Goal: Task Accomplishment & Management: Manage account settings

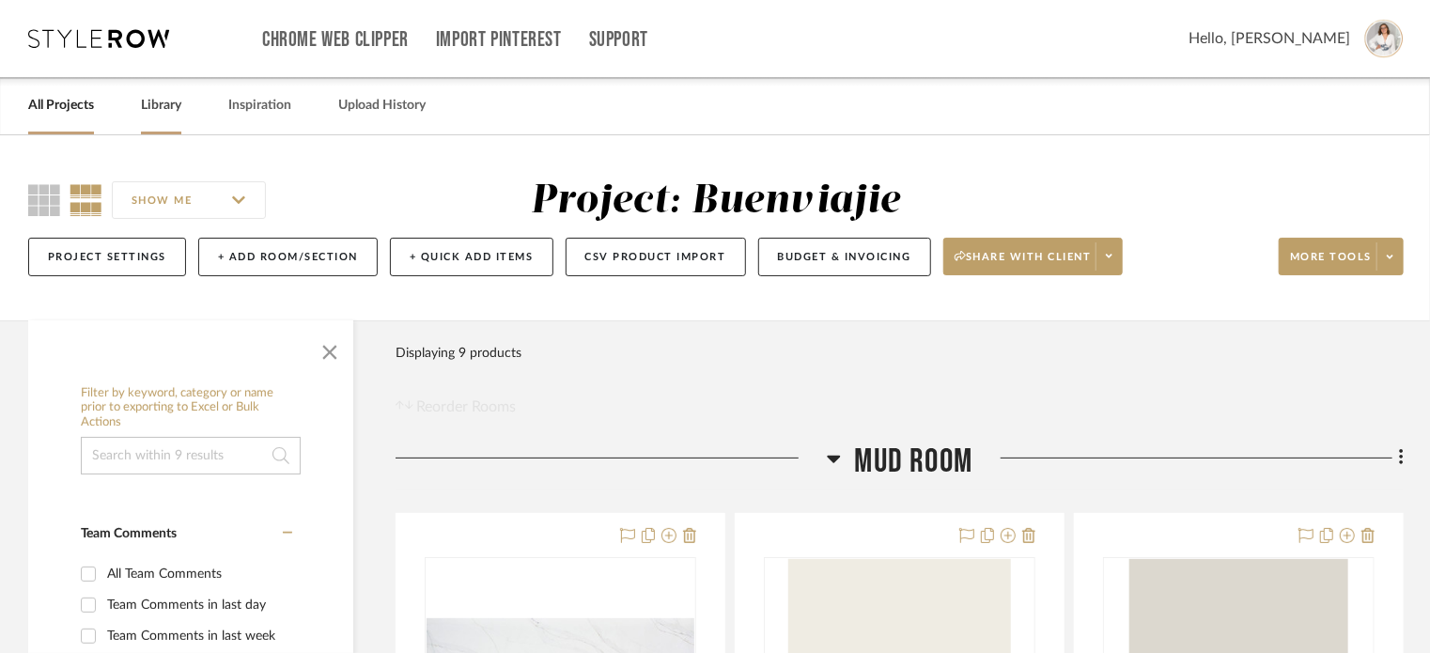
click at [169, 106] on link "Library" at bounding box center [161, 105] width 40 height 25
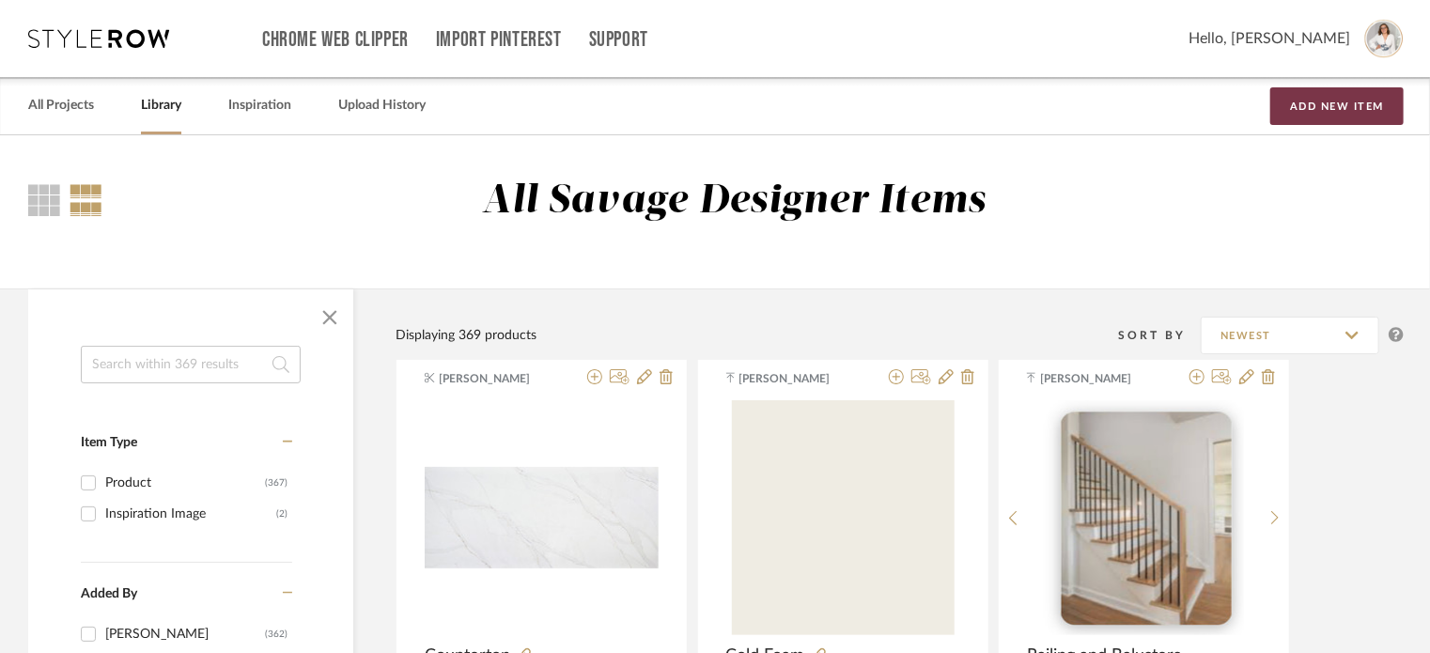
click at [1306, 104] on button "Add New Item" at bounding box center [1336, 106] width 133 height 38
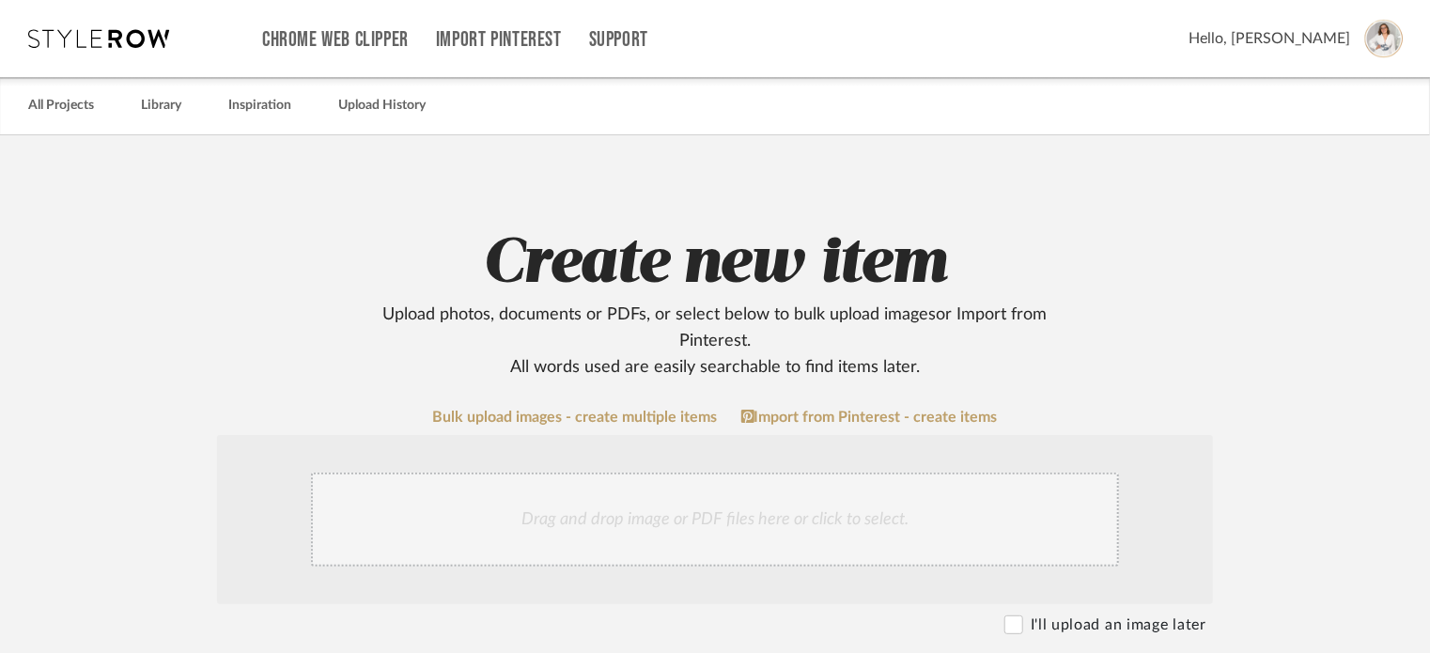
click at [572, 510] on div "Drag and drop image or PDF files here or click to select." at bounding box center [715, 519] width 808 height 94
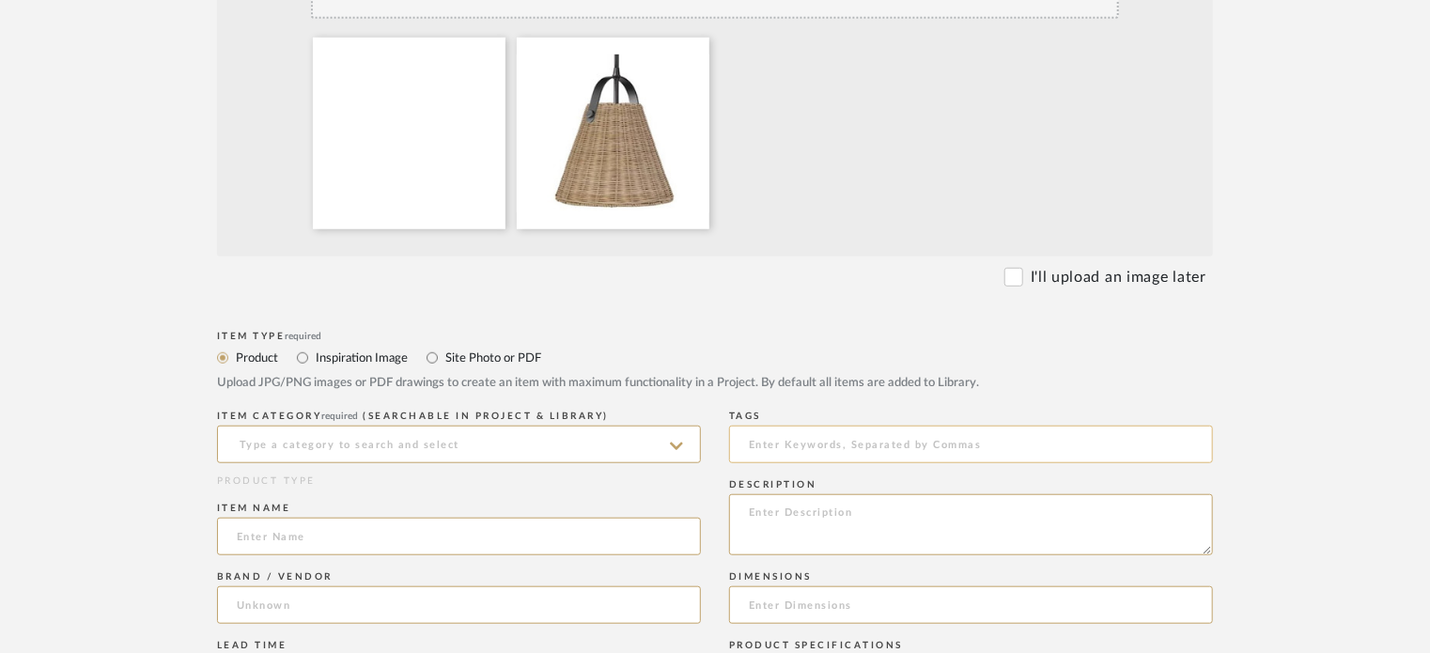
scroll to position [626, 0]
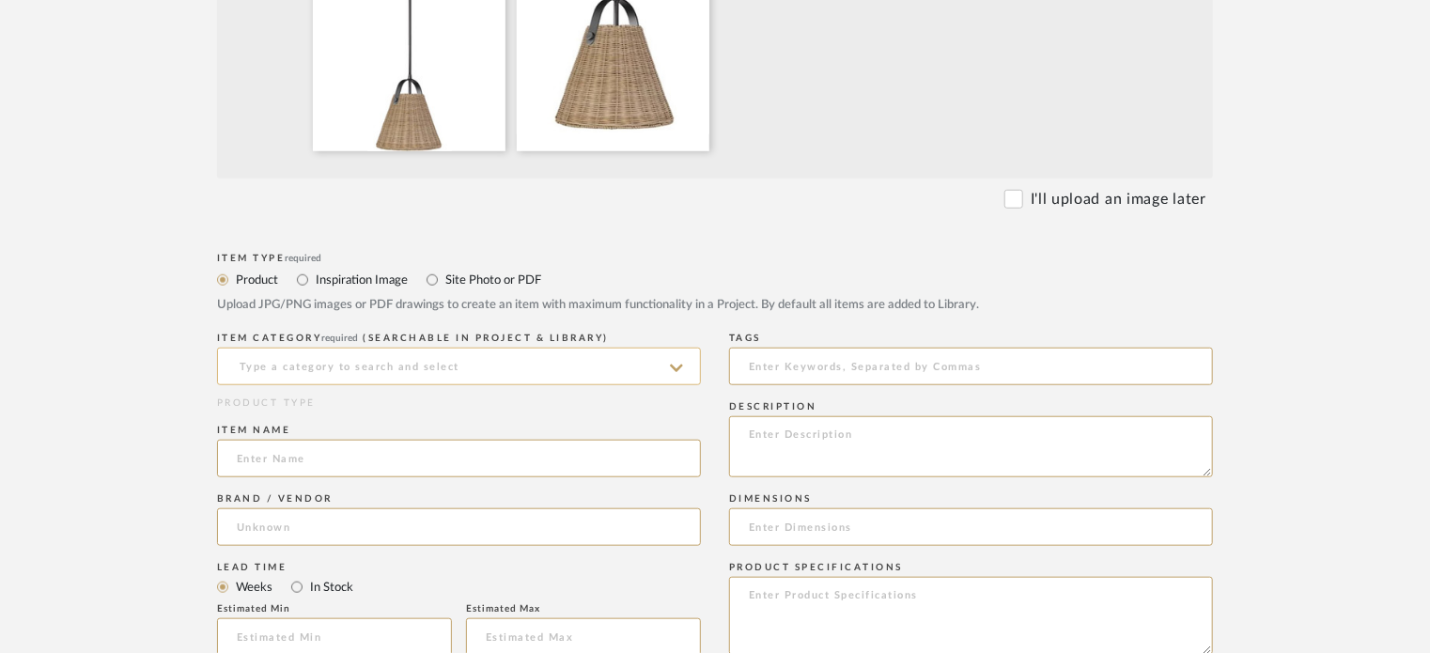
click at [391, 362] on input at bounding box center [459, 367] width 484 height 38
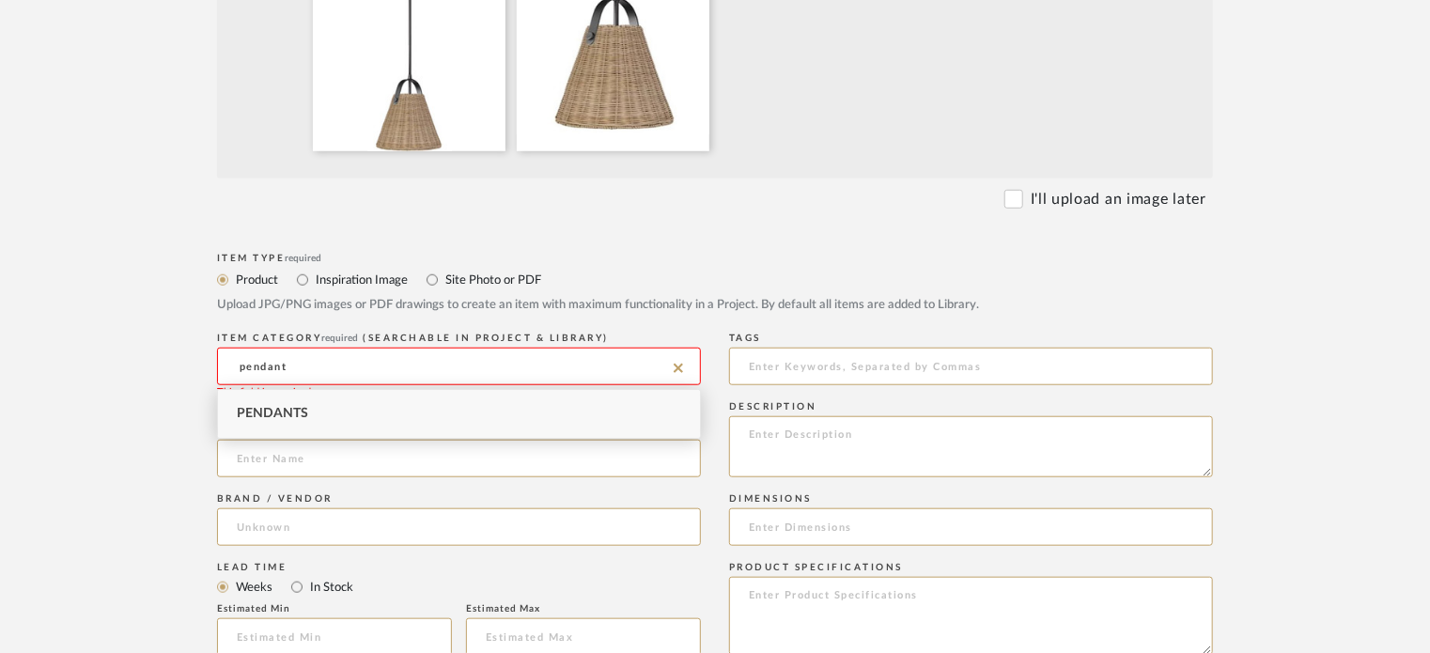
click at [348, 428] on div "Pendants" at bounding box center [459, 414] width 482 height 48
type input "Pendants"
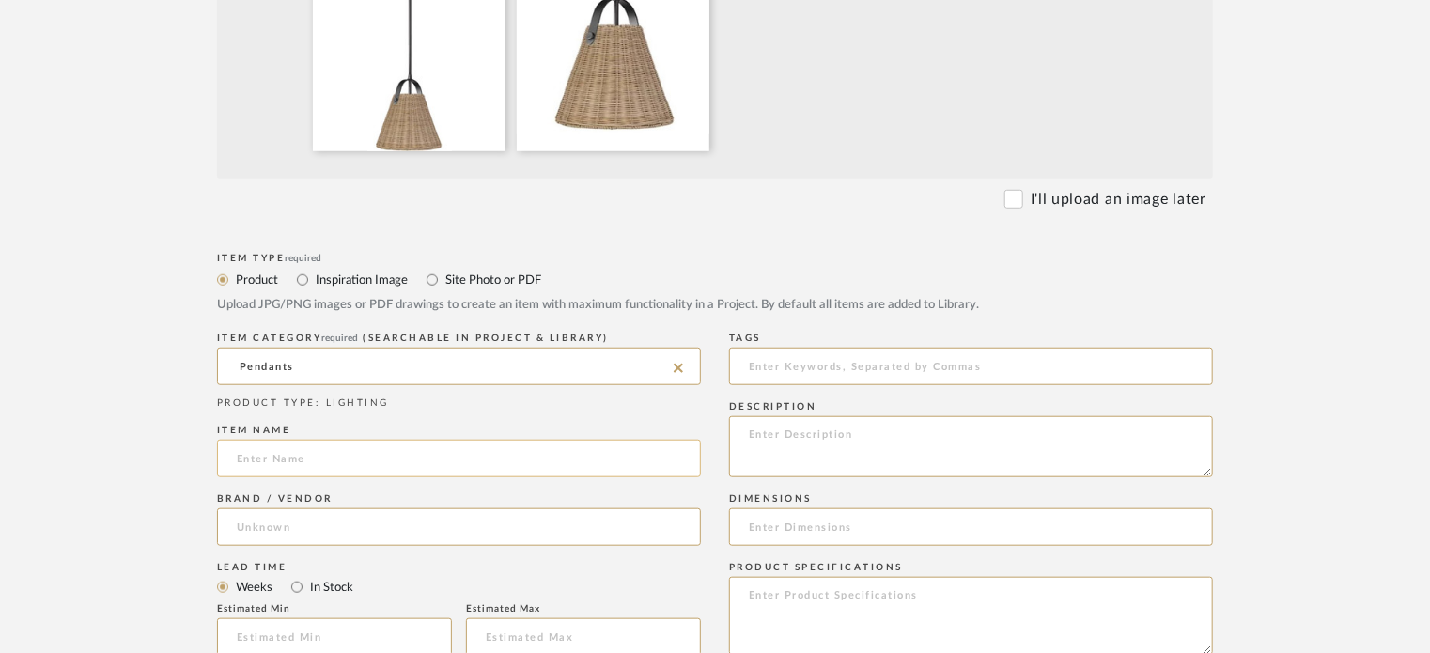
click at [352, 446] on input at bounding box center [459, 459] width 484 height 38
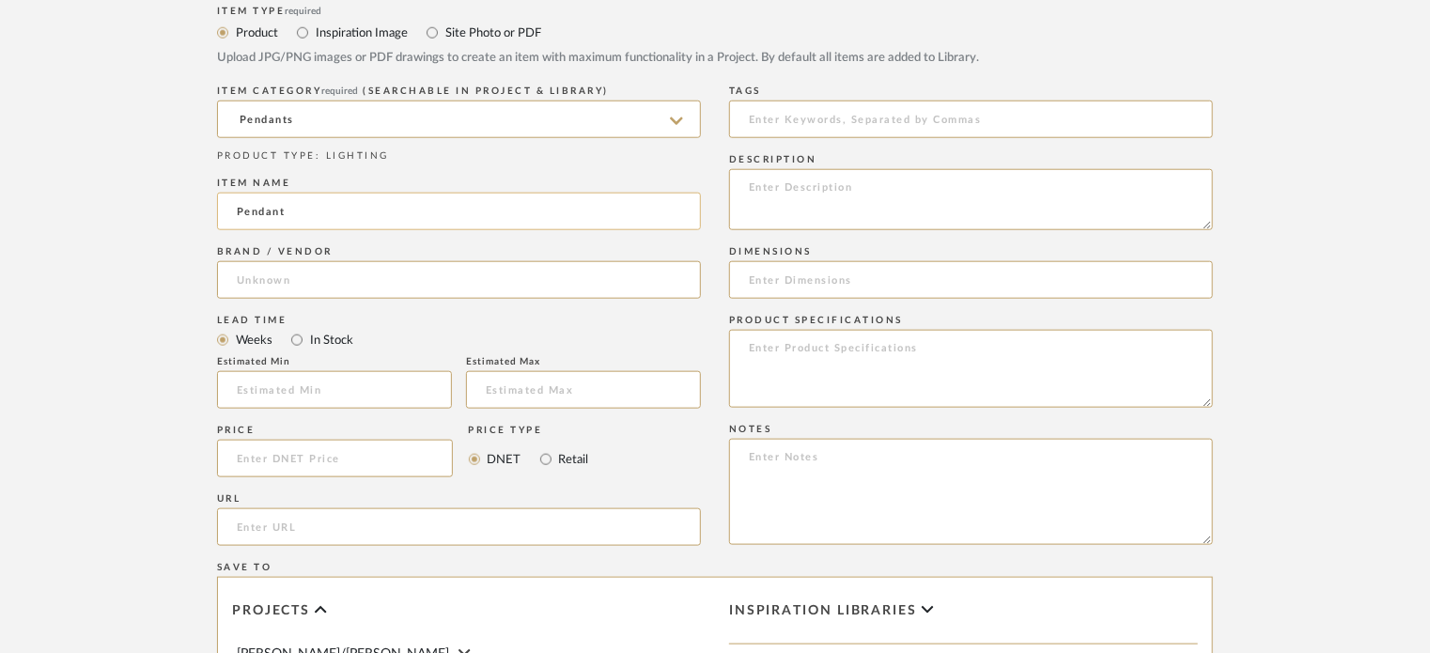
scroll to position [876, 0]
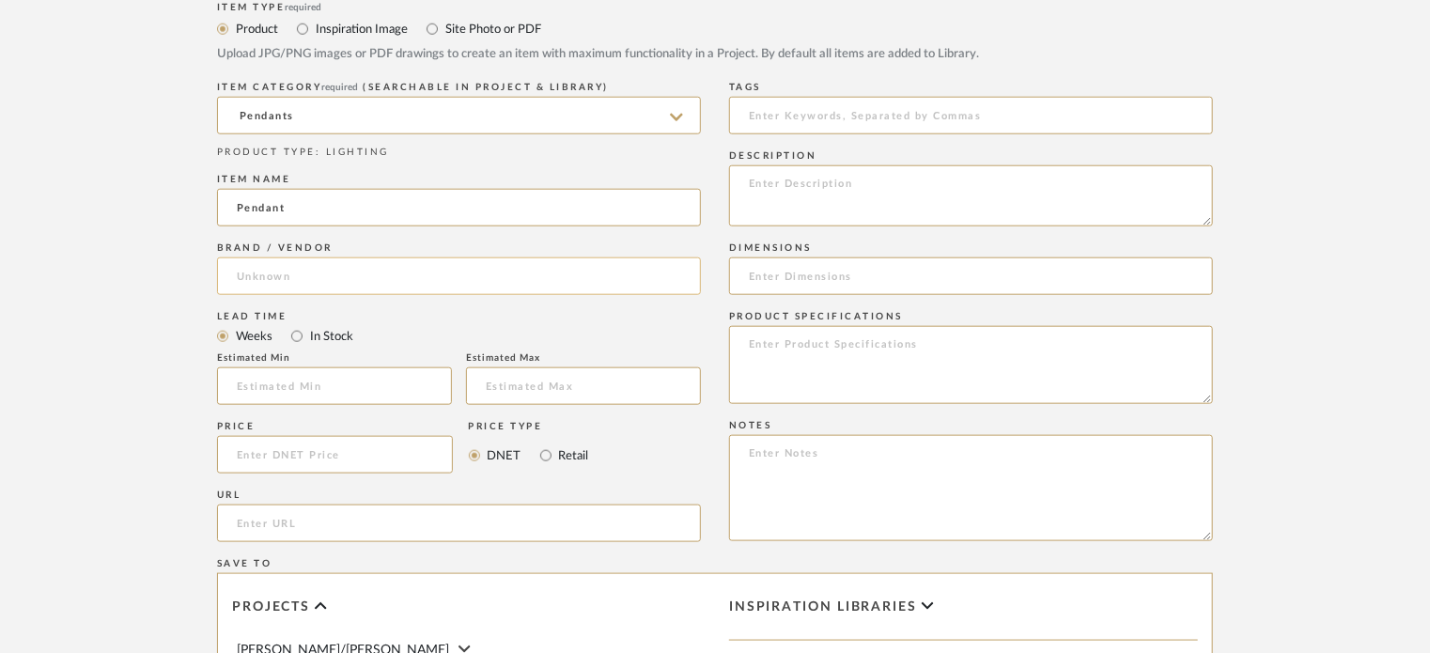
type input "Pendant"
click at [391, 273] on input at bounding box center [459, 276] width 484 height 38
type input "Lumens"
click at [410, 279] on input at bounding box center [459, 276] width 484 height 38
type input "Lumens"
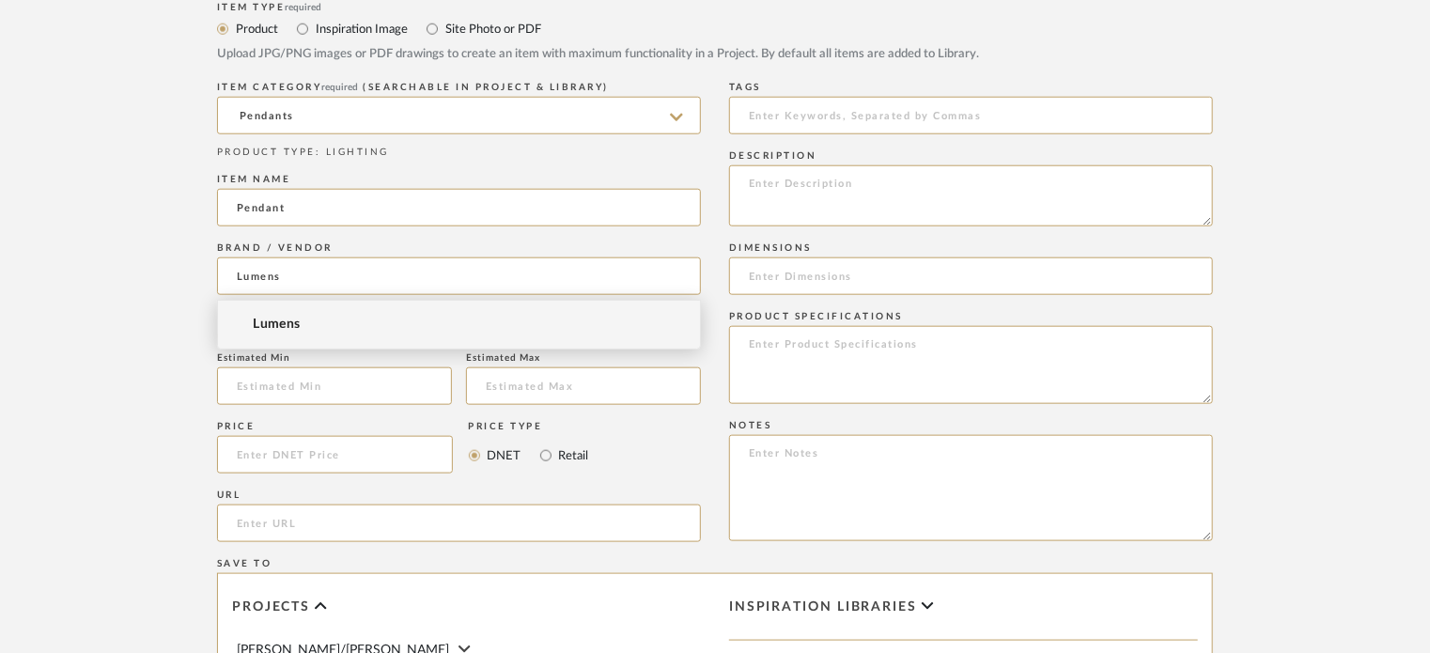
click at [363, 331] on mat-option "Lumens" at bounding box center [459, 325] width 482 height 48
click at [322, 333] on label "In Stock" at bounding box center [330, 336] width 45 height 21
click at [308, 333] on input "In Stock" at bounding box center [297, 336] width 23 height 23
radio input "true"
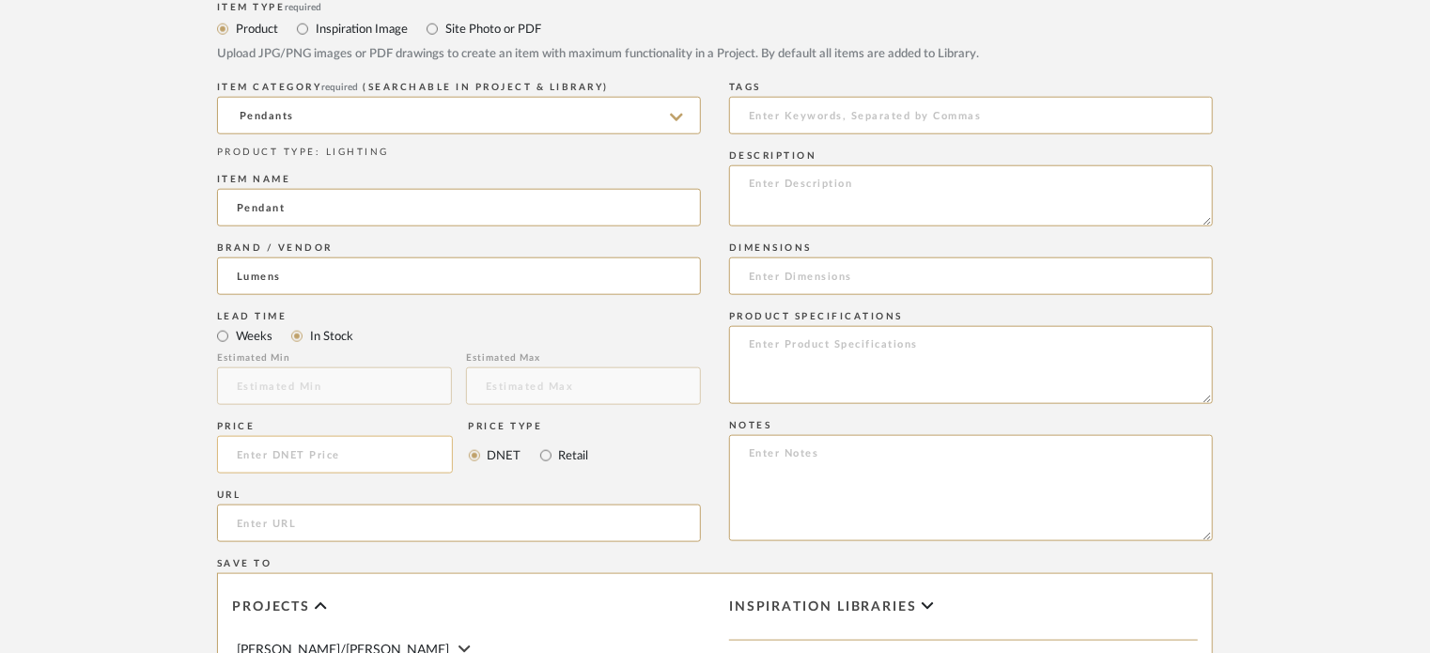
click at [341, 451] on input at bounding box center [335, 455] width 236 height 38
type input "$198.00"
click at [549, 457] on input "Retail" at bounding box center [545, 455] width 23 height 23
radio input "true"
click at [440, 532] on input "url" at bounding box center [459, 523] width 484 height 38
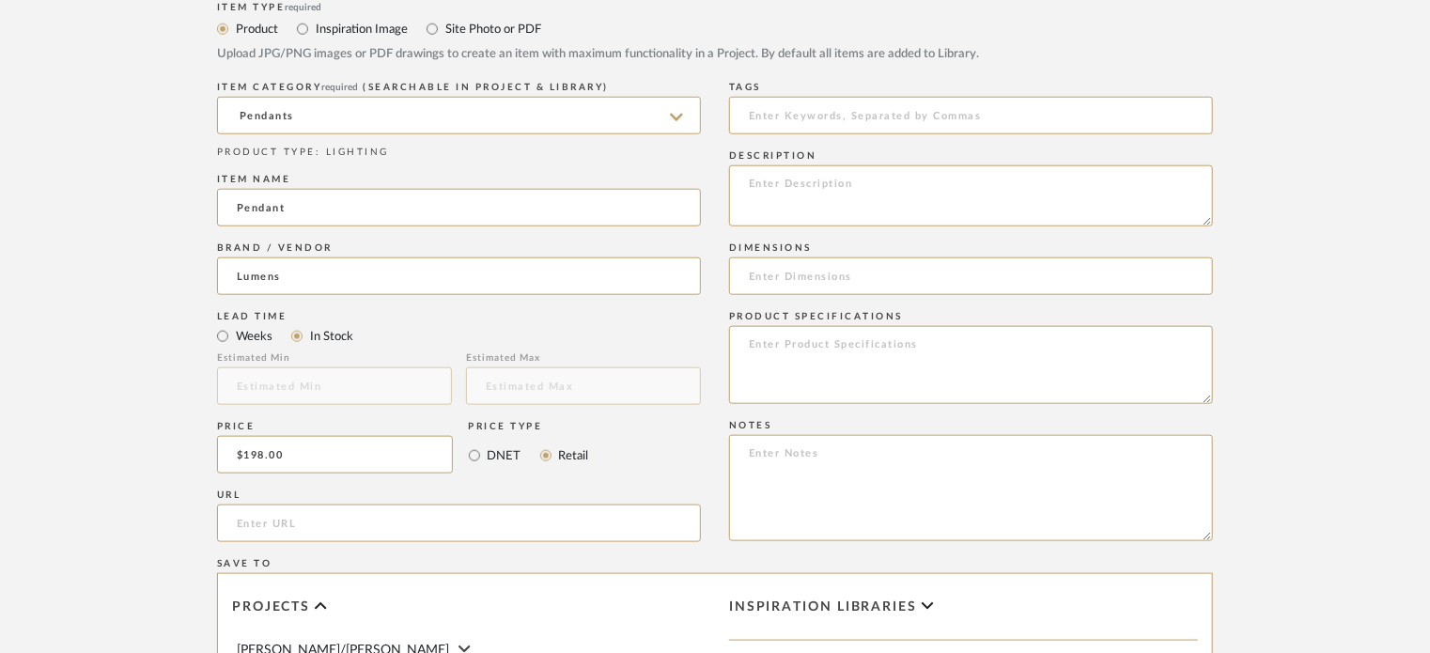
paste input "Shenandoah Pendant"
type input "Shenandoah Pendant"
drag, startPoint x: 379, startPoint y: 529, endPoint x: 159, endPoint y: 514, distance: 220.3
click at [159, 514] on form "Bulk upload images - create multiple items Import from Pinterest - create items…" at bounding box center [714, 293] width 1197 height 1523
click at [803, 178] on textarea "To enrich screen reader interactions, please activate Accessibility in Grammarl…" at bounding box center [971, 195] width 484 height 61
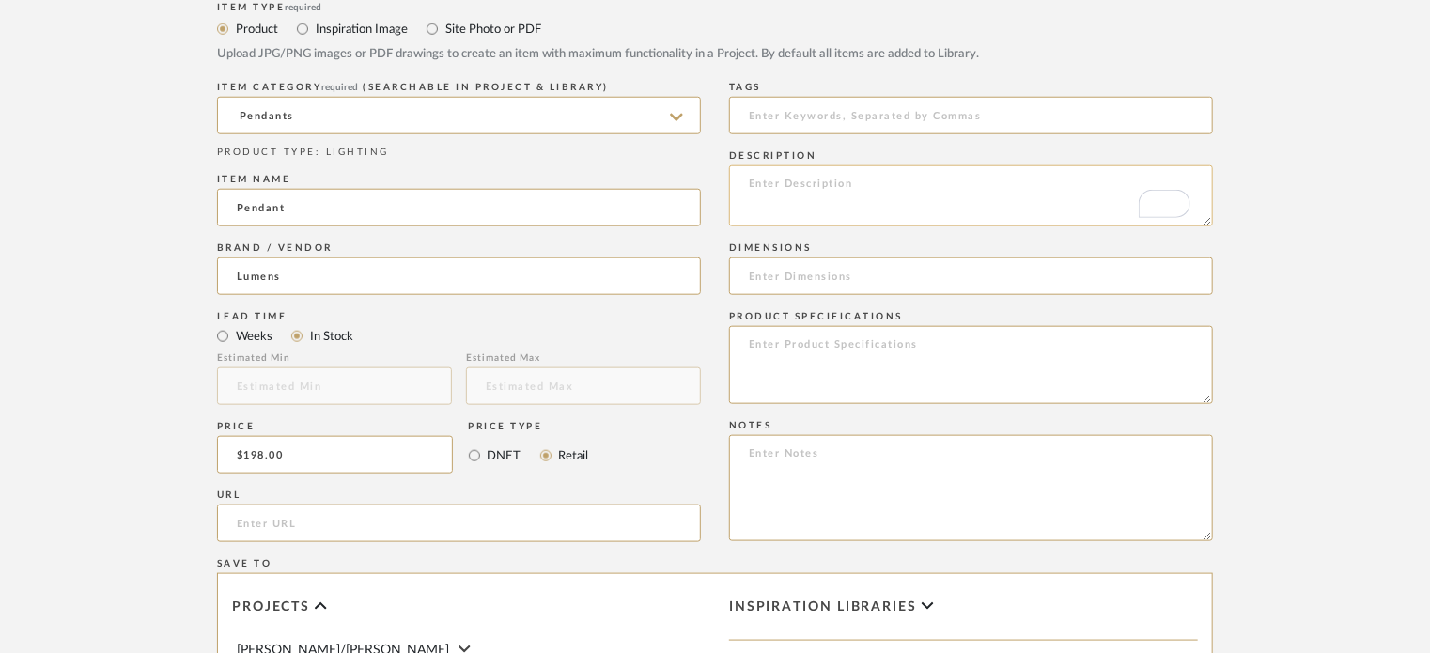
paste textarea "Shenandoah Pendant"
type textarea "Shenandoah Pendant"
click at [342, 521] on input "url" at bounding box center [459, 523] width 484 height 38
paste input "https://www.lumens.com/shenandoah-pendant-by-dainolite-DAIP552693.html"
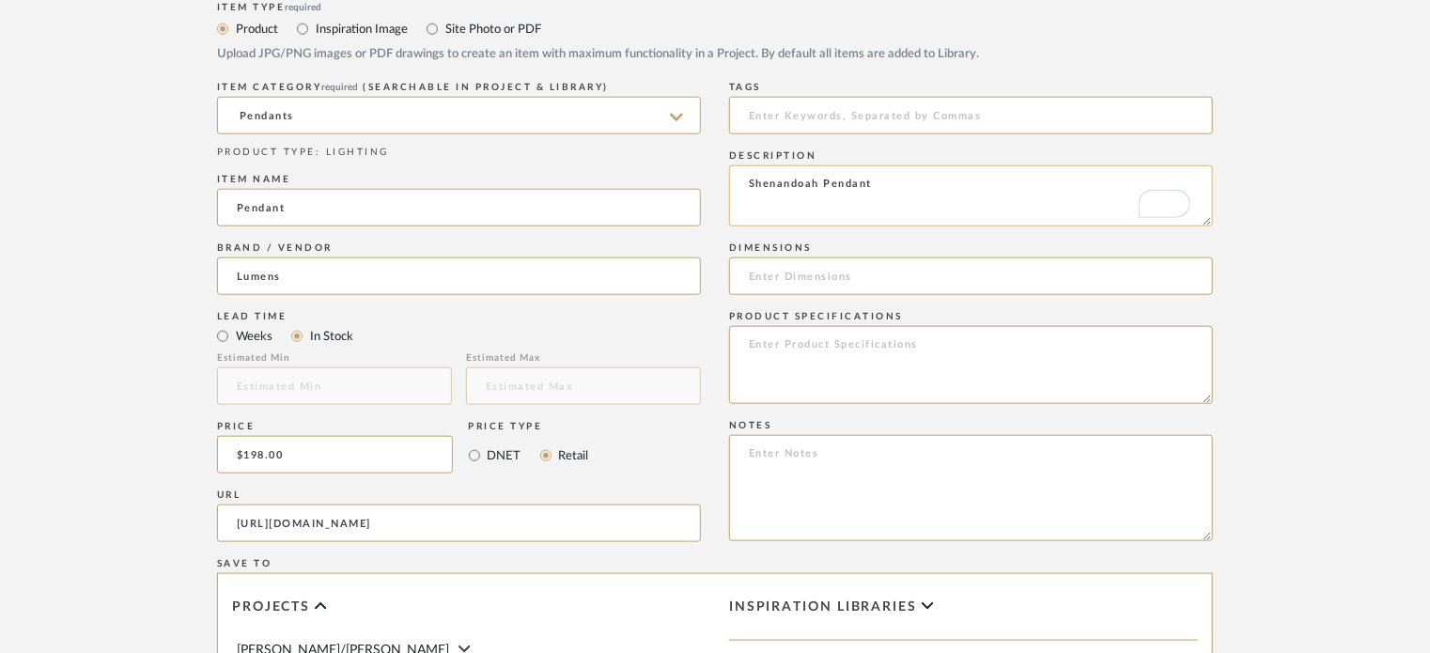
type input "https://www.lumens.com/shenandoah-pendant-by-dainolite-DAIP552693.html"
click at [894, 185] on textarea "Shenandoah Pendant" at bounding box center [971, 195] width 484 height 61
type textarea "Shenandoah Pendant Matte black and rattan"
click at [901, 263] on input at bounding box center [971, 276] width 484 height 38
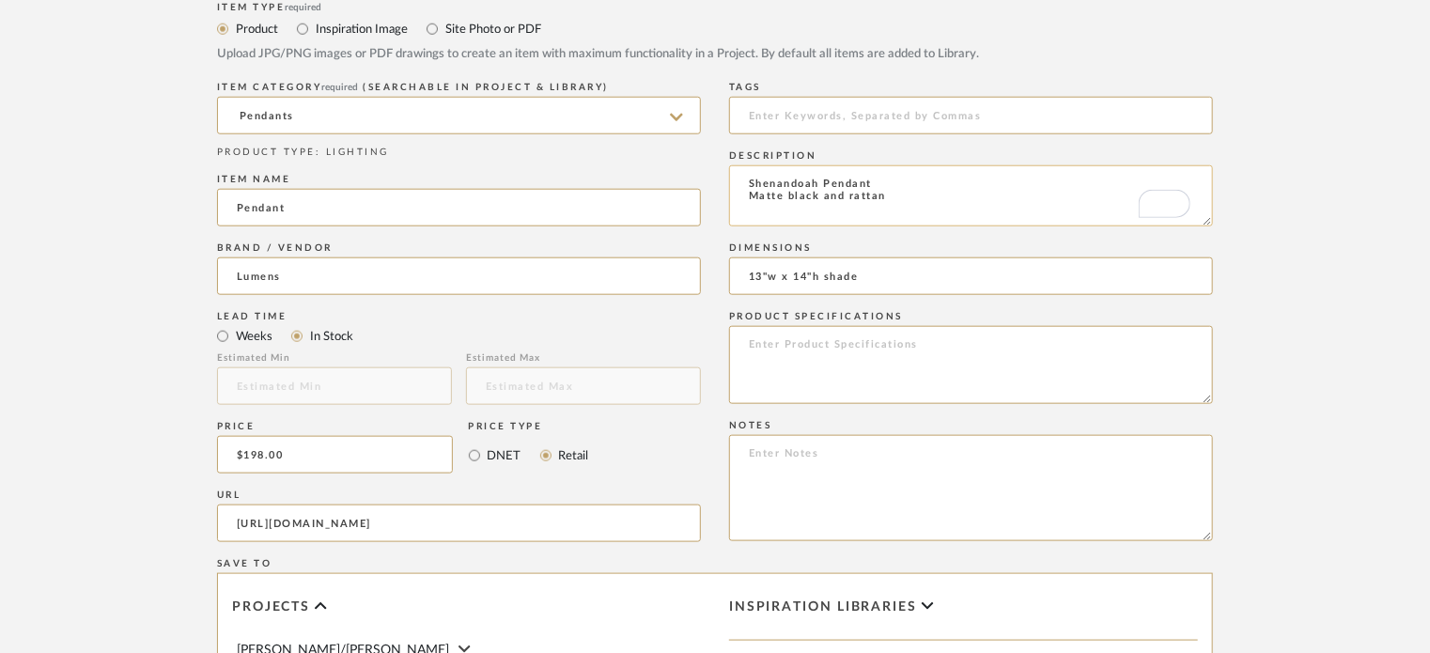
type input "13"w x 14"h shade"
click at [887, 200] on textarea "Shenandoah Pendant Matte black and rattan" at bounding box center [971, 195] width 484 height 61
click at [952, 219] on textarea "Shenandoah Pendant Matte black and rattan mount 30" above countertop" at bounding box center [971, 195] width 484 height 61
type textarea "Shenandoah Pendant Matte black and rattan mount 30" above countertop"
click at [1225, 404] on form "Bulk upload images - create multiple items Import from Pinterest - create items…" at bounding box center [714, 293] width 1197 height 1523
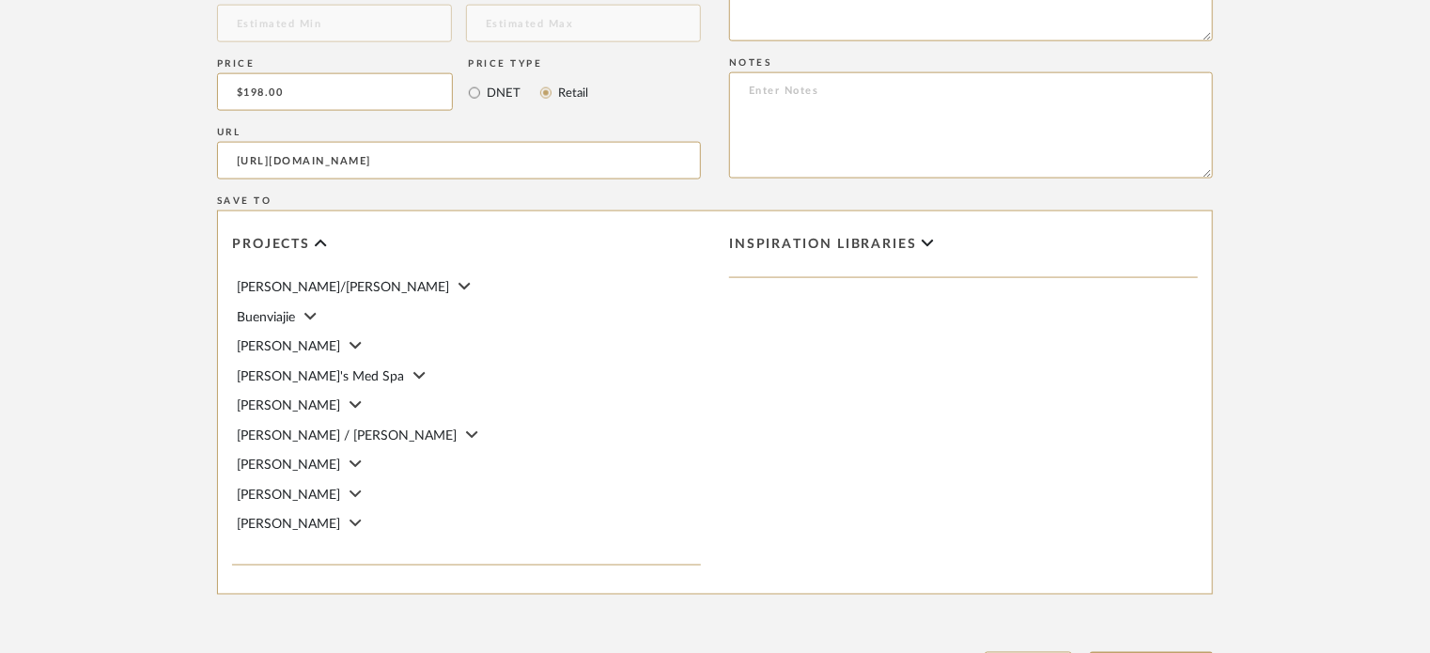
scroll to position [1377, 0]
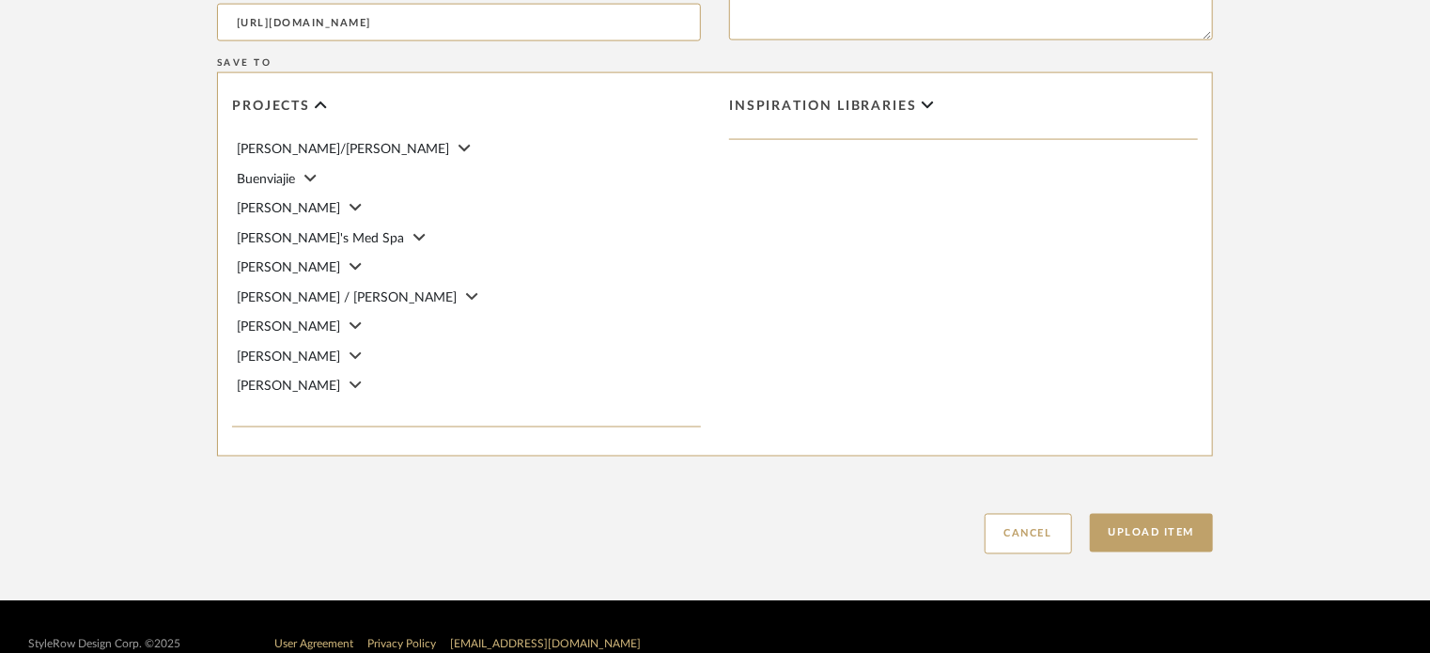
click at [293, 386] on div "[PERSON_NAME]" at bounding box center [469, 386] width 464 height 21
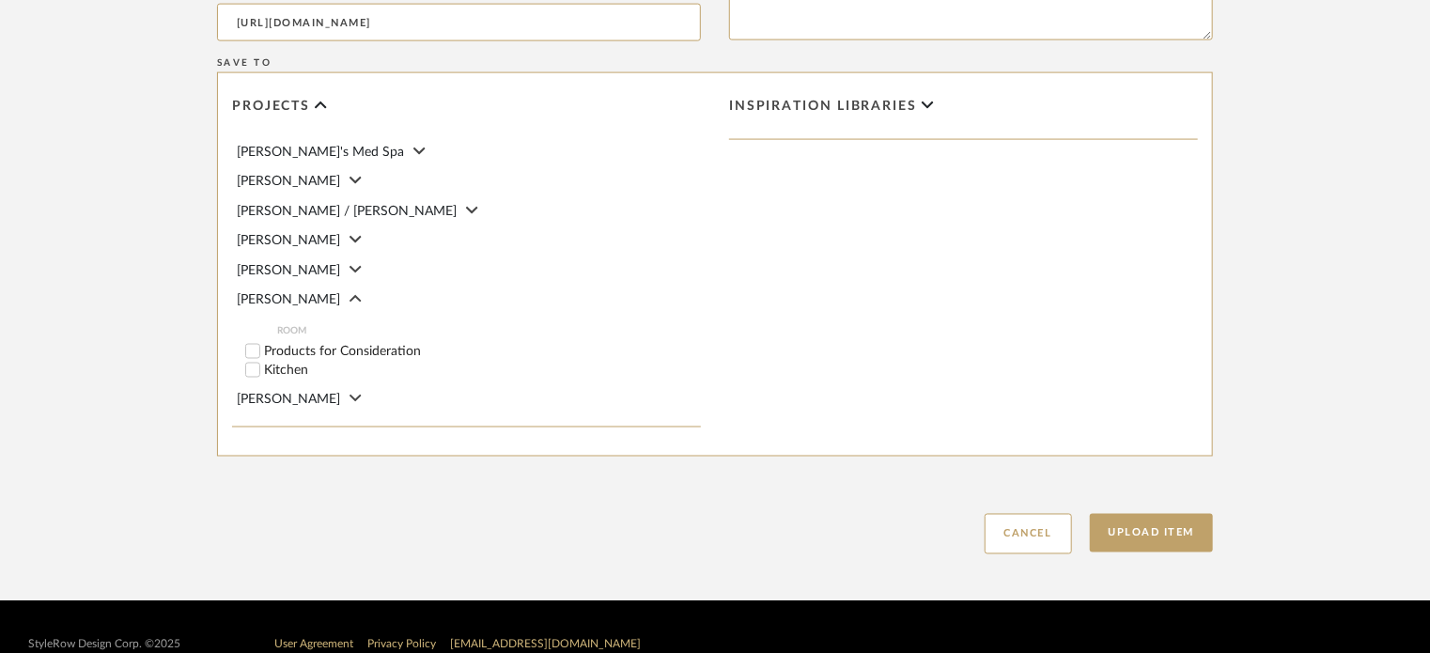
scroll to position [116, 0]
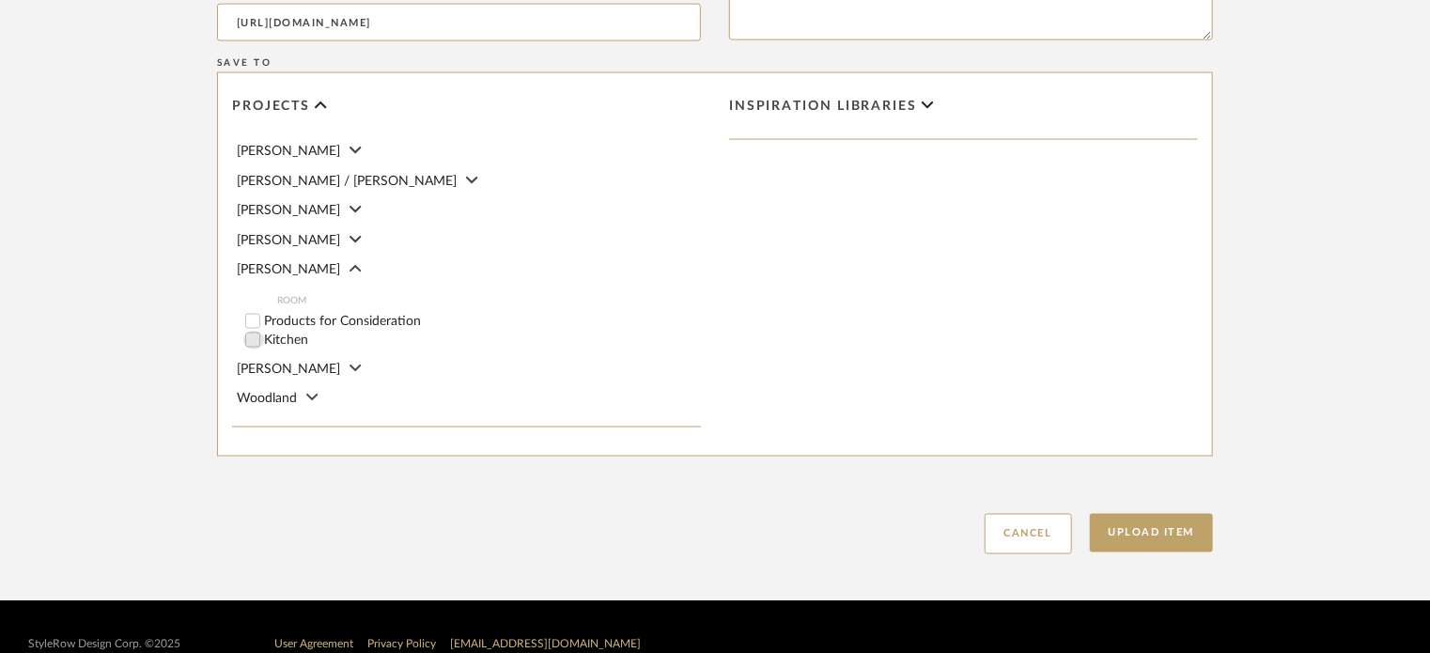
click at [263, 340] on div at bounding box center [253, 340] width 21 height 19
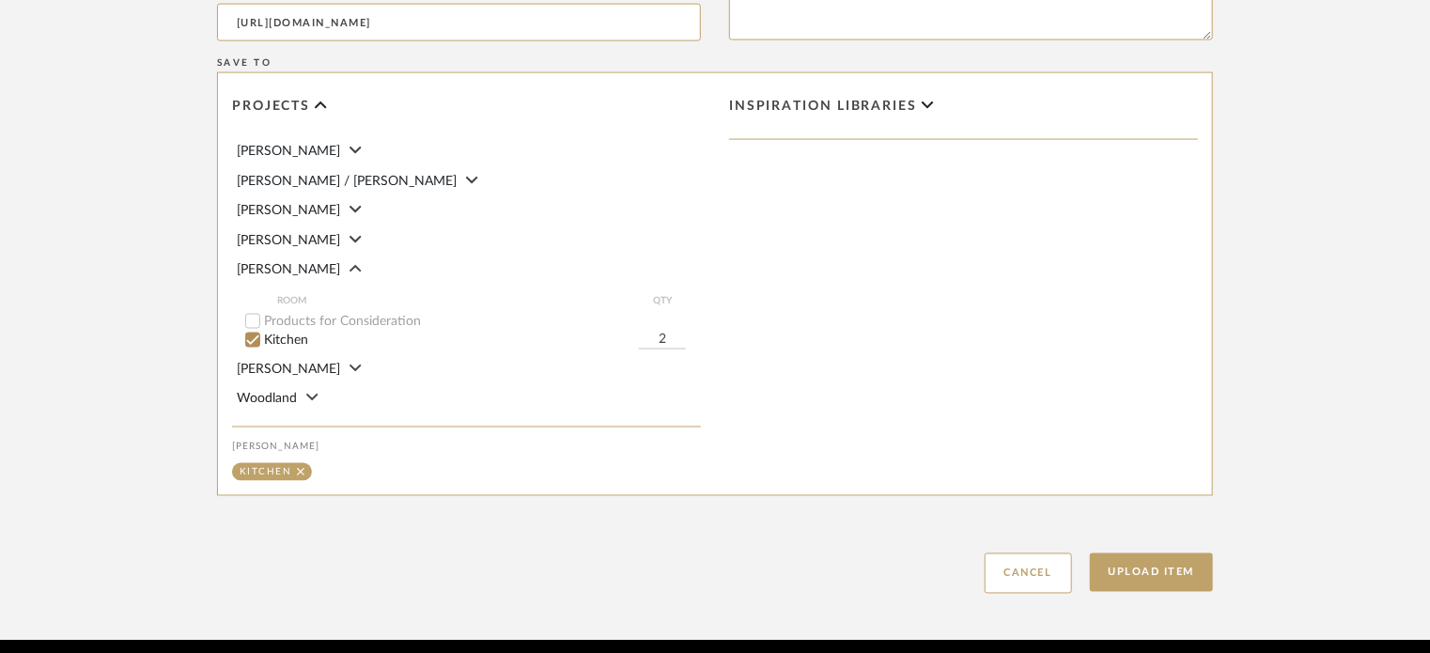
type input "2"
click at [631, 519] on div "Upload Item Cancel" at bounding box center [715, 550] width 996 height 86
click at [1168, 580] on button "Upload Item" at bounding box center [1152, 572] width 124 height 39
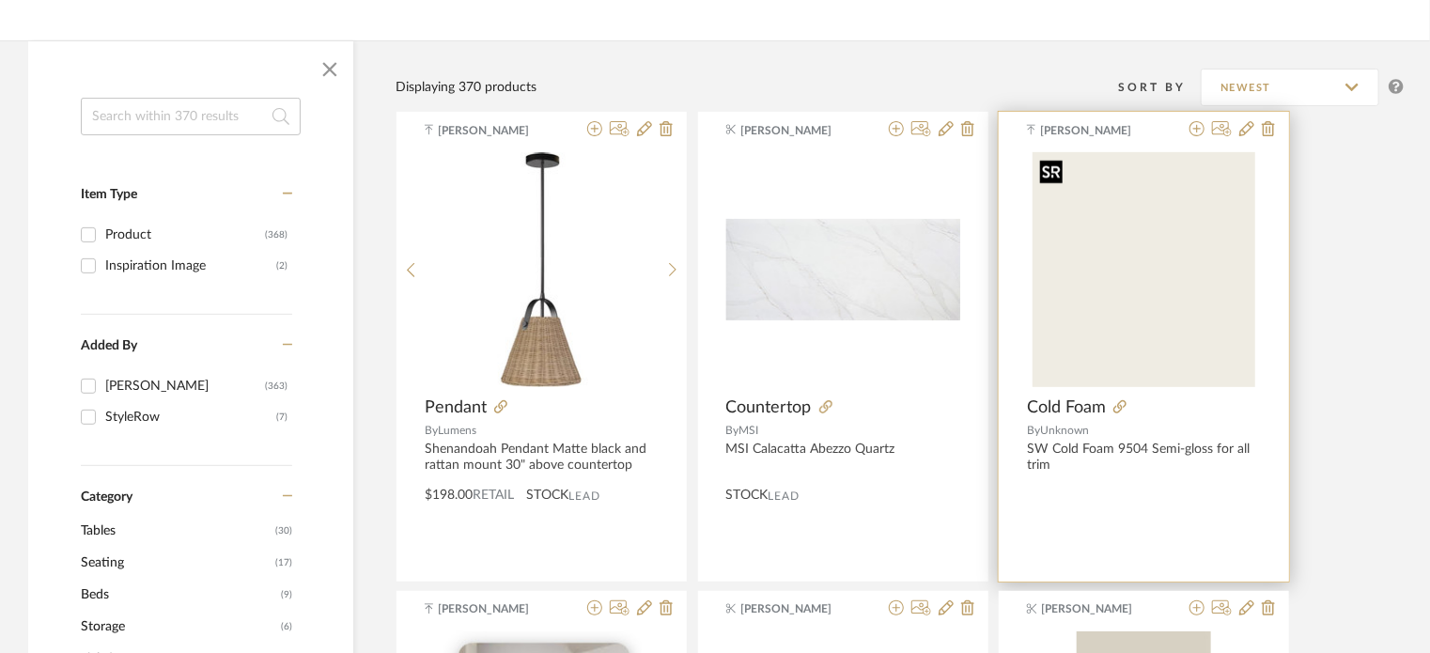
scroll to position [250, 0]
click at [1264, 129] on icon at bounding box center [1268, 126] width 13 height 15
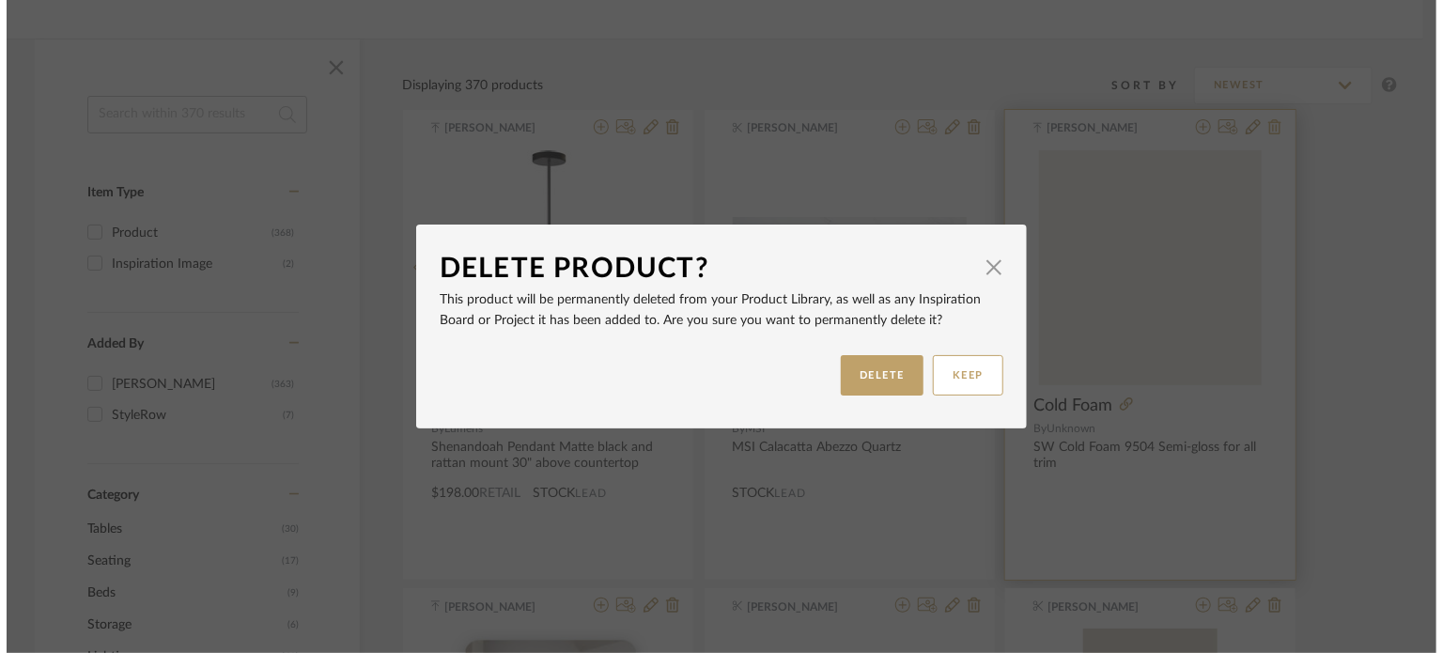
scroll to position [0, 0]
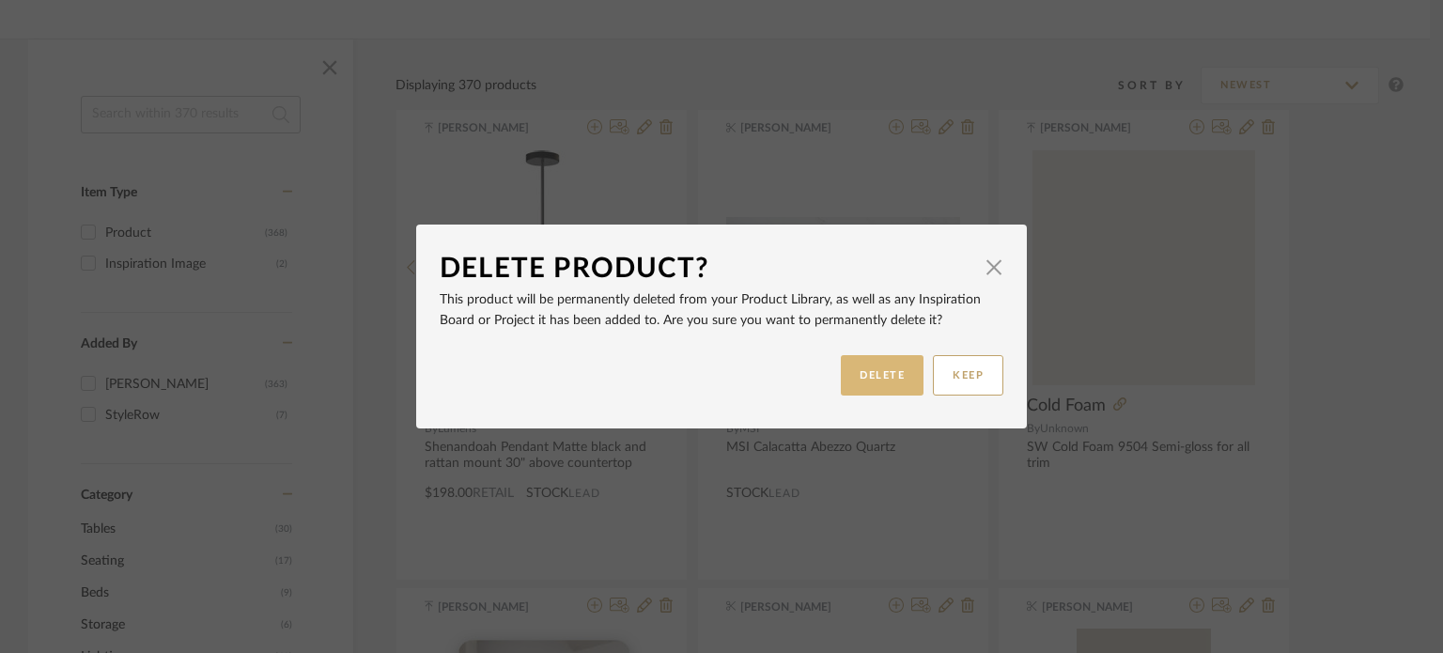
click at [886, 376] on button "DELETE" at bounding box center [882, 375] width 83 height 40
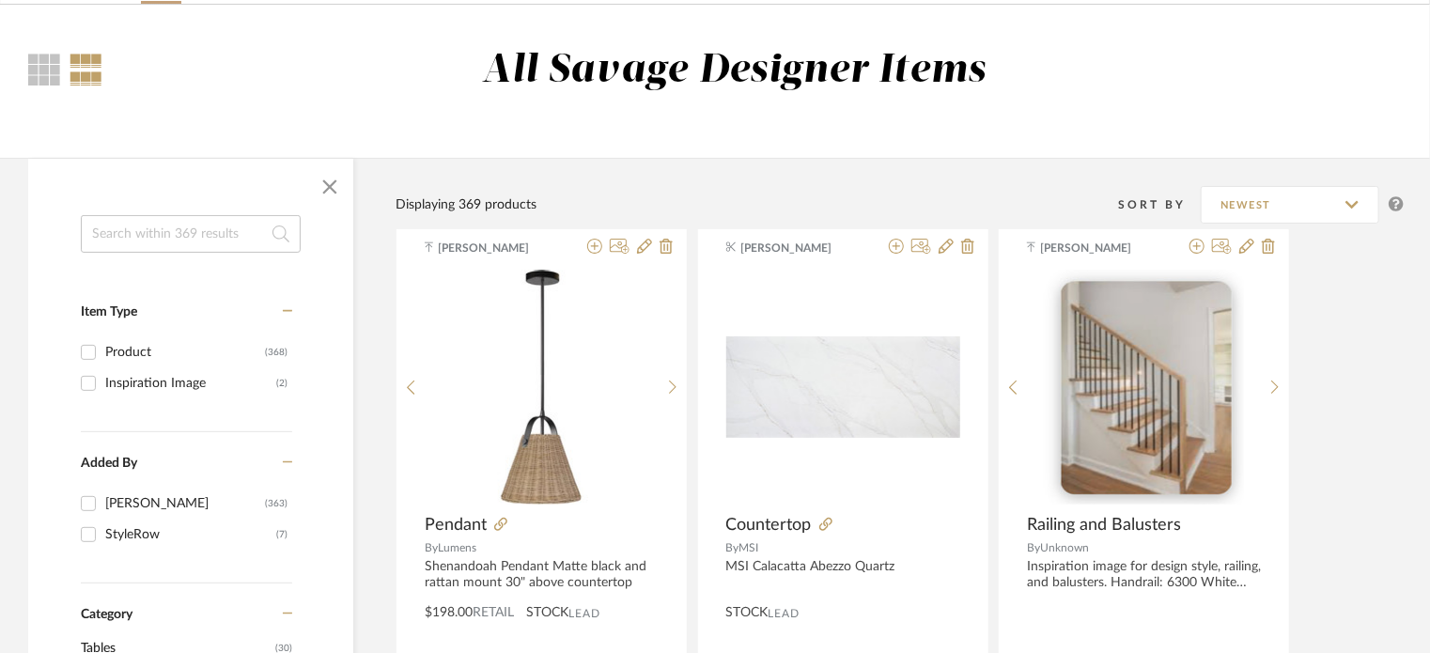
scroll to position [124, 0]
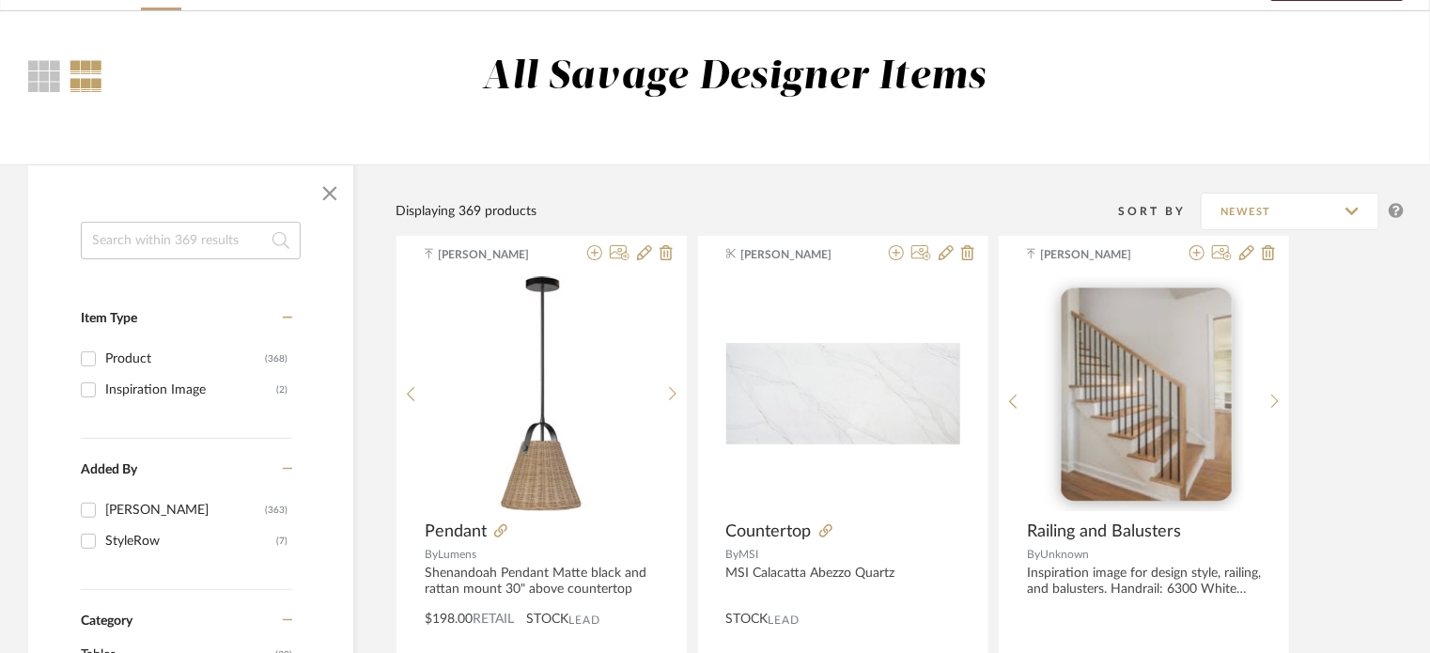
click at [334, 82] on div "All Savage Designer Items" at bounding box center [752, 93] width 1301 height 79
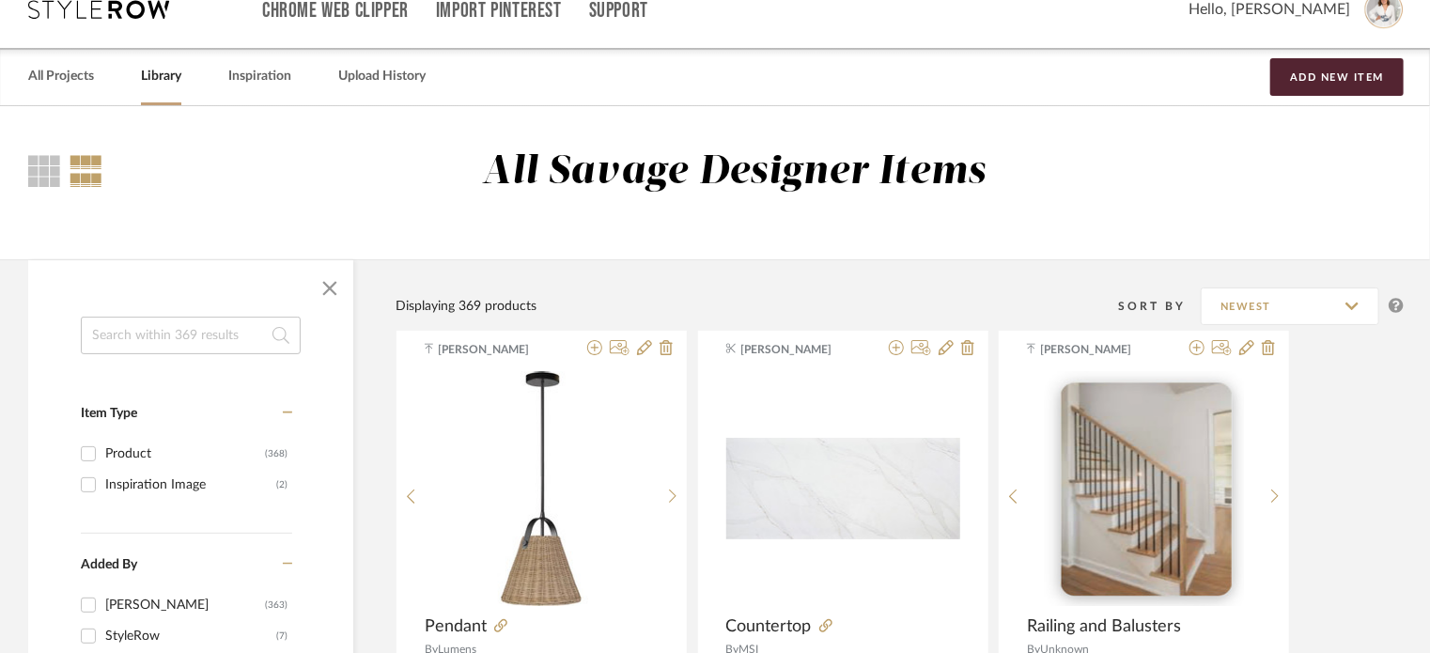
scroll to position [0, 0]
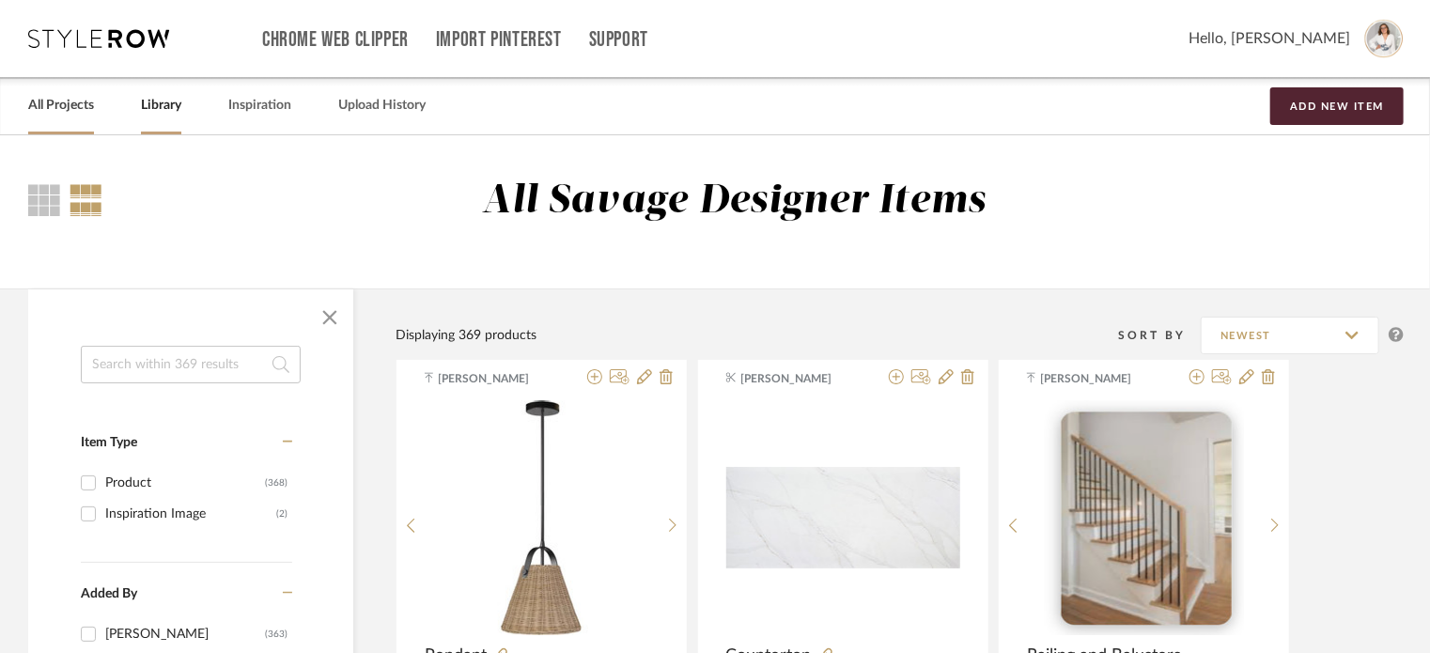
click at [84, 106] on link "All Projects" at bounding box center [61, 105] width 66 height 25
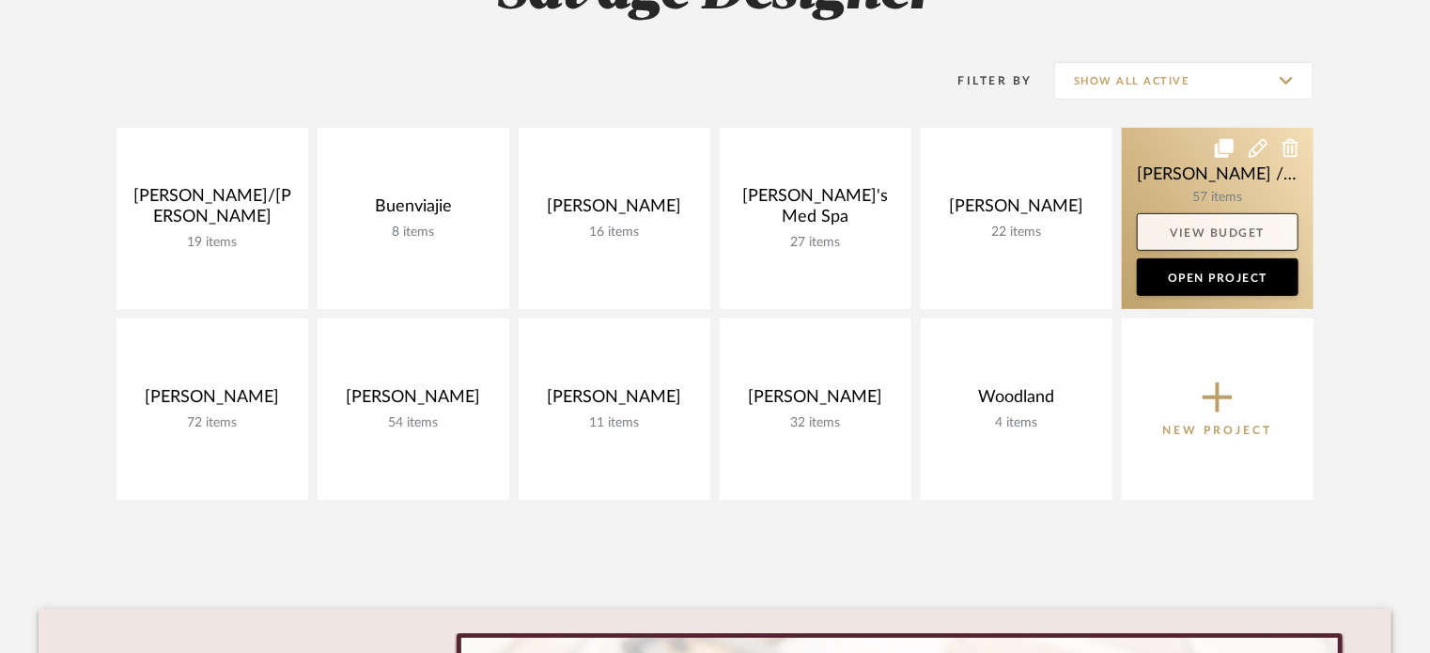
scroll to position [250, 0]
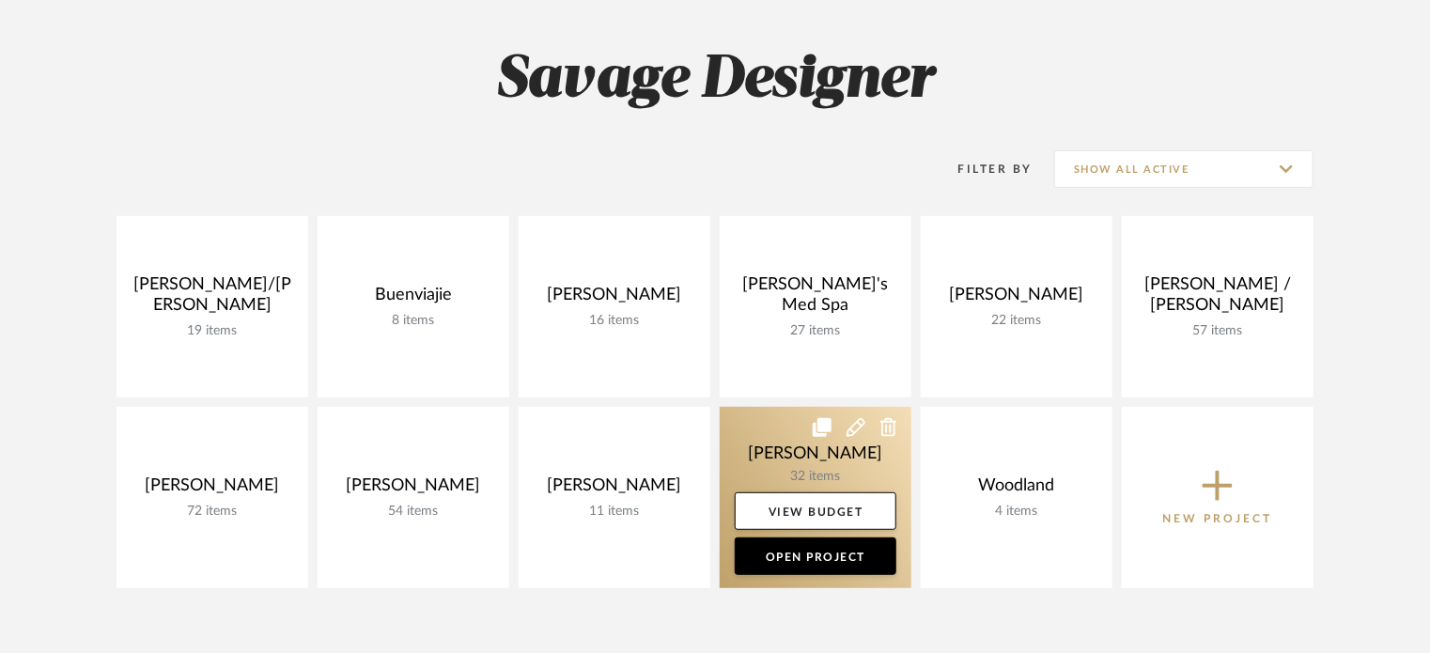
click at [773, 468] on link at bounding box center [816, 497] width 192 height 181
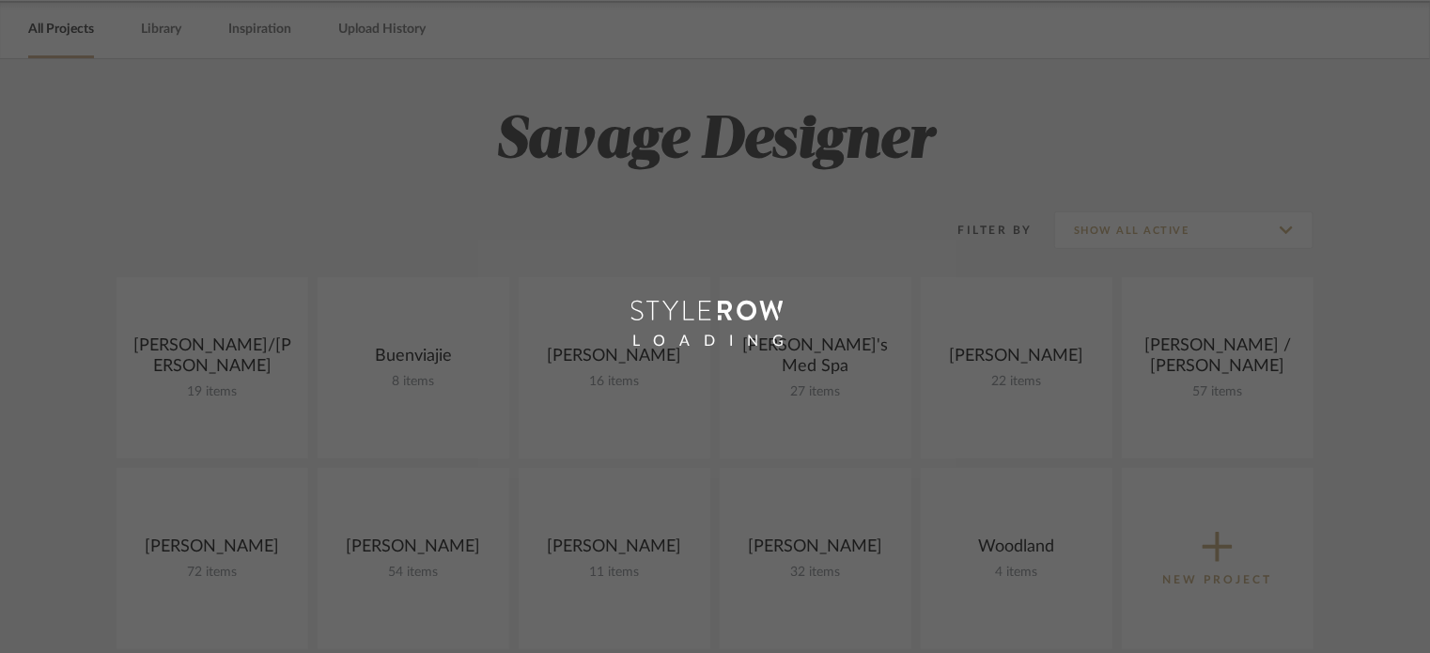
scroll to position [250, 0]
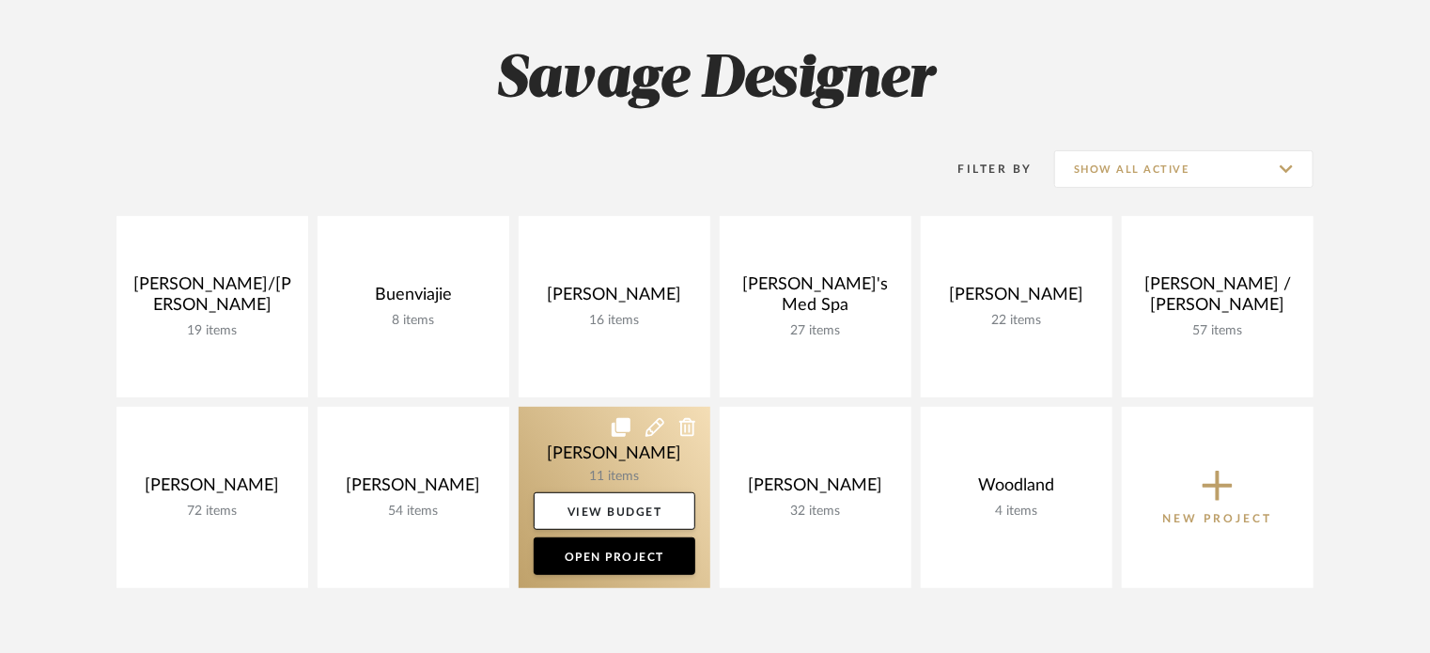
click at [639, 444] on link at bounding box center [615, 497] width 192 height 181
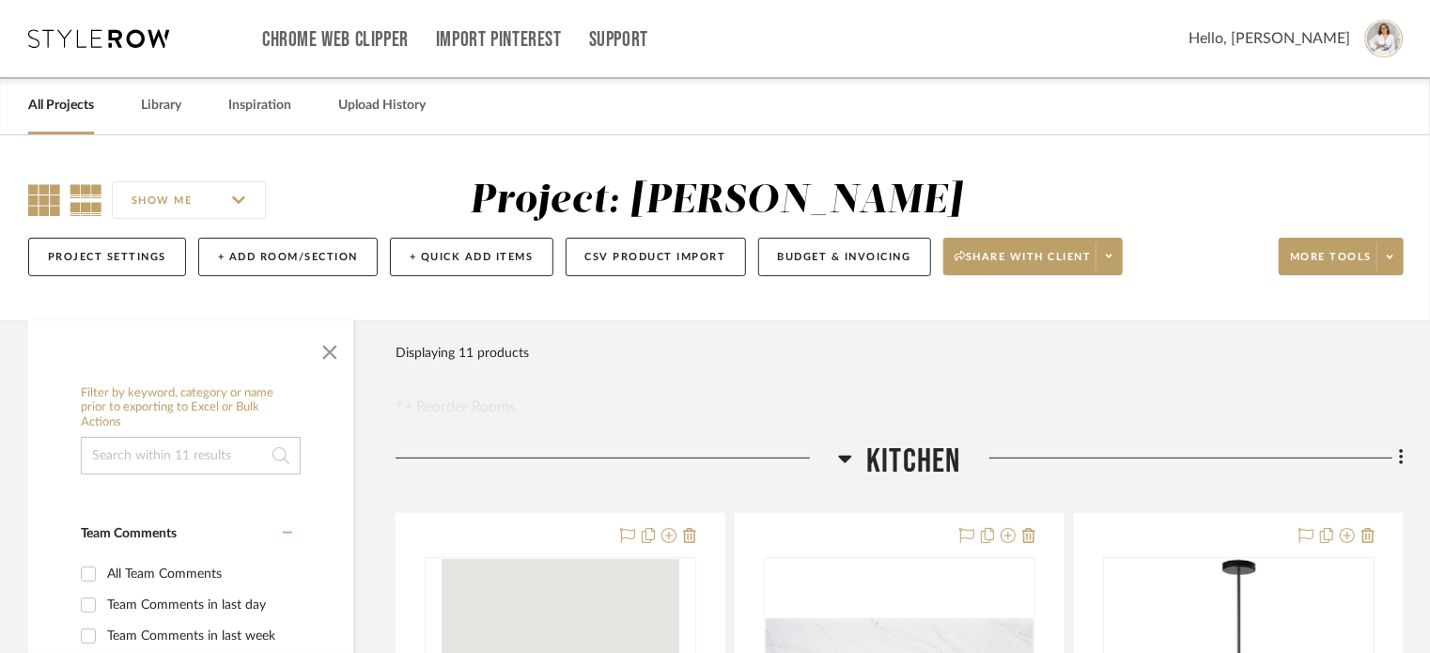
click at [38, 206] on icon at bounding box center [44, 200] width 32 height 32
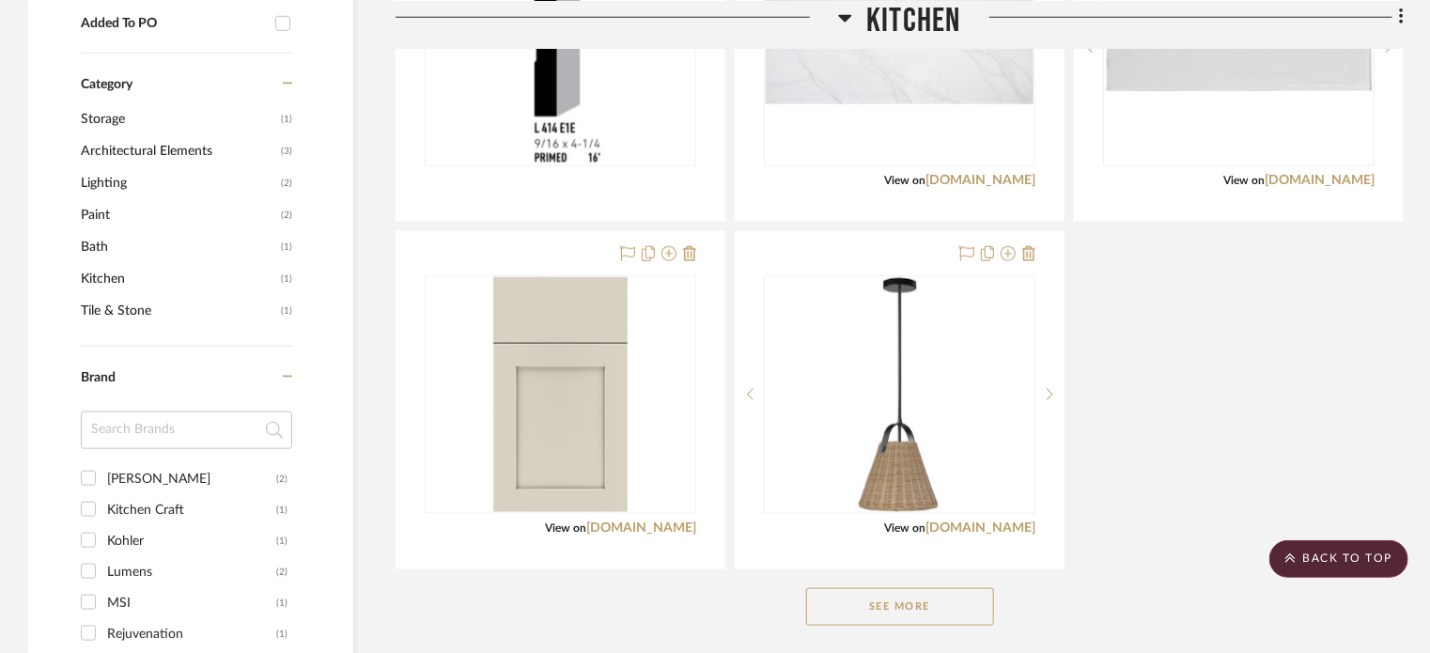
scroll to position [1013, 0]
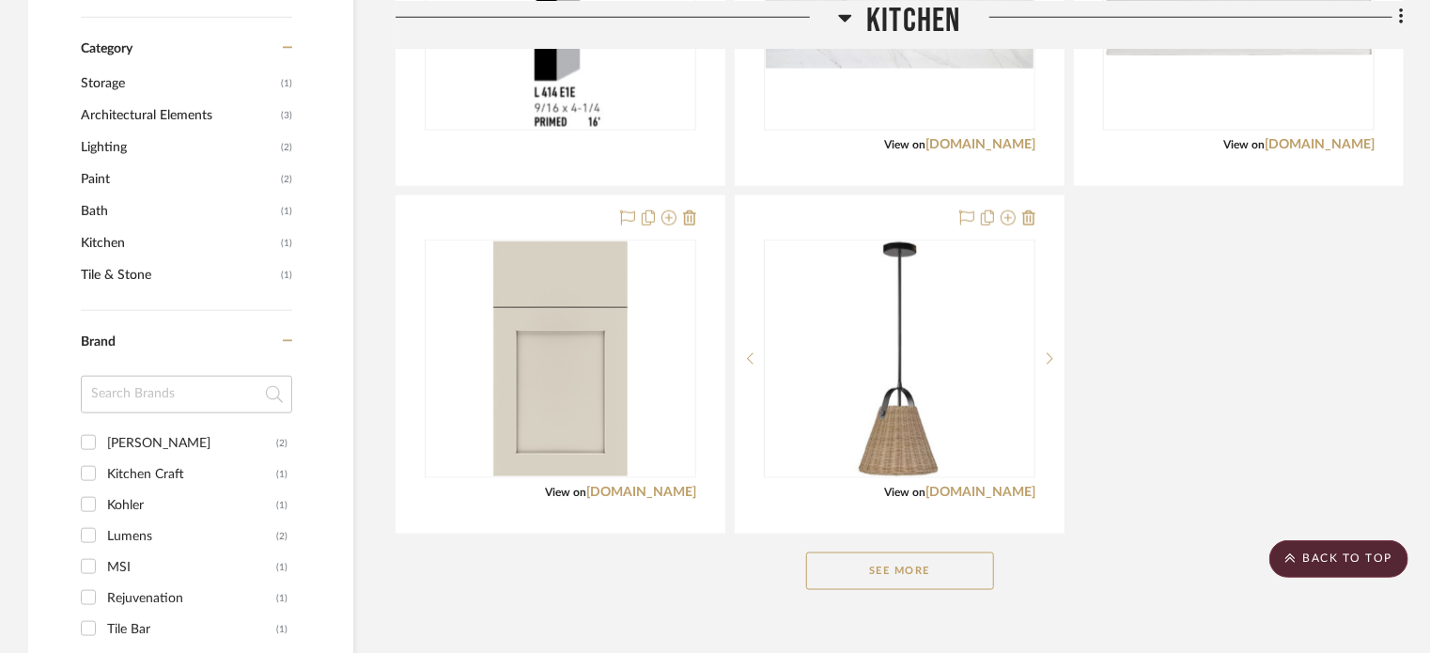
click at [936, 575] on button "See More" at bounding box center [900, 571] width 188 height 38
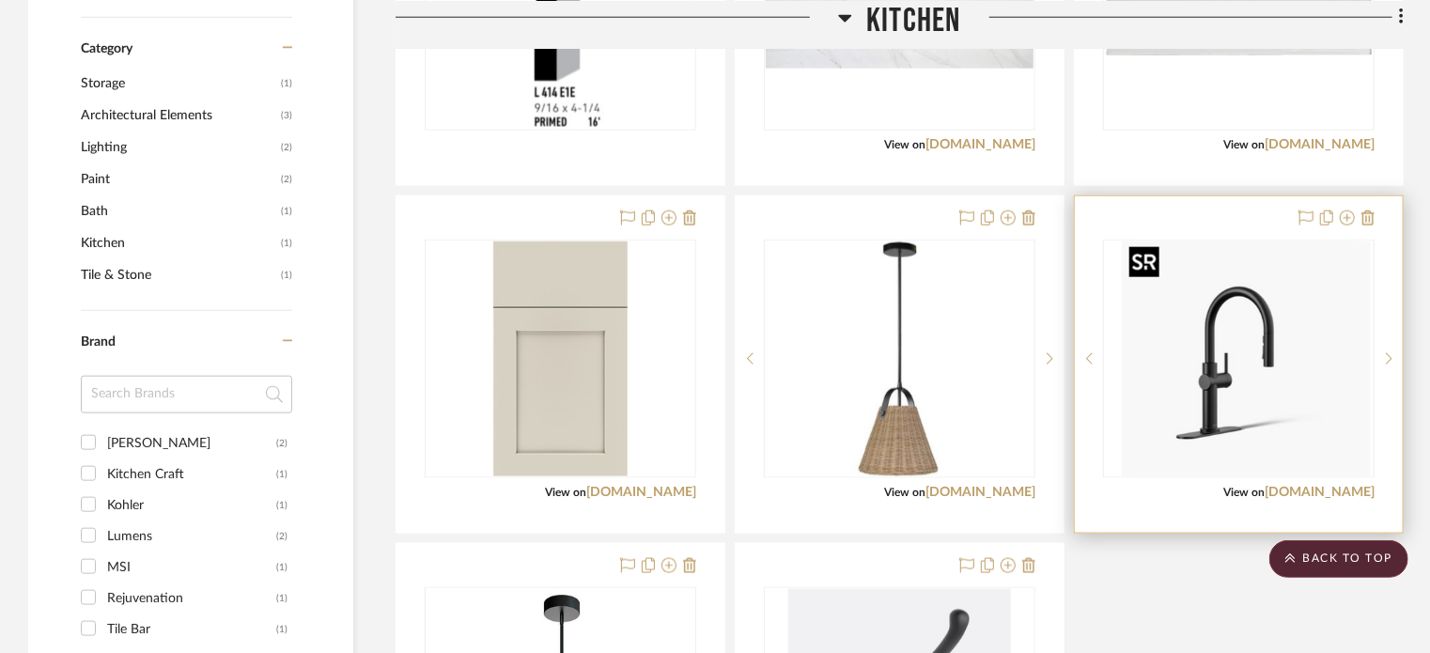
scroll to position [1388, 0]
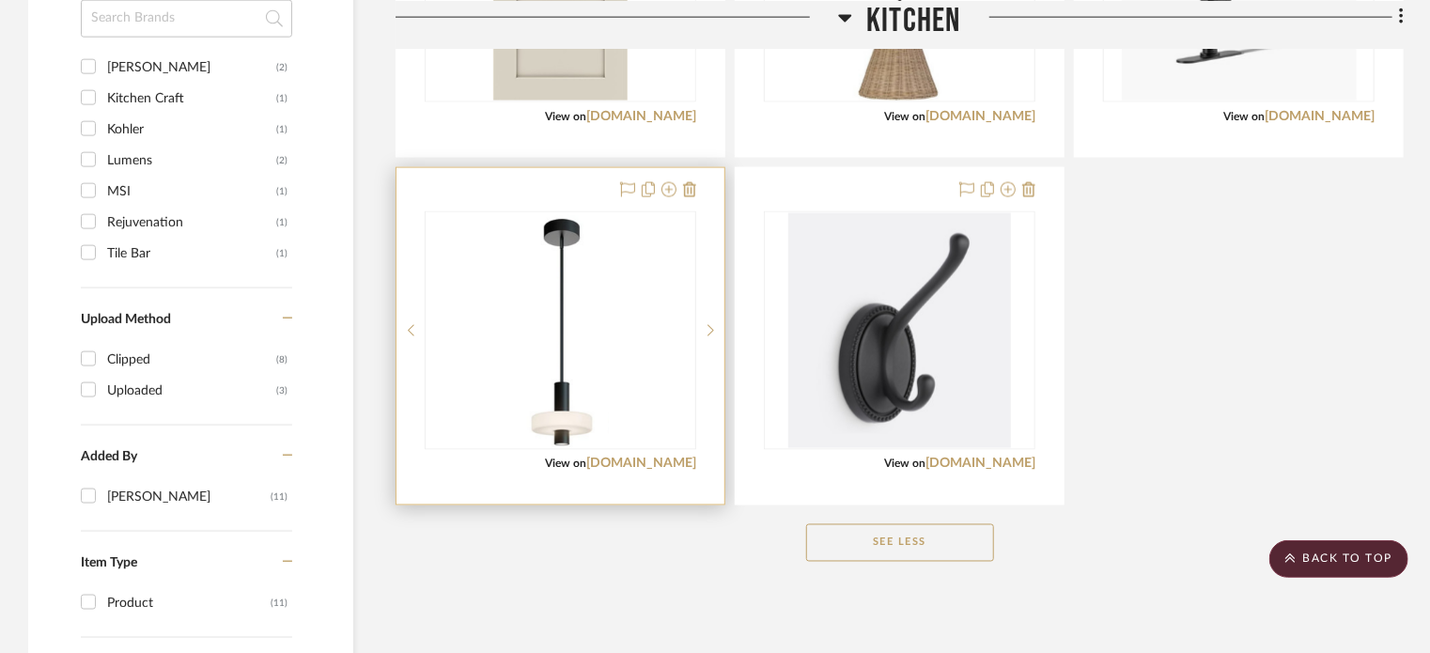
click at [629, 277] on div at bounding box center [561, 330] width 270 height 237
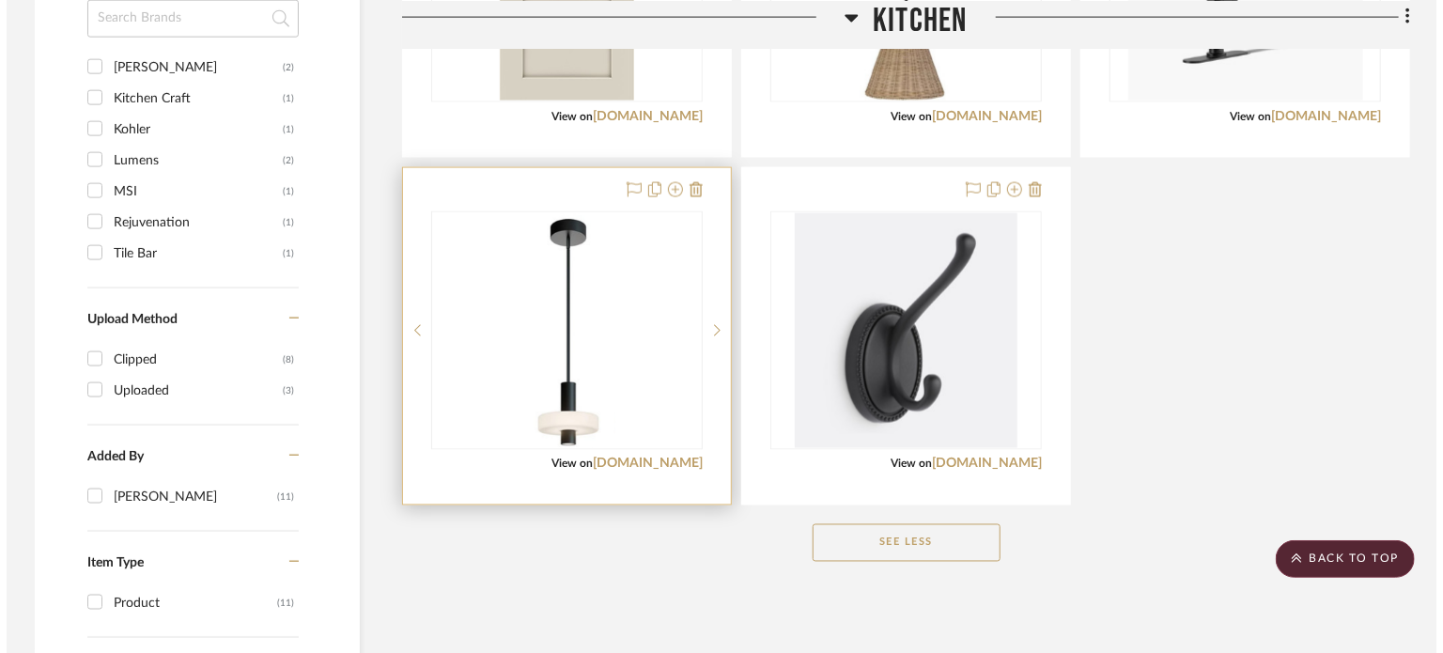
scroll to position [0, 0]
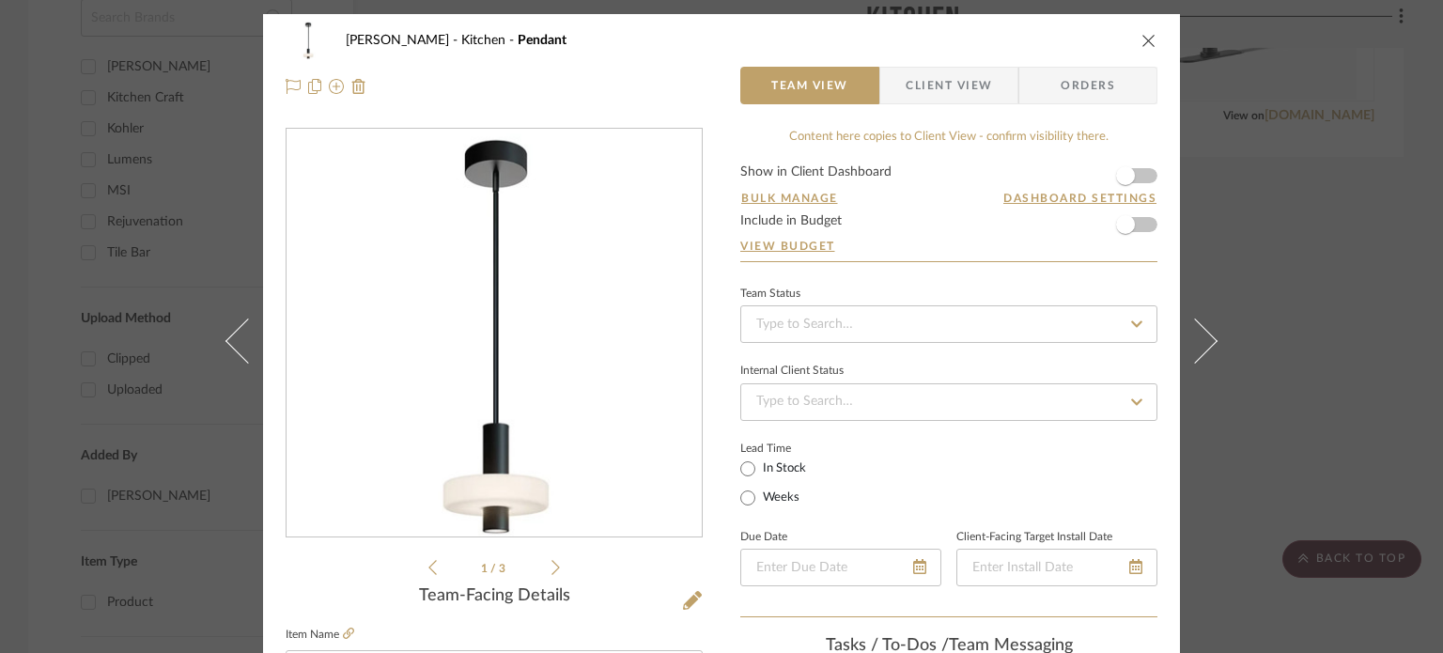
click at [1146, 47] on icon "close" at bounding box center [1148, 40] width 15 height 15
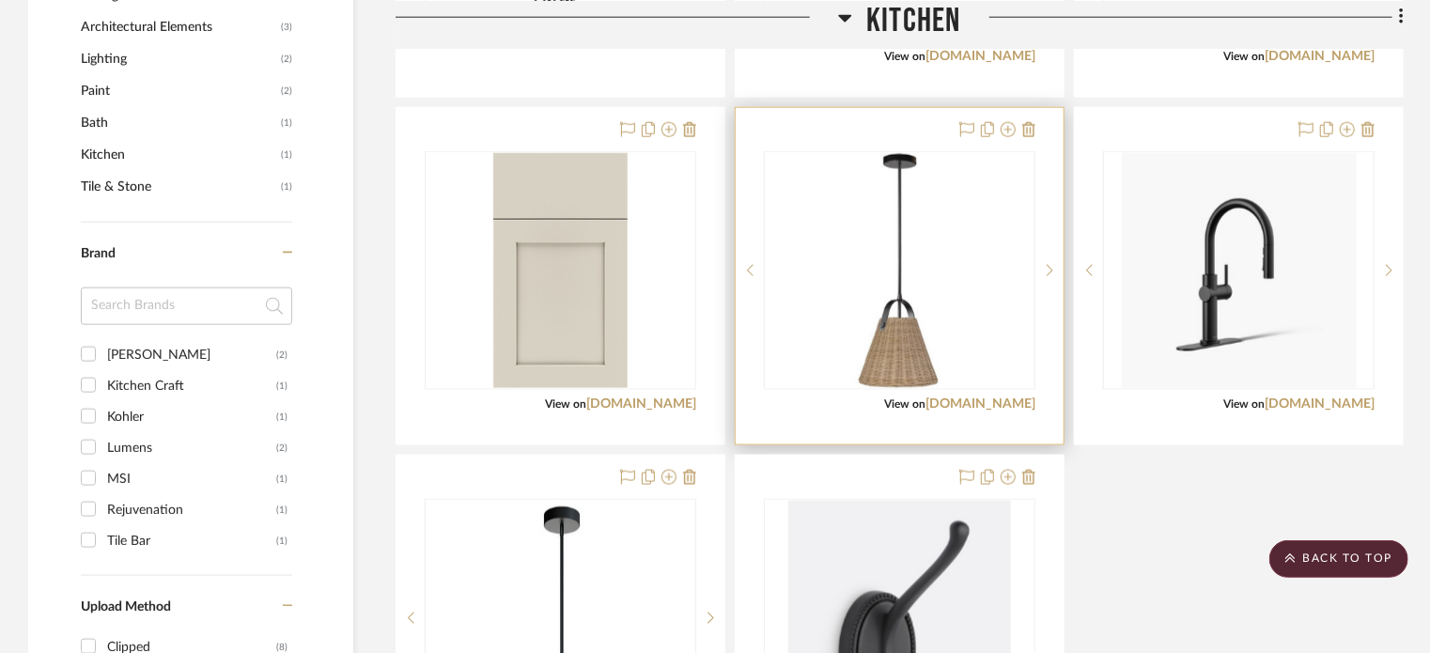
scroll to position [1138, 0]
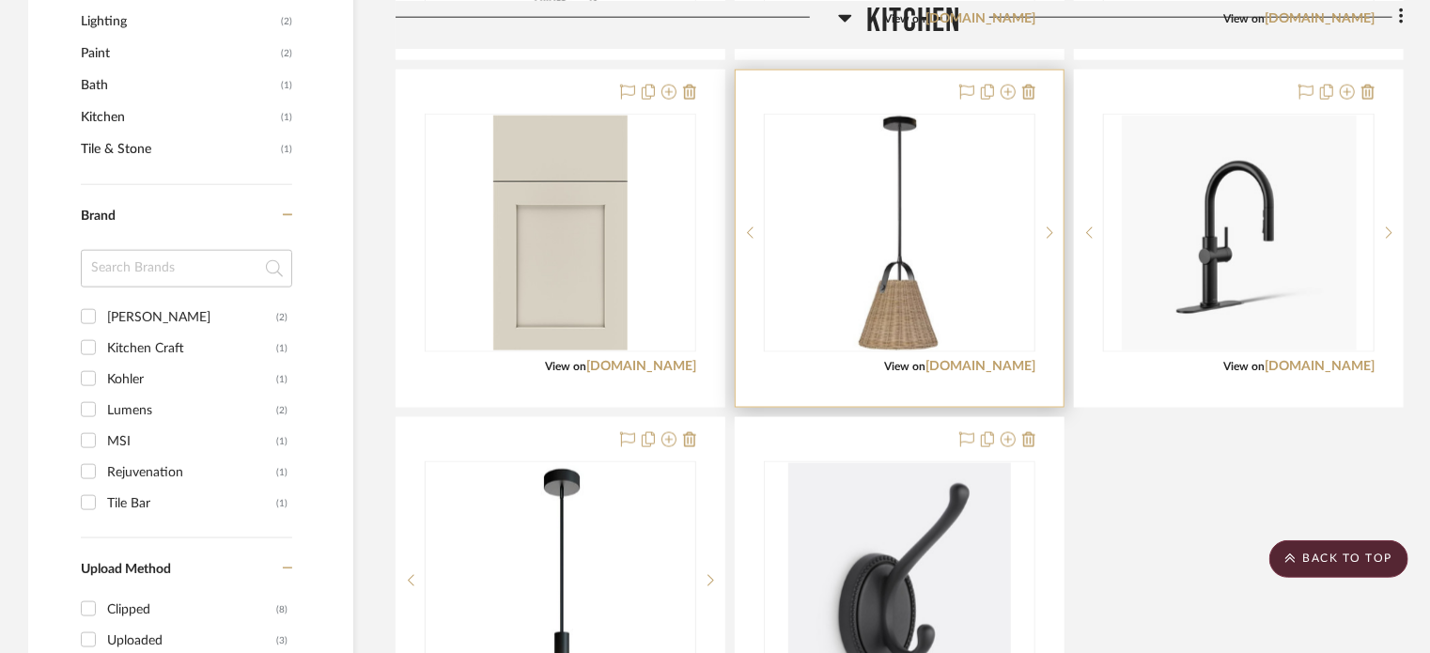
click at [913, 258] on img "0" at bounding box center [899, 233] width 102 height 235
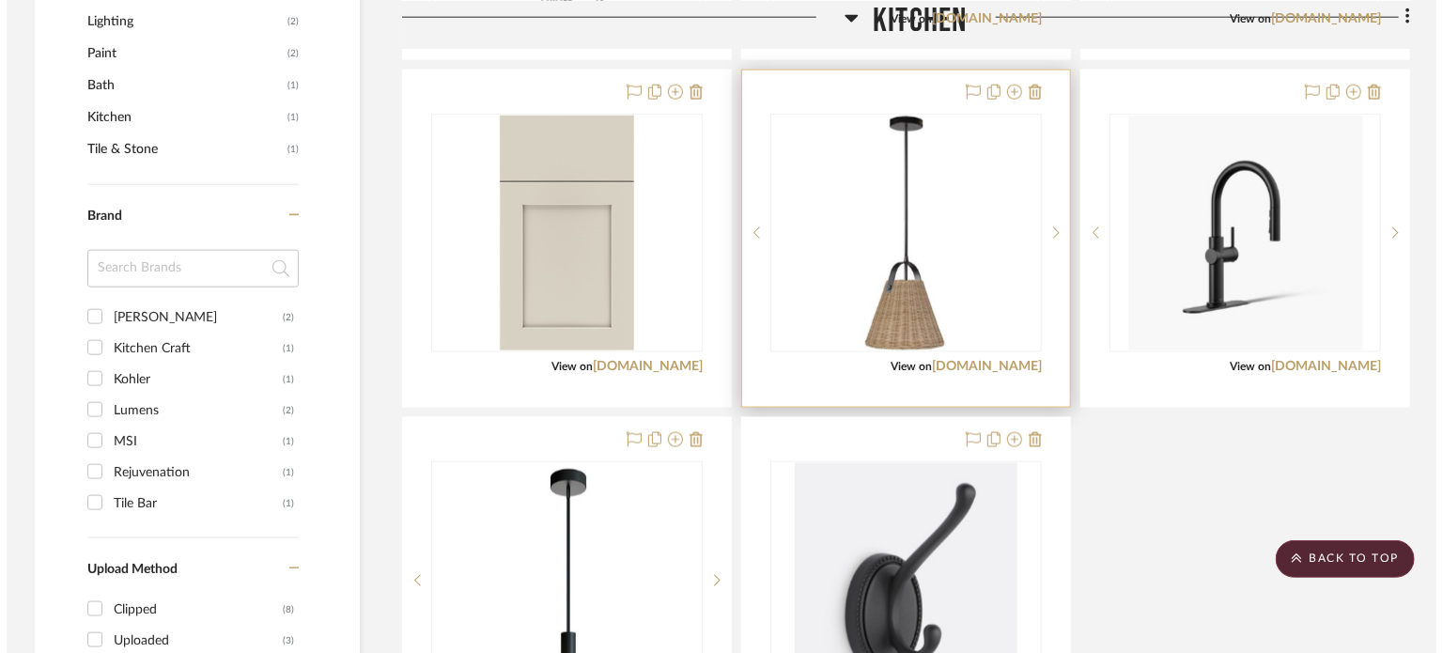
scroll to position [0, 0]
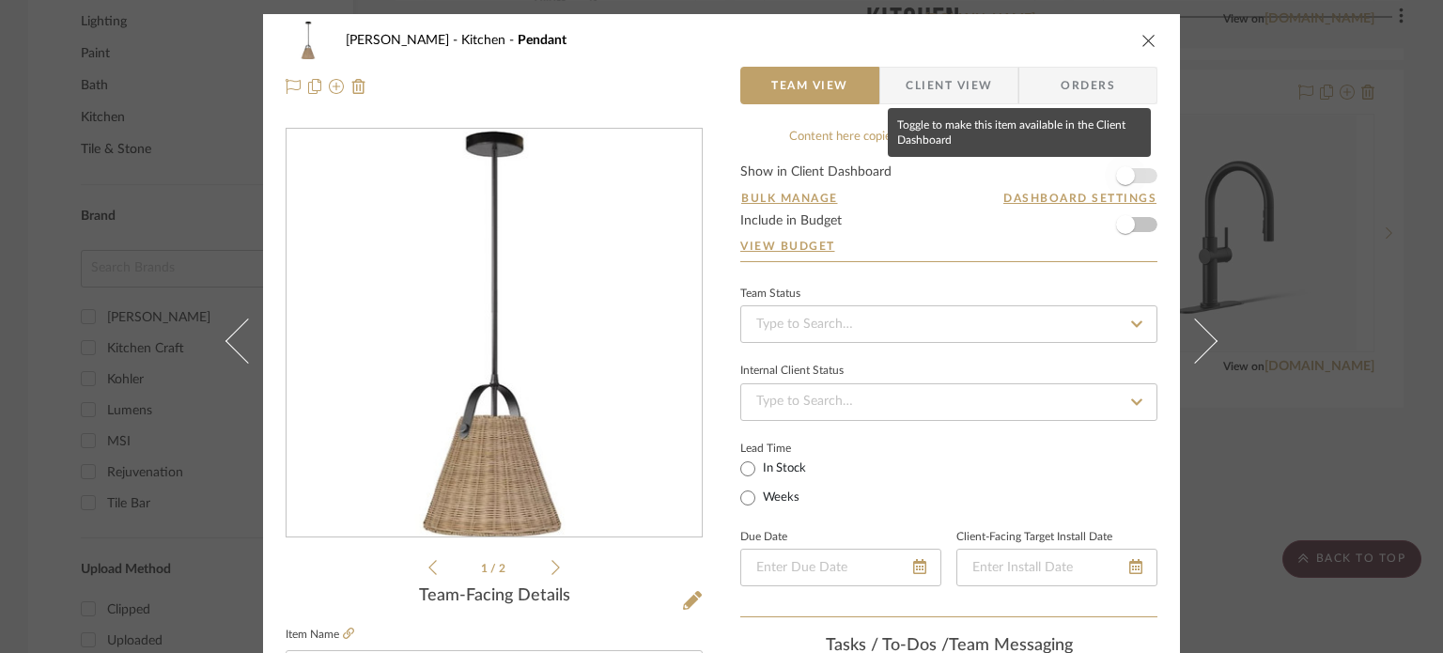
click at [1131, 176] on span "button" at bounding box center [1125, 175] width 41 height 41
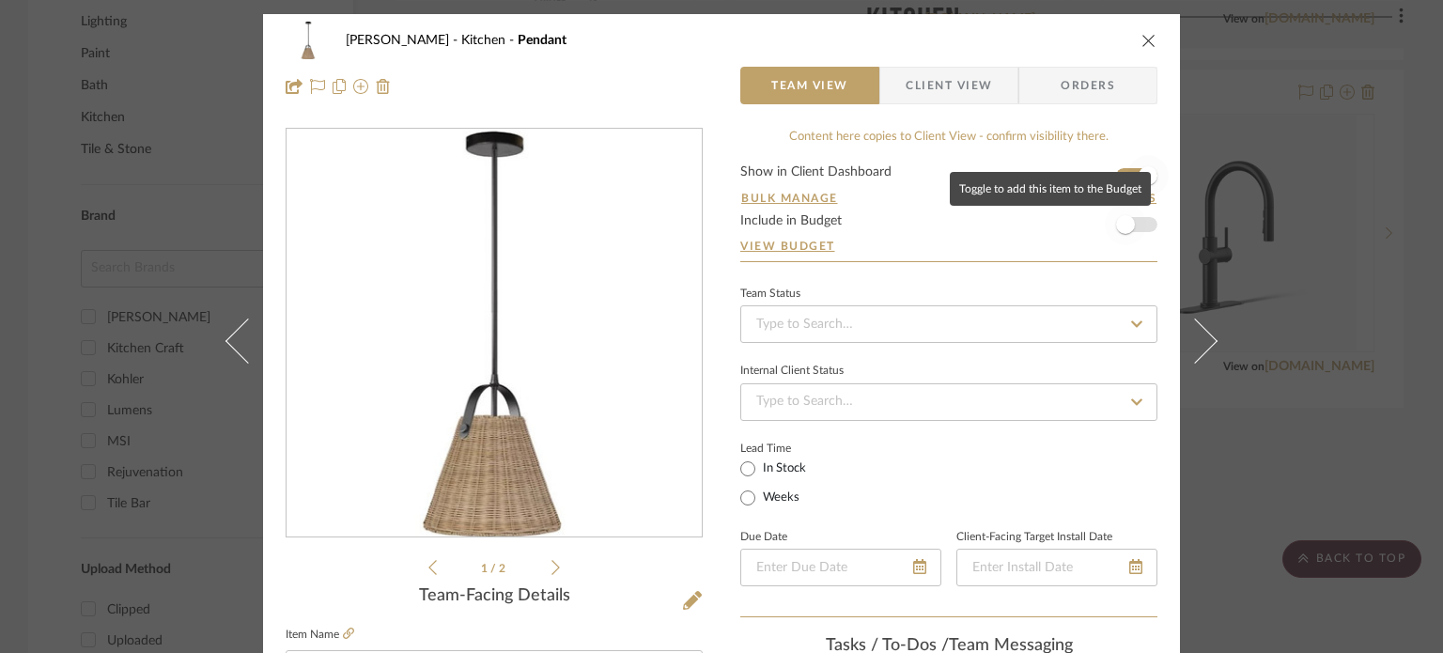
click at [1119, 234] on span "button" at bounding box center [1125, 224] width 41 height 41
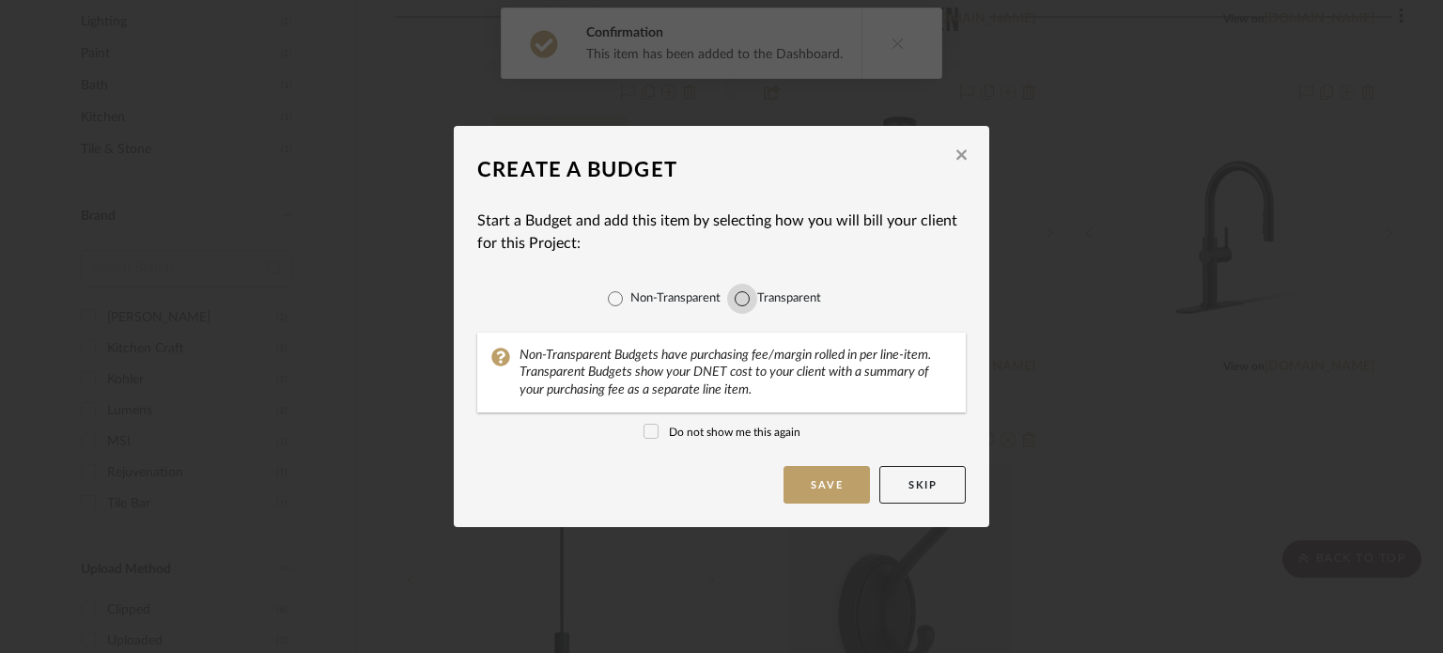
click at [741, 303] on input "Transparent" at bounding box center [742, 299] width 30 height 30
radio input "true"
click at [834, 480] on button "Save" at bounding box center [826, 485] width 86 height 38
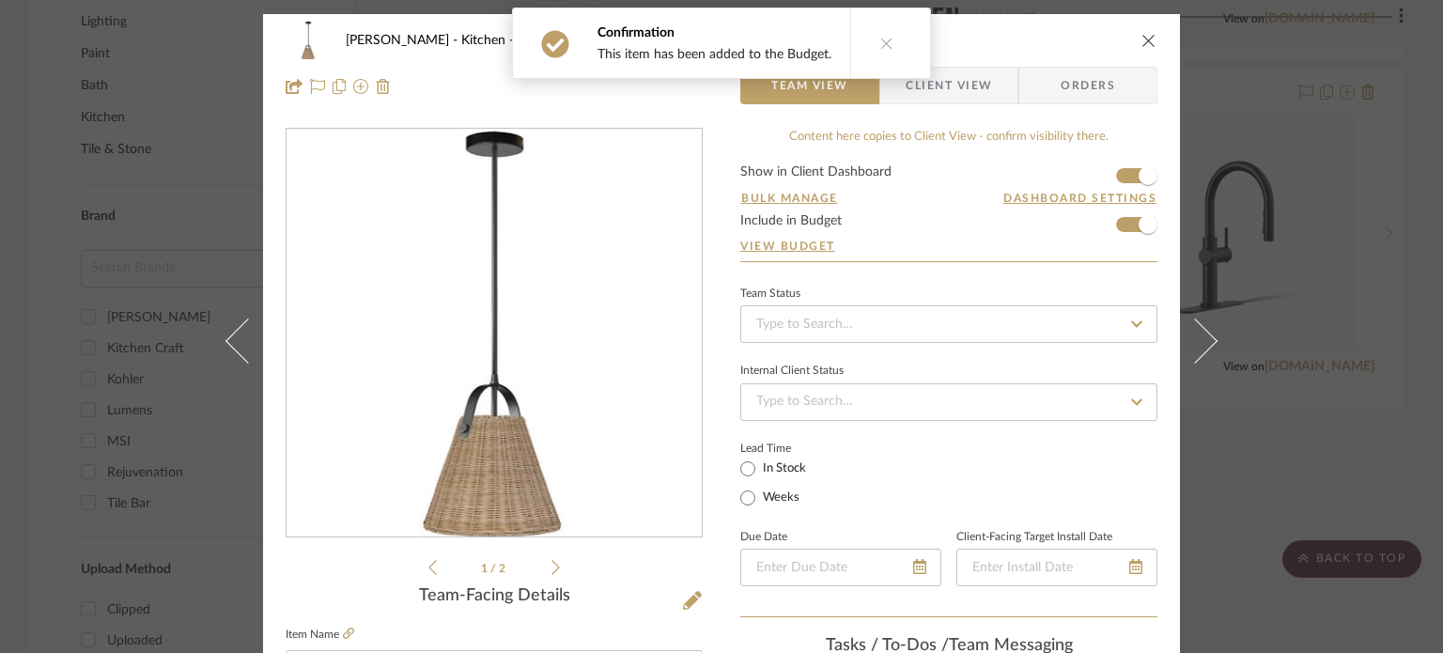
click at [1237, 338] on div "Weinberg Kitchen Pendant Team View Client View Orders 1 / 2 Team-Facing Details…" at bounding box center [721, 326] width 1443 height 653
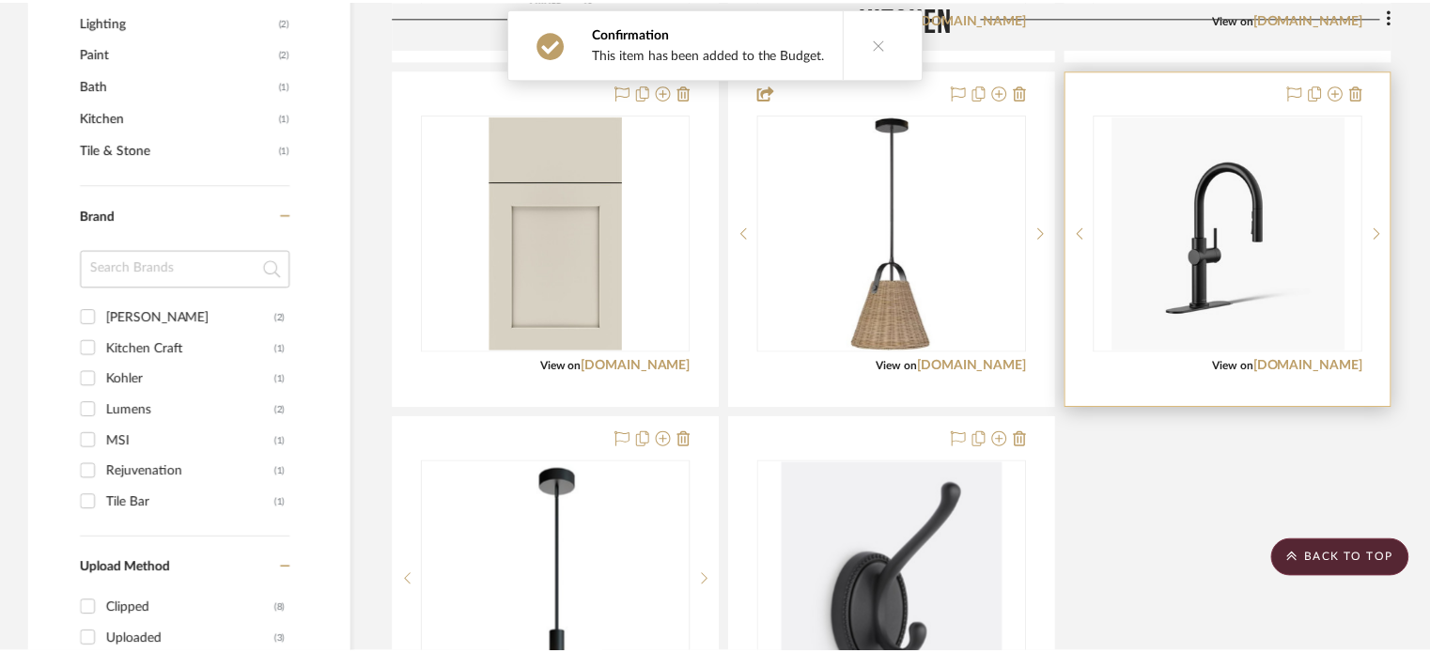
scroll to position [1138, 0]
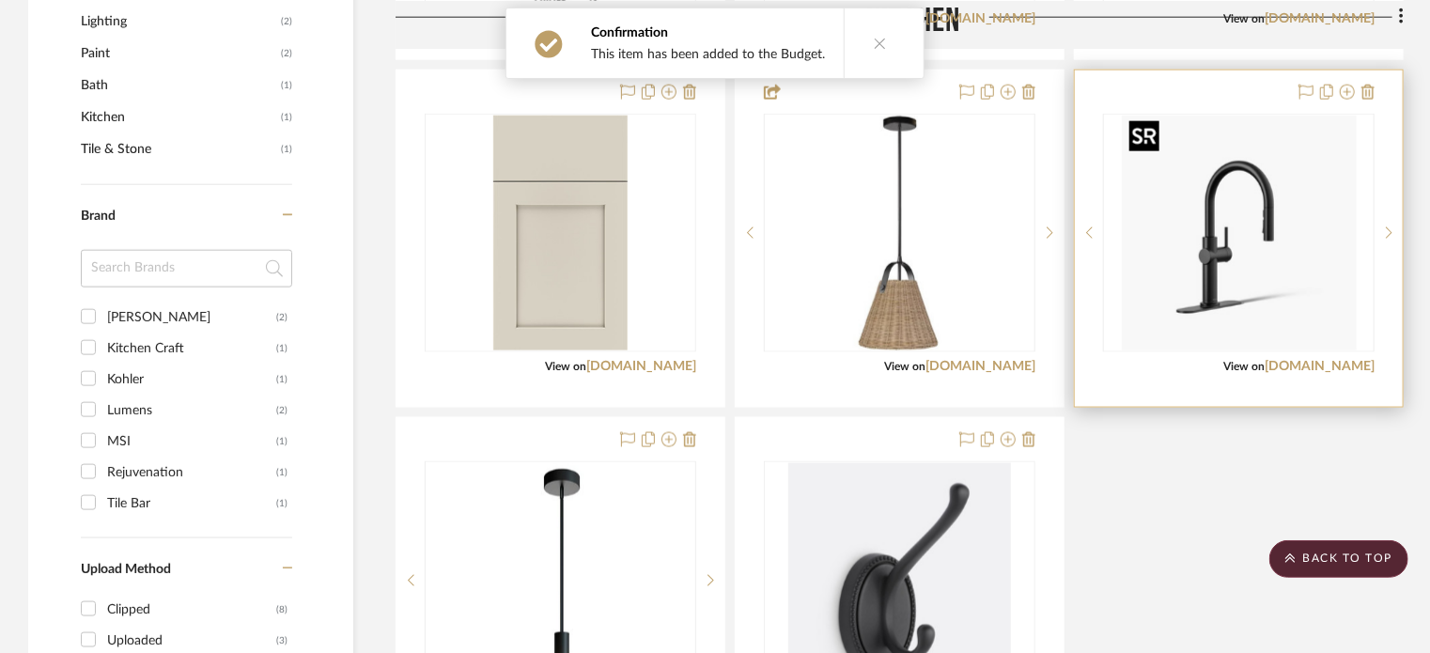
click at [1209, 254] on img "0" at bounding box center [1239, 233] width 235 height 235
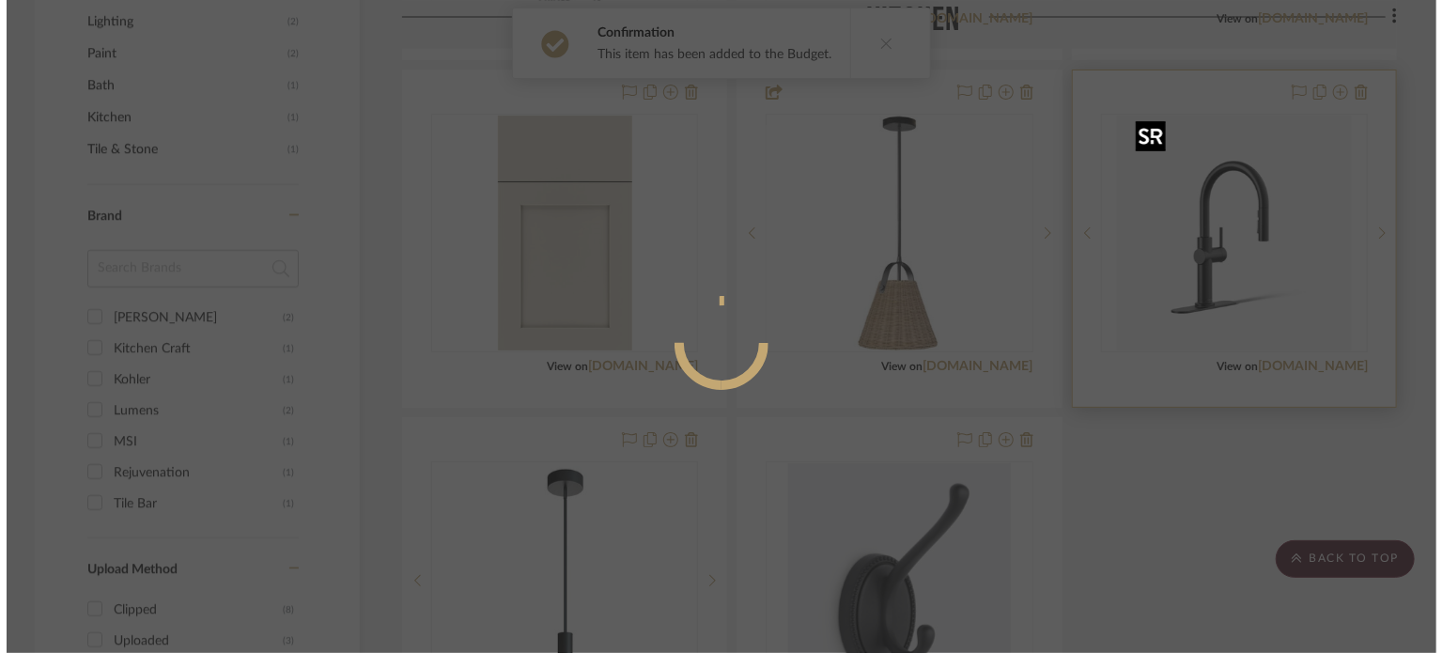
scroll to position [0, 0]
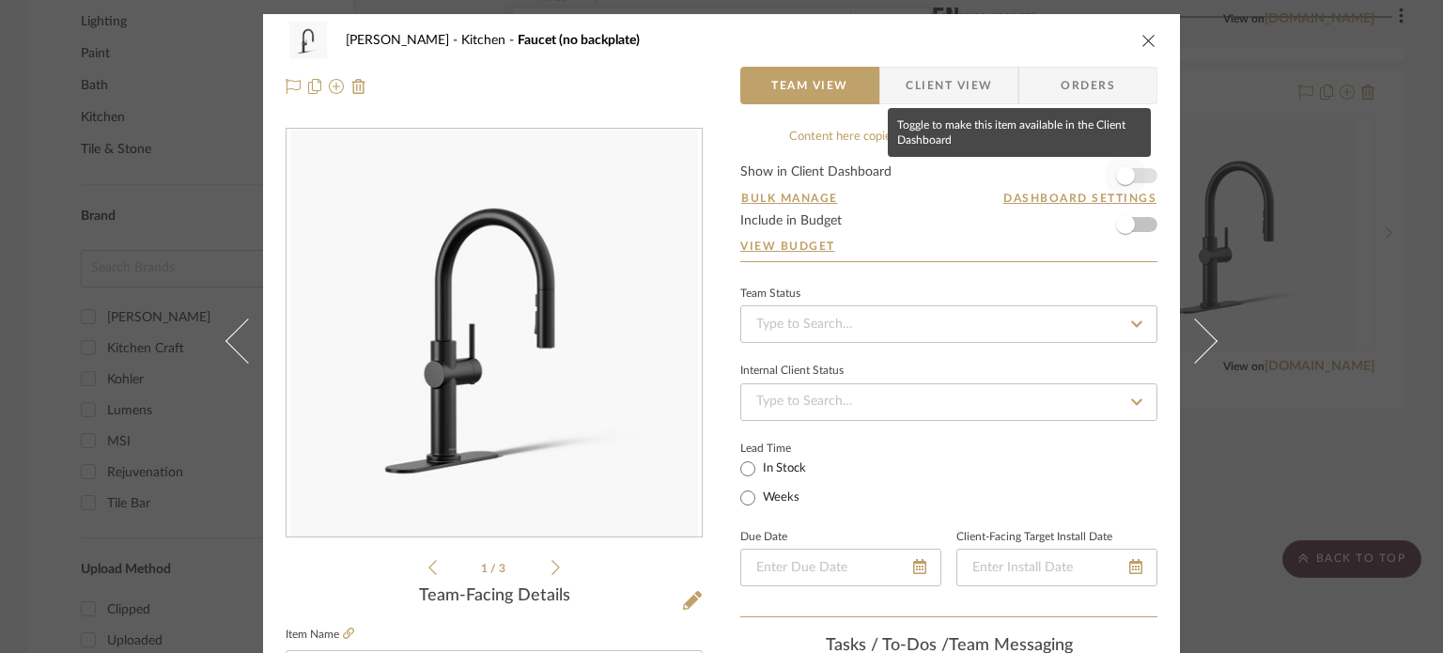
click at [1128, 179] on span "button" at bounding box center [1125, 175] width 41 height 41
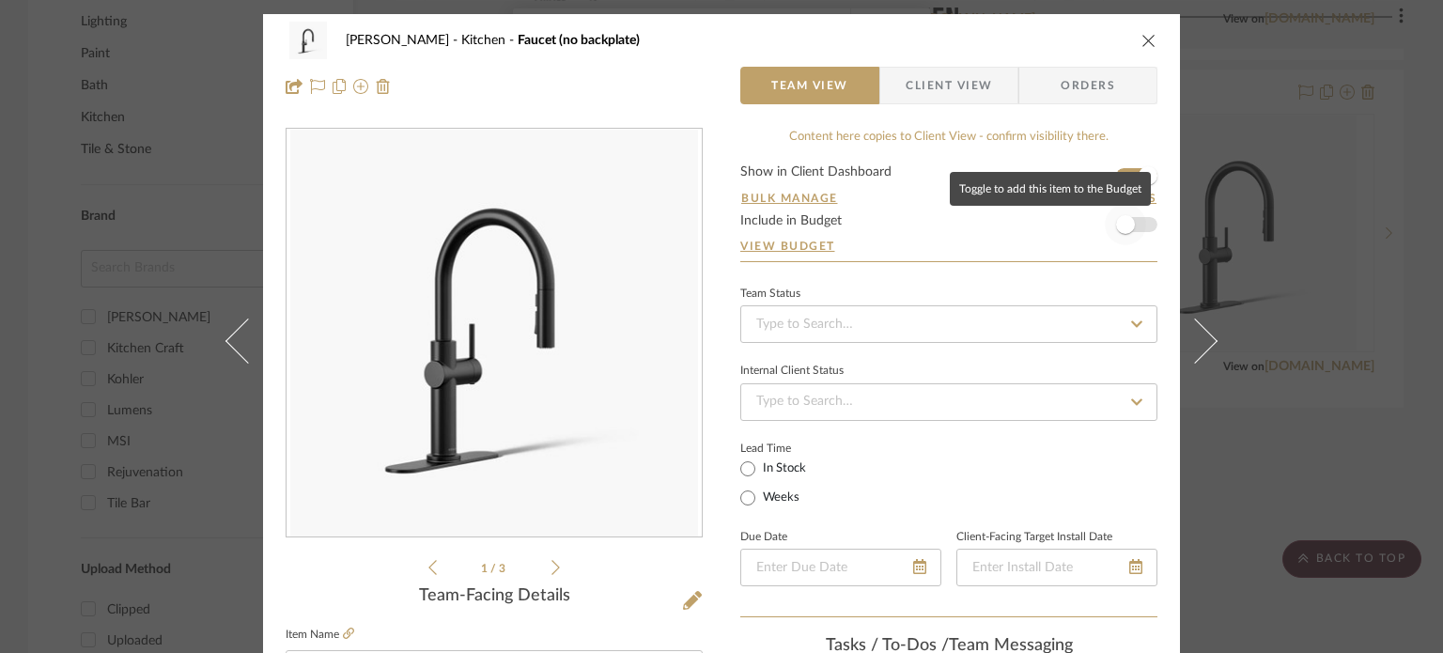
click at [1128, 227] on span "button" at bounding box center [1125, 224] width 41 height 41
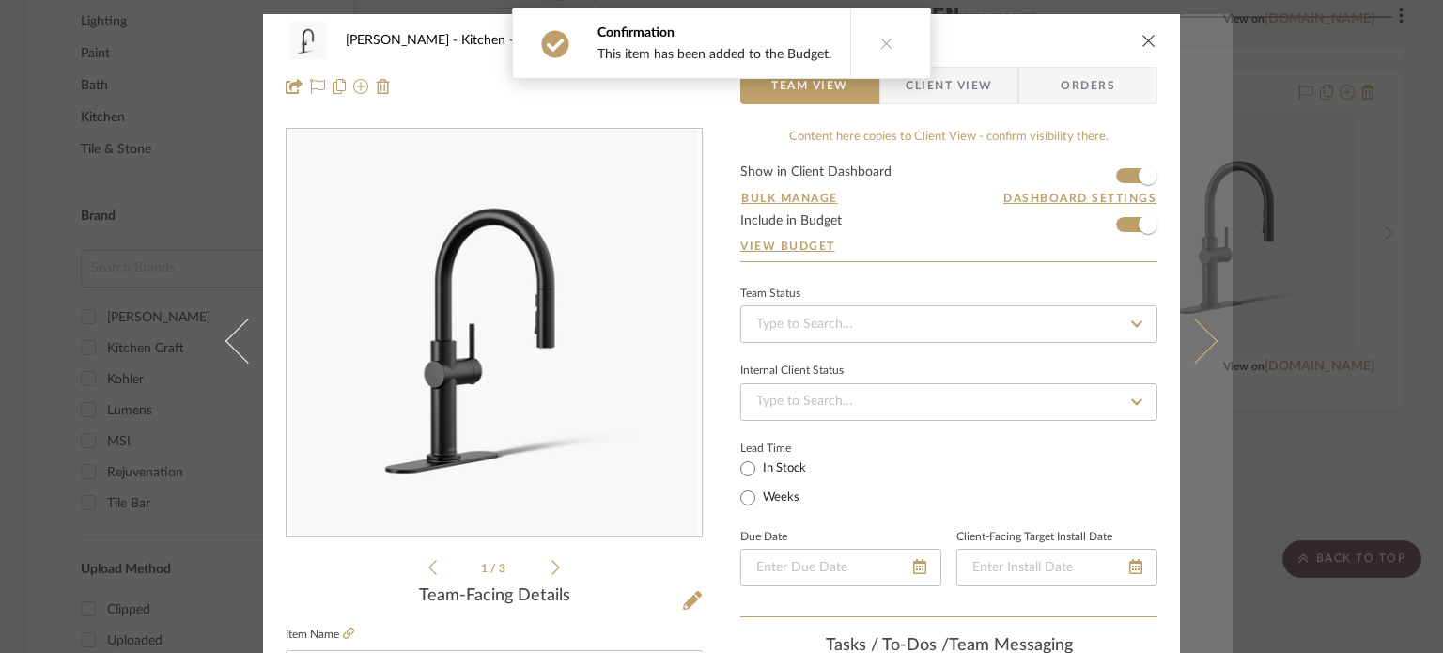
click at [1180, 241] on button at bounding box center [1206, 340] width 53 height 653
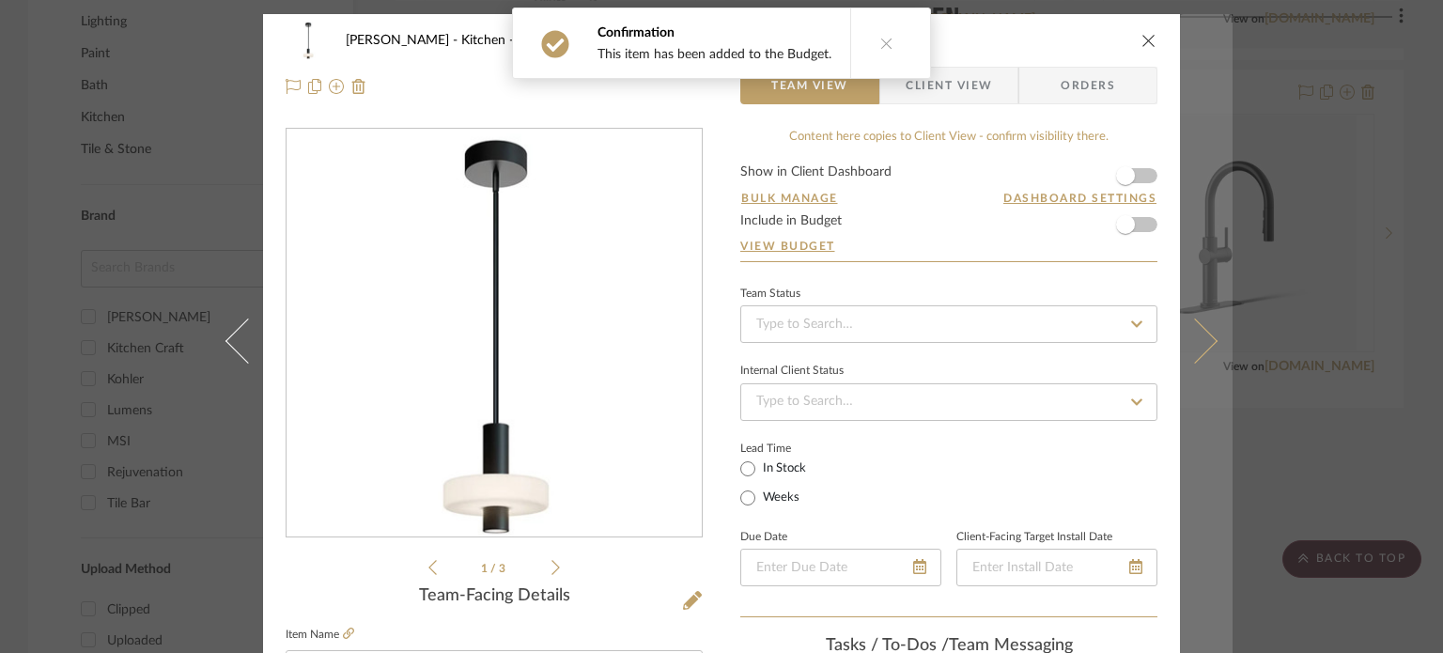
click at [1202, 251] on button at bounding box center [1206, 340] width 53 height 653
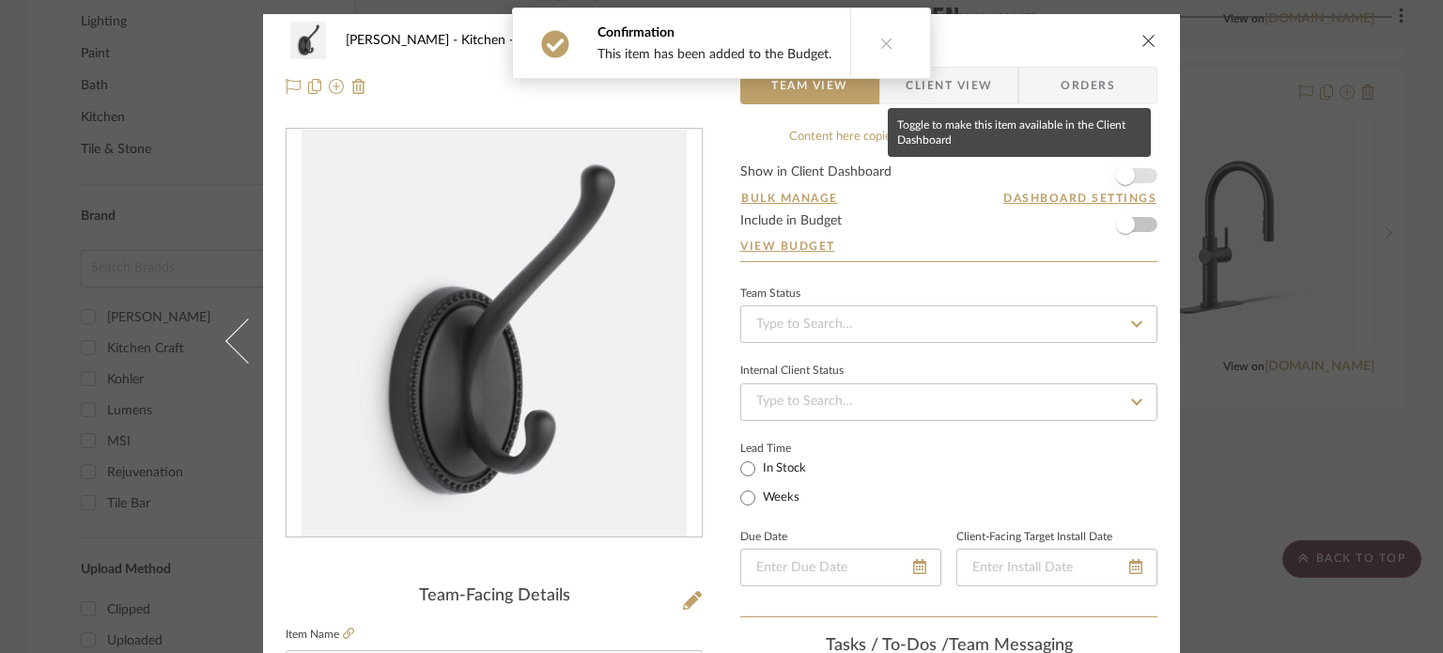
click at [1123, 179] on span "button" at bounding box center [1125, 175] width 19 height 19
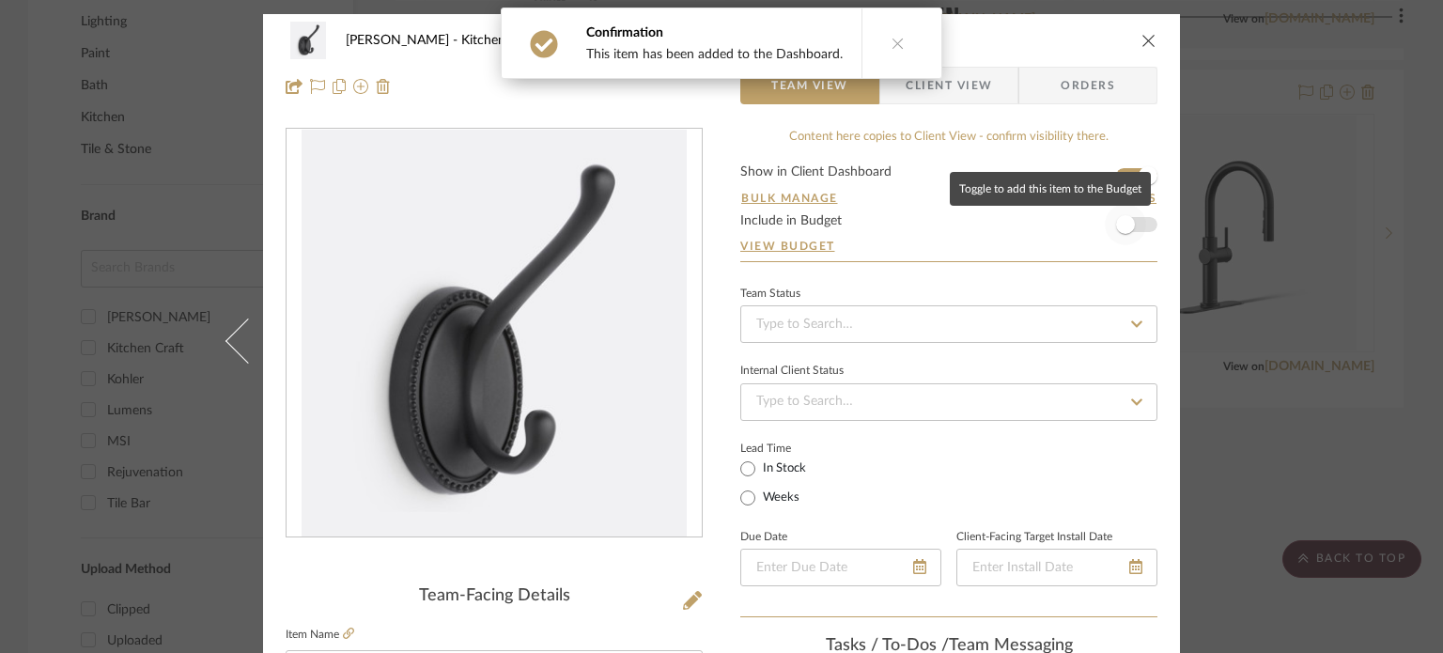
click at [1119, 229] on span "button" at bounding box center [1125, 224] width 19 height 19
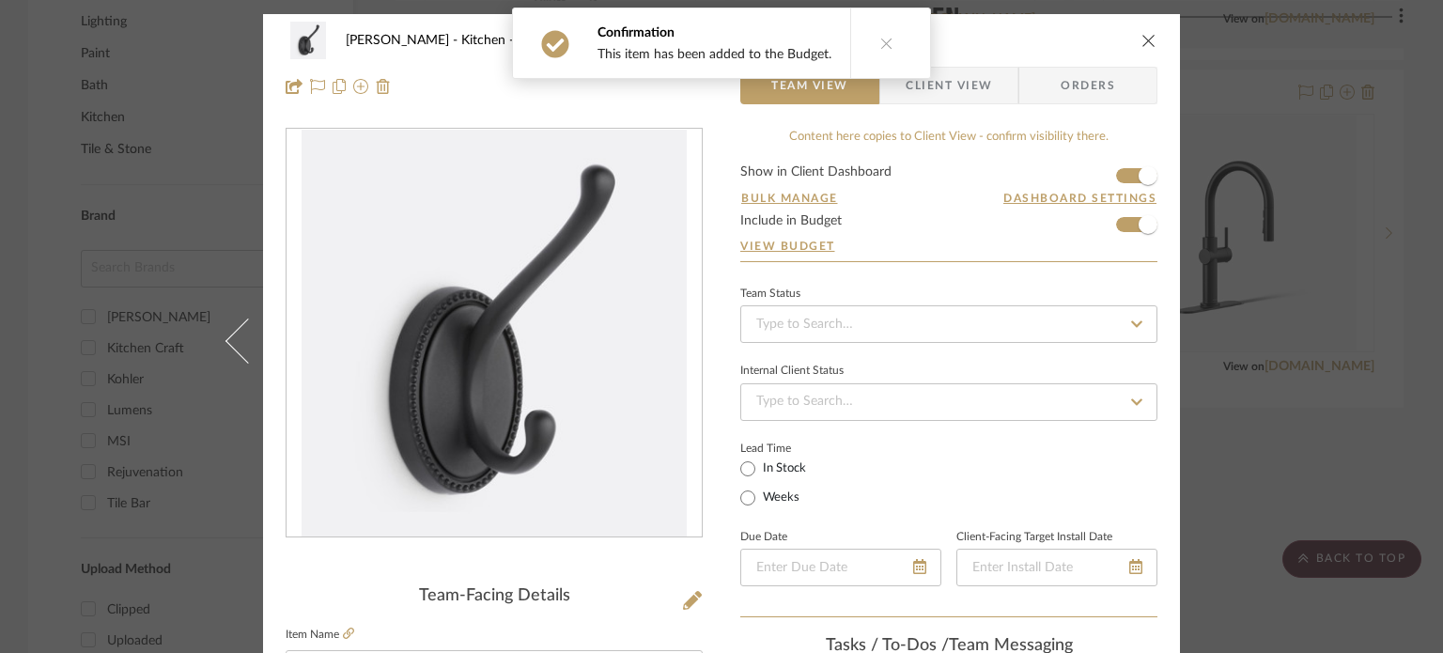
click at [1141, 42] on icon "close" at bounding box center [1148, 40] width 15 height 15
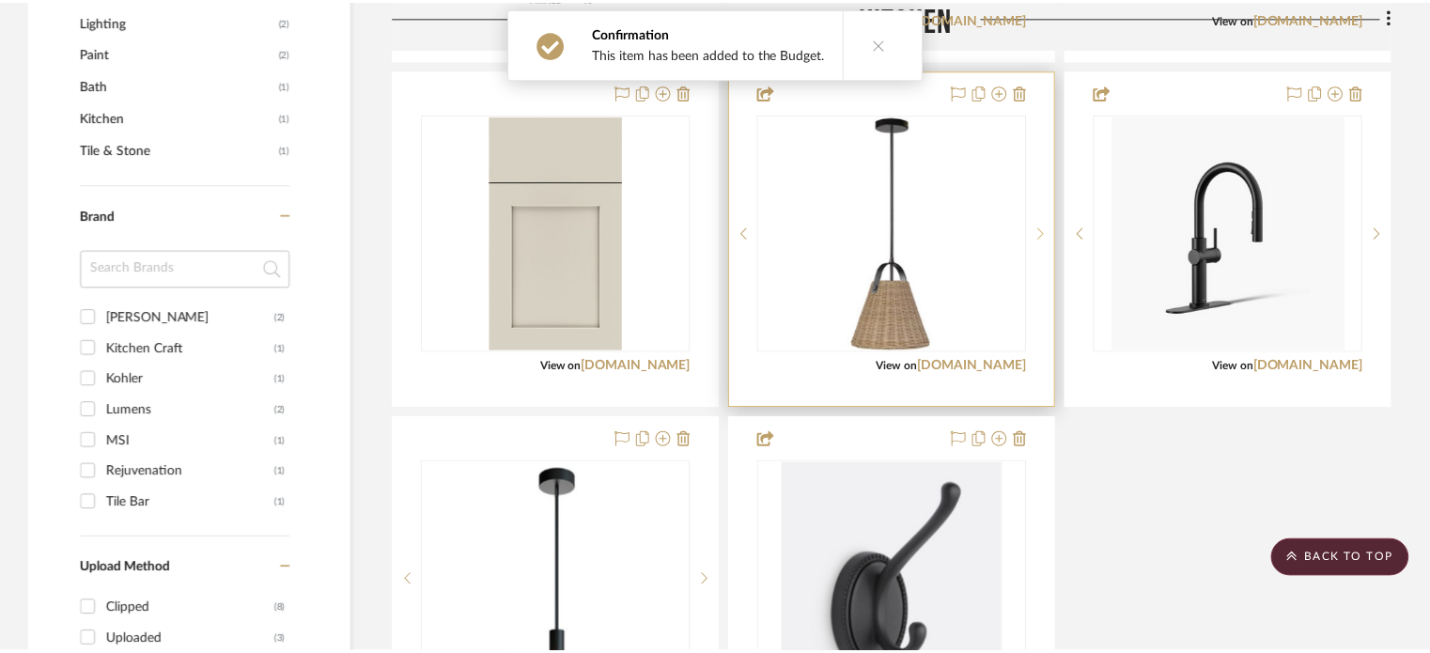
scroll to position [1138, 0]
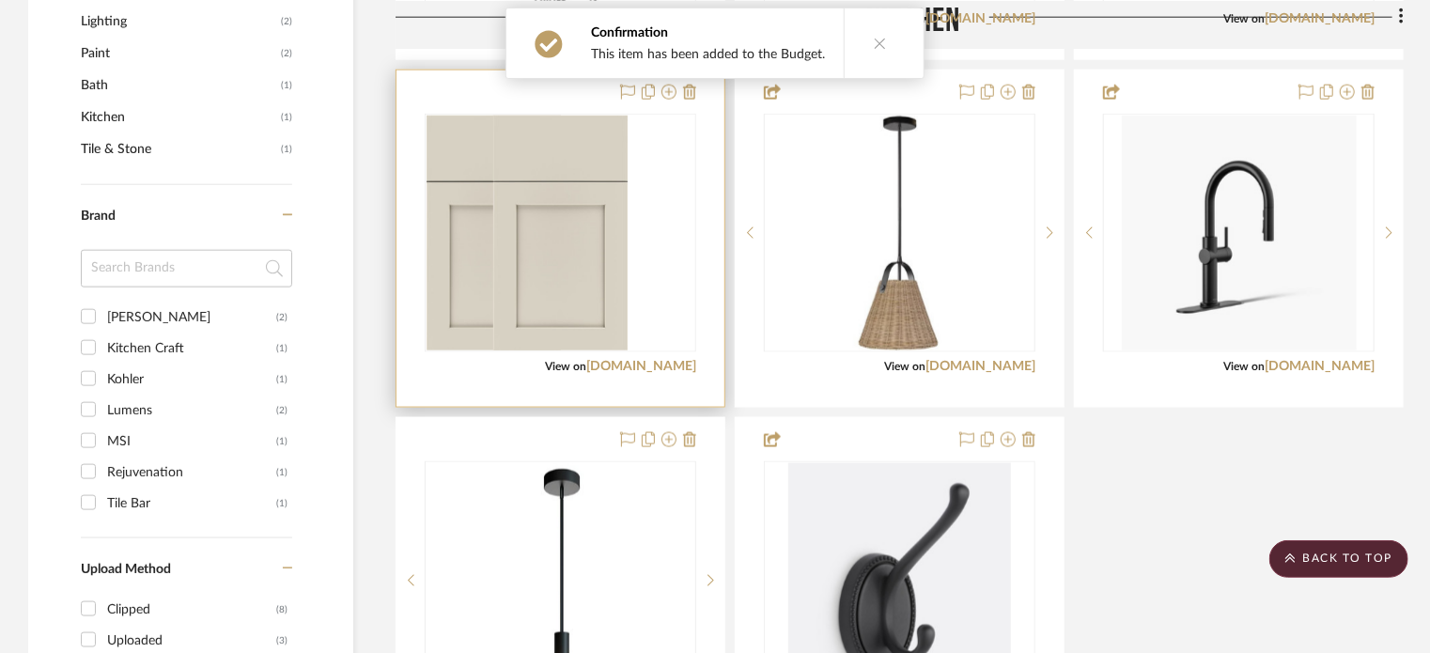
click at [645, 237] on div at bounding box center [561, 233] width 270 height 237
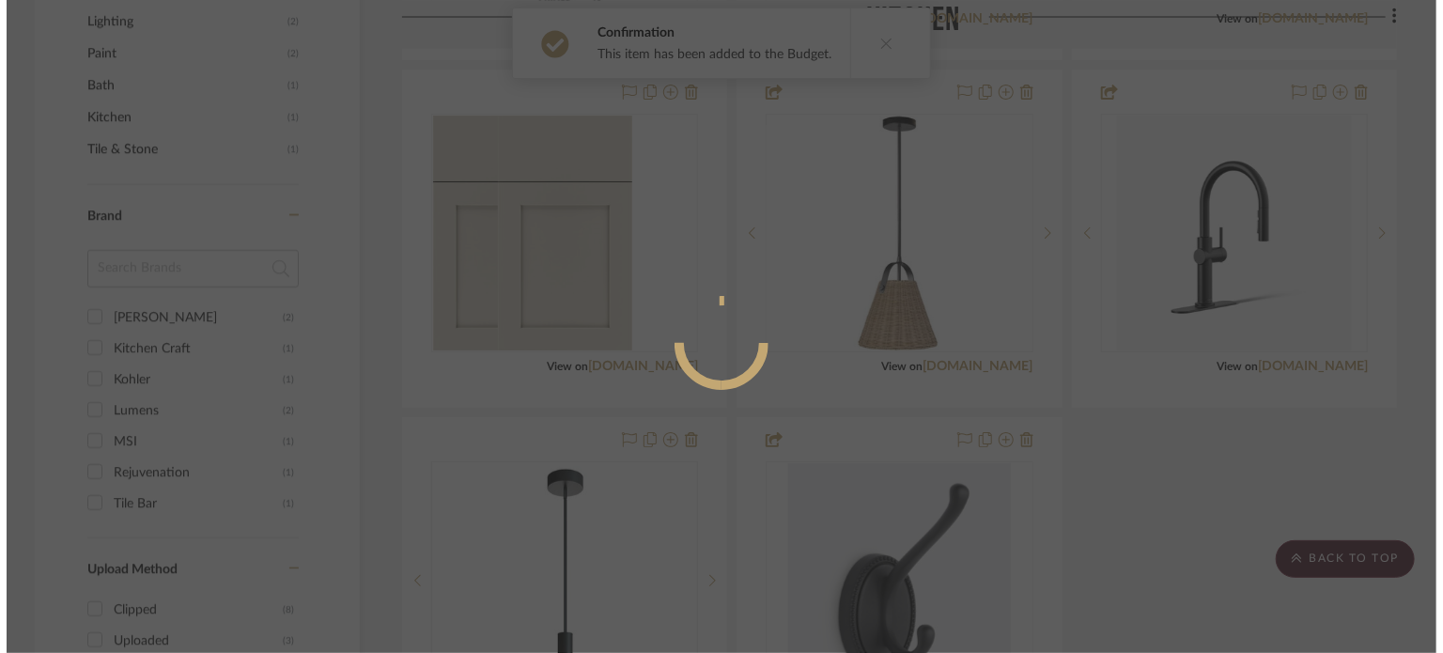
scroll to position [0, 0]
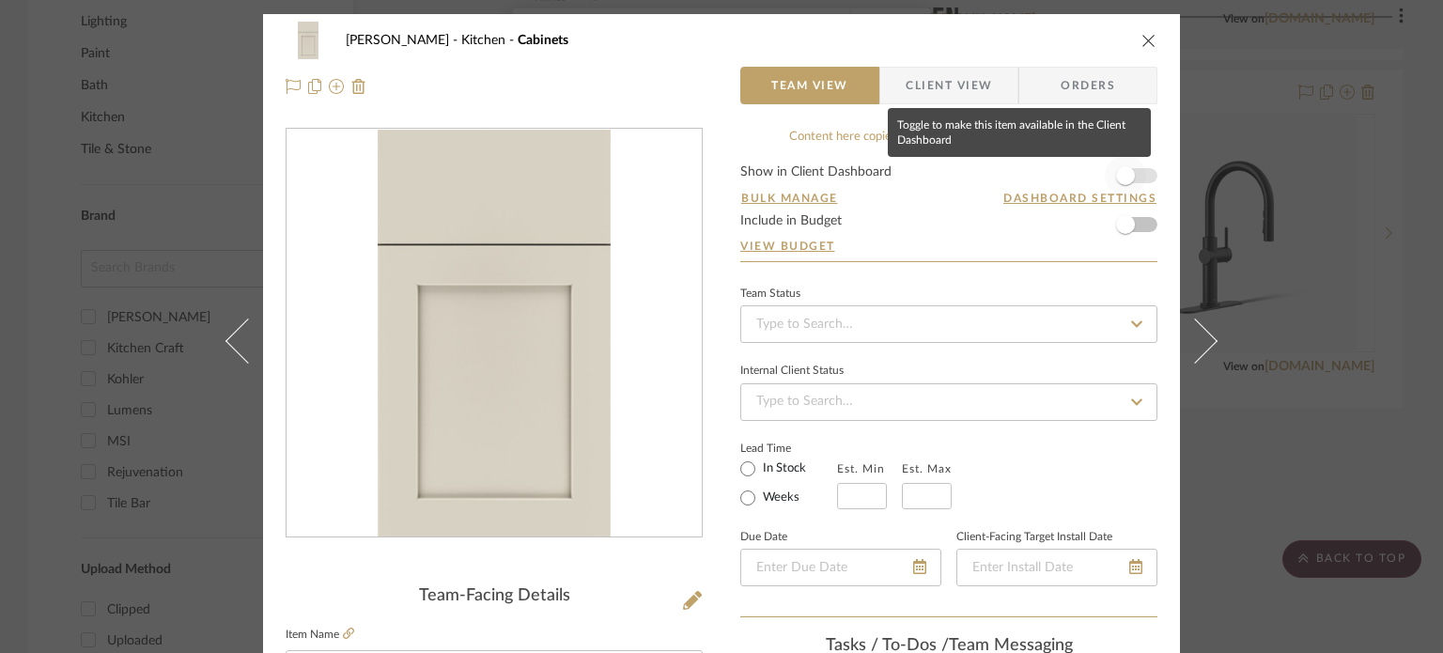
click at [1123, 193] on span "button" at bounding box center [1125, 175] width 41 height 41
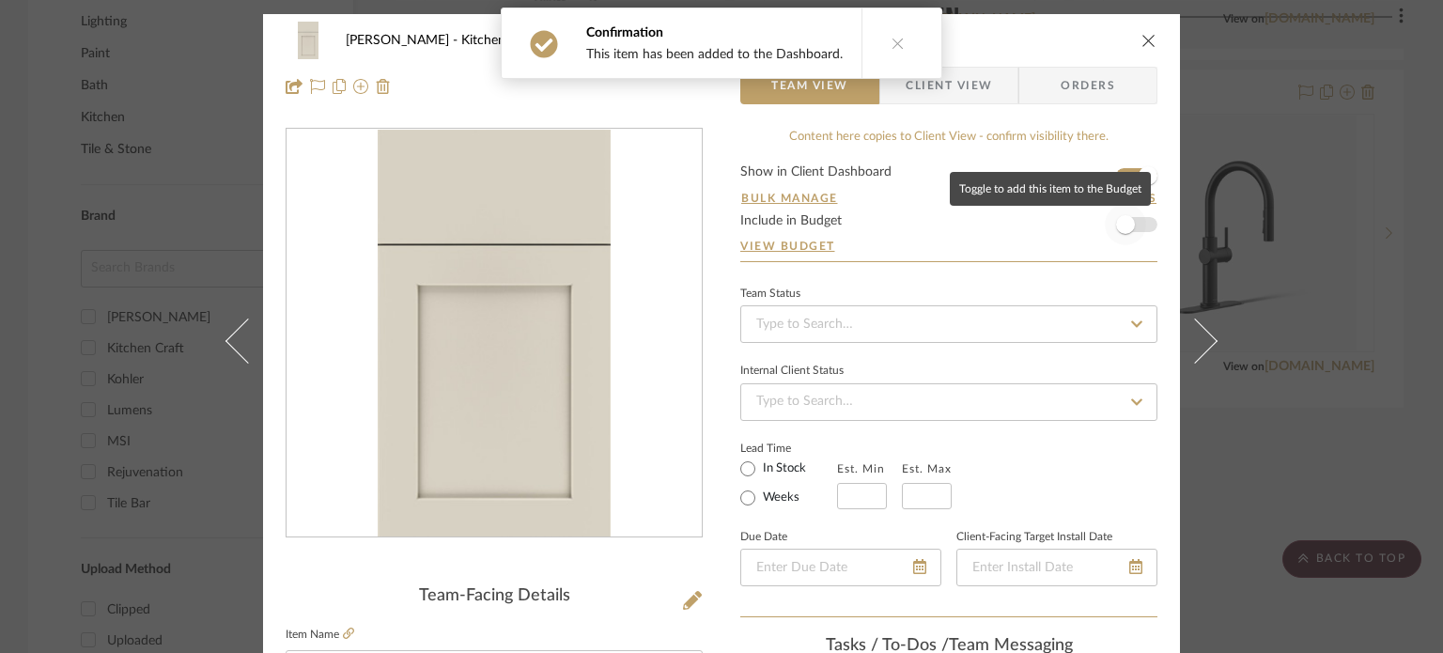
click at [1126, 231] on span "button" at bounding box center [1125, 224] width 41 height 41
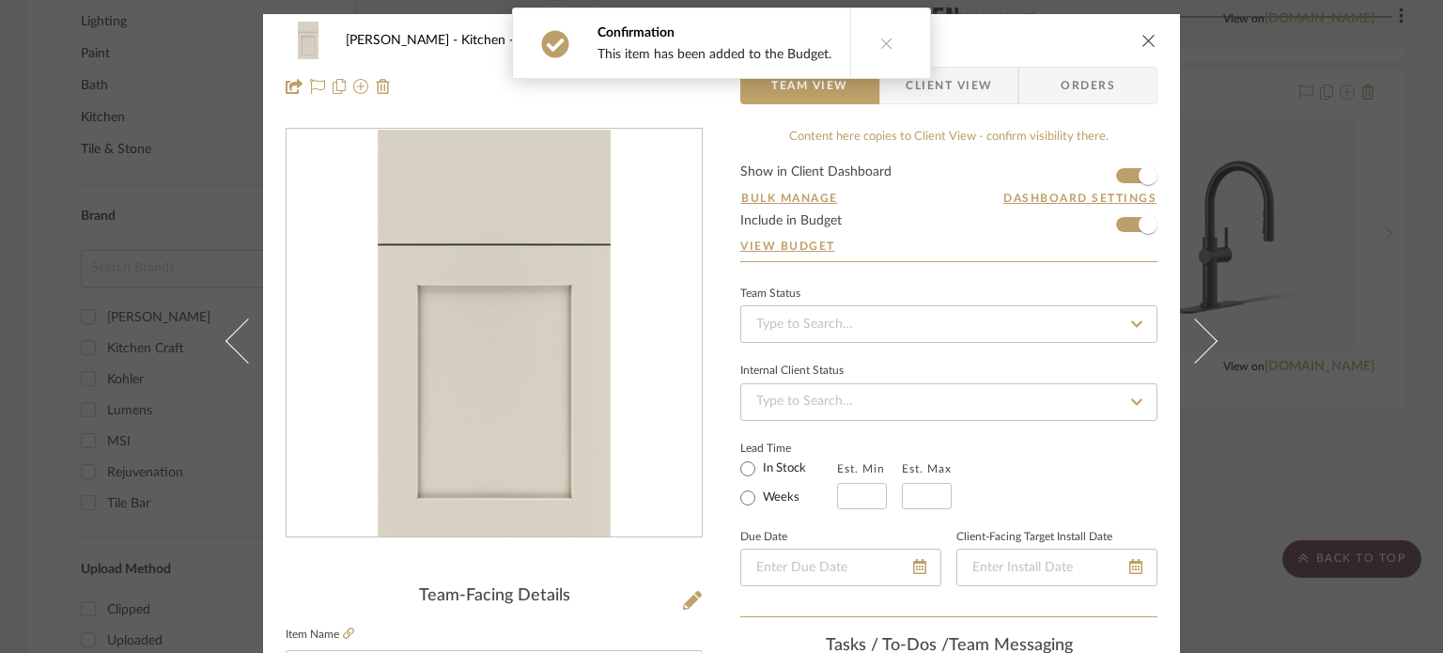
click at [1297, 435] on div "Weinberg Kitchen Cabinets Team View Client View Orders Team-Facing Details Item…" at bounding box center [721, 326] width 1443 height 653
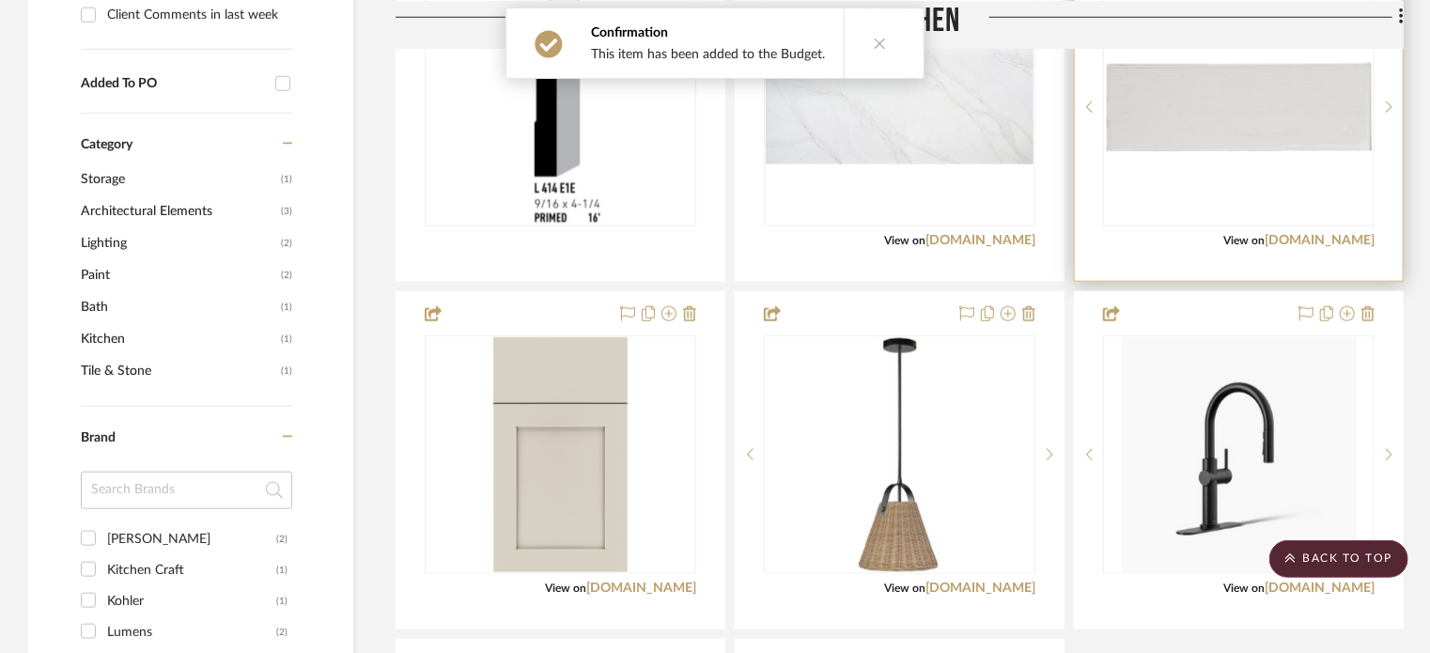
scroll to position [763, 0]
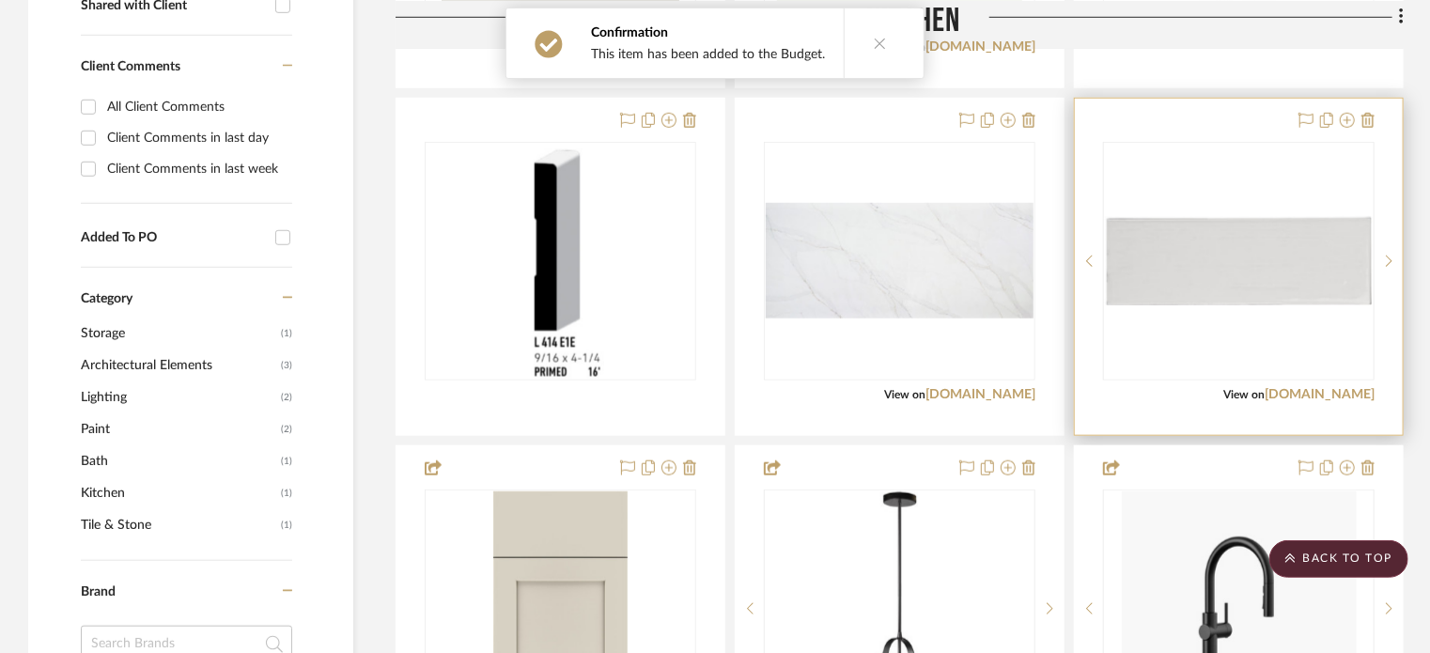
click at [1261, 273] on img "0" at bounding box center [1239, 260] width 268 height 88
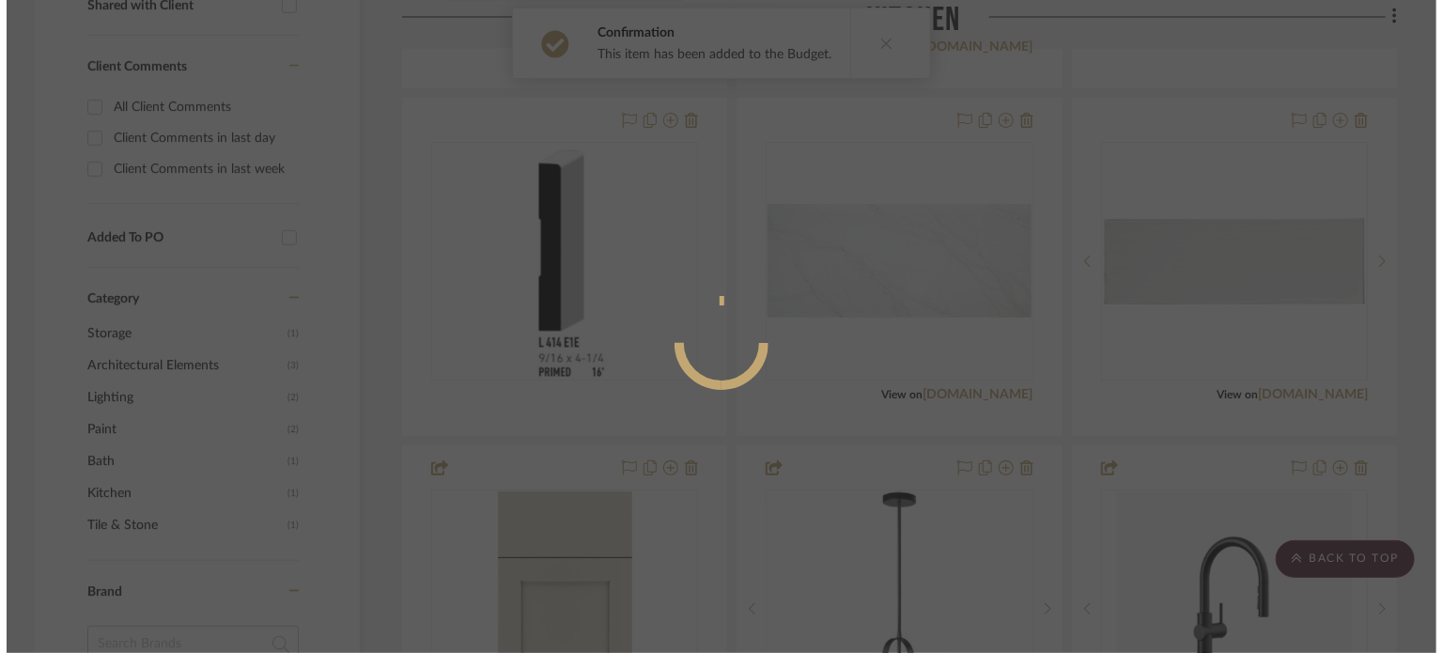
scroll to position [0, 0]
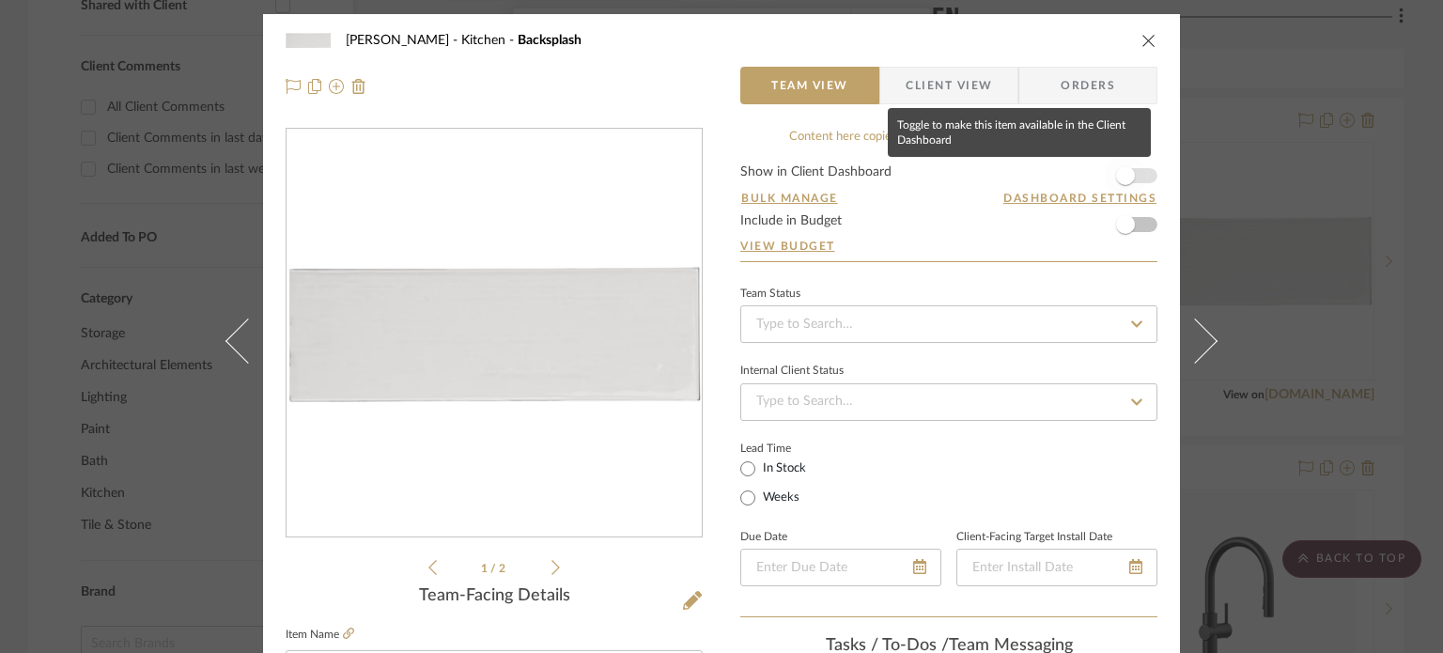
click at [1134, 187] on span "button" at bounding box center [1125, 175] width 41 height 41
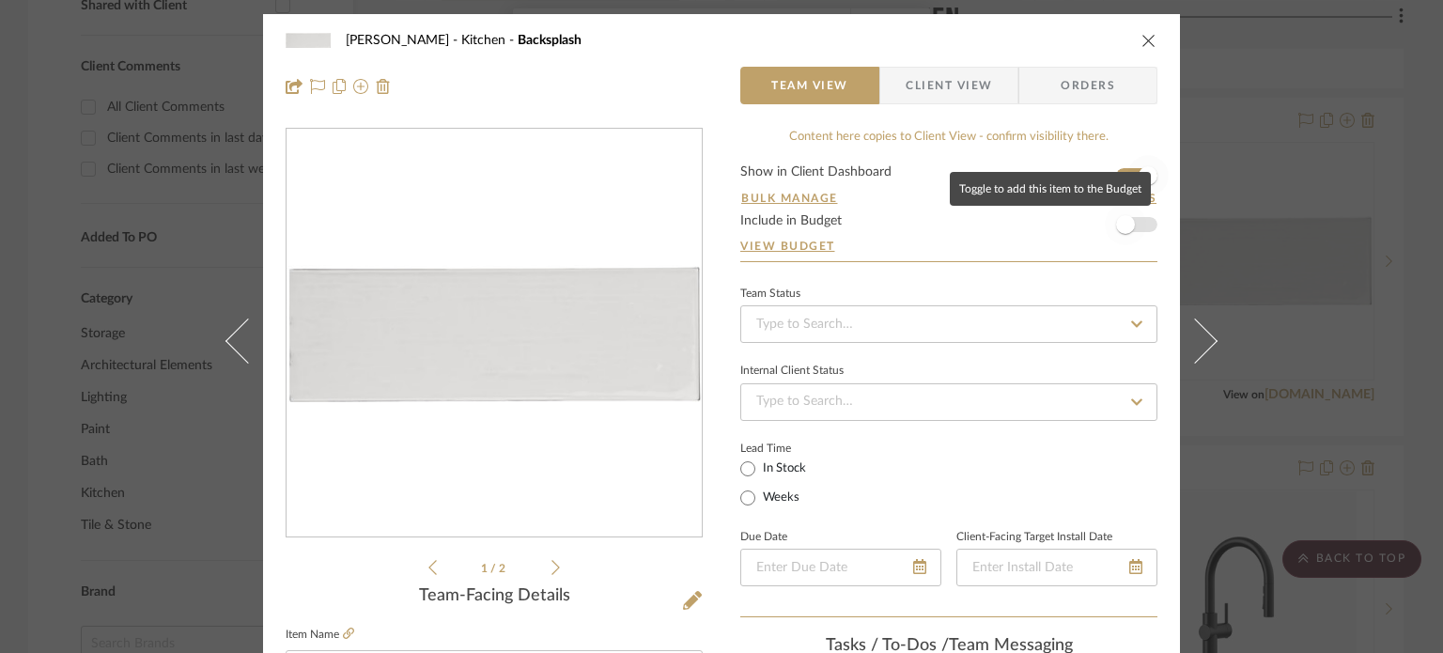
click at [1128, 217] on span "button" at bounding box center [1125, 224] width 41 height 41
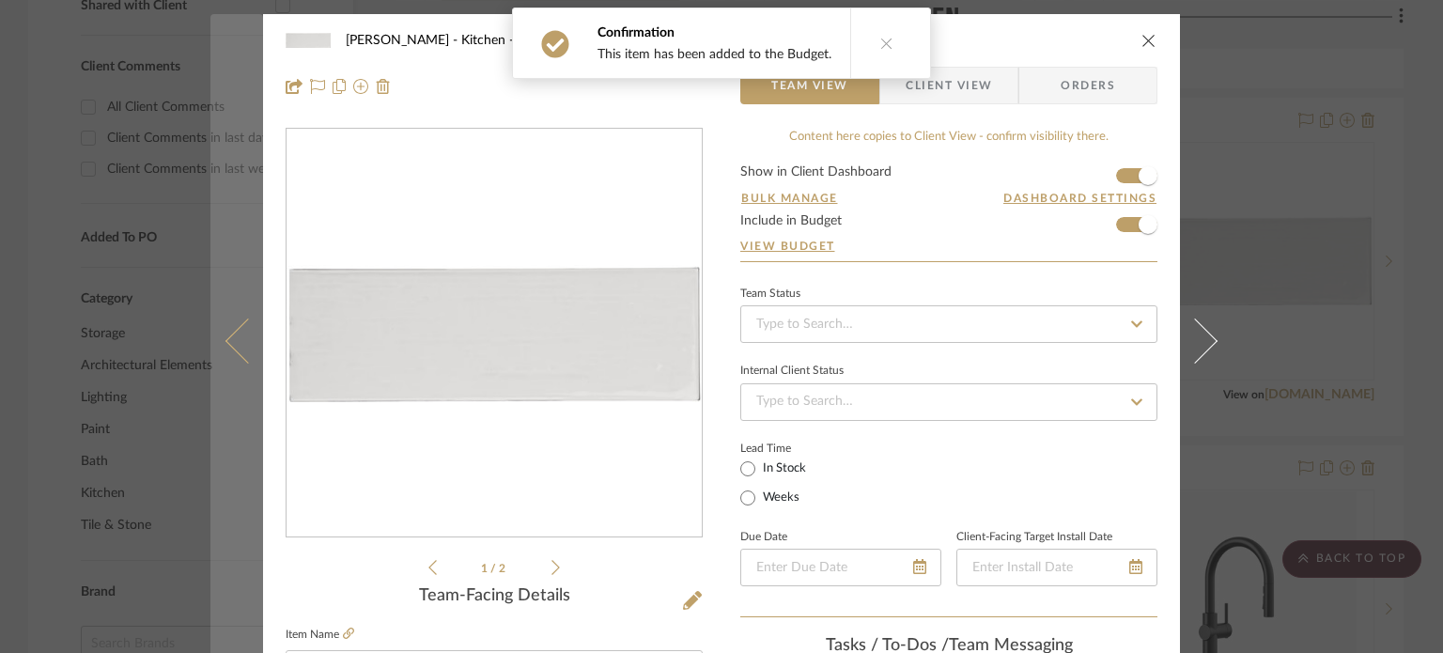
click at [245, 367] on button at bounding box center [236, 340] width 53 height 653
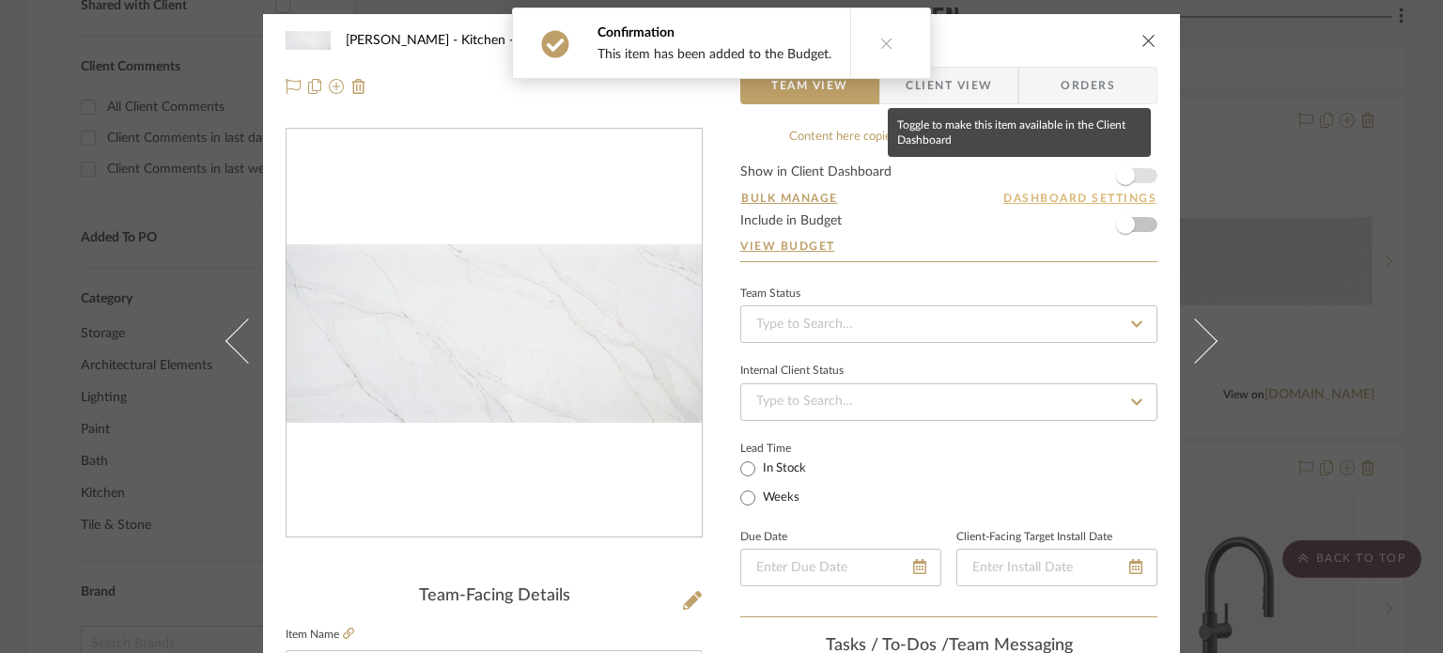
drag, startPoint x: 1116, startPoint y: 172, endPoint x: 1107, endPoint y: 199, distance: 28.8
click at [1116, 176] on span "button" at bounding box center [1125, 175] width 19 height 19
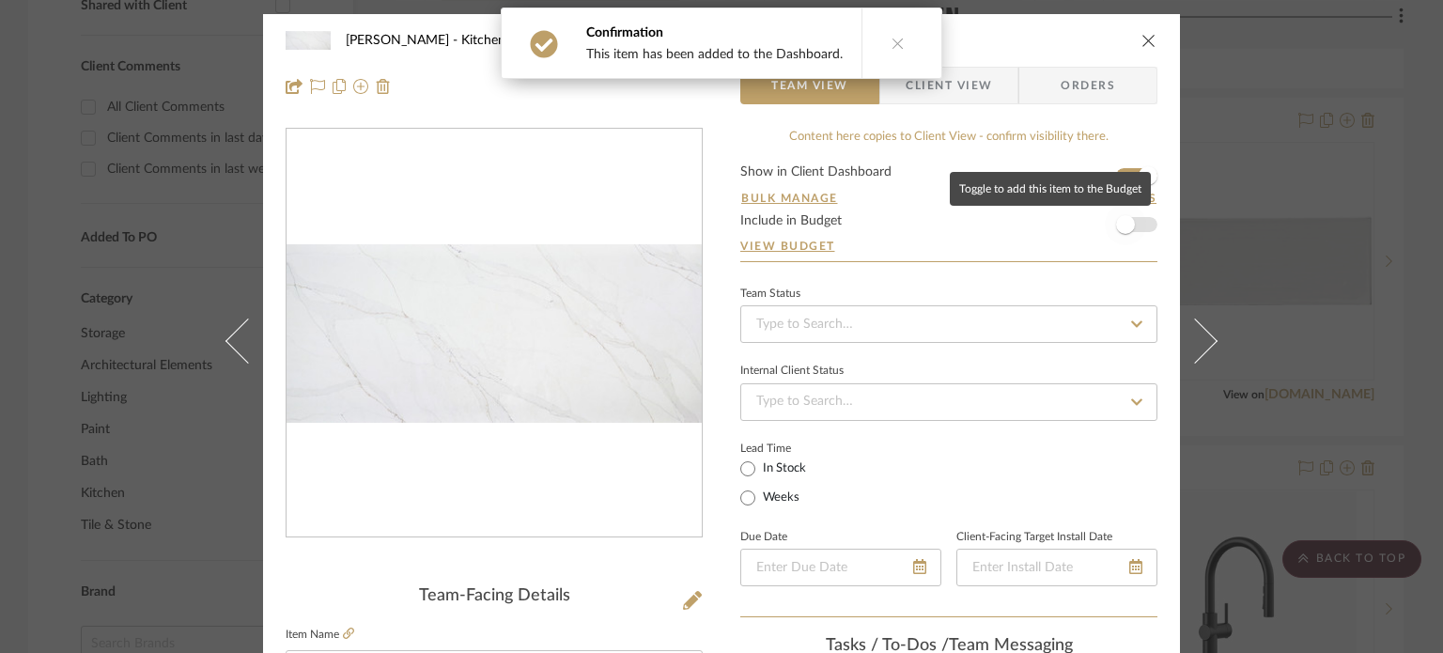
click at [1105, 231] on span "button" at bounding box center [1125, 224] width 41 height 41
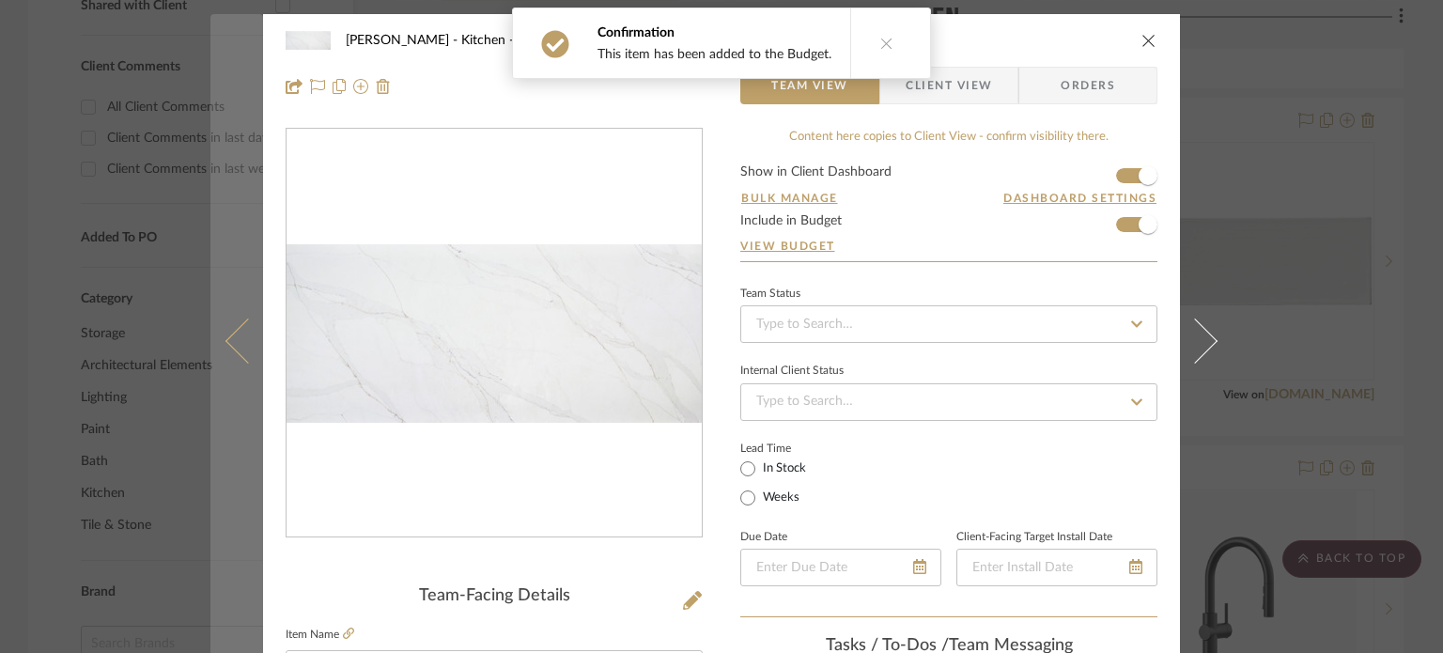
click at [255, 281] on button at bounding box center [236, 340] width 53 height 653
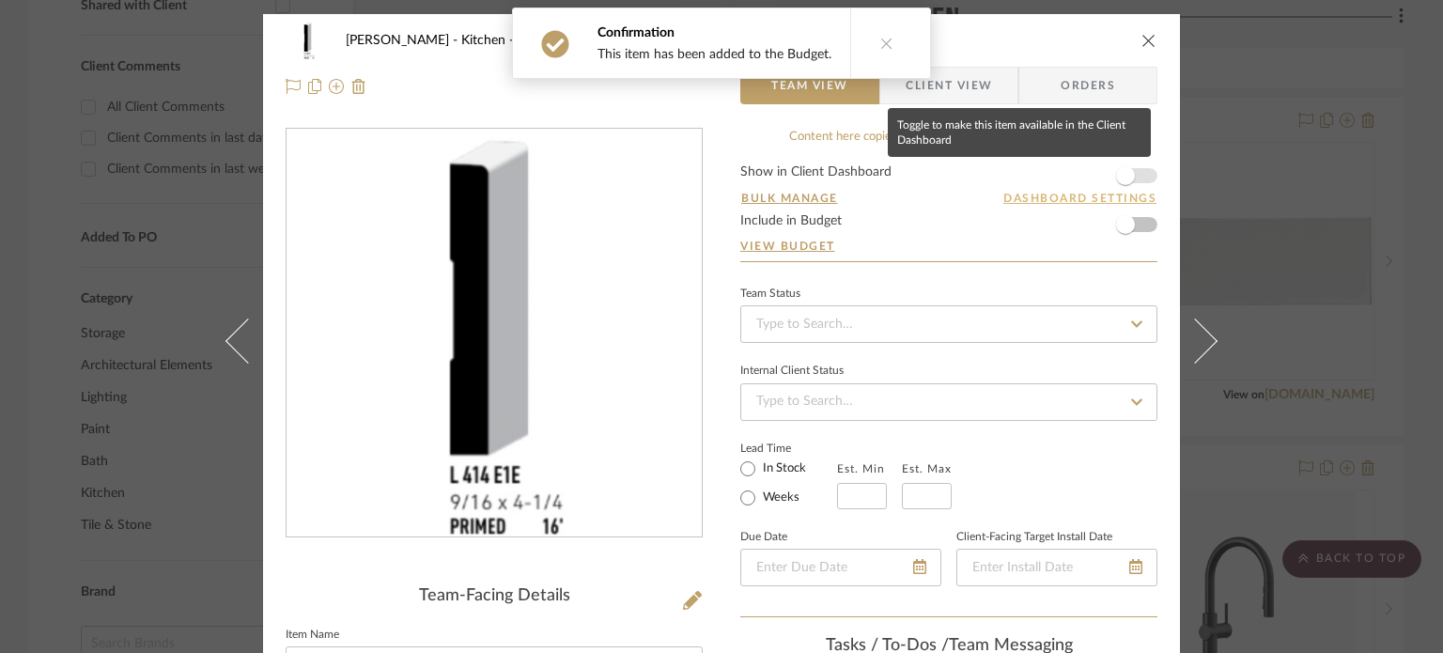
drag, startPoint x: 1124, startPoint y: 176, endPoint x: 1123, endPoint y: 198, distance: 22.6
click at [1125, 176] on span "button" at bounding box center [1125, 175] width 19 height 19
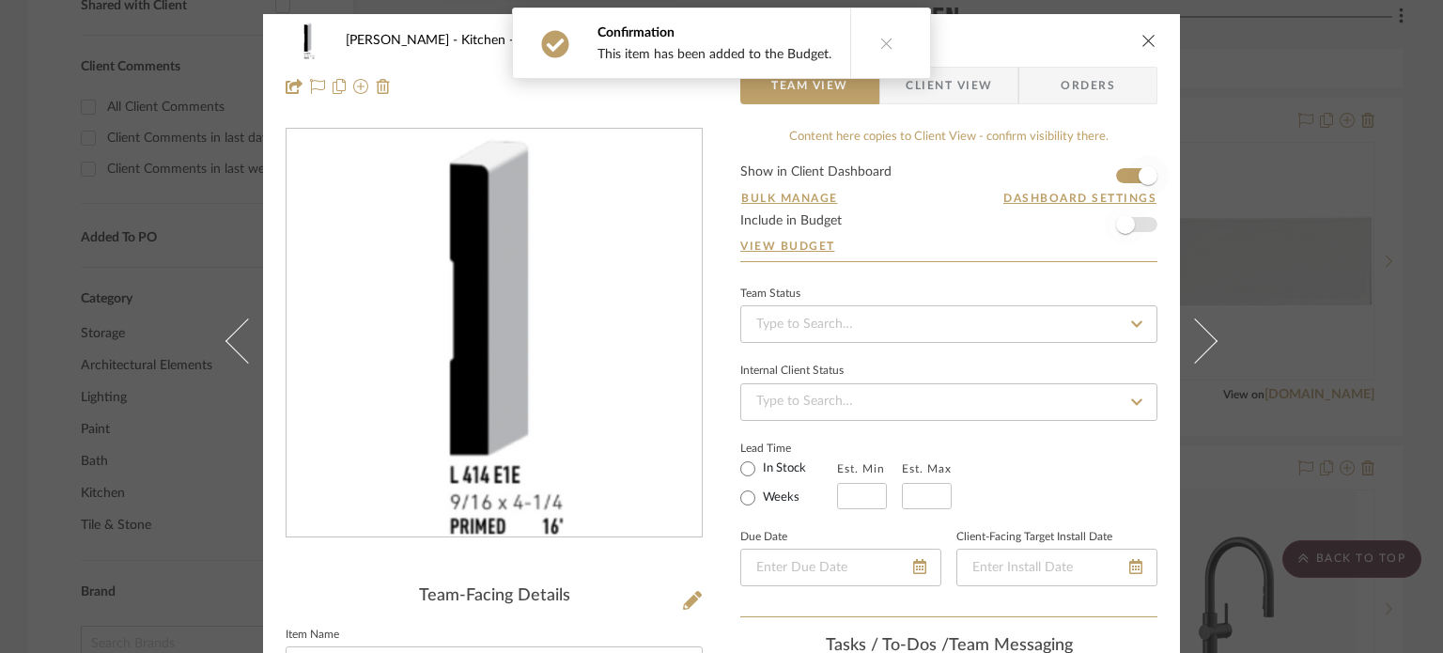
click at [1119, 228] on span "button" at bounding box center [1125, 224] width 19 height 19
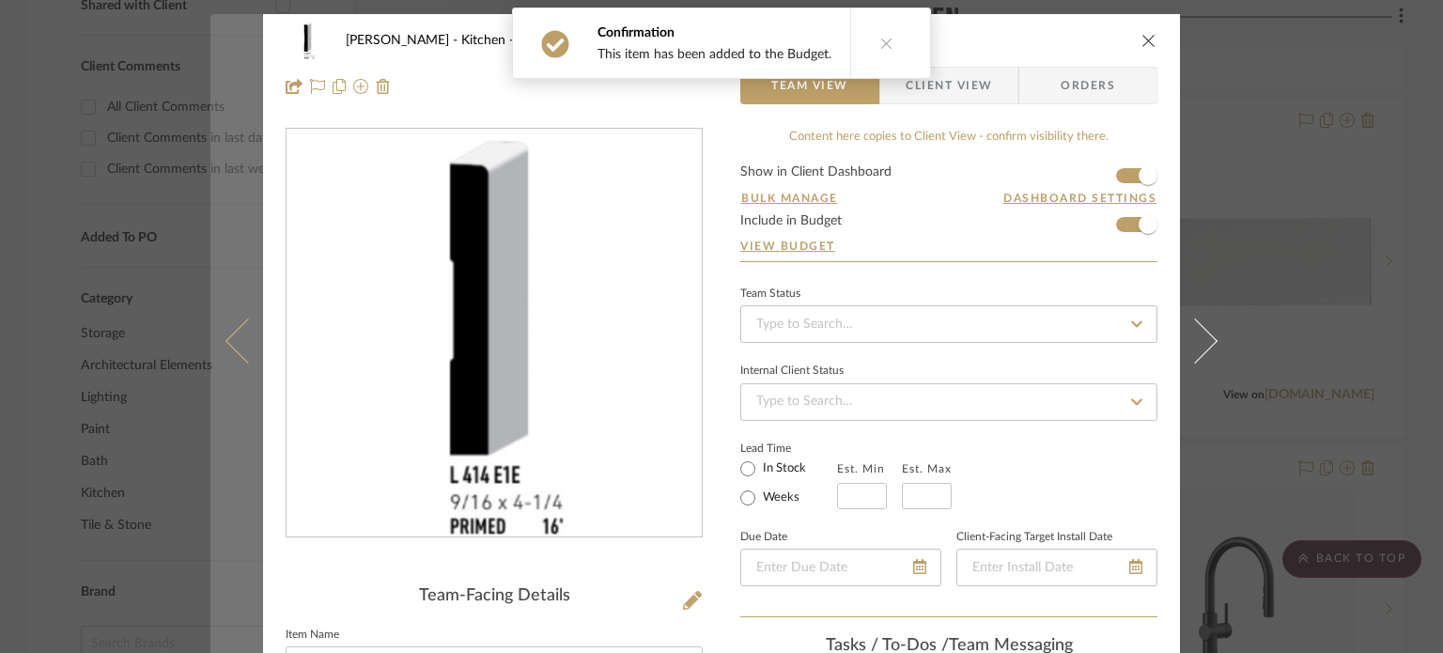
click at [232, 324] on button at bounding box center [236, 340] width 53 height 653
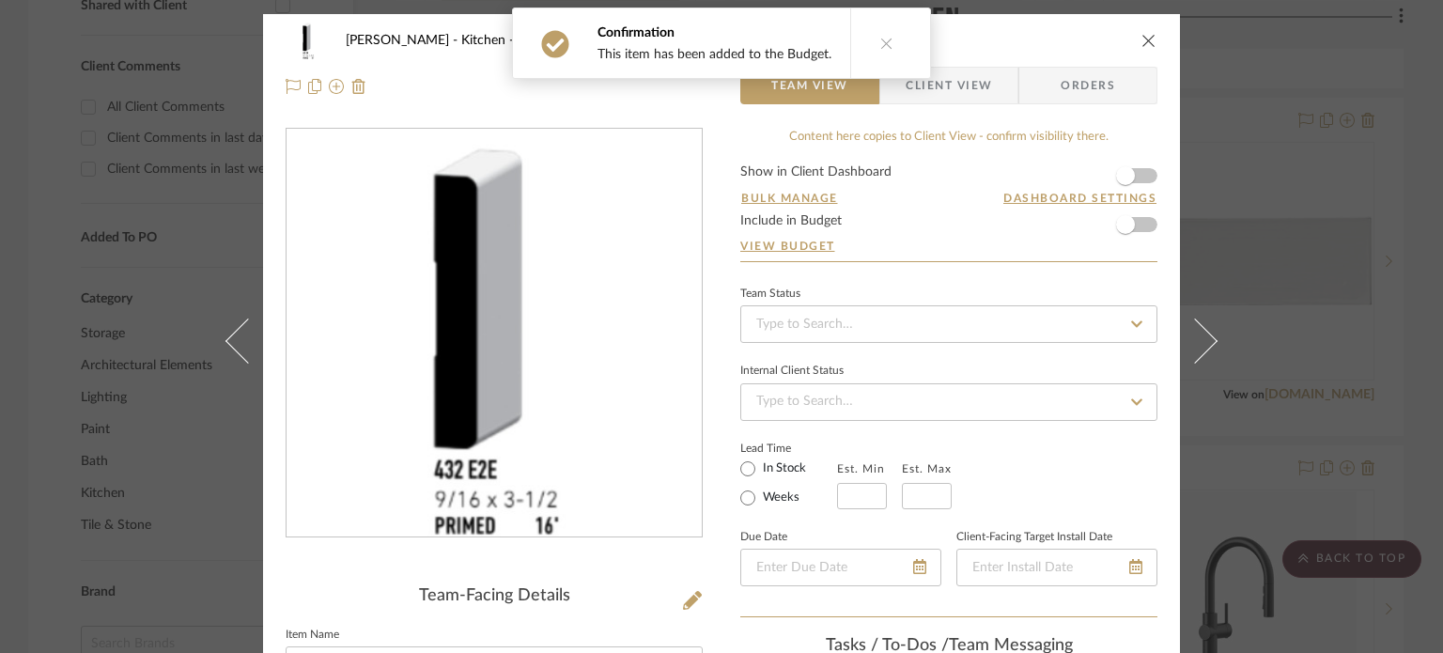
click at [1149, 172] on form "Show in Client Dashboard Bulk Manage Dashboard Settings Include in Budget View …" at bounding box center [948, 213] width 417 height 96
drag, startPoint x: 1120, startPoint y: 224, endPoint x: 1109, endPoint y: 190, distance: 36.3
click at [1121, 224] on span "button" at bounding box center [1125, 224] width 19 height 19
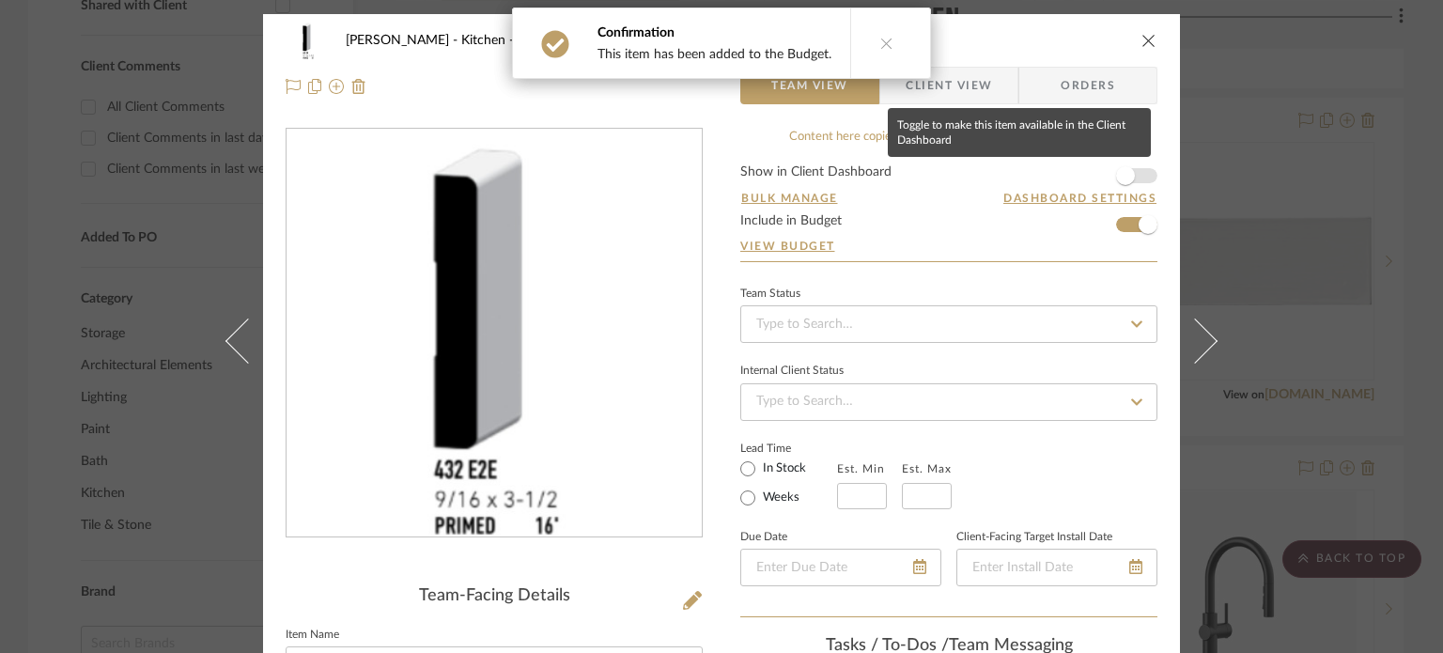
drag, startPoint x: 1106, startPoint y: 174, endPoint x: 1086, endPoint y: 178, distance: 20.3
click at [1106, 173] on span "button" at bounding box center [1125, 175] width 41 height 41
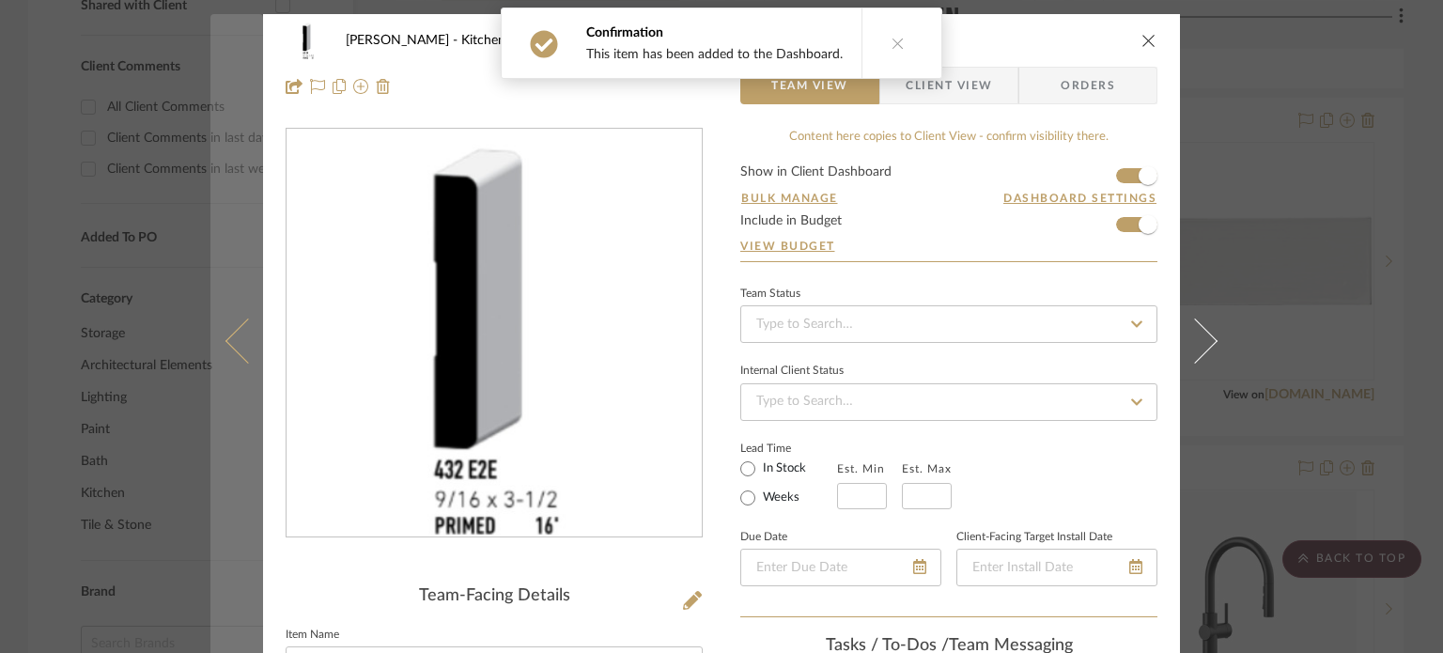
click at [218, 345] on button at bounding box center [236, 340] width 53 height 653
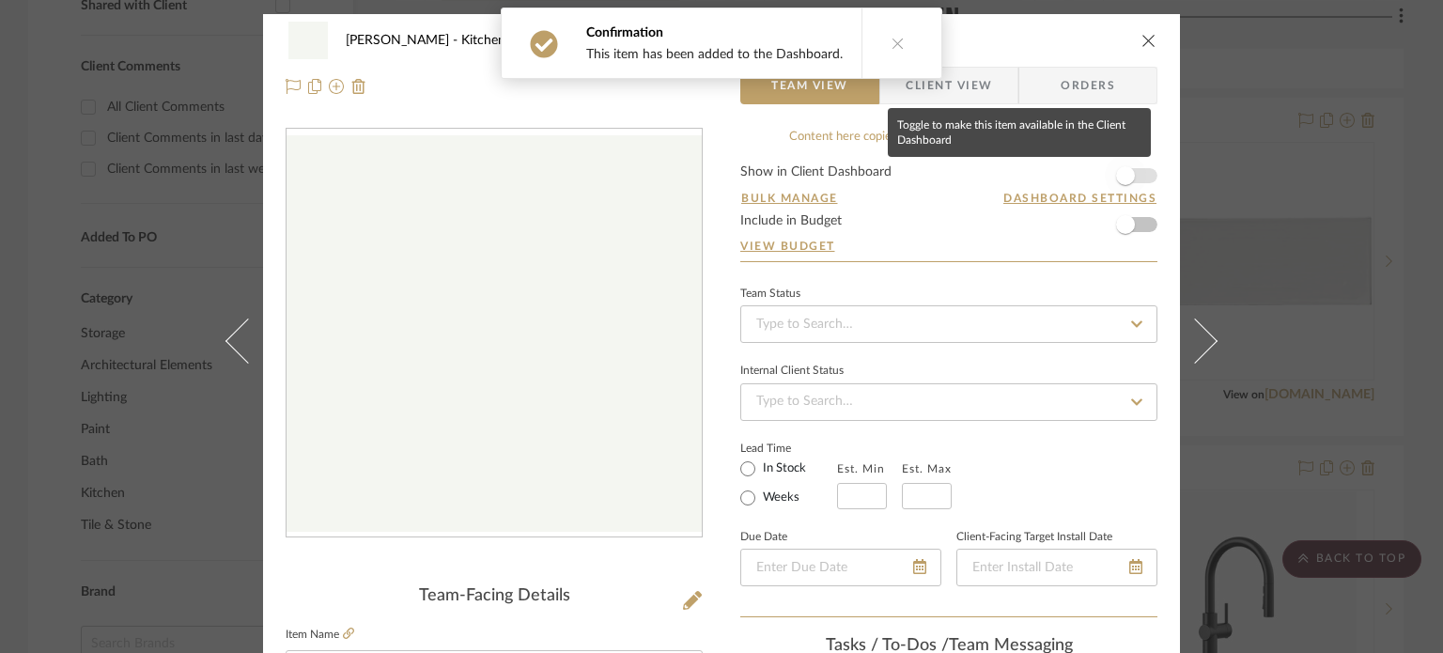
click at [1120, 179] on span "button" at bounding box center [1125, 175] width 19 height 19
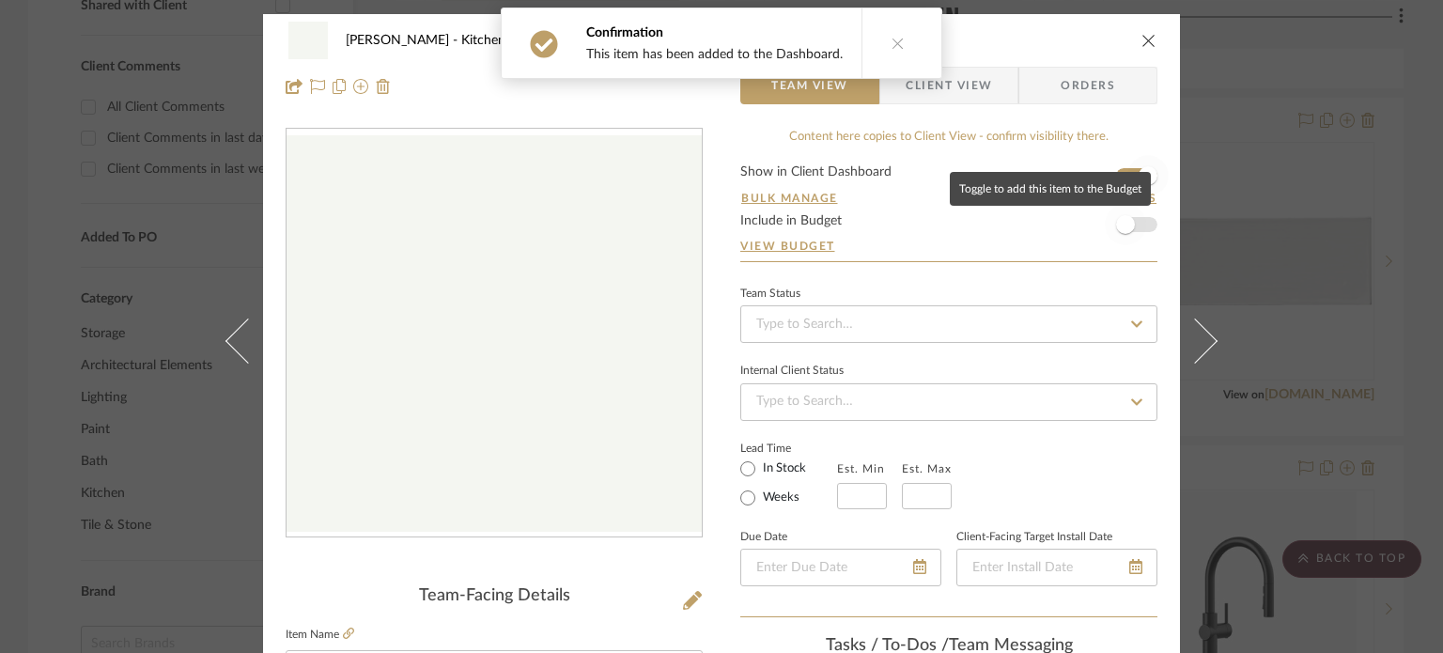
click at [1116, 232] on span "button" at bounding box center [1125, 224] width 19 height 19
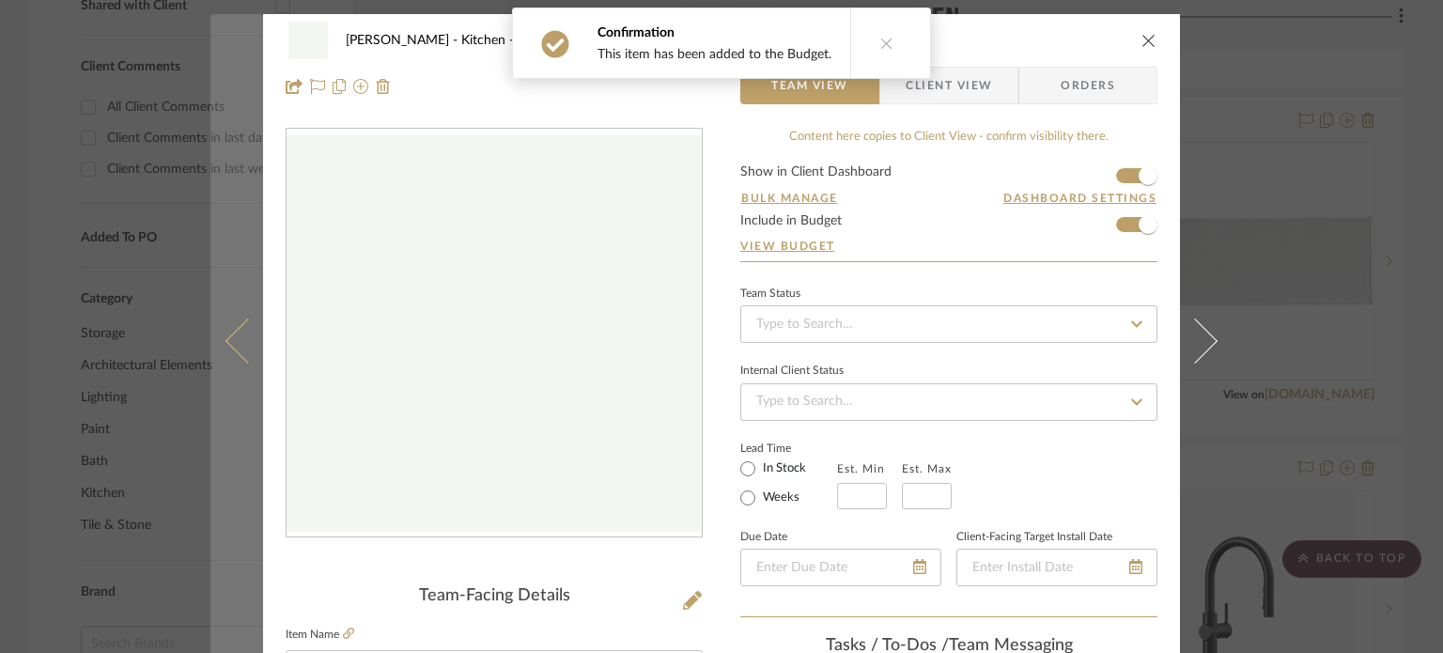
click at [240, 304] on button at bounding box center [236, 340] width 53 height 653
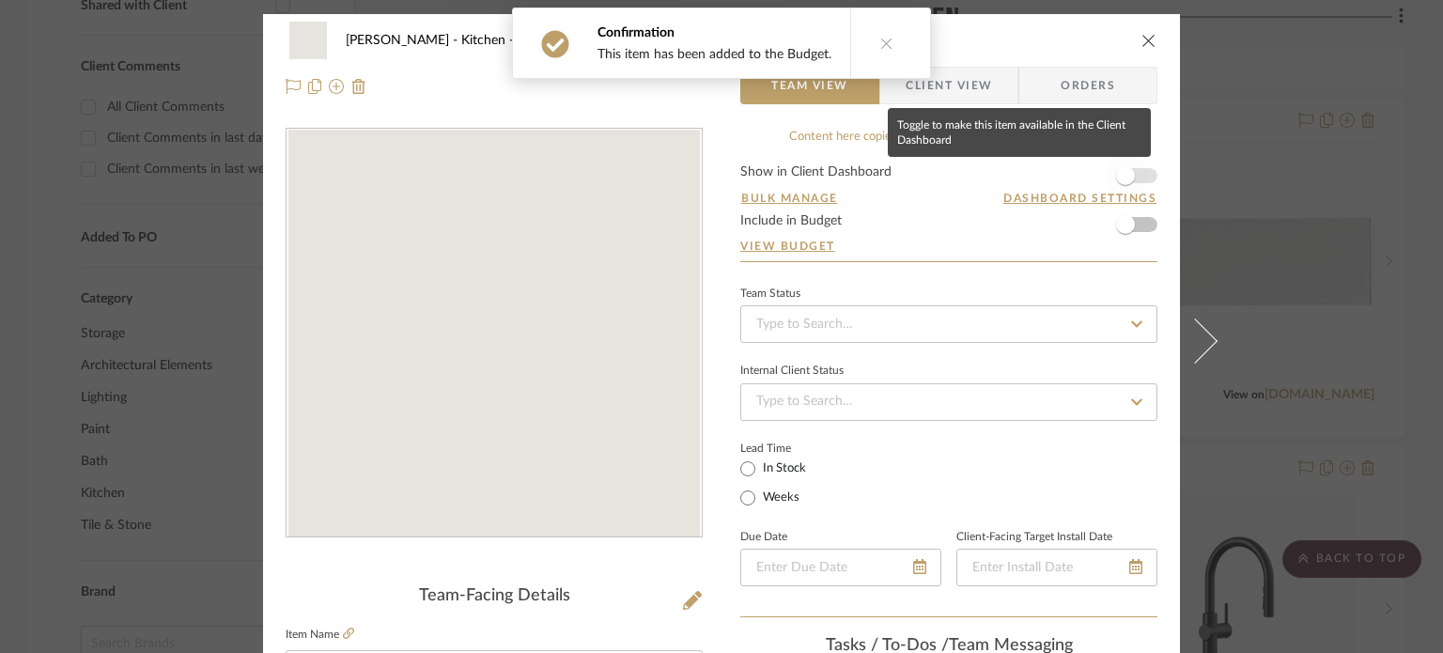
click at [1118, 180] on span "button" at bounding box center [1125, 175] width 19 height 19
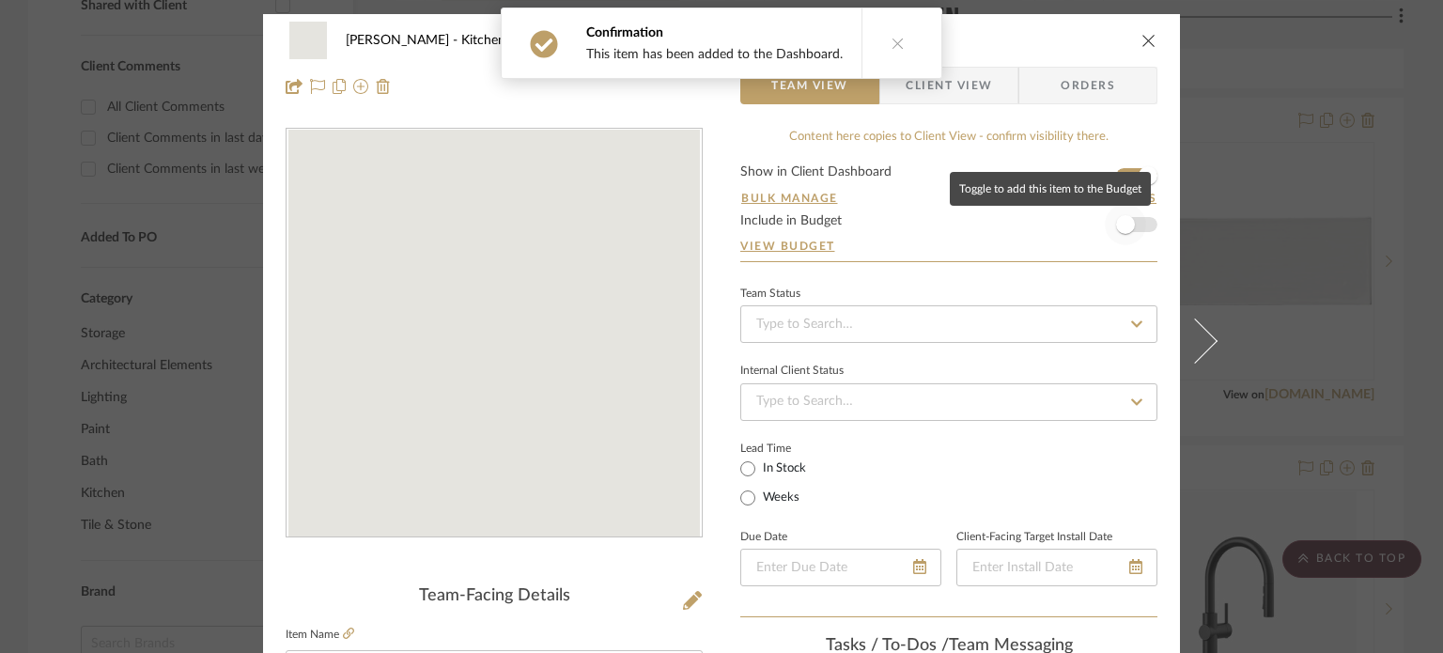
click at [1122, 228] on span "button" at bounding box center [1125, 224] width 19 height 19
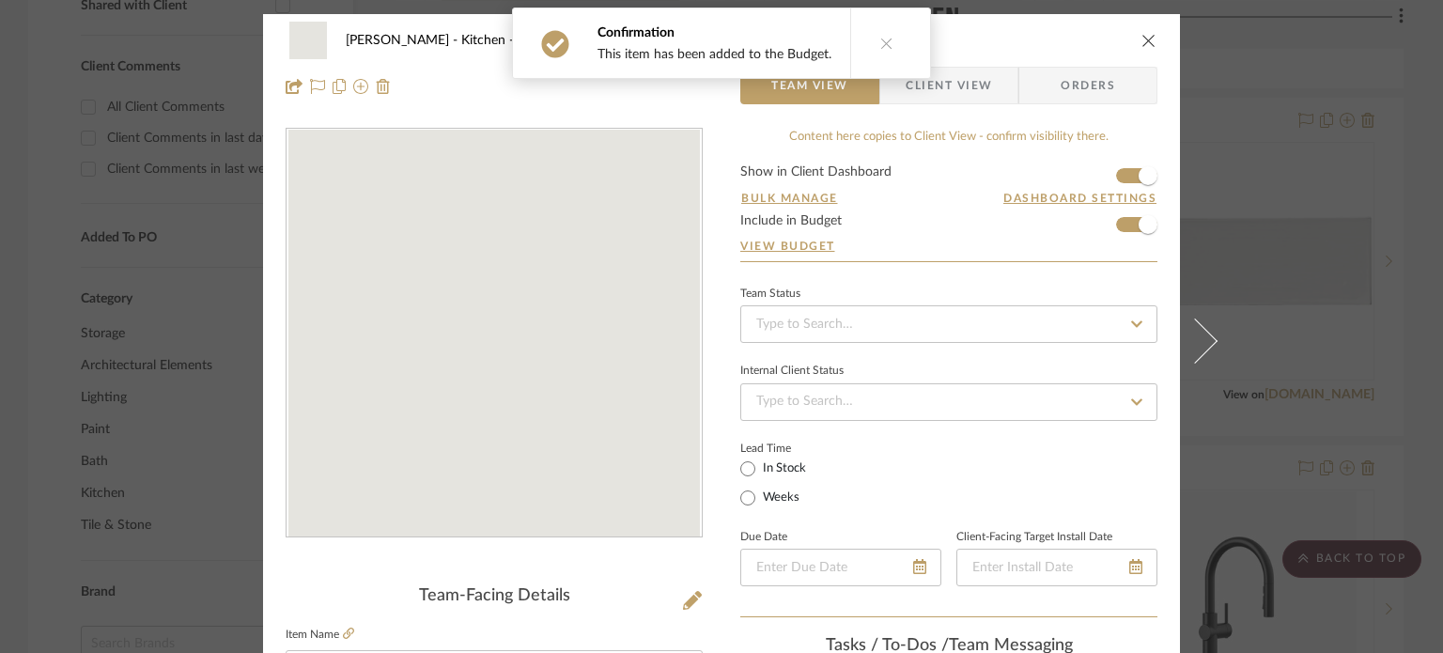
click at [1144, 46] on icon "close" at bounding box center [1148, 40] width 15 height 15
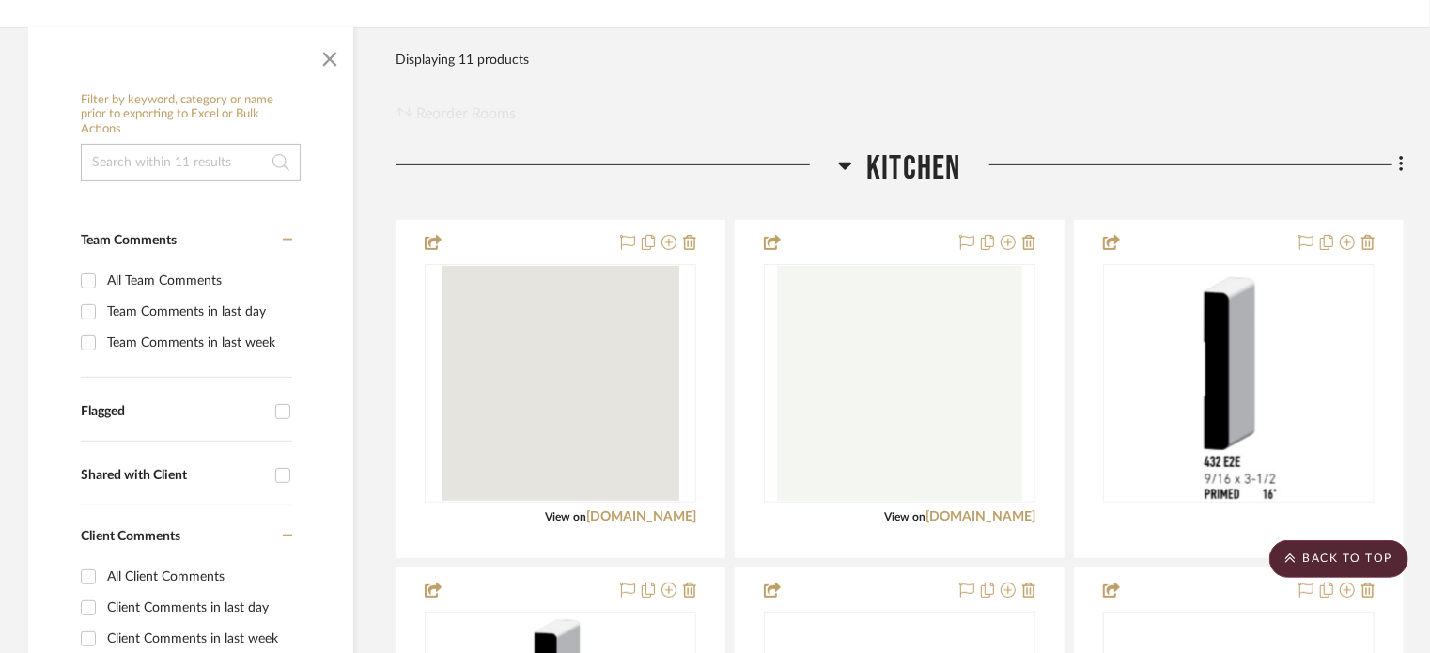
scroll to position [11, 0]
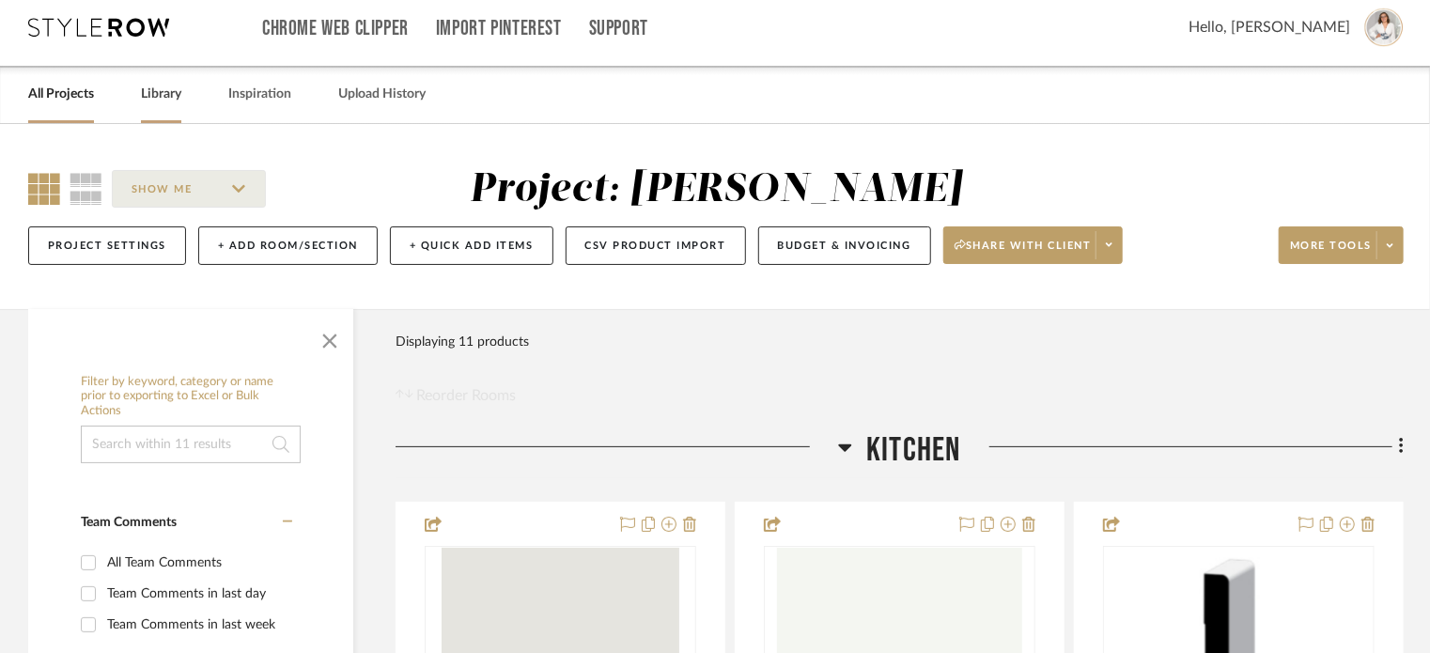
click at [158, 108] on div "Library" at bounding box center [161, 94] width 40 height 57
click at [175, 91] on link "Library" at bounding box center [161, 94] width 40 height 25
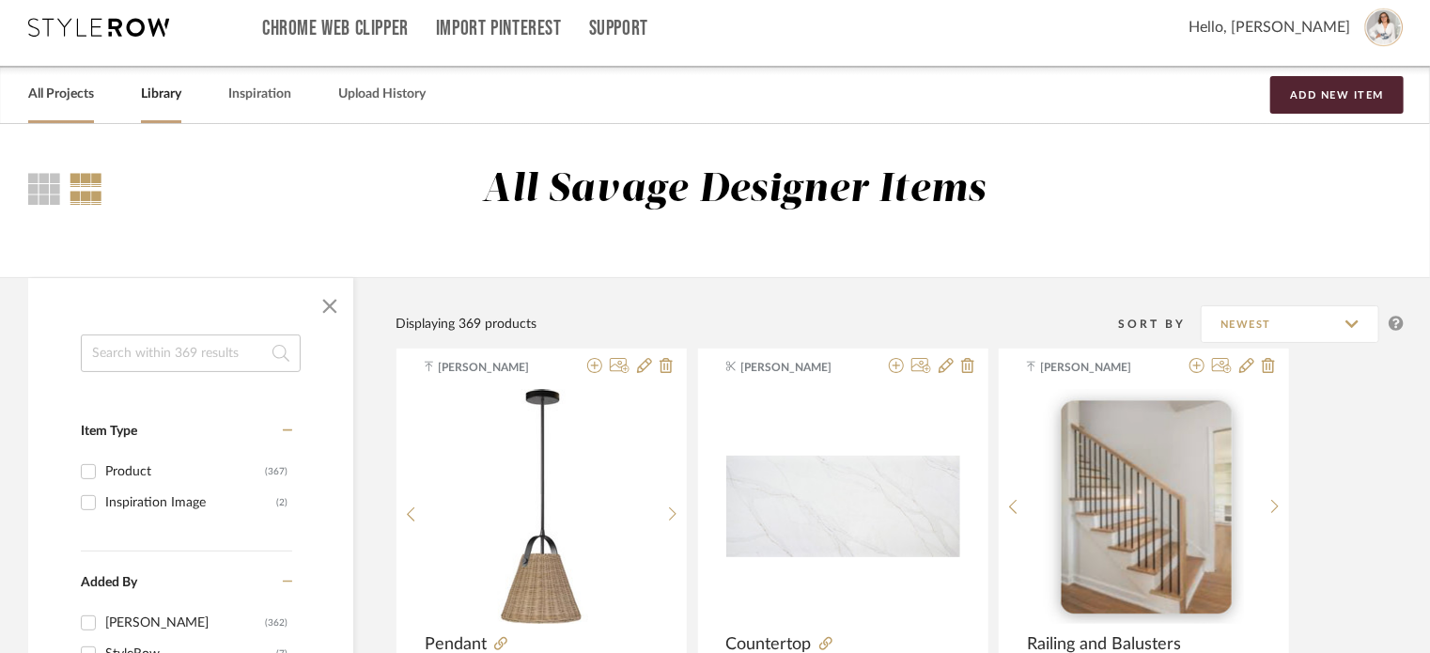
click at [71, 93] on link "All Projects" at bounding box center [61, 94] width 66 height 25
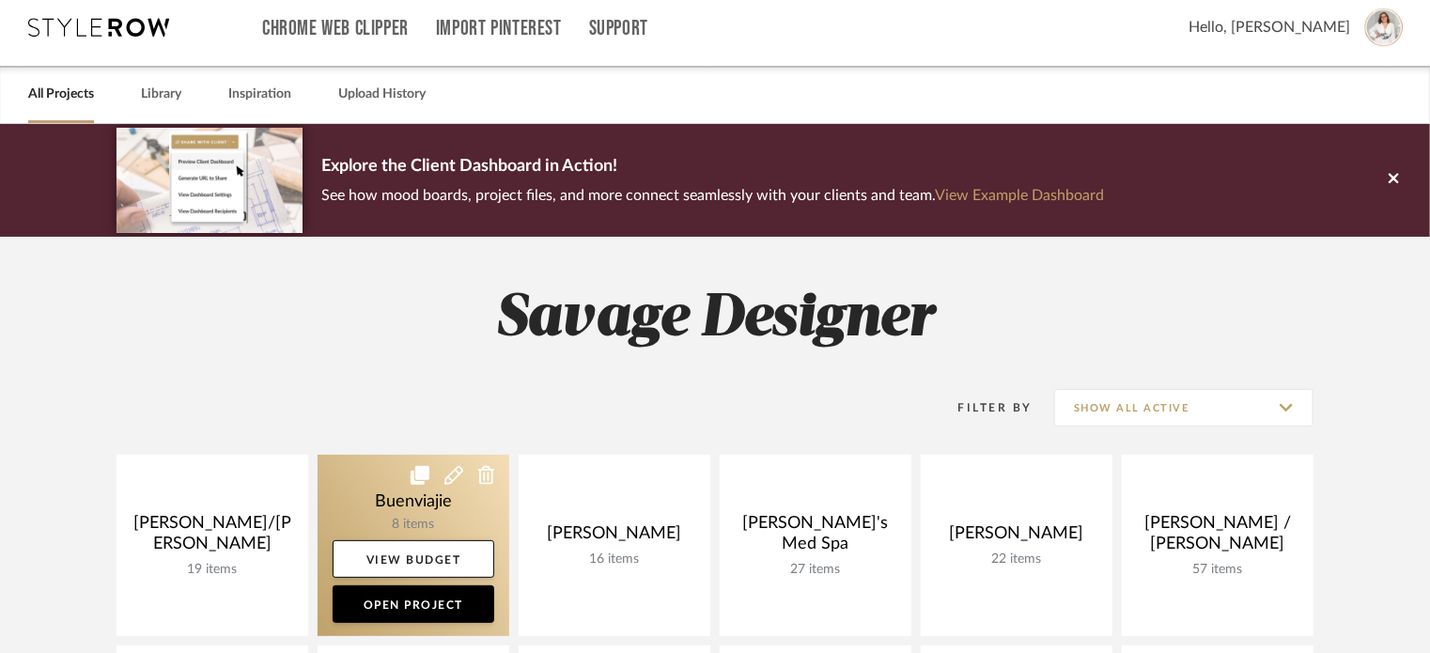
click at [383, 503] on link at bounding box center [413, 545] width 192 height 181
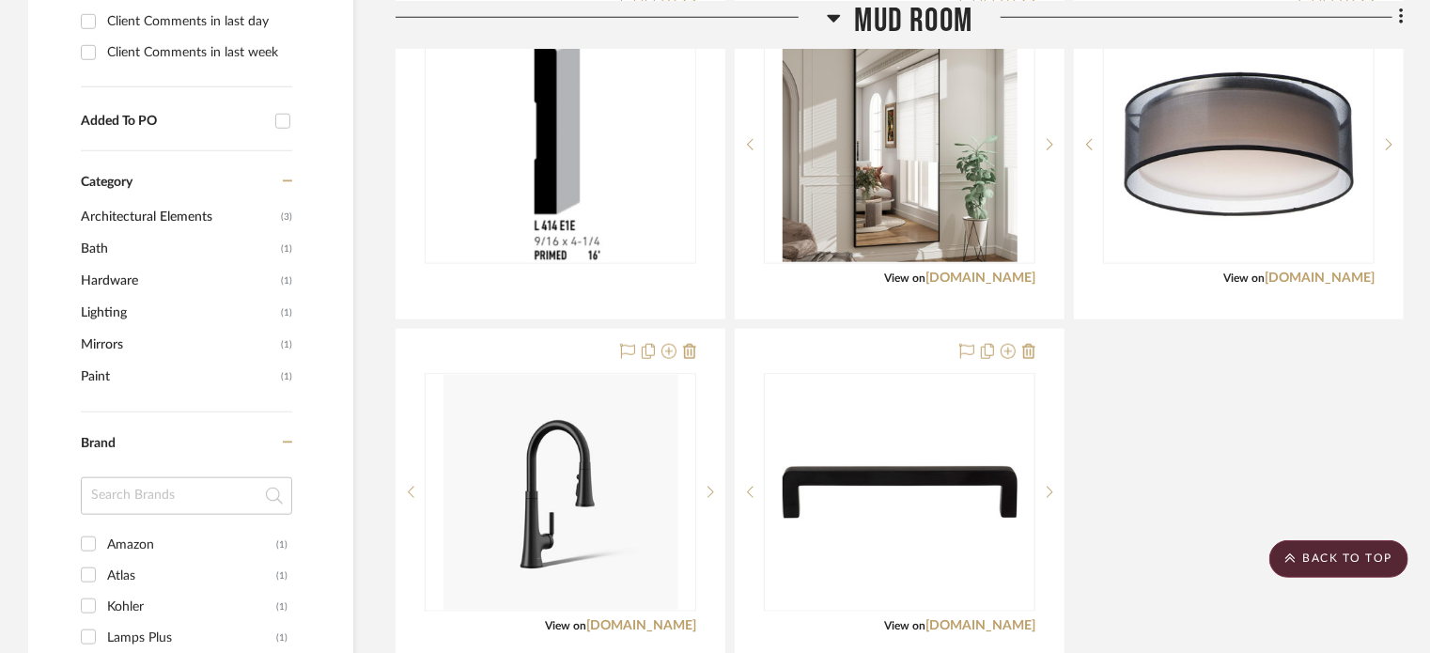
scroll to position [1001, 0]
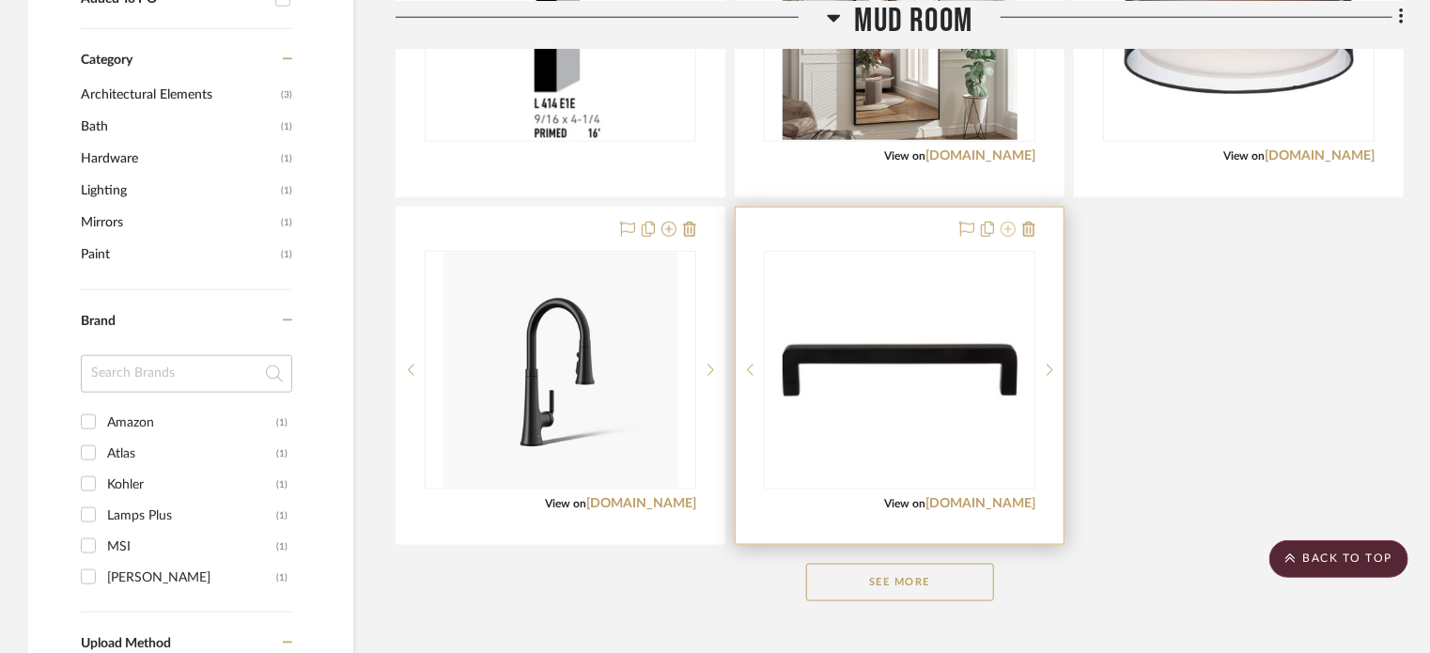
click at [1007, 230] on icon at bounding box center [1007, 229] width 15 height 15
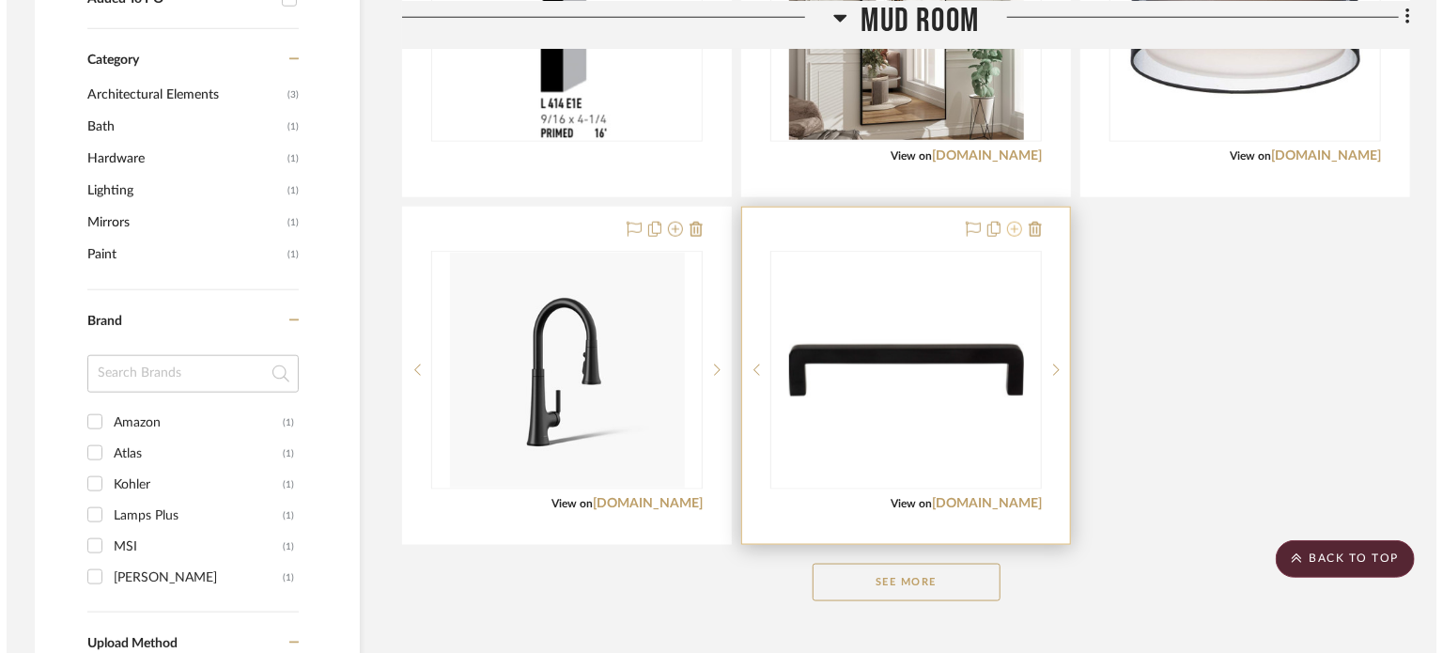
scroll to position [0, 0]
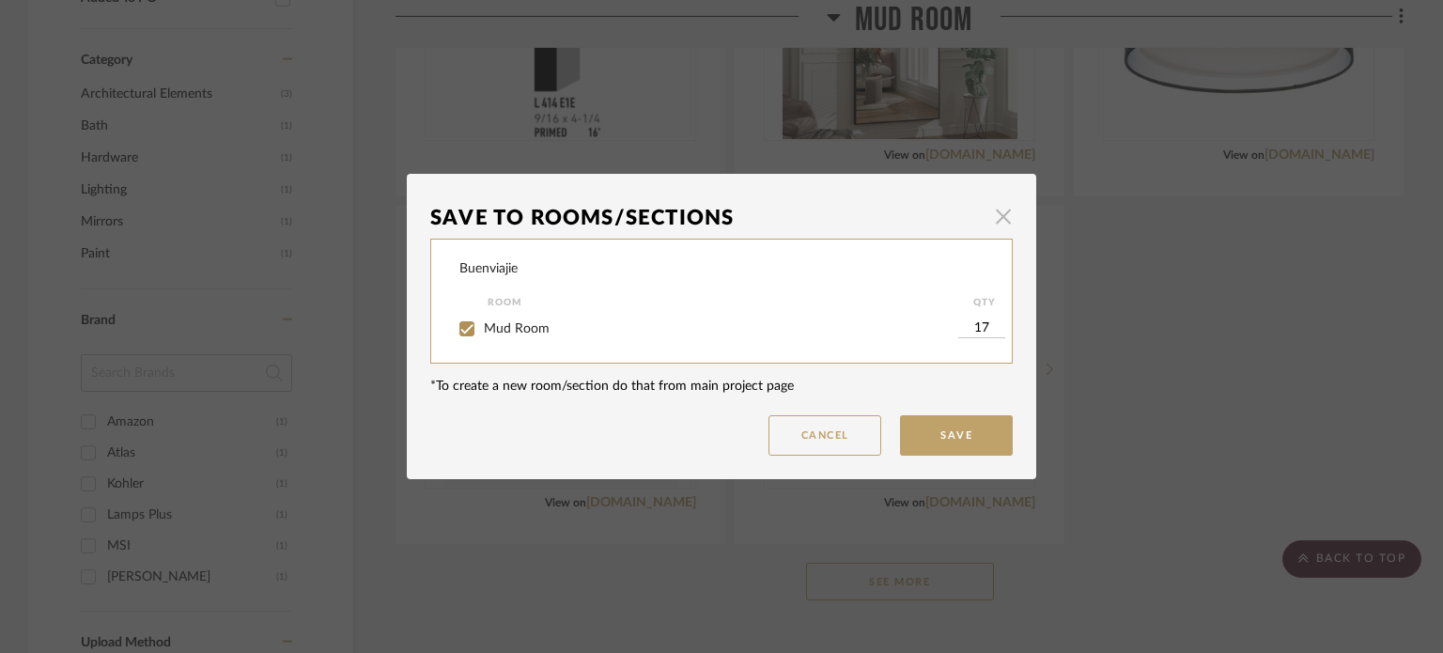
click at [995, 216] on span "button" at bounding box center [1003, 216] width 38 height 38
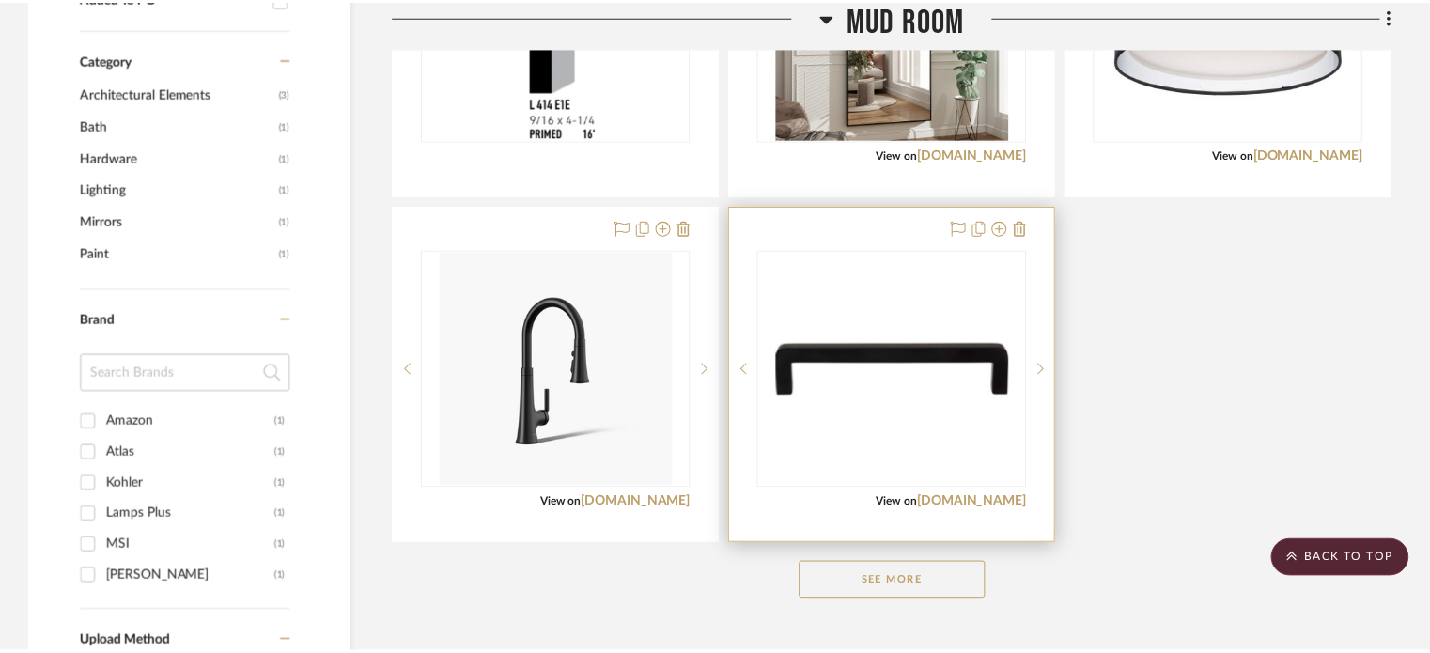
scroll to position [1001, 0]
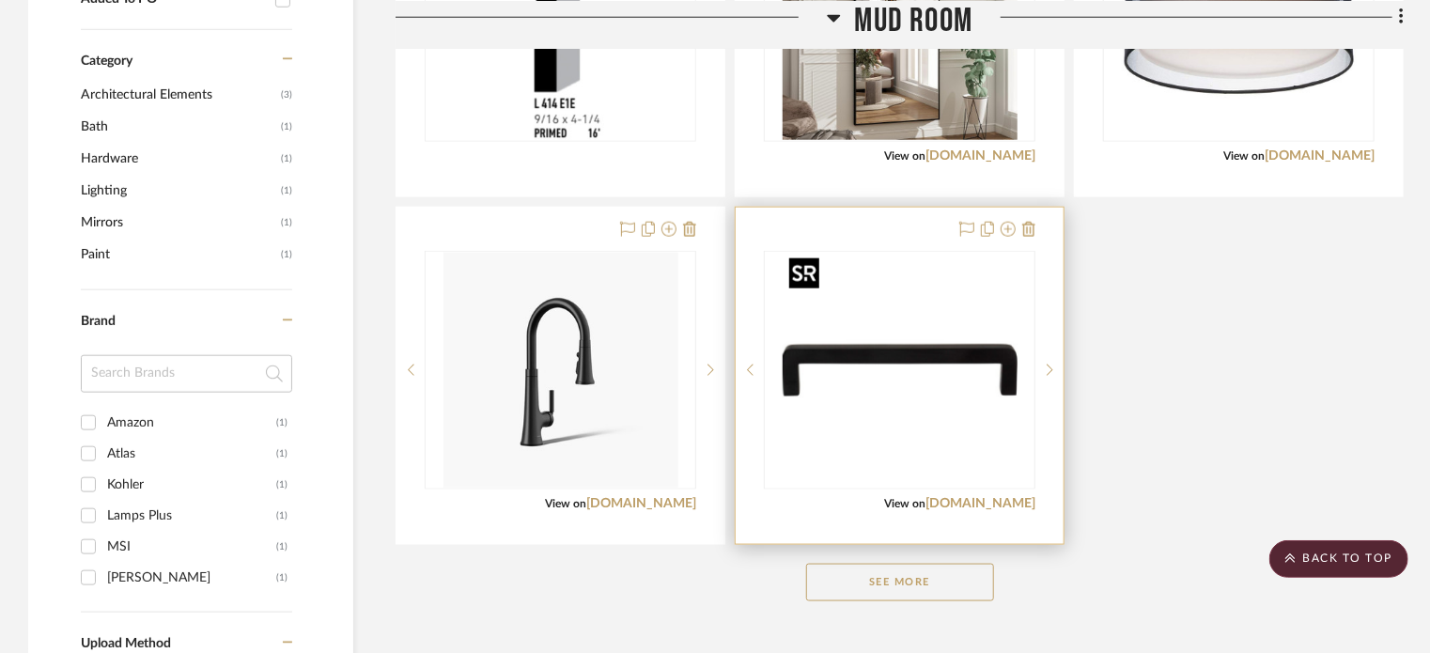
click at [936, 386] on img "0" at bounding box center [899, 370] width 235 height 235
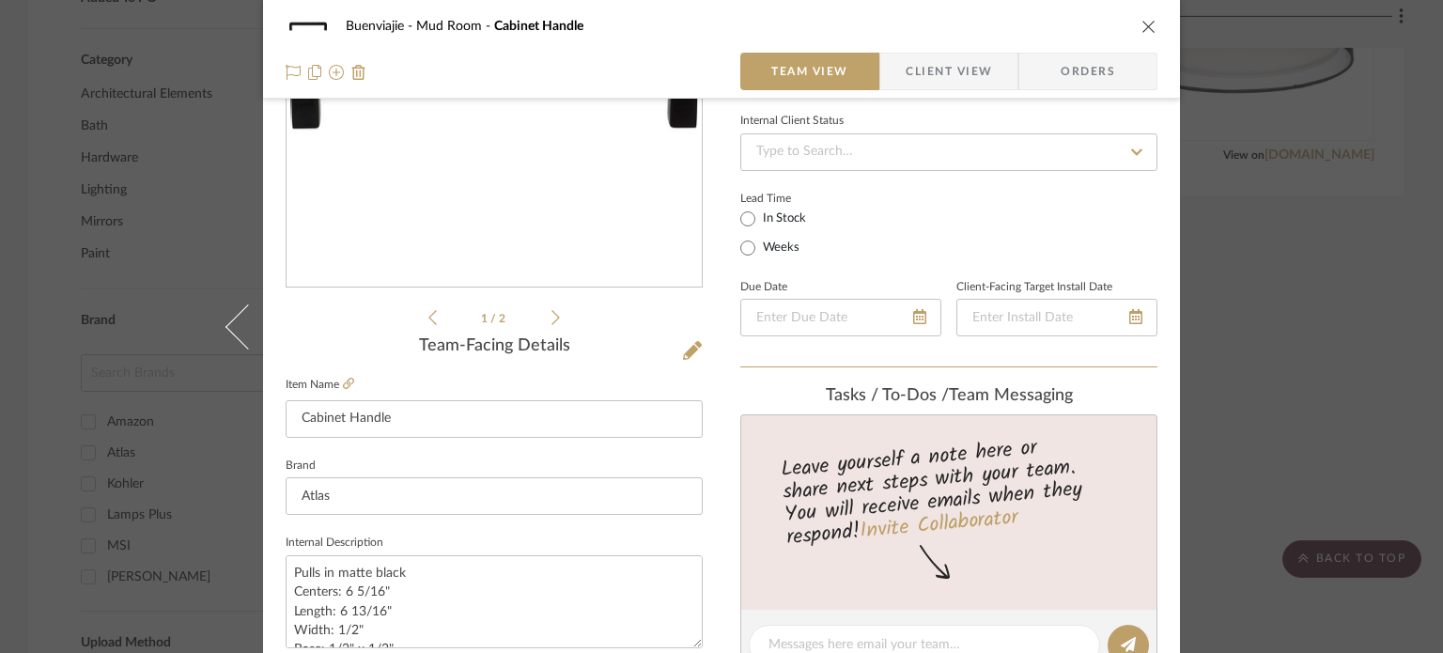
scroll to position [376, 0]
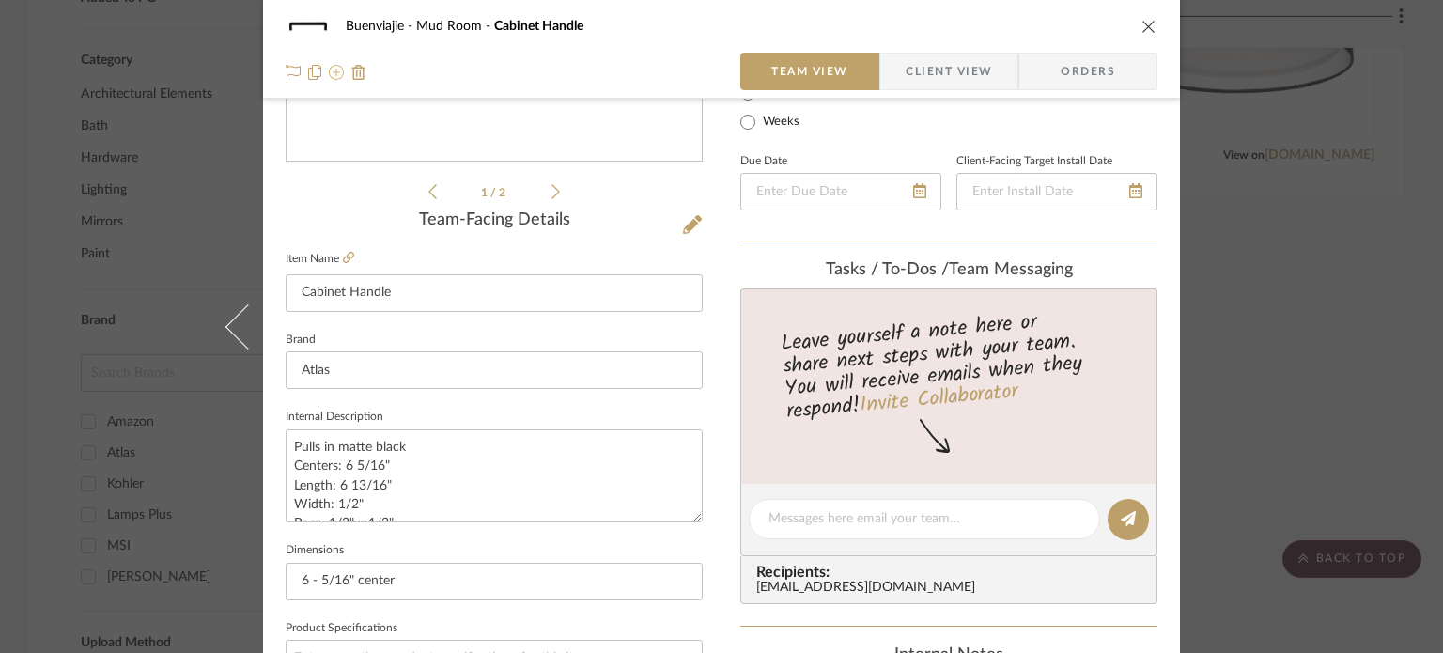
click at [329, 79] on button at bounding box center [336, 71] width 15 height 23
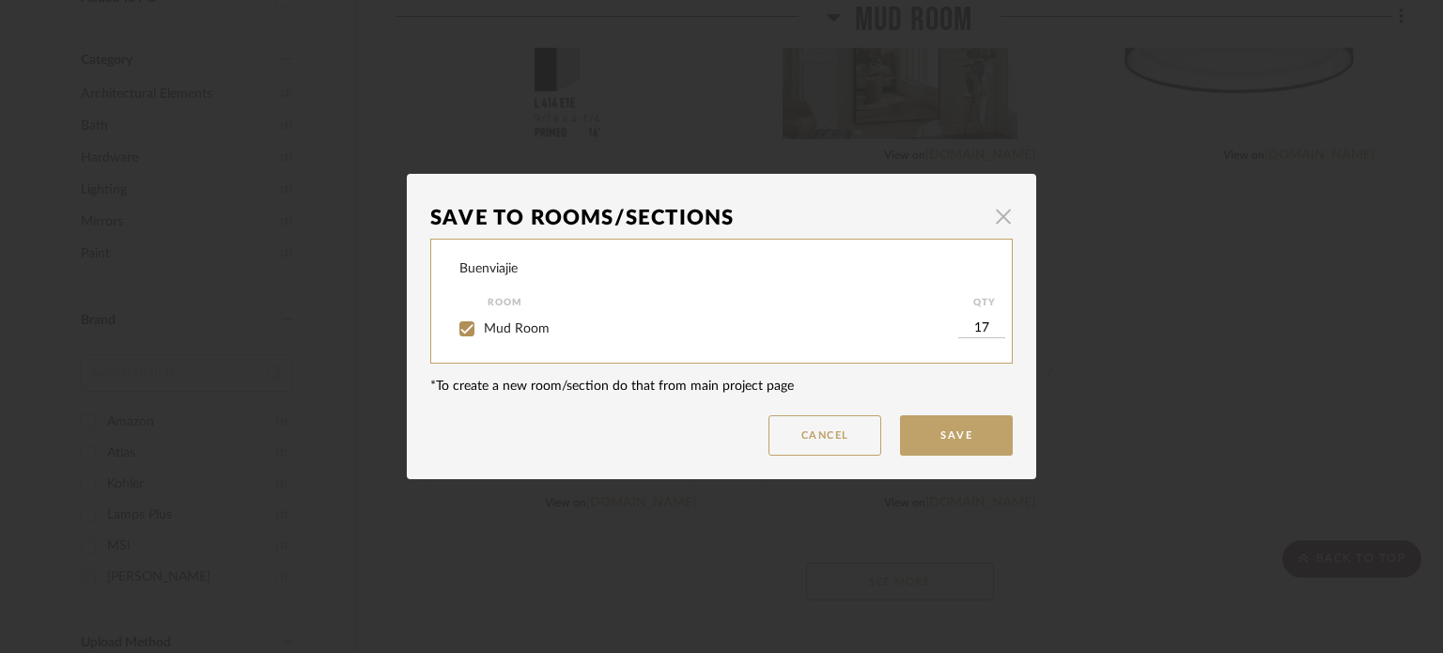
click at [990, 213] on span "button" at bounding box center [1003, 216] width 38 height 38
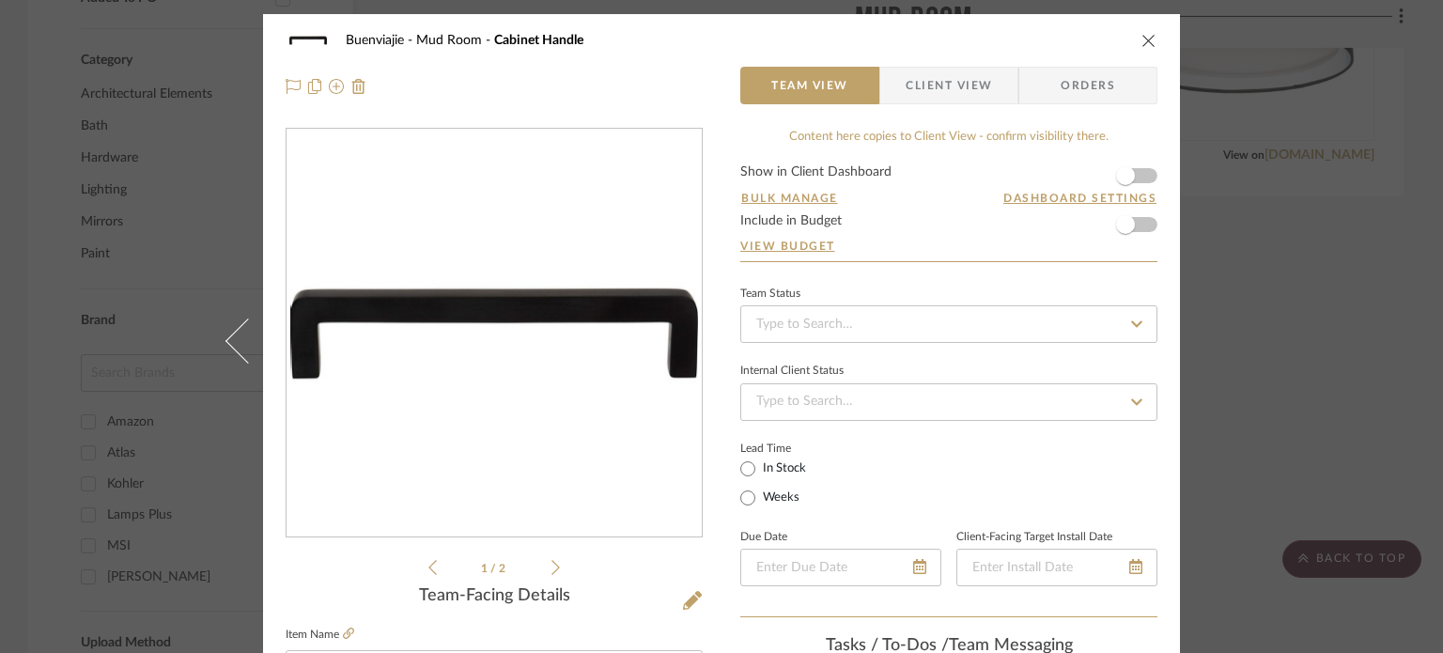
click at [514, 42] on span "Cabinet Handle" at bounding box center [538, 40] width 89 height 13
click at [310, 92] on icon at bounding box center [314, 86] width 13 height 15
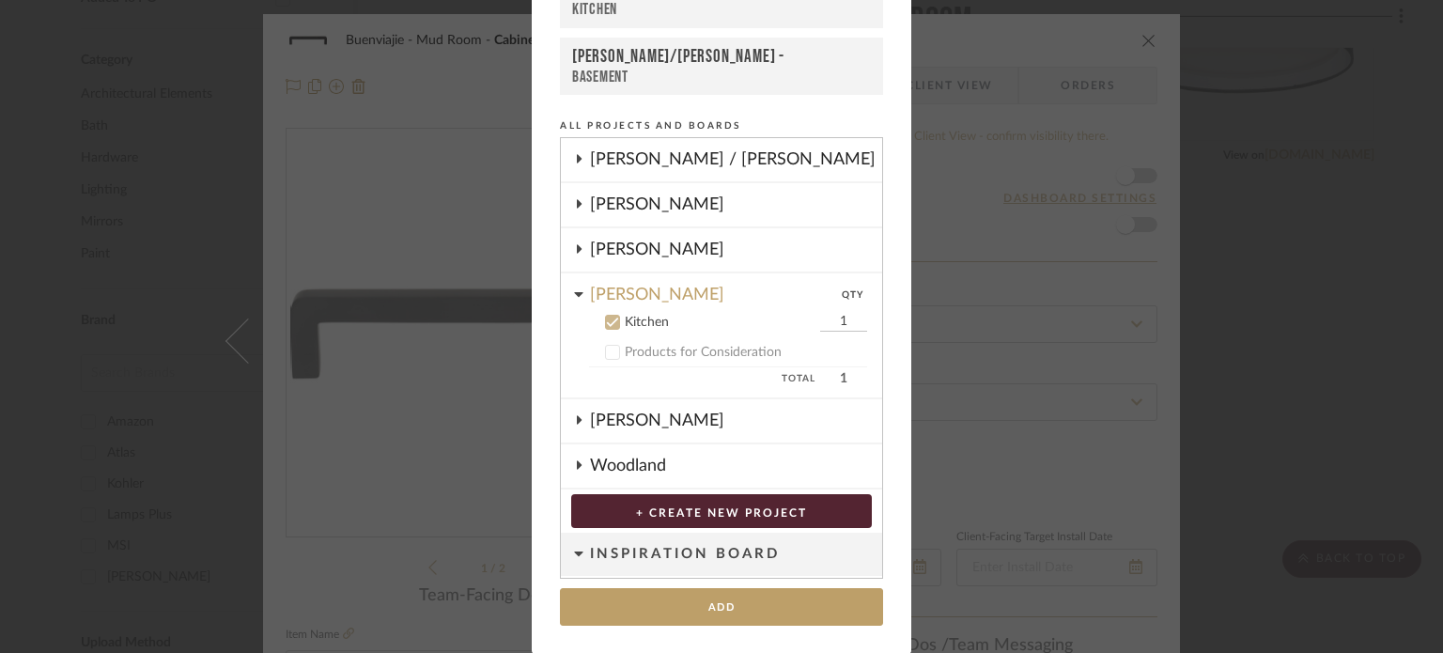
scroll to position [124, 0]
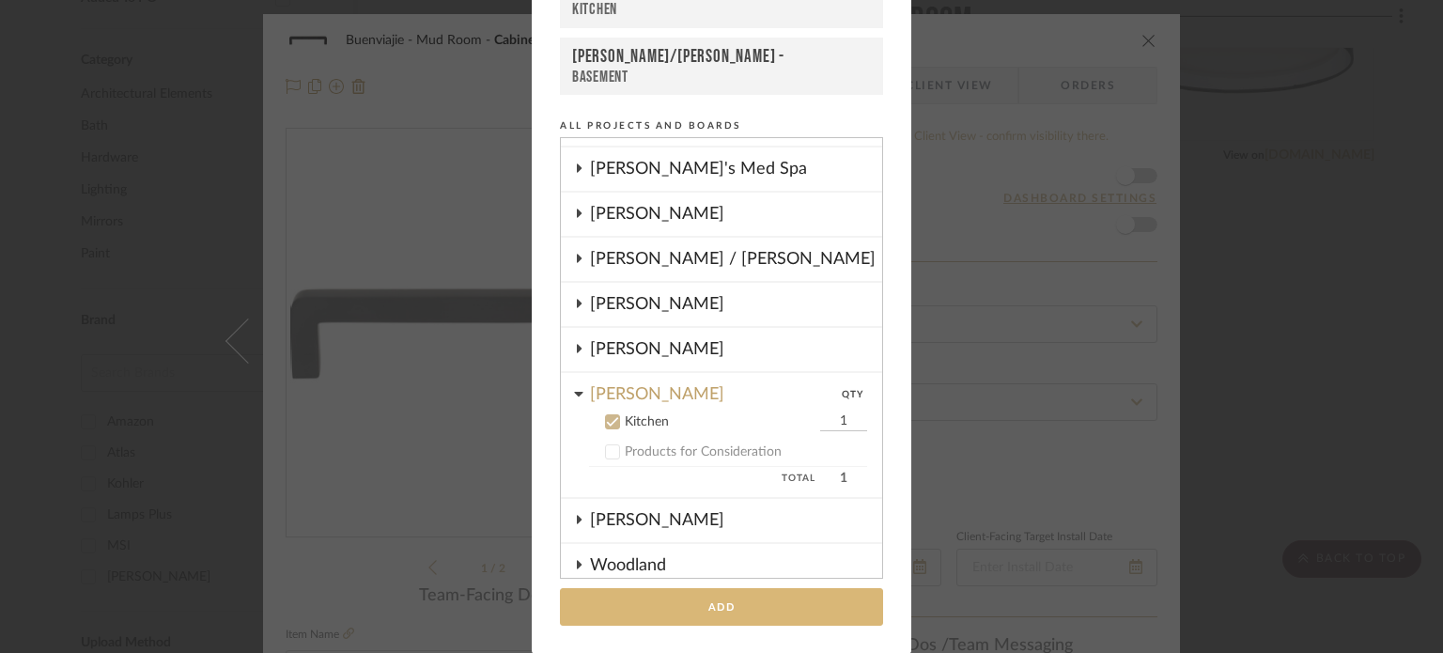
click at [766, 598] on button "Add" at bounding box center [721, 607] width 323 height 39
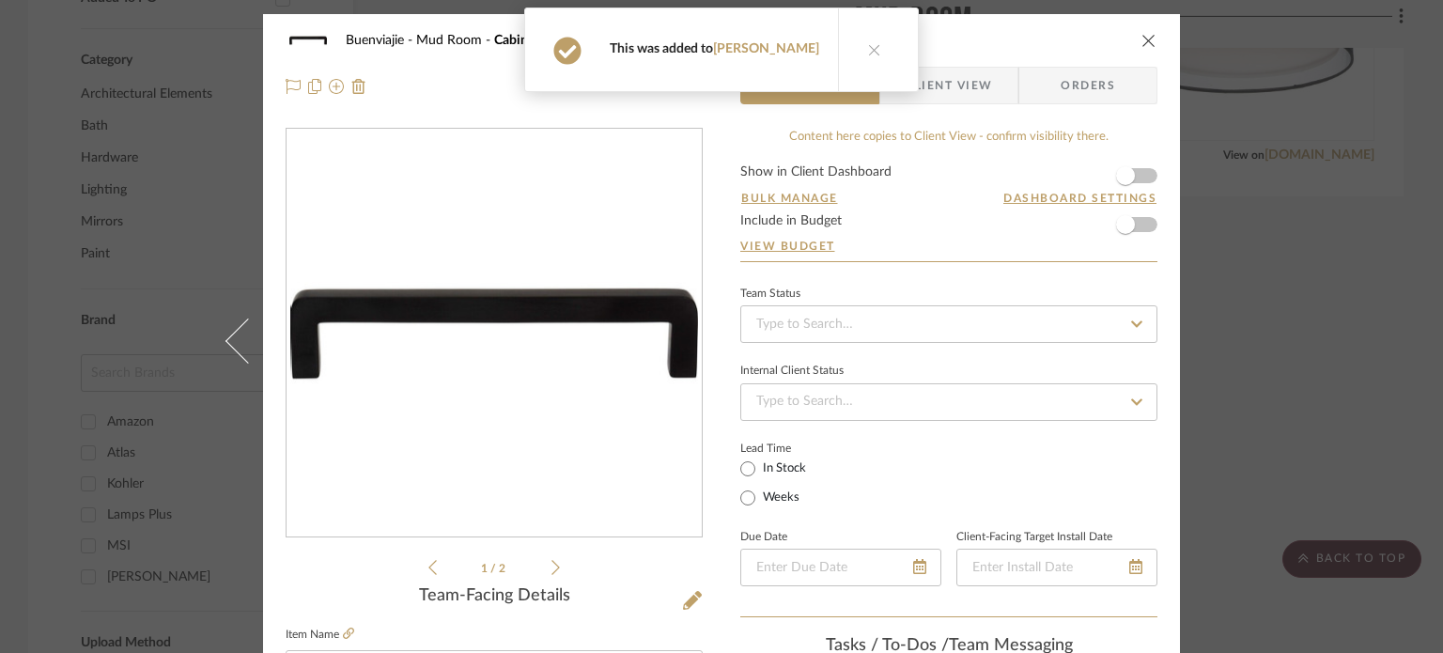
click at [1141, 41] on icon "close" at bounding box center [1148, 40] width 15 height 15
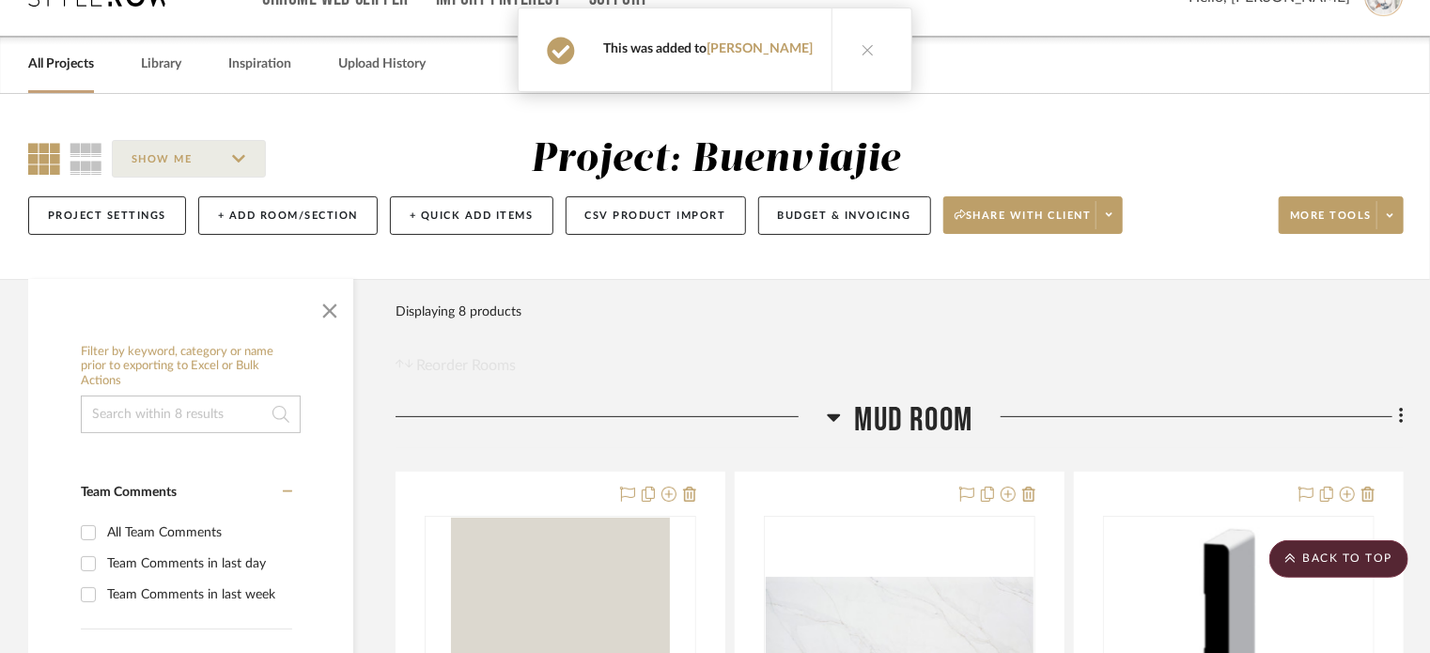
scroll to position [0, 0]
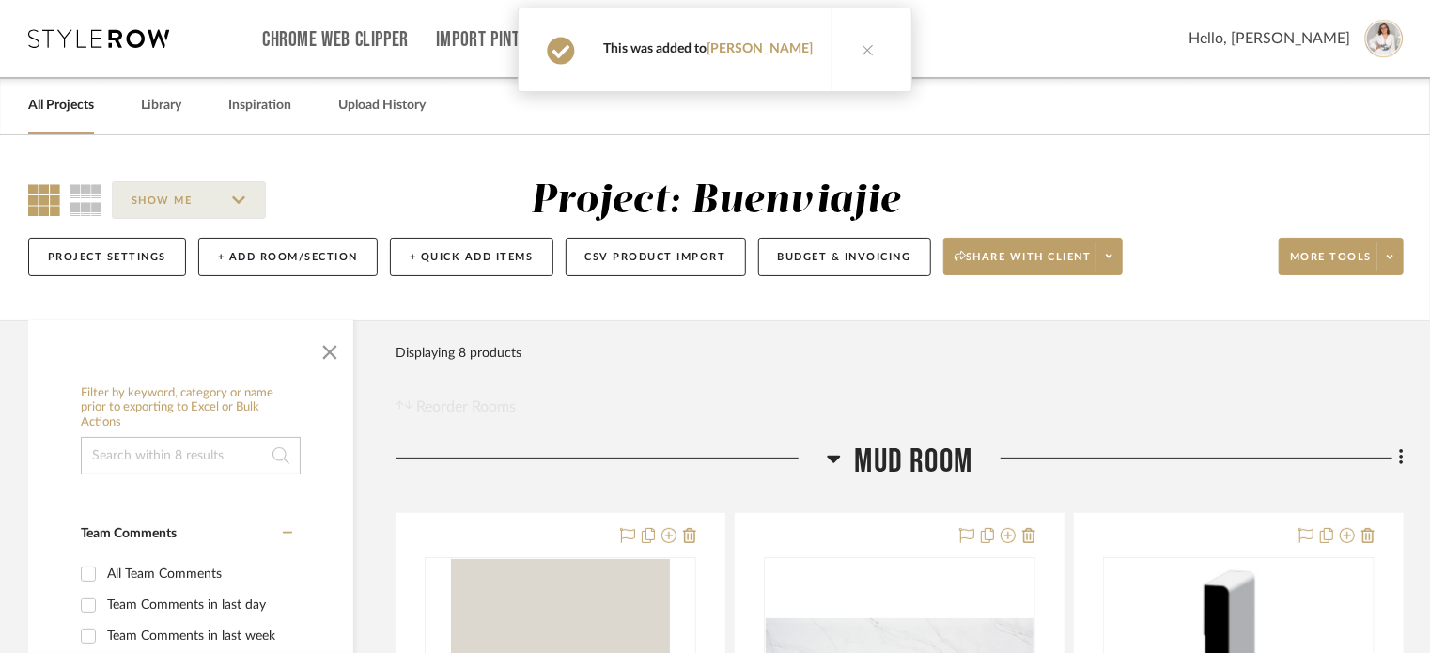
click at [62, 115] on link "All Projects" at bounding box center [61, 105] width 66 height 25
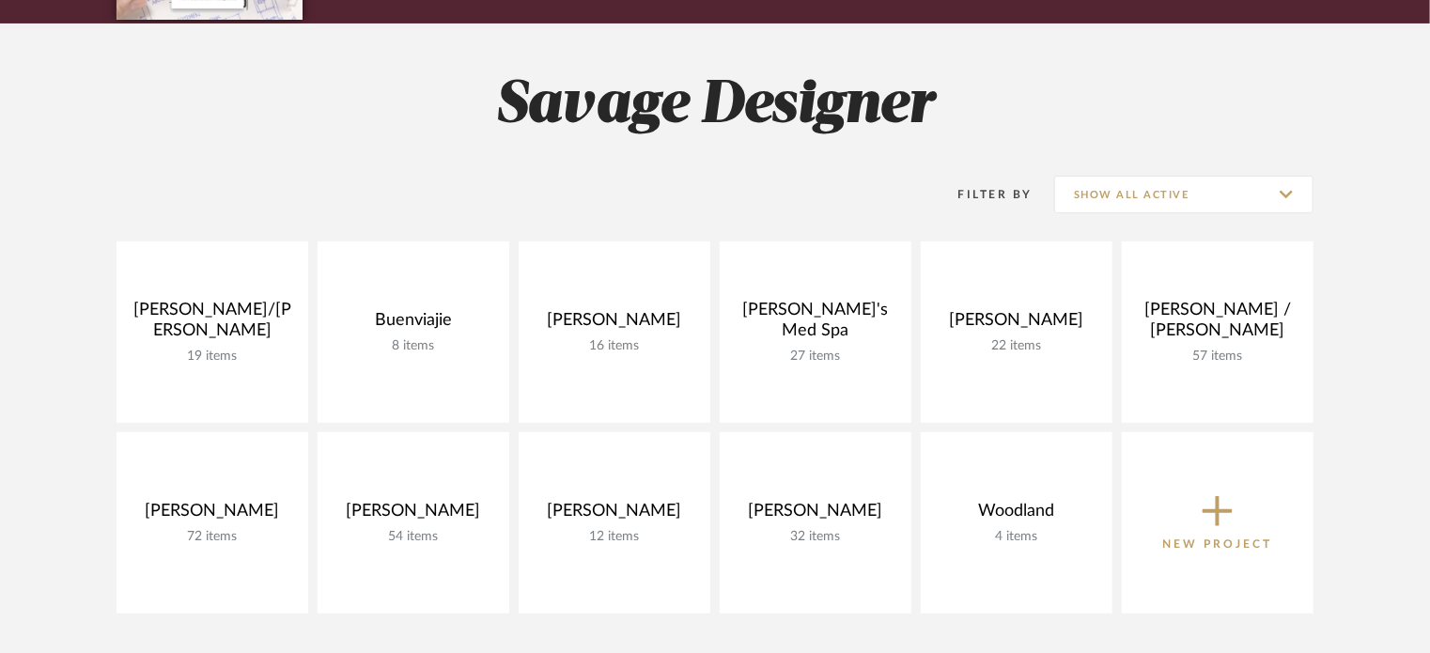
scroll to position [376, 0]
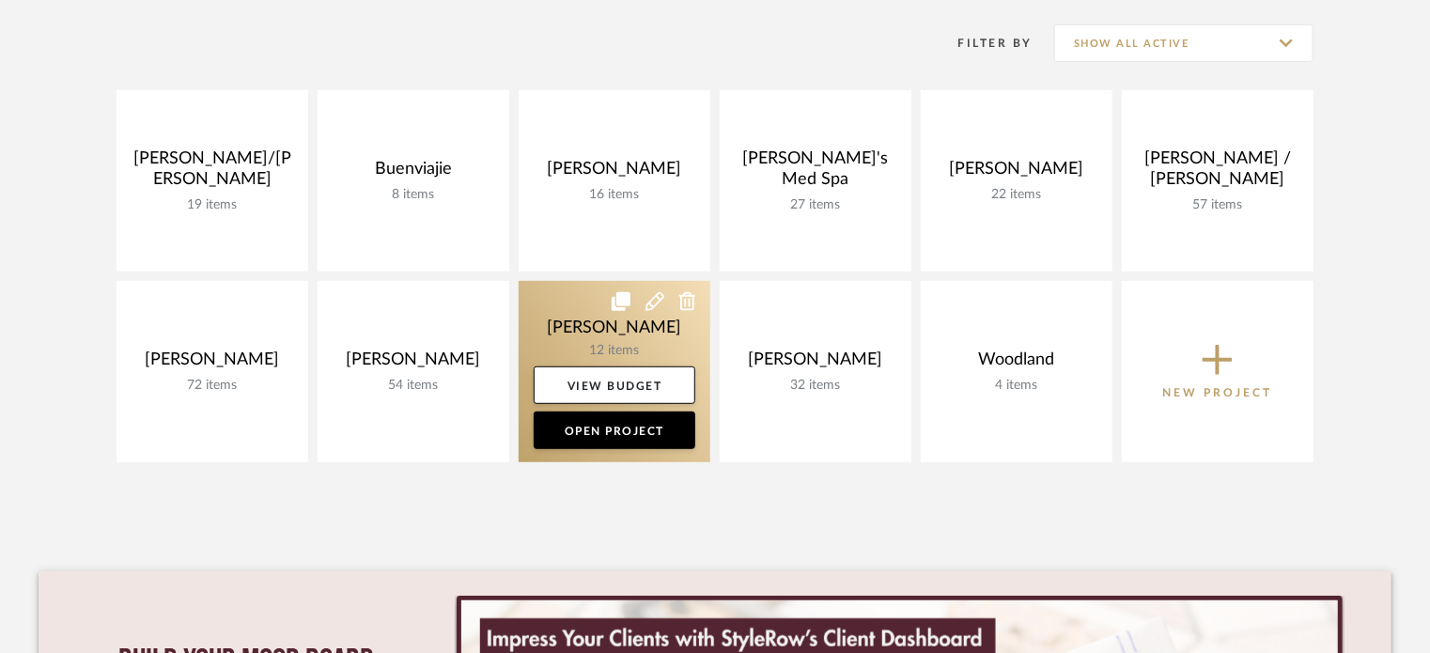
click at [631, 345] on link at bounding box center [615, 371] width 192 height 181
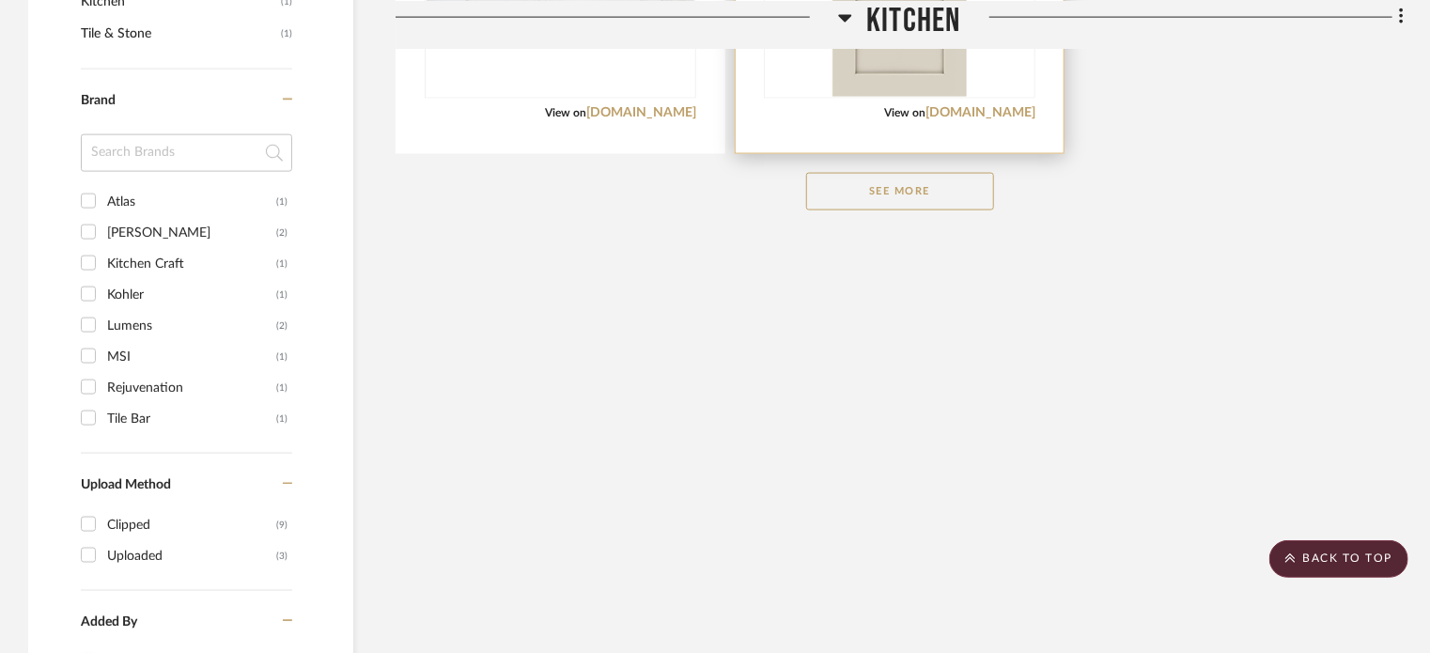
scroll to position [1127, 0]
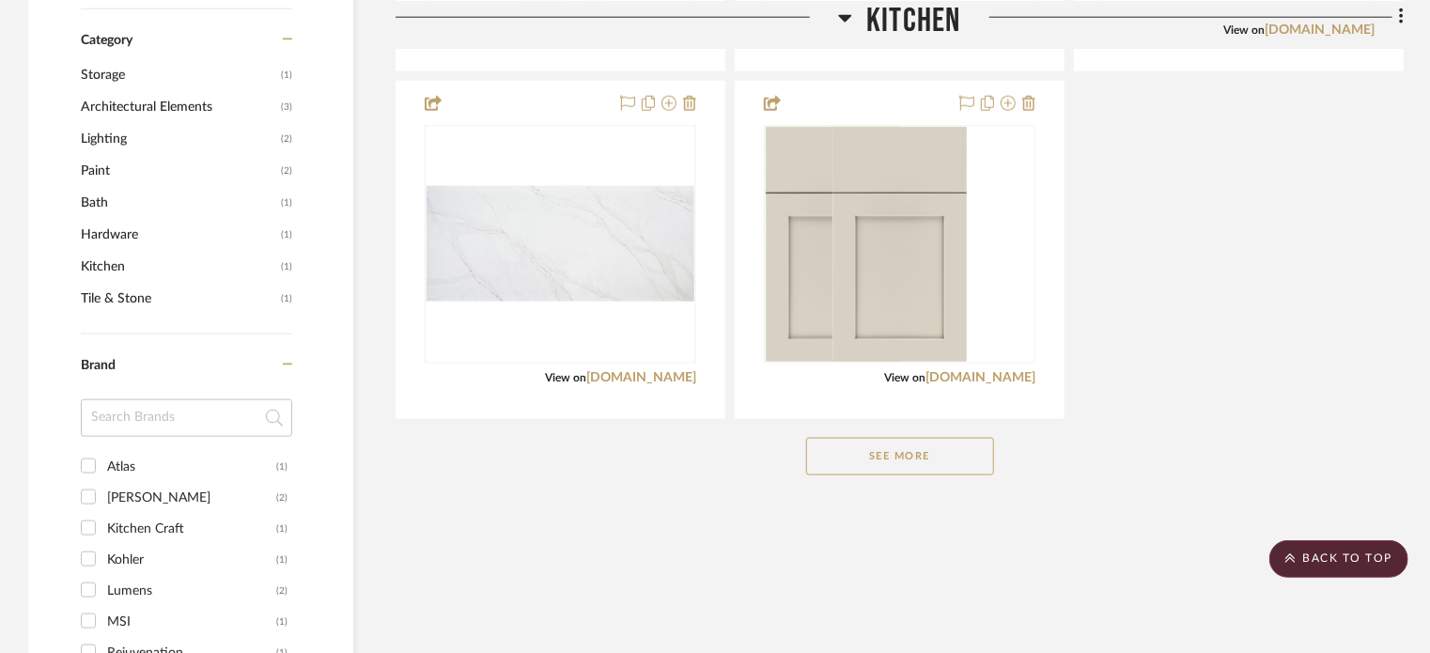
click at [961, 450] on button "See More" at bounding box center [900, 457] width 188 height 38
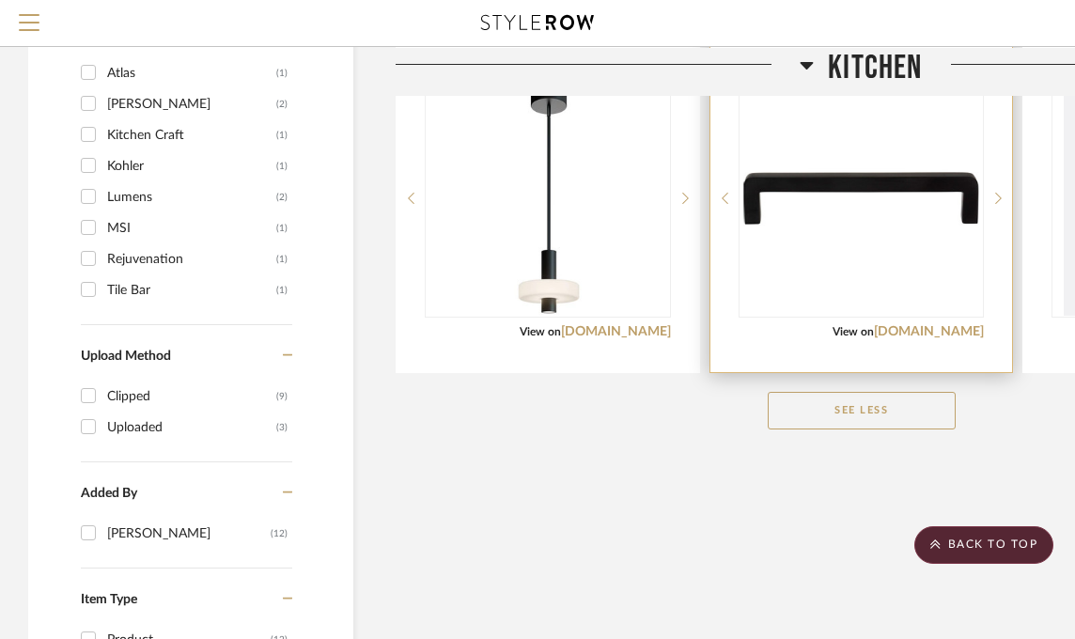
scroll to position [1252, 0]
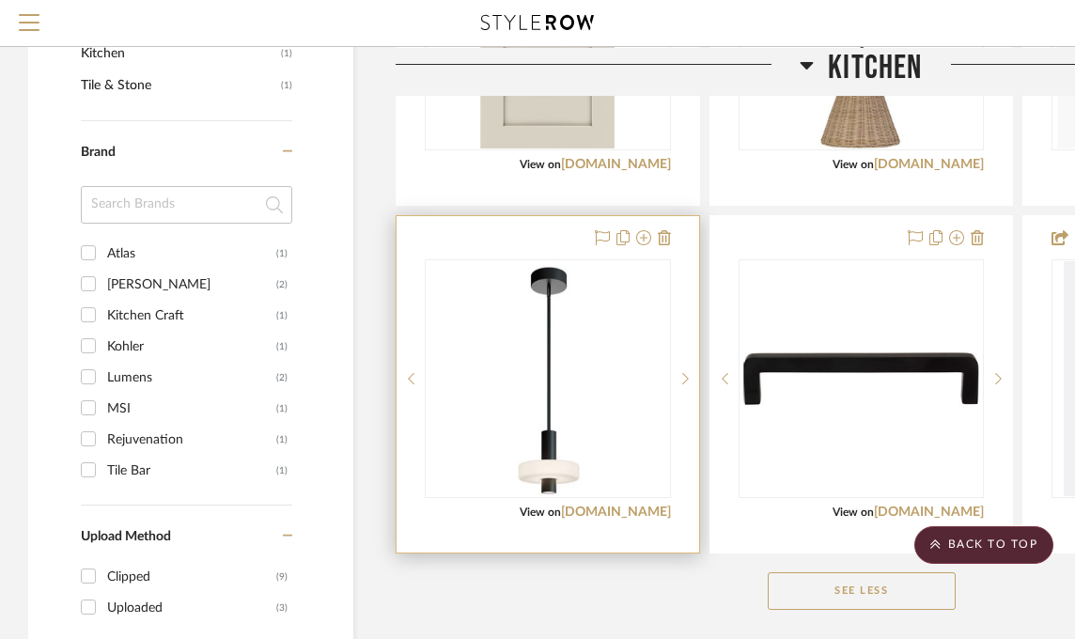
click at [568, 348] on img at bounding box center [548, 378] width 94 height 235
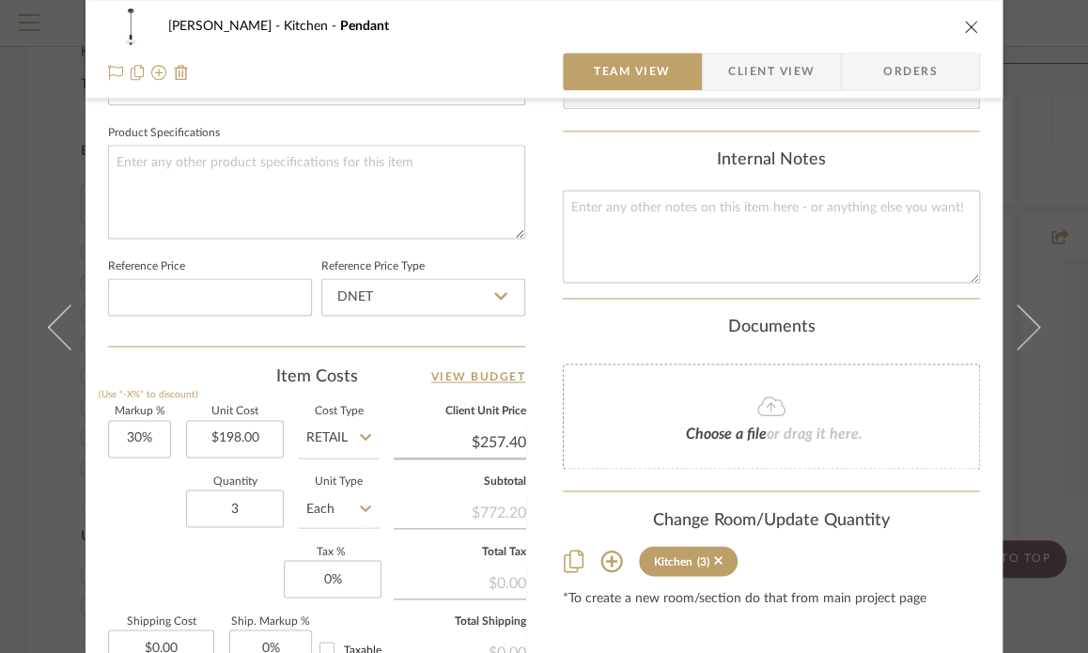
scroll to position [1001, 0]
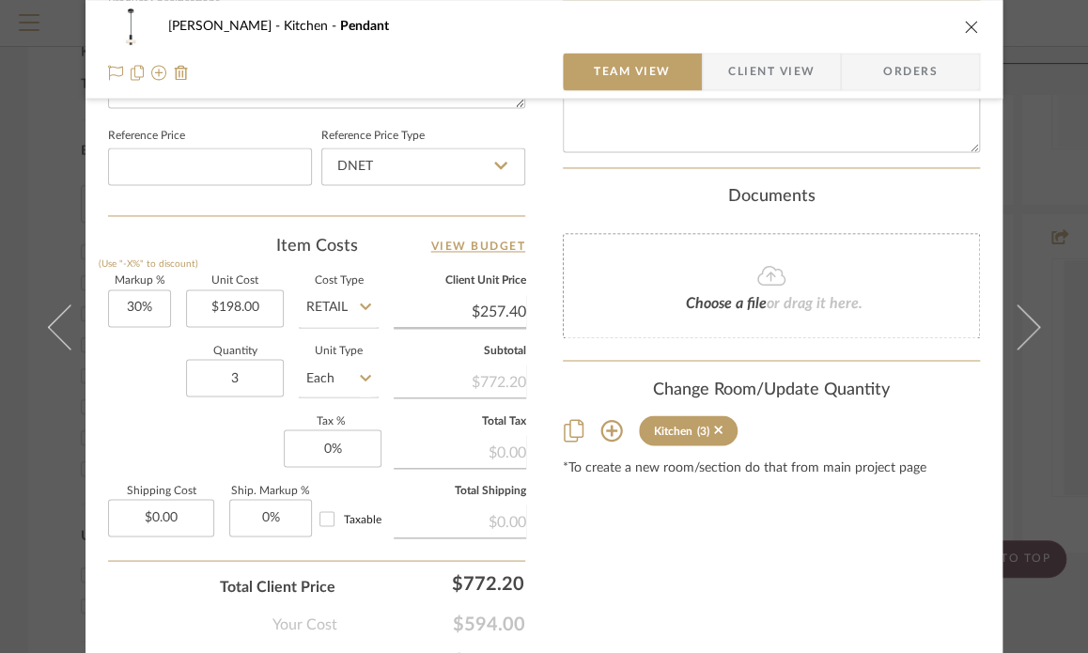
click at [704, 429] on div "(3)" at bounding box center [709, 430] width 25 height 13
click at [714, 429] on icon at bounding box center [718, 430] width 8 height 8
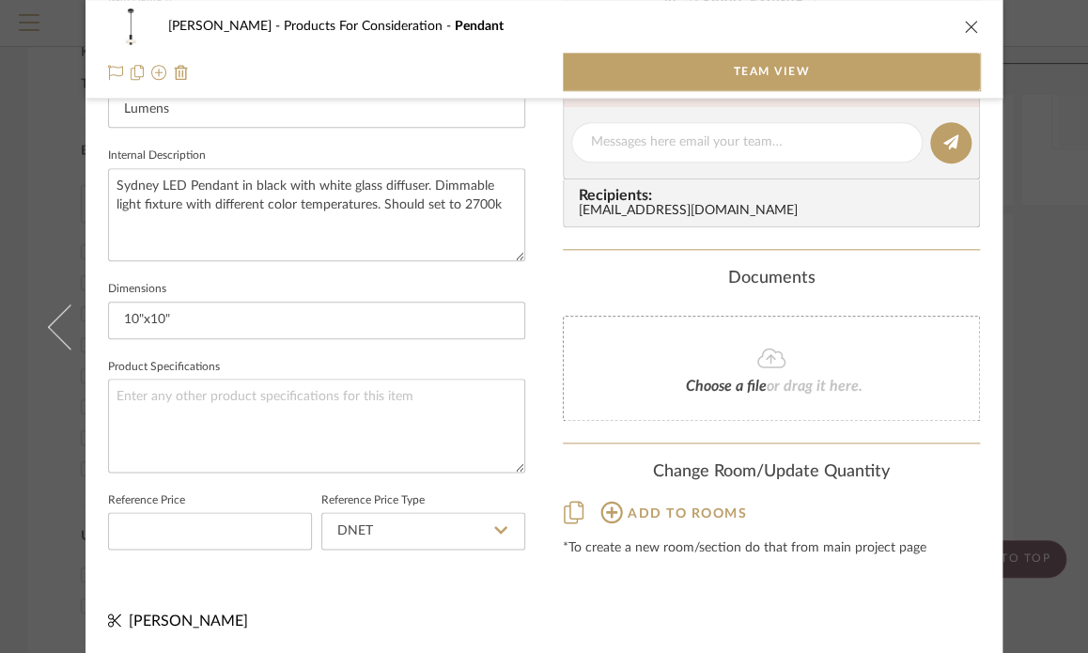
click at [965, 25] on icon "close" at bounding box center [971, 26] width 15 height 15
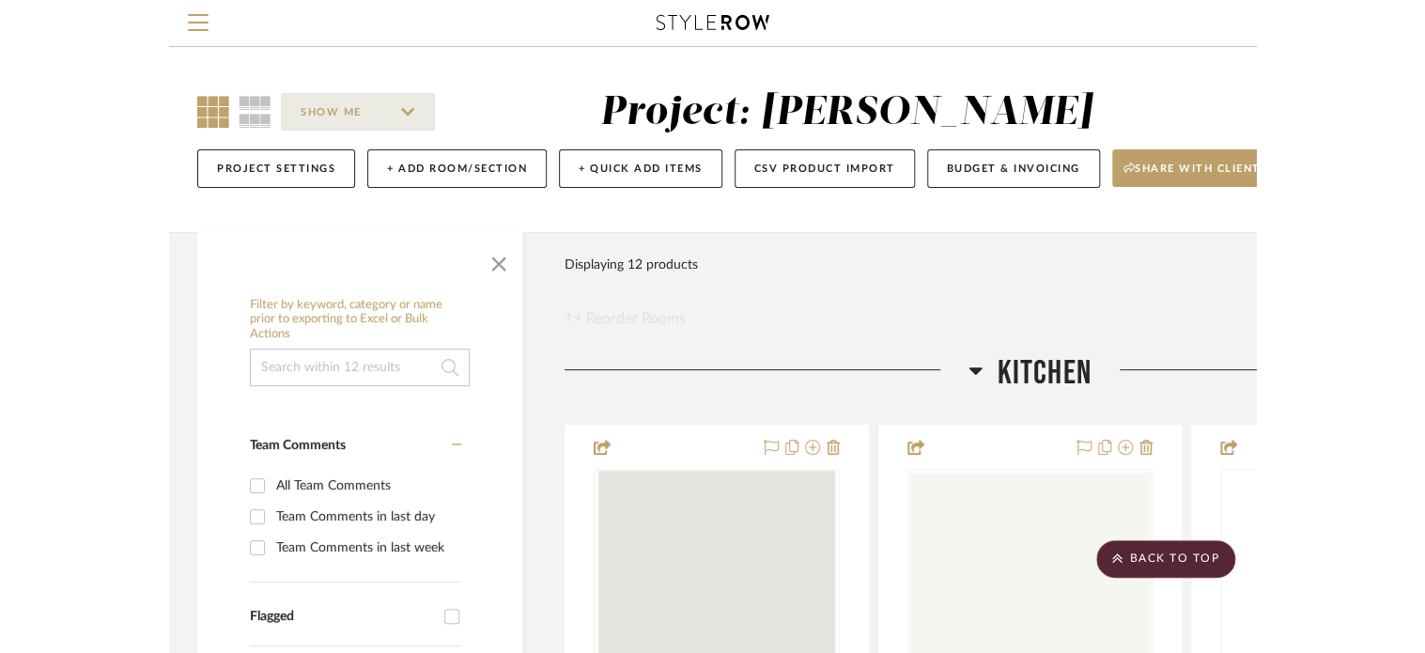
scroll to position [1252, 0]
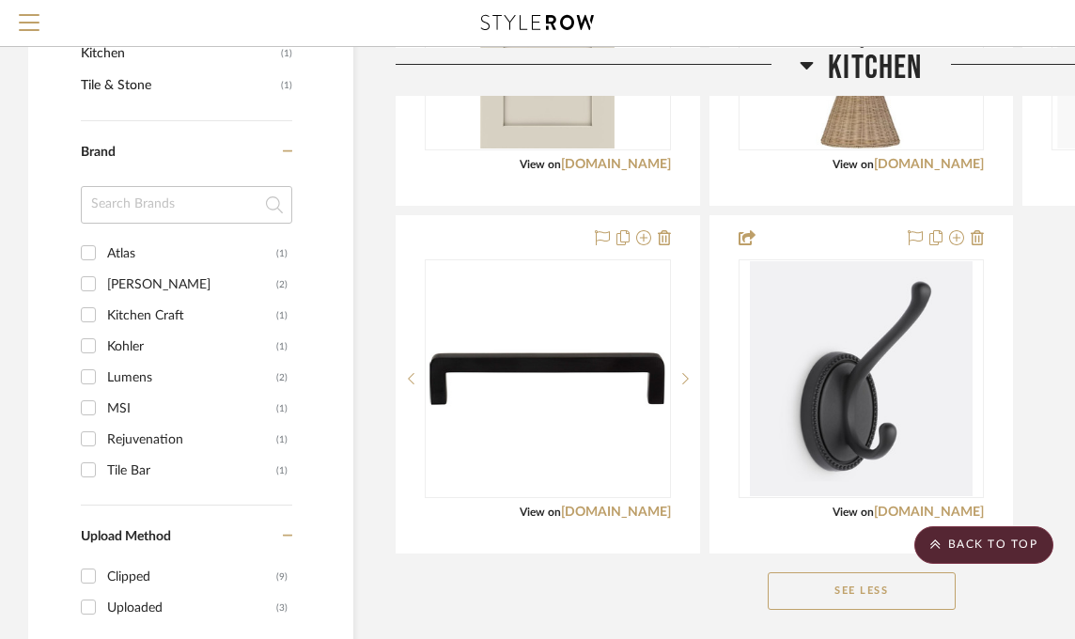
click at [652, 608] on div "See Less" at bounding box center [860, 590] width 931 height 75
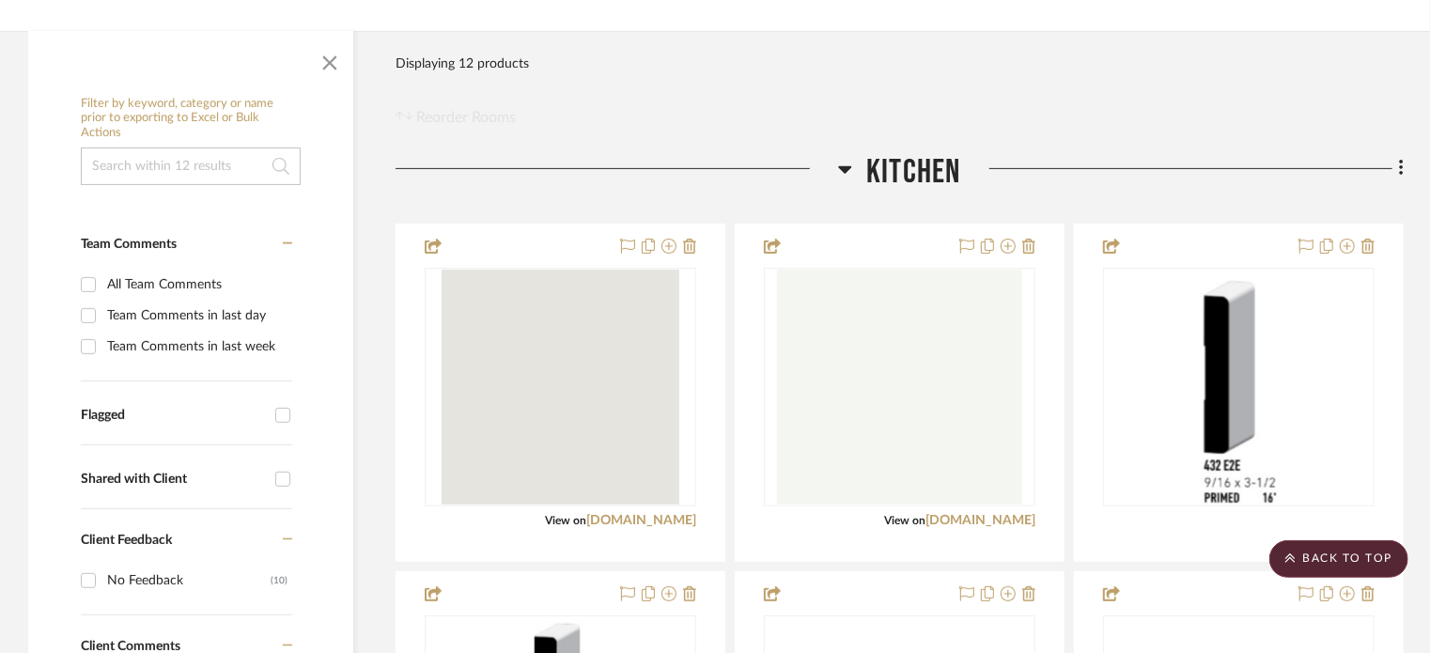
scroll to position [0, 0]
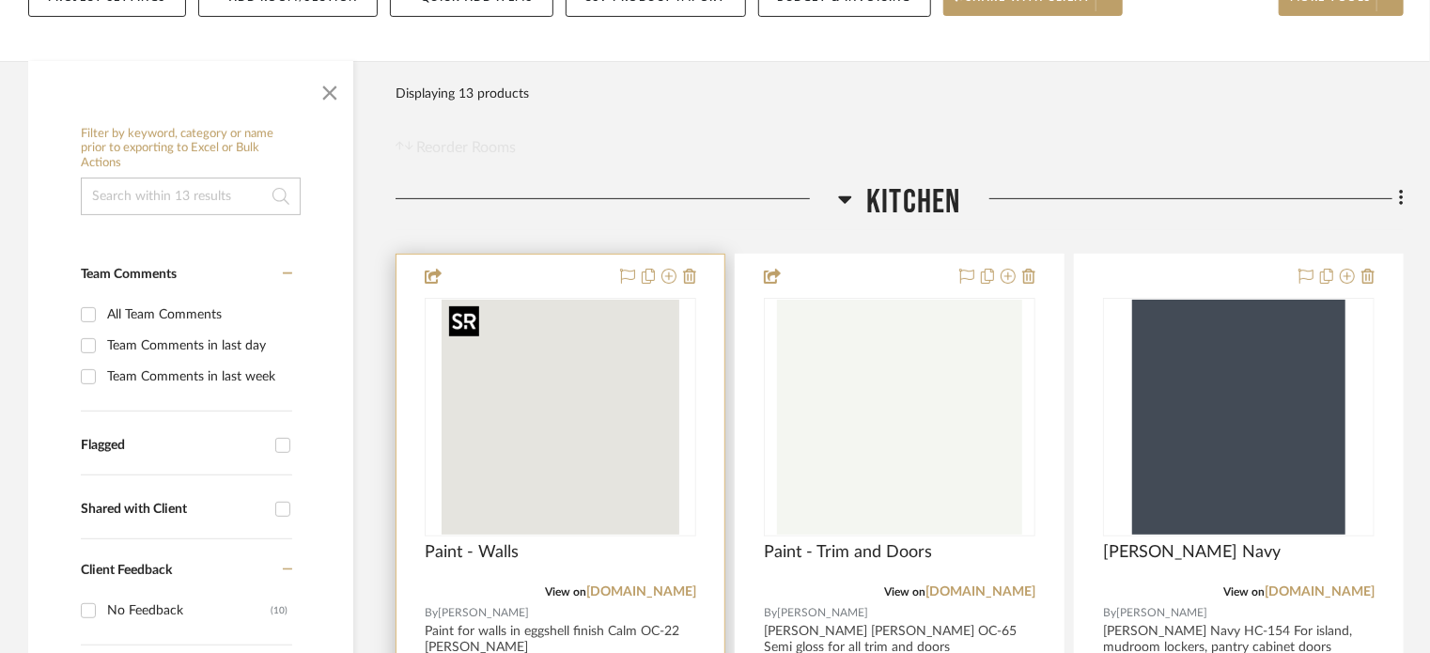
scroll to position [376, 0]
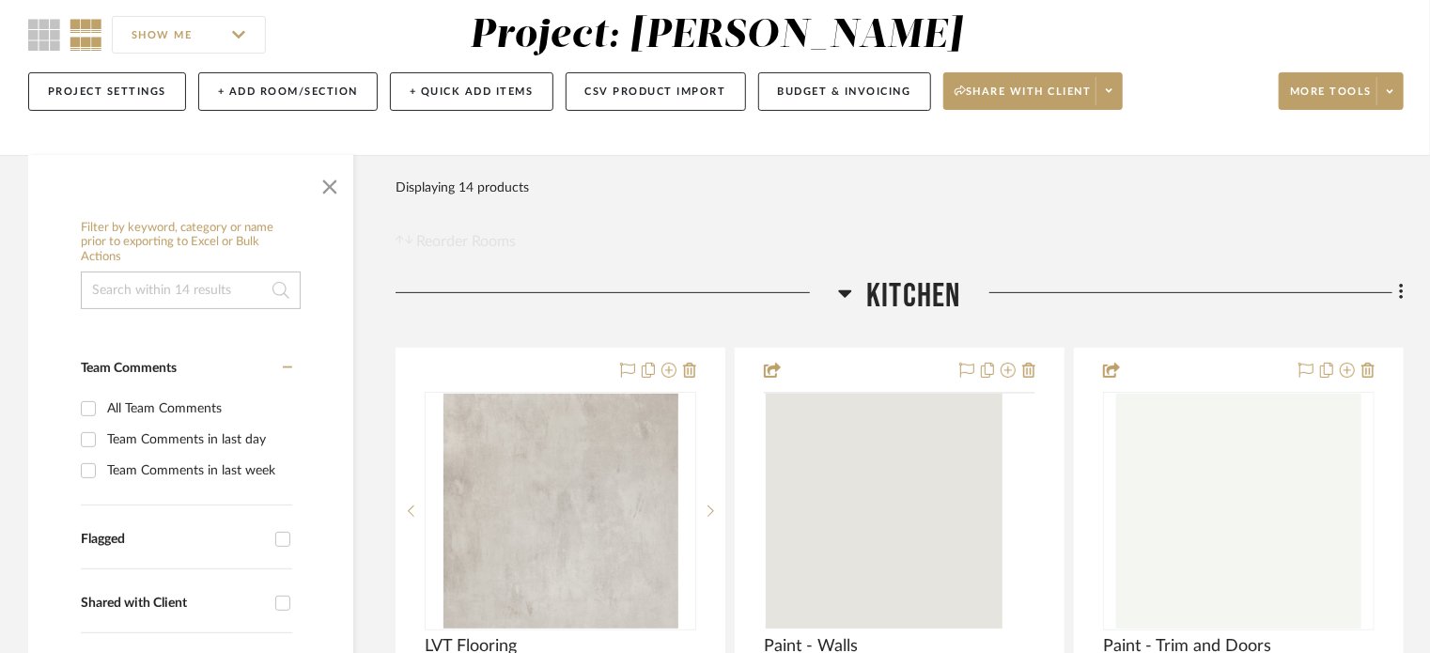
scroll to position [376, 0]
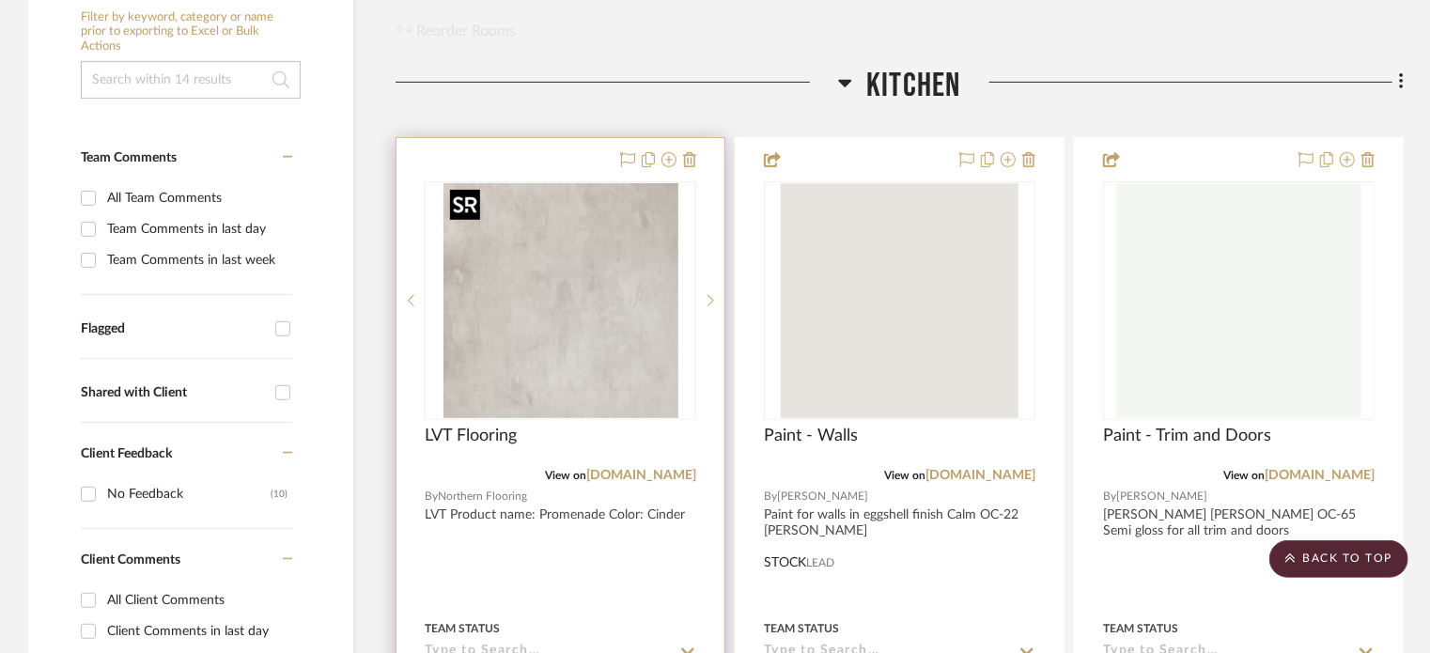
click at [567, 303] on div at bounding box center [560, 300] width 271 height 239
click at [623, 331] on img "0" at bounding box center [560, 300] width 235 height 235
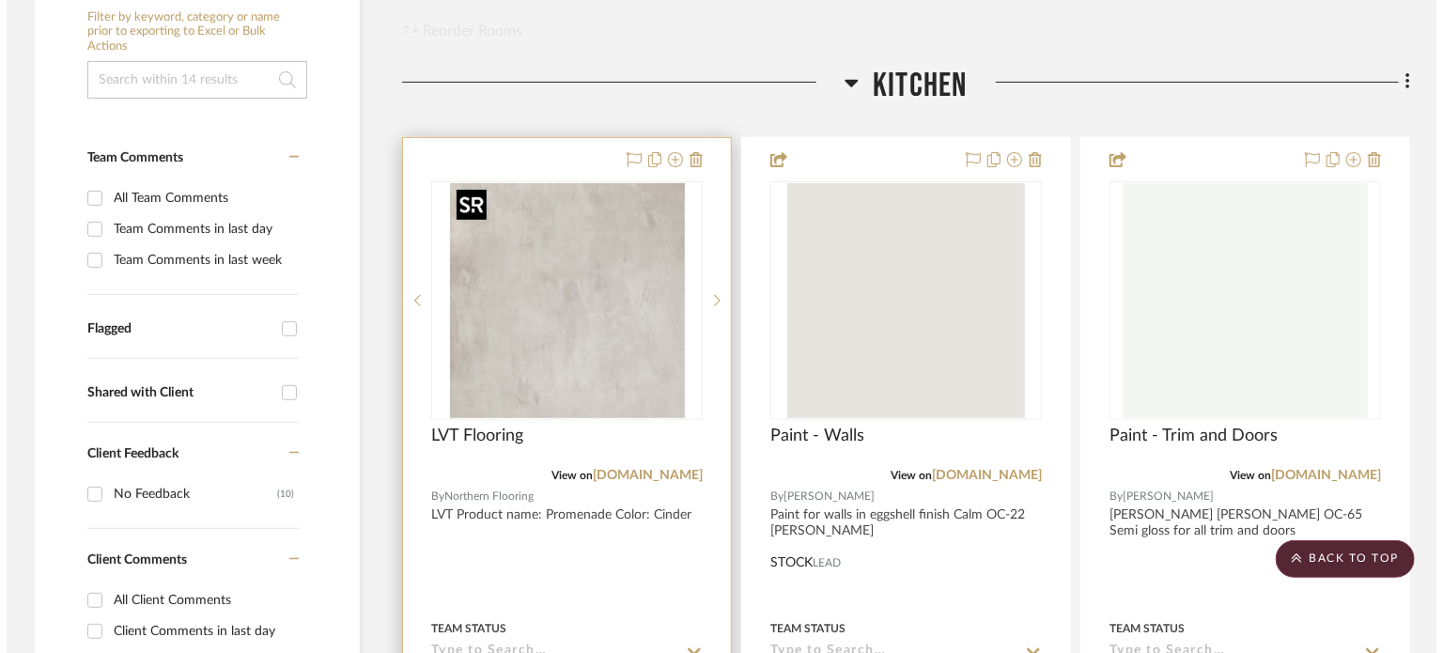
scroll to position [0, 0]
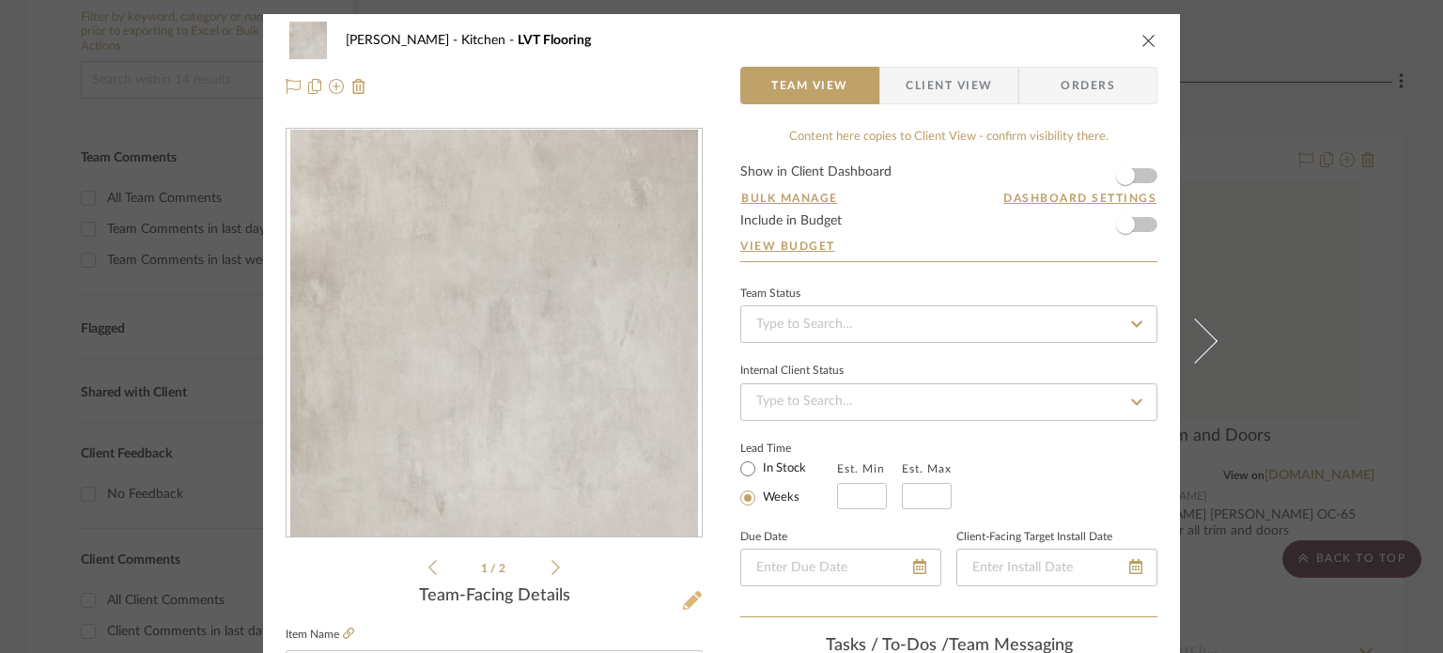
click at [683, 605] on icon at bounding box center [692, 600] width 19 height 19
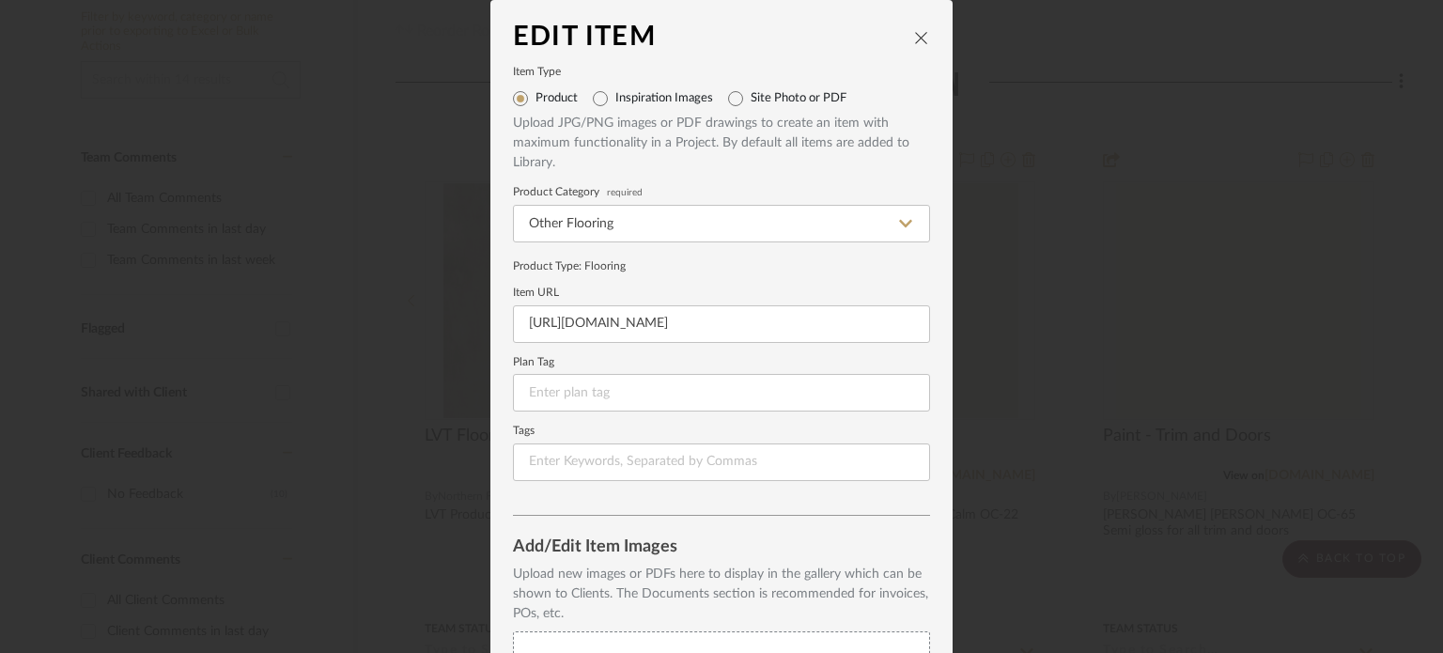
scroll to position [125, 0]
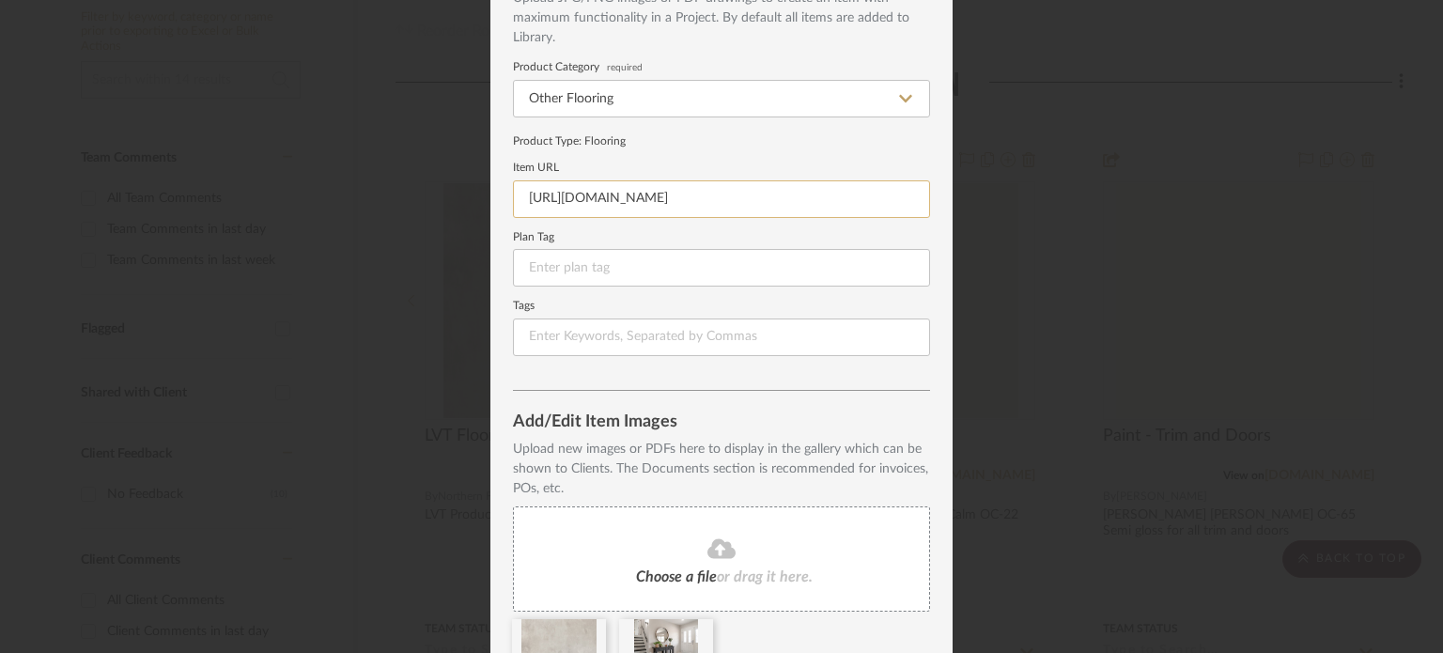
click at [623, 187] on input "https://www.stantoncarpet.com/product/PROMENADE/CINDER" at bounding box center [721, 199] width 417 height 38
click at [622, 187] on input "https://www.stantoncarpet.com/product/PROMENADE/CINDER" at bounding box center [721, 199] width 417 height 38
click at [646, 140] on div "Product Type : Flooring" at bounding box center [721, 140] width 417 height 17
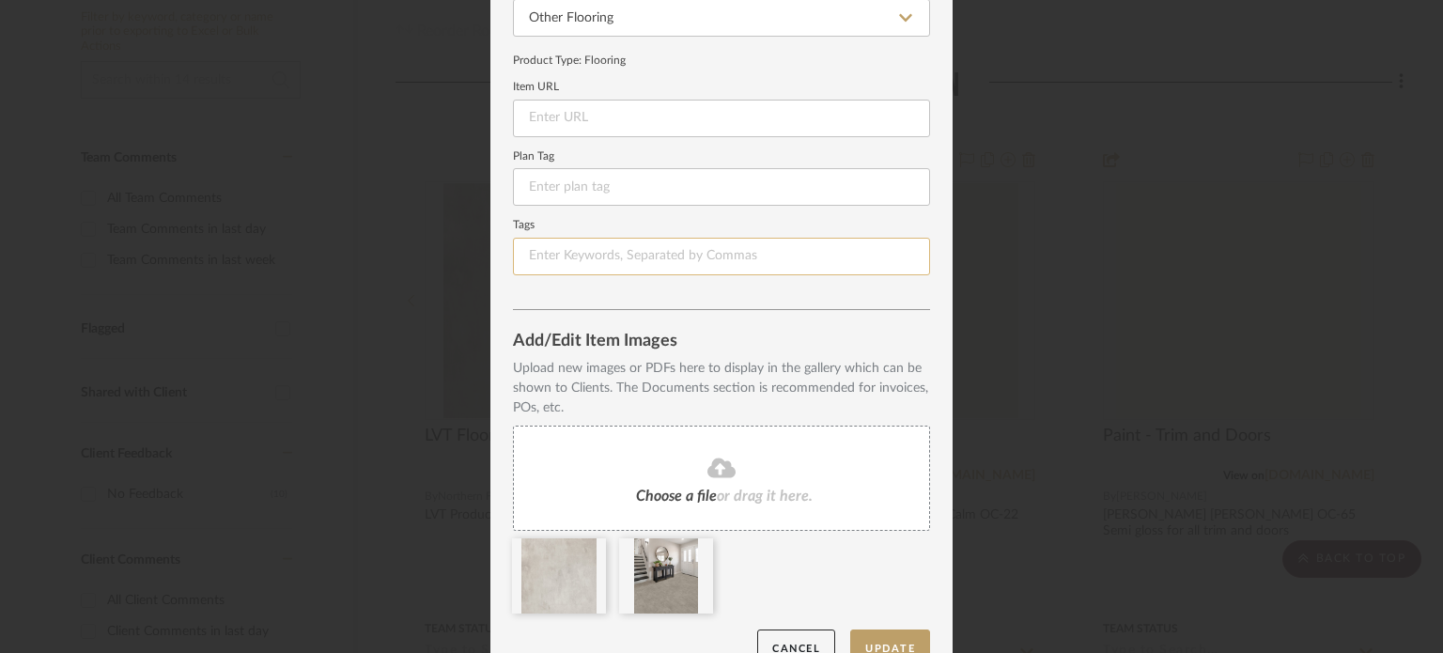
scroll to position [241, 0]
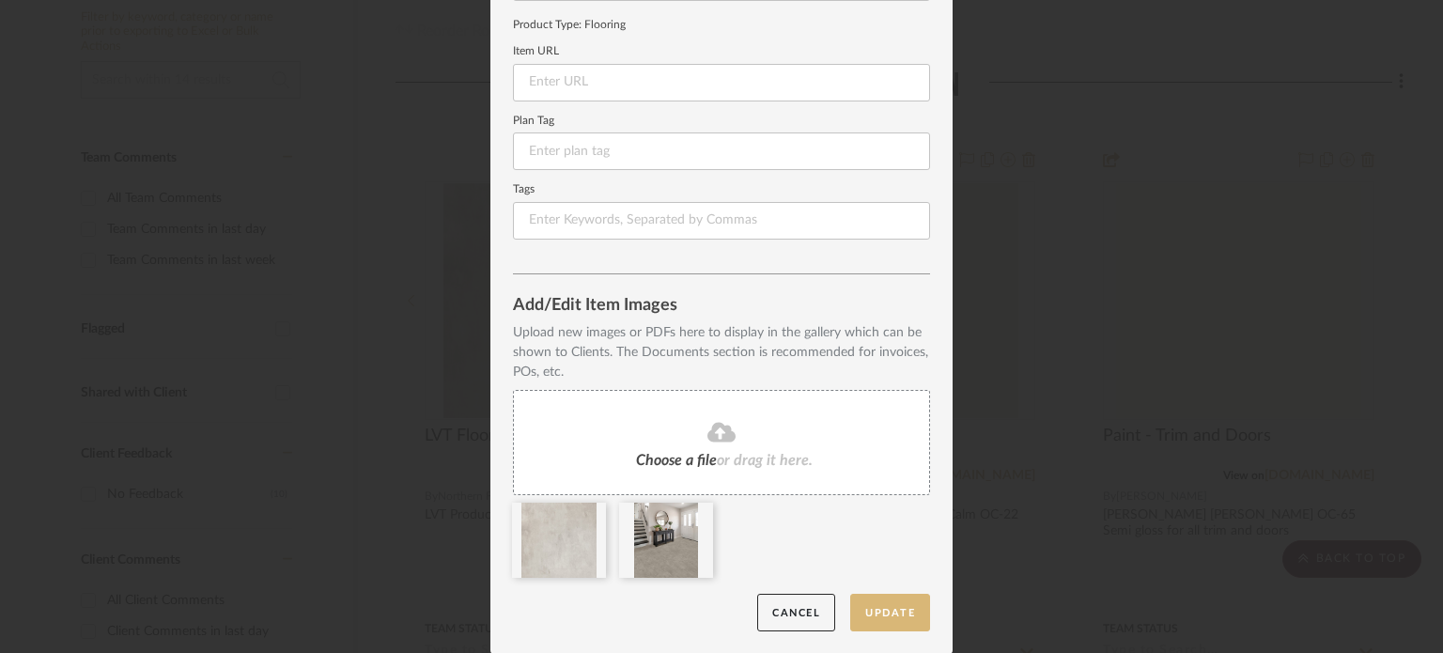
click at [885, 624] on button "Update" at bounding box center [890, 613] width 80 height 39
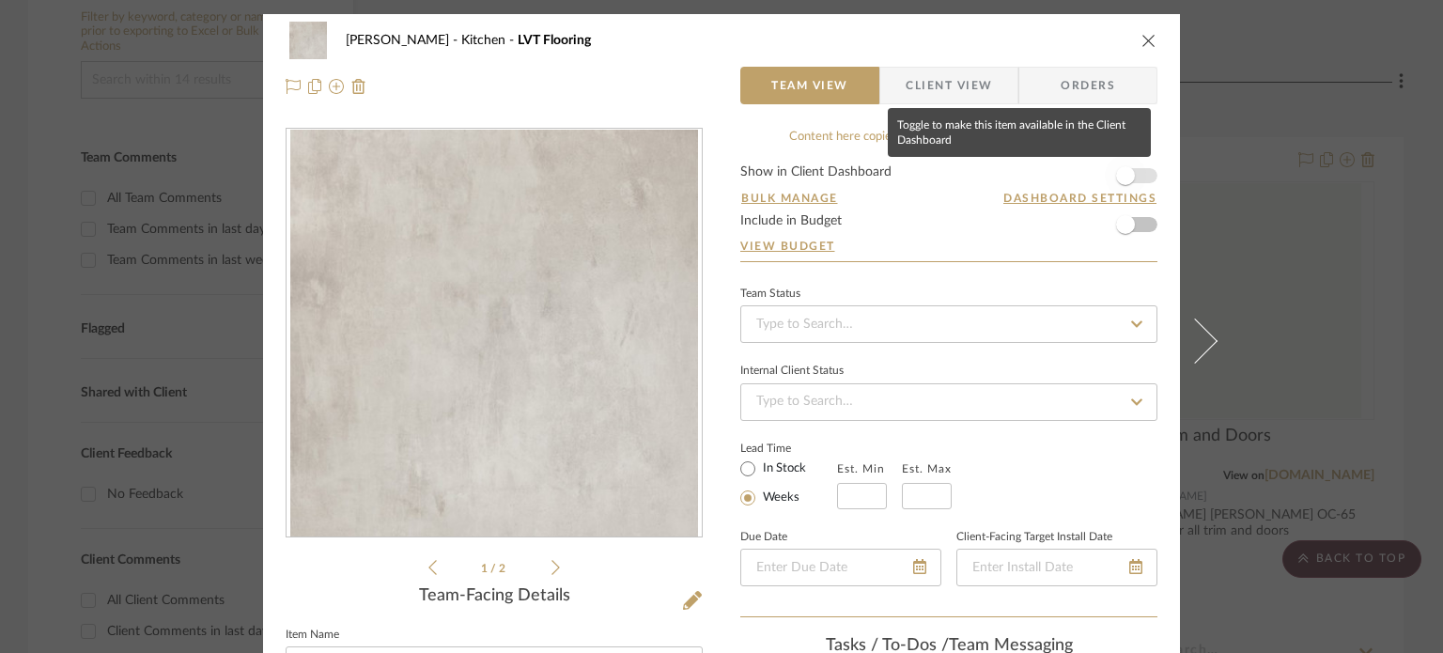
click at [1122, 178] on span "button" at bounding box center [1125, 175] width 19 height 19
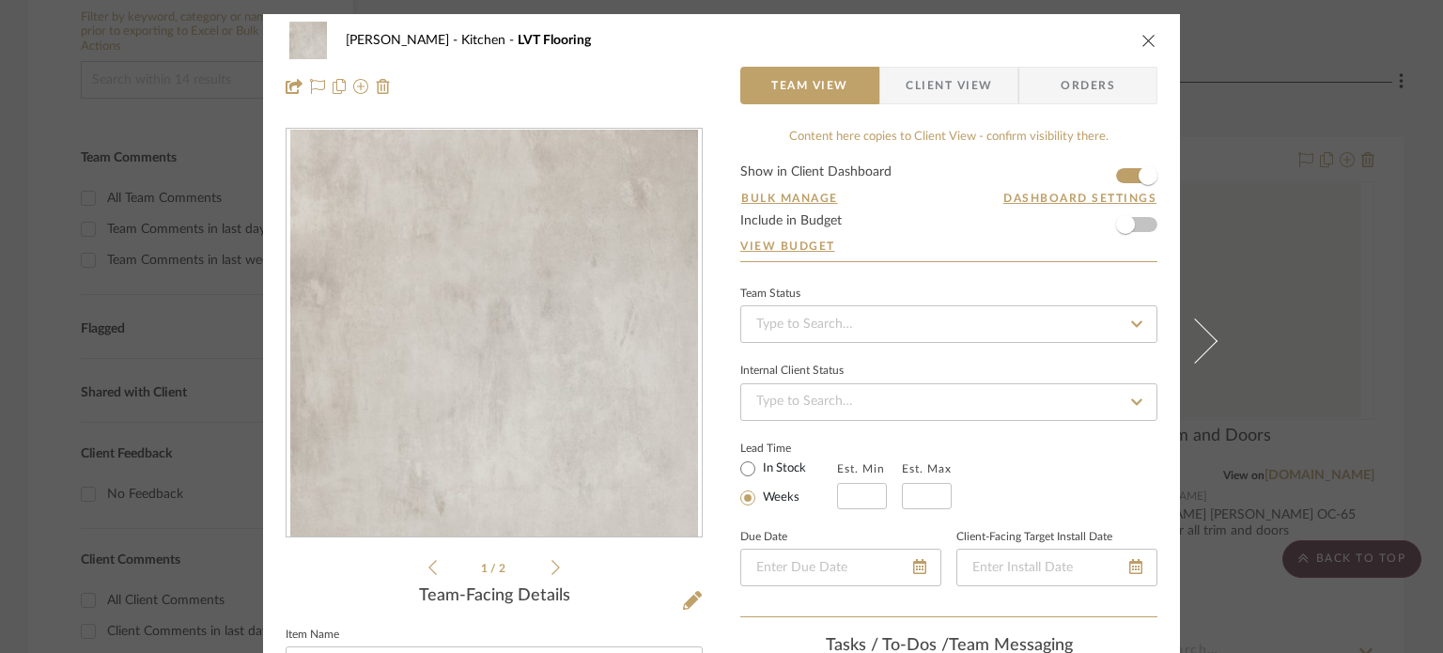
click at [1139, 231] on form "Show in Client Dashboard Bulk Manage Dashboard Settings Include in Budget View …" at bounding box center [948, 213] width 417 height 96
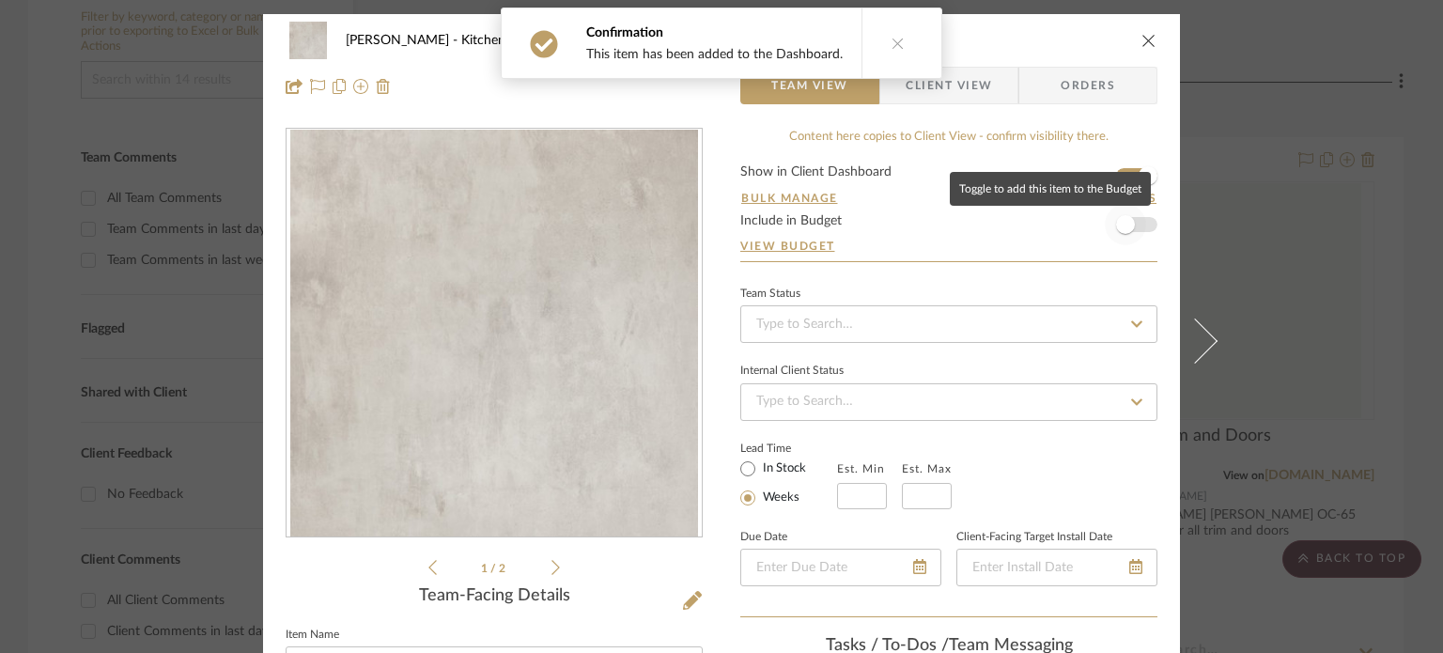
click at [1127, 221] on span "button" at bounding box center [1125, 224] width 19 height 19
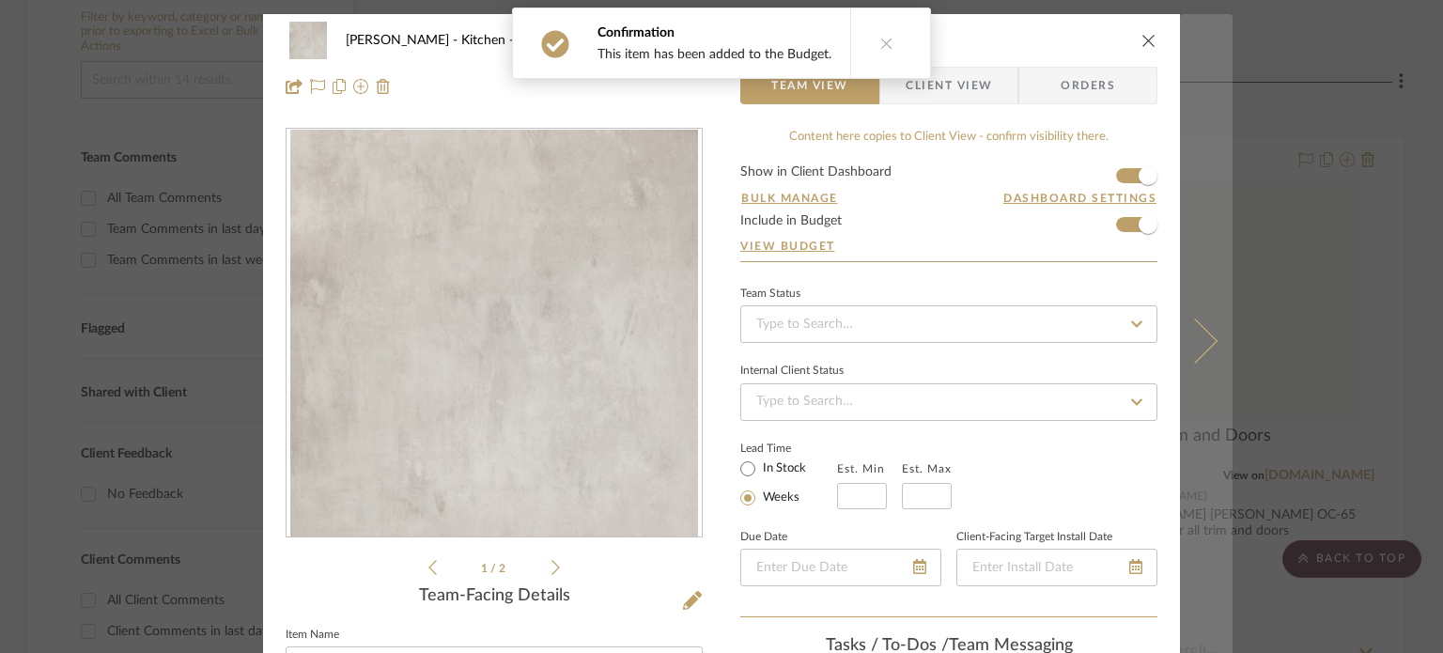
click at [1195, 240] on button at bounding box center [1206, 340] width 53 height 653
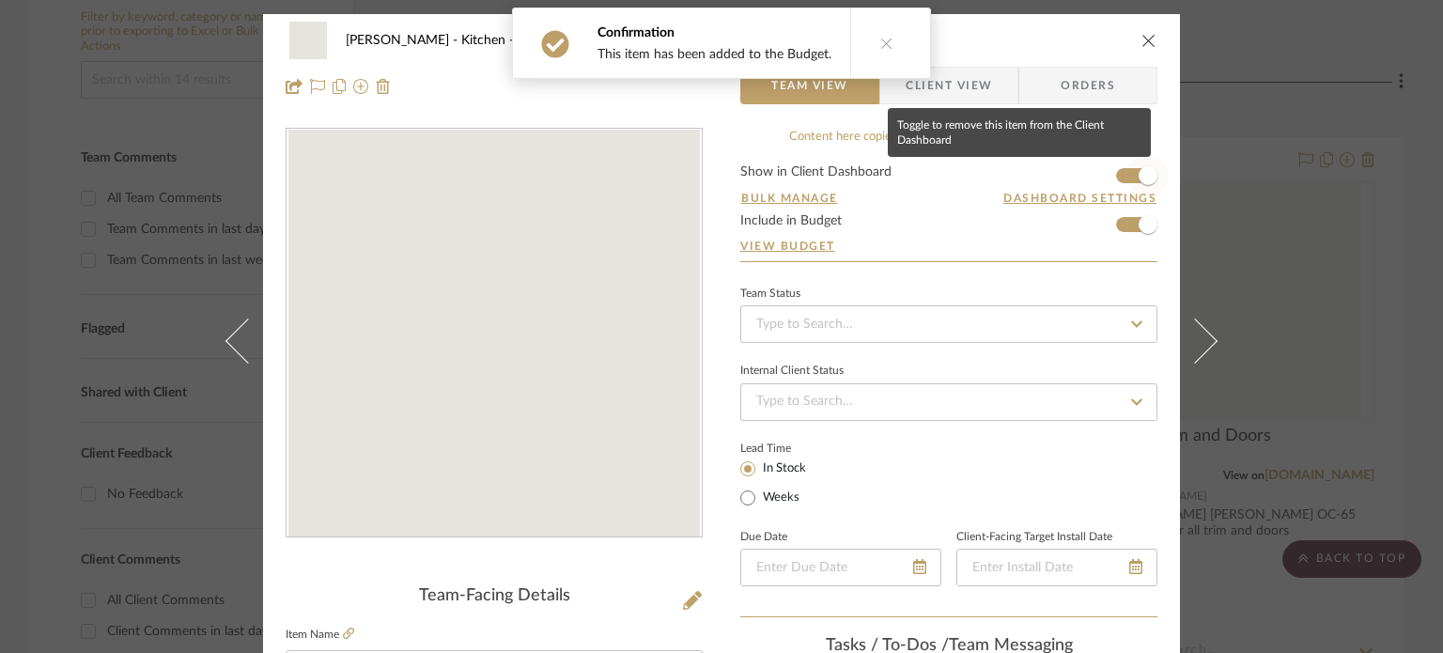
click at [1138, 174] on span "button" at bounding box center [1147, 175] width 19 height 19
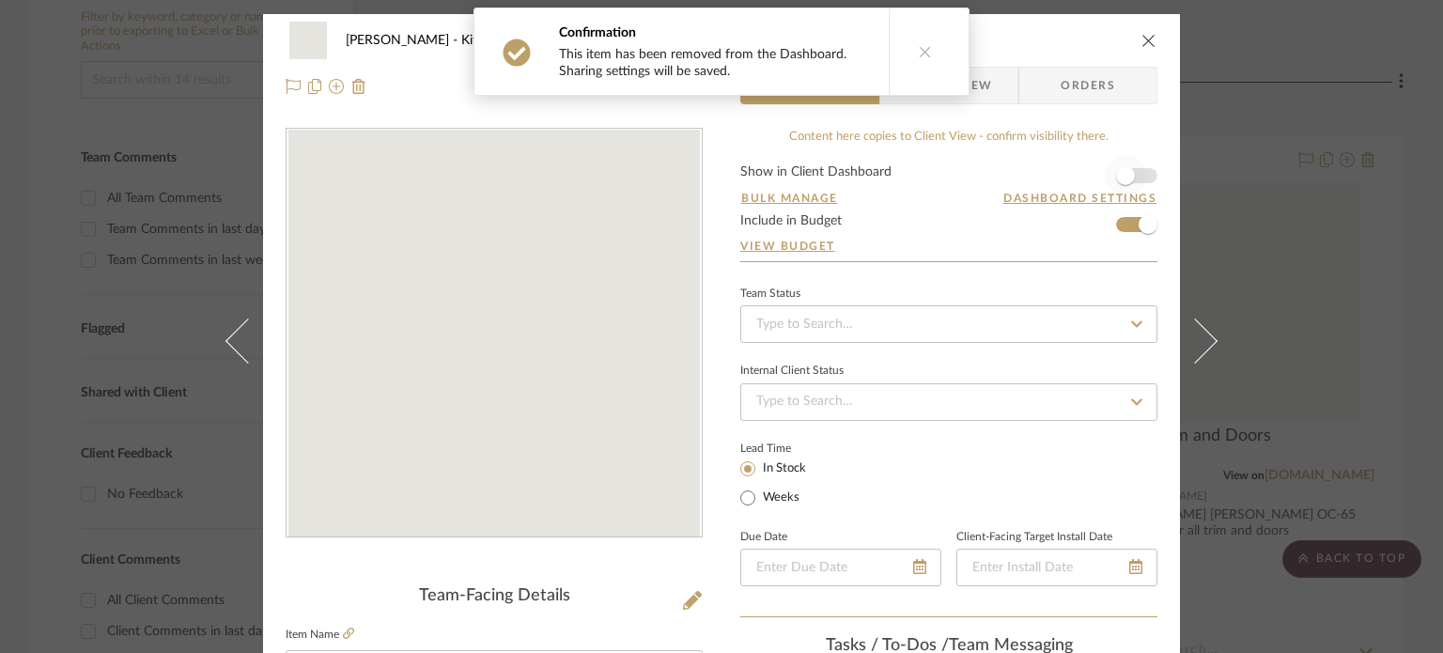
click at [1133, 174] on span "button" at bounding box center [1125, 175] width 41 height 41
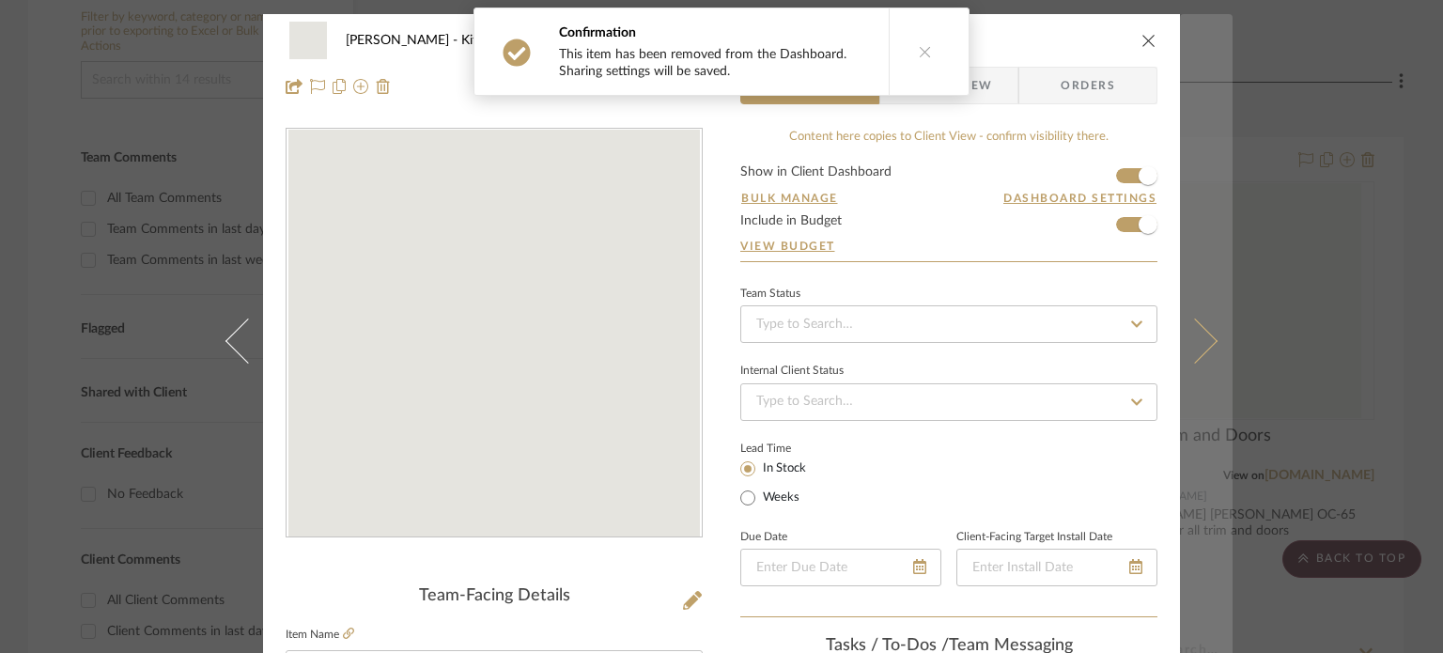
click at [1180, 201] on button at bounding box center [1206, 340] width 53 height 653
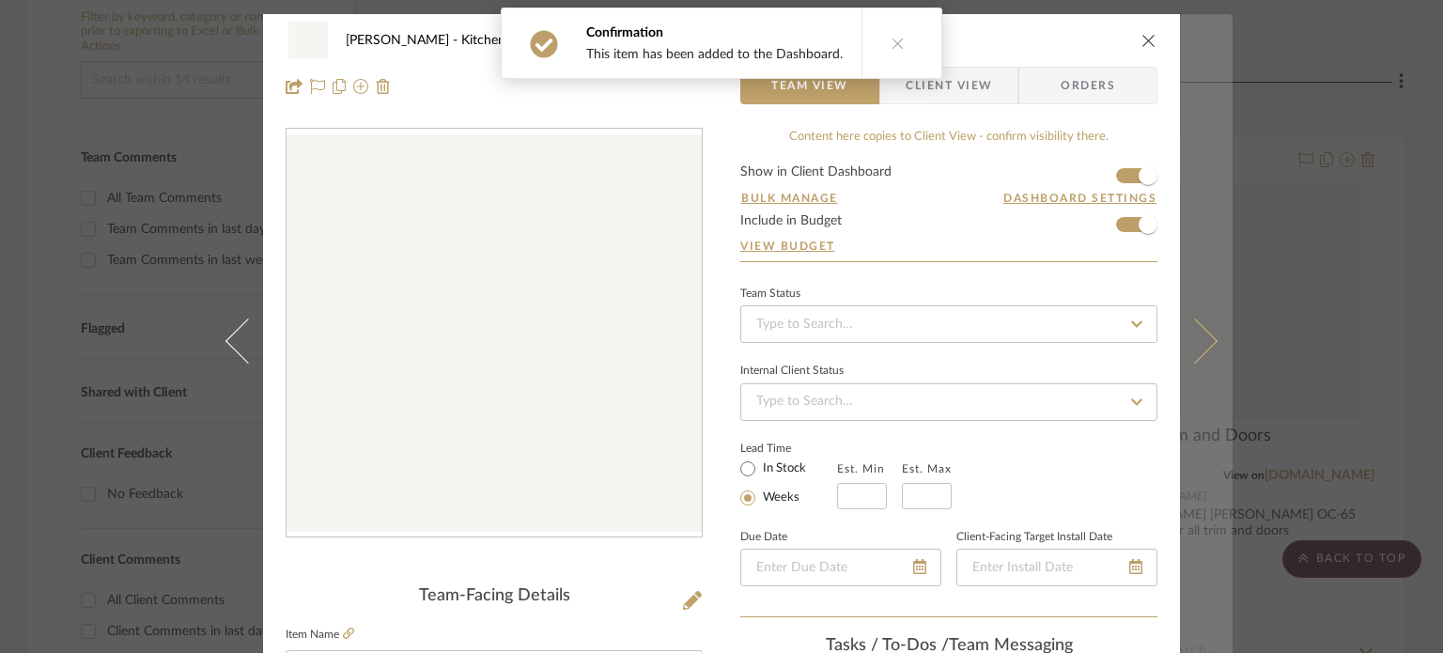
click at [1184, 215] on button at bounding box center [1206, 340] width 53 height 653
click at [1193, 213] on button at bounding box center [1206, 340] width 53 height 653
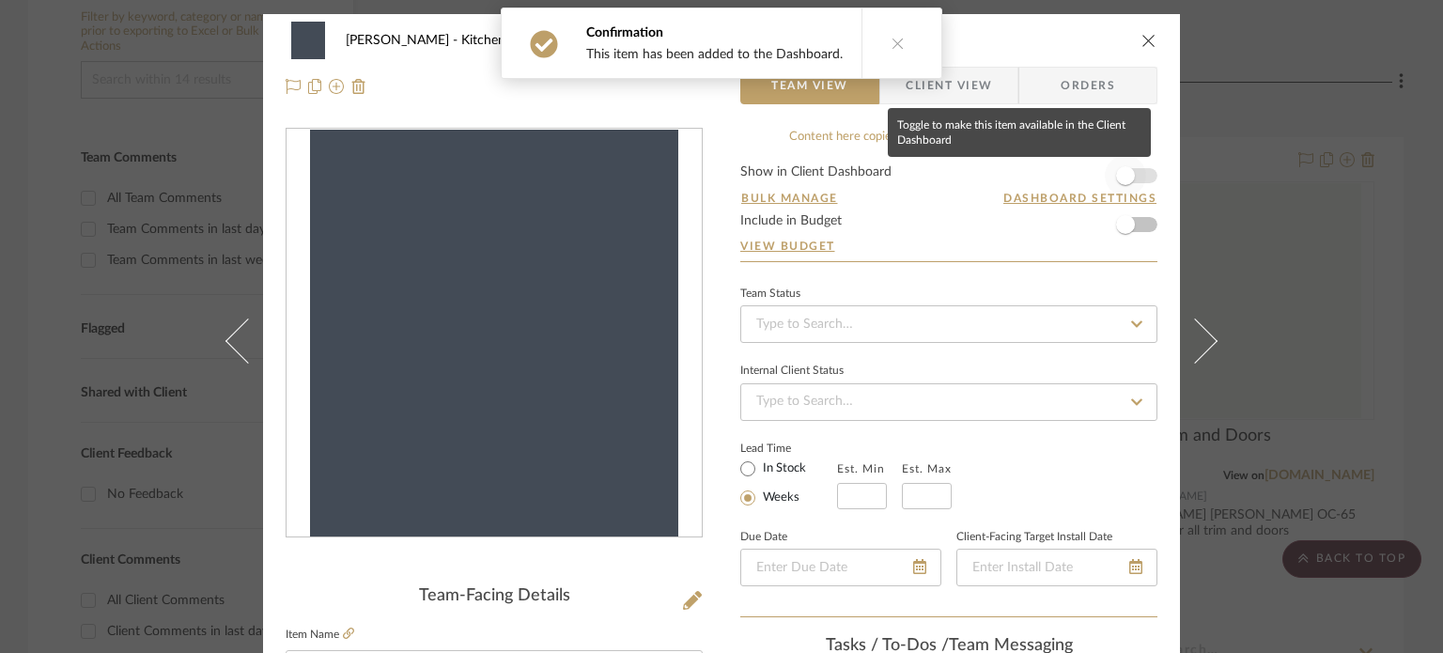
click at [1123, 178] on span "button" at bounding box center [1125, 175] width 19 height 19
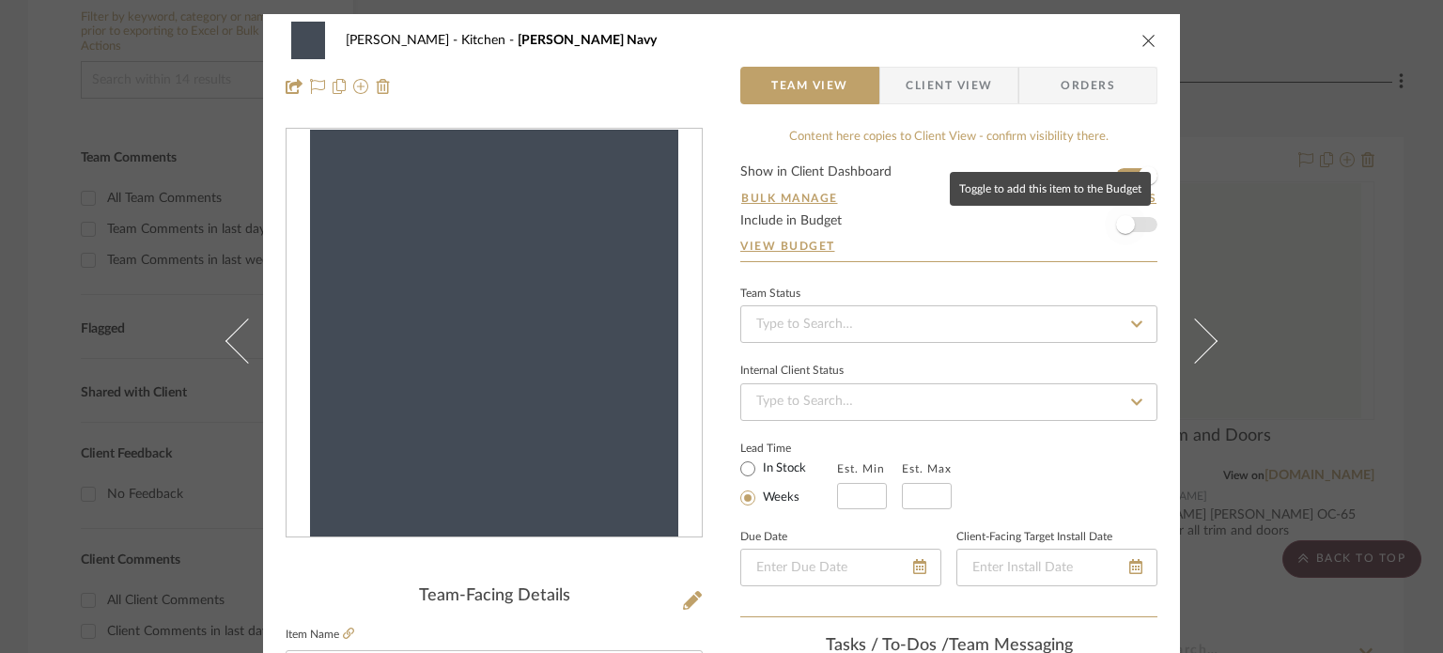
click at [1131, 214] on span "button" at bounding box center [1125, 224] width 41 height 41
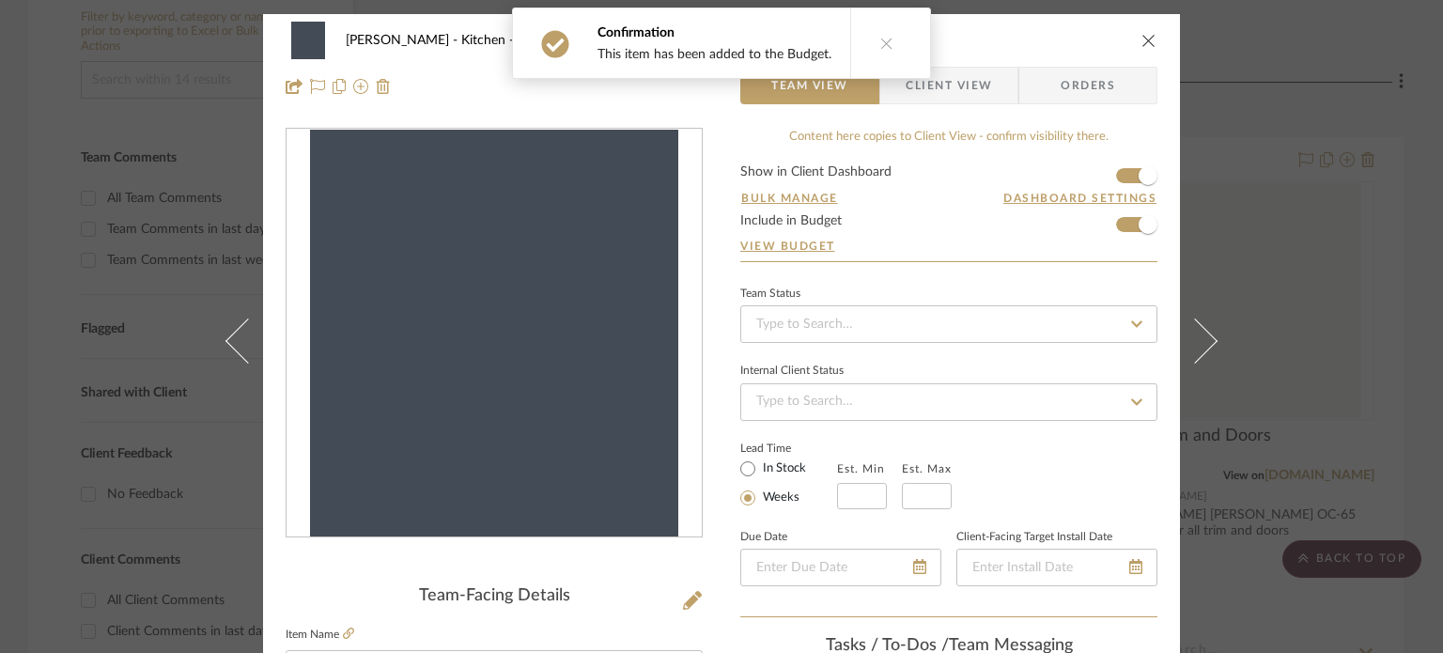
click at [1191, 225] on button at bounding box center [1206, 340] width 53 height 653
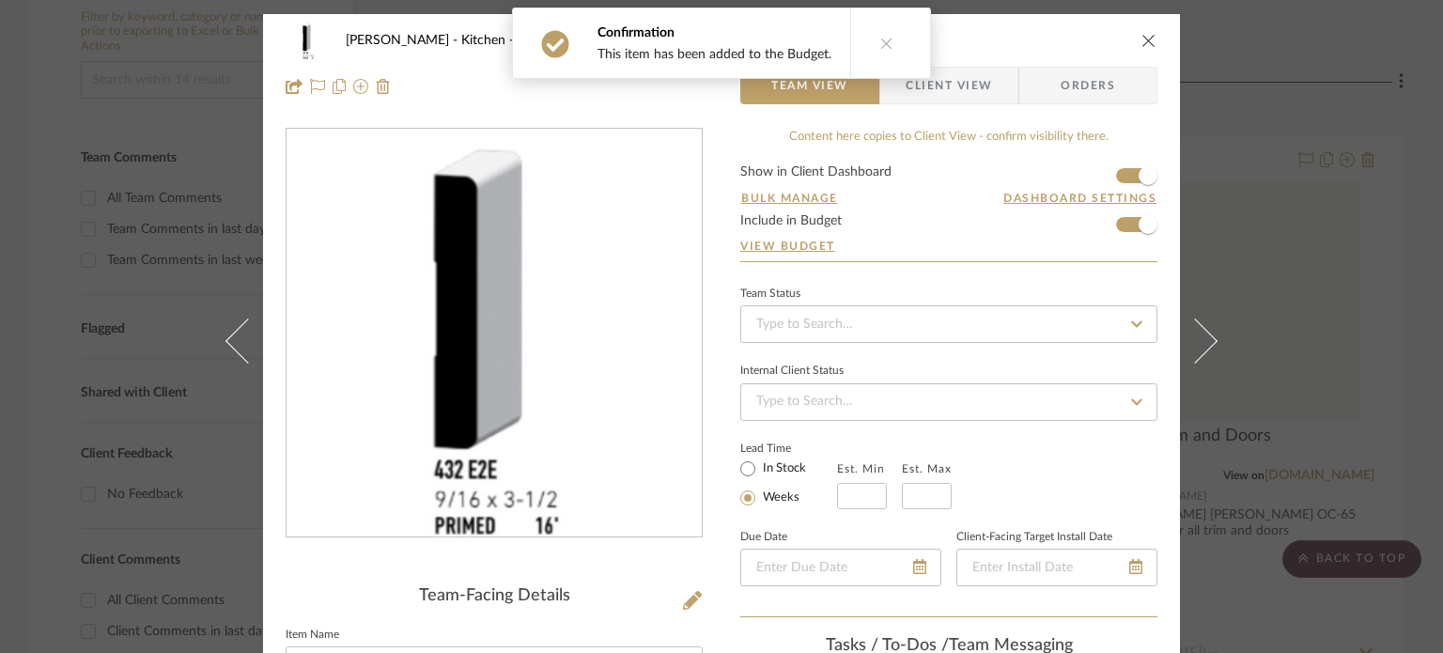
click at [1191, 225] on button at bounding box center [1206, 340] width 53 height 653
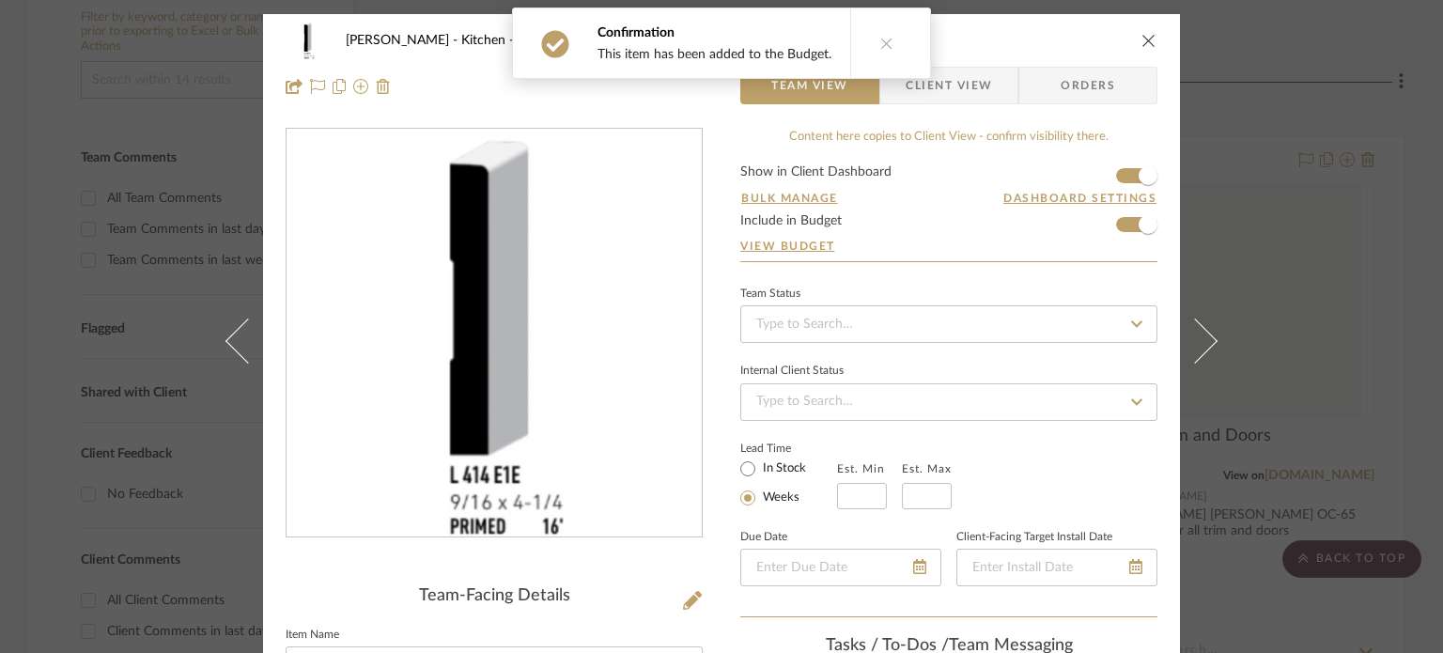
click at [1191, 225] on button at bounding box center [1206, 340] width 53 height 653
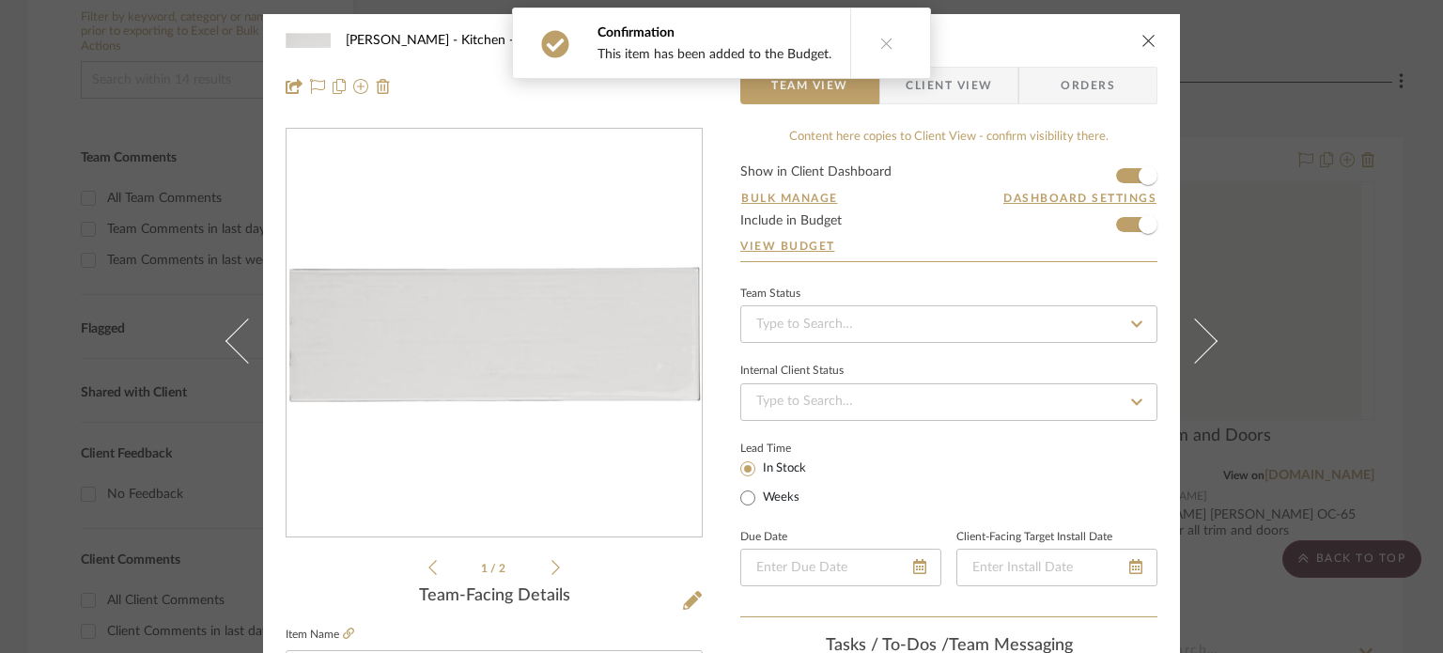
click at [1191, 225] on button at bounding box center [1206, 340] width 53 height 653
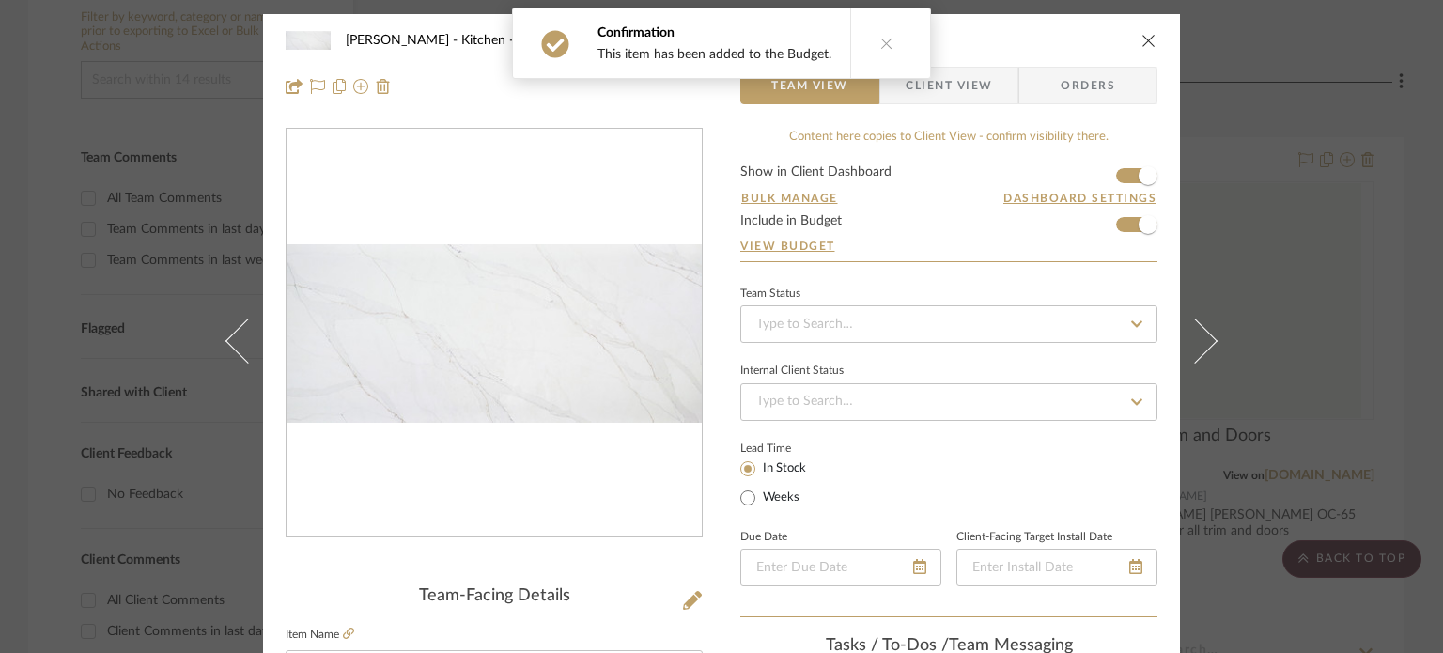
click at [1191, 225] on button at bounding box center [1206, 340] width 53 height 653
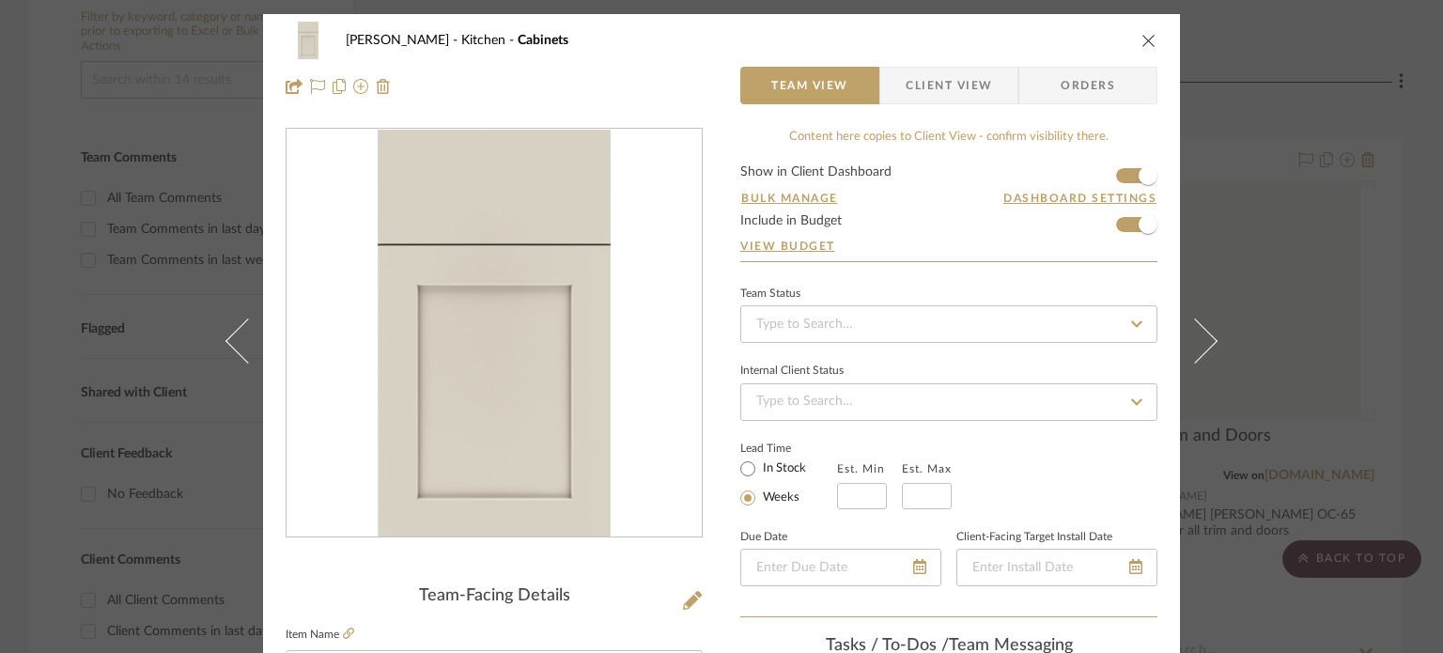
click at [1191, 225] on button at bounding box center [1206, 340] width 53 height 653
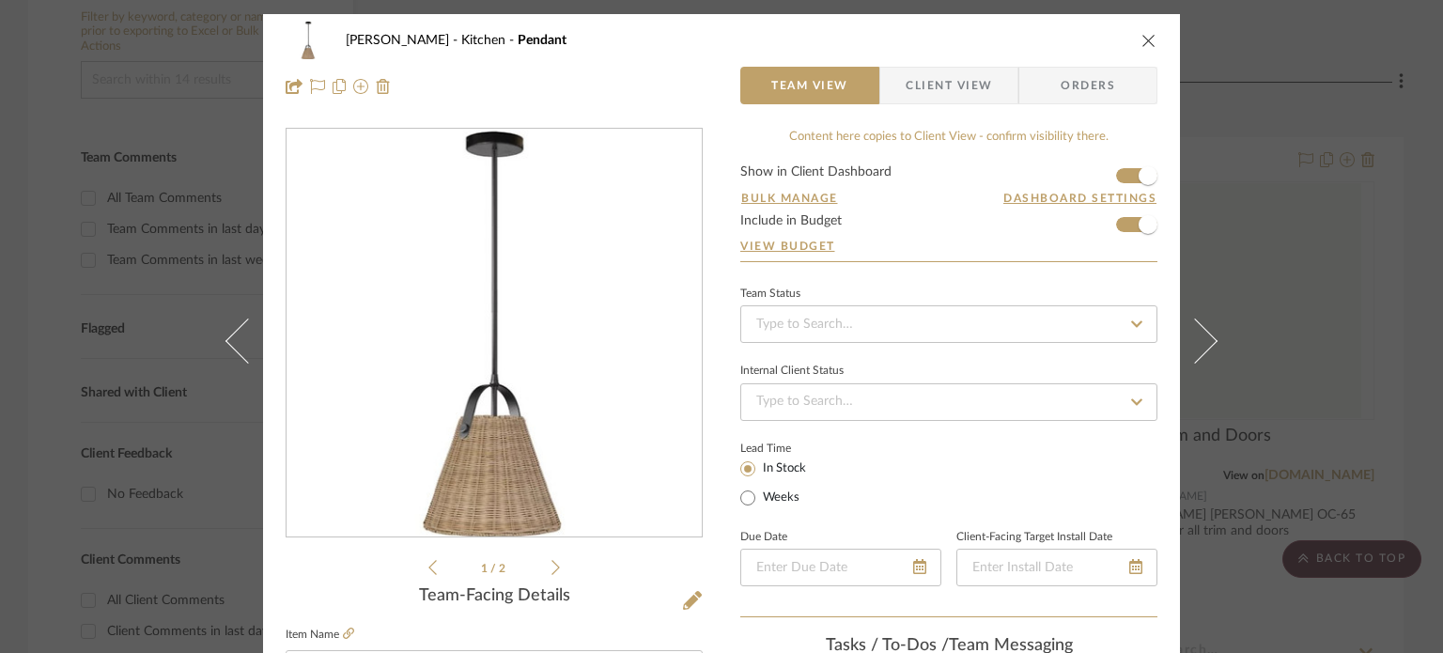
click at [1191, 225] on button at bounding box center [1206, 340] width 53 height 653
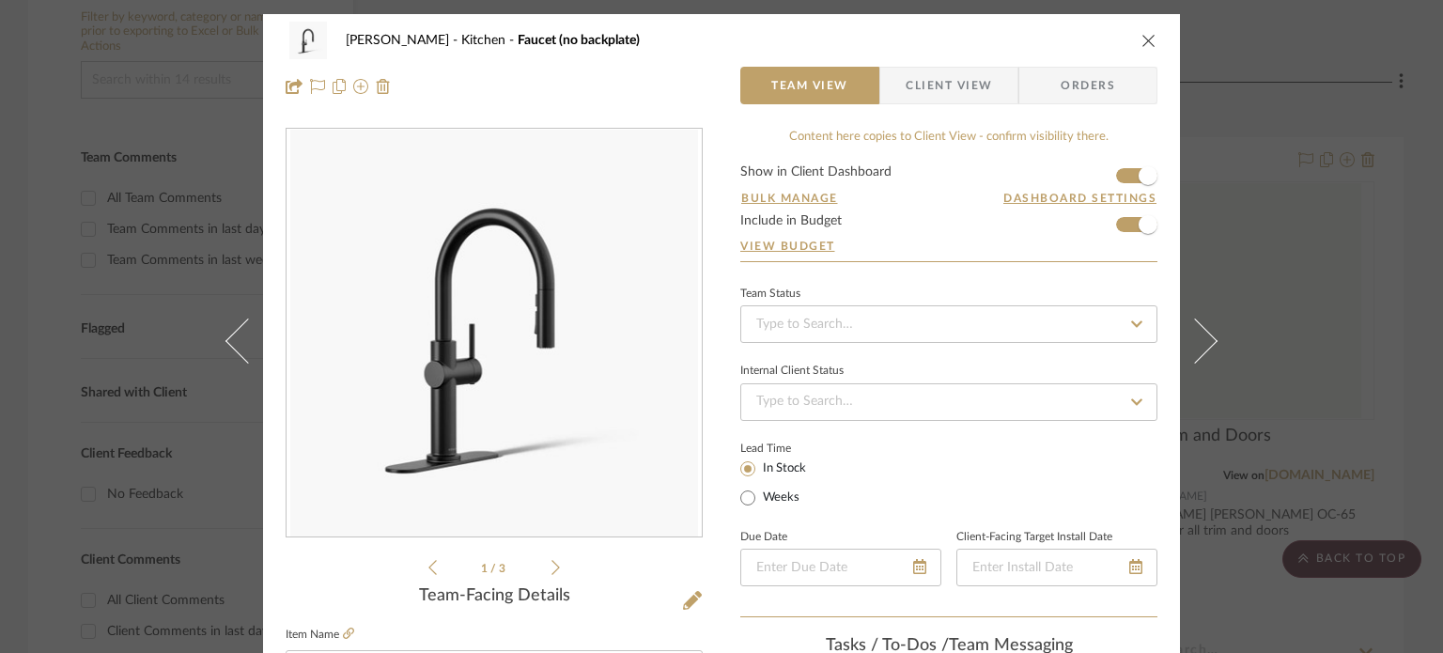
click at [1191, 225] on button at bounding box center [1206, 340] width 53 height 653
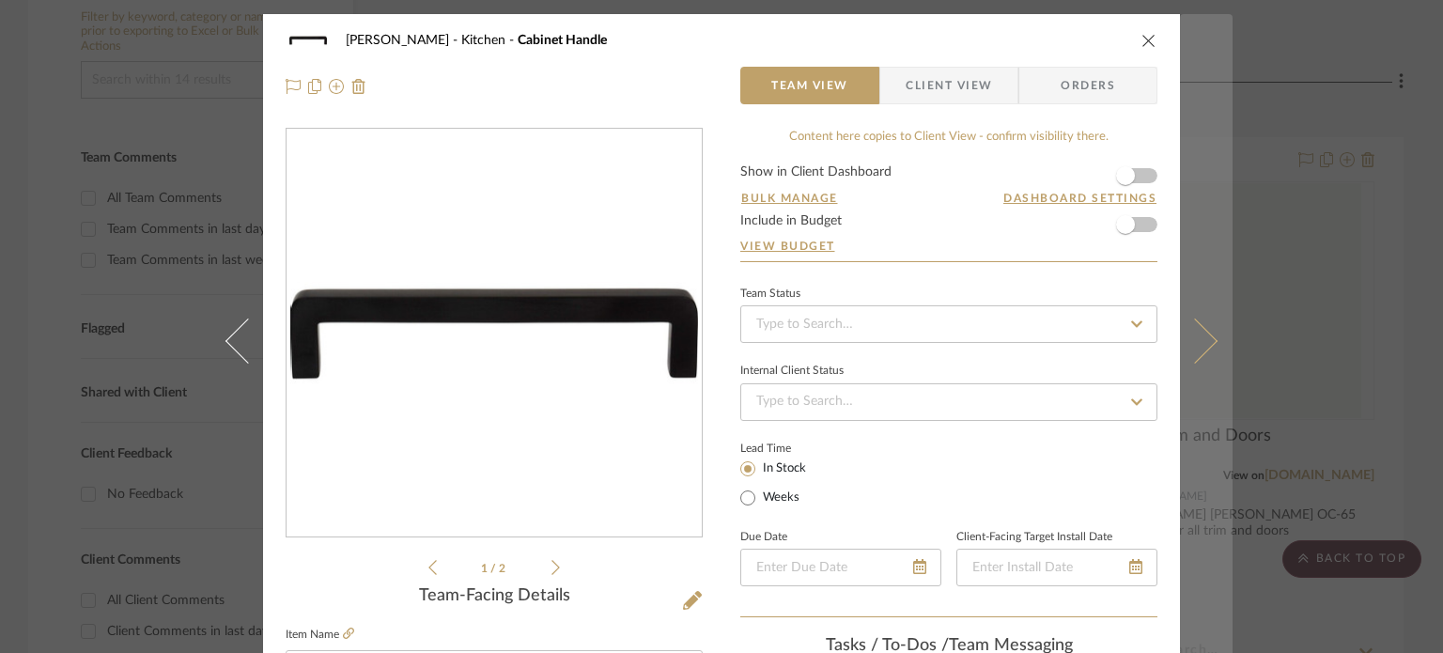
click at [1191, 224] on button at bounding box center [1206, 340] width 53 height 653
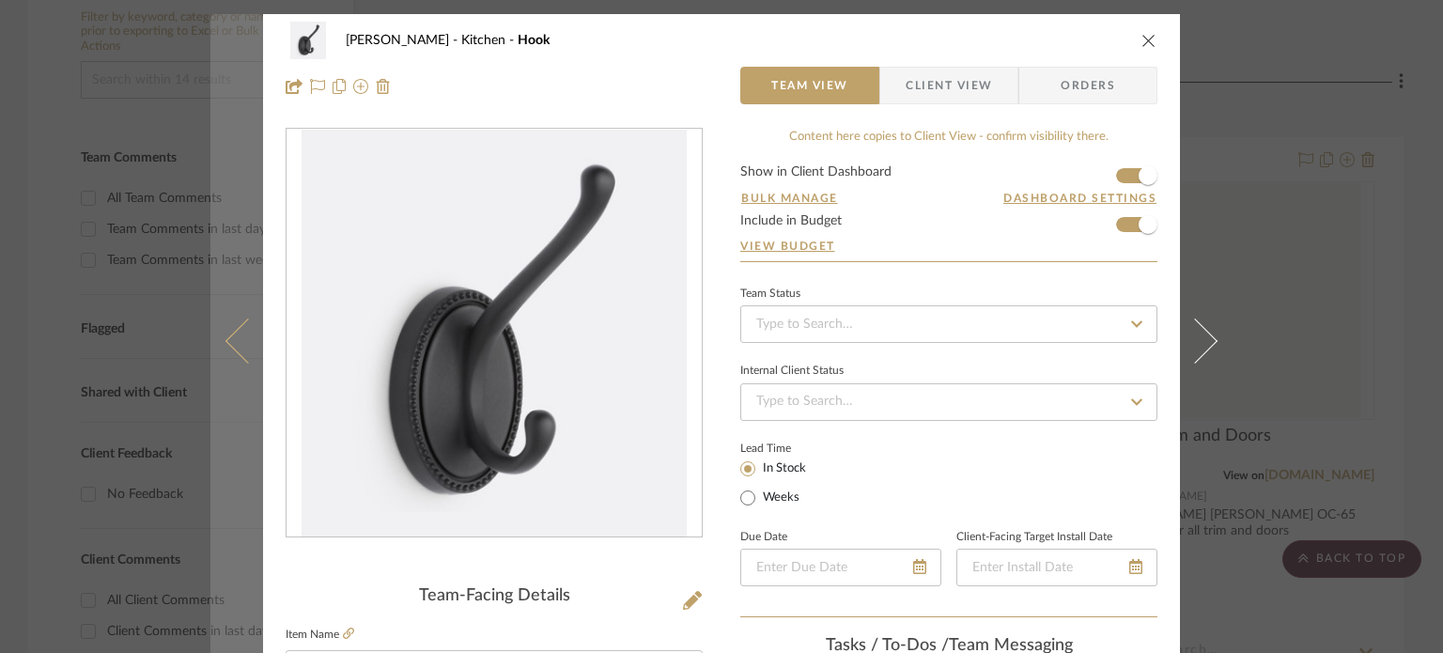
click at [238, 338] on icon at bounding box center [247, 339] width 45 height 45
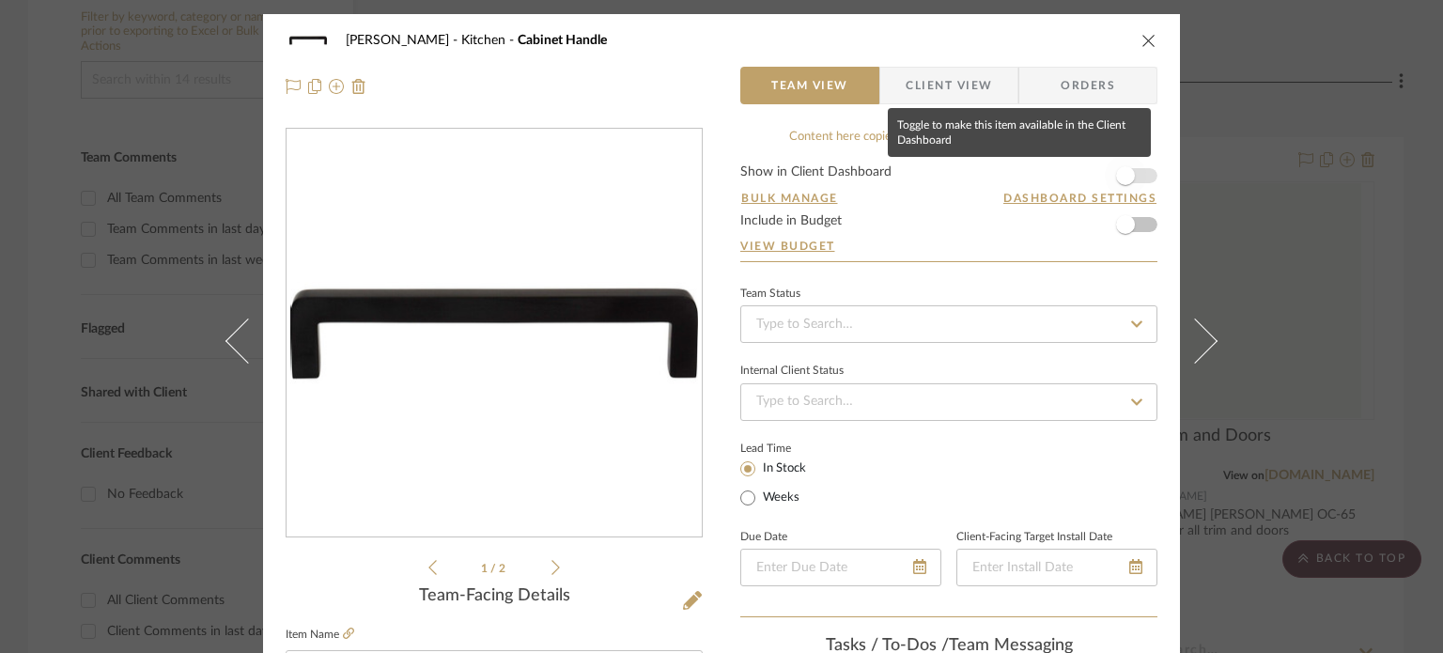
click at [1116, 173] on span "button" at bounding box center [1125, 175] width 19 height 19
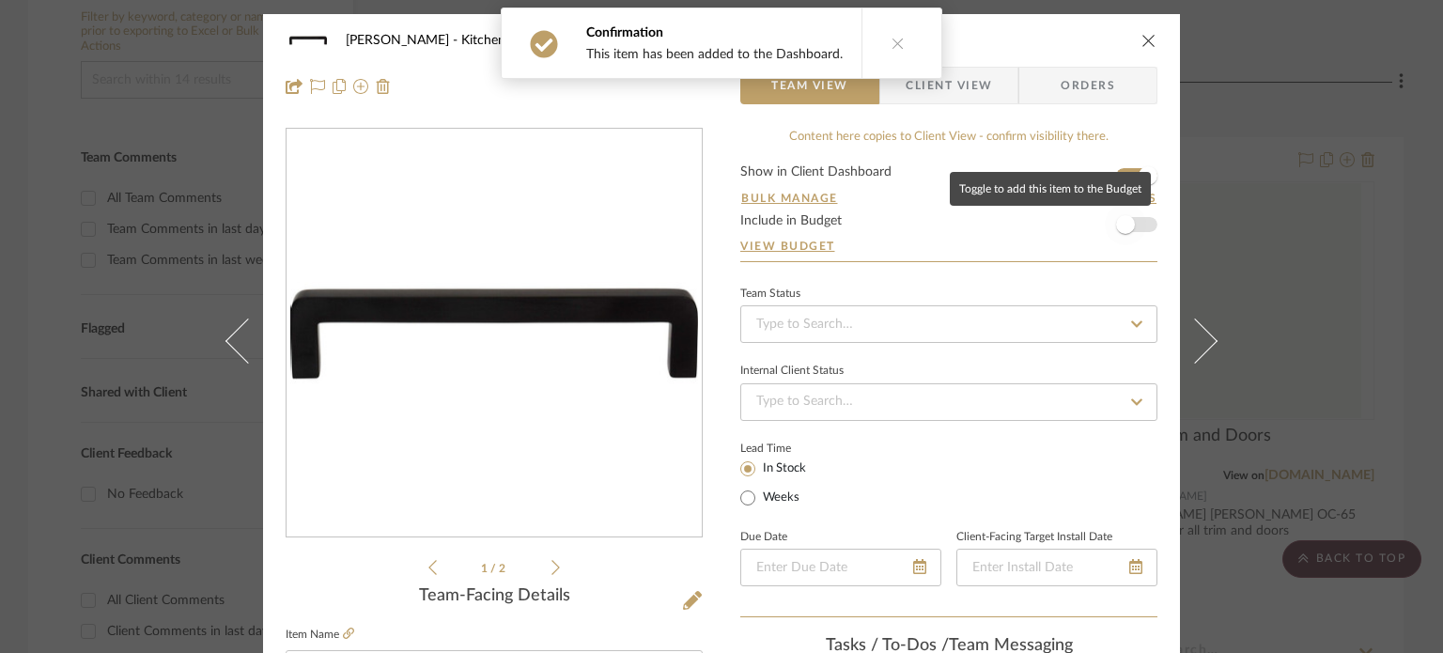
click at [1137, 224] on span "button" at bounding box center [1125, 224] width 41 height 41
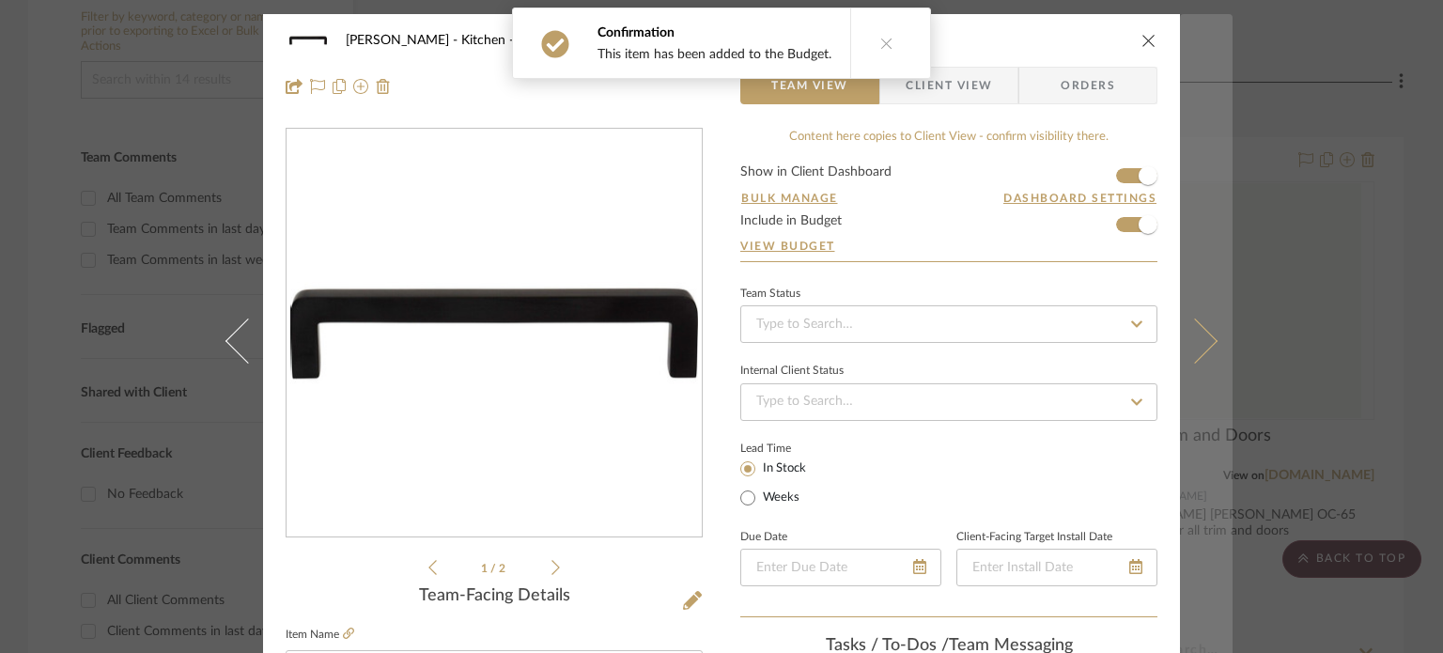
click at [1201, 232] on button at bounding box center [1206, 340] width 53 height 653
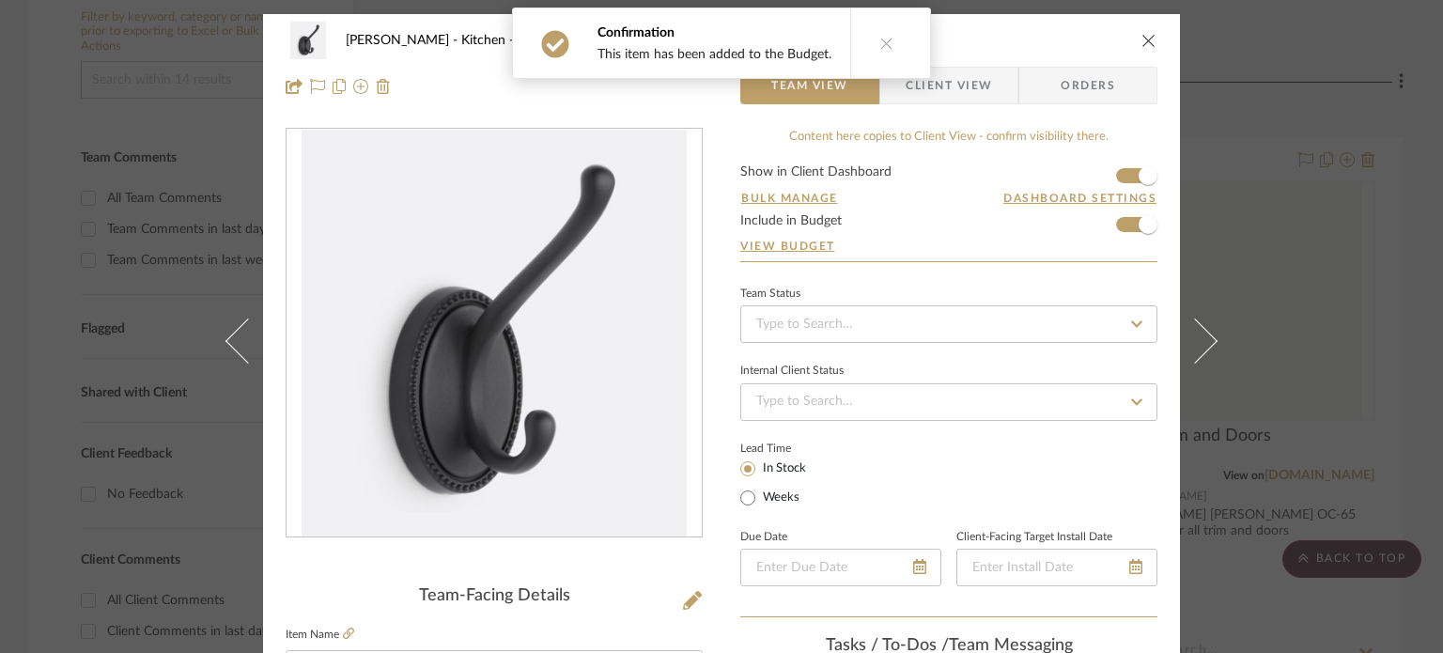
click at [1201, 232] on button at bounding box center [1206, 340] width 53 height 653
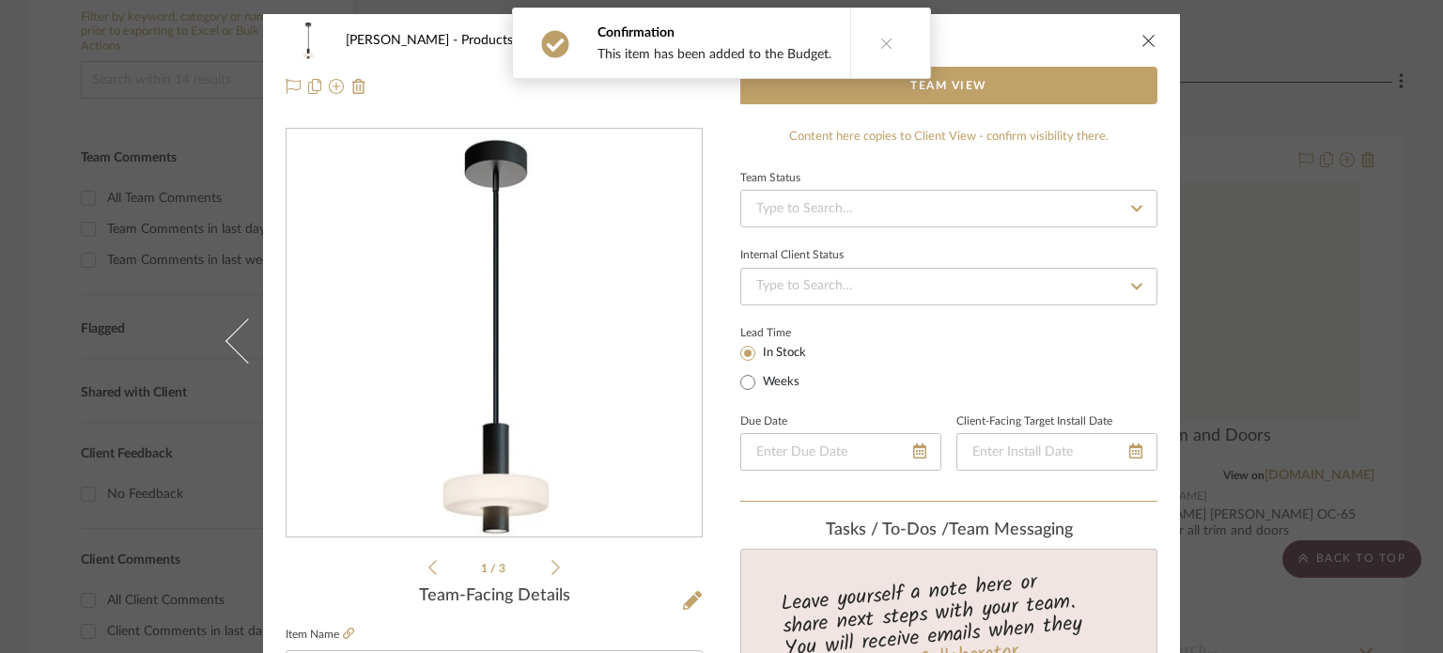
click at [1143, 44] on icon "close" at bounding box center [1148, 40] width 15 height 15
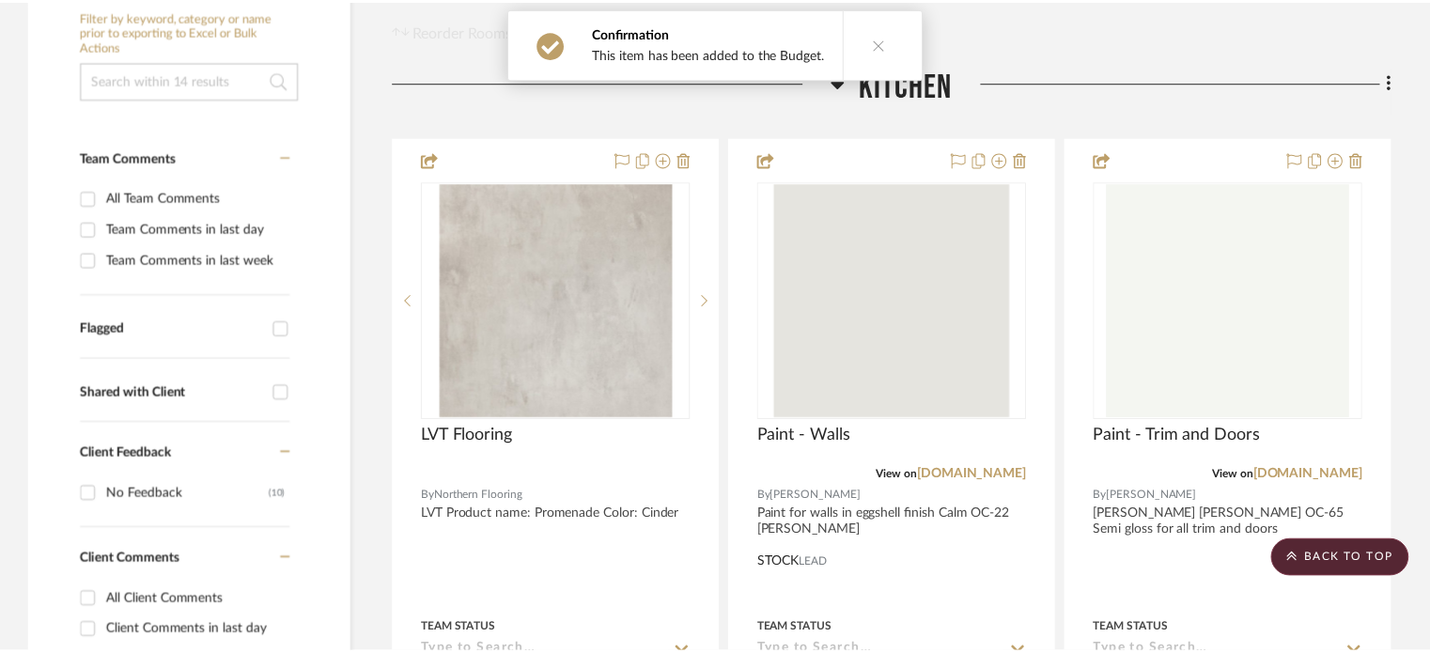
scroll to position [376, 0]
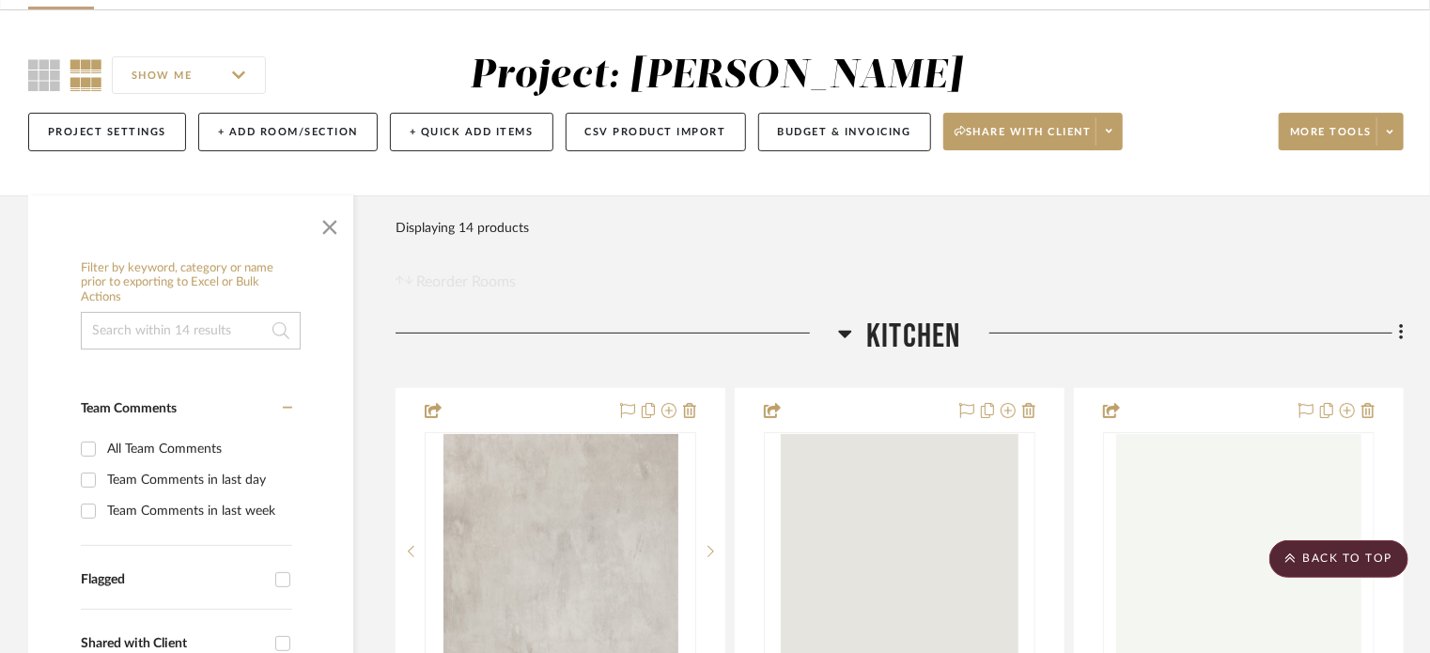
scroll to position [0, 0]
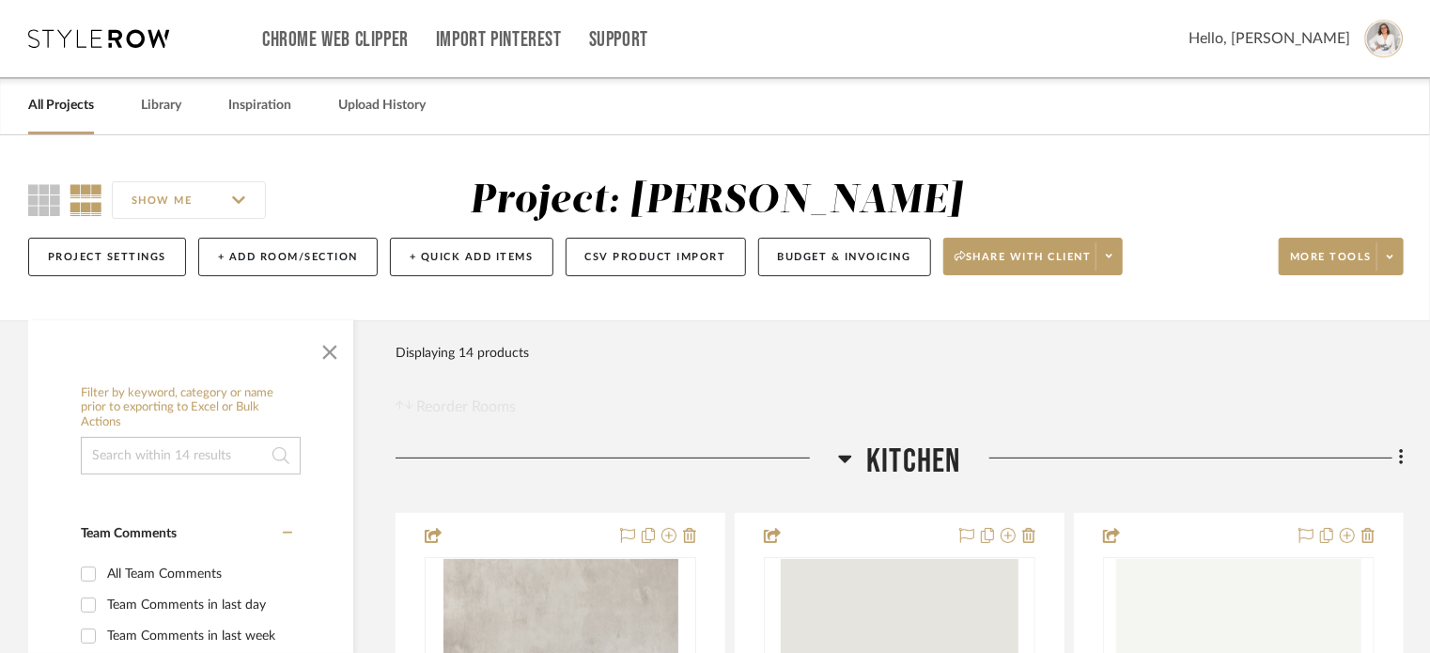
click at [69, 33] on icon at bounding box center [98, 38] width 141 height 19
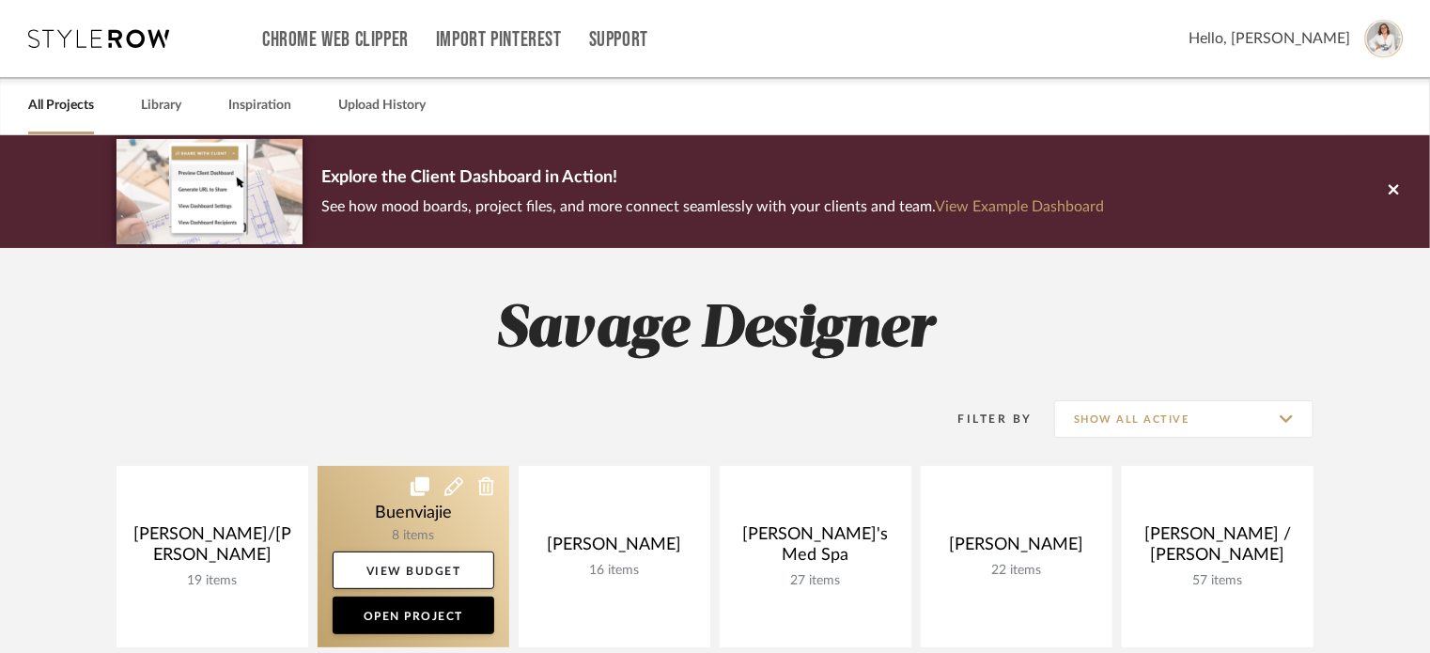
click at [440, 494] on link at bounding box center [413, 556] width 192 height 181
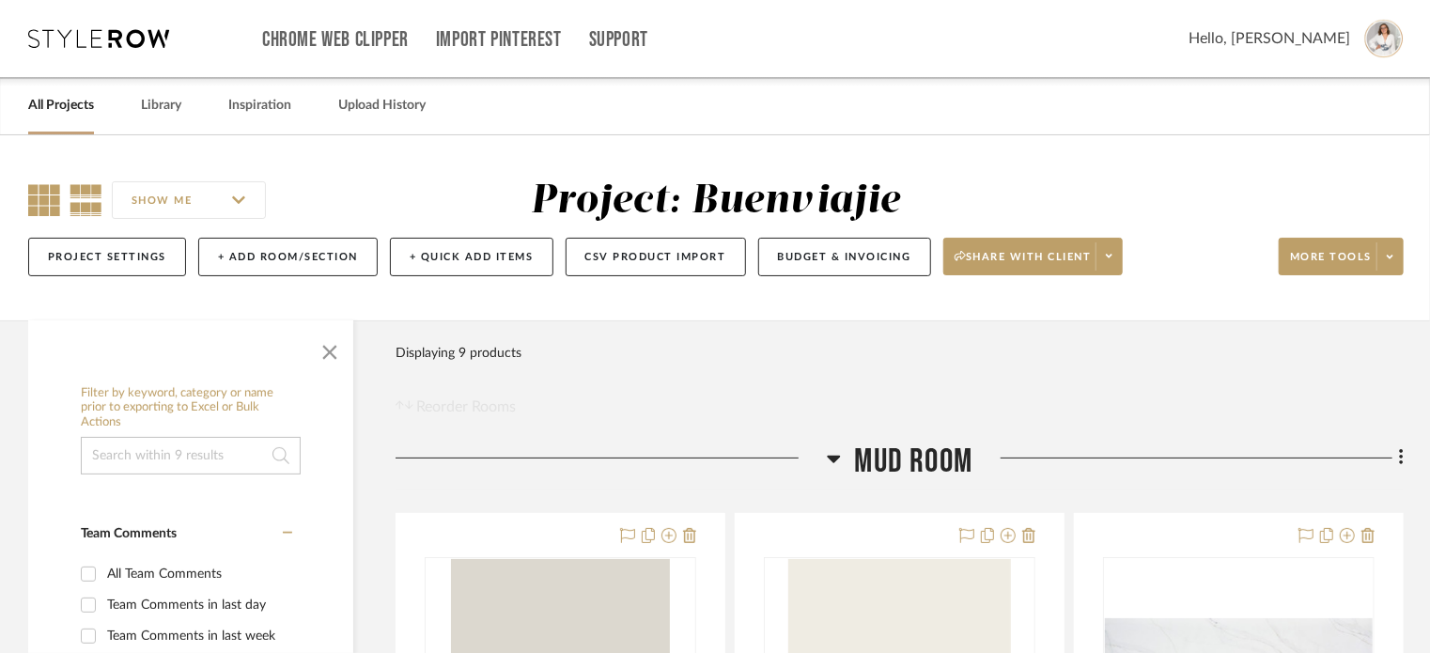
click at [28, 203] on icon at bounding box center [44, 200] width 32 height 32
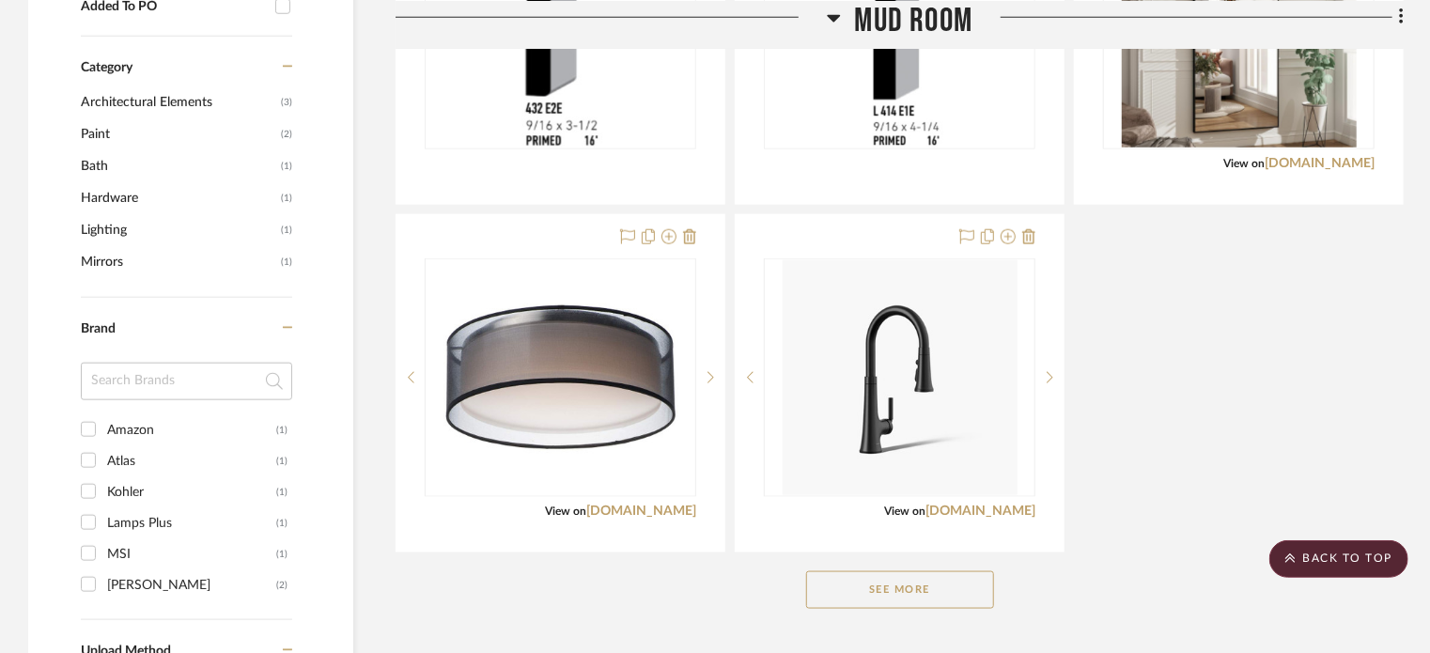
scroll to position [1127, 0]
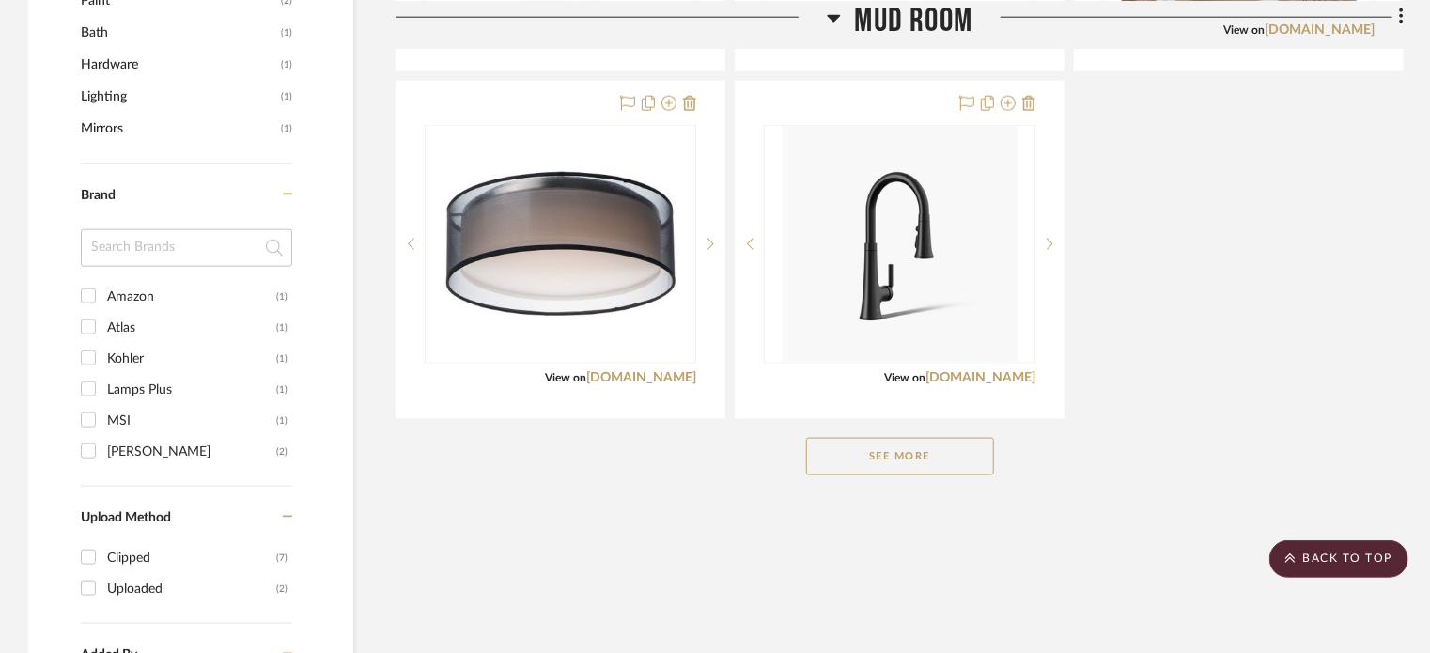
click at [979, 449] on button "See More" at bounding box center [900, 457] width 188 height 38
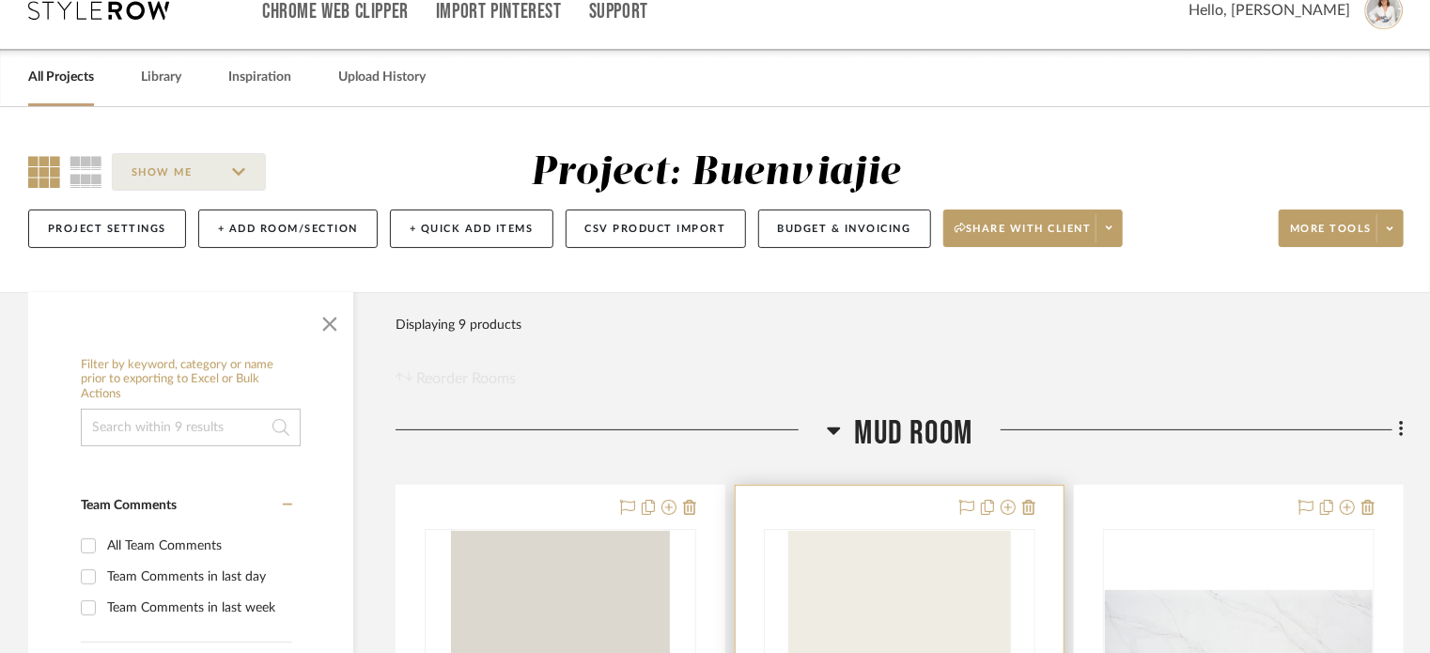
scroll to position [0, 0]
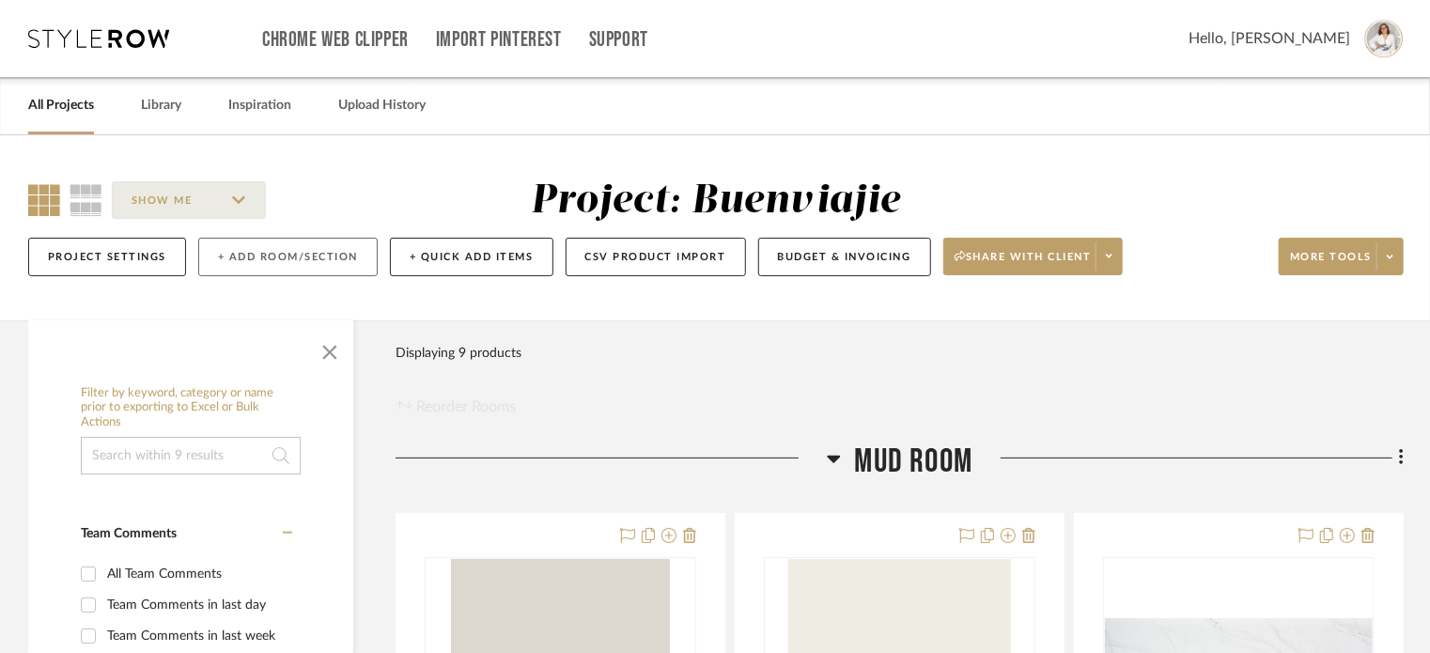
click at [317, 261] on button "+ Add Room/Section" at bounding box center [287, 257] width 179 height 39
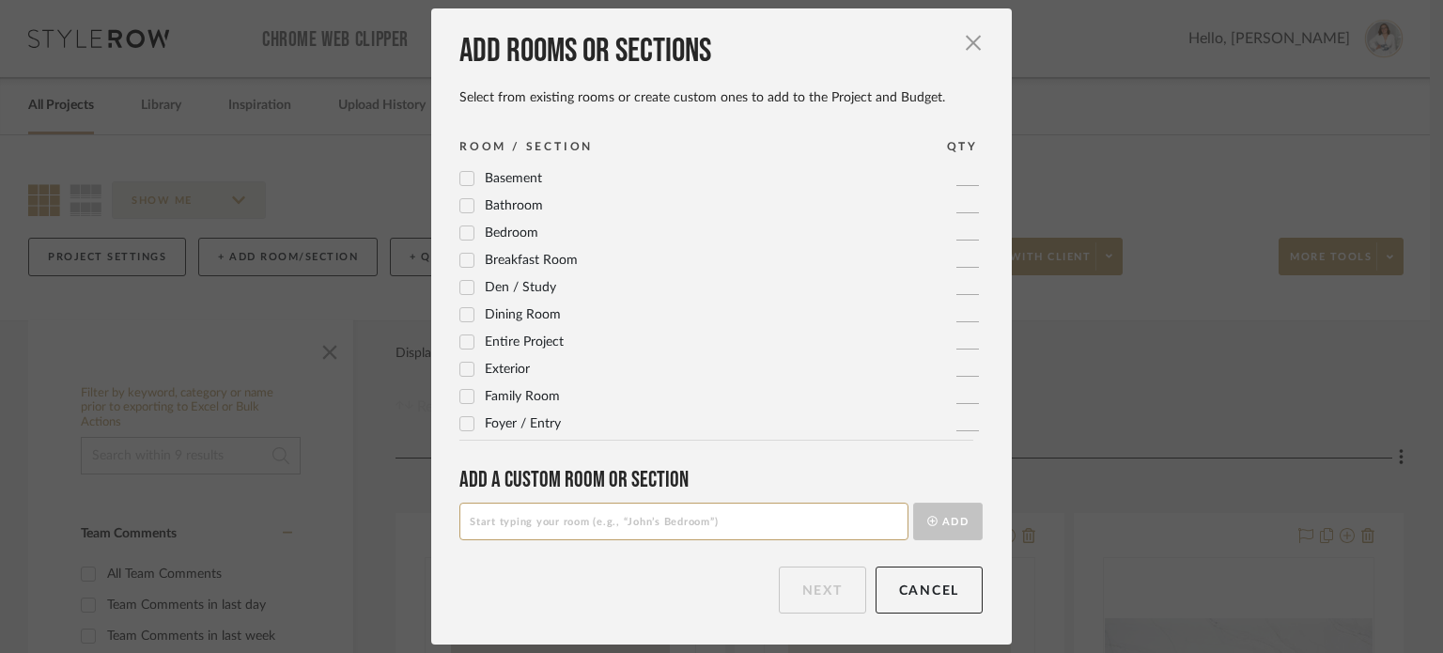
click at [514, 393] on span "Family Room" at bounding box center [522, 396] width 75 height 13
click at [844, 602] on button "Next" at bounding box center [822, 589] width 87 height 47
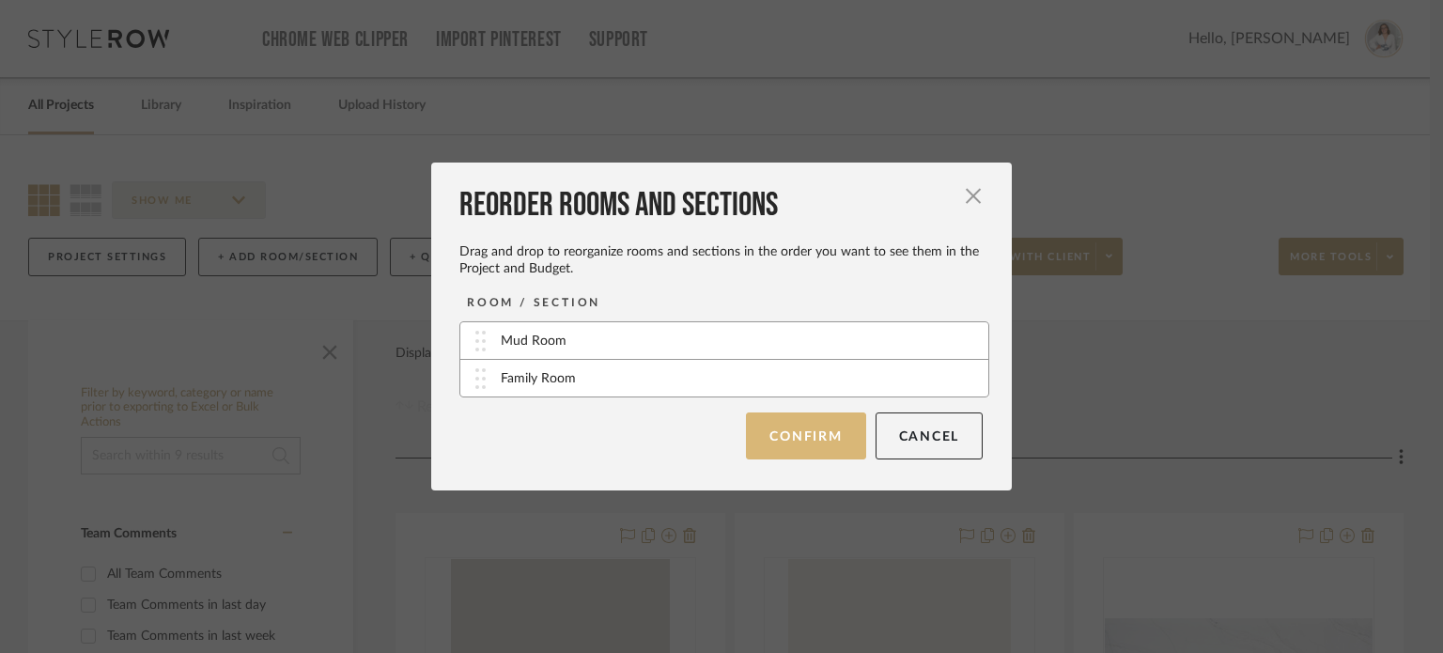
click at [792, 440] on button "Confirm" at bounding box center [805, 435] width 119 height 47
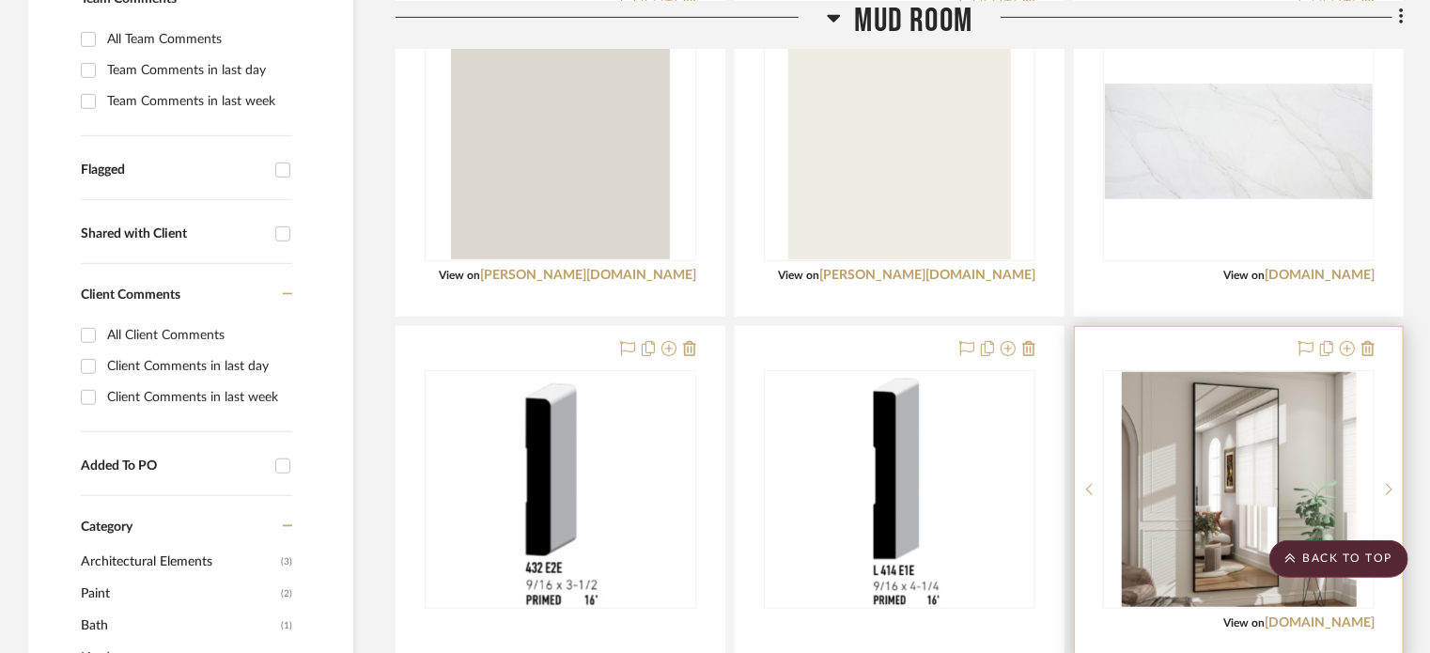
scroll to position [876, 0]
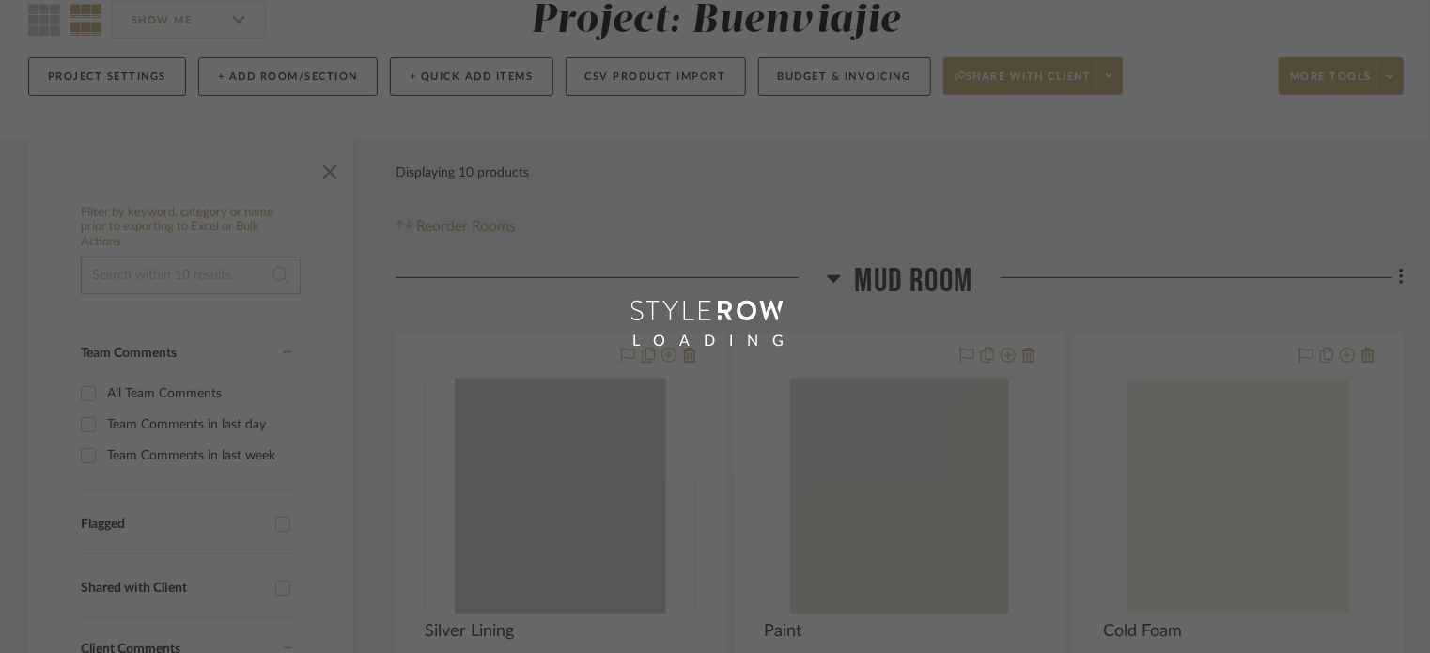
scroll to position [376, 0]
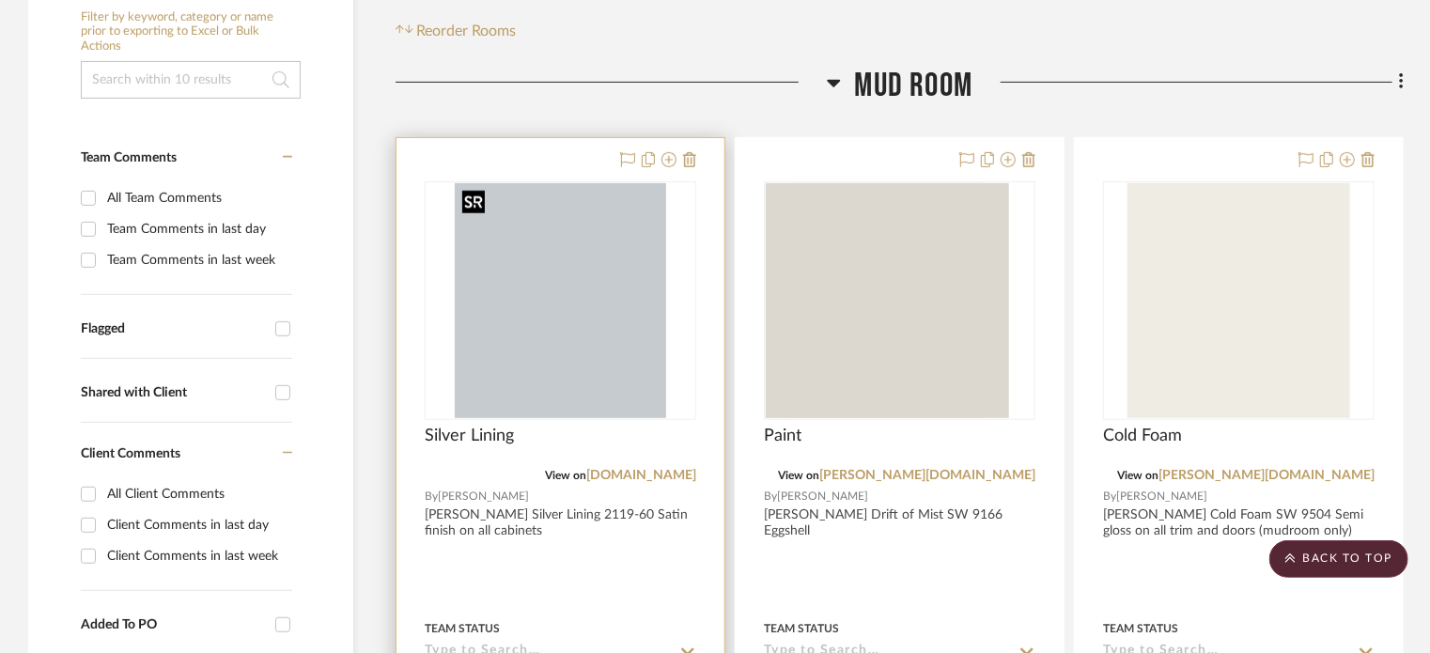
click at [0, 0] on img at bounding box center [0, 0] width 0 height 0
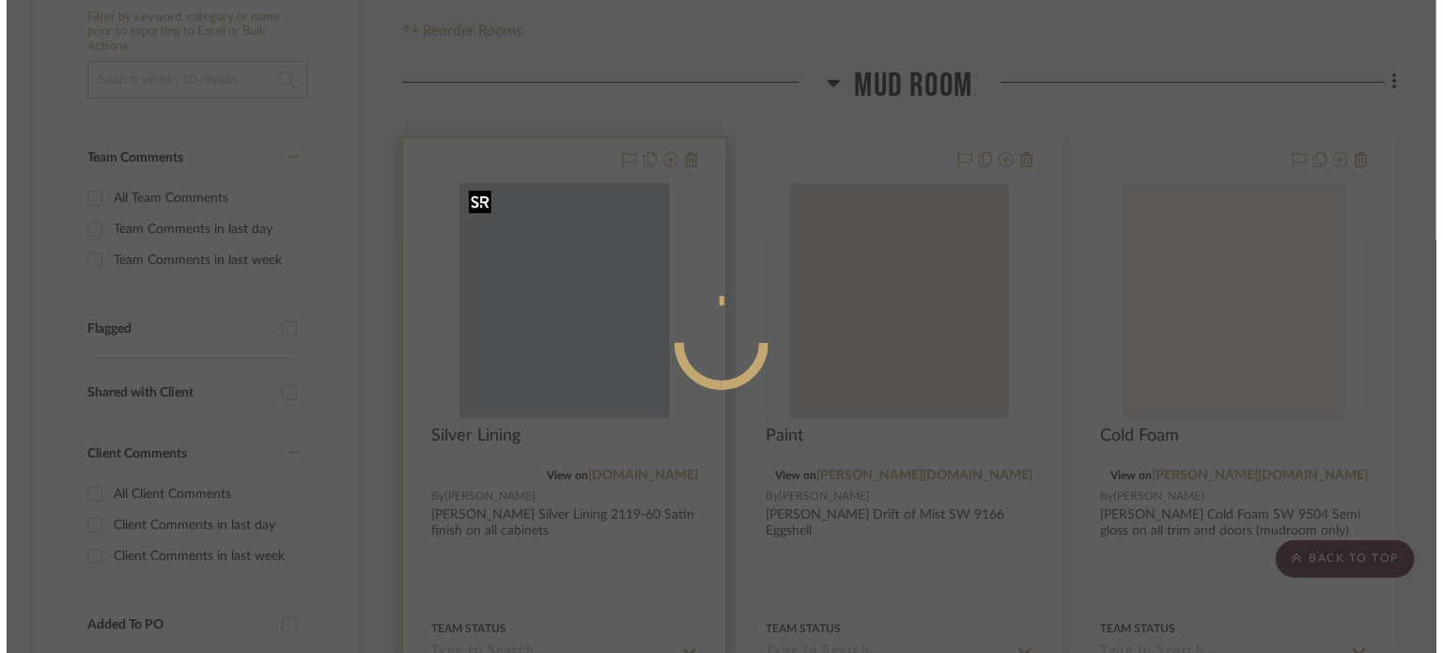
scroll to position [0, 0]
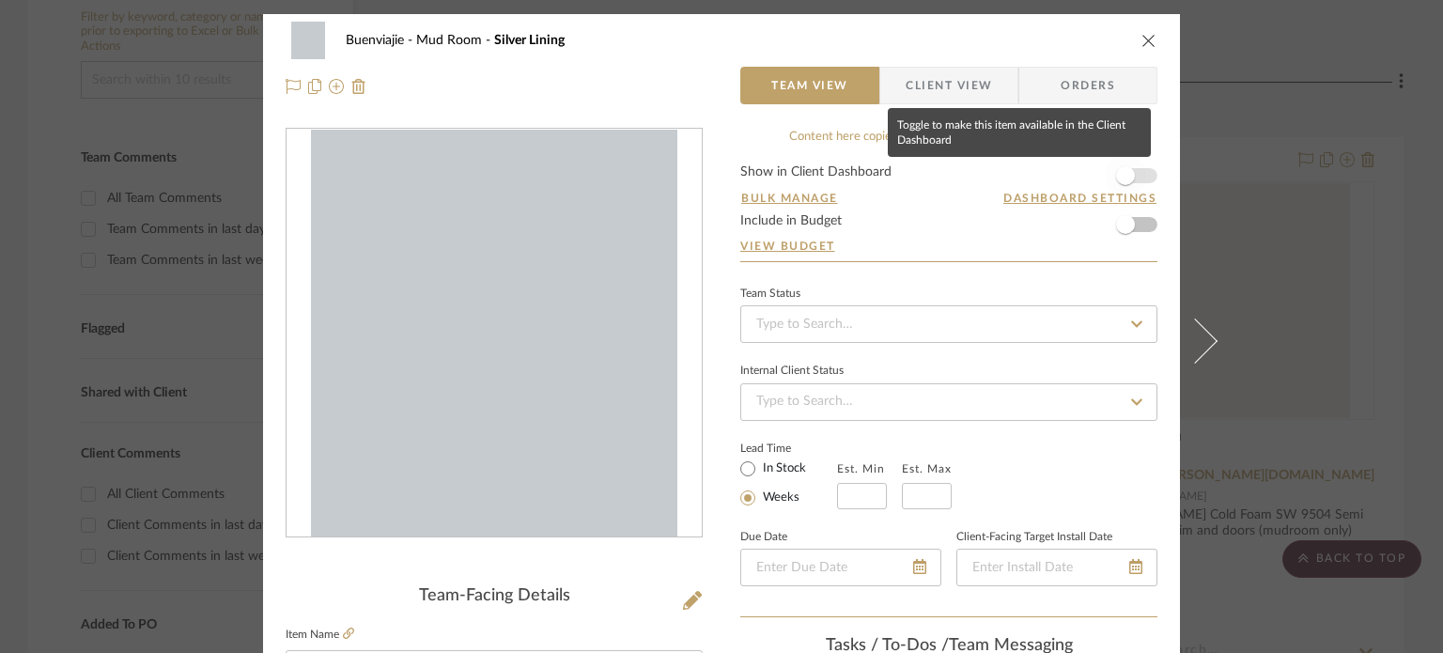
click at [1117, 183] on span "button" at bounding box center [1125, 175] width 19 height 19
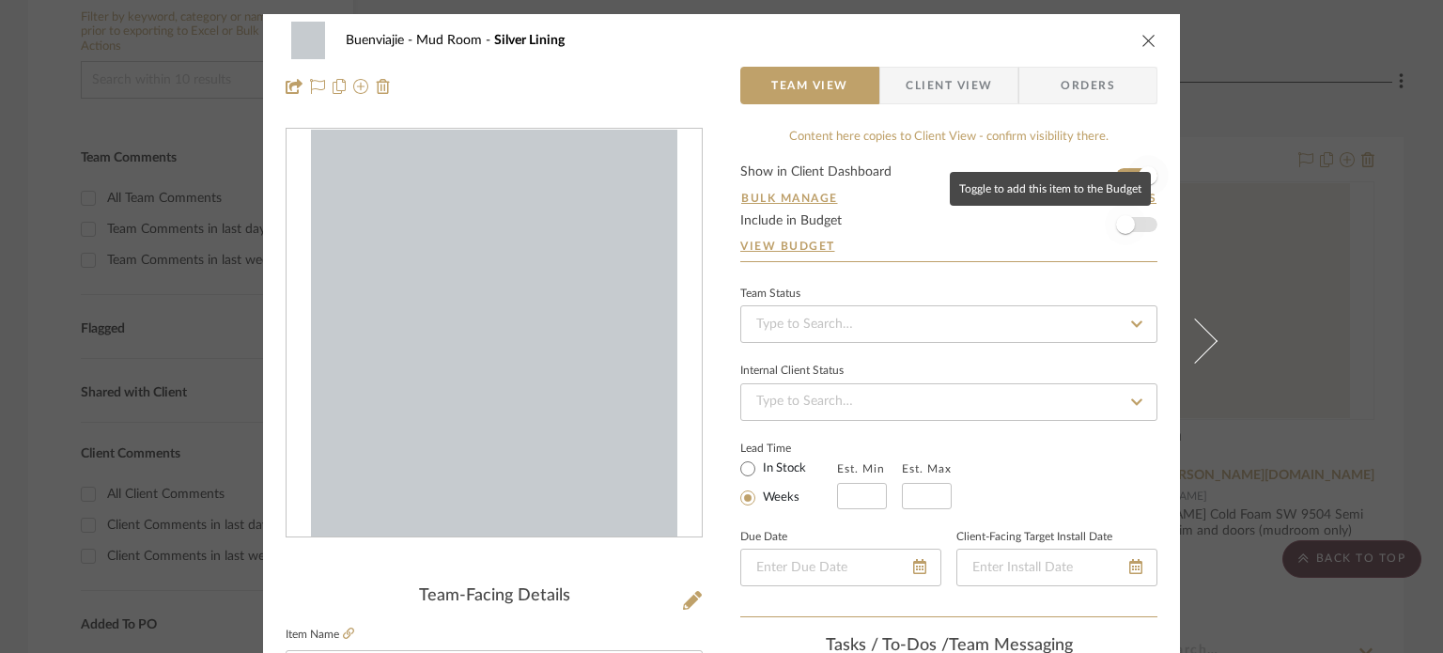
click at [1122, 233] on span "button" at bounding box center [1125, 224] width 41 height 41
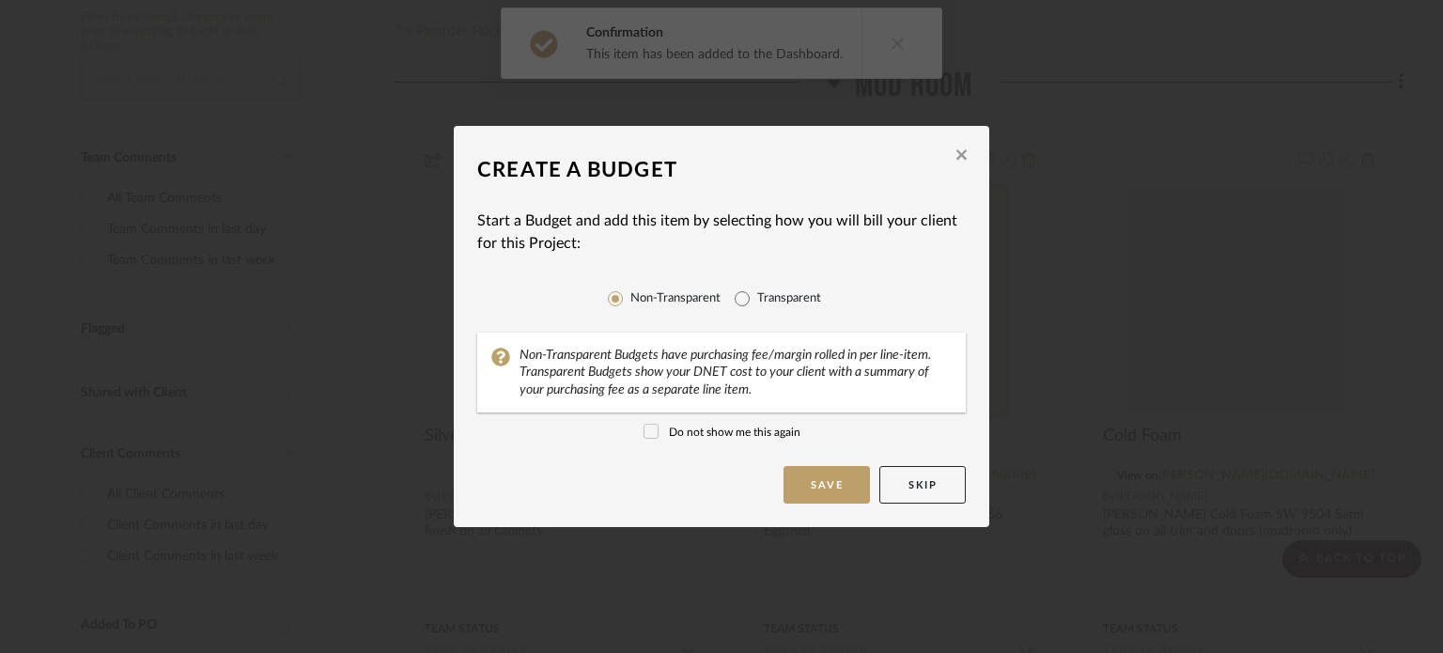
click at [760, 303] on label "Transparent" at bounding box center [789, 298] width 64 height 19
click at [757, 303] on input "Transparent" at bounding box center [742, 299] width 30 height 30
radio input "true"
click at [845, 481] on button "Save" at bounding box center [826, 485] width 86 height 38
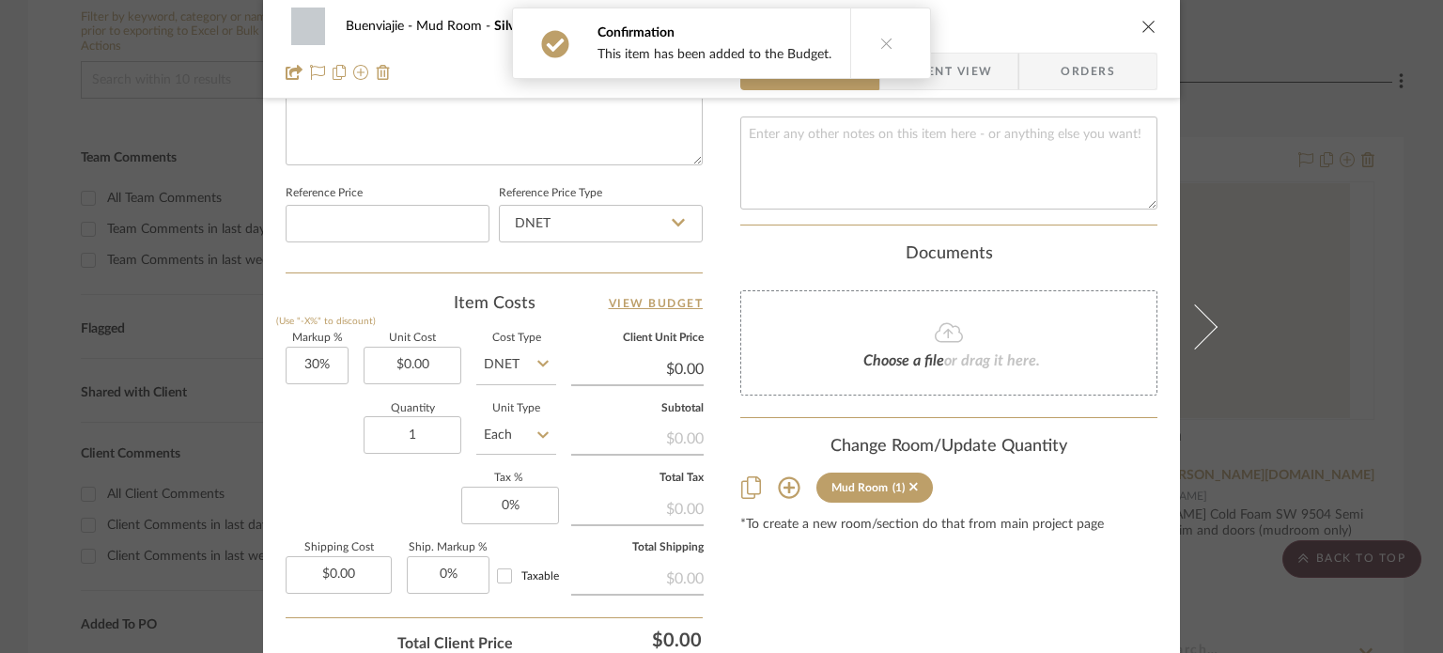
scroll to position [1093, 0]
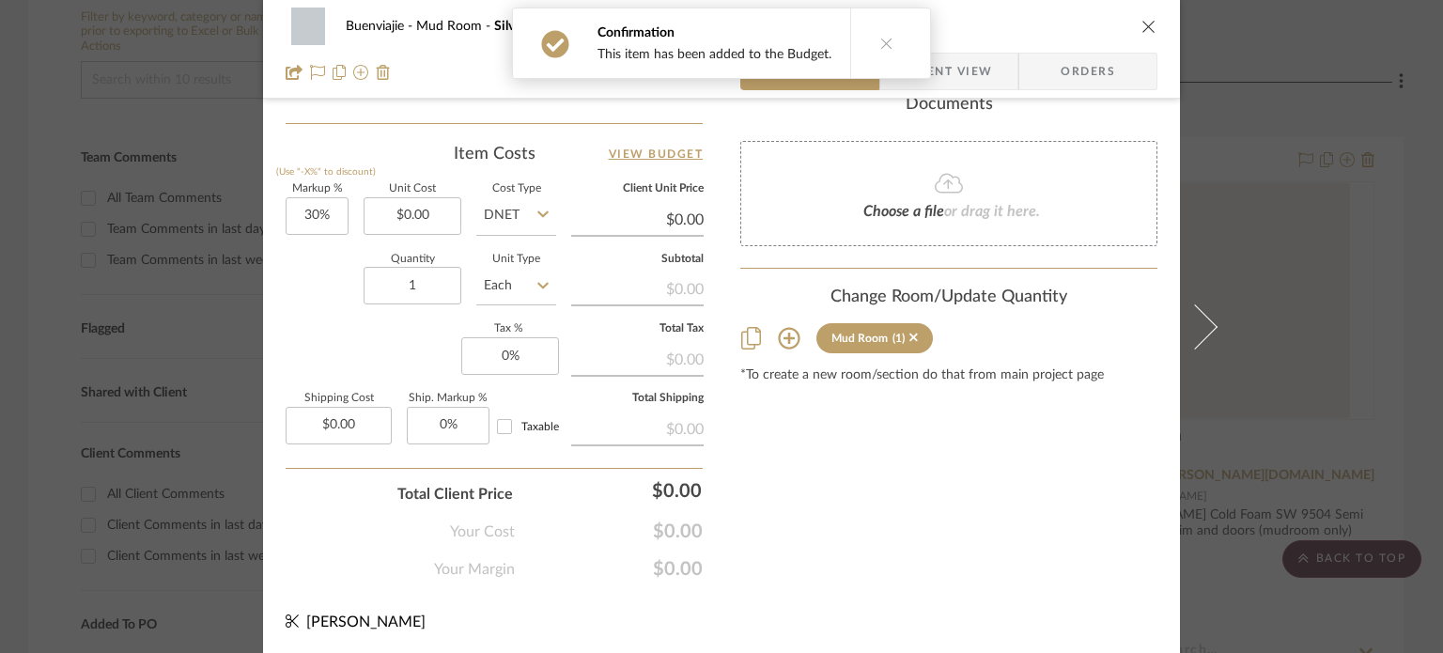
click at [783, 343] on icon at bounding box center [789, 338] width 23 height 23
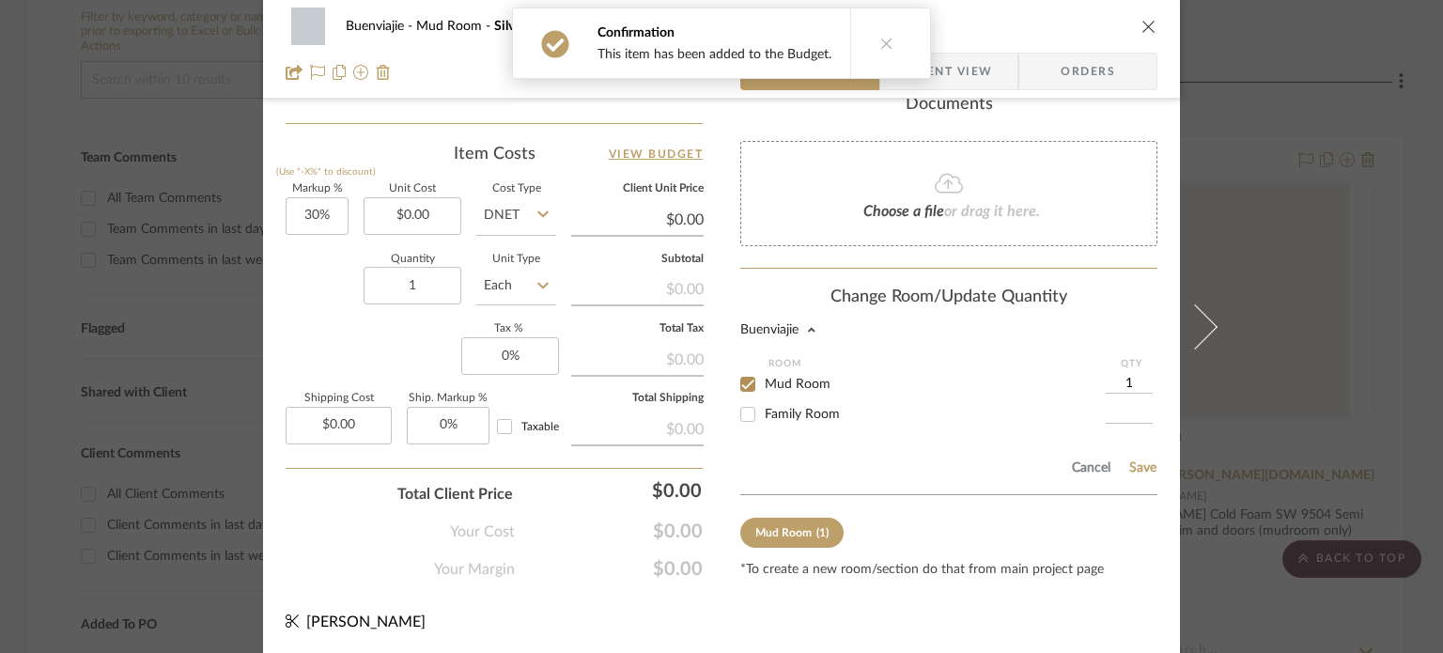
click at [767, 409] on span "Family Room" at bounding box center [802, 414] width 75 height 13
click at [763, 409] on input "Family Room" at bounding box center [748, 414] width 30 height 30
checkbox input "true"
type input "1"
click at [1130, 472] on button "Save" at bounding box center [1142, 467] width 29 height 15
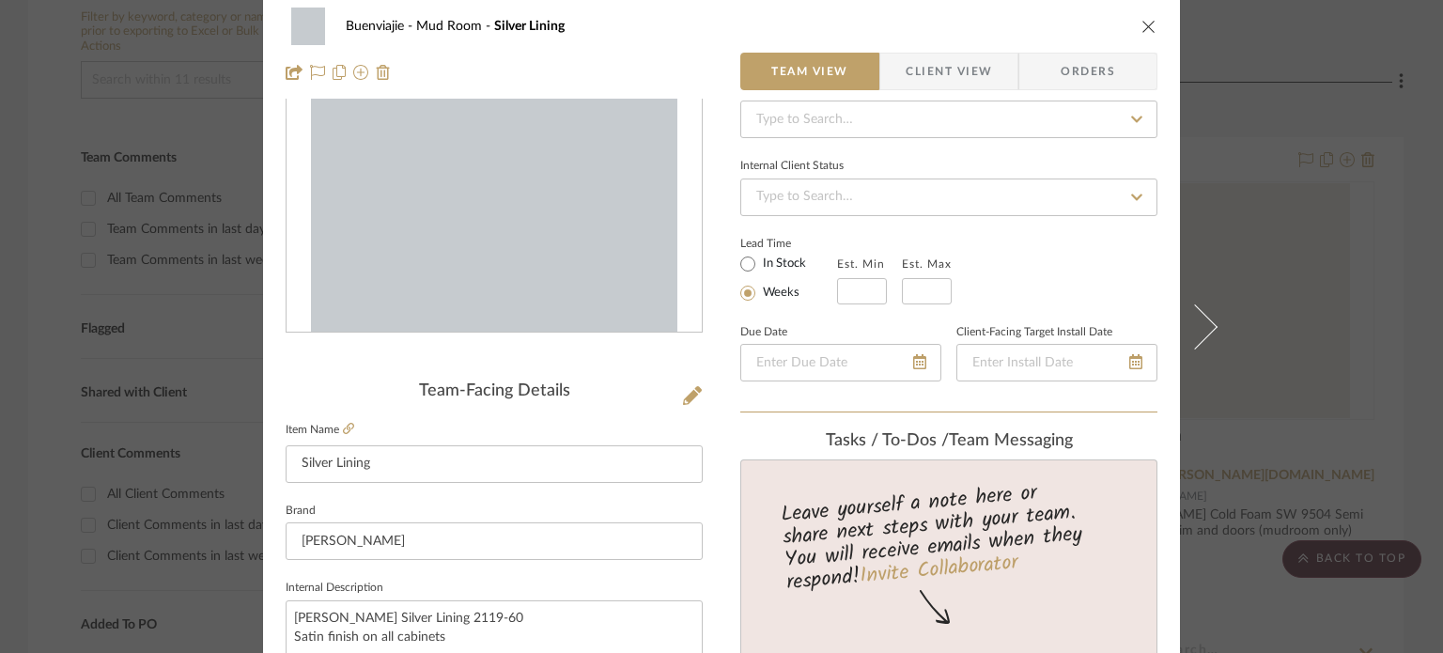
scroll to position [0, 0]
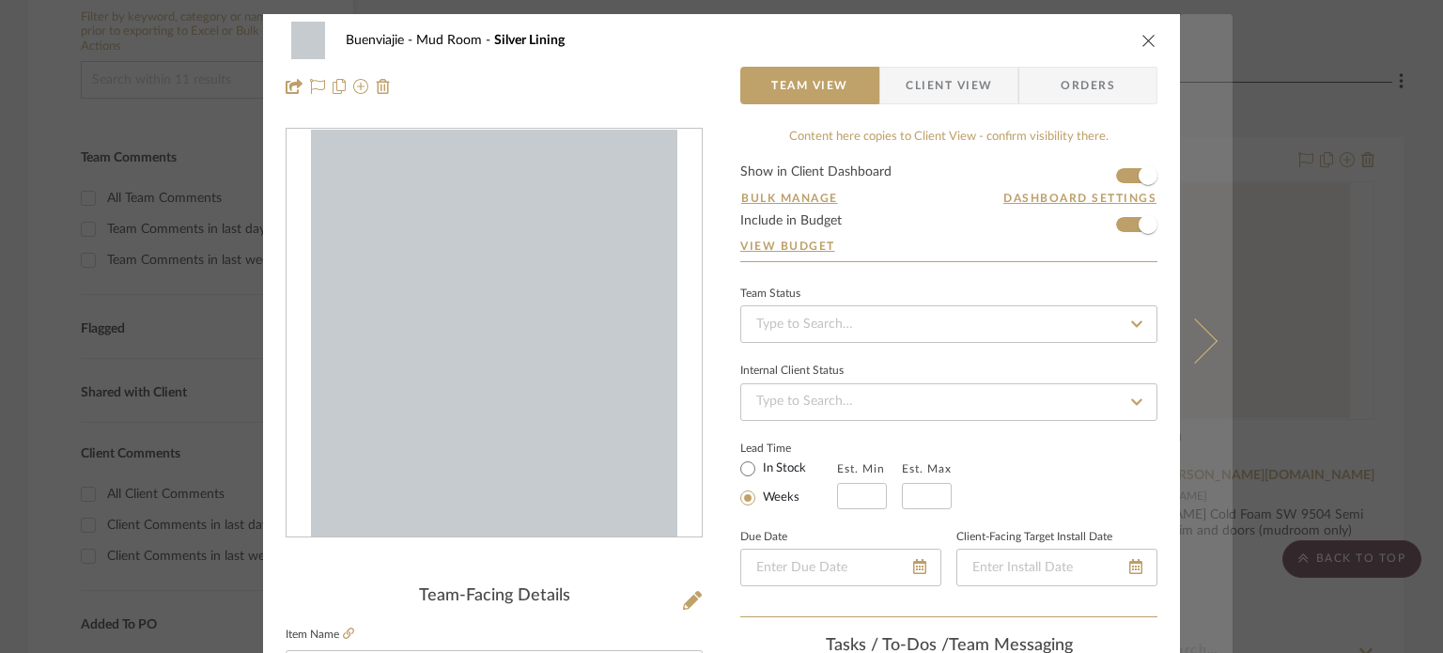
click at [1197, 243] on button at bounding box center [1206, 340] width 53 height 653
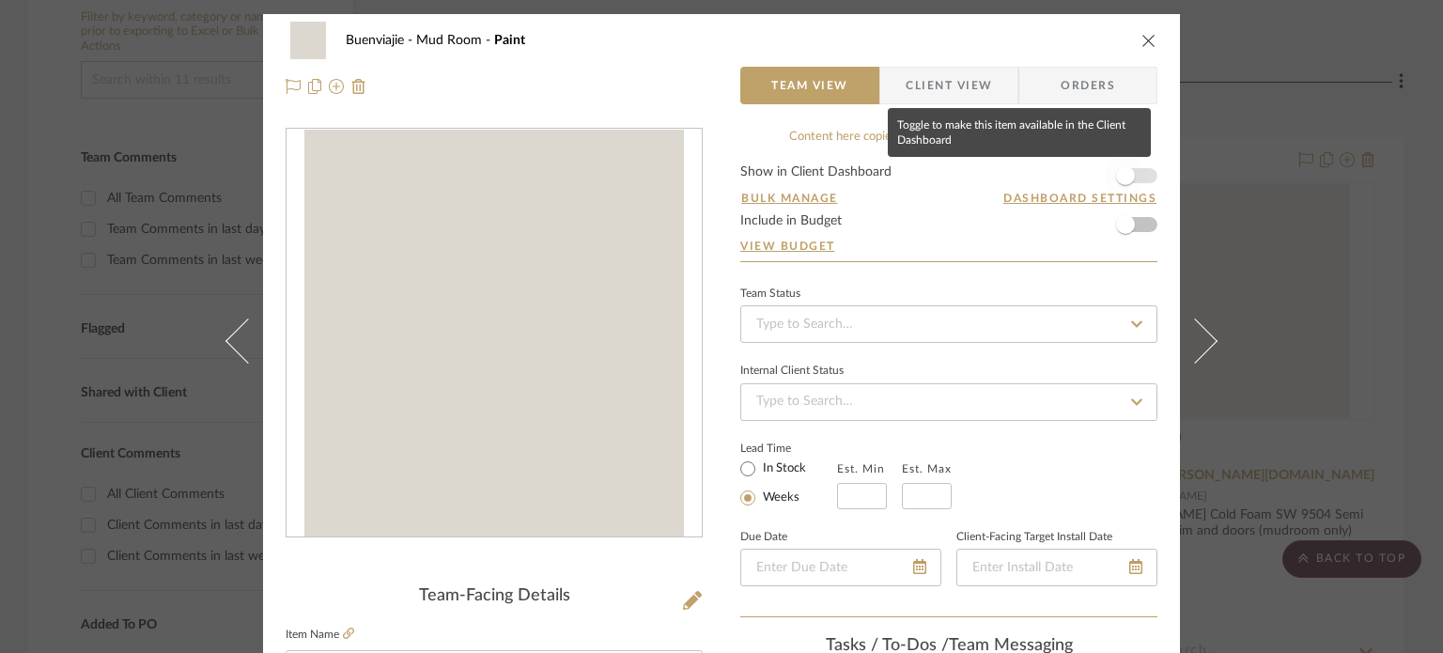
click at [1131, 164] on span "button" at bounding box center [1125, 175] width 41 height 41
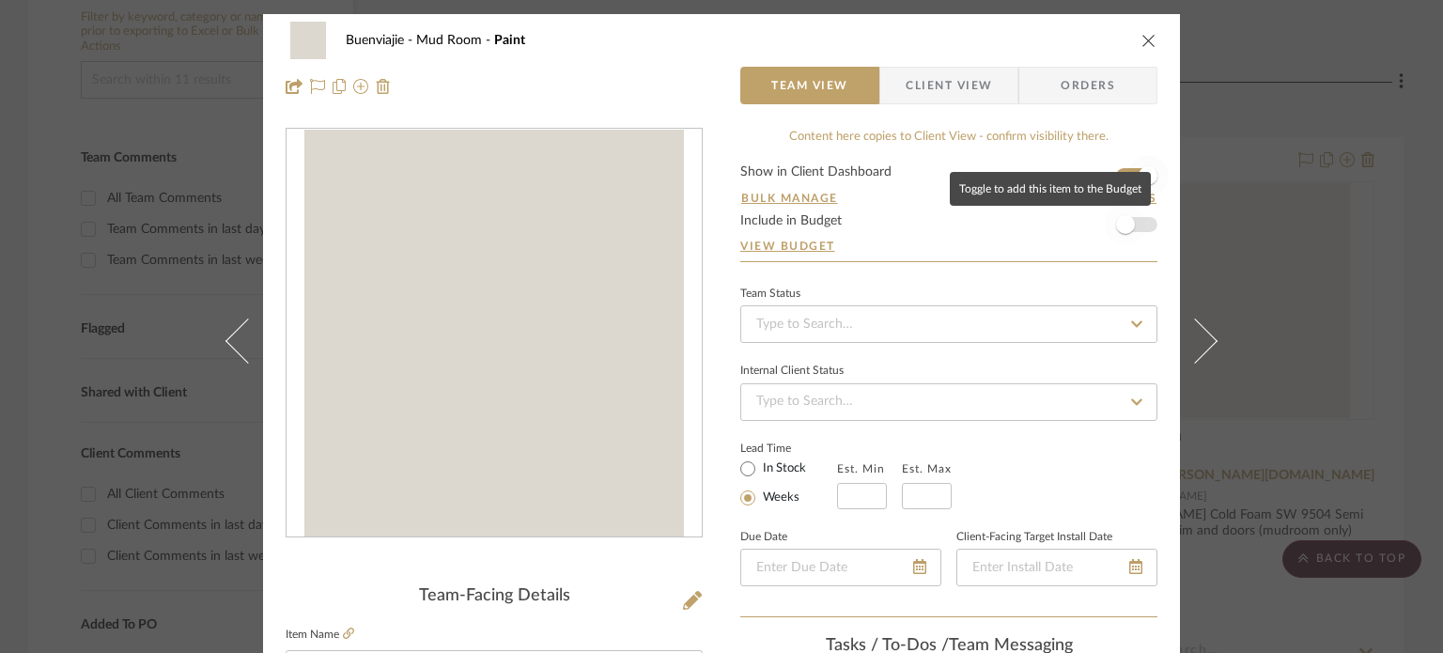
click at [1138, 228] on span "button" at bounding box center [1125, 224] width 41 height 41
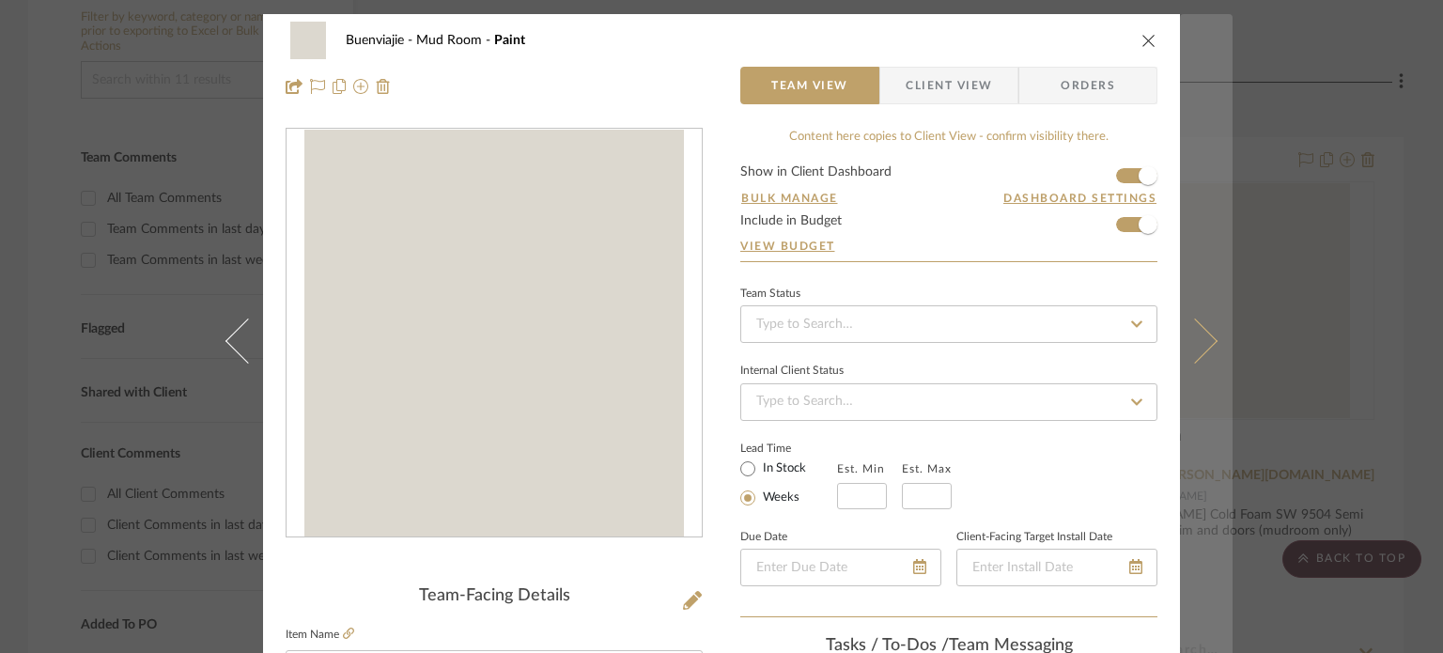
click at [1184, 240] on button at bounding box center [1206, 340] width 53 height 653
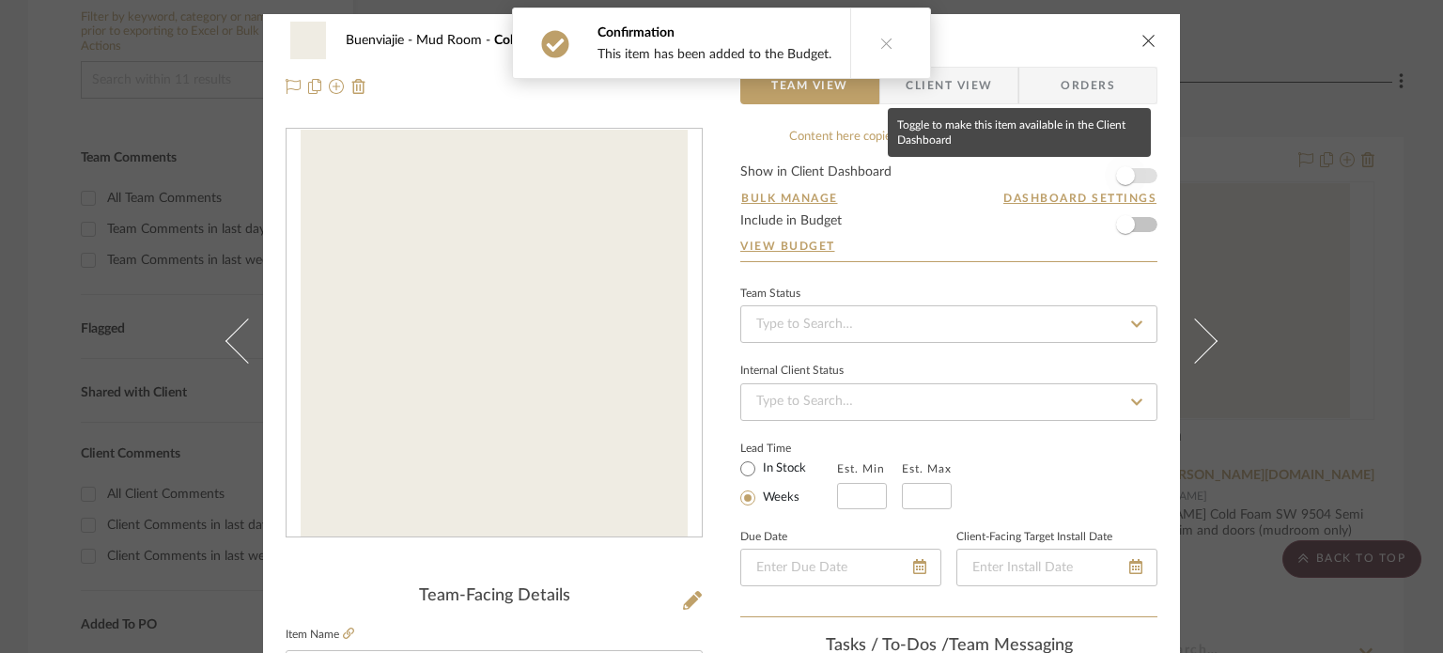
click at [1131, 175] on span "button" at bounding box center [1125, 175] width 41 height 41
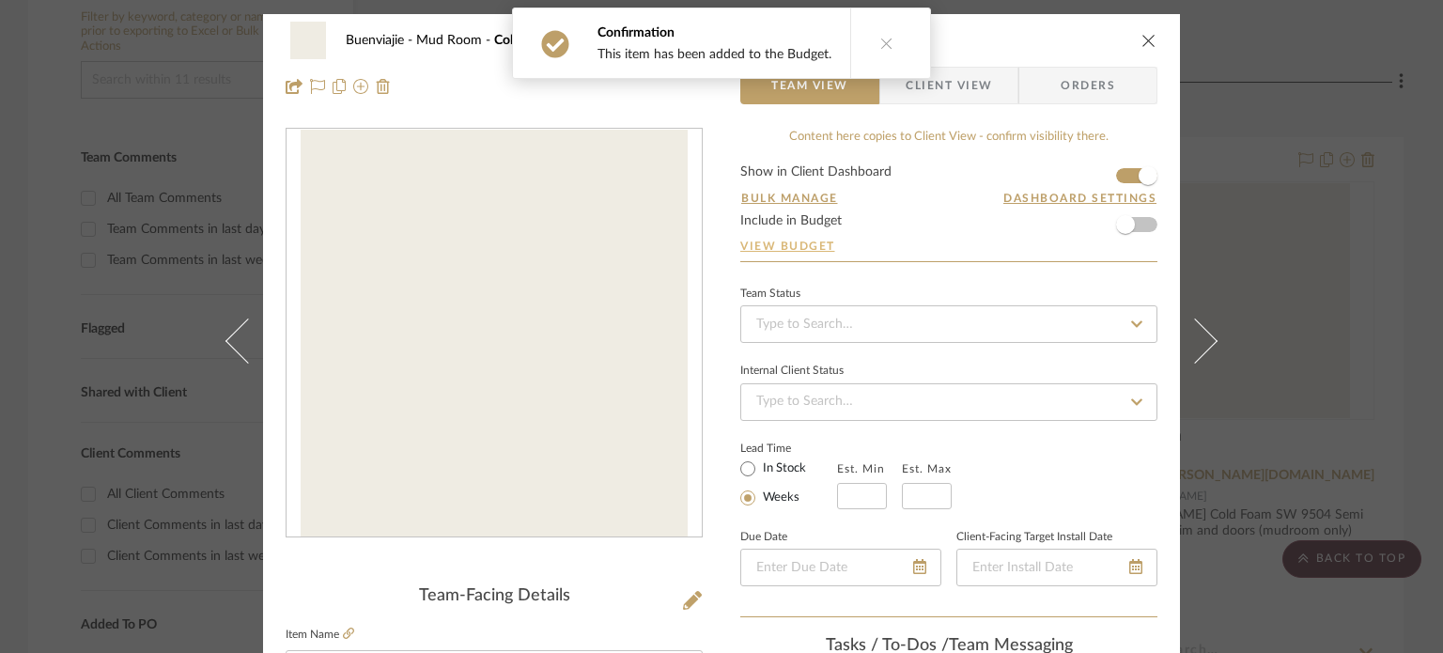
click at [1146, 241] on link "View Budget" at bounding box center [948, 246] width 417 height 15
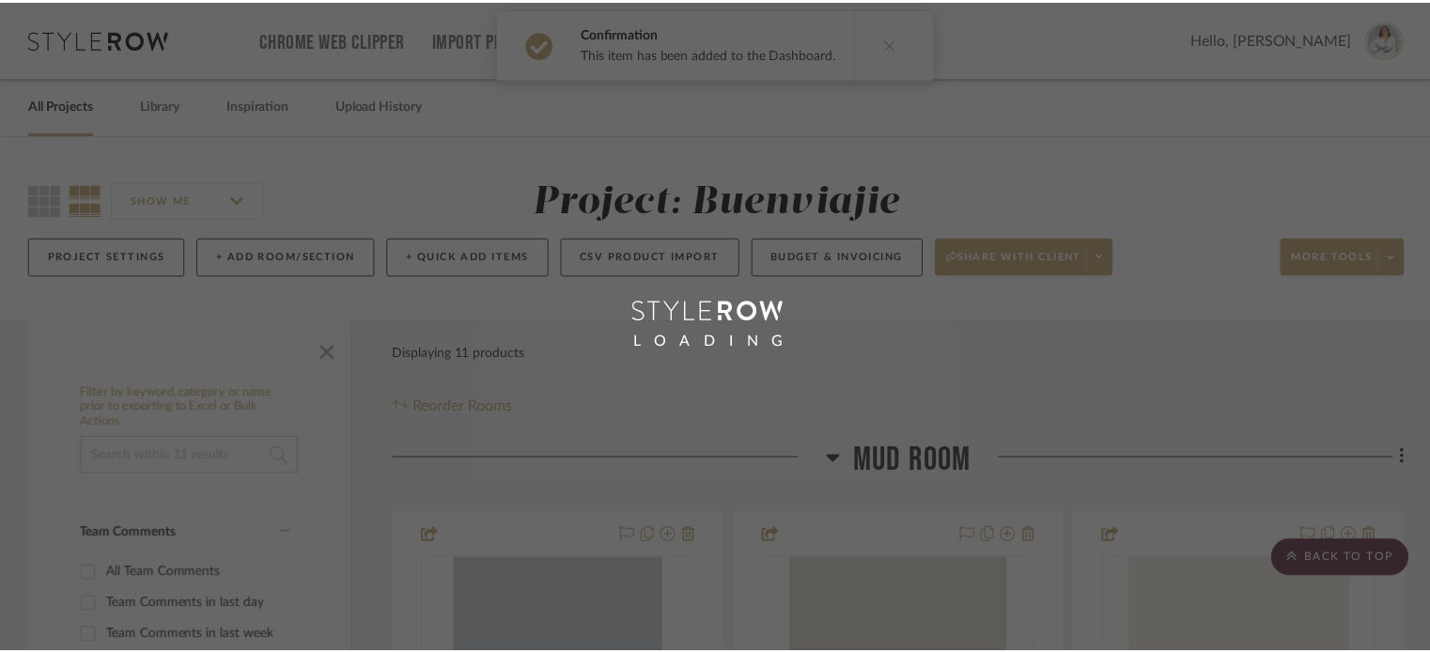
scroll to position [376, 0]
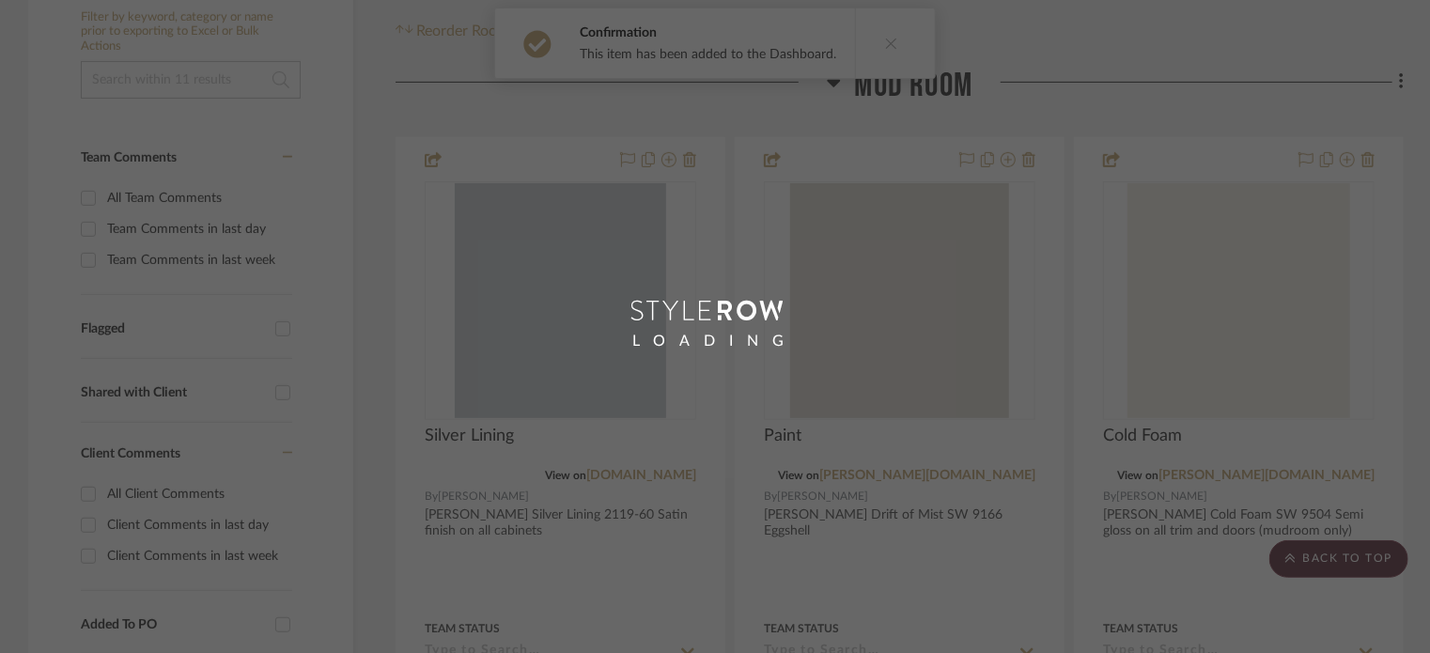
click at [1141, 279] on div "LOADING" at bounding box center [715, 326] width 1430 height 653
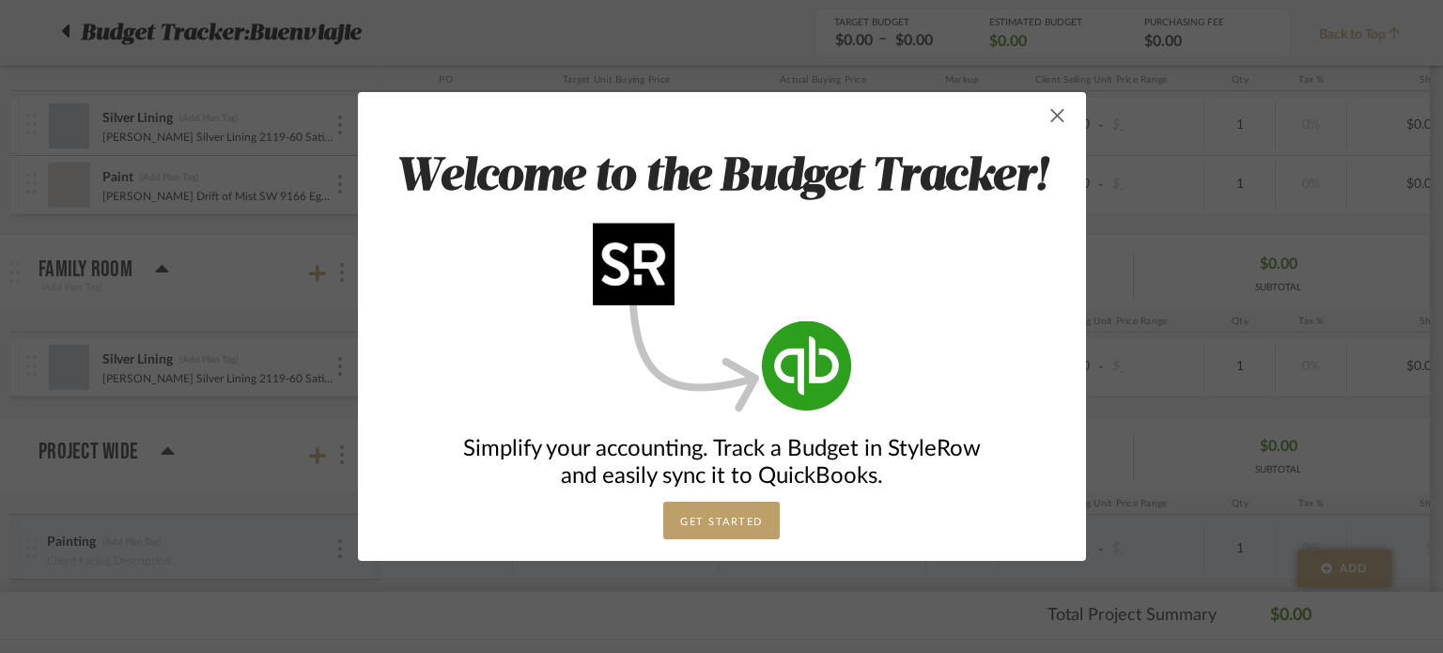
click at [1050, 119] on span "button" at bounding box center [1058, 116] width 38 height 38
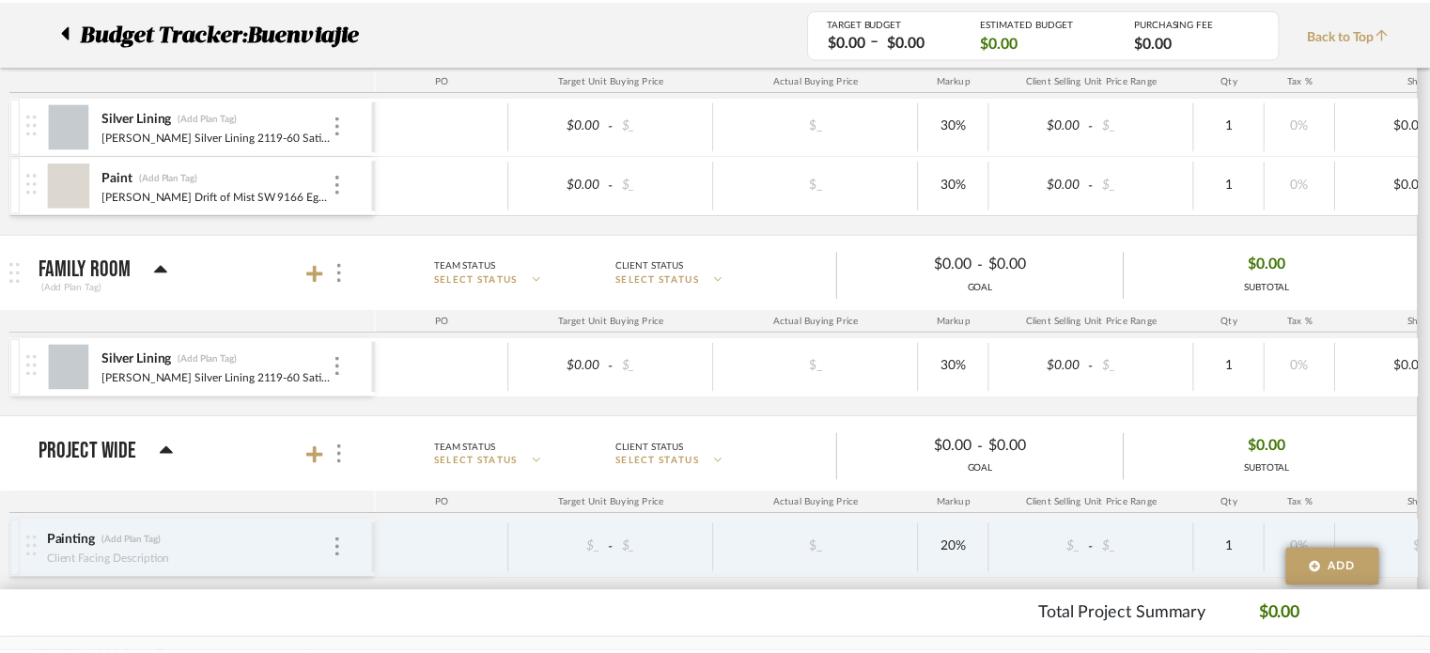
scroll to position [376, 0]
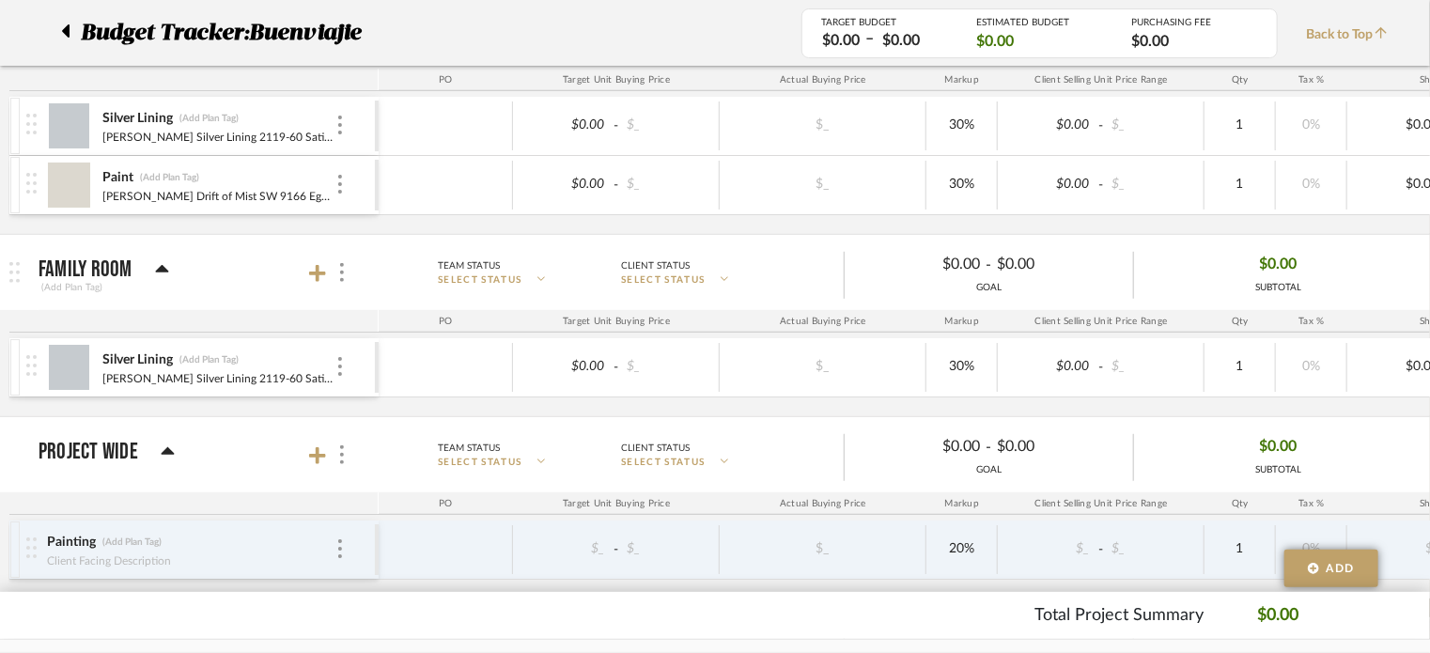
click at [56, 31] on div "Budget Tracker: Buenviajie" at bounding box center [417, 33] width 768 height 34
click at [67, 33] on icon at bounding box center [66, 30] width 8 height 13
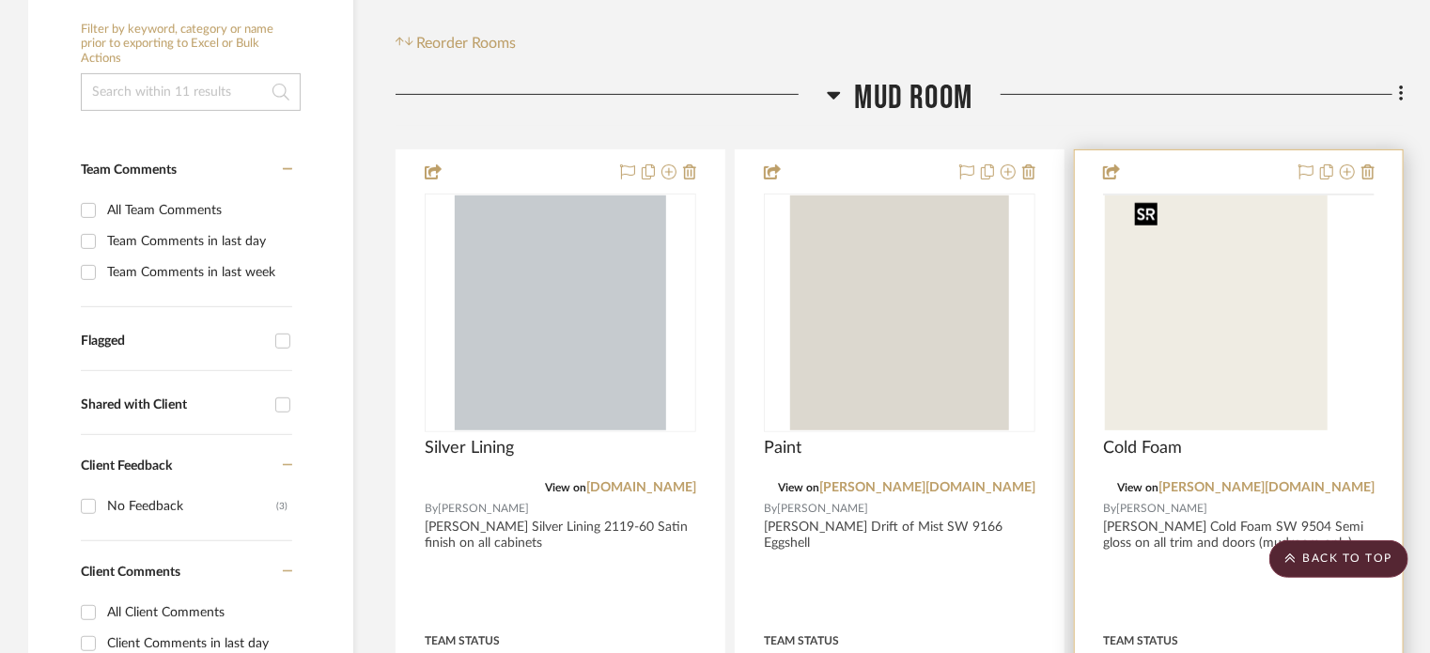
scroll to position [376, 0]
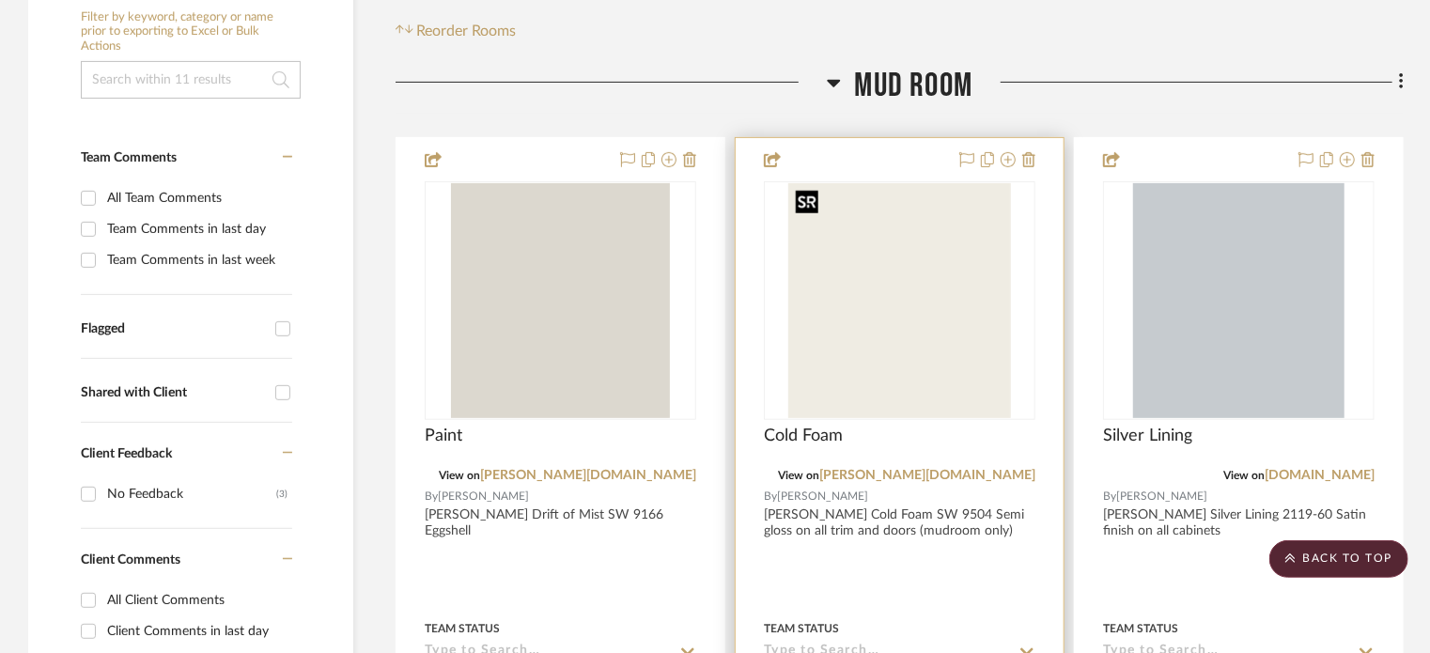
click at [877, 318] on img "0" at bounding box center [899, 300] width 223 height 235
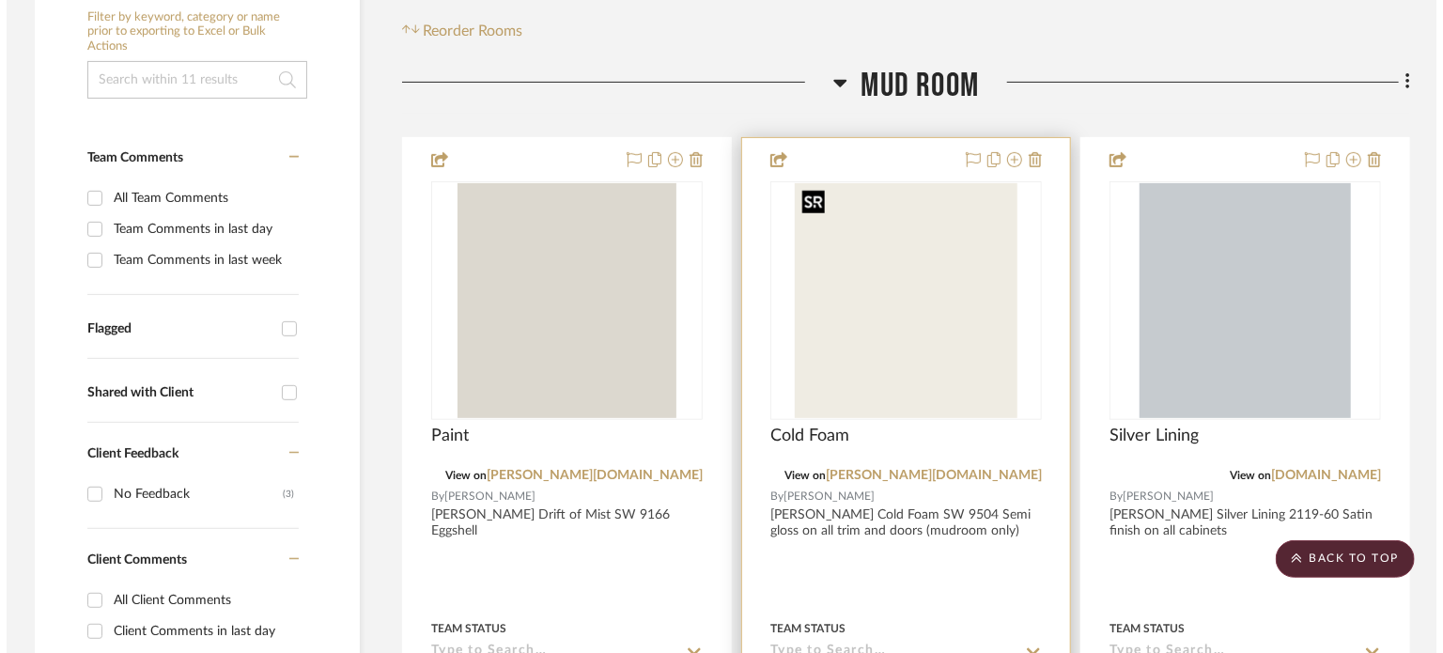
scroll to position [0, 0]
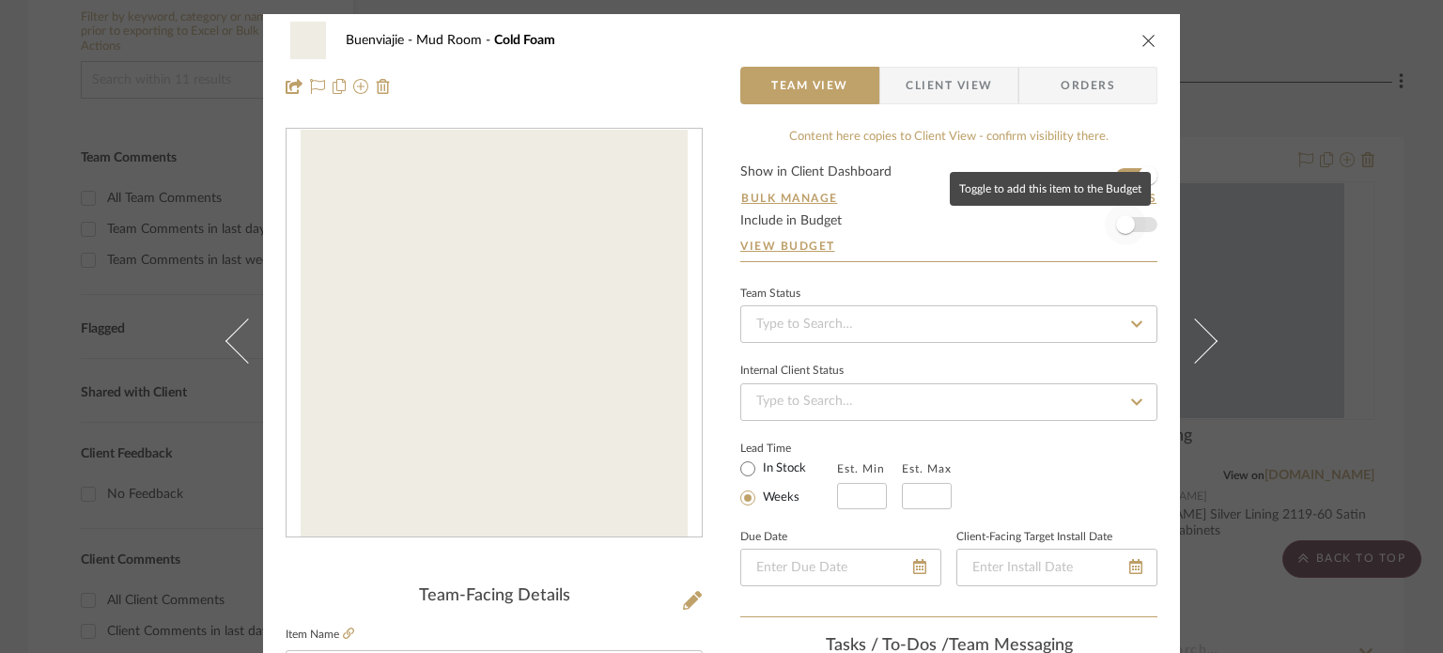
click at [1137, 221] on span "button" at bounding box center [1125, 224] width 41 height 41
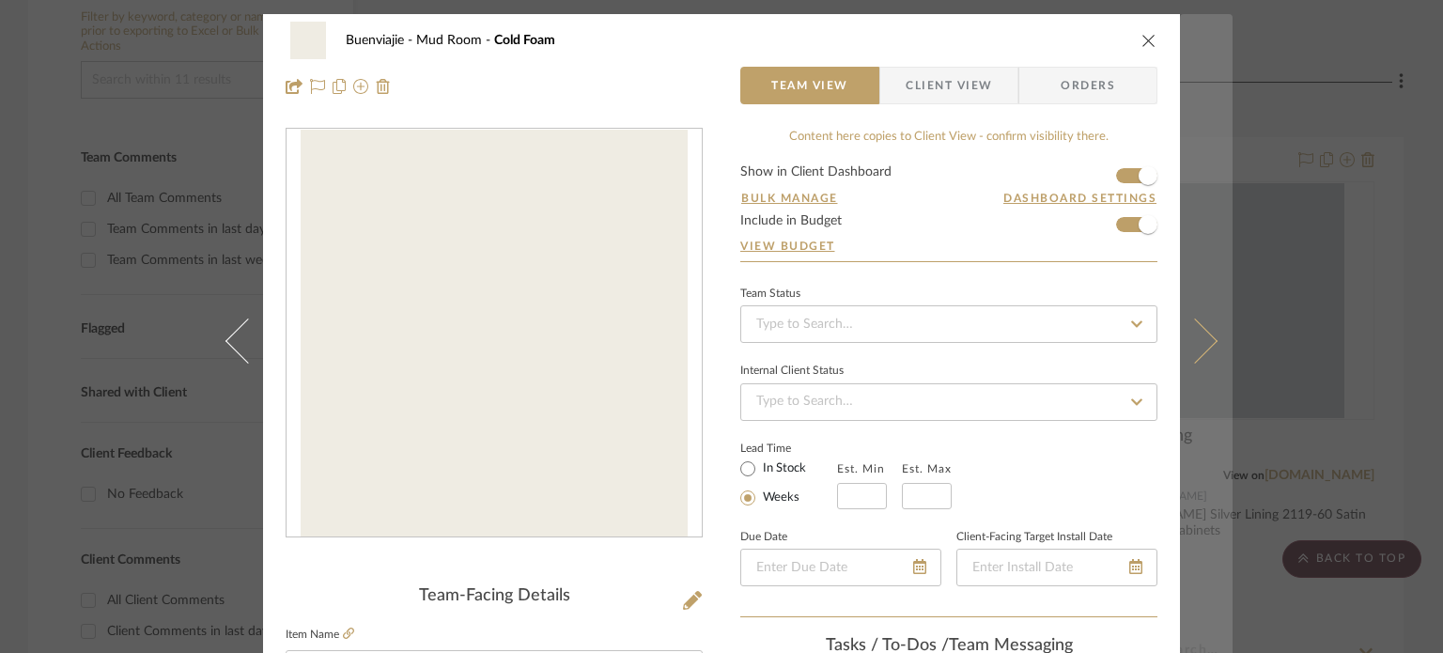
click at [1197, 218] on button at bounding box center [1206, 340] width 53 height 653
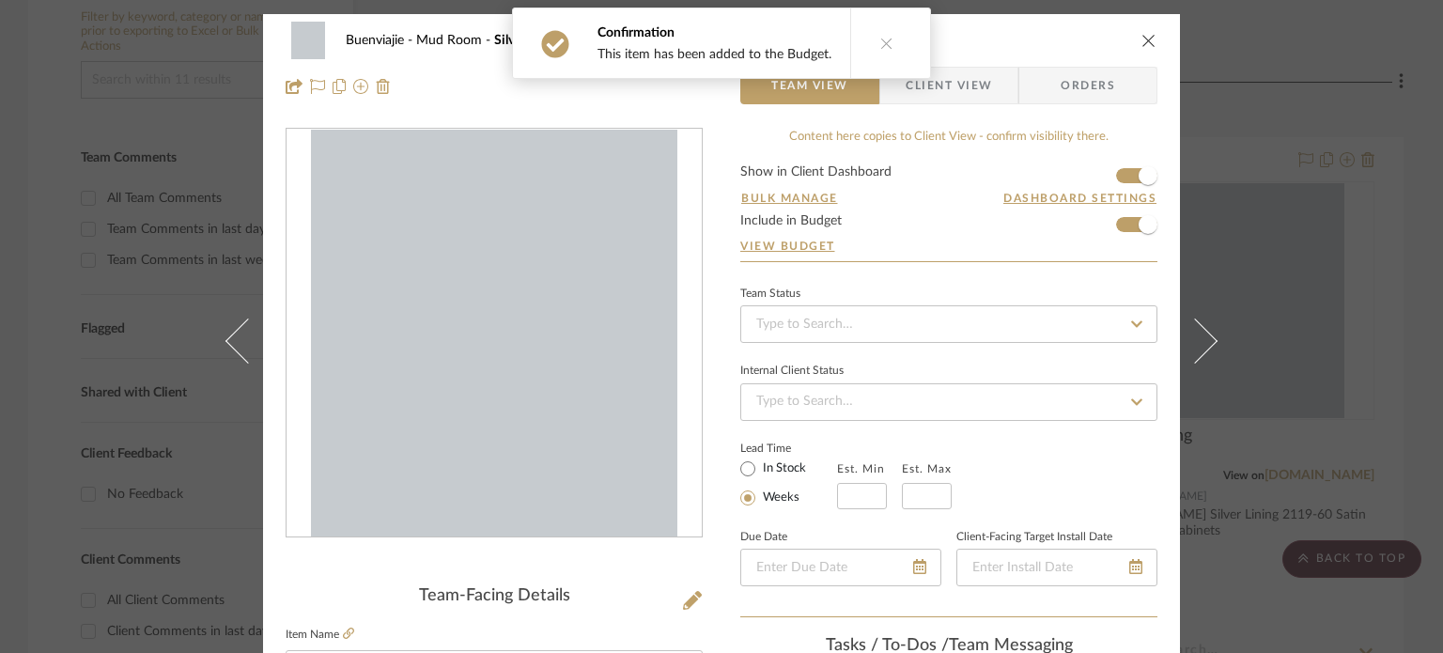
click at [1197, 218] on button at bounding box center [1206, 340] width 53 height 653
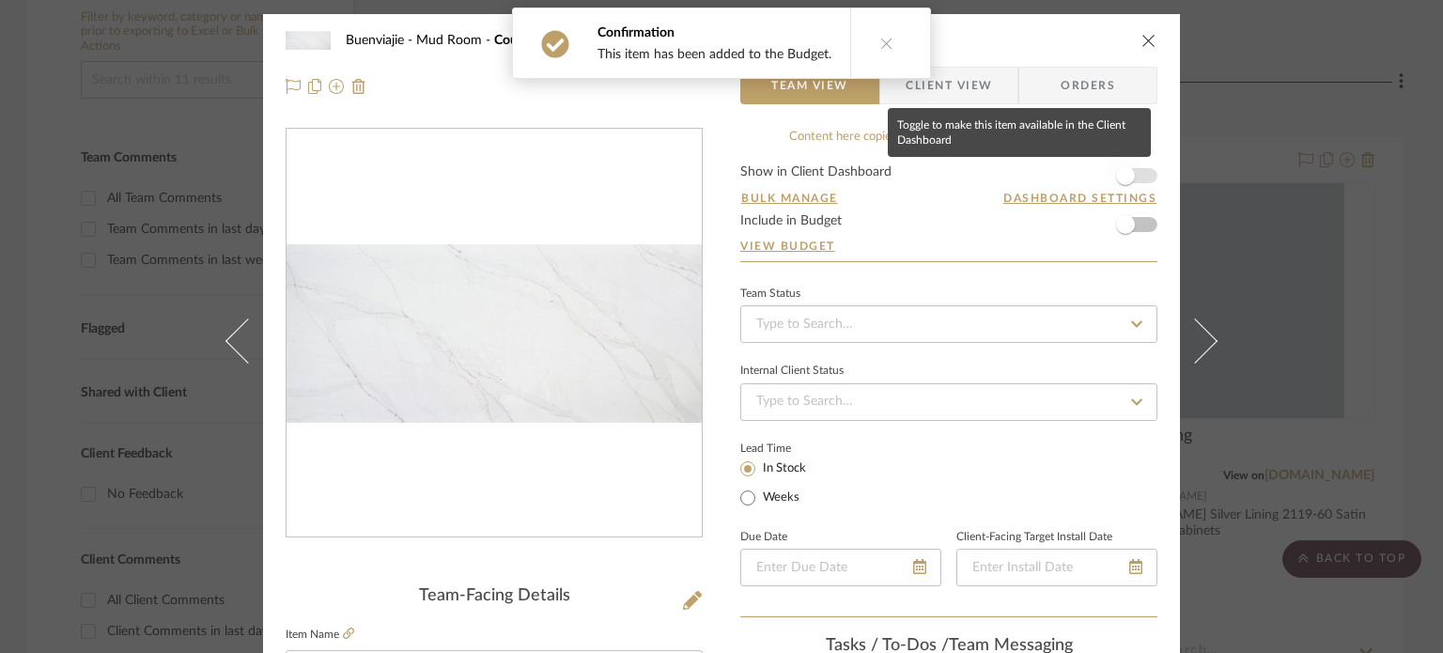
click at [1127, 176] on span "button" at bounding box center [1125, 175] width 19 height 19
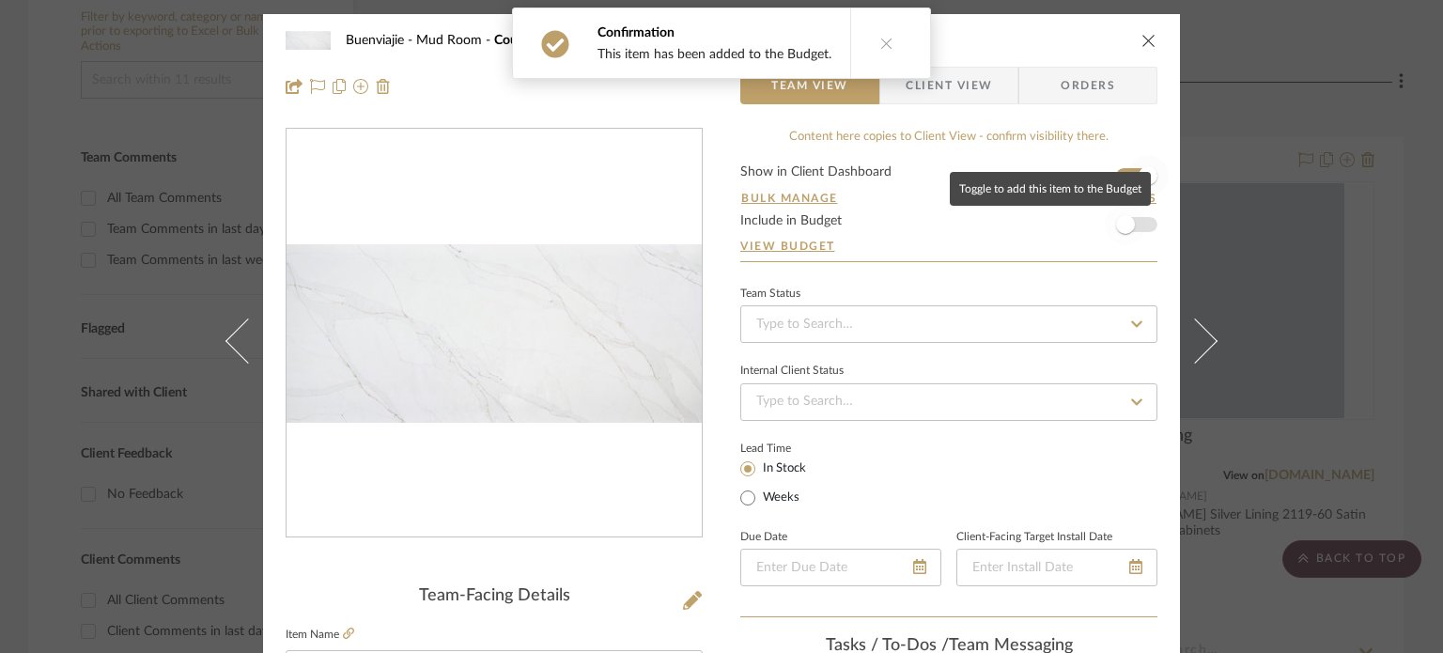
click at [1135, 230] on span "button" at bounding box center [1125, 224] width 41 height 41
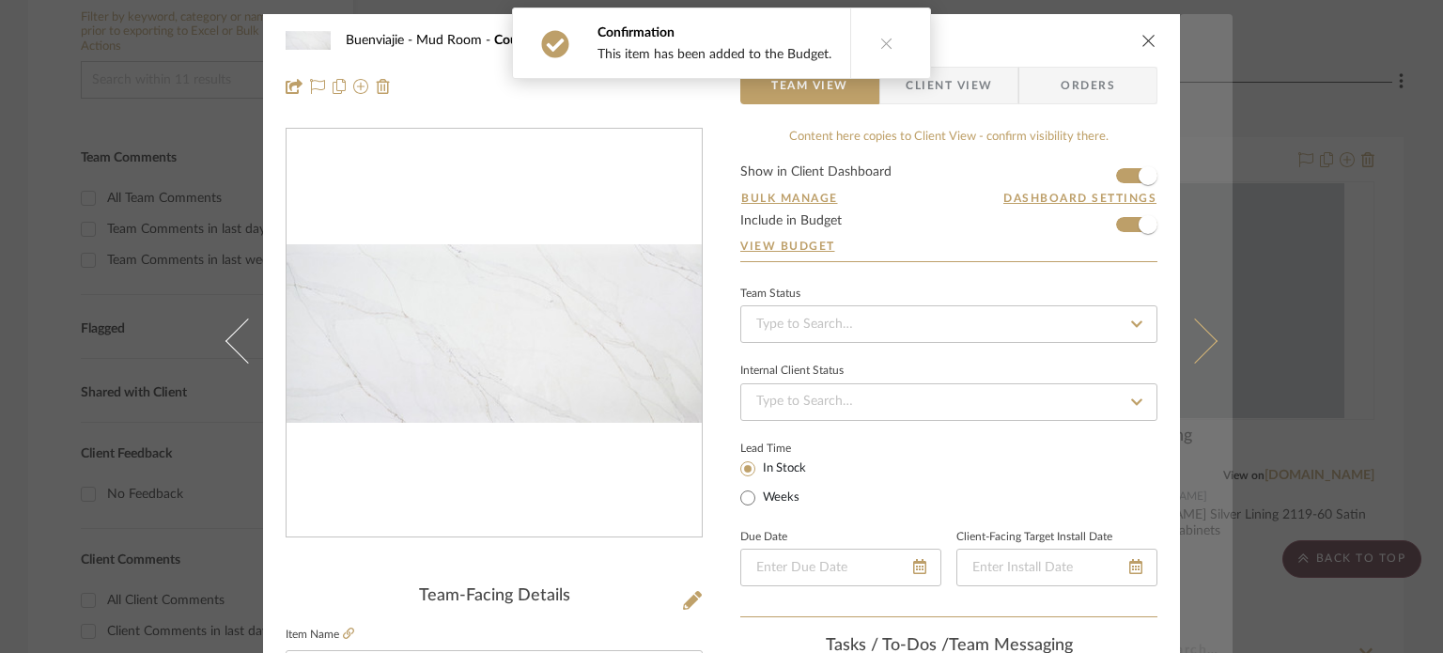
click at [1190, 224] on button at bounding box center [1206, 340] width 53 height 653
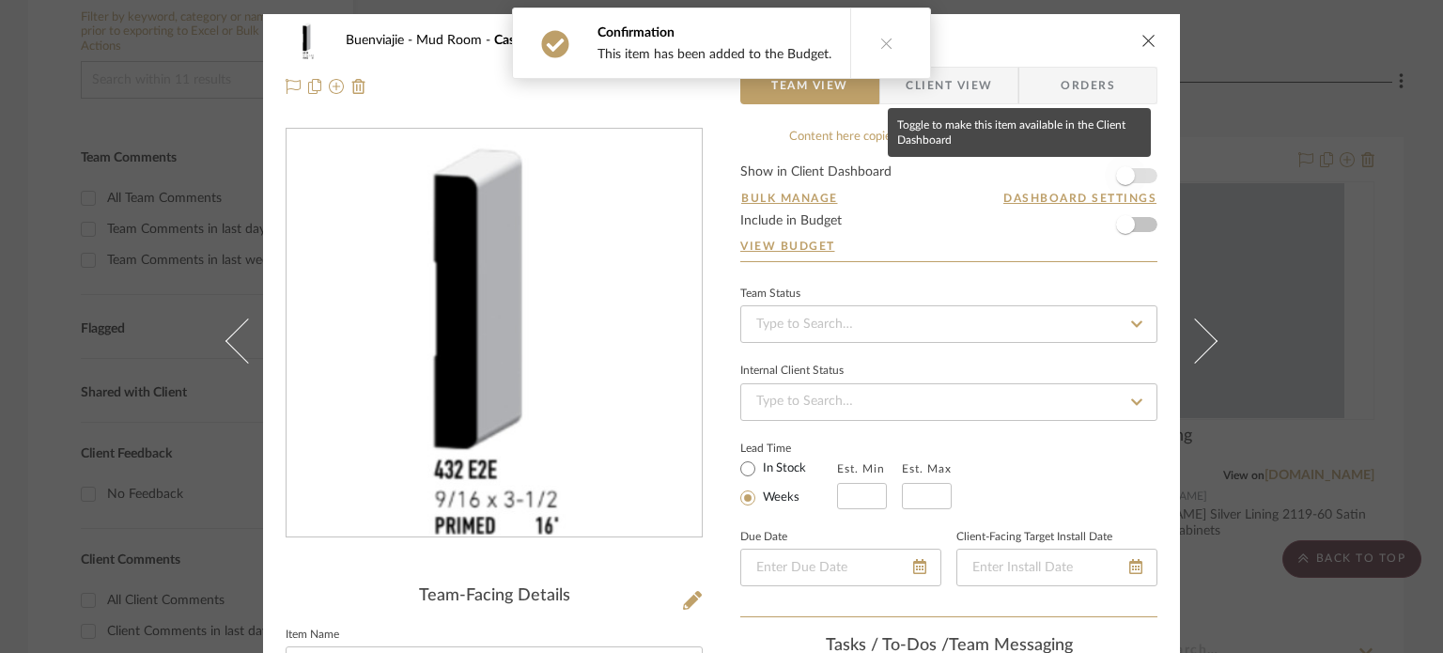
click at [1116, 176] on span "button" at bounding box center [1125, 175] width 19 height 19
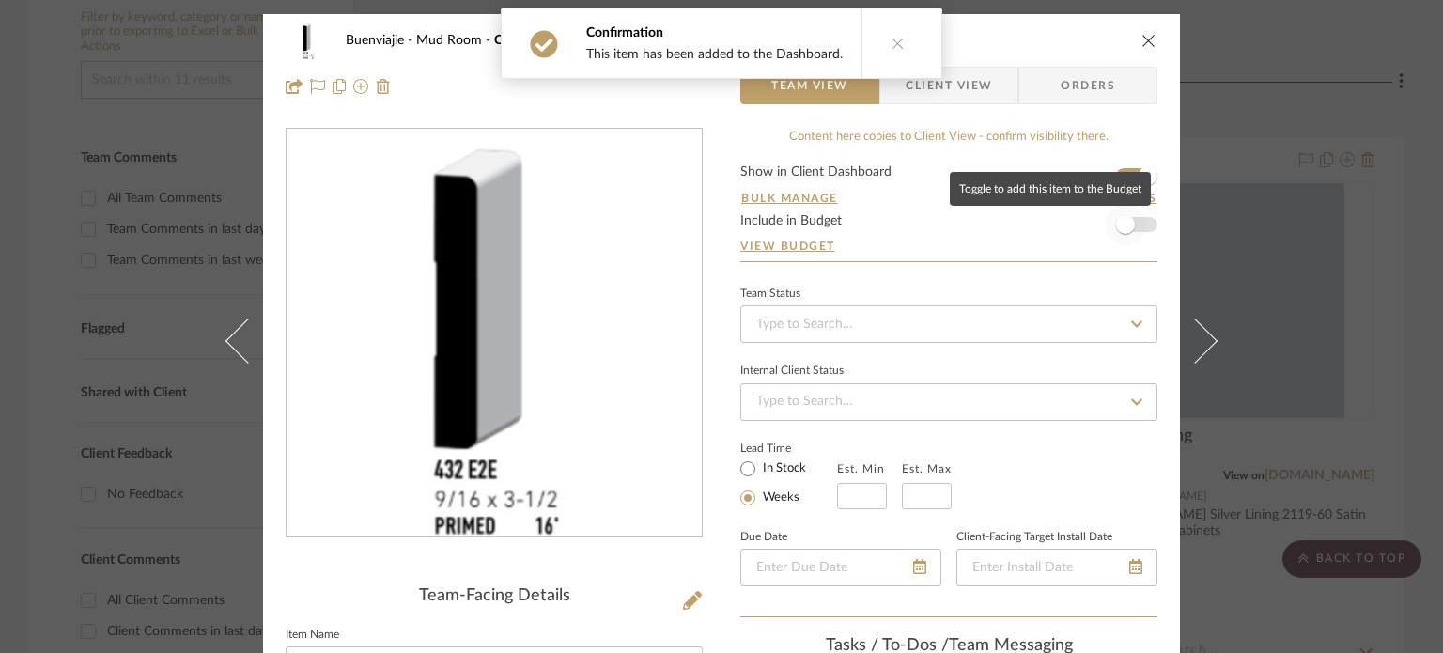
click at [1126, 227] on span "button" at bounding box center [1125, 224] width 19 height 19
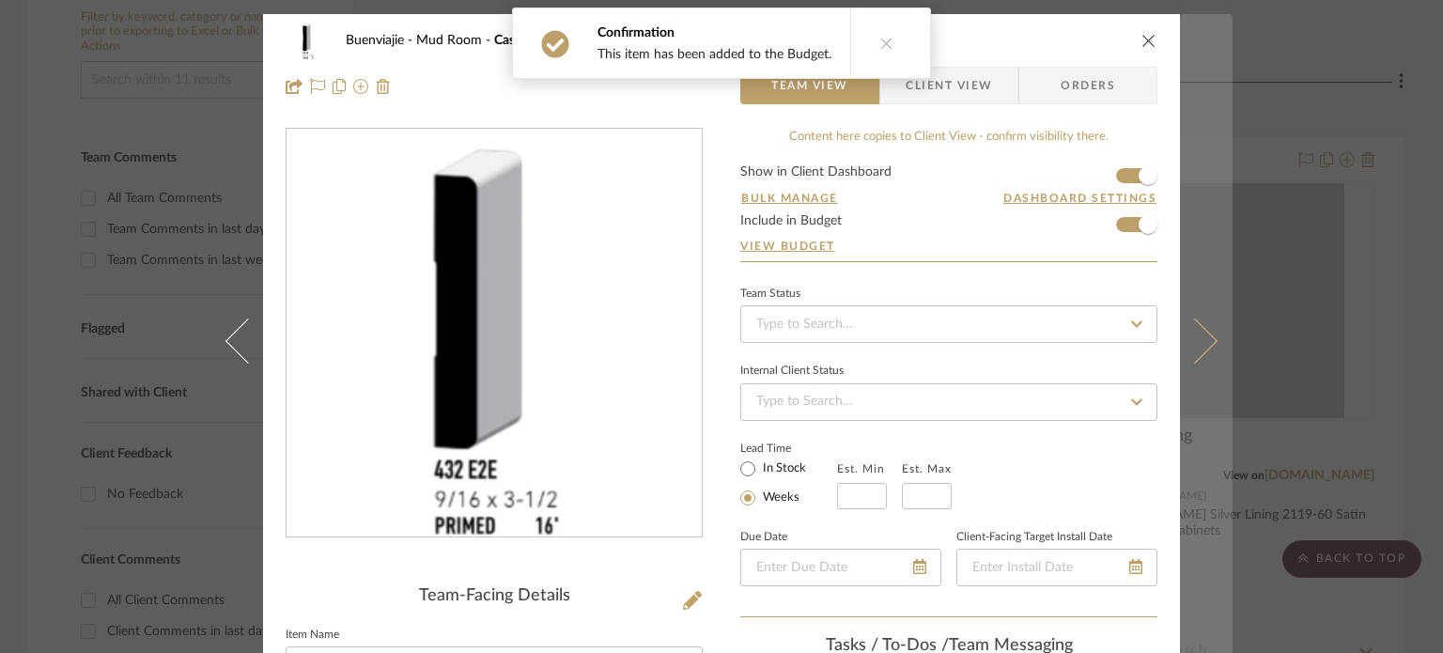
click at [1192, 230] on button at bounding box center [1206, 340] width 53 height 653
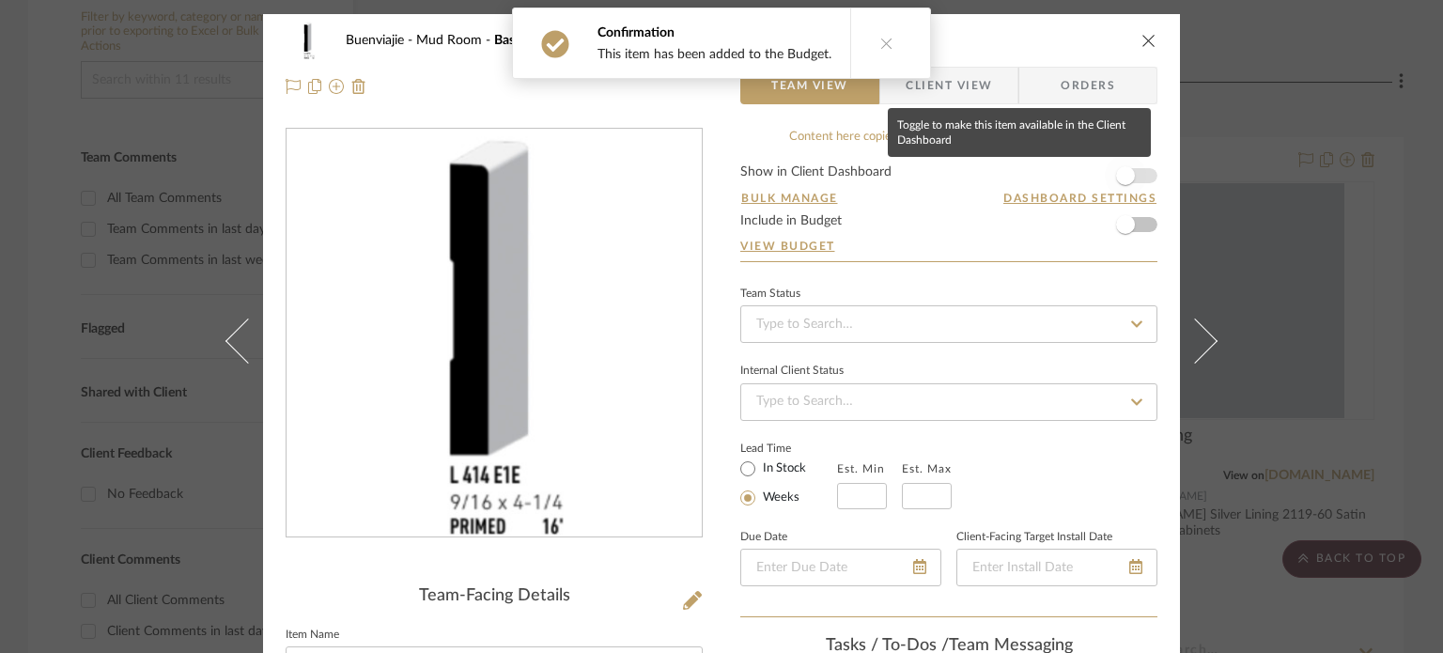
click at [1126, 181] on span "button" at bounding box center [1125, 175] width 41 height 41
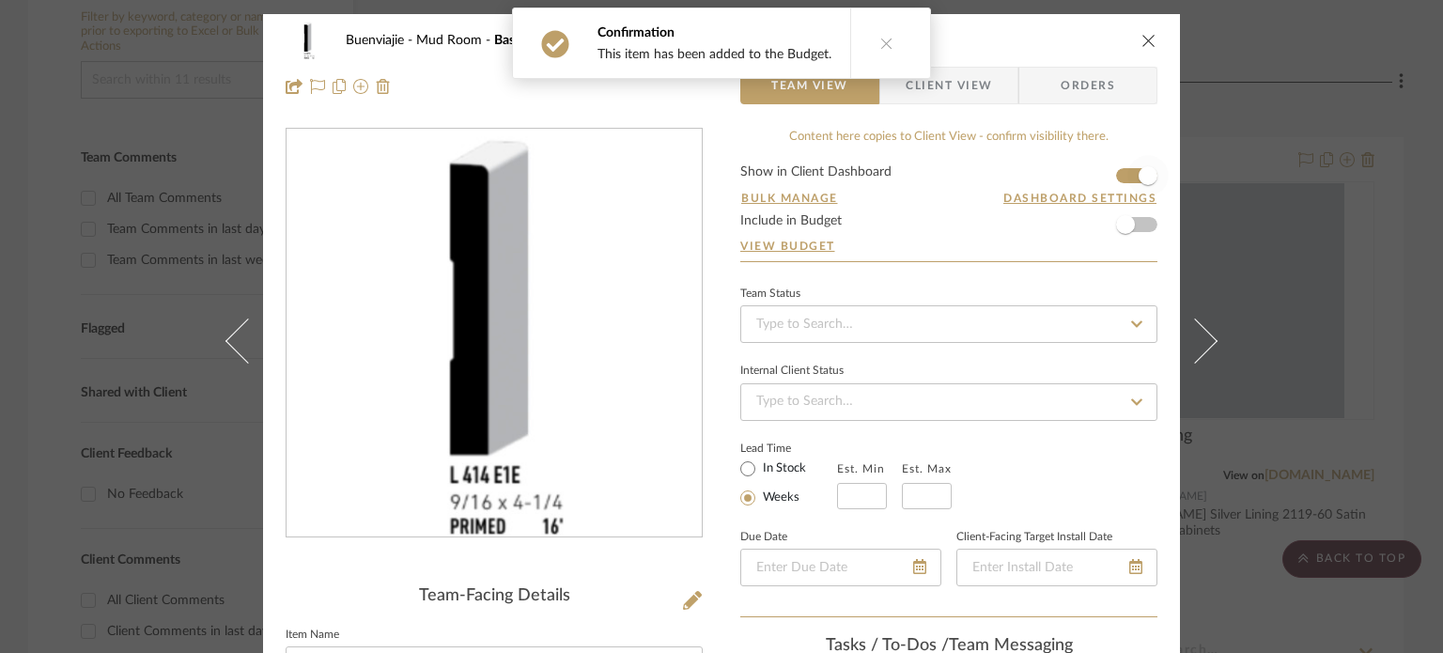
click at [1143, 227] on form "Show in Client Dashboard Bulk Manage Dashboard Settings Include in Budget View …" at bounding box center [948, 213] width 417 height 96
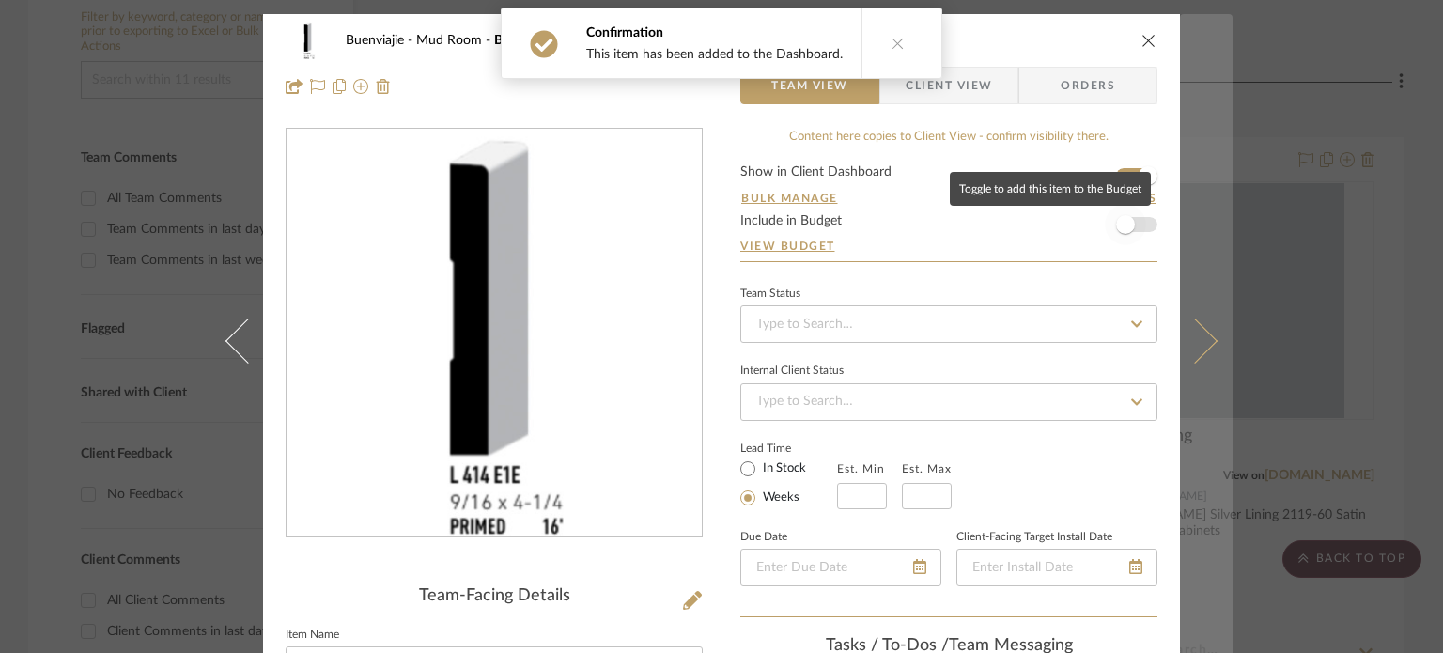
drag, startPoint x: 1135, startPoint y: 223, endPoint x: 1190, endPoint y: 217, distance: 55.7
click at [1135, 222] on span "button" at bounding box center [1125, 224] width 41 height 41
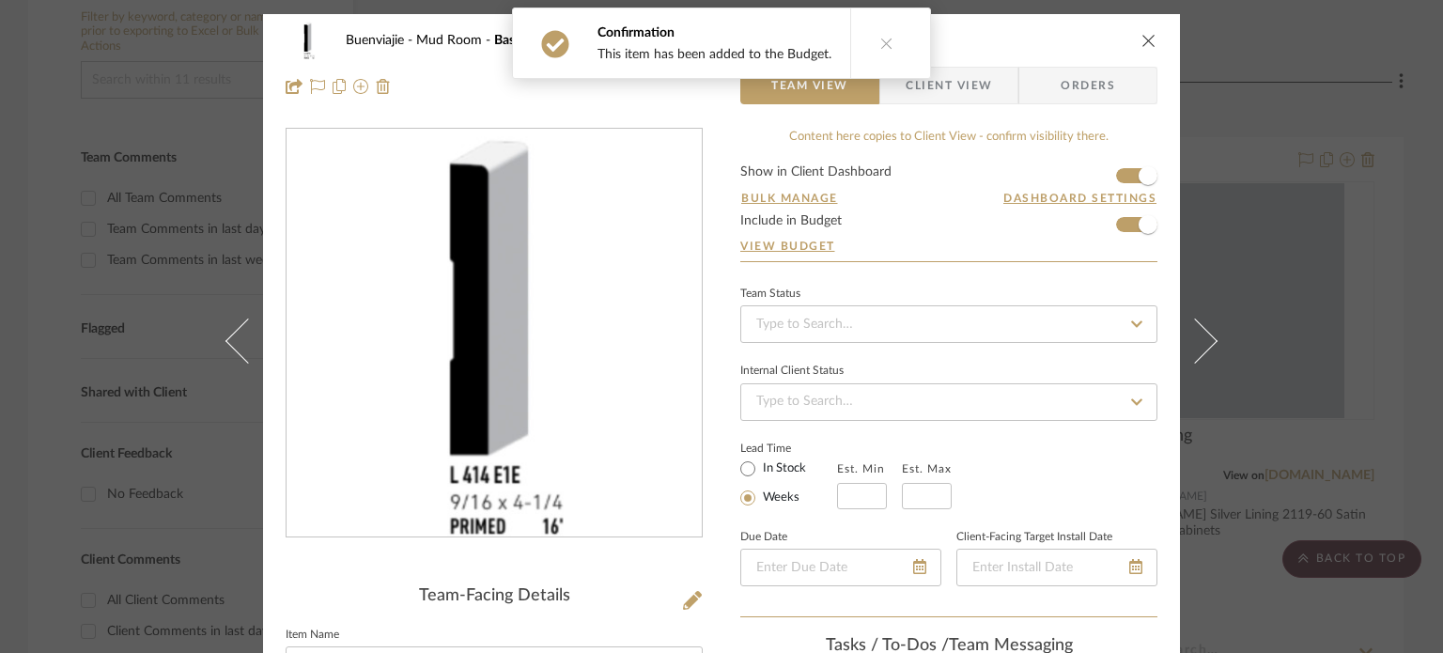
click at [1206, 213] on button at bounding box center [1206, 340] width 53 height 653
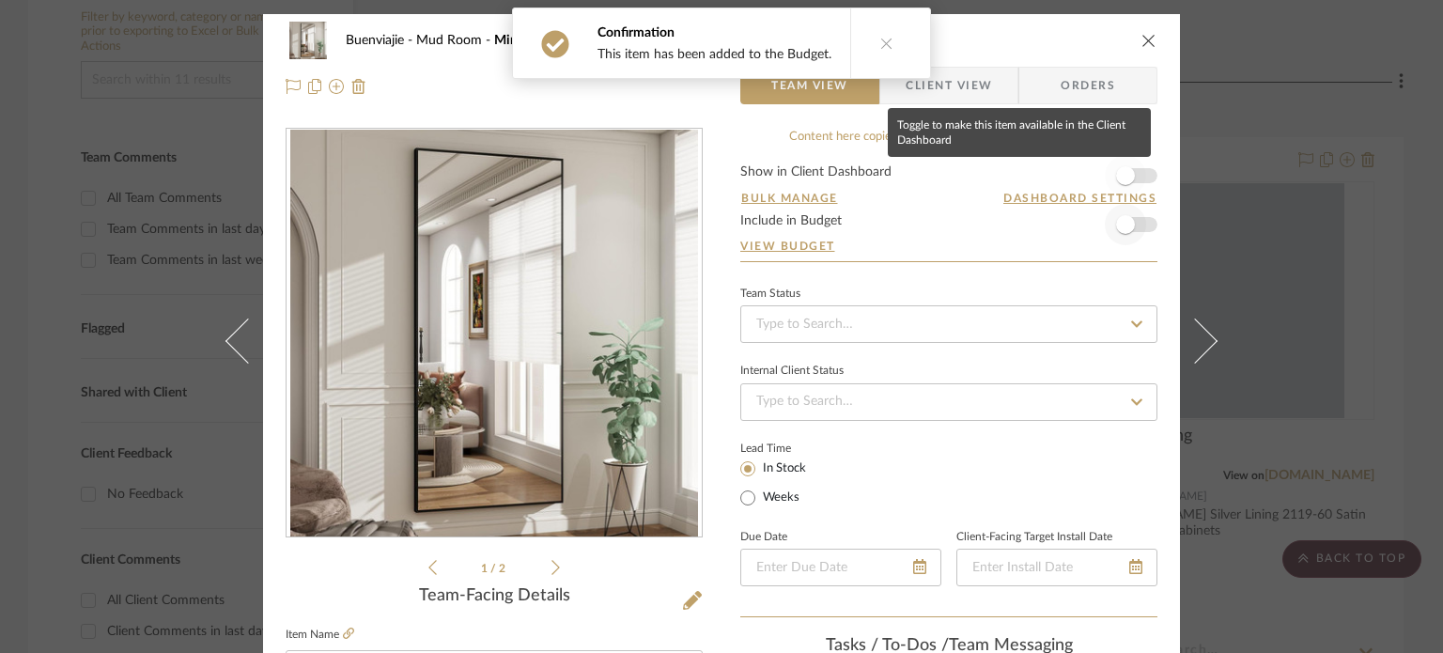
drag, startPoint x: 1123, startPoint y: 166, endPoint x: 1129, endPoint y: 209, distance: 42.6
click at [1123, 165] on span "button" at bounding box center [1125, 175] width 41 height 41
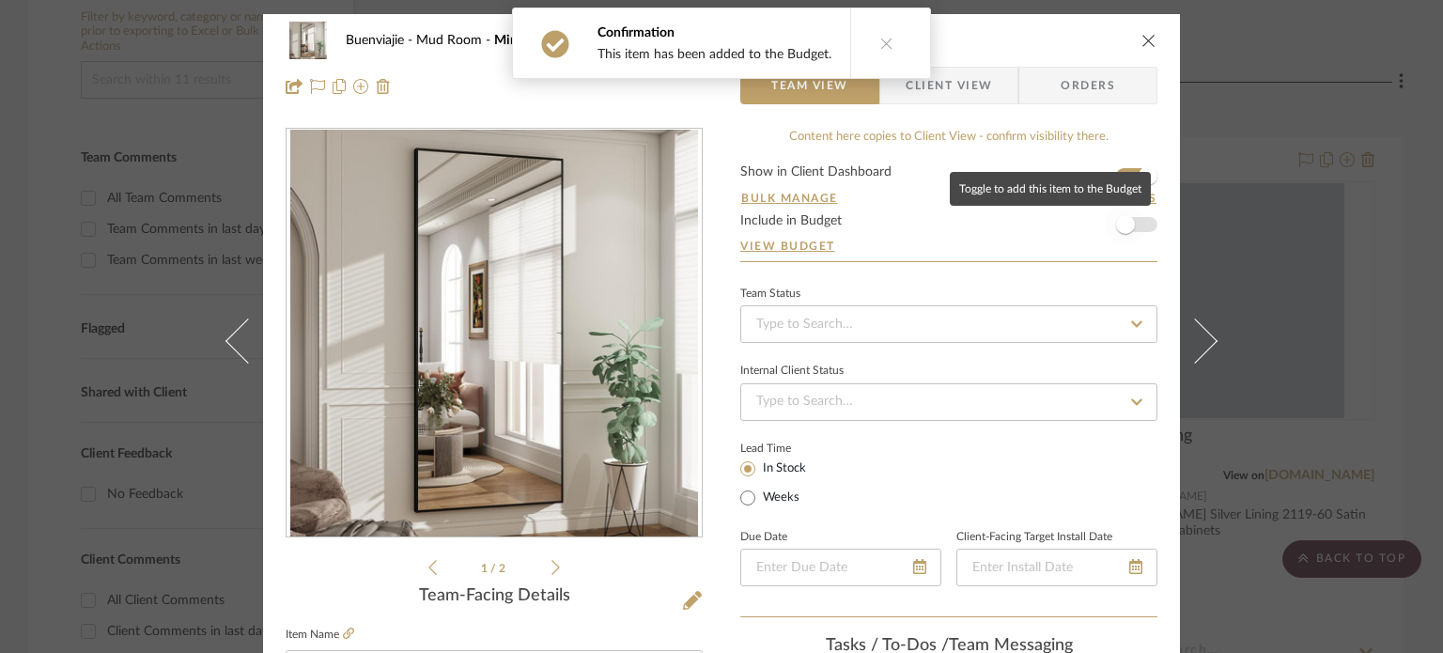
click at [1131, 232] on span "button" at bounding box center [1125, 224] width 41 height 41
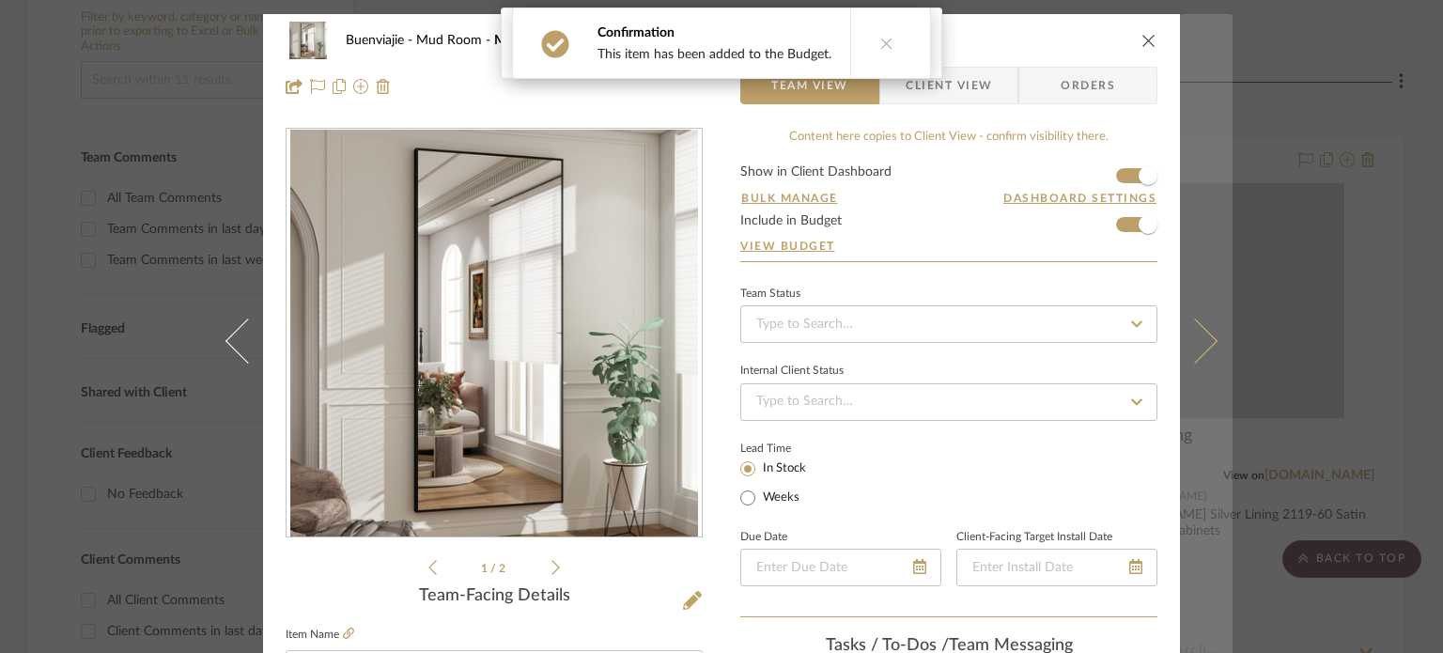
click at [1221, 230] on button at bounding box center [1206, 340] width 53 height 653
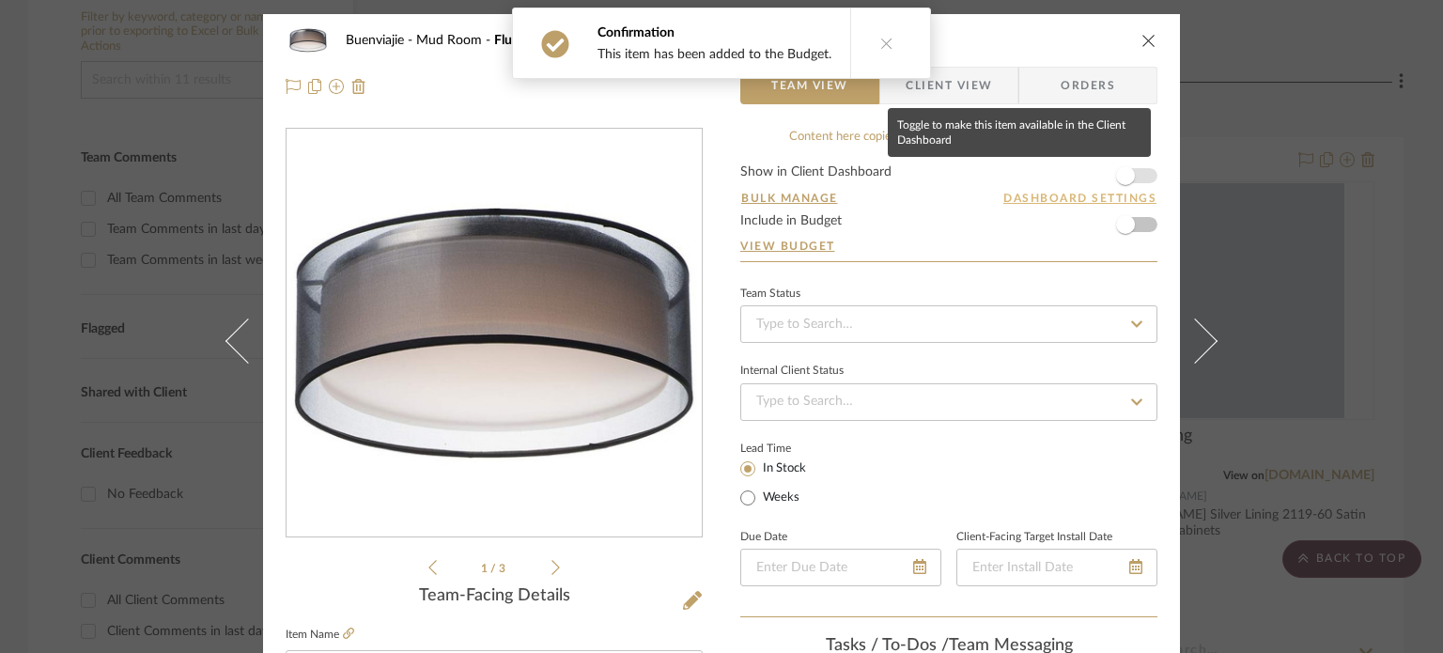
drag, startPoint x: 1143, startPoint y: 179, endPoint x: 1135, endPoint y: 196, distance: 18.9
click at [1127, 175] on span "button" at bounding box center [1125, 175] width 19 height 19
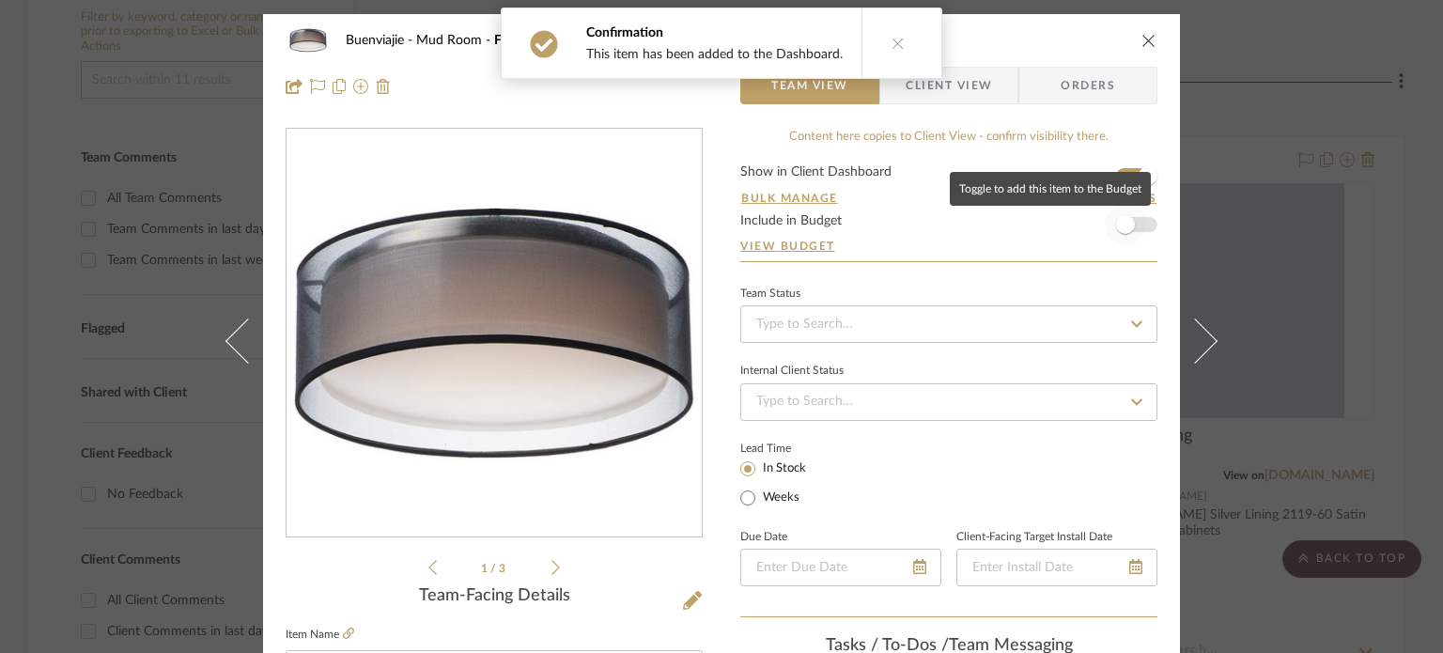
click at [1138, 222] on span "button" at bounding box center [1125, 224] width 41 height 41
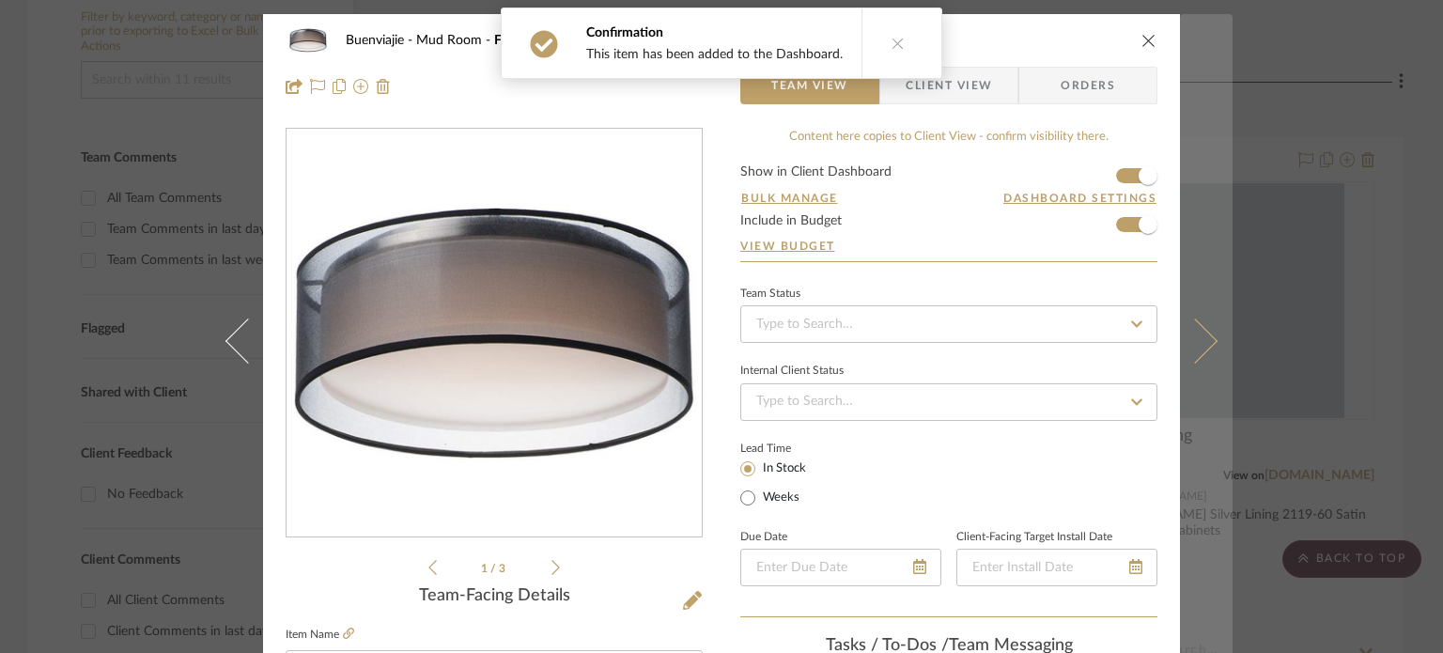
click at [1186, 228] on button at bounding box center [1206, 340] width 53 height 653
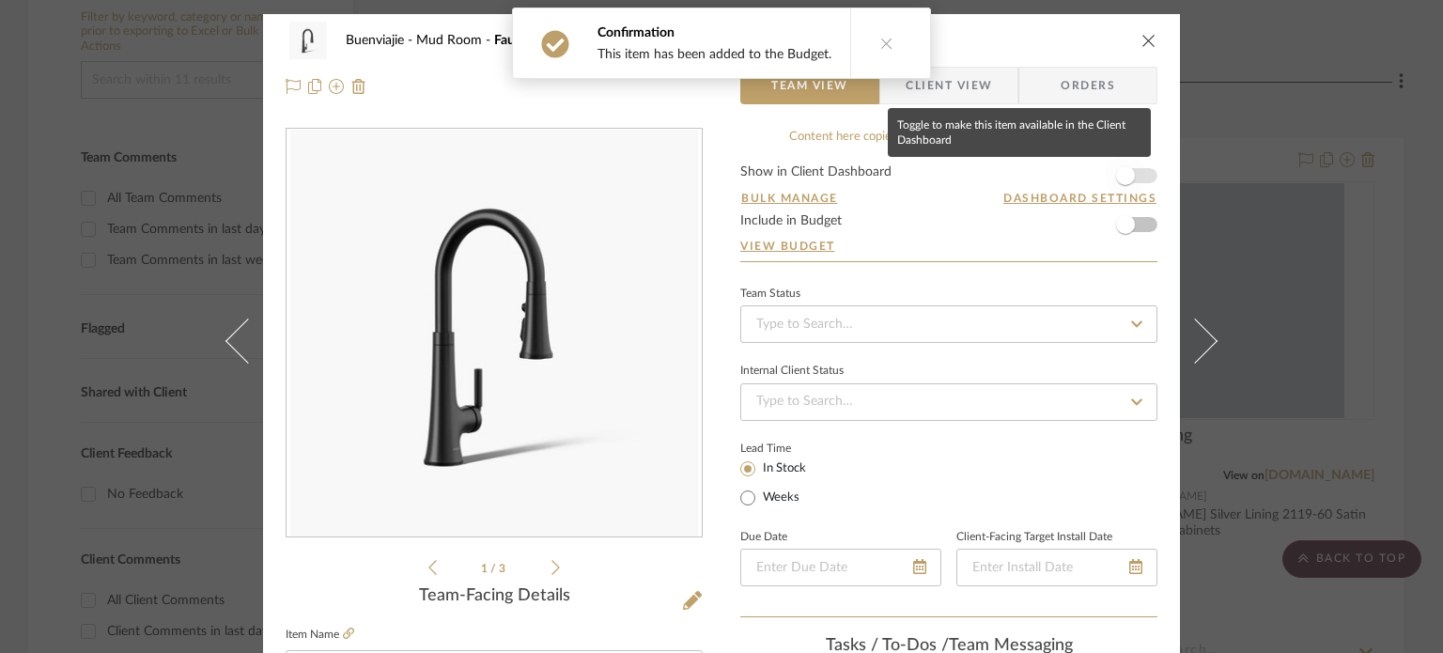
click at [1116, 182] on span "button" at bounding box center [1125, 175] width 19 height 19
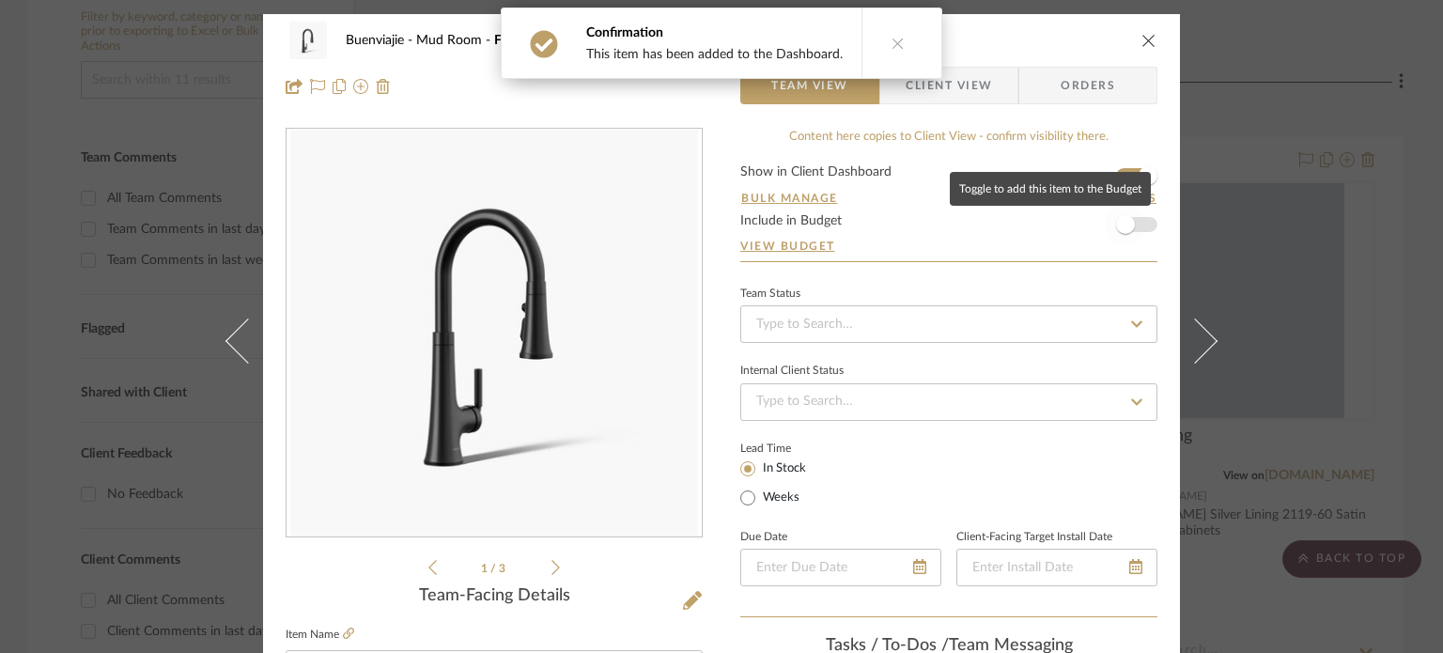
click at [1116, 223] on span "button" at bounding box center [1125, 224] width 19 height 19
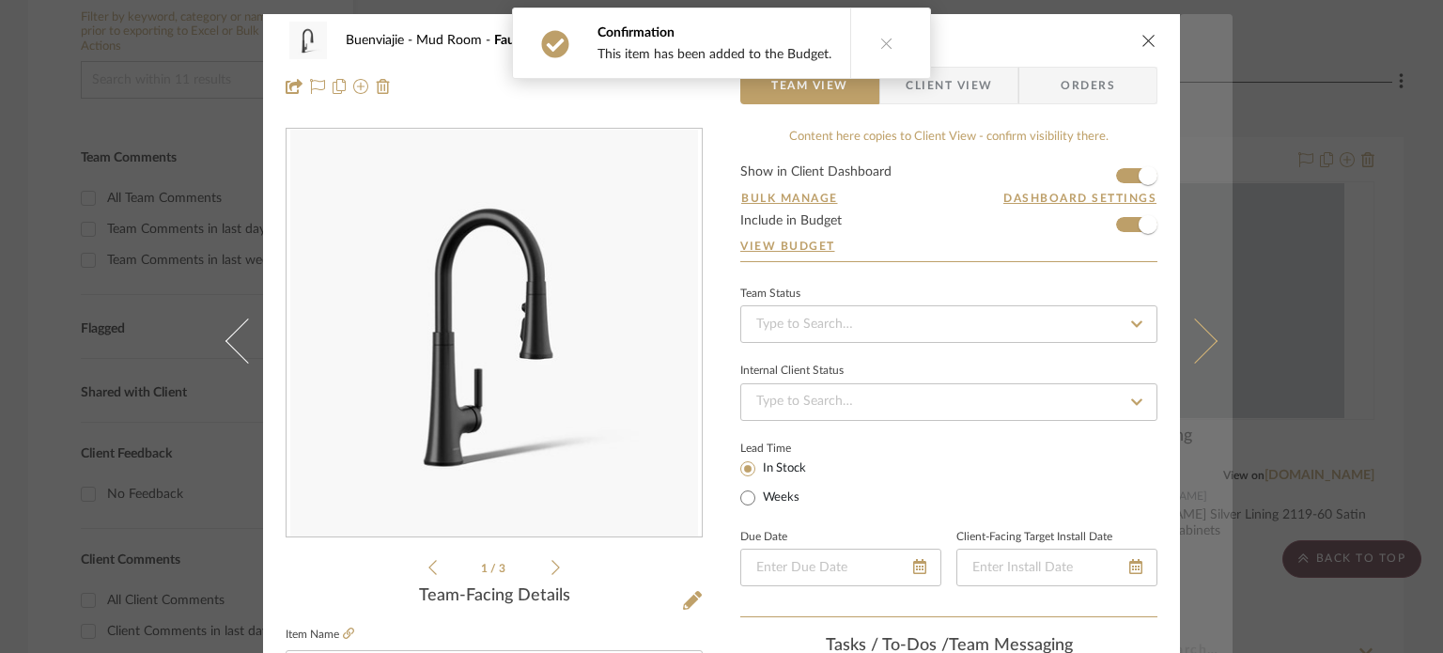
click at [1210, 236] on button at bounding box center [1206, 340] width 53 height 653
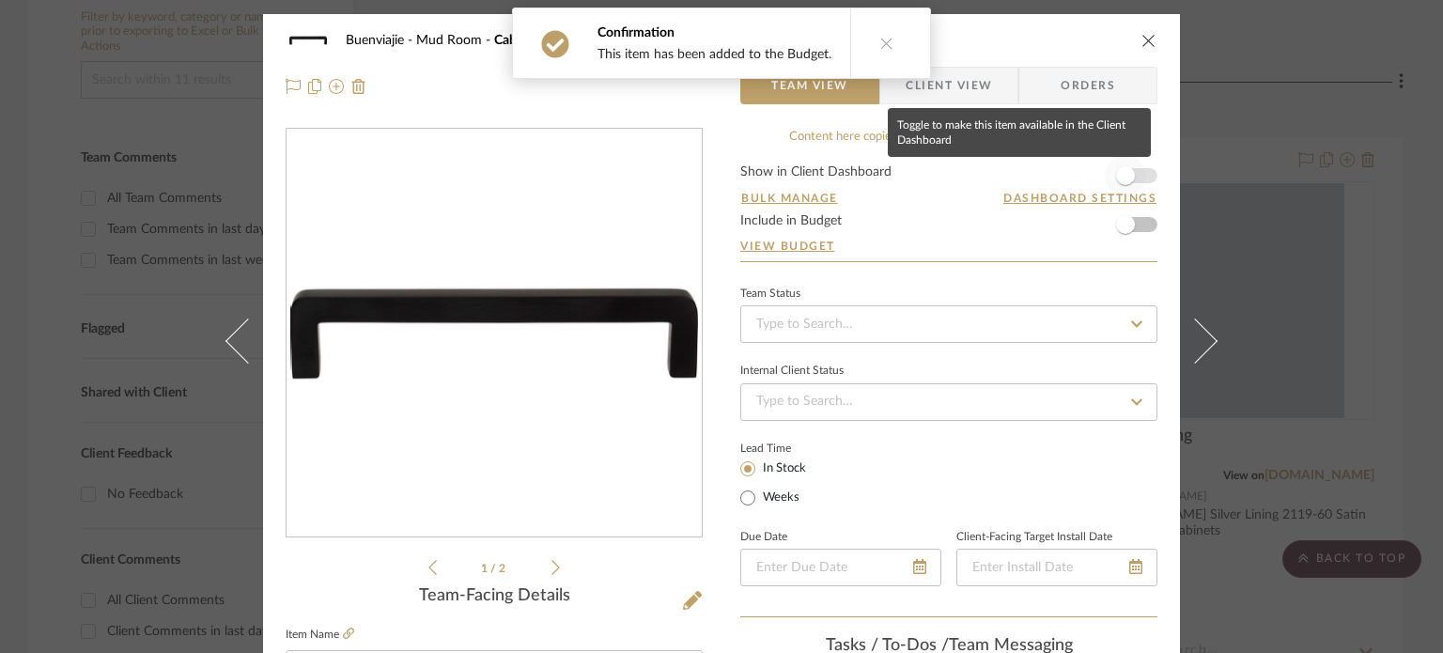
click at [1136, 184] on span "button" at bounding box center [1125, 175] width 41 height 41
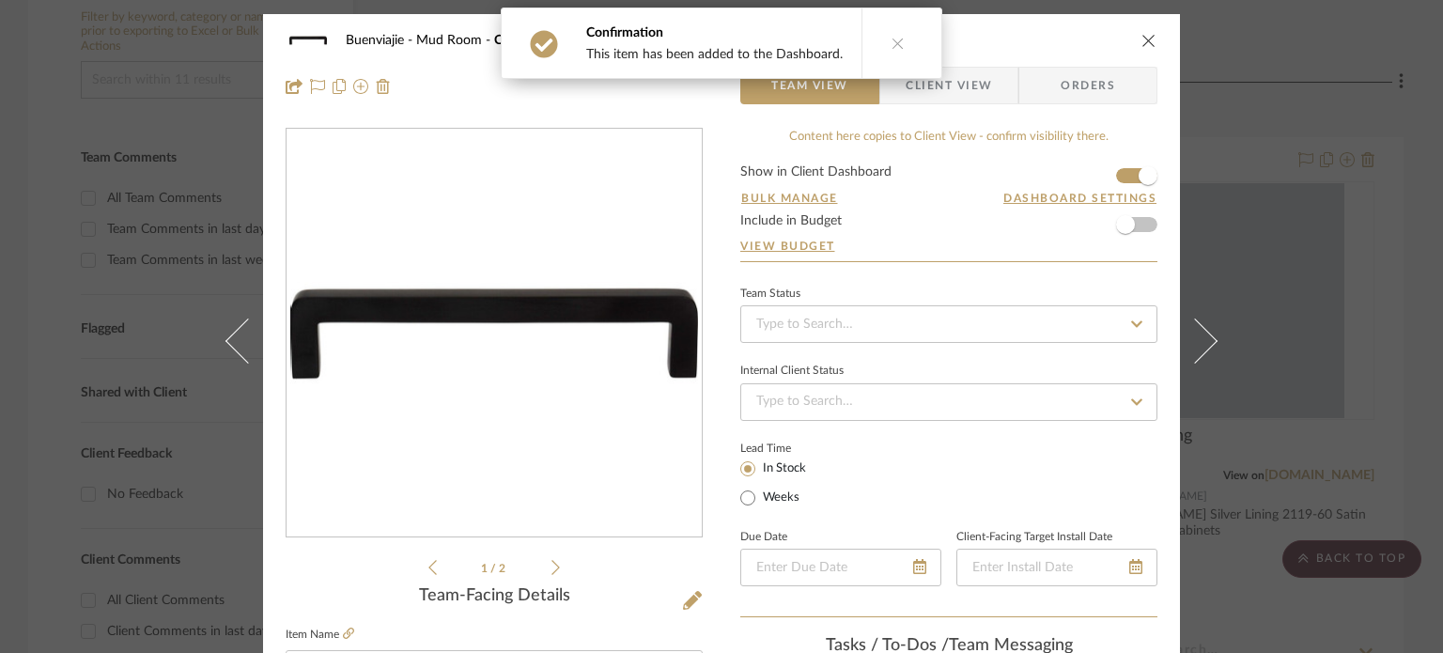
click at [1139, 223] on form "Show in Client Dashboard Bulk Manage Dashboard Settings Include in Budget View …" at bounding box center [948, 213] width 417 height 96
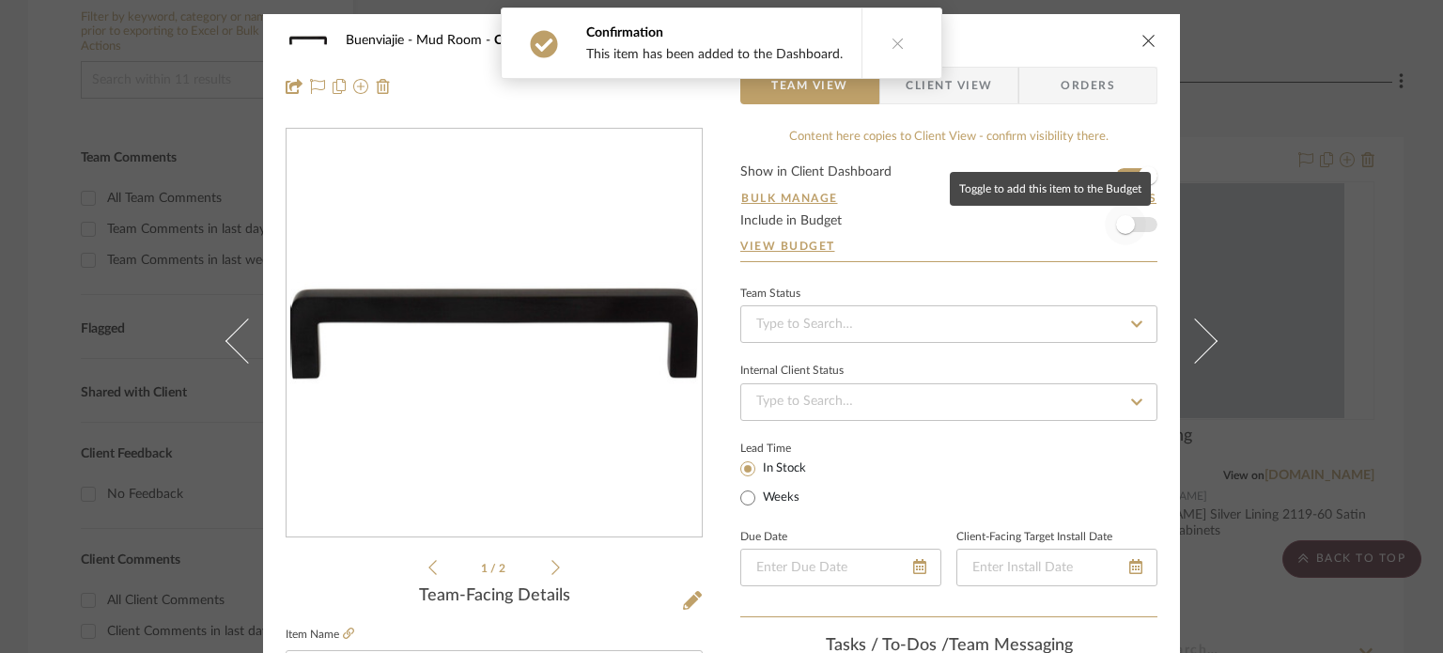
click at [1105, 221] on span "button" at bounding box center [1125, 224] width 41 height 41
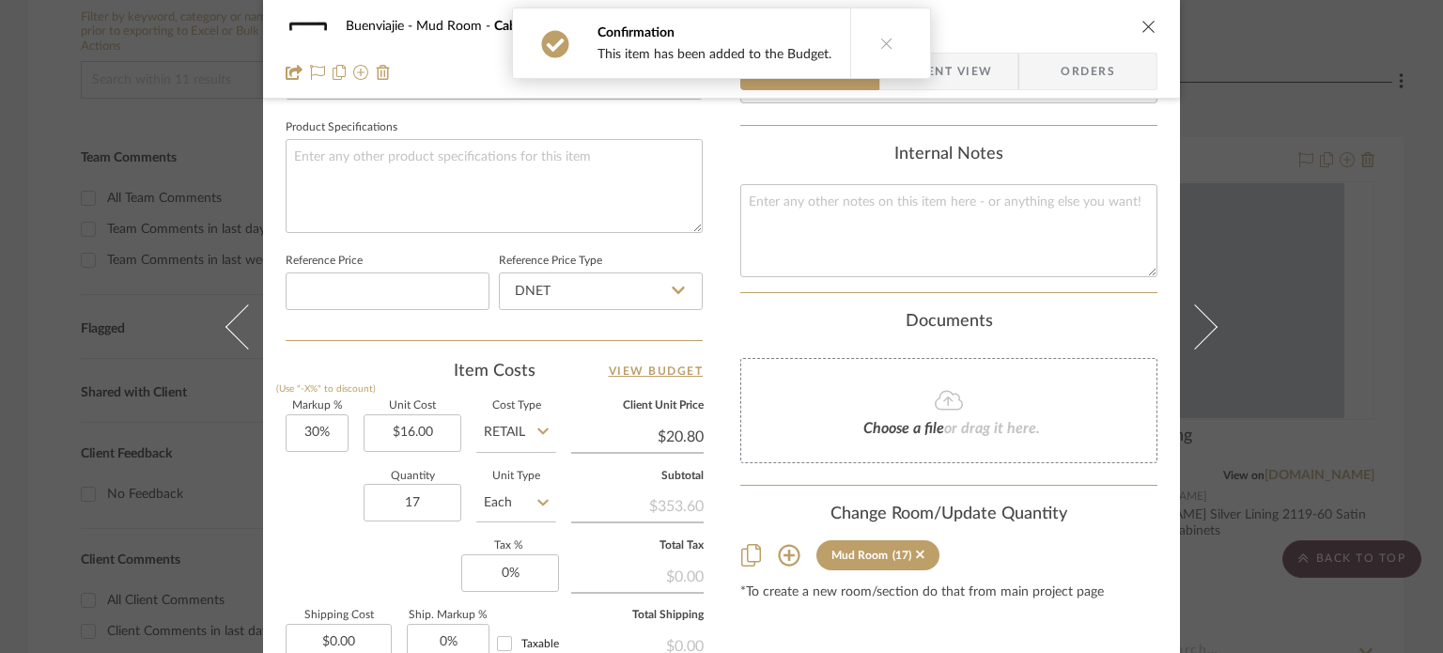
scroll to position [1001, 0]
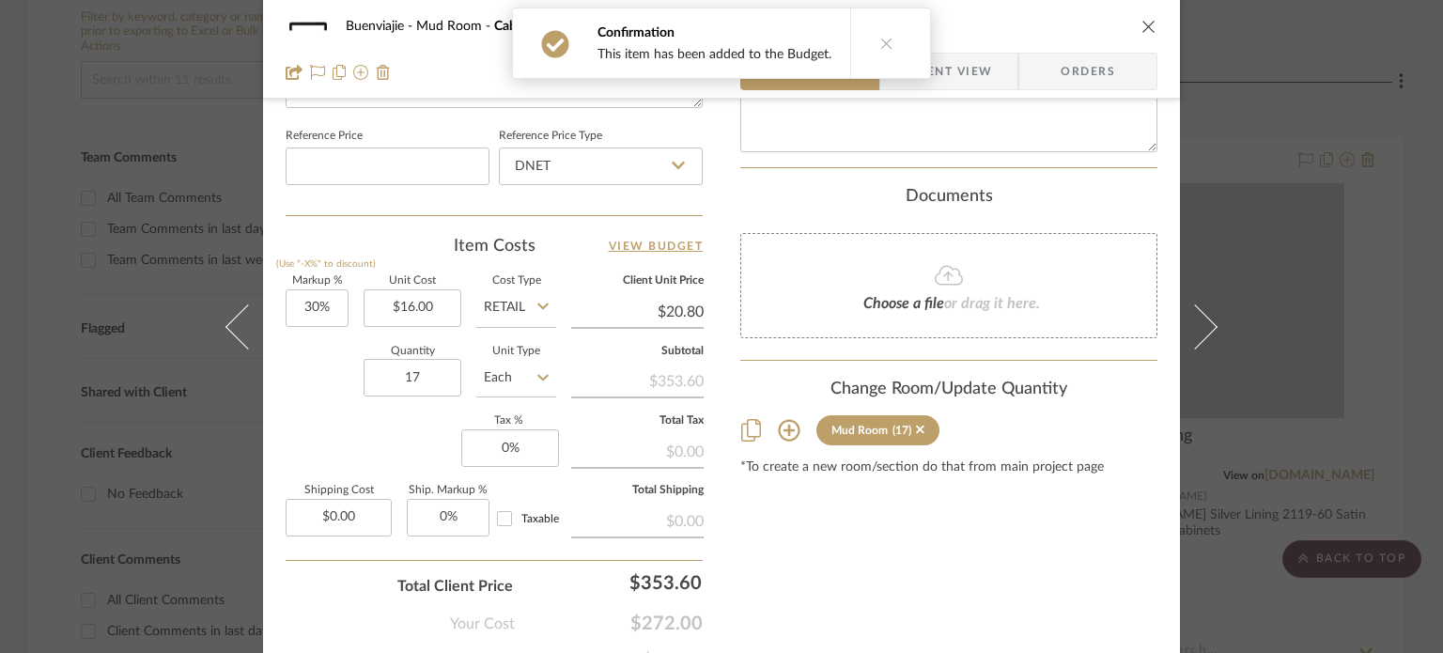
click at [791, 429] on icon at bounding box center [789, 431] width 22 height 22
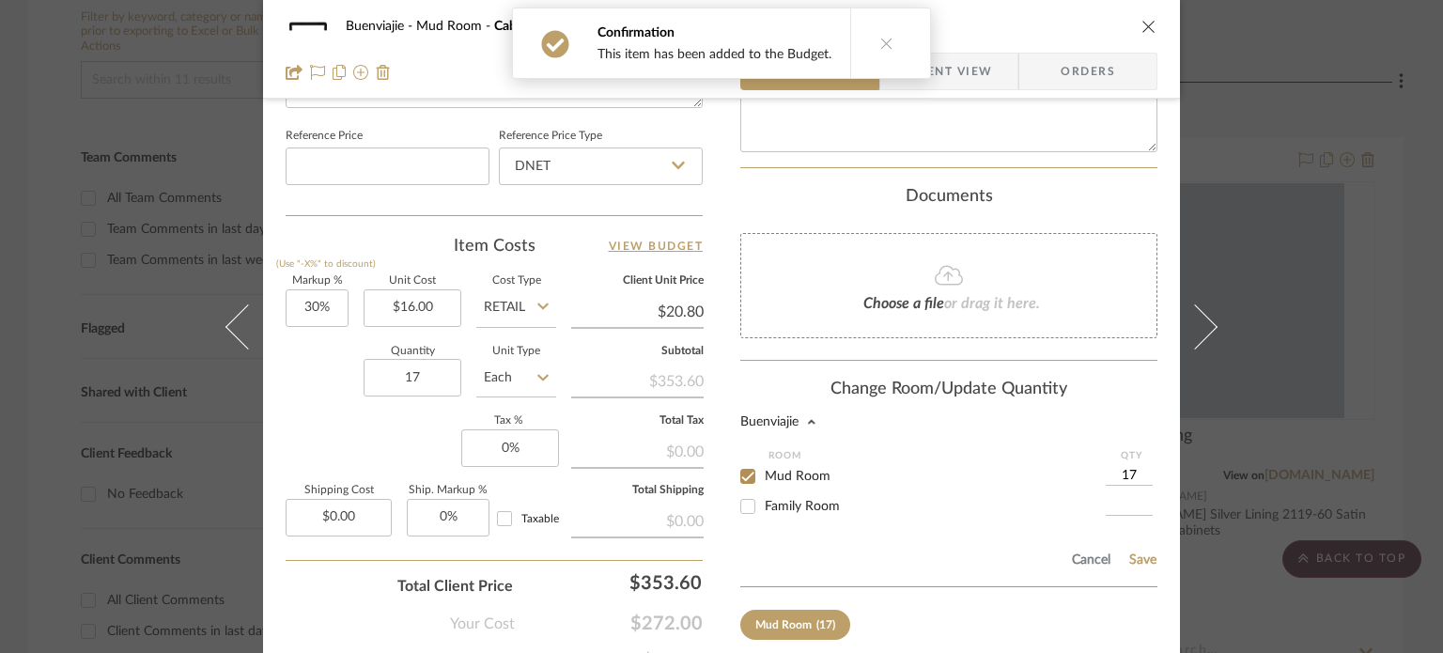
click at [818, 506] on span "Family Room" at bounding box center [802, 506] width 75 height 13
click at [763, 506] on input "Family Room" at bounding box center [748, 506] width 30 height 30
checkbox input "true"
type input "1"
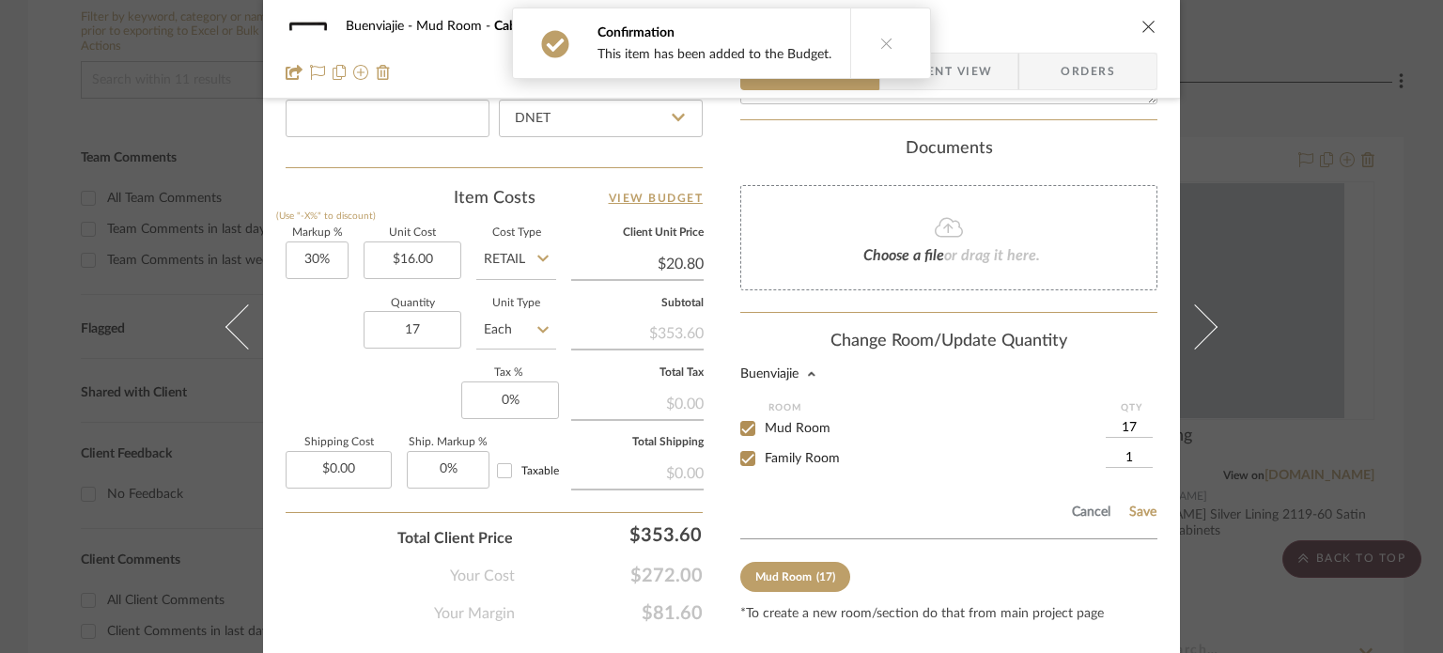
scroll to position [1093, 0]
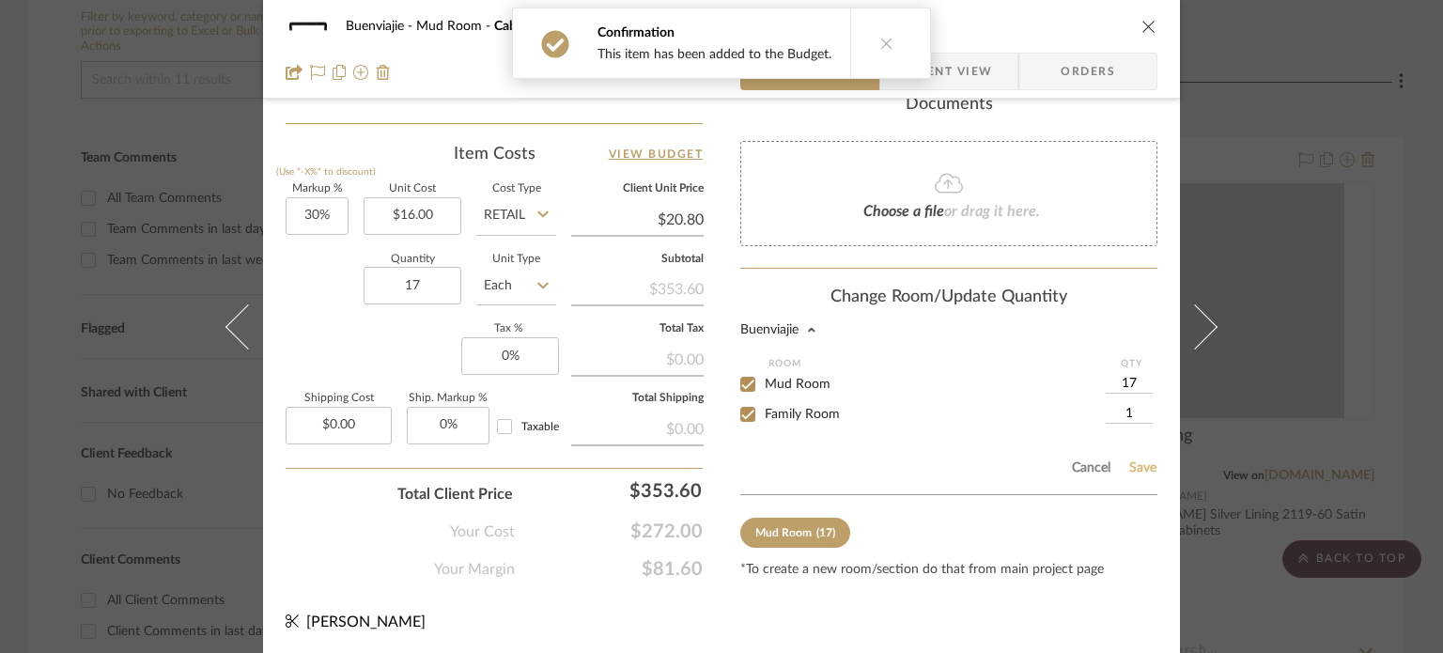
click at [1146, 472] on button "Save" at bounding box center [1142, 467] width 29 height 15
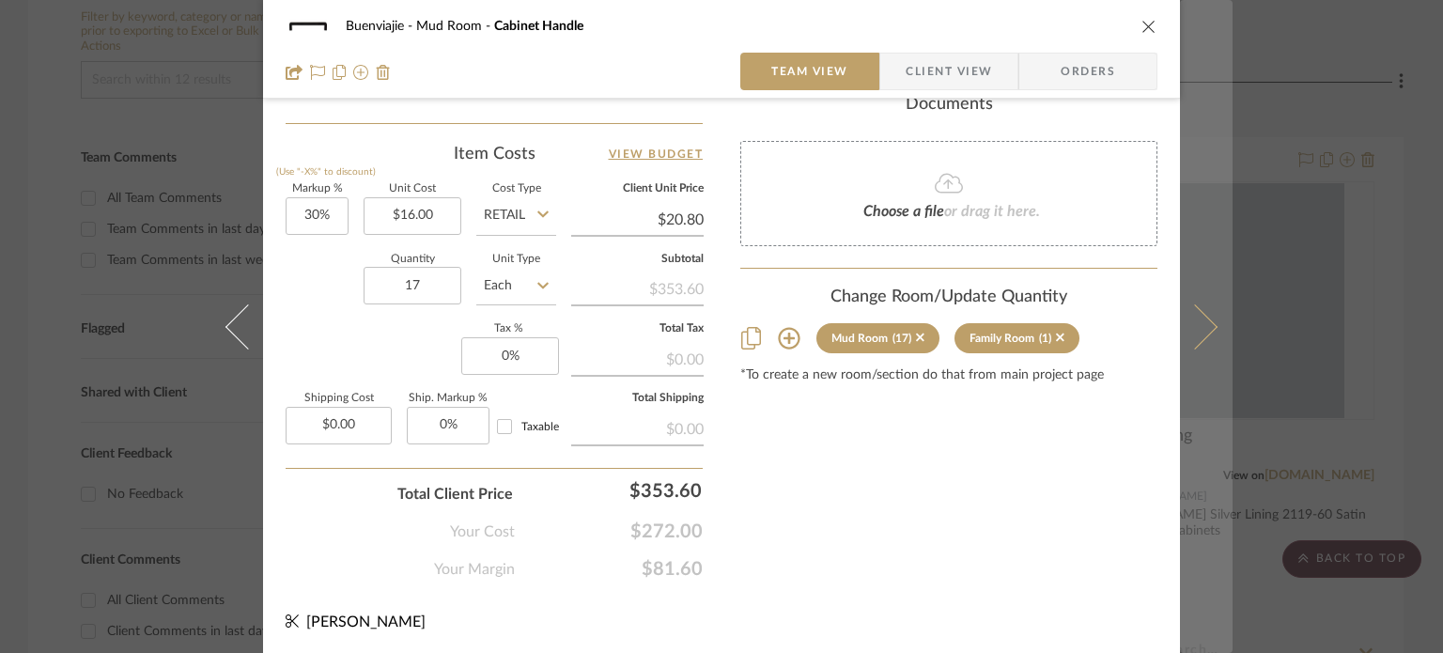
click at [1195, 351] on button at bounding box center [1206, 326] width 53 height 653
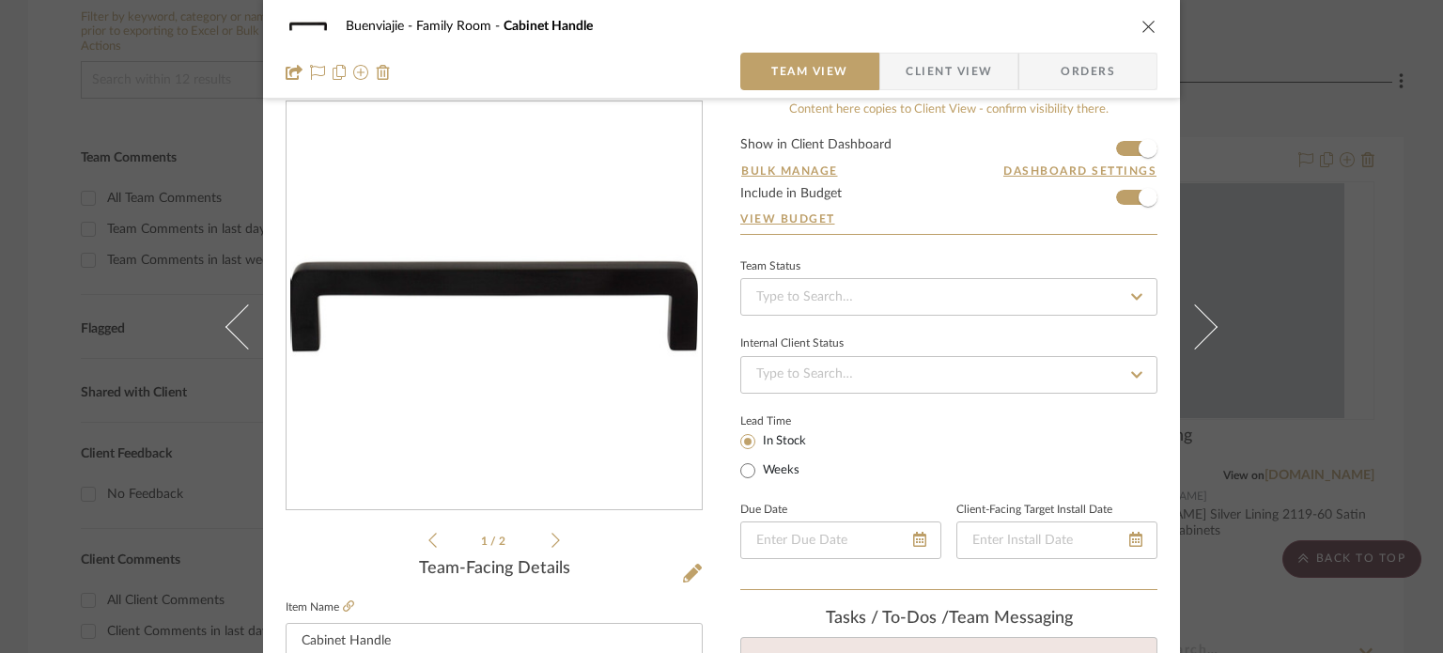
scroll to position [0, 0]
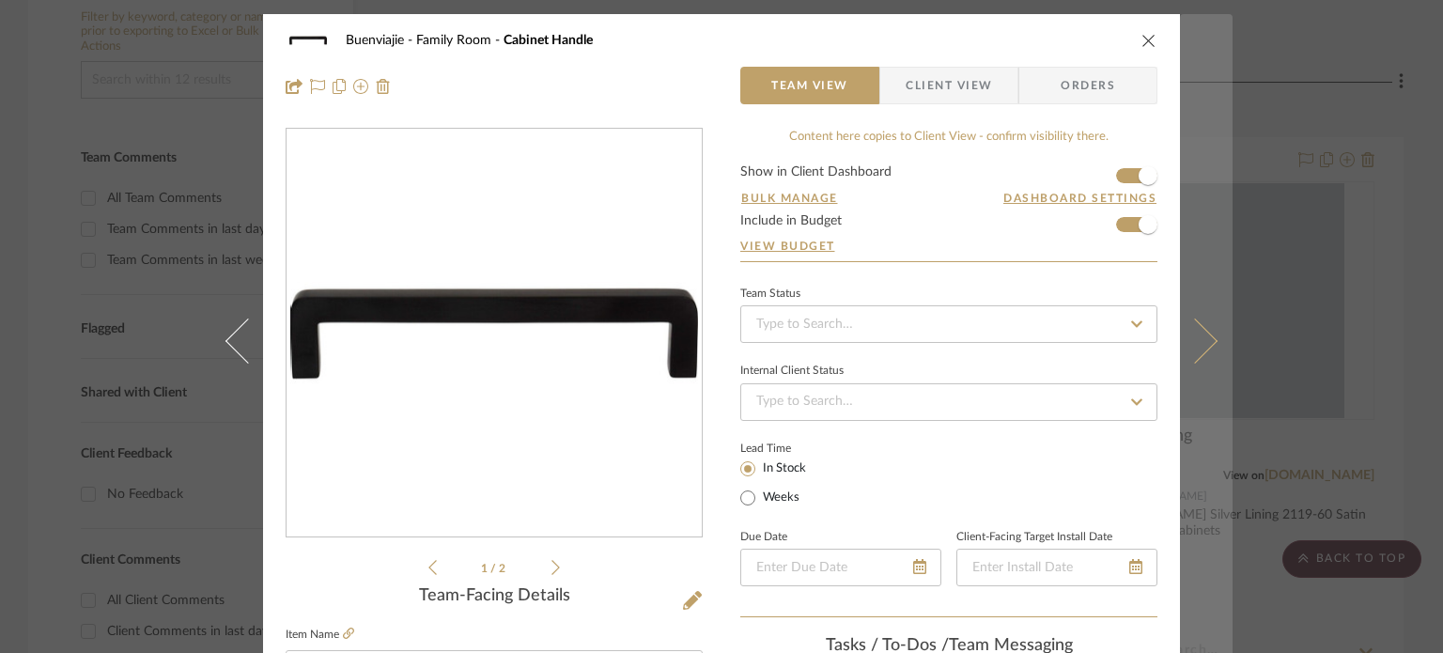
click at [1187, 68] on button at bounding box center [1206, 340] width 53 height 653
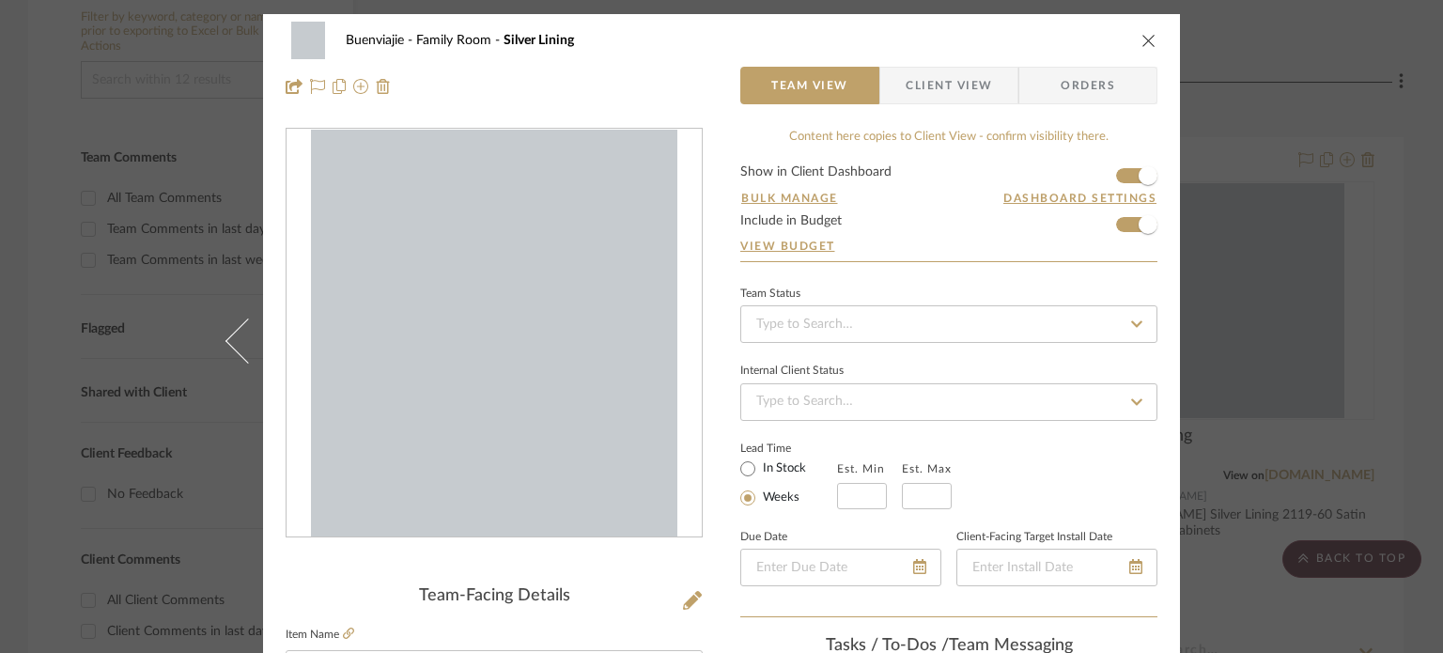
click at [1141, 33] on icon "close" at bounding box center [1148, 40] width 15 height 15
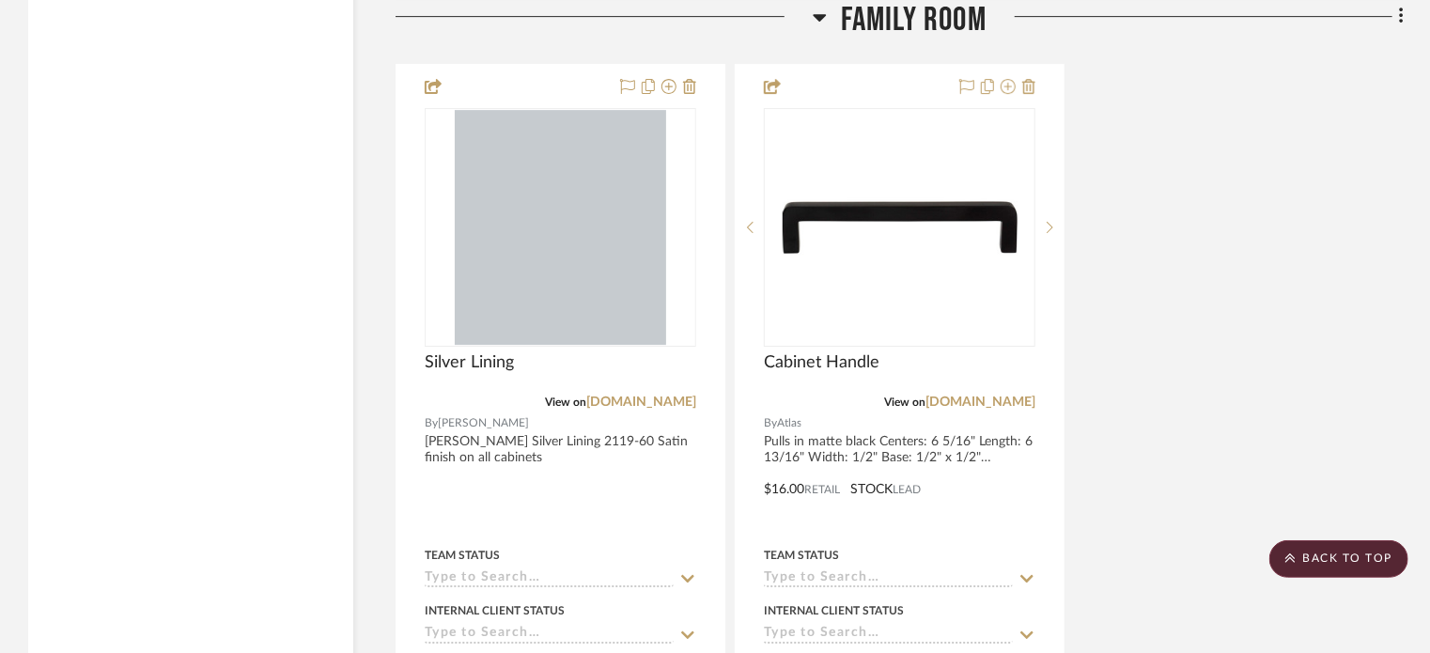
scroll to position [3085, 0]
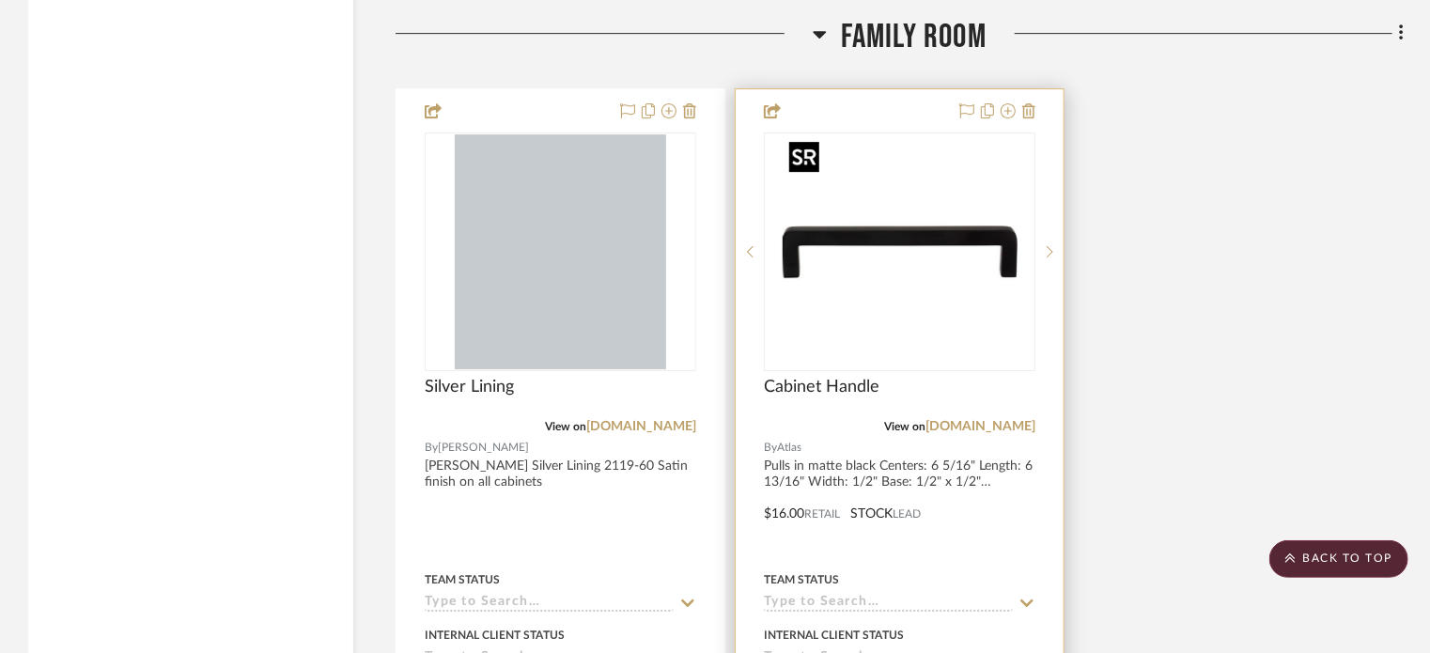
click at [0, 0] on img at bounding box center [0, 0] width 0 height 0
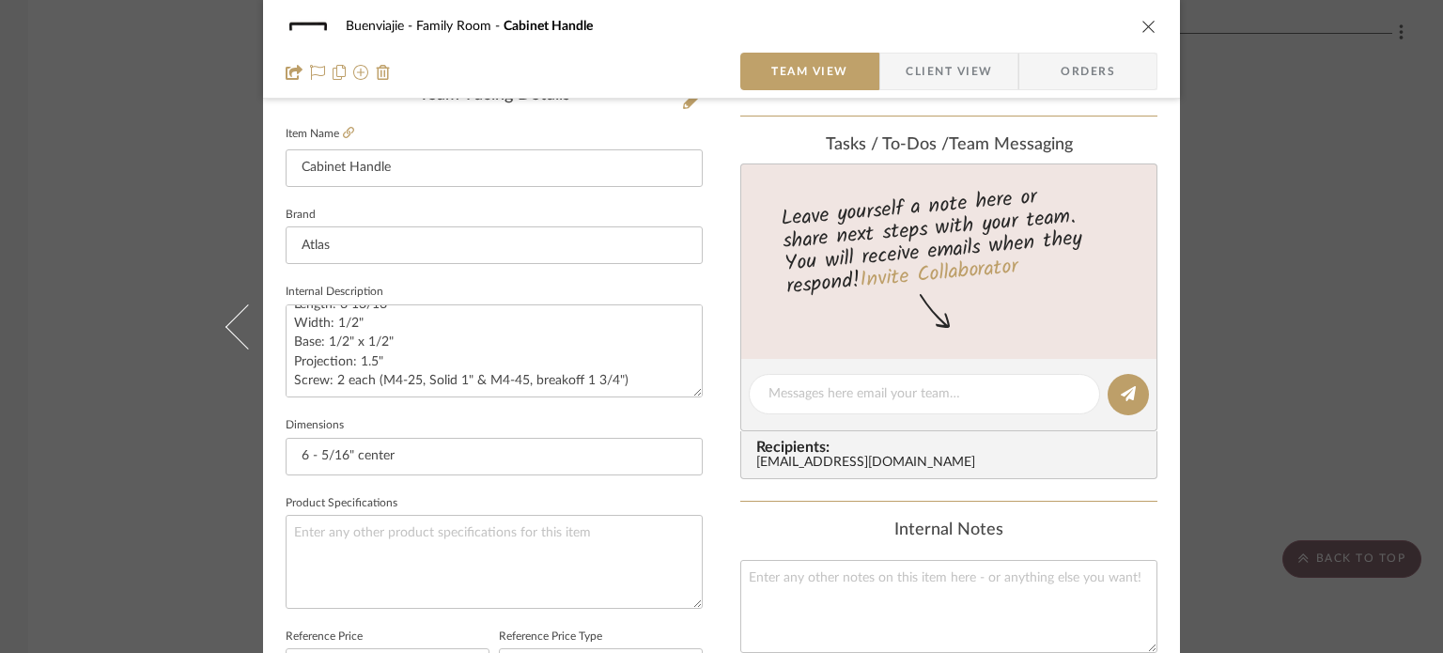
scroll to position [876, 0]
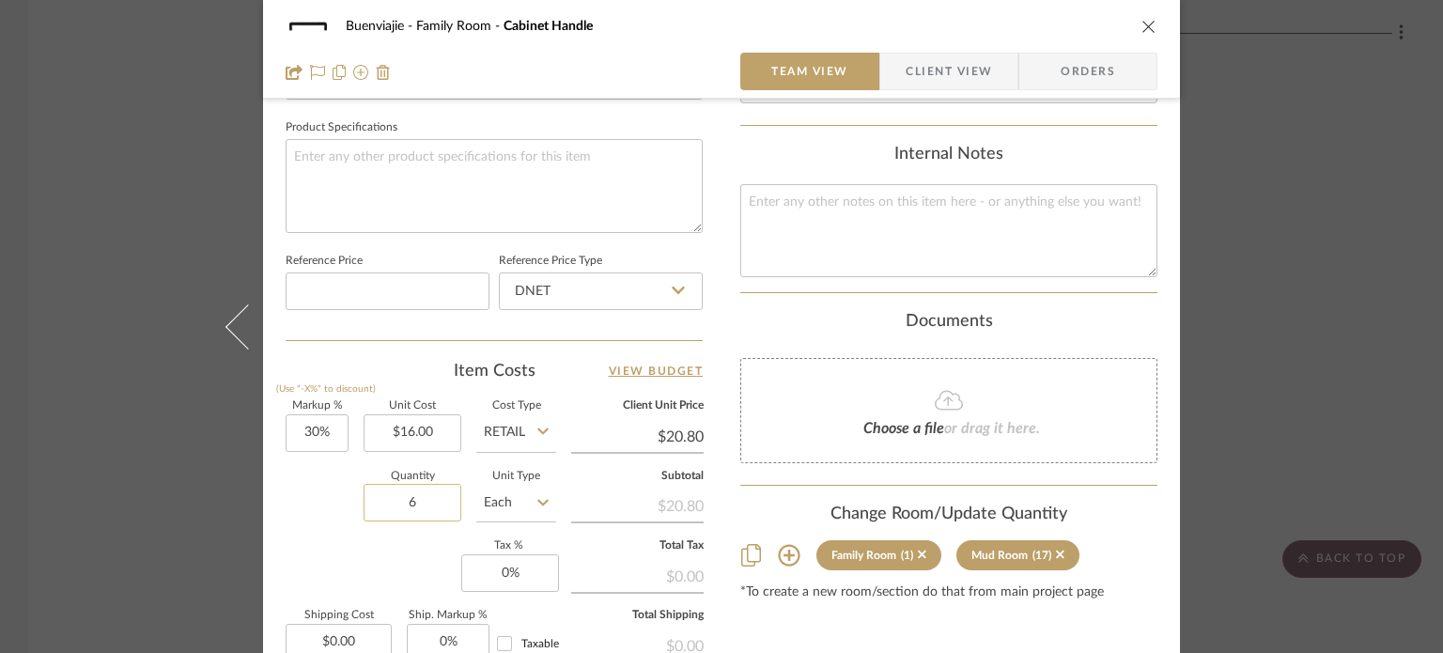
type input "6"
click at [287, 526] on div "Quantity 6 Unit Type Each" at bounding box center [421, 505] width 271 height 67
click at [186, 493] on div "Buenviajie Family Room Cabinet Handle Team View Client View Orders 1 / 2 Team-F…" at bounding box center [721, 326] width 1443 height 653
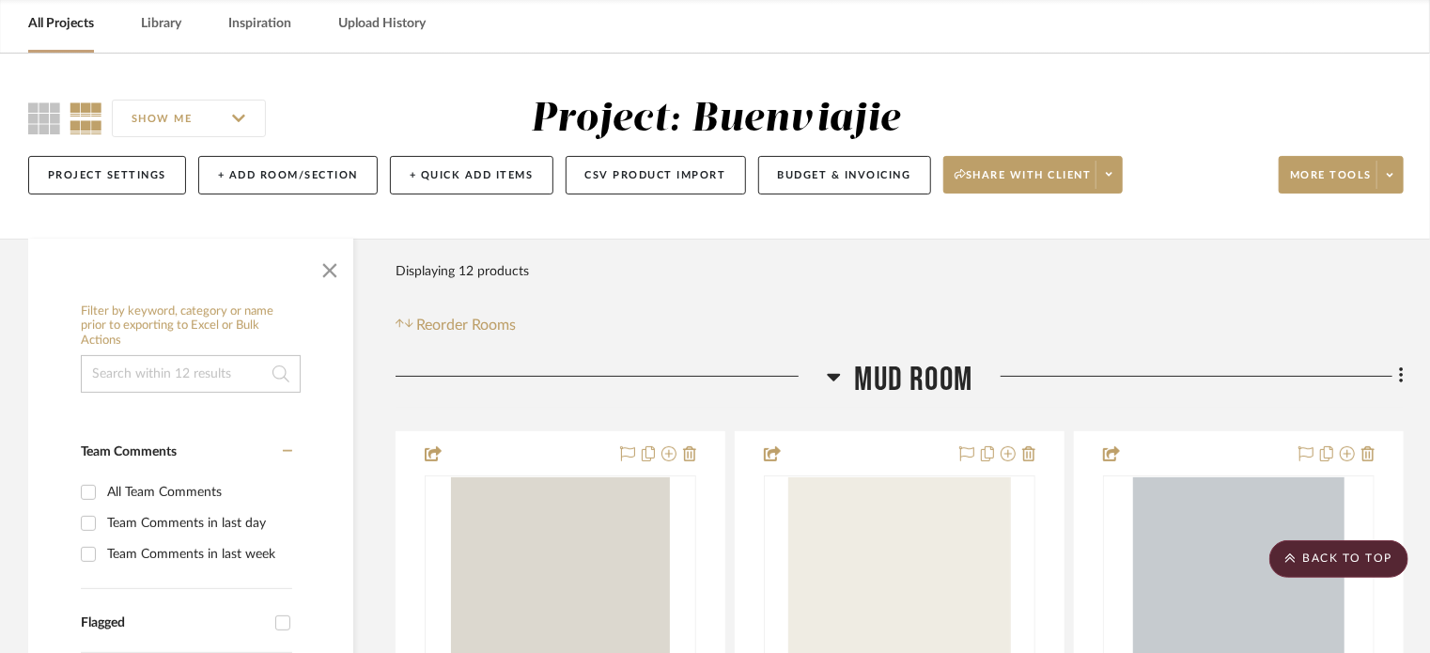
scroll to position [79, 0]
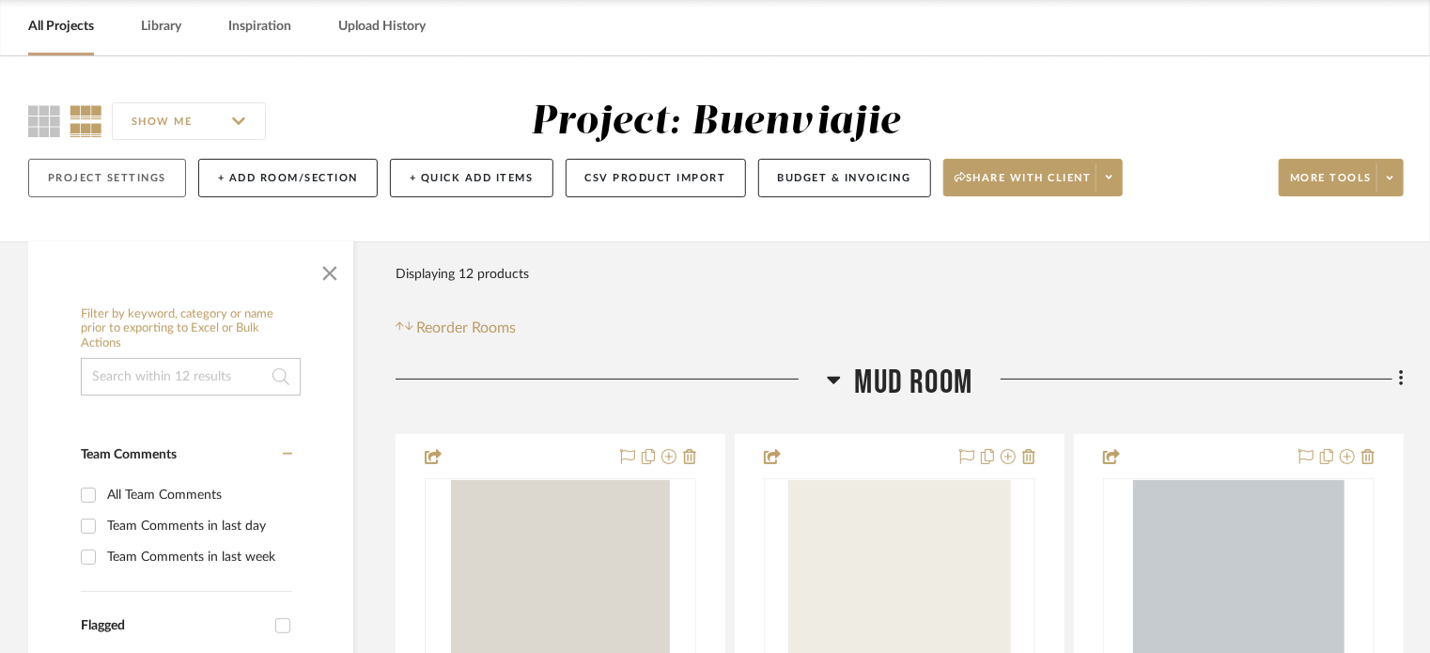
click at [97, 182] on button "Project Settings" at bounding box center [107, 178] width 158 height 39
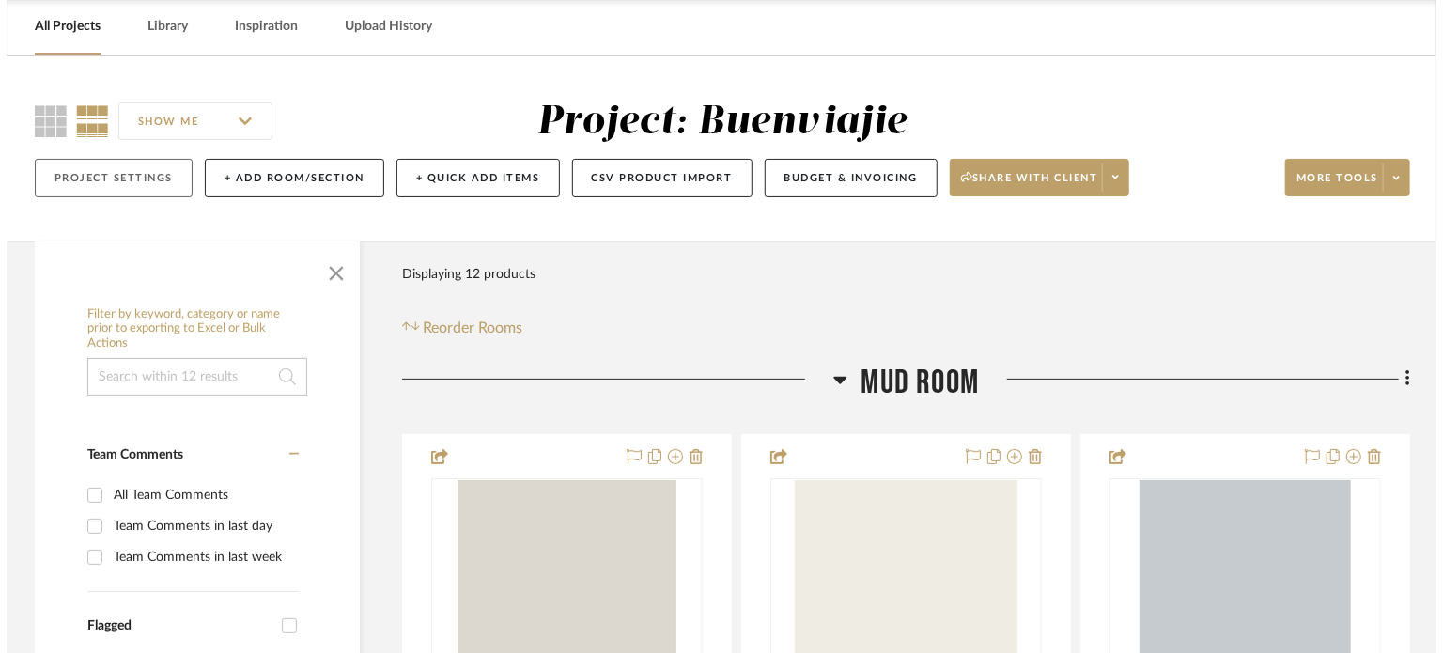
scroll to position [0, 0]
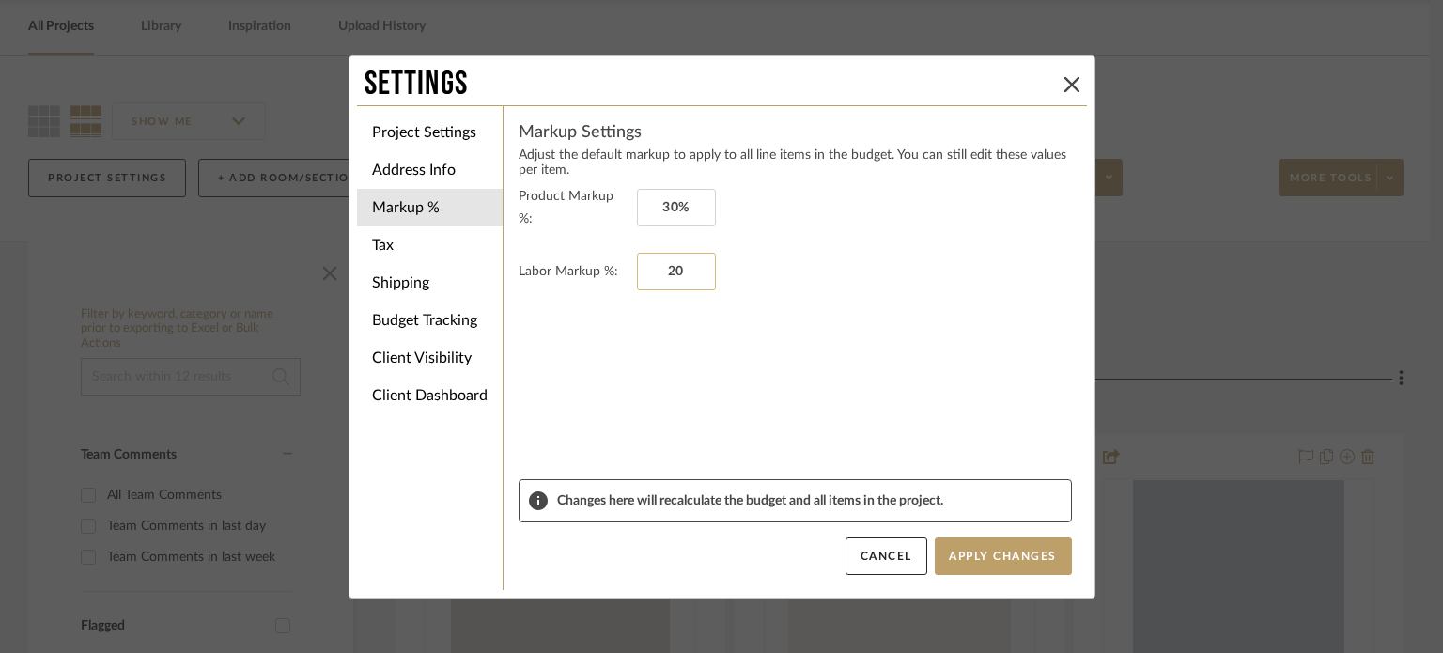
click at [673, 253] on input "20" at bounding box center [676, 272] width 79 height 38
type input "0"
type input "30"
type input "0%"
click at [654, 198] on input "30" at bounding box center [676, 208] width 79 height 38
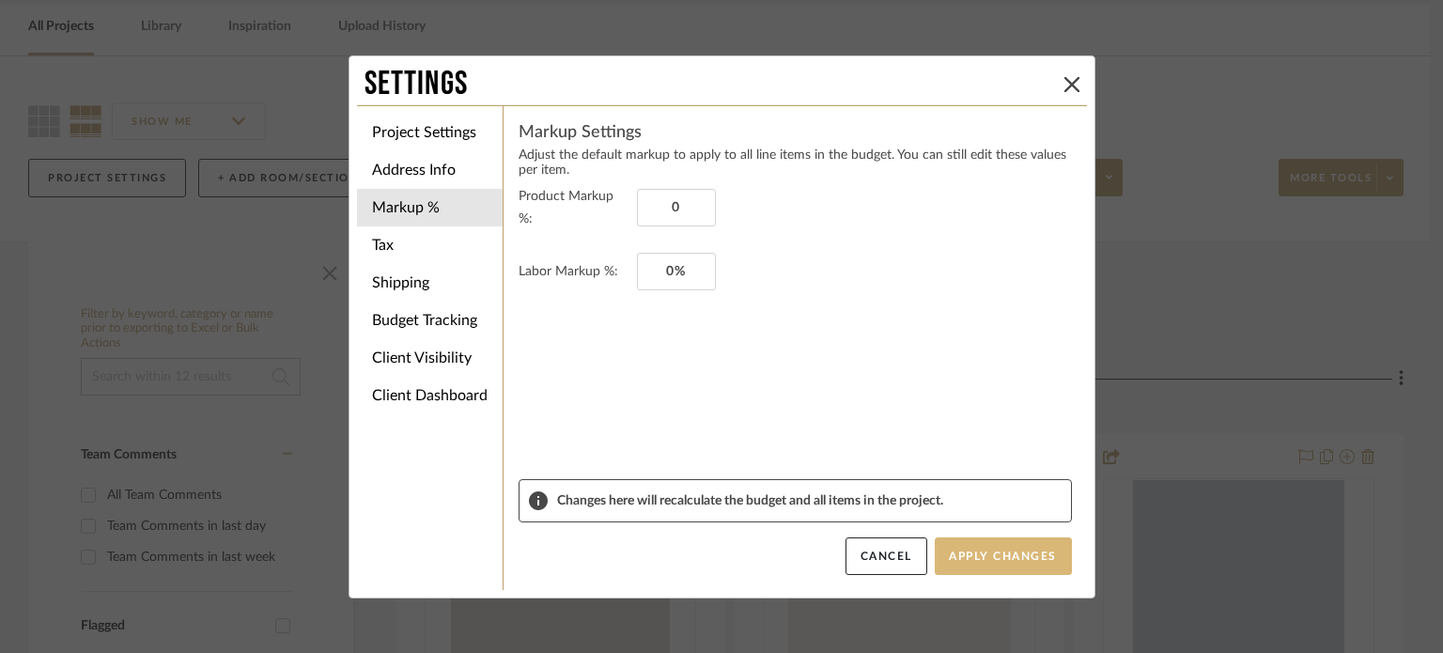
type input "0%"
click at [1000, 553] on button "Apply Changes" at bounding box center [1003, 556] width 137 height 38
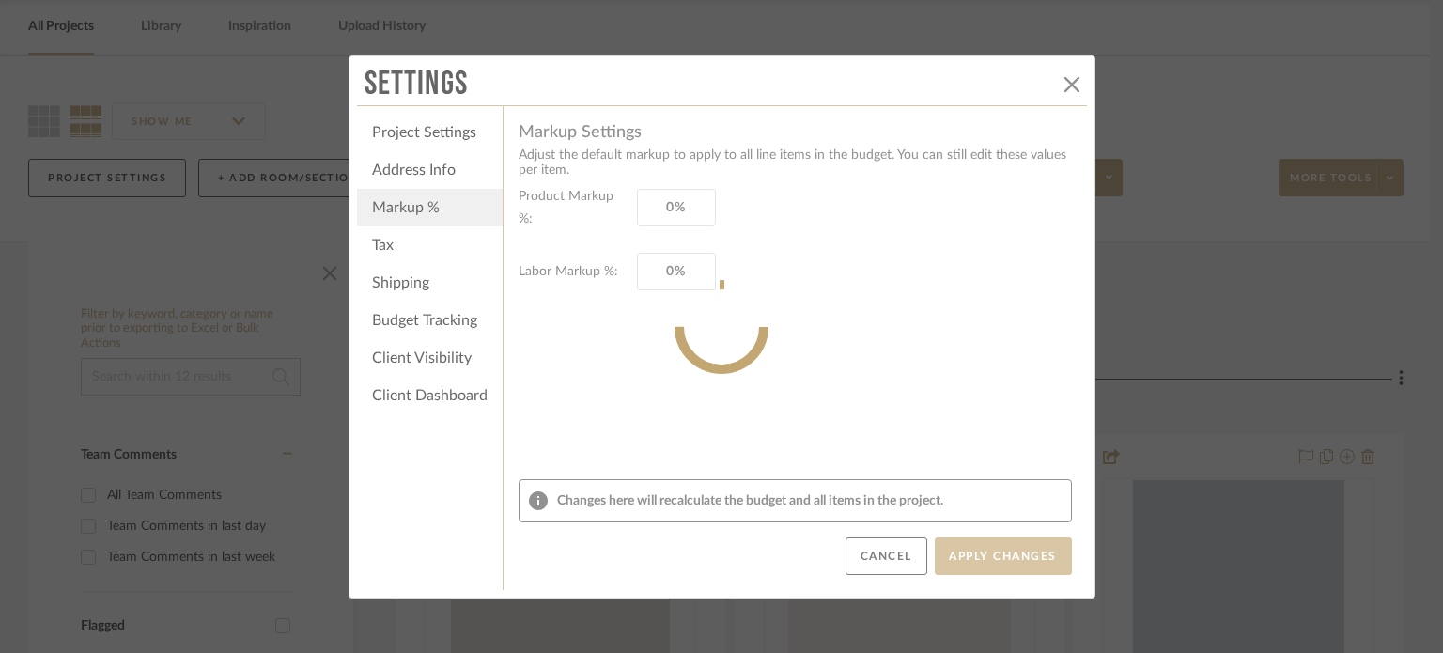
click at [417, 134] on sr-spinner at bounding box center [721, 326] width 747 height 543
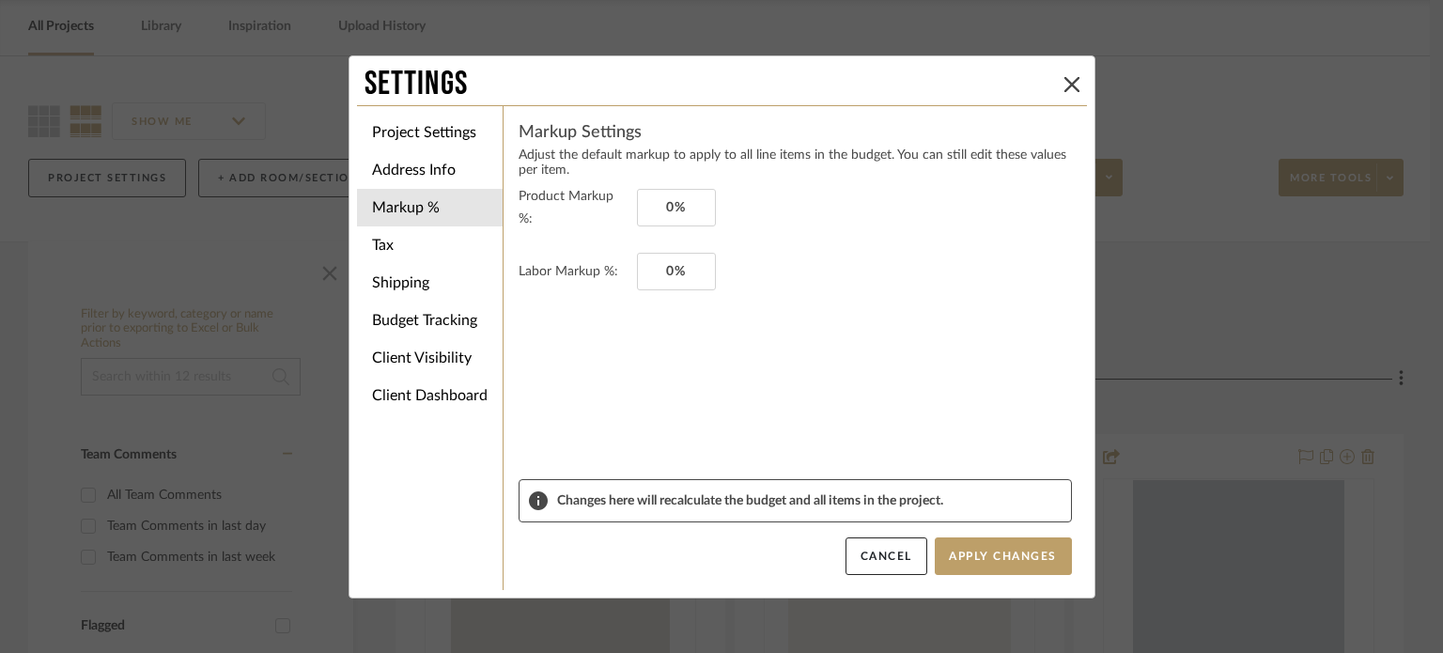
click at [417, 134] on li "Project Settings" at bounding box center [430, 133] width 146 height 38
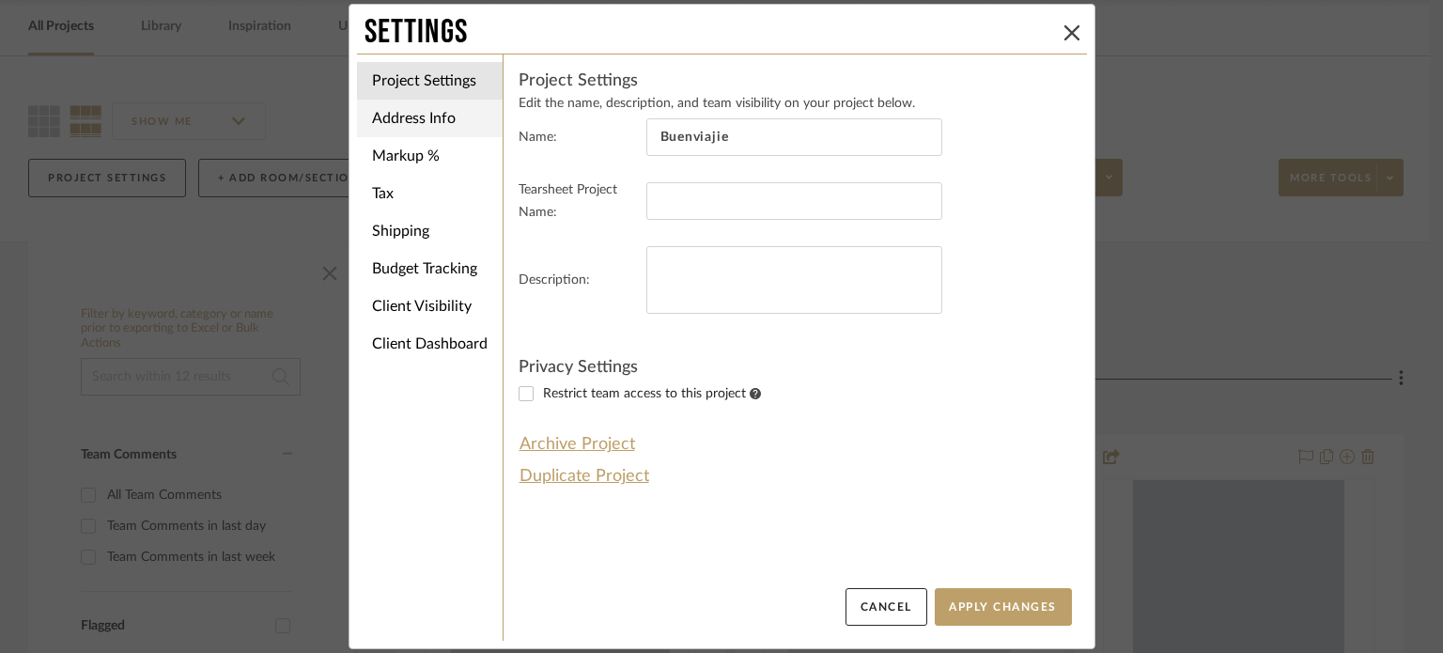
click at [388, 131] on li "Address Info" at bounding box center [430, 119] width 146 height 38
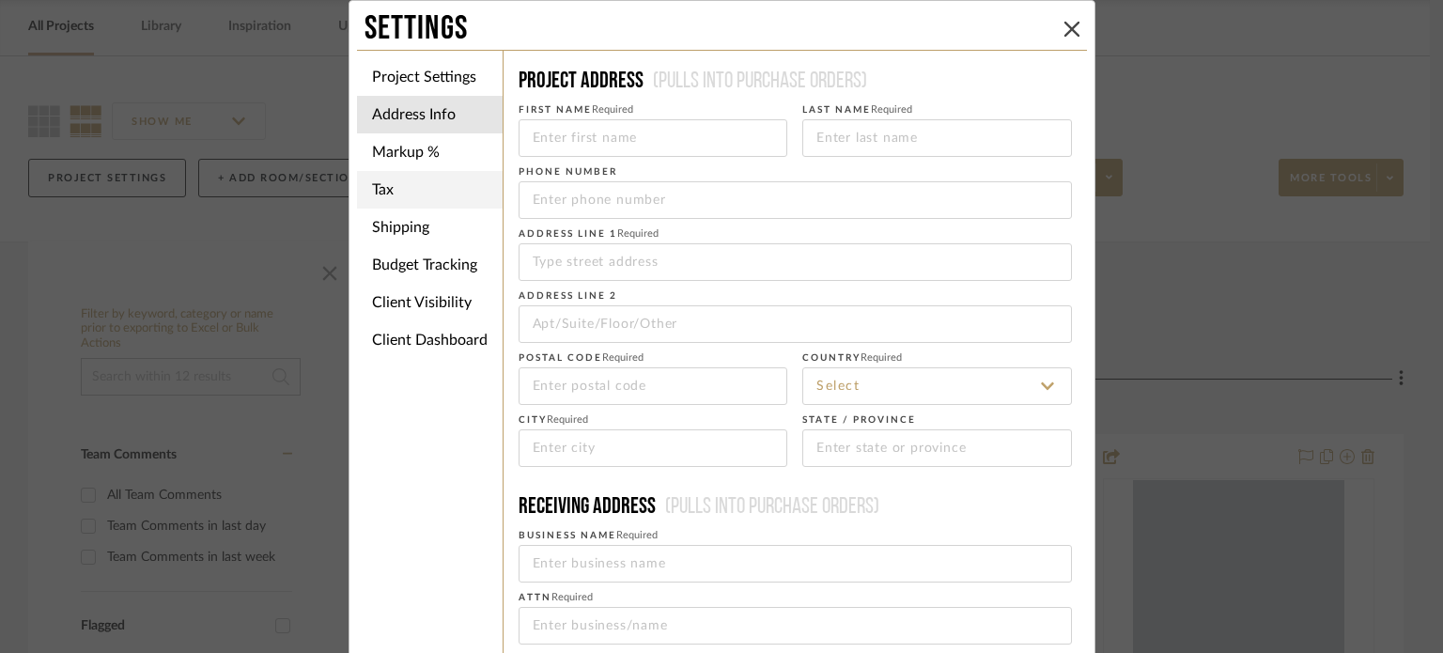
click at [383, 187] on li "Tax" at bounding box center [430, 190] width 146 height 38
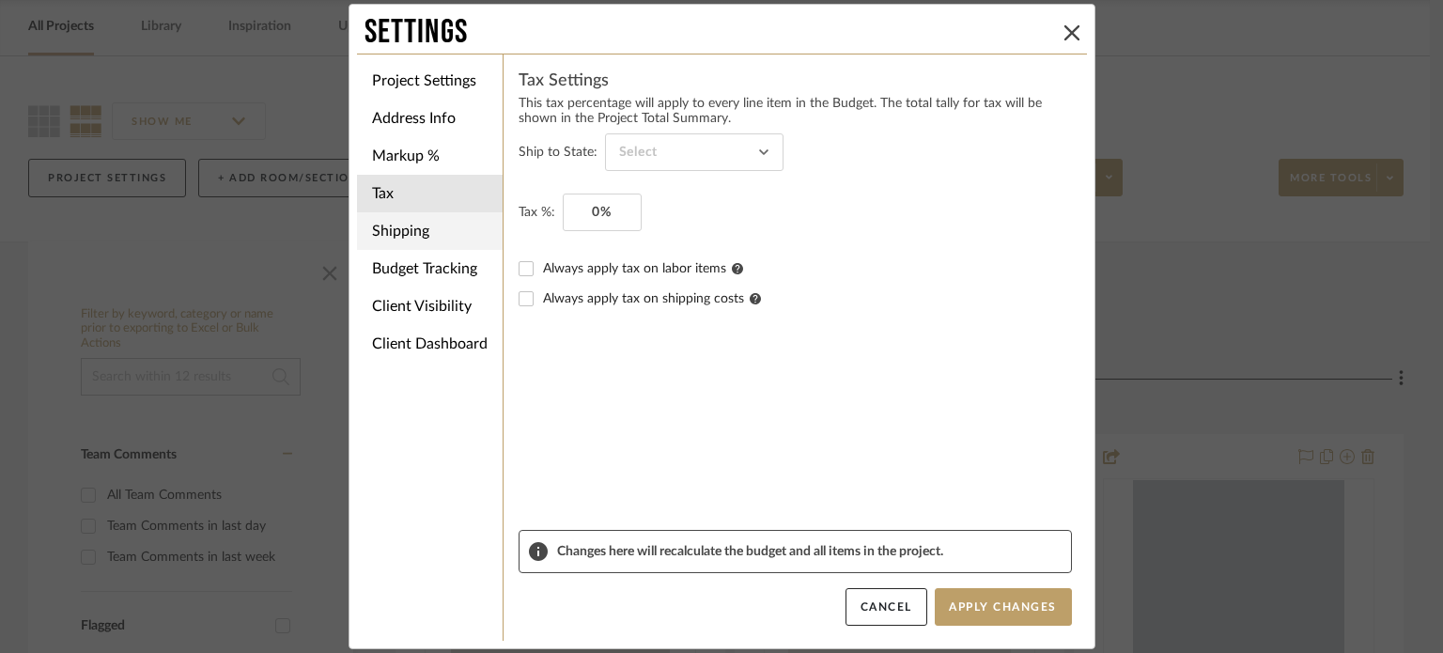
click at [402, 217] on li "Shipping" at bounding box center [430, 231] width 146 height 38
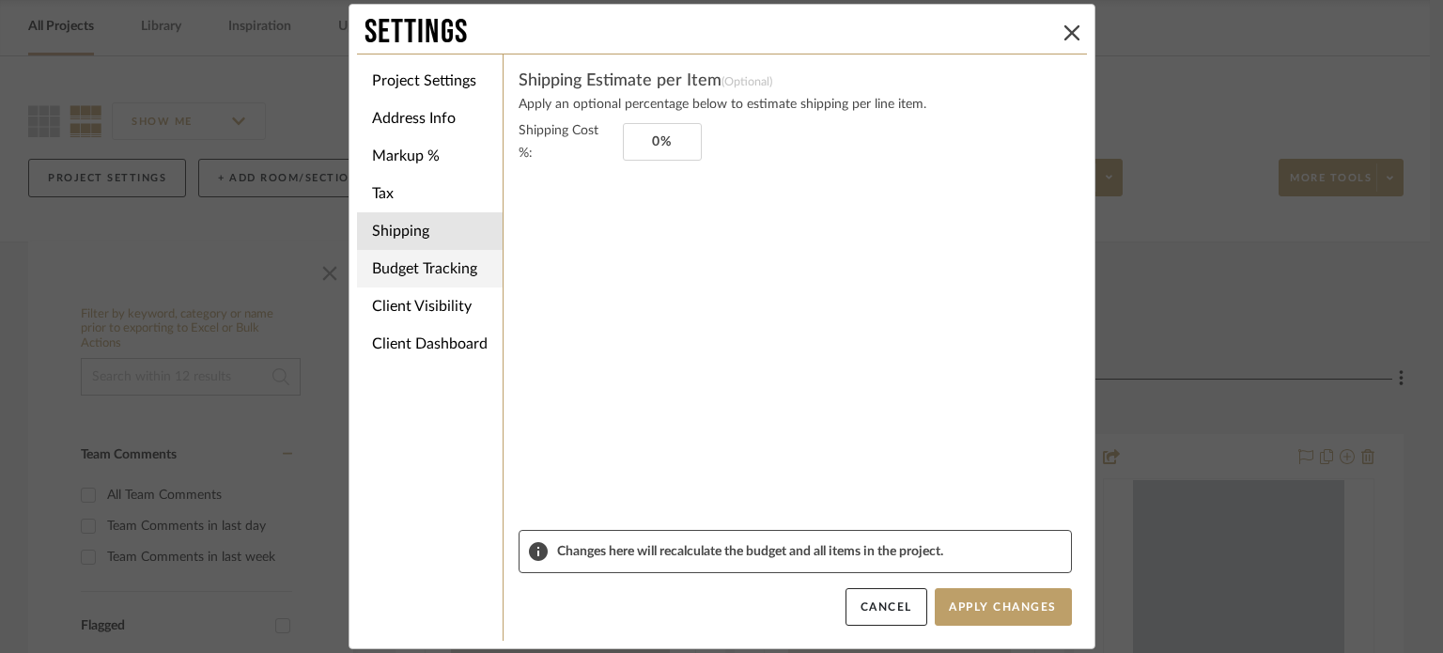
click at [436, 278] on li "Budget Tracking" at bounding box center [430, 269] width 146 height 38
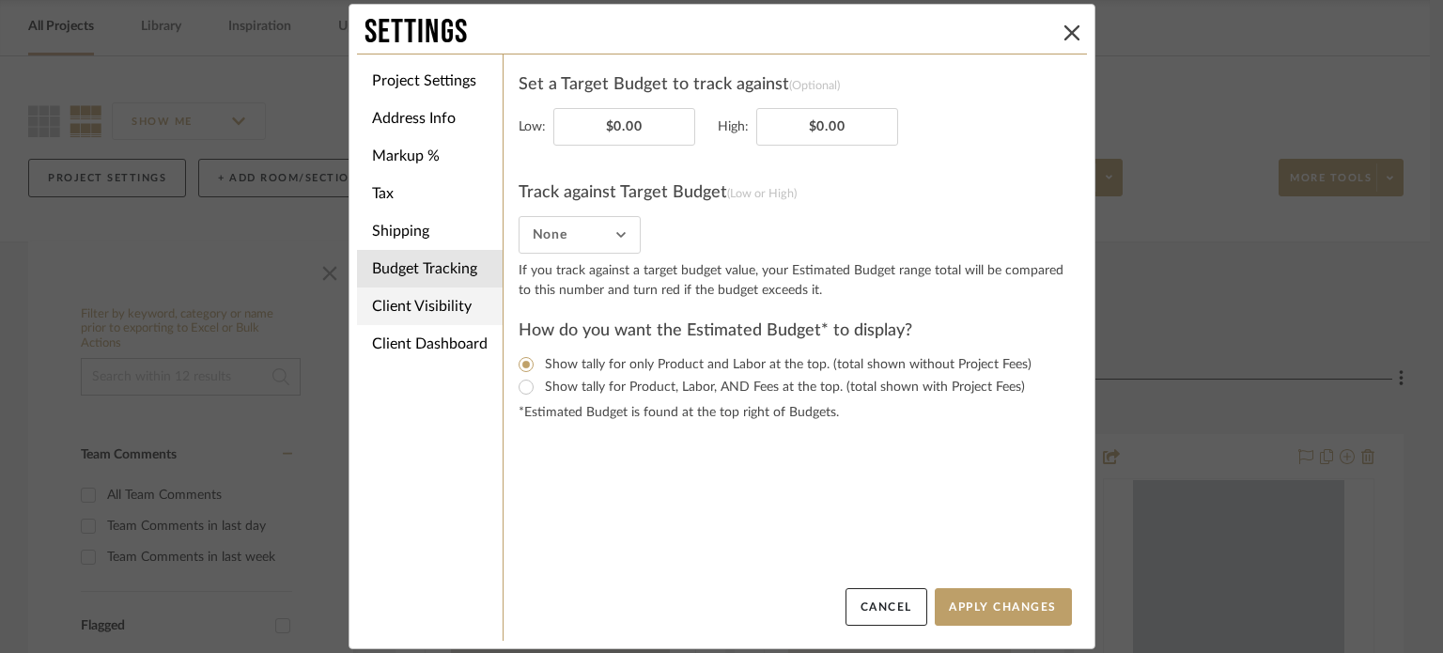
click at [432, 314] on li "Client Visibility" at bounding box center [430, 306] width 146 height 38
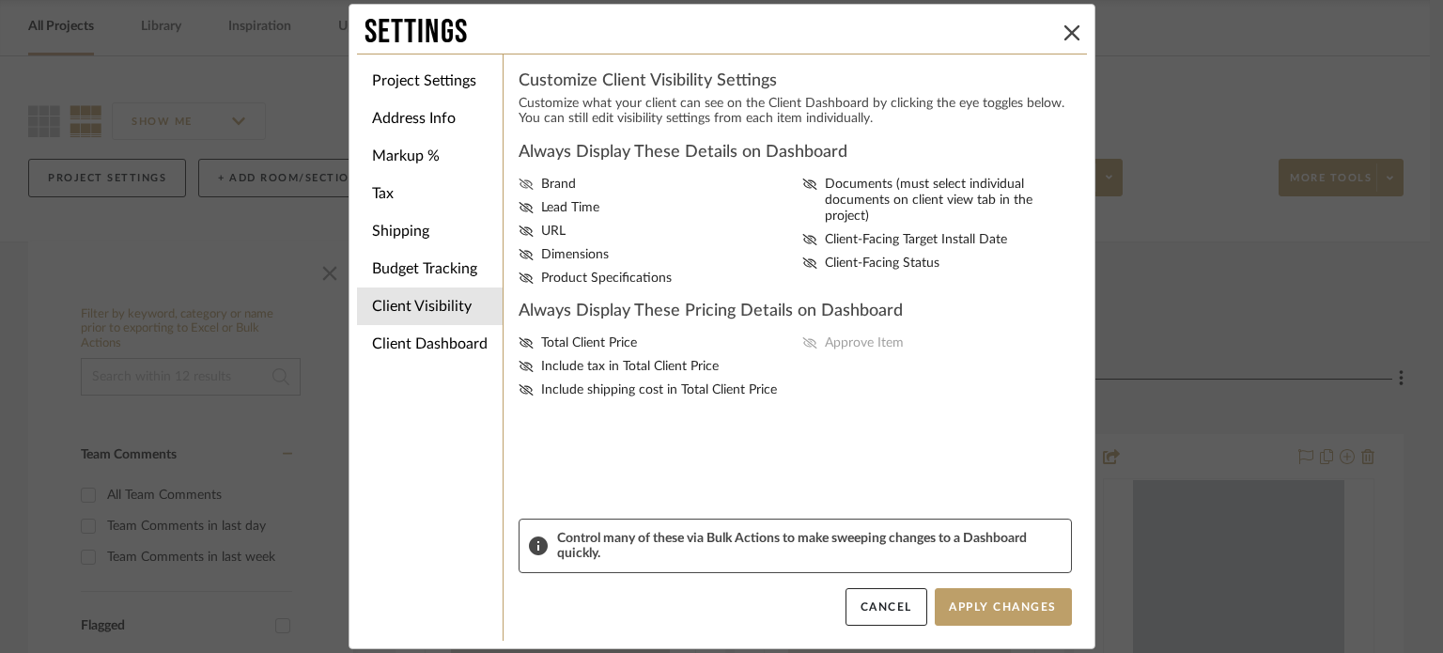
click at [526, 183] on label "Brand" at bounding box center [657, 185] width 277 height 16
click at [0, 0] on input "Brand" at bounding box center [0, 0] width 0 height 0
click at [541, 224] on span "URL" at bounding box center [553, 232] width 24 height 16
click at [0, 0] on input "URL" at bounding box center [0, 0] width 0 height 0
click at [541, 252] on span "Dimensions" at bounding box center [575, 255] width 68 height 16
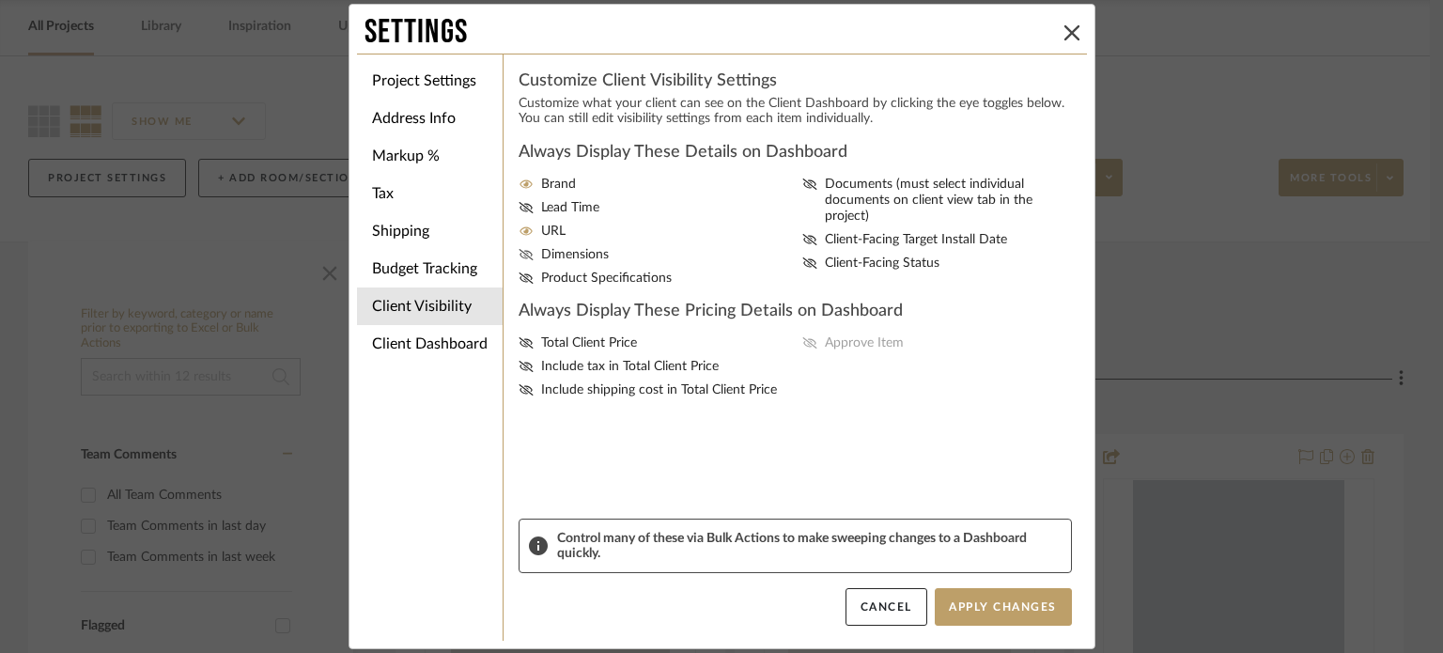
click at [0, 0] on input "Dimensions" at bounding box center [0, 0] width 0 height 0
click at [543, 275] on span "Product Specifications" at bounding box center [606, 279] width 131 height 16
click at [519, 271] on fa-icon at bounding box center [526, 279] width 15 height 16
click at [0, 0] on input "Product Specifications" at bounding box center [0, 0] width 0 height 0
click at [519, 340] on icon at bounding box center [526, 342] width 15 height 11
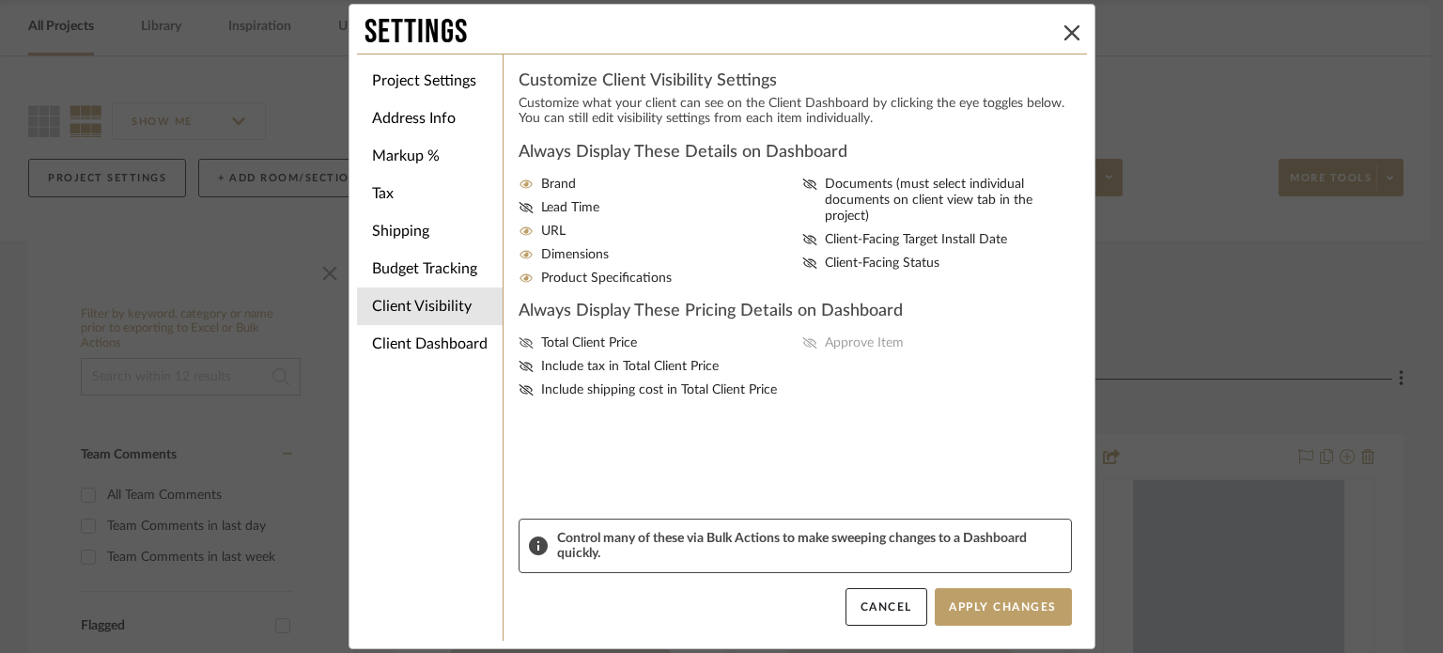
click at [0, 0] on input "Total Client Price" at bounding box center [0, 0] width 0 height 0
click at [807, 342] on icon at bounding box center [809, 342] width 15 height 11
click at [0, 0] on input "Approve Item" at bounding box center [0, 0] width 0 height 0
click at [988, 613] on button "Apply Changes" at bounding box center [1003, 607] width 137 height 38
click at [421, 337] on li "Client Dashboard" at bounding box center [430, 344] width 146 height 38
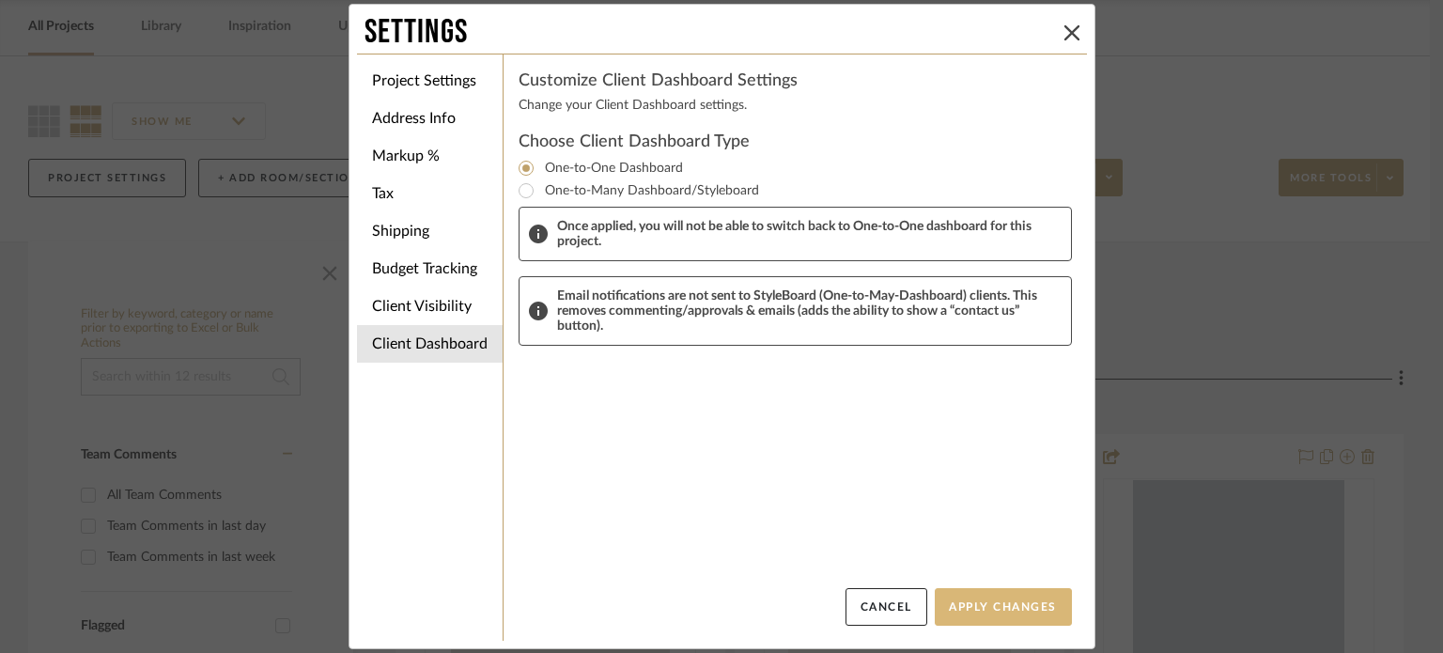
click at [984, 608] on button "Apply Changes" at bounding box center [1003, 607] width 137 height 38
click at [1065, 34] on icon at bounding box center [1071, 32] width 15 height 15
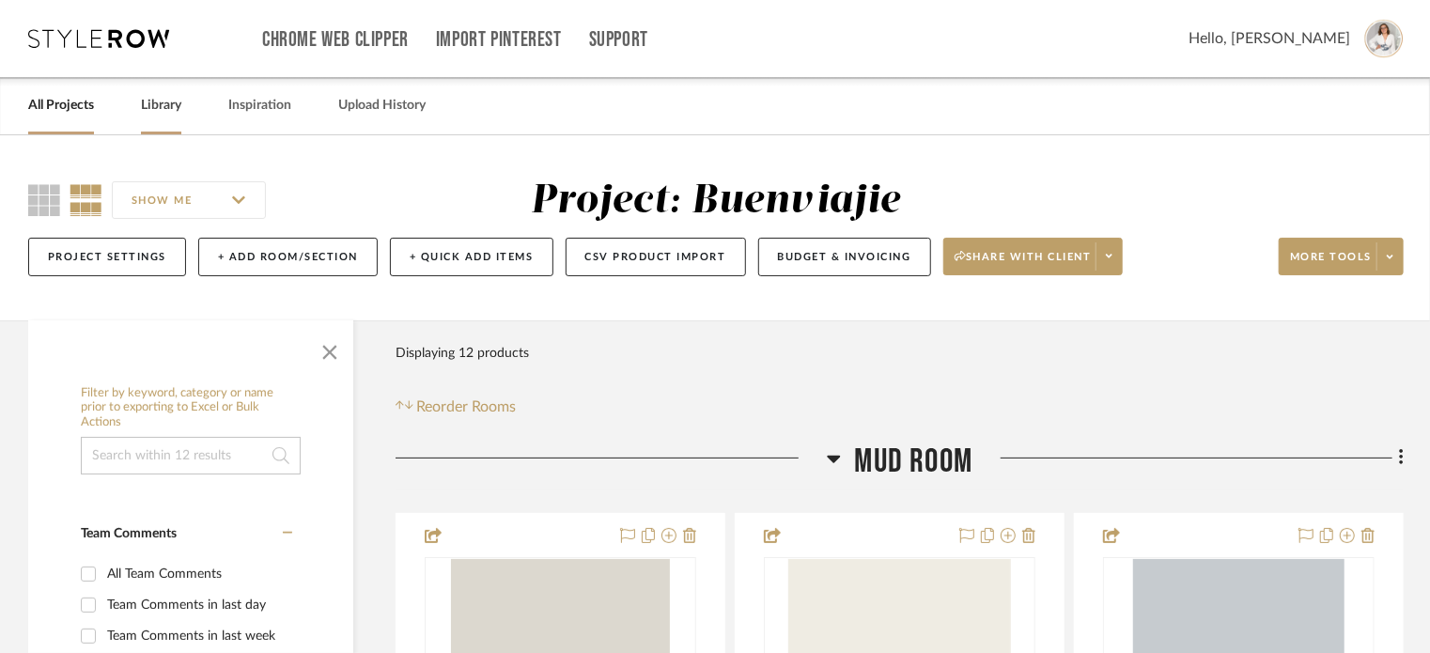
click at [169, 103] on link "Library" at bounding box center [161, 105] width 40 height 25
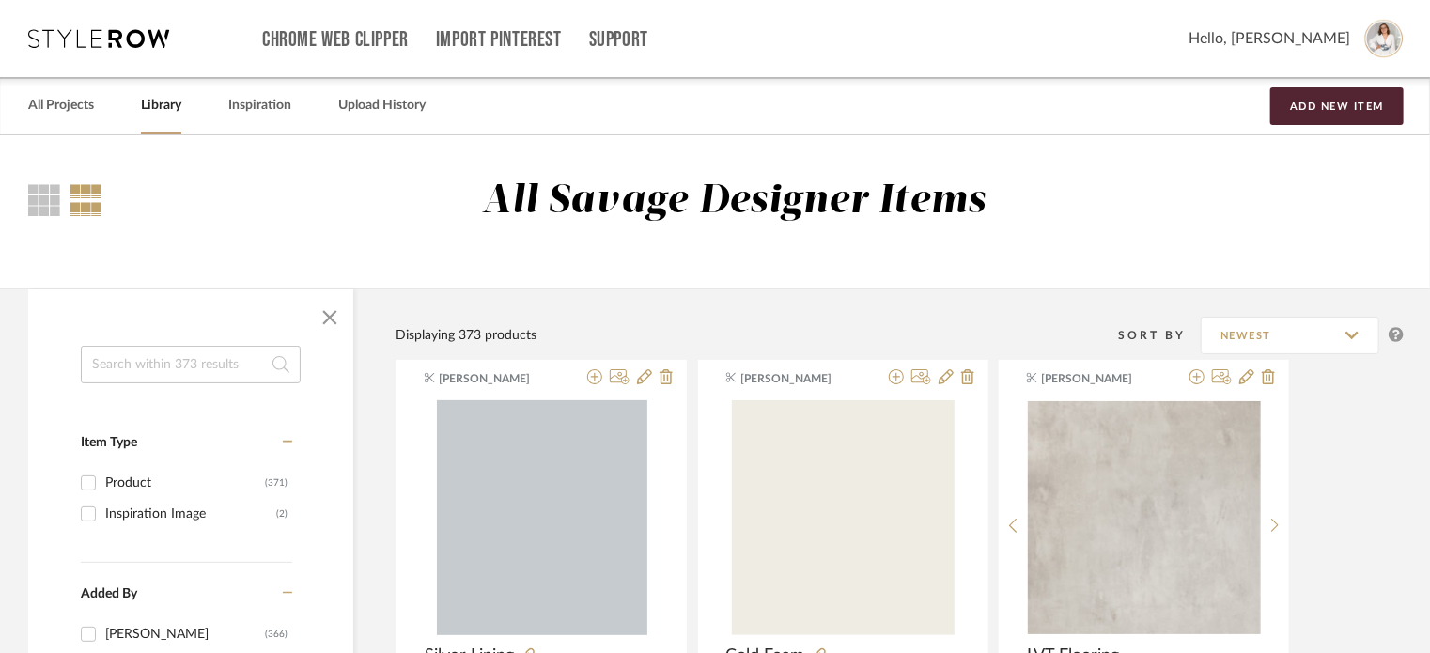
click at [191, 364] on input at bounding box center [191, 365] width 220 height 38
type input "flooring"
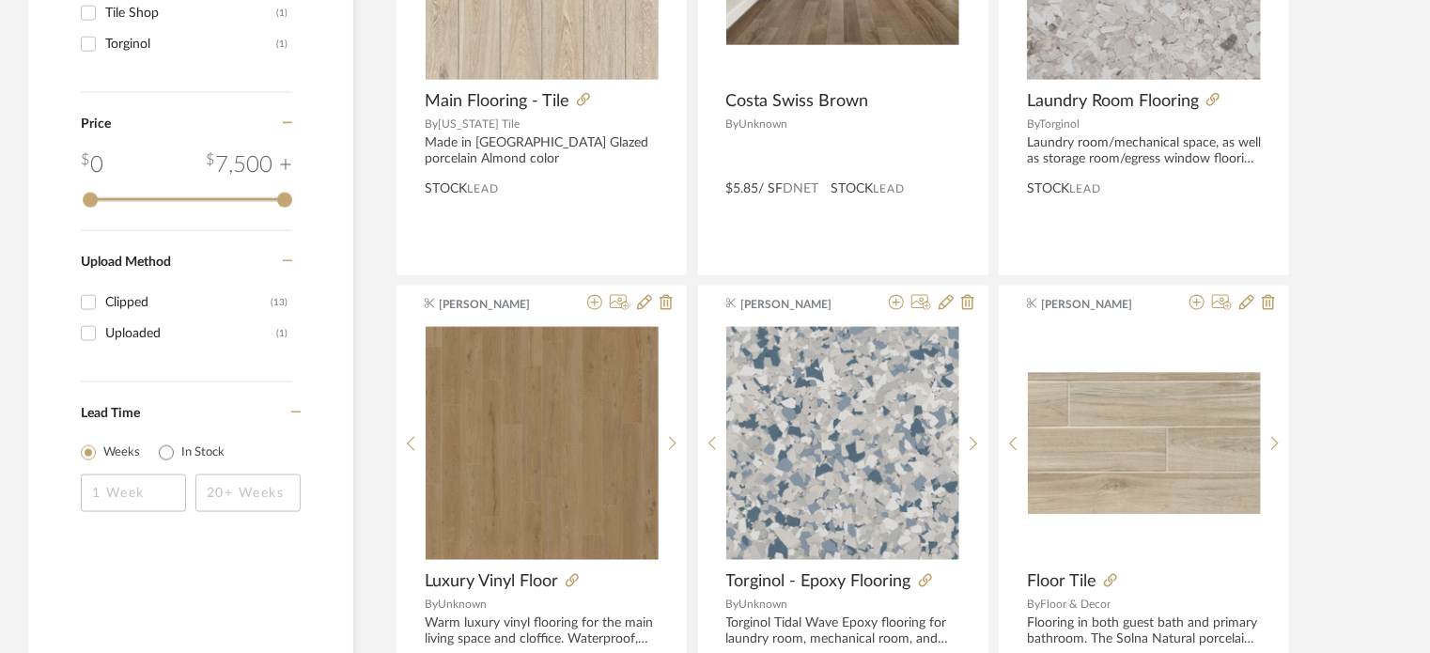
scroll to position [1127, 0]
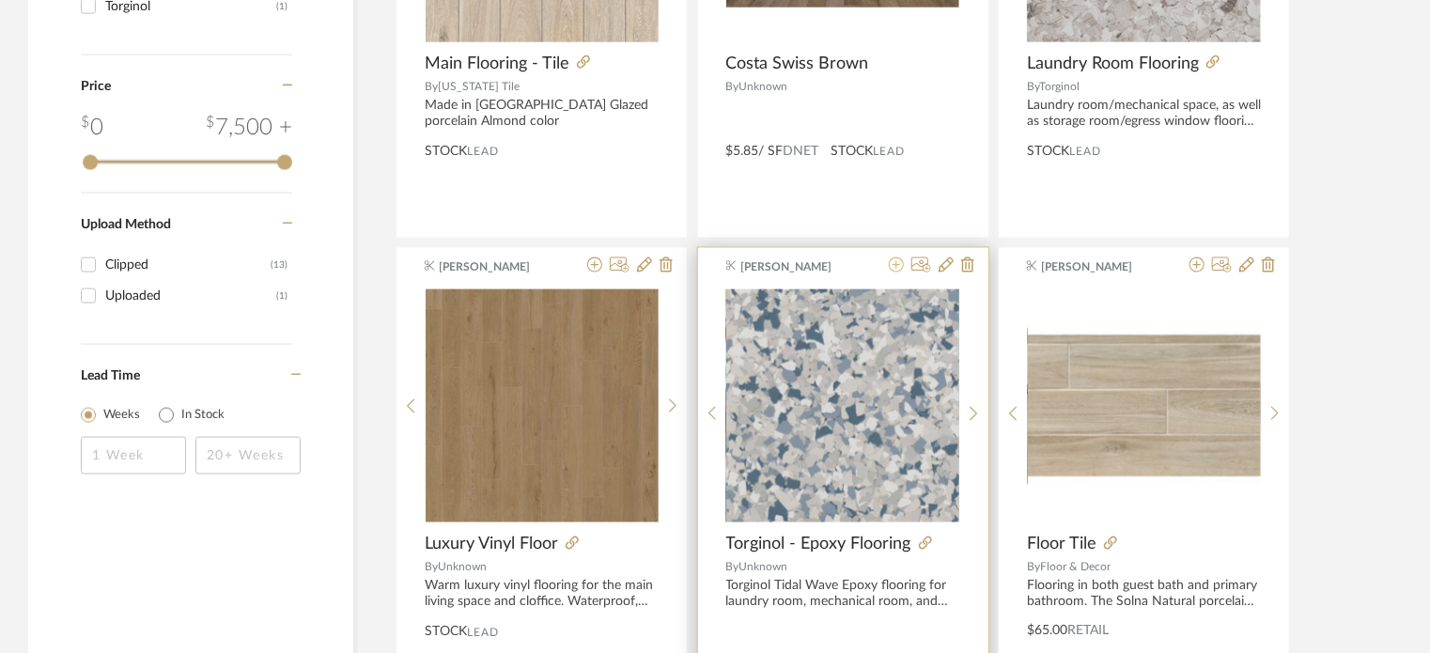
click at [895, 265] on icon at bounding box center [896, 264] width 15 height 15
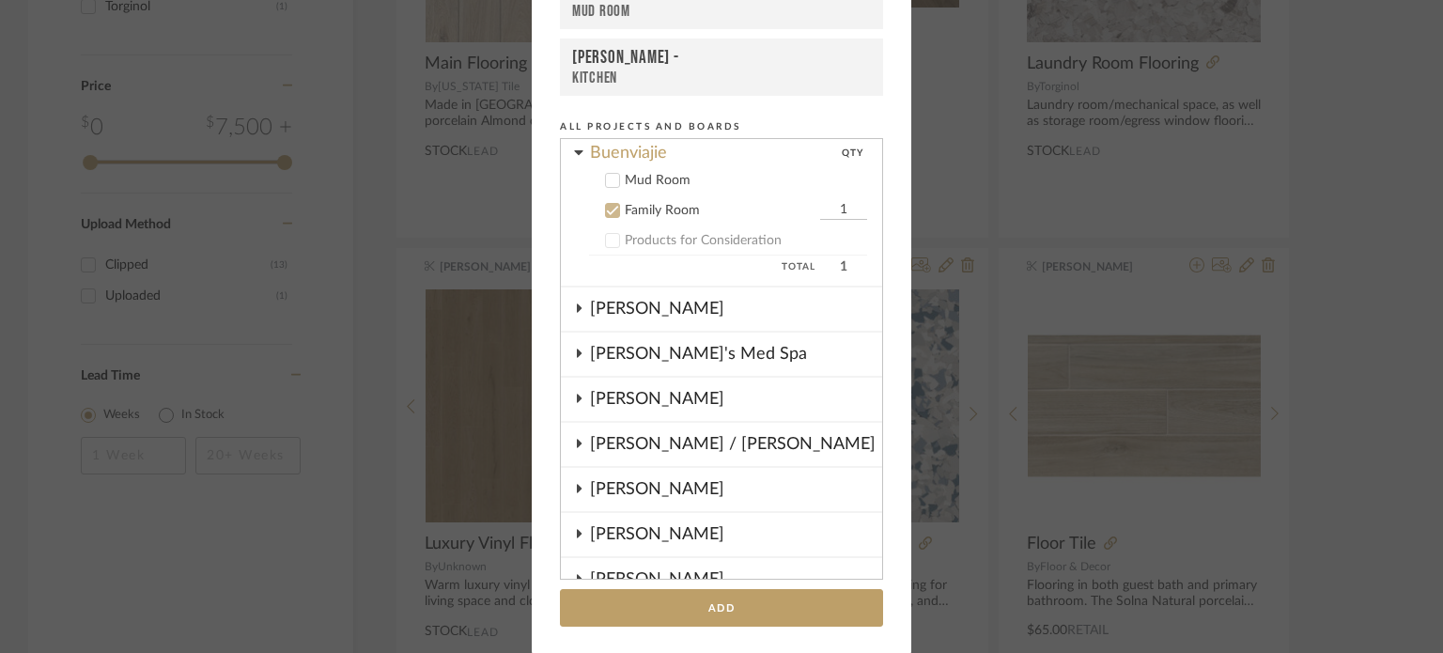
scroll to position [25, 0]
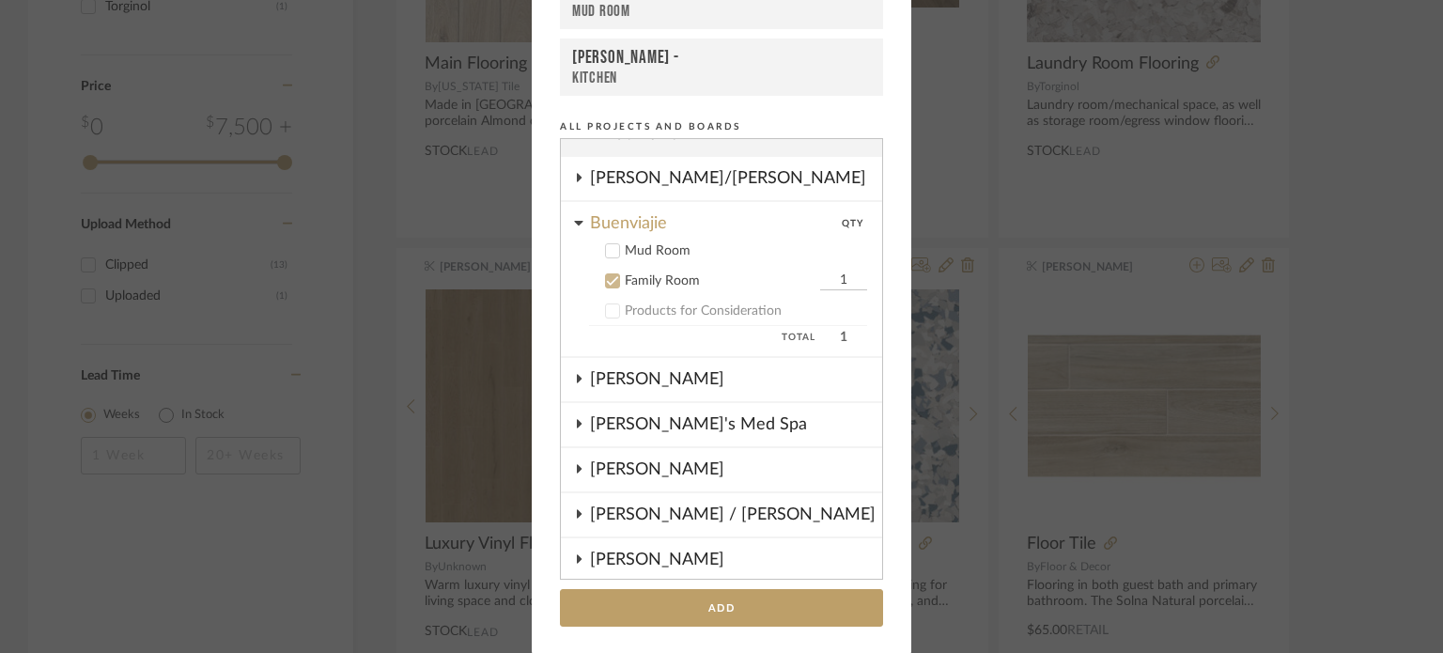
click at [608, 279] on icon at bounding box center [612, 280] width 13 height 13
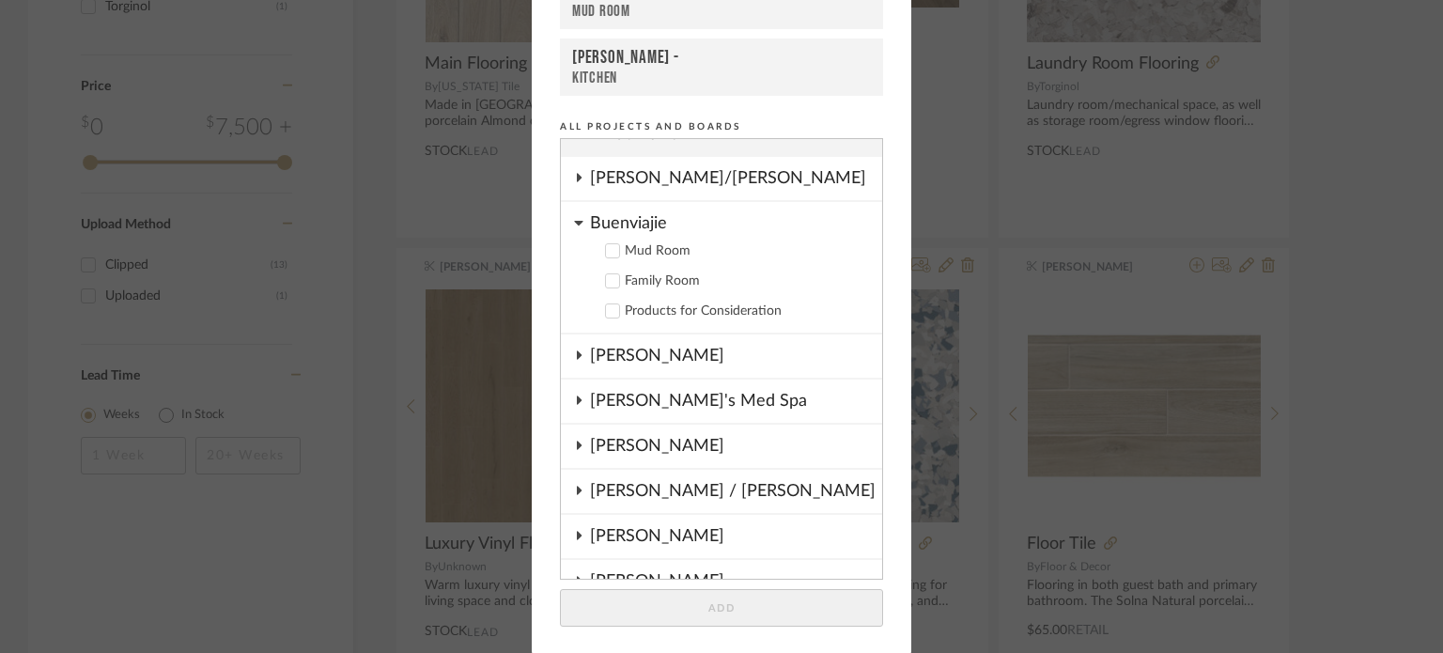
click at [607, 244] on icon at bounding box center [612, 250] width 13 height 13
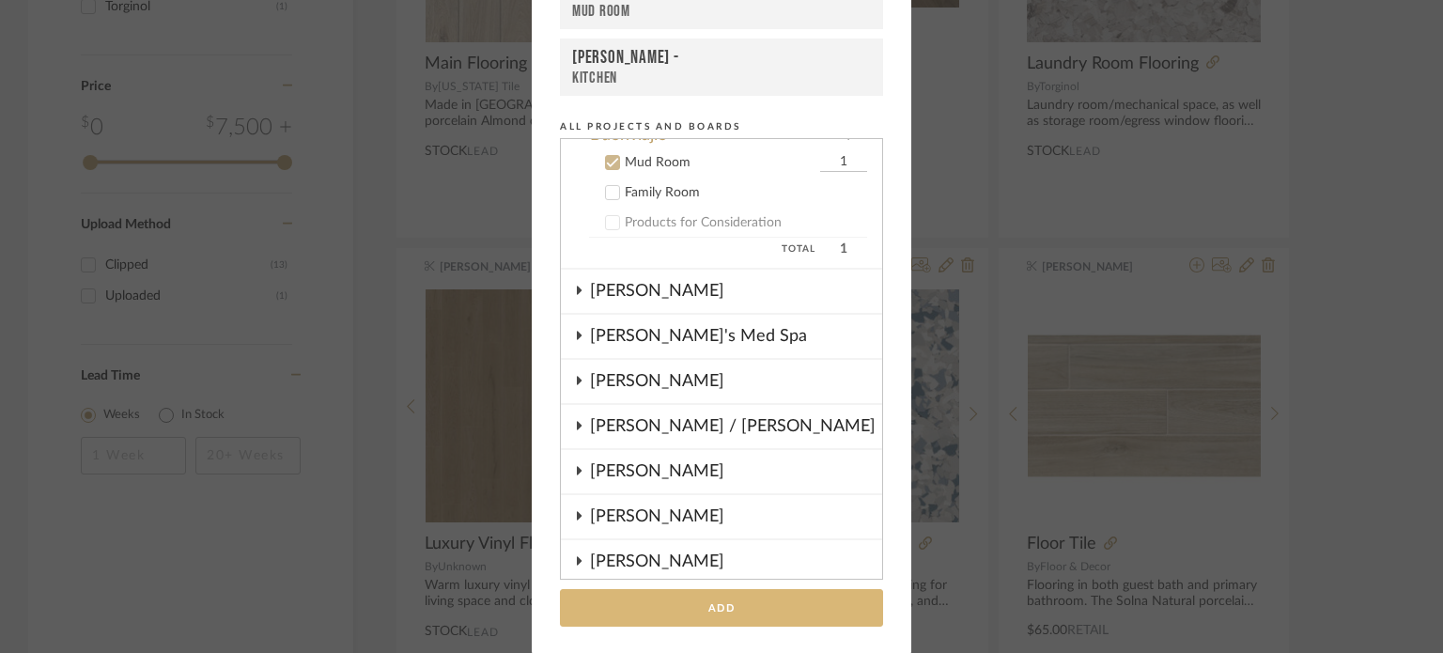
scroll to position [150, 0]
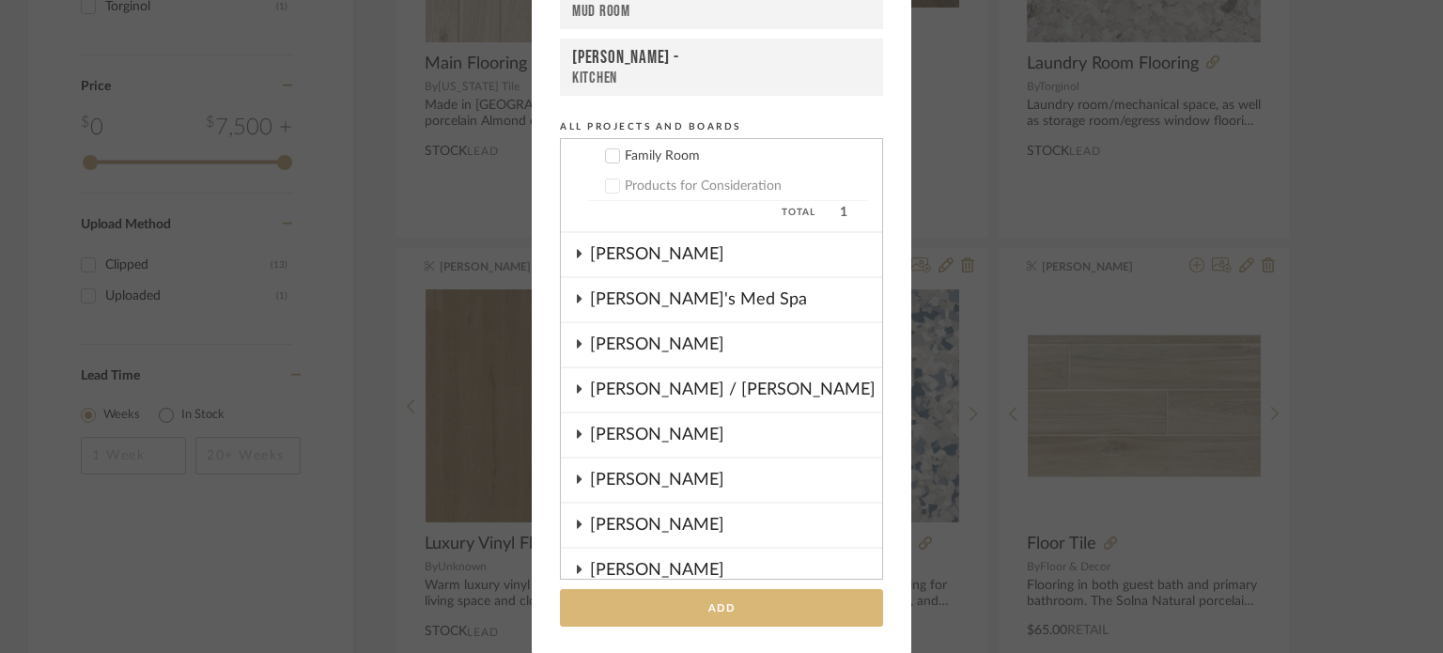
click at [774, 612] on button "Add" at bounding box center [721, 608] width 323 height 39
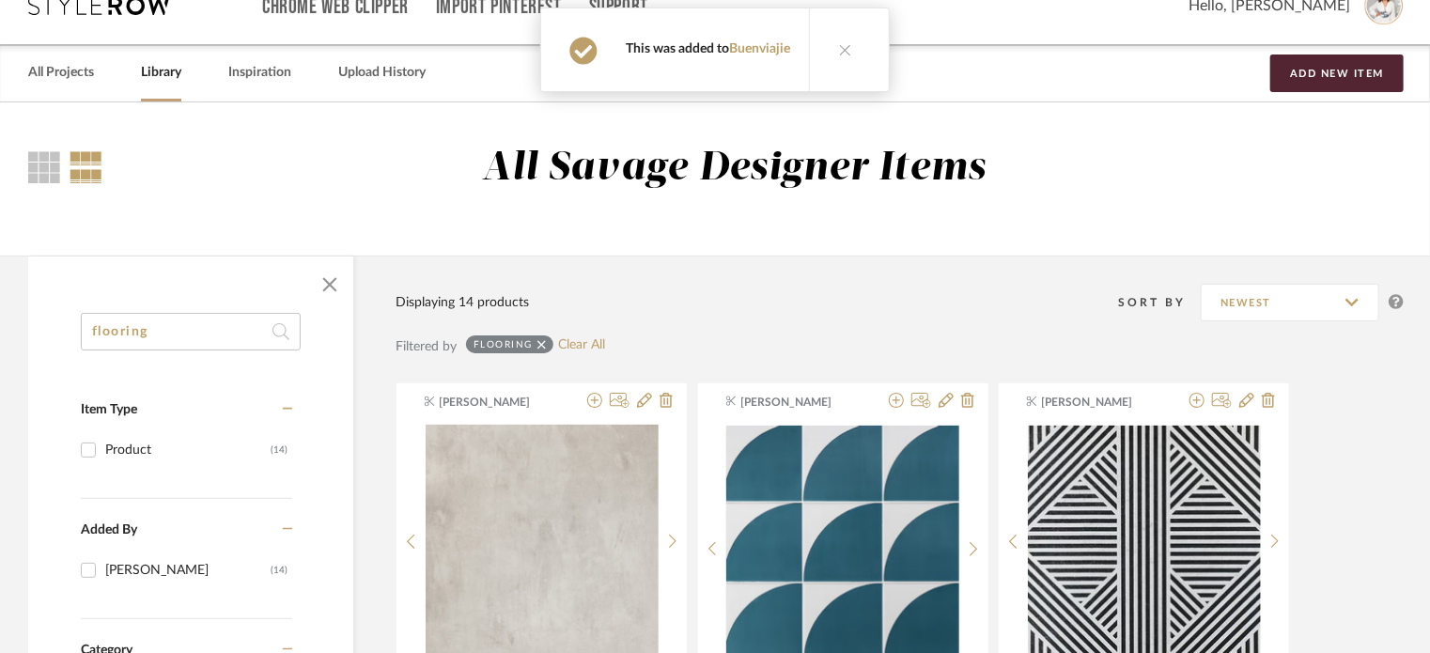
scroll to position [0, 0]
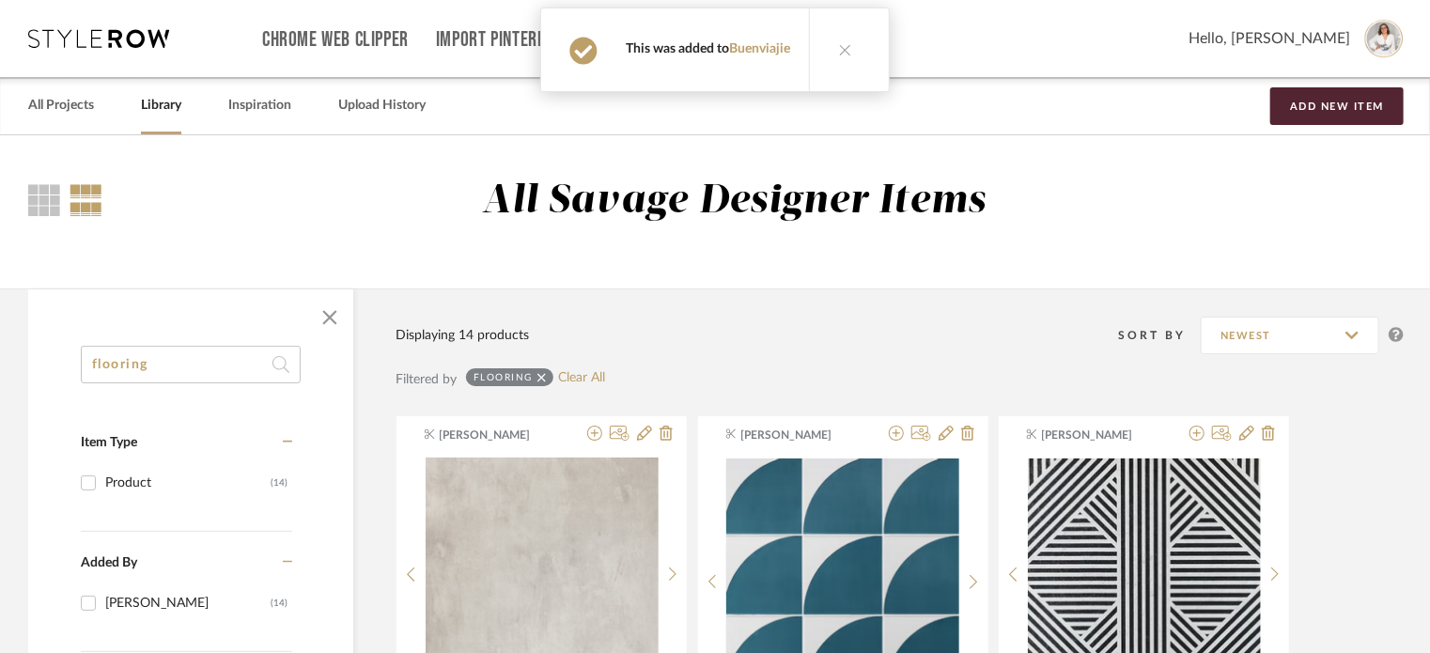
click at [58, 50] on div "Chrome Web Clipper Import Pinterest Support All Projects Library Inspiration Up…" at bounding box center [715, 38] width 1375 height 77
click at [60, 41] on icon at bounding box center [98, 38] width 141 height 19
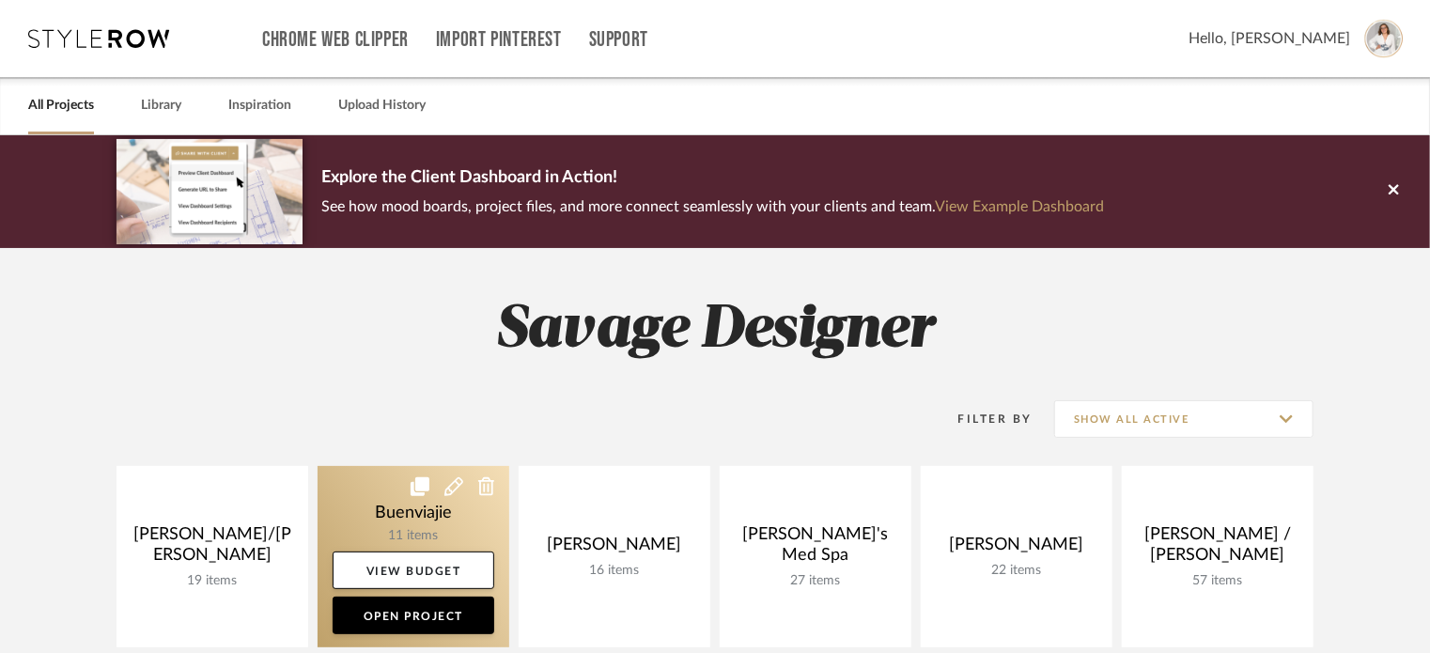
click at [372, 525] on link at bounding box center [413, 556] width 192 height 181
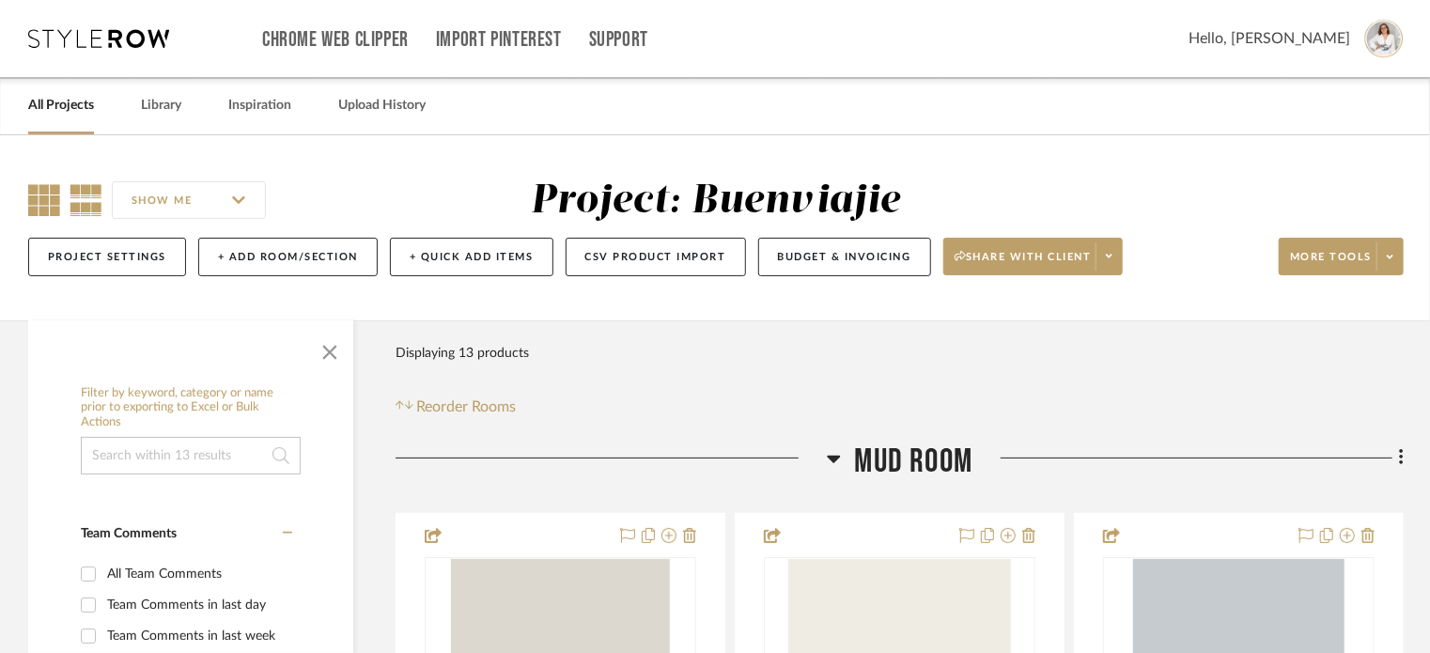
click at [39, 208] on icon at bounding box center [44, 200] width 32 height 32
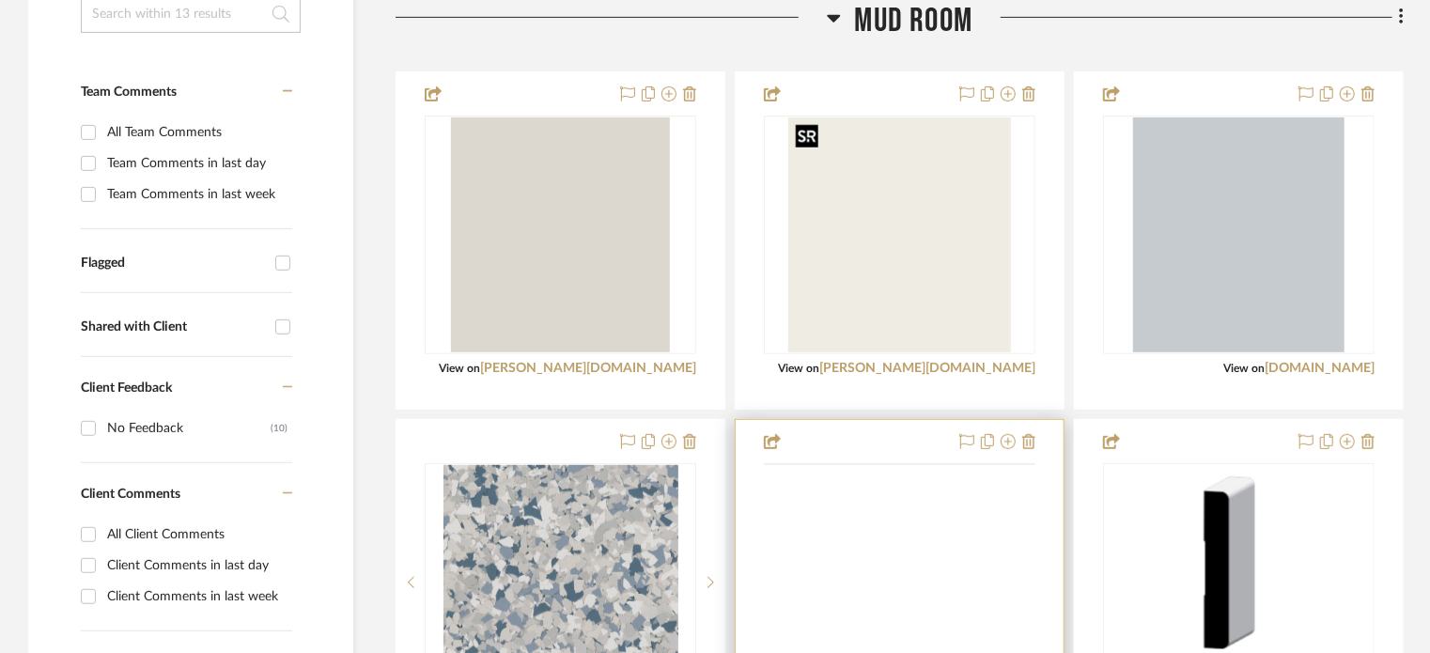
scroll to position [751, 0]
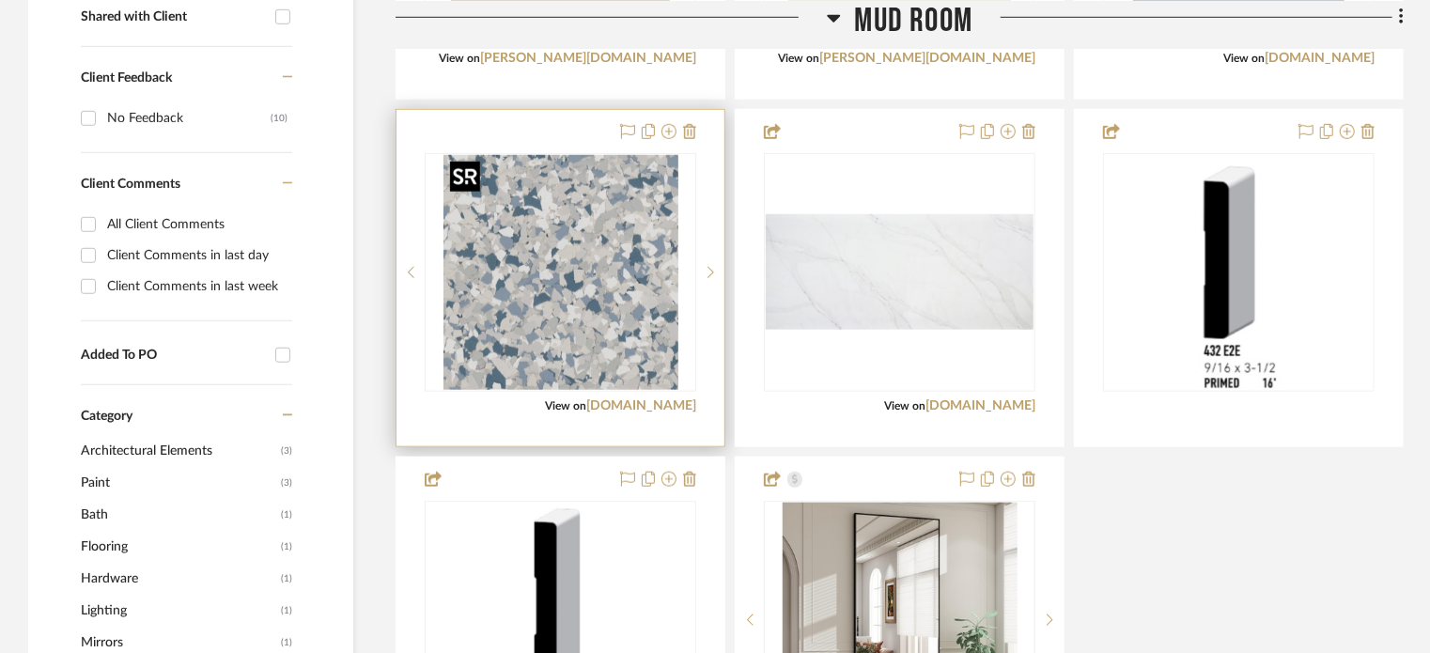
click at [587, 278] on img "0" at bounding box center [560, 272] width 235 height 235
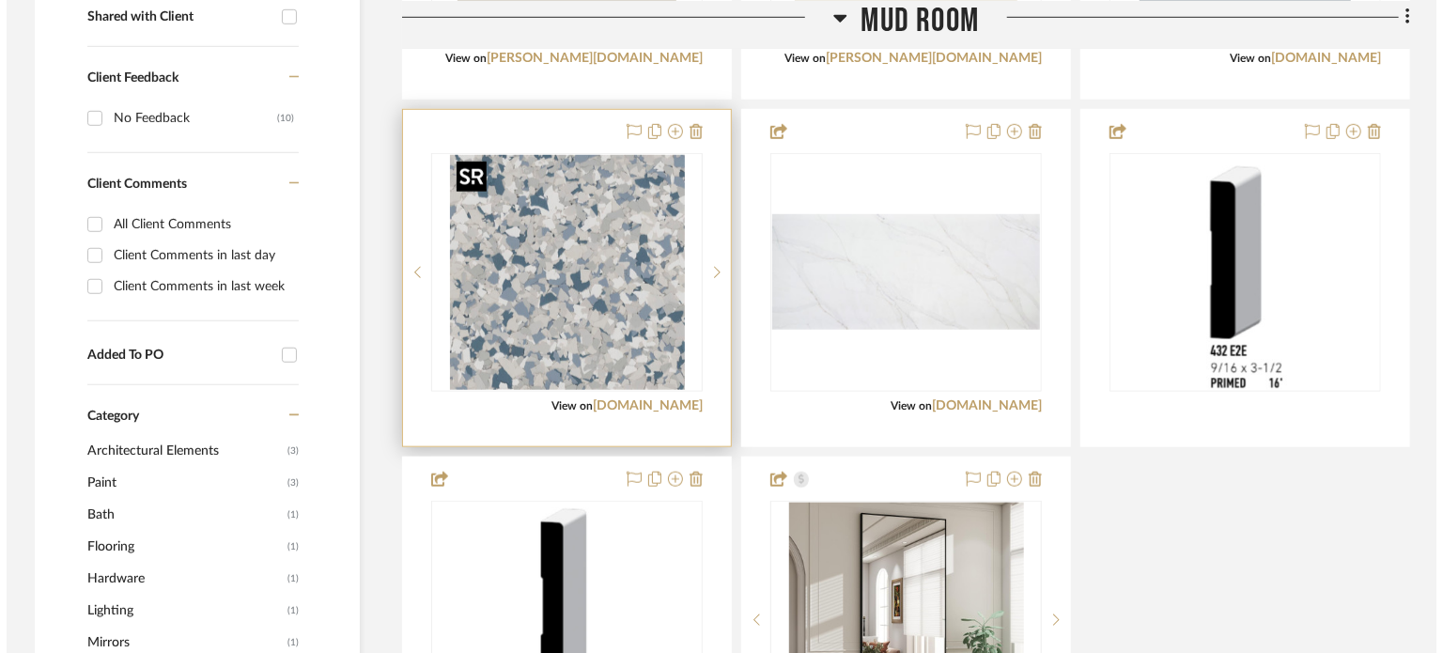
scroll to position [0, 0]
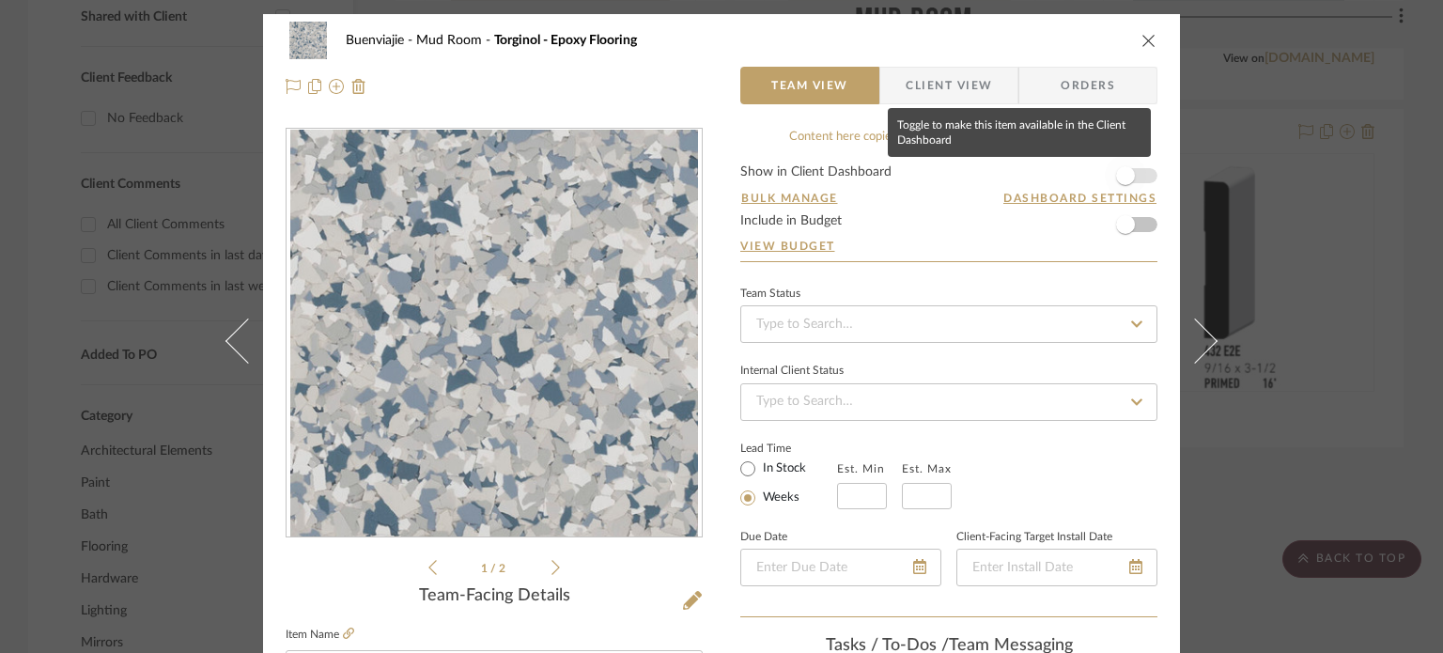
click at [1117, 179] on span "button" at bounding box center [1125, 175] width 19 height 19
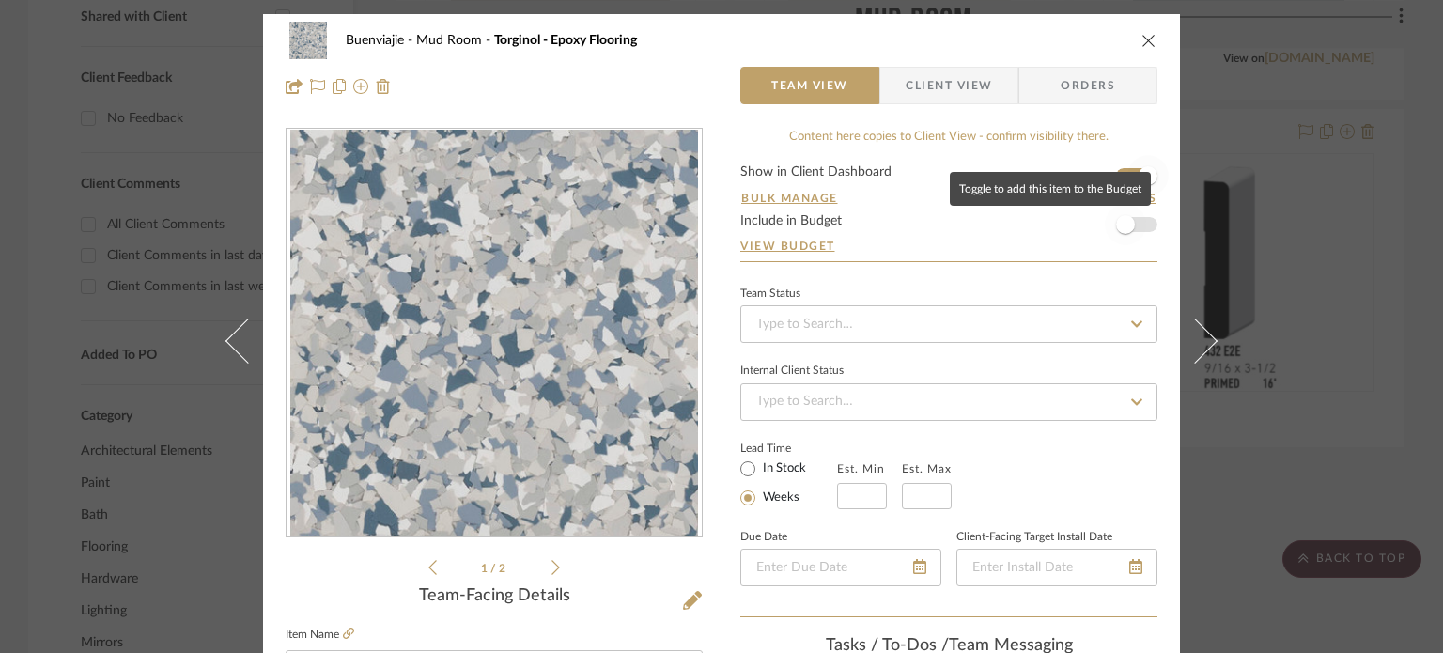
click at [1132, 225] on span "button" at bounding box center [1125, 224] width 41 height 41
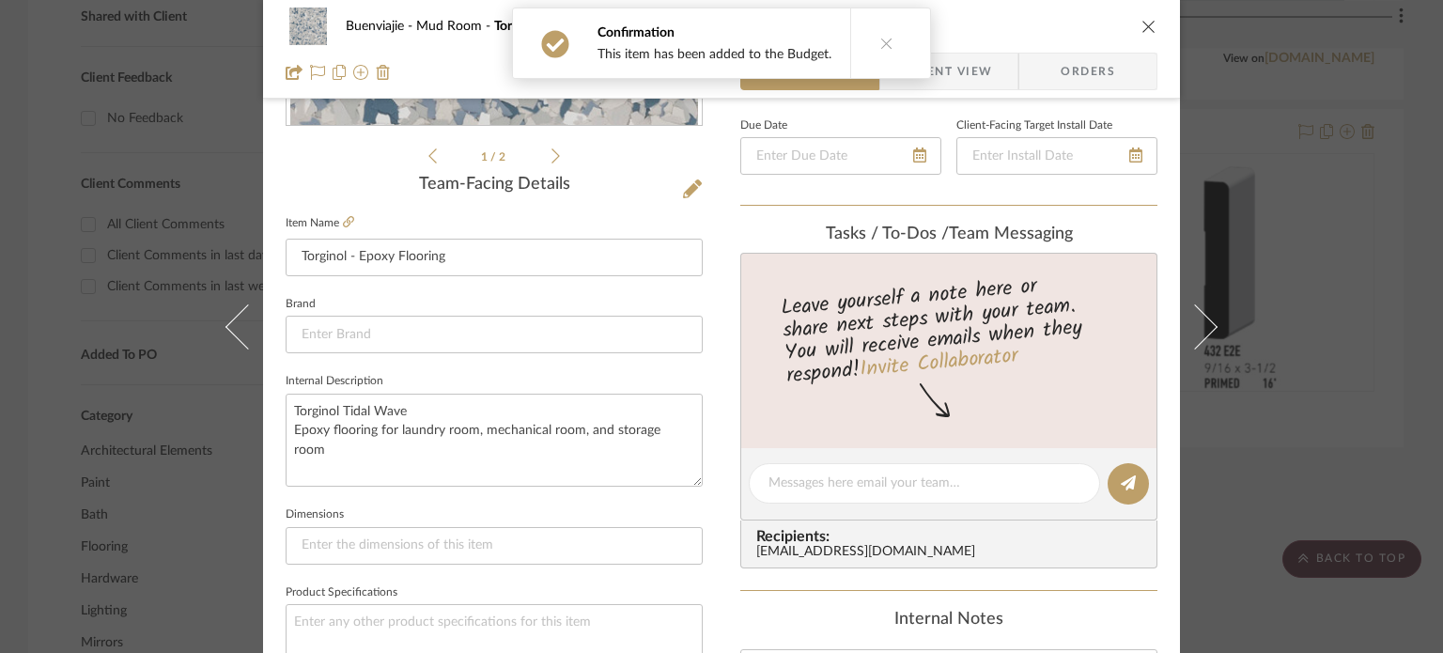
scroll to position [376, 0]
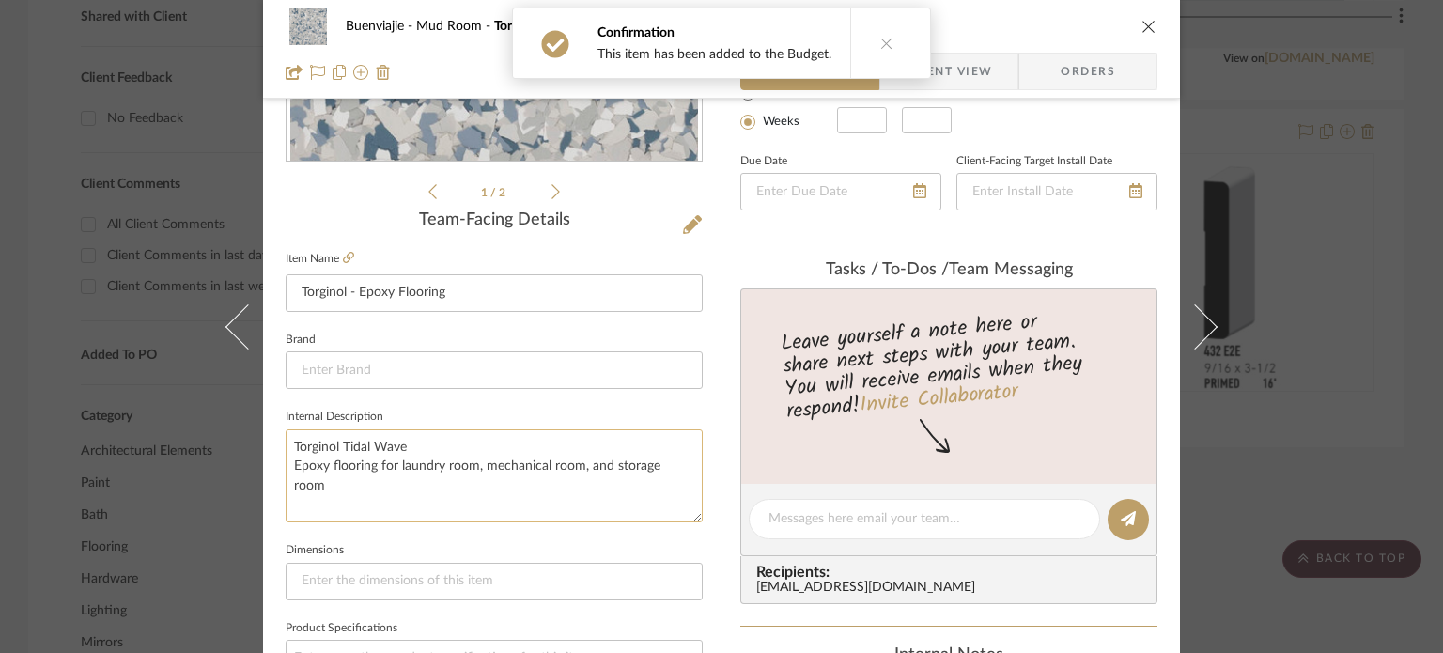
click at [468, 465] on textarea "Torginol Tidal Wave Epoxy flooring for laundry room, mechanical room, and stora…" at bounding box center [494, 475] width 417 height 93
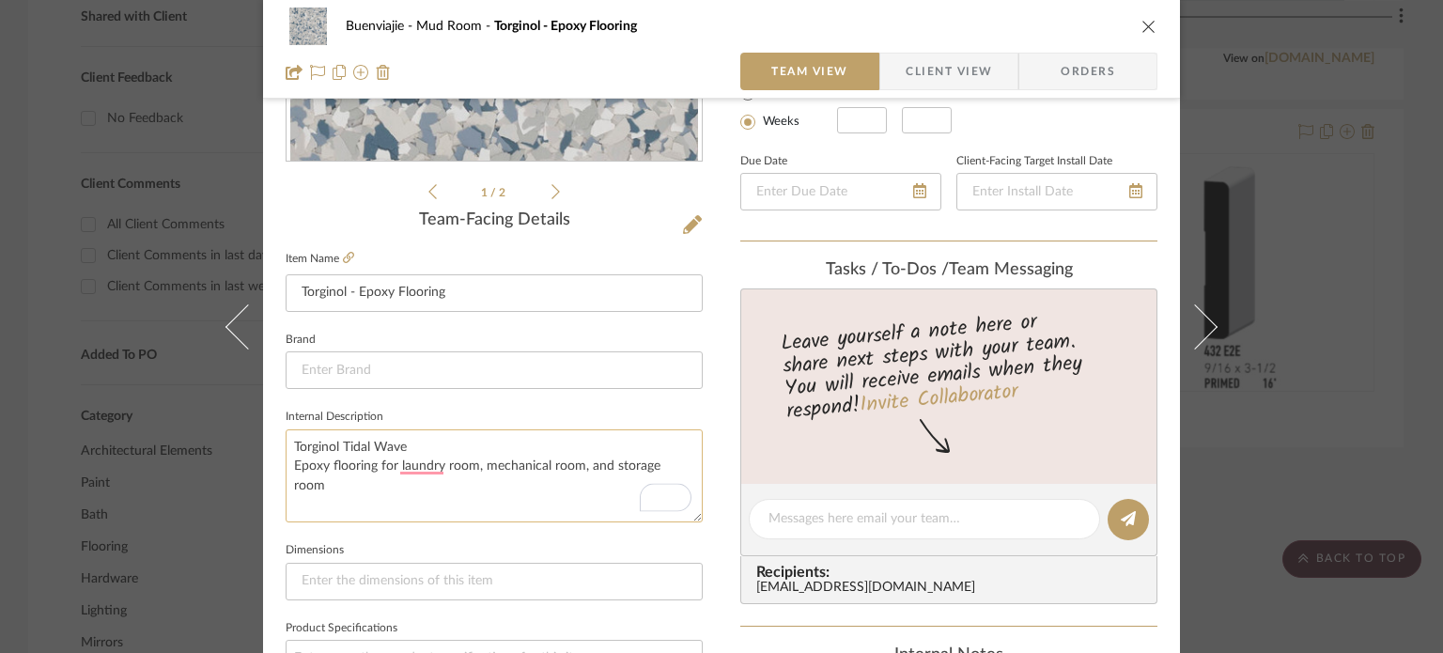
drag, startPoint x: 470, startPoint y: 469, endPoint x: 695, endPoint y: 472, distance: 225.5
click at [695, 472] on textarea "Torginol Tidal Wave Epoxy flooring for laundry room, mechanical room, and stora…" at bounding box center [494, 475] width 417 height 93
click at [405, 470] on textarea "Torginol Tidal Wave Epoxy flooring for laundry room everywhere" at bounding box center [494, 475] width 417 height 93
type textarea "Torginol Tidal Wave Epoxy flooring for laundry room everywhere"
click at [607, 469] on textarea "Torginol Tidal Wave Epoxy flooring for laundry room everywhere" at bounding box center [494, 475] width 417 height 93
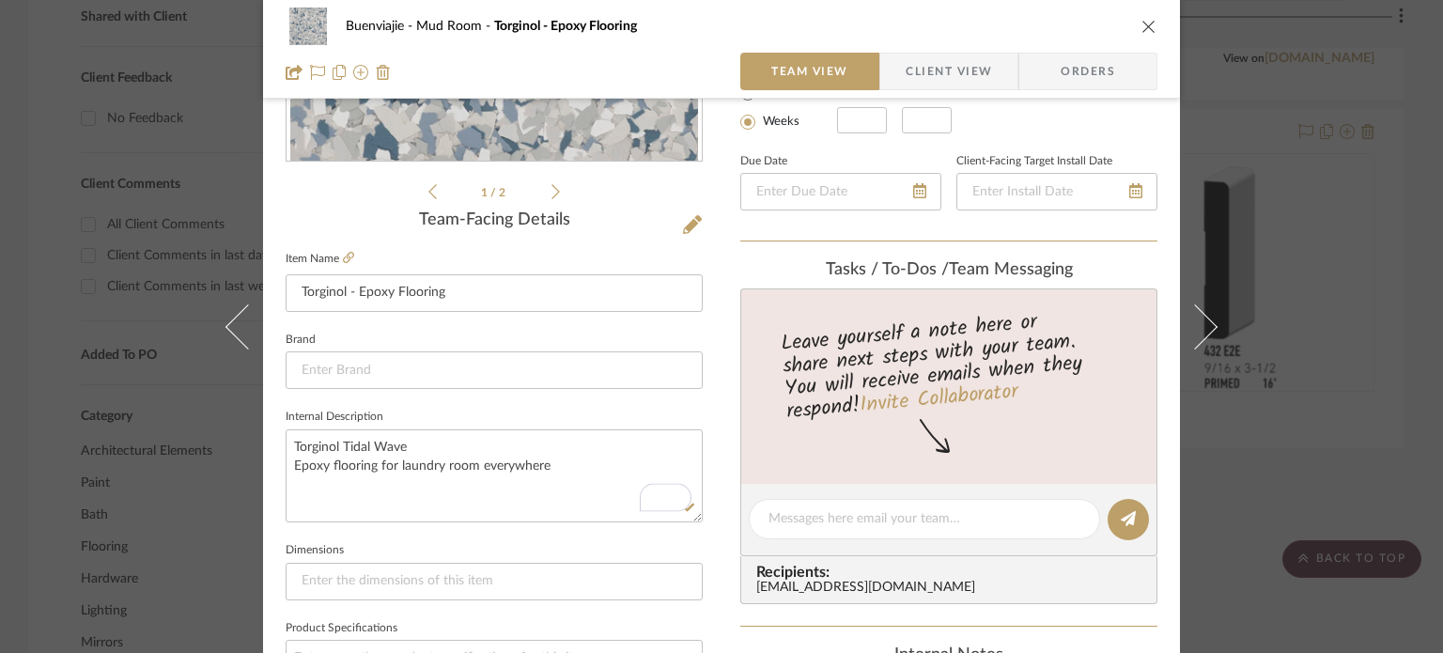
click at [712, 411] on div "Buenviajie Mud Room Torginol - Epoxy Flooring Team View Client View Orders 1 / …" at bounding box center [721, 505] width 917 height 1735
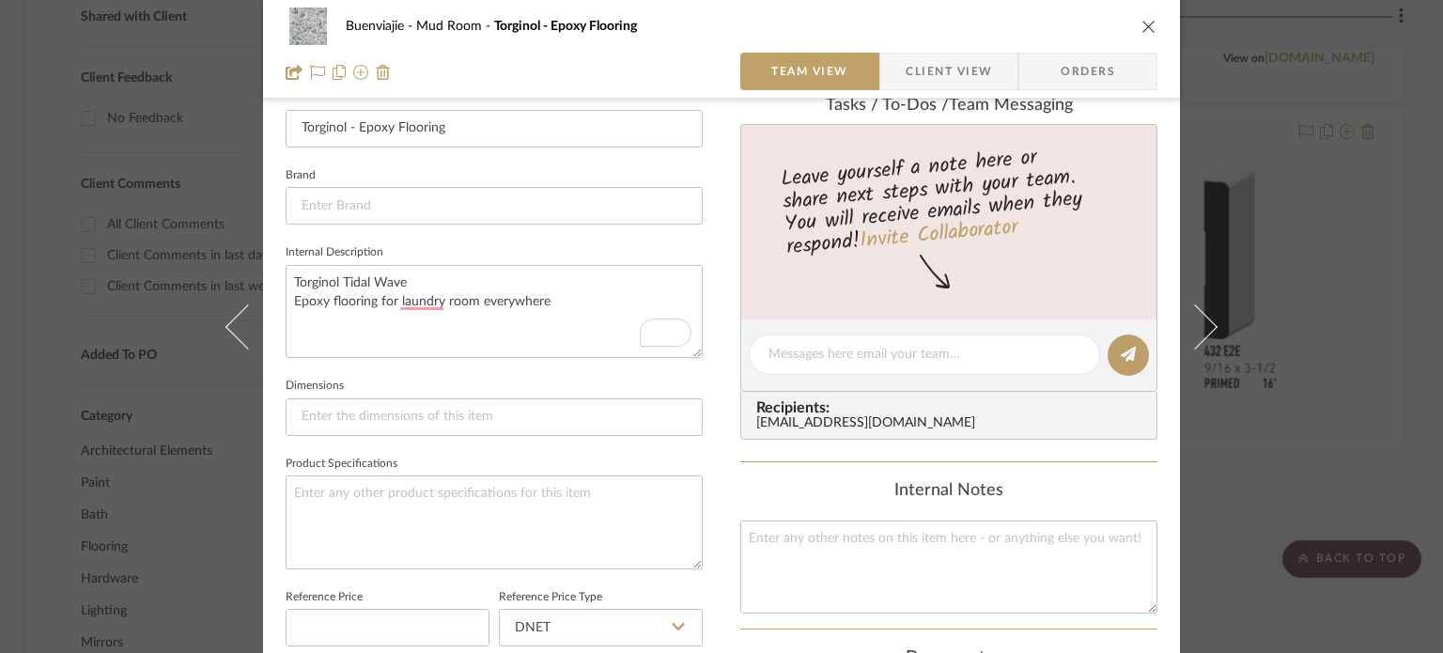
scroll to position [626, 0]
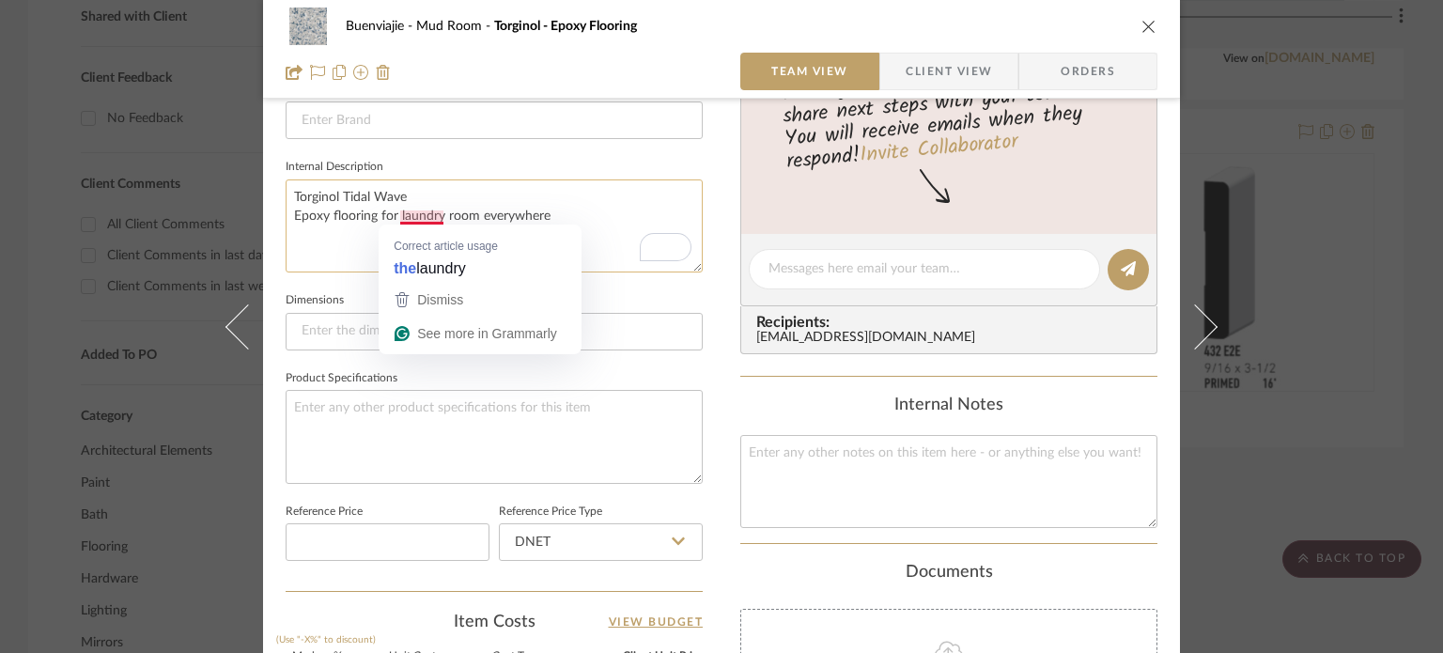
click at [390, 214] on textarea "Torginol Tidal Wave Epoxy flooring for laundry room everywhere" at bounding box center [494, 225] width 417 height 93
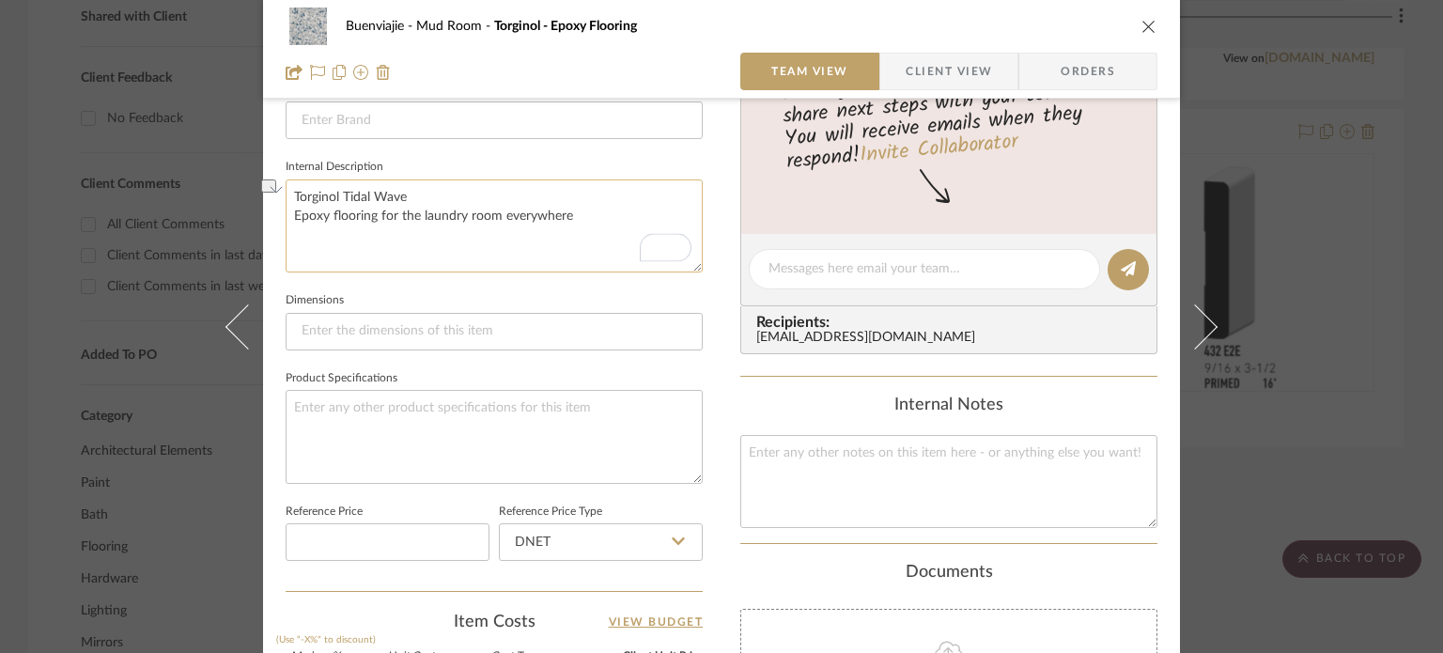
drag, startPoint x: 580, startPoint y: 213, endPoint x: 378, endPoint y: 218, distance: 202.0
click at [374, 218] on textarea "Torginol Tidal Wave Epoxy flooring for the laundry room everywhere" at bounding box center [494, 225] width 417 height 93
type textarea "Torginol Tidal Wave Epoxy flooring everywhere in mudroom"
drag, startPoint x: 714, startPoint y: 173, endPoint x: 700, endPoint y: 194, distance: 25.8
click at [711, 173] on div "Buenviajie Mud Room Torginol - Epoxy Flooring Team View Client View Orders 1 / …" at bounding box center [721, 255] width 917 height 1735
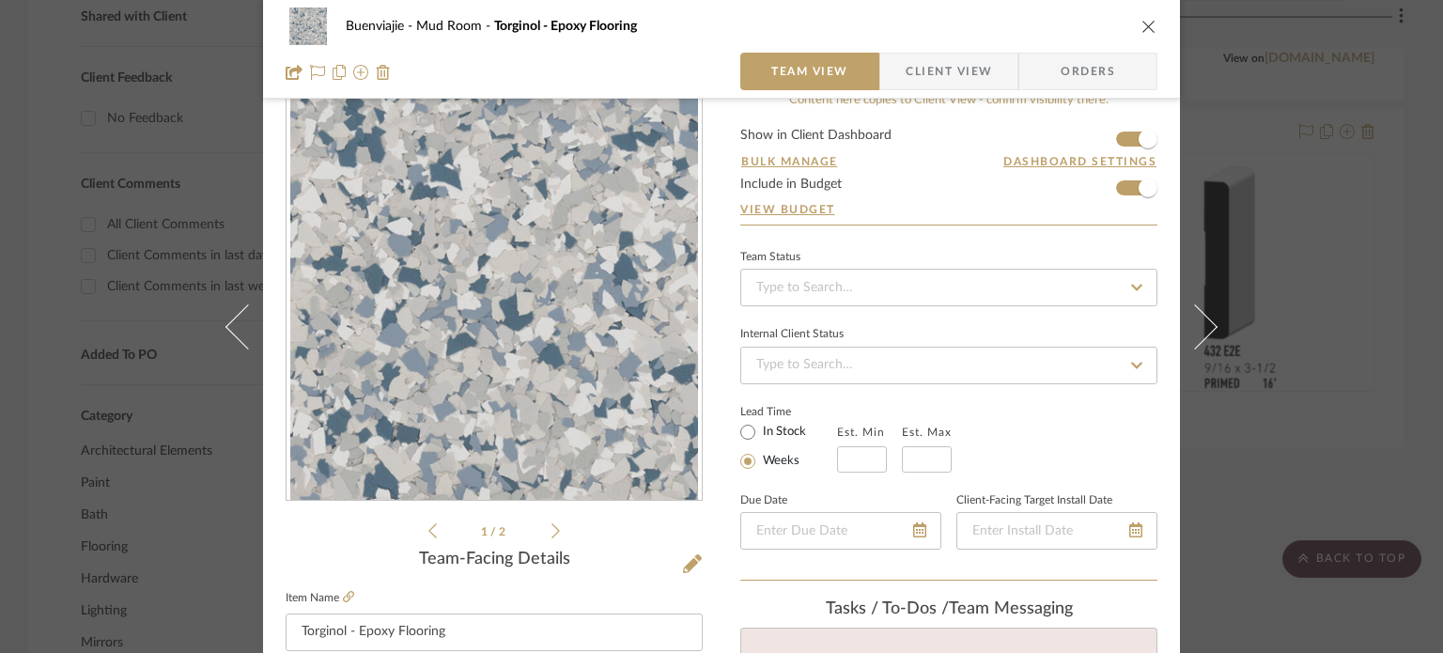
scroll to position [0, 0]
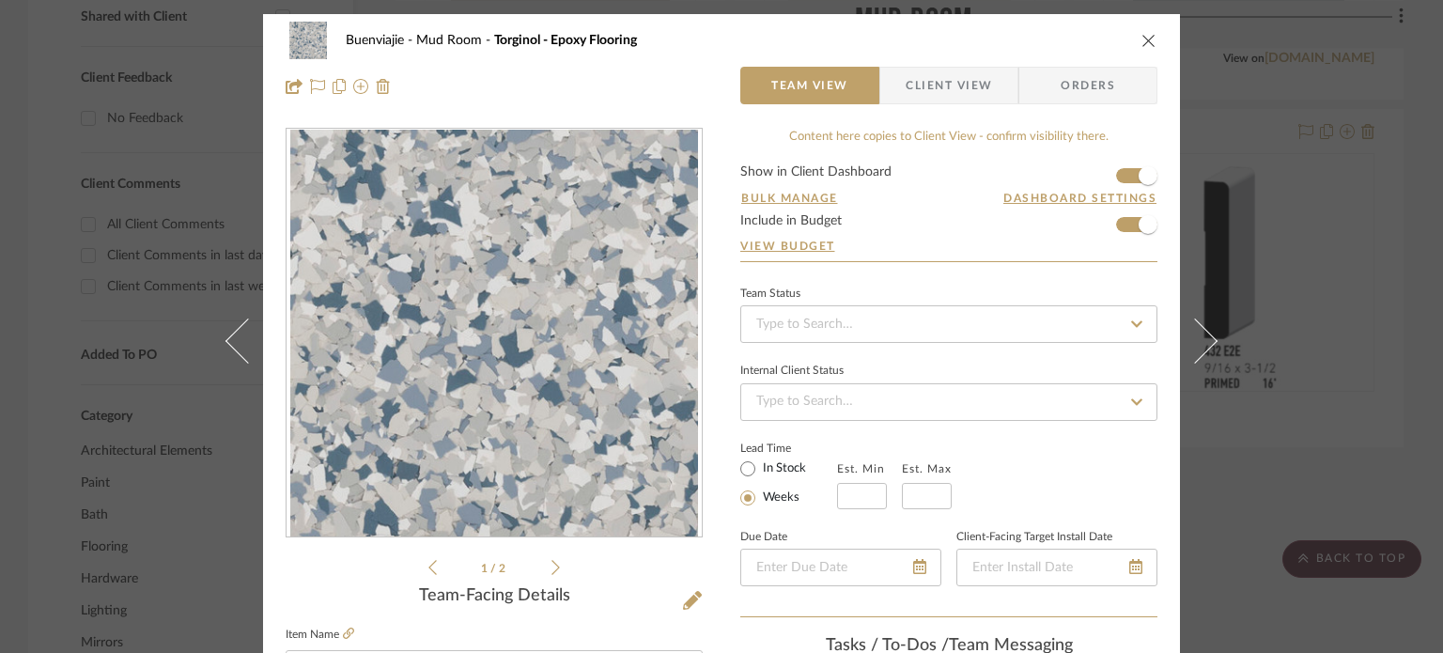
click at [1144, 45] on icon "close" at bounding box center [1148, 40] width 15 height 15
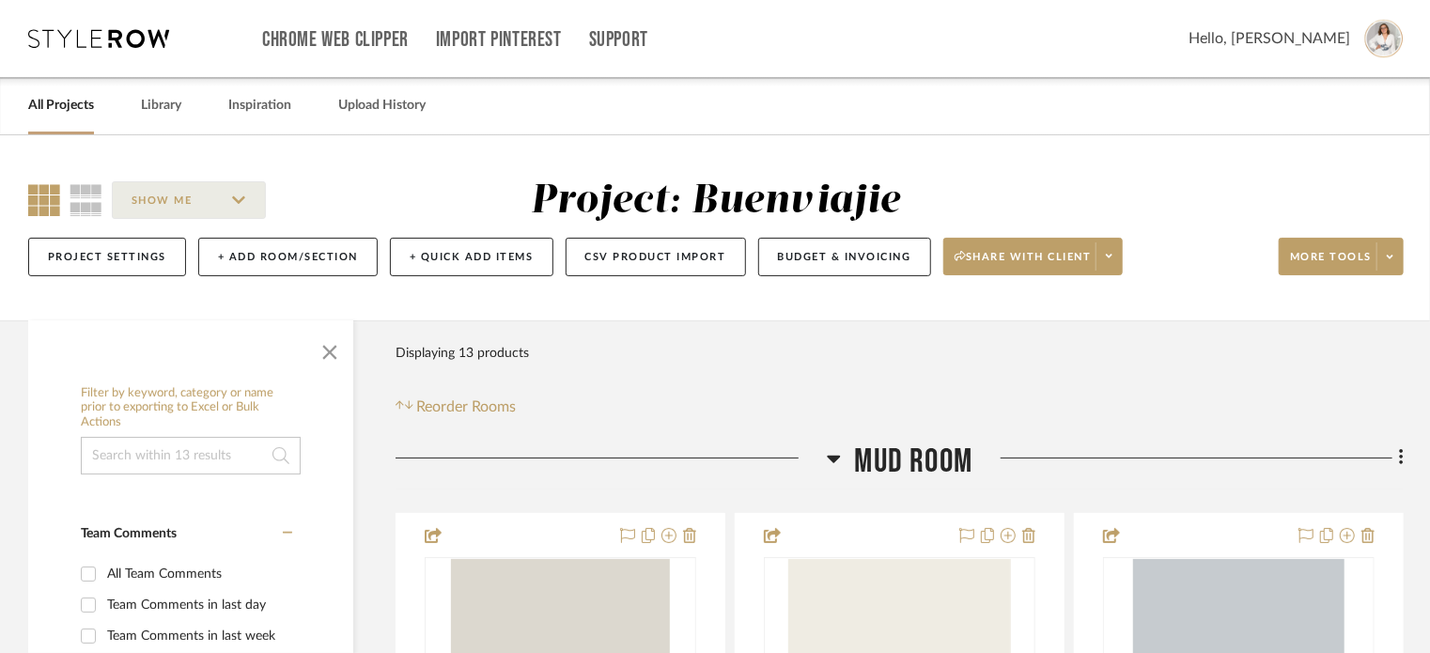
click at [75, 34] on icon at bounding box center [98, 38] width 141 height 19
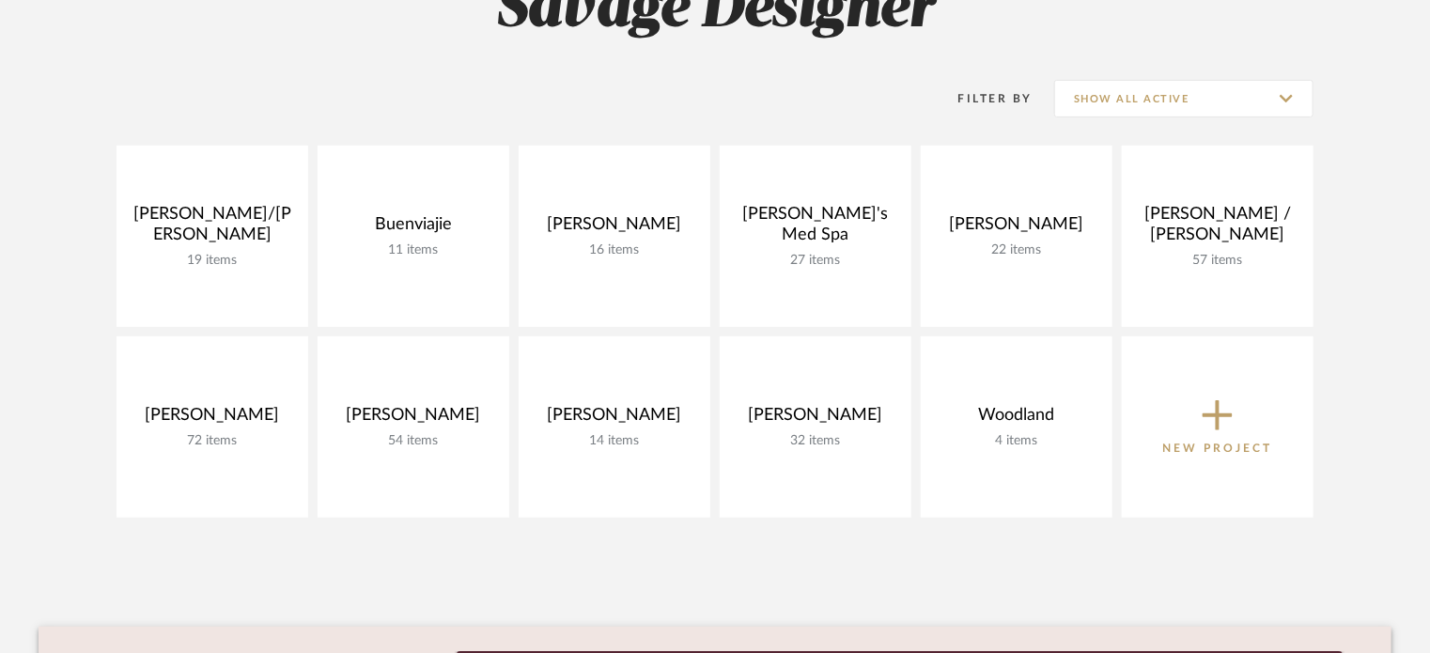
scroll to position [290, 0]
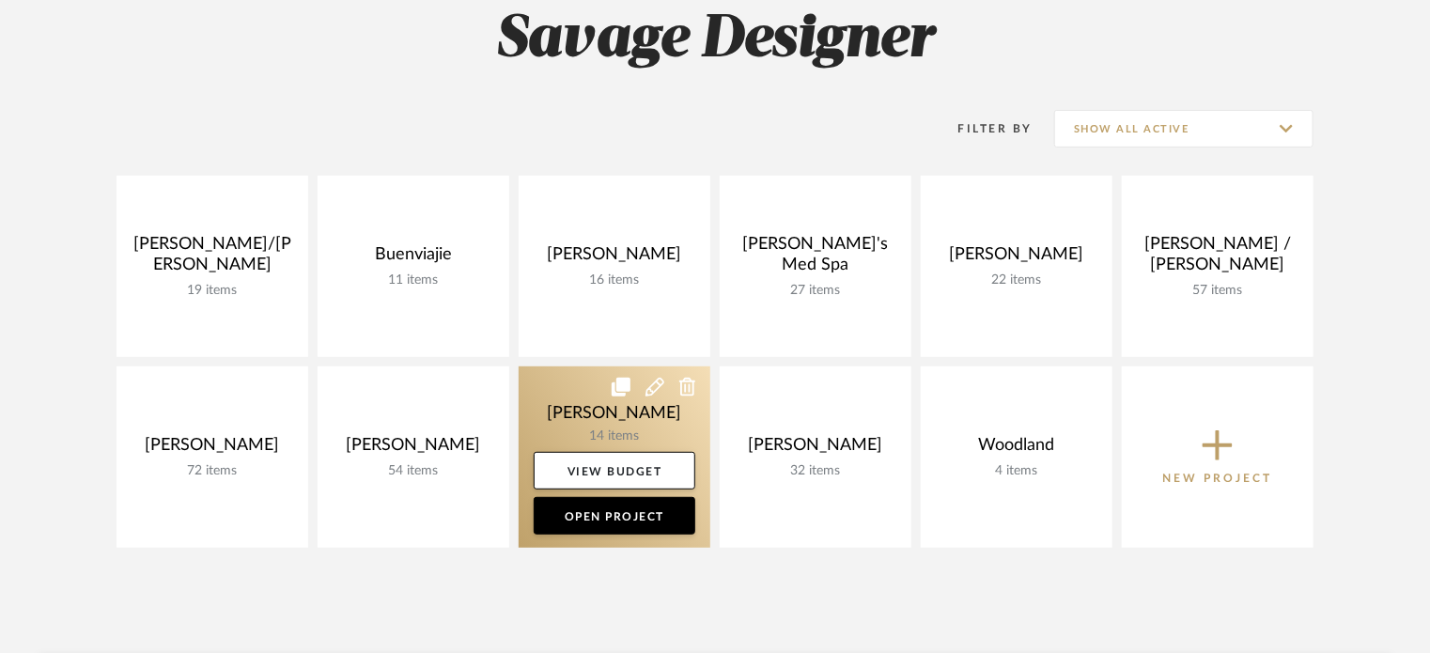
click at [592, 419] on link at bounding box center [615, 456] width 192 height 181
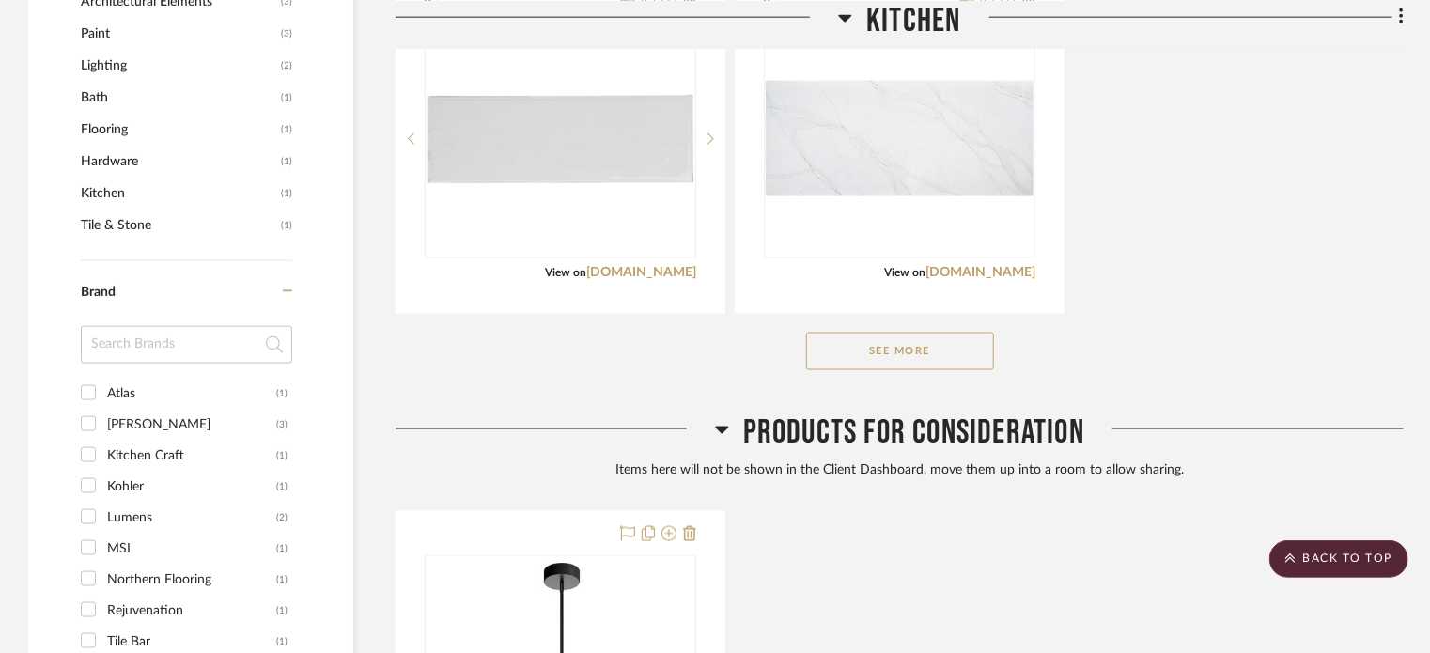
scroll to position [1270, 0]
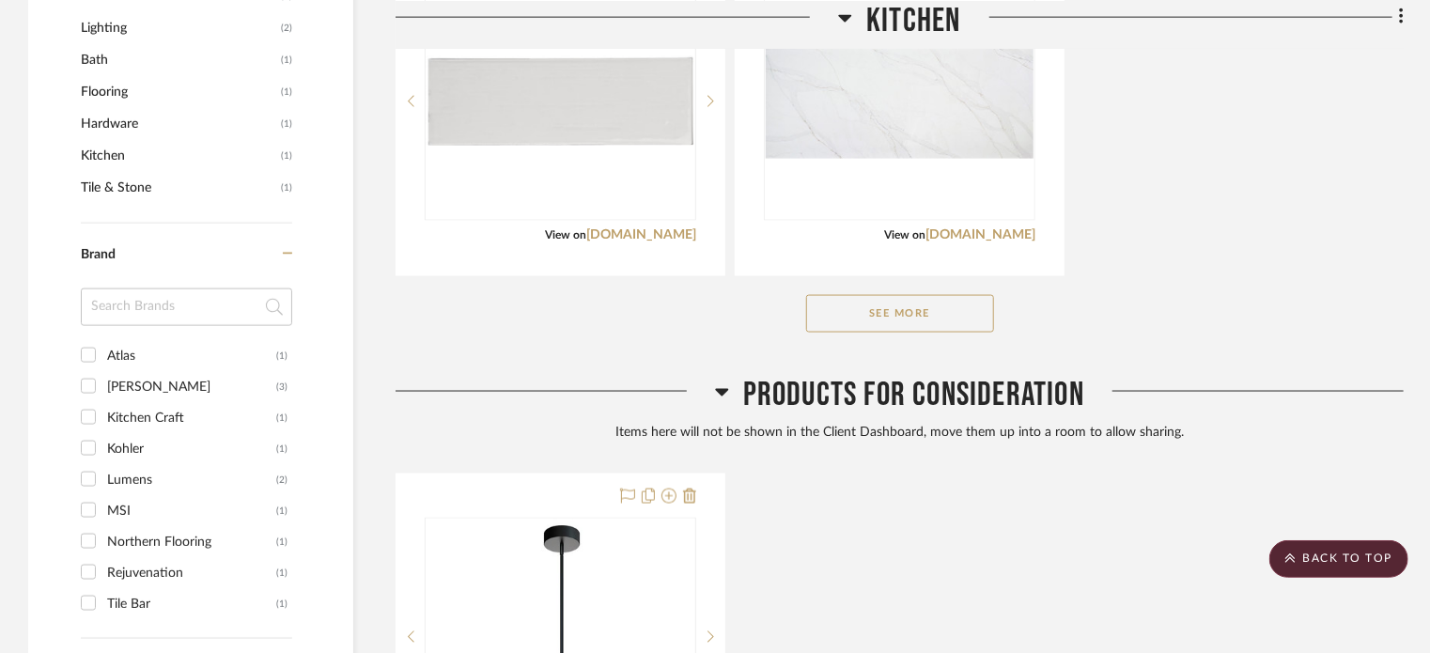
click at [923, 313] on button "See More" at bounding box center [900, 314] width 188 height 38
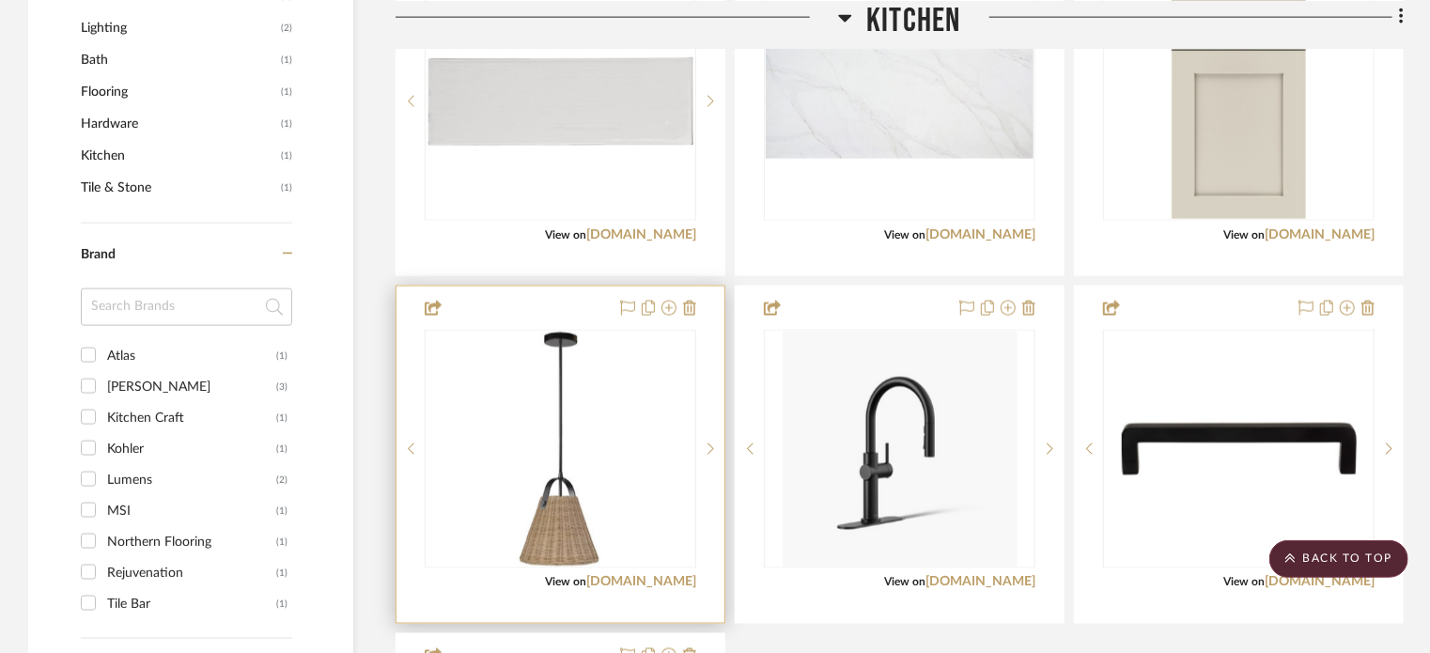
click at [571, 446] on div at bounding box center [560, 449] width 271 height 239
click at [559, 473] on img "0" at bounding box center [560, 449] width 102 height 235
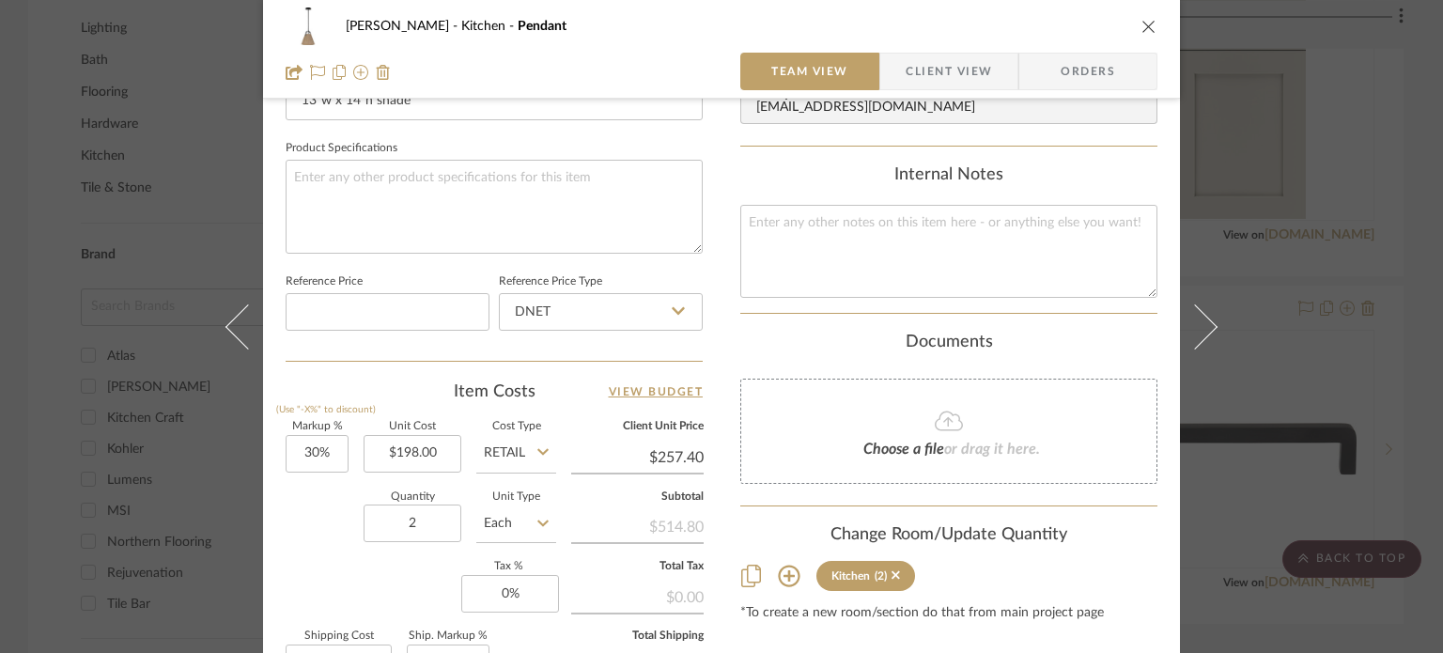
scroll to position [1093, 0]
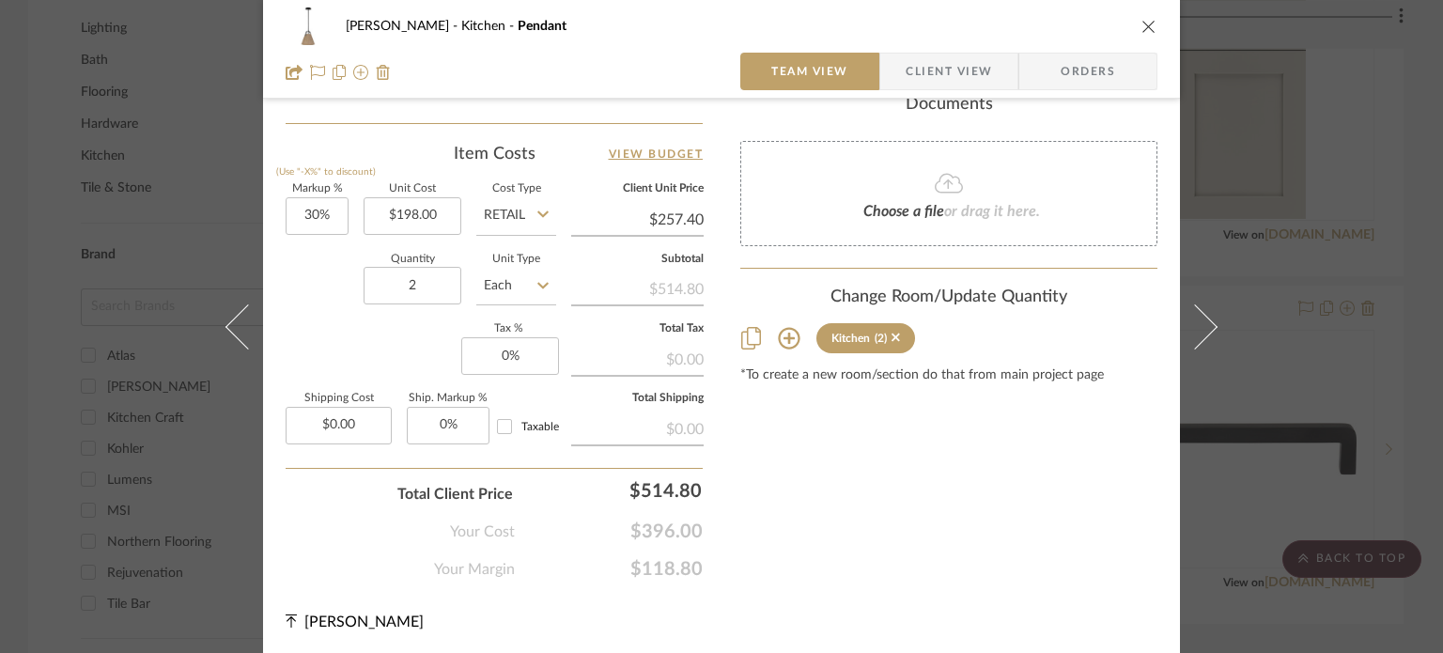
click at [782, 336] on icon at bounding box center [789, 339] width 22 height 22
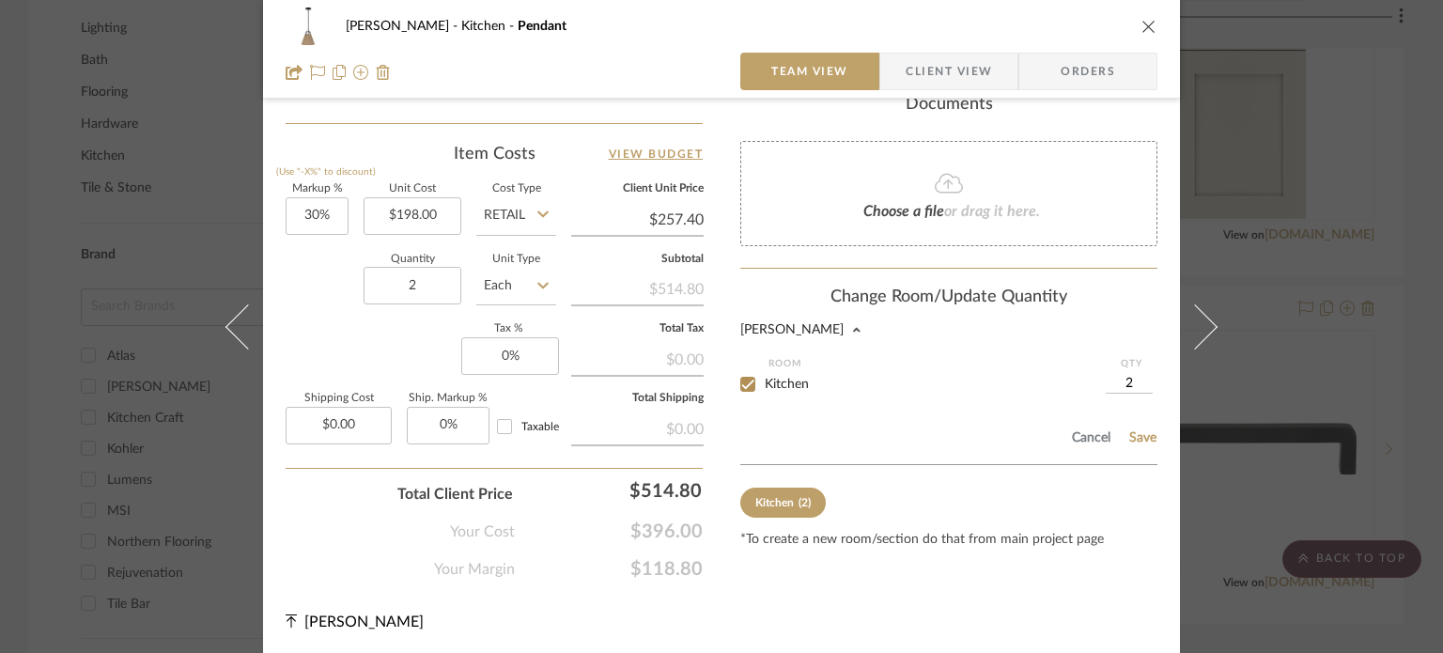
click at [1076, 435] on button "Cancel" at bounding box center [1091, 437] width 40 height 15
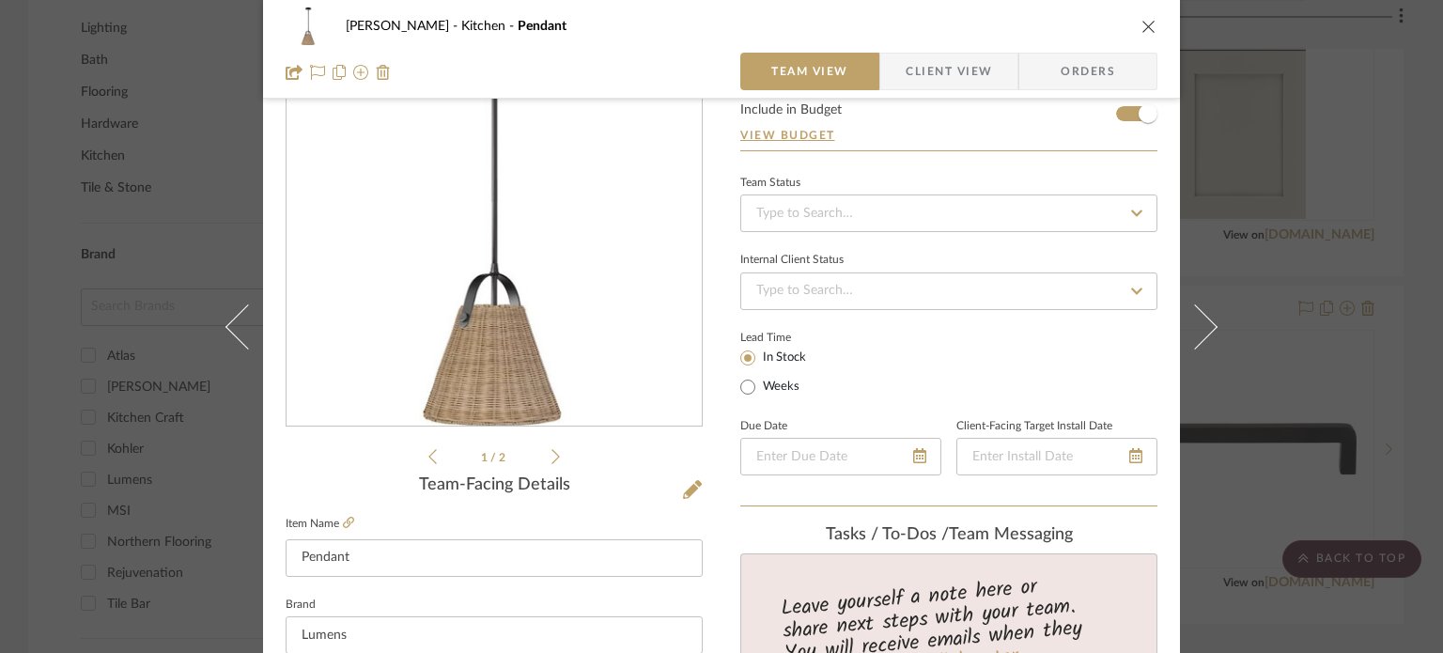
scroll to position [0, 0]
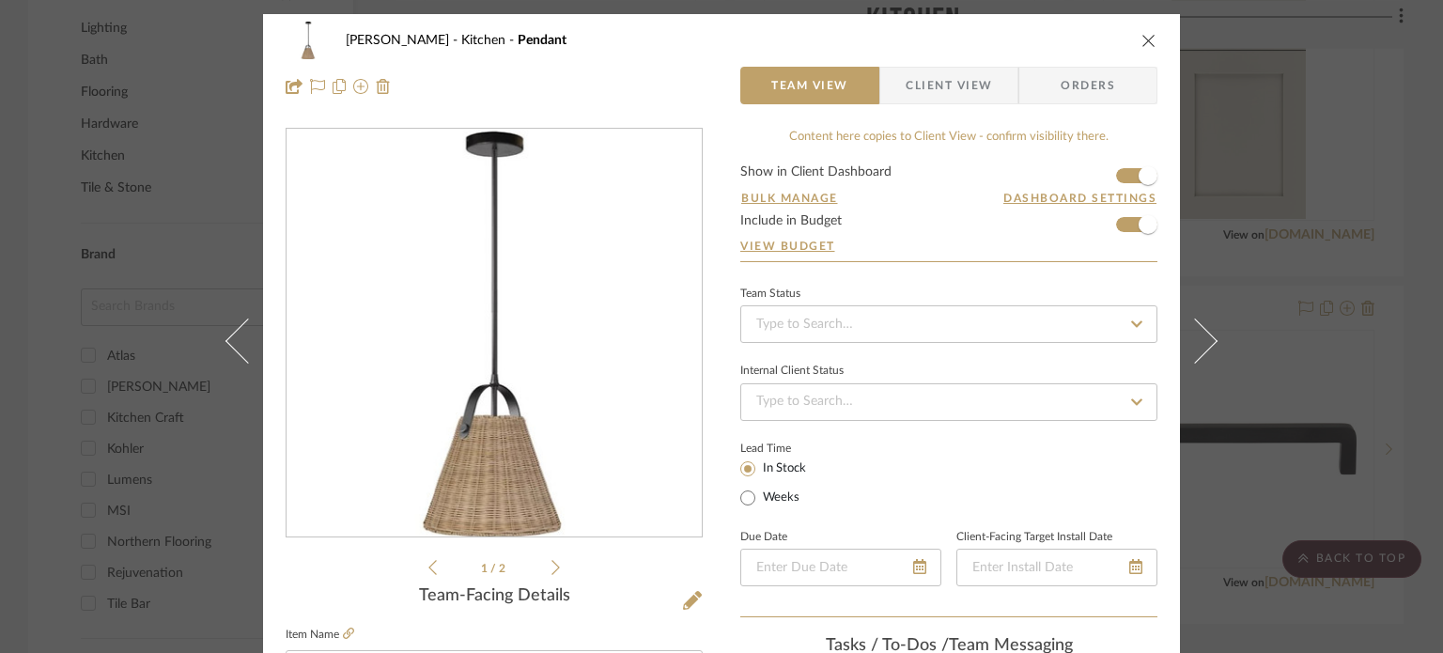
click at [1141, 42] on icon "close" at bounding box center [1148, 40] width 15 height 15
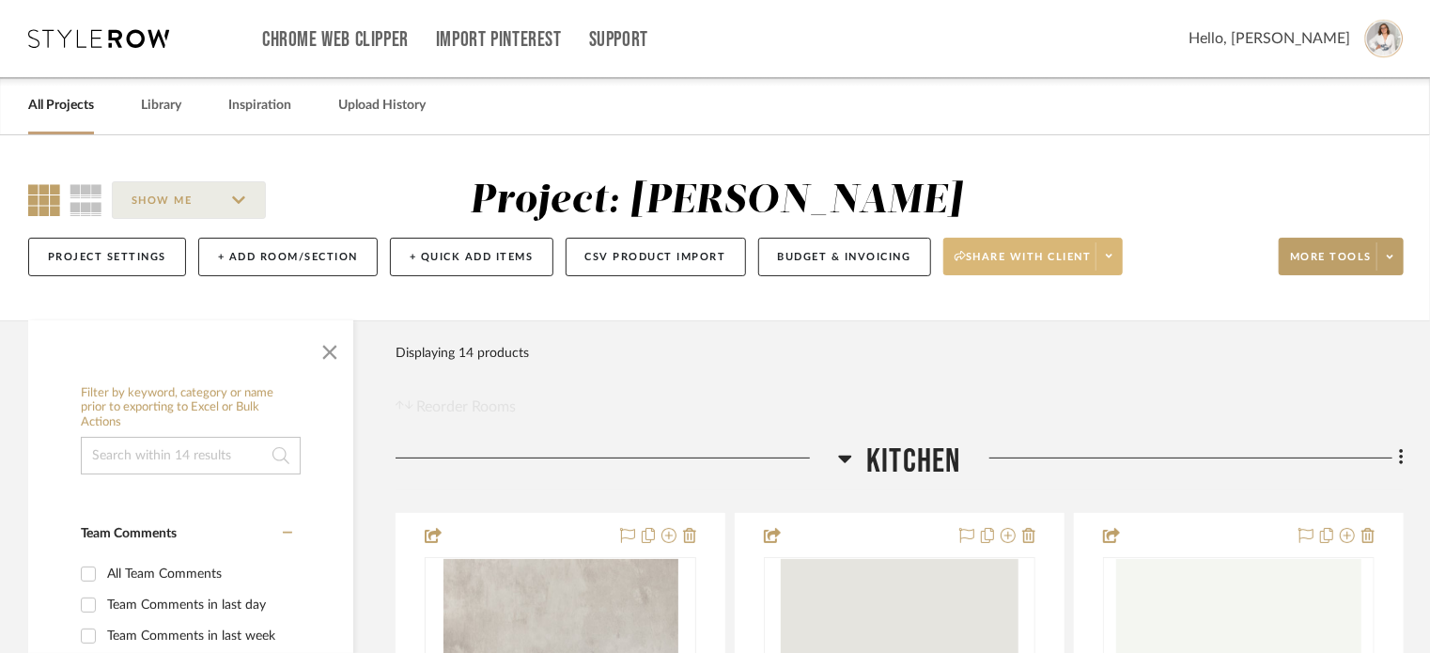
click at [1106, 260] on icon at bounding box center [1109, 256] width 7 height 10
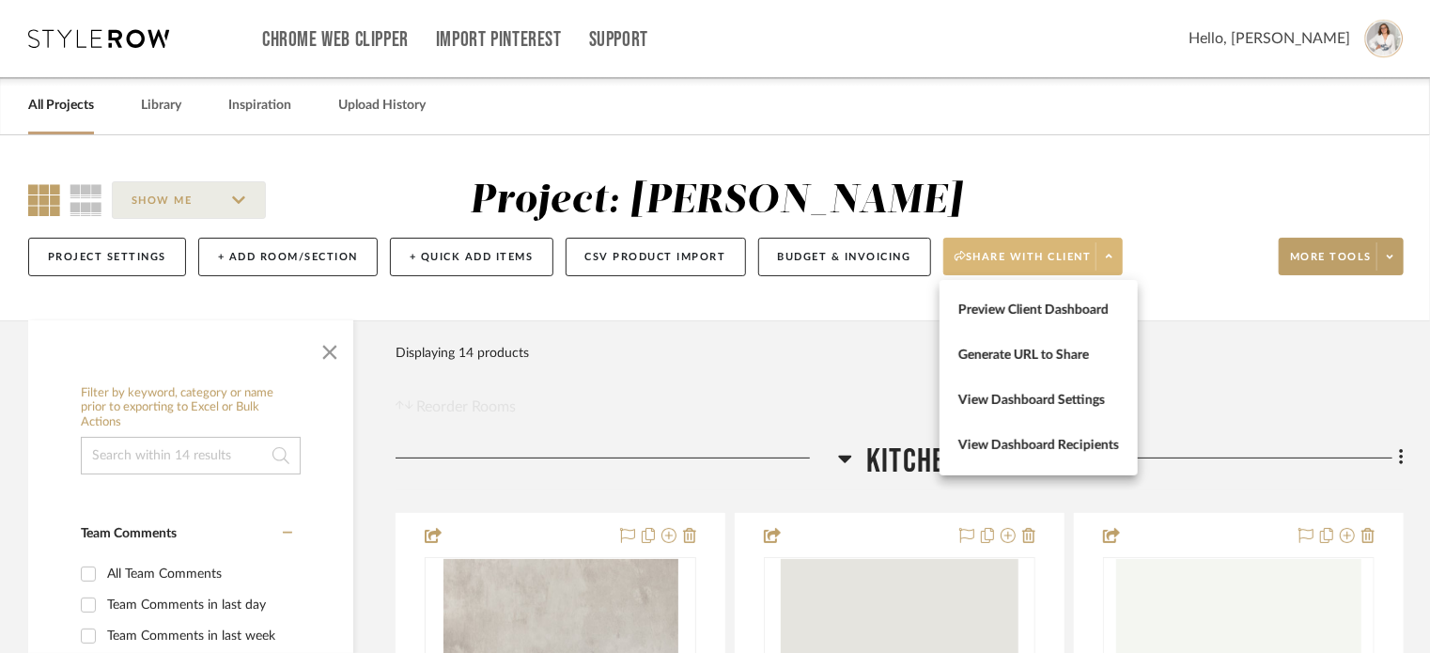
click at [1030, 328] on button "Preview Client Dashboard" at bounding box center [1038, 309] width 198 height 45
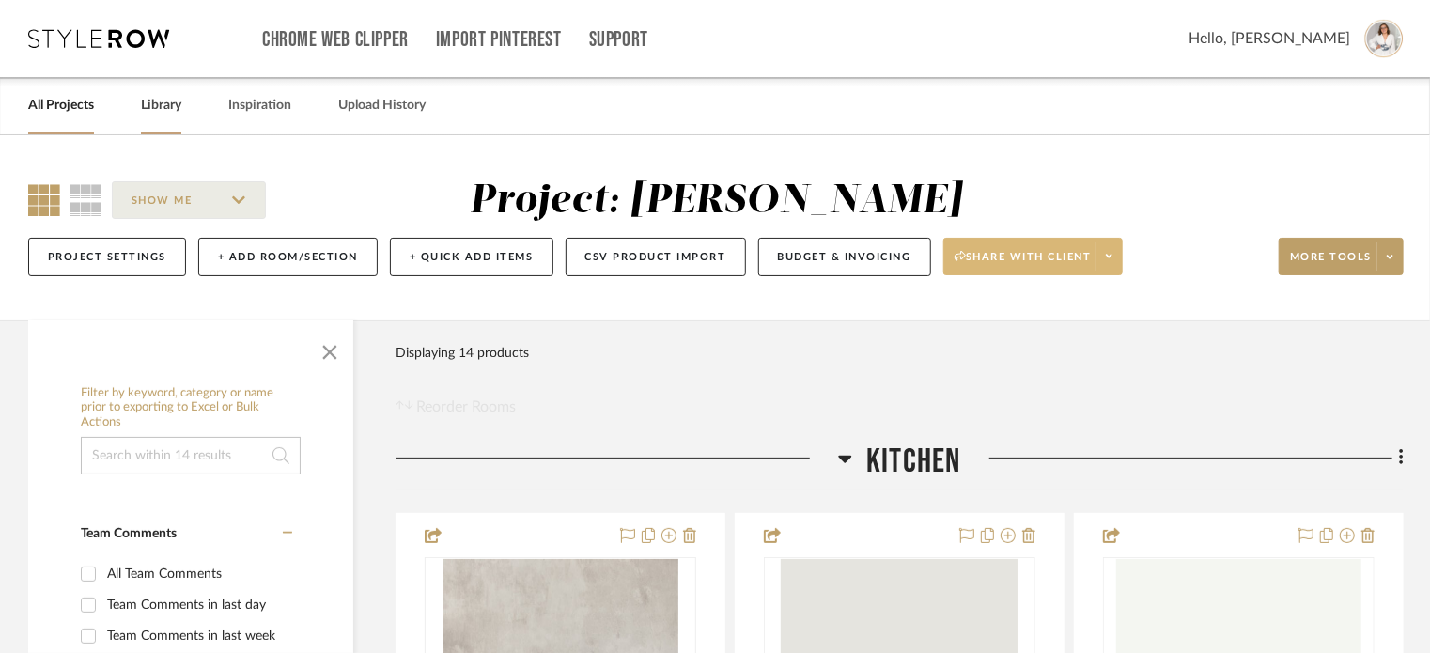
click at [166, 98] on link "Library" at bounding box center [161, 105] width 40 height 25
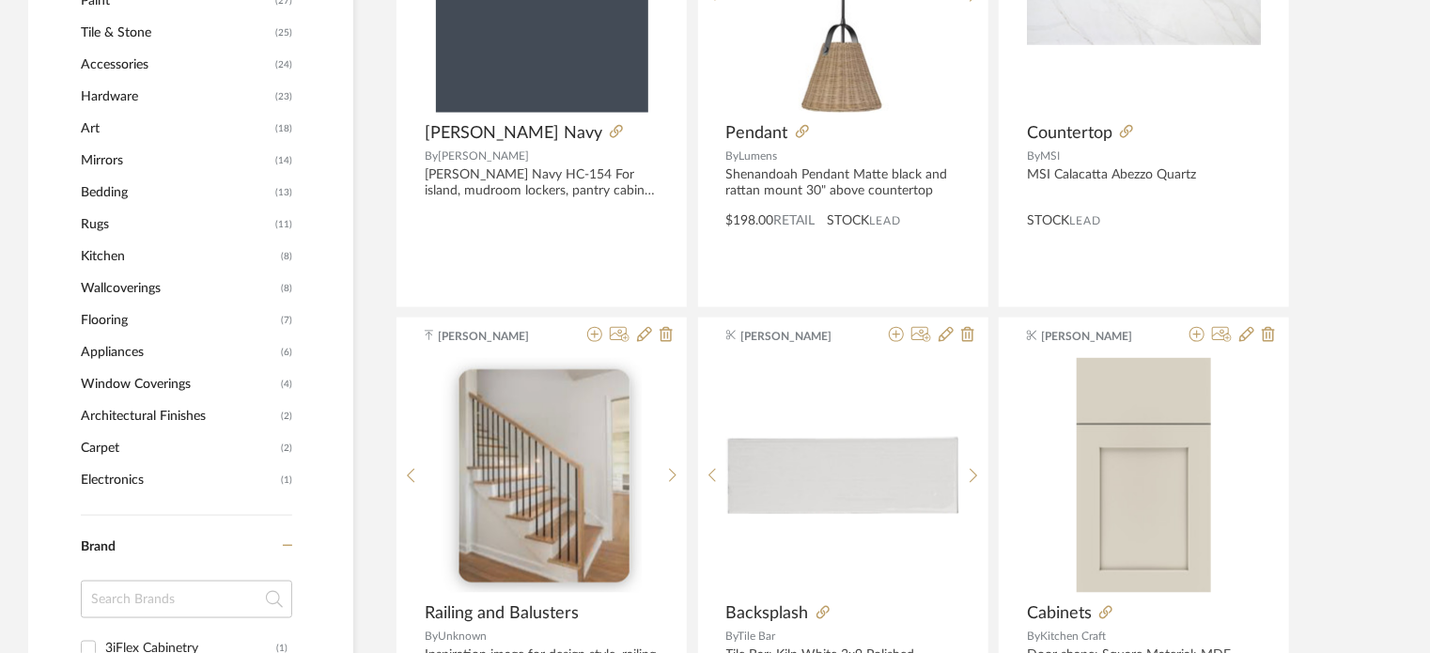
scroll to position [125, 0]
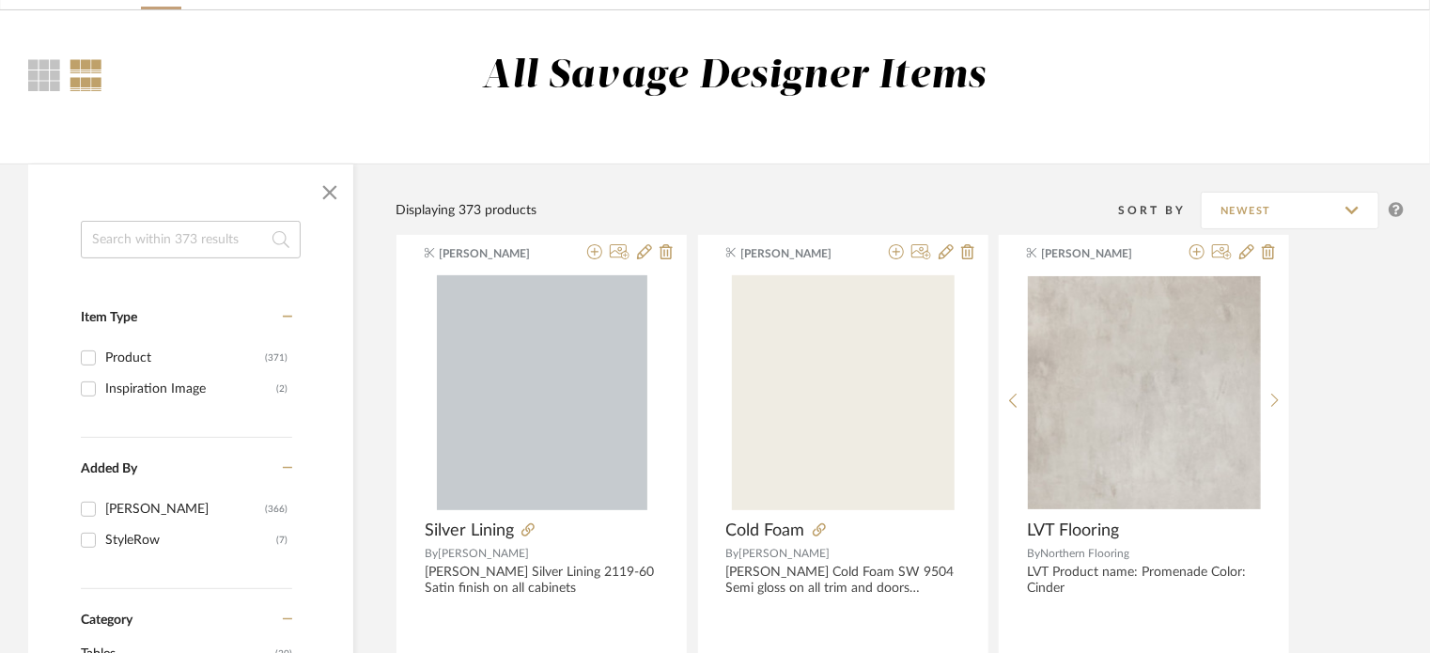
click at [196, 237] on input at bounding box center [191, 240] width 220 height 38
type input "paint"
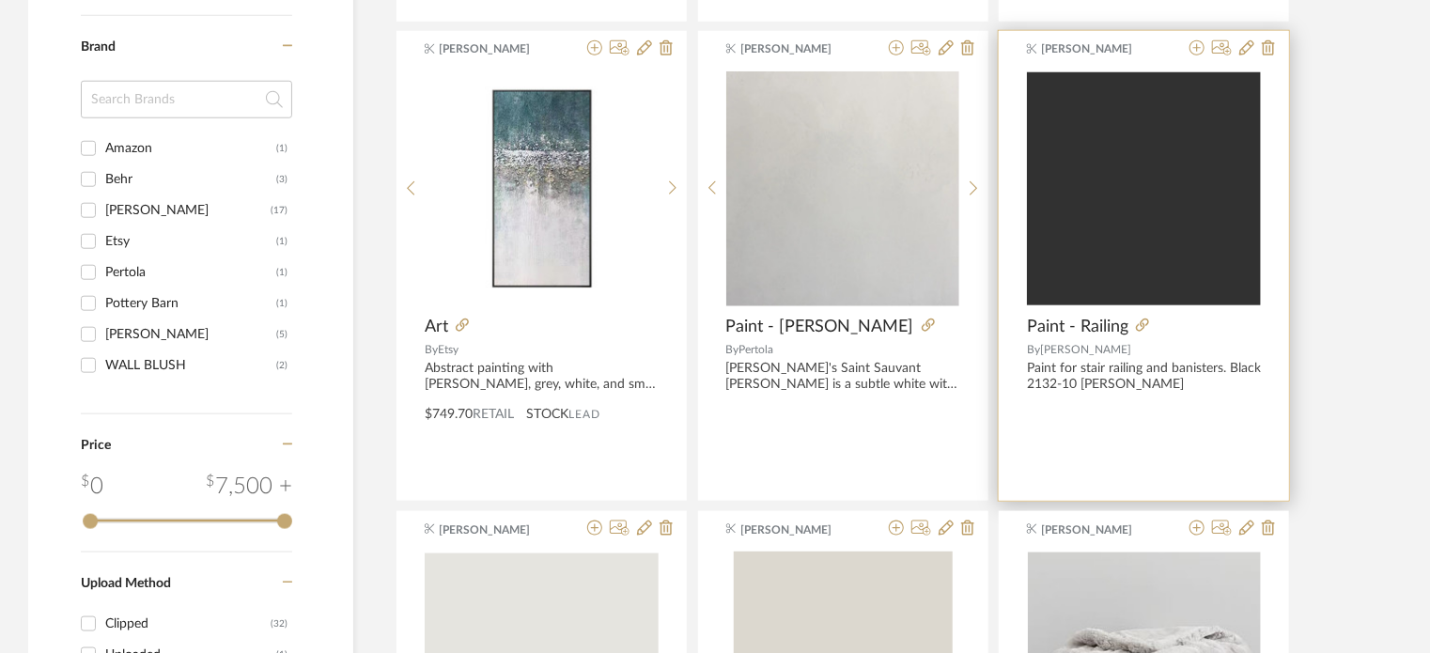
scroll to position [876, 0]
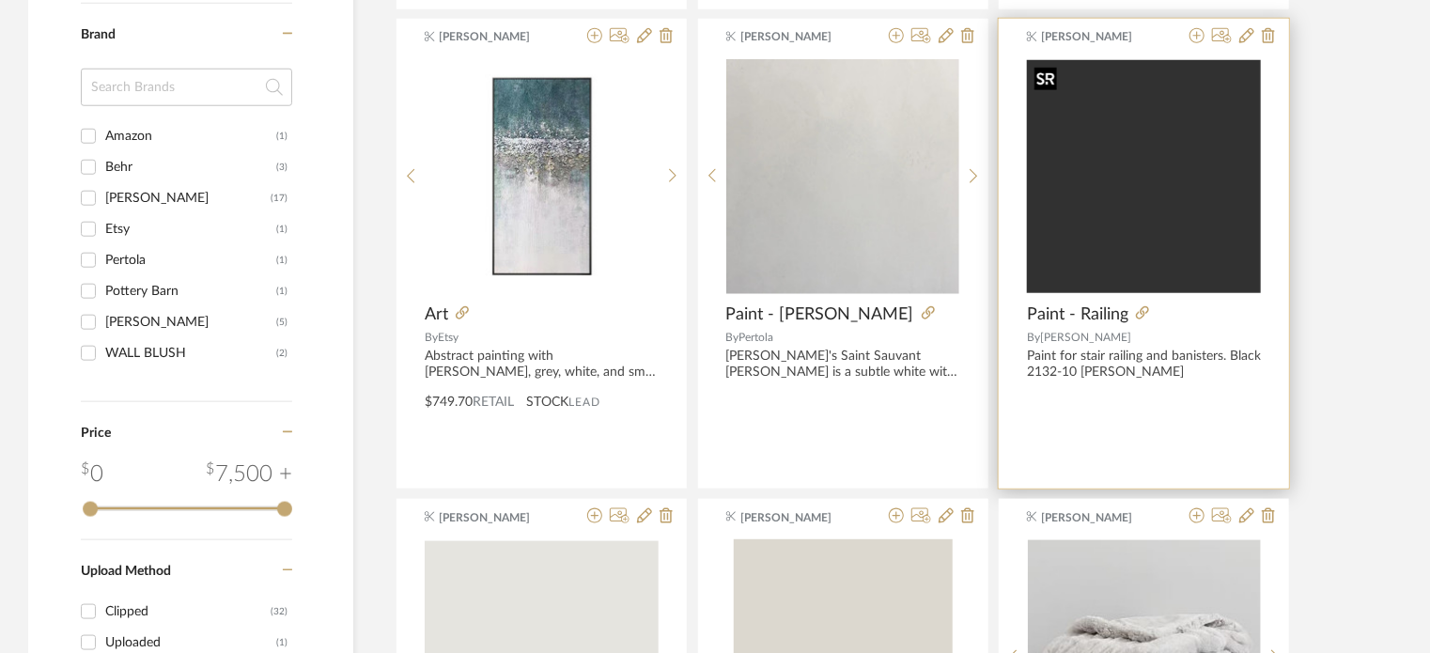
click at [1115, 220] on img "0" at bounding box center [1144, 176] width 234 height 233
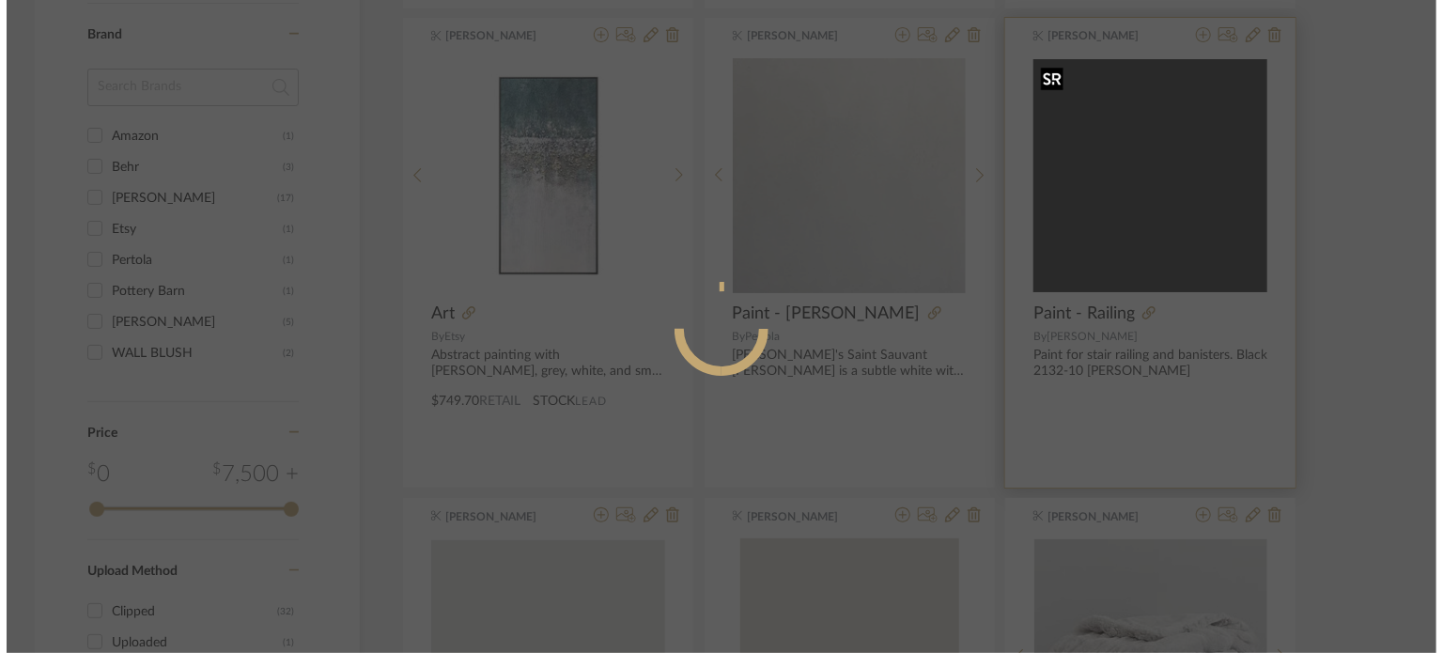
scroll to position [0, 0]
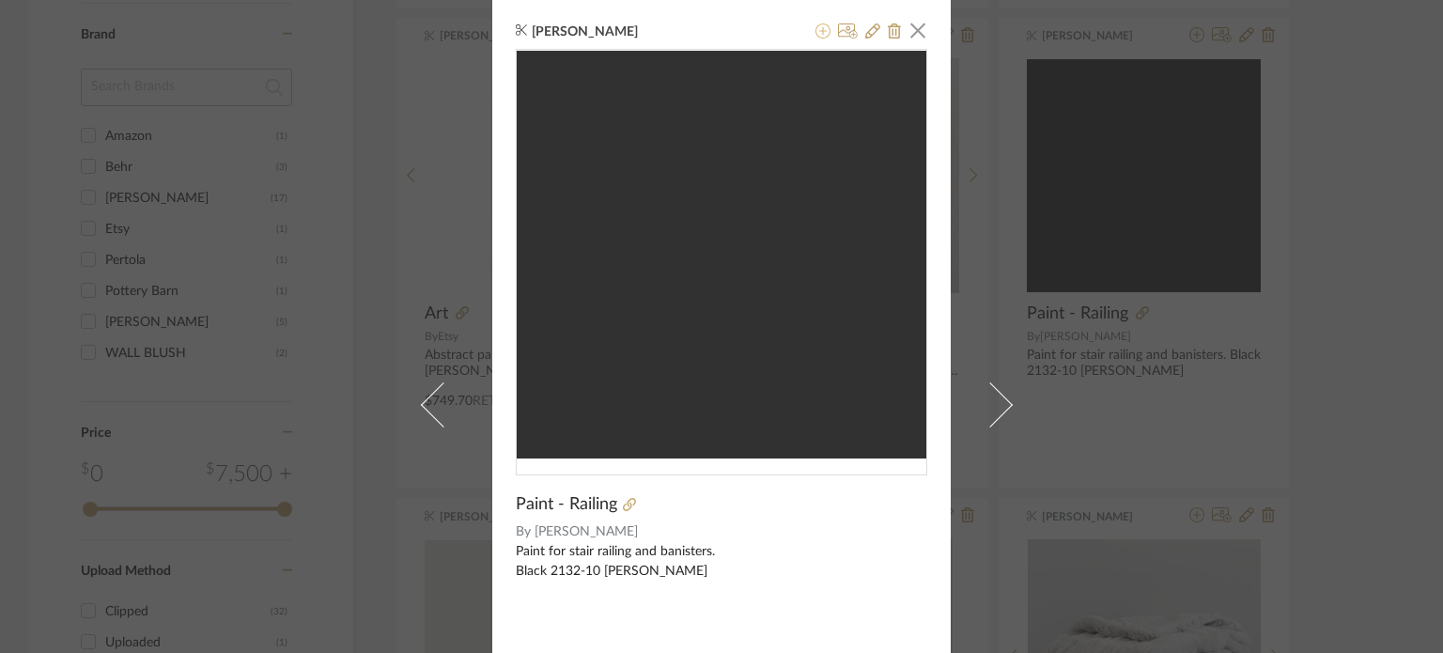
click at [815, 38] on icon at bounding box center [822, 30] width 15 height 15
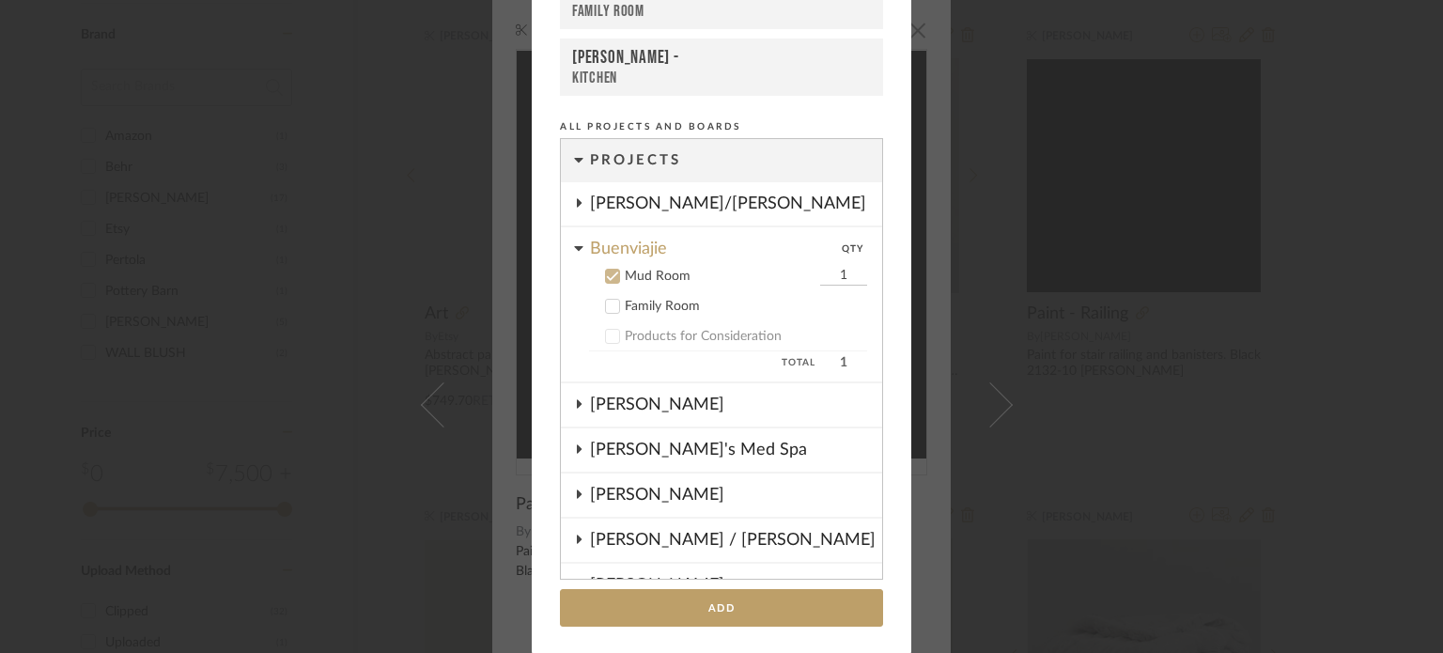
click at [575, 240] on icon at bounding box center [578, 247] width 9 height 15
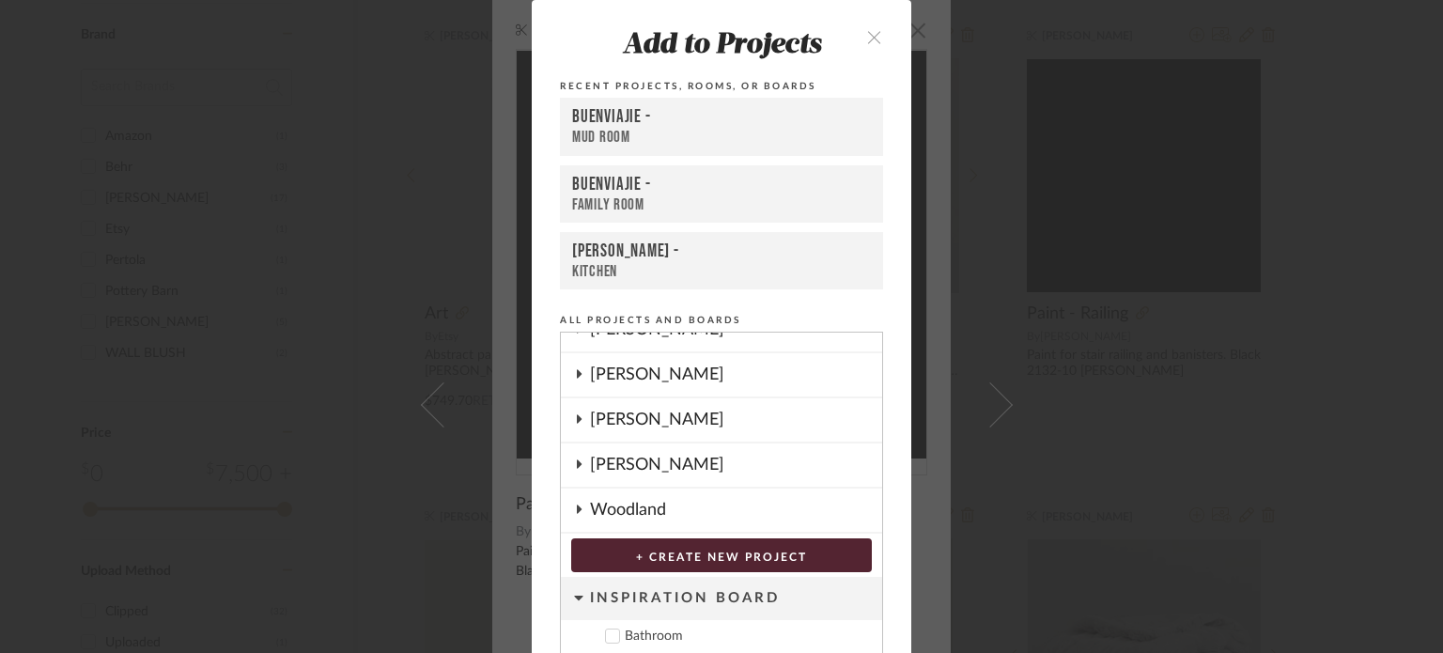
click at [875, 36] on button "close" at bounding box center [873, 36] width 55 height 39
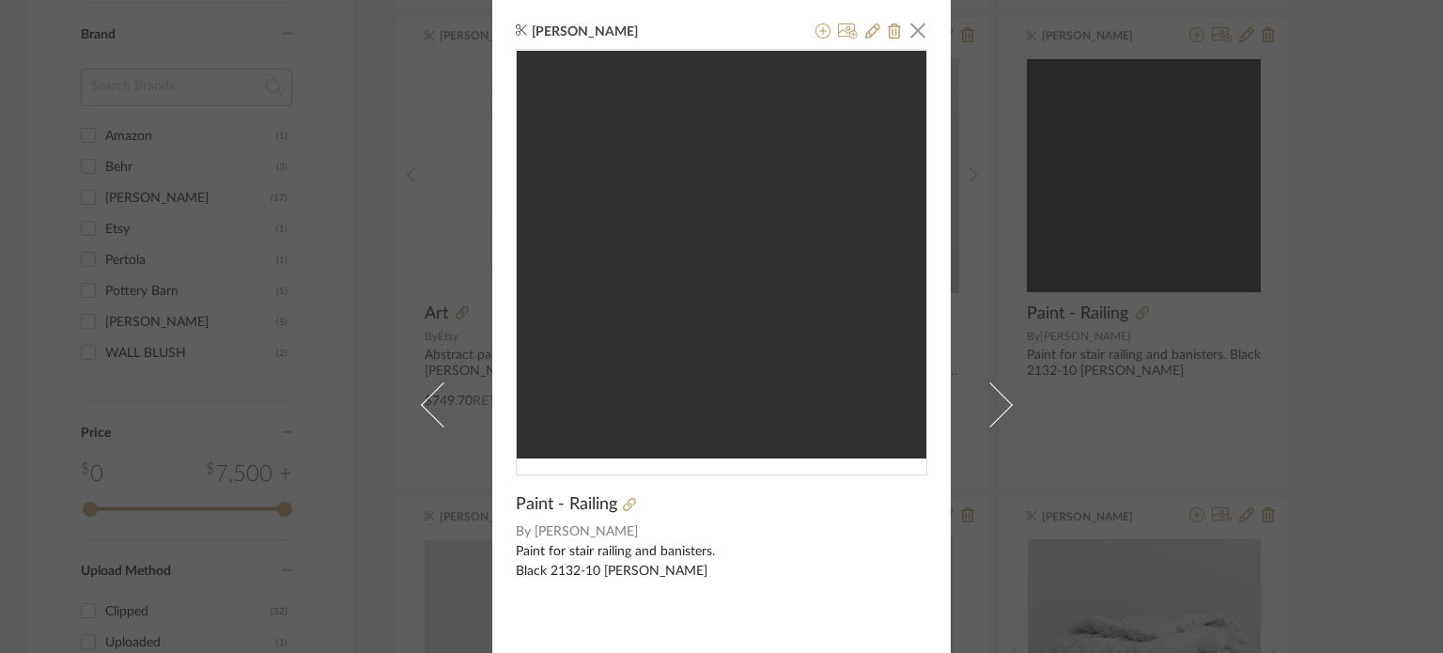
click at [1340, 264] on div "Miranda Savage × Paint - Railing By Benjamin Moore Paint for stair railing and …" at bounding box center [721, 326] width 1443 height 653
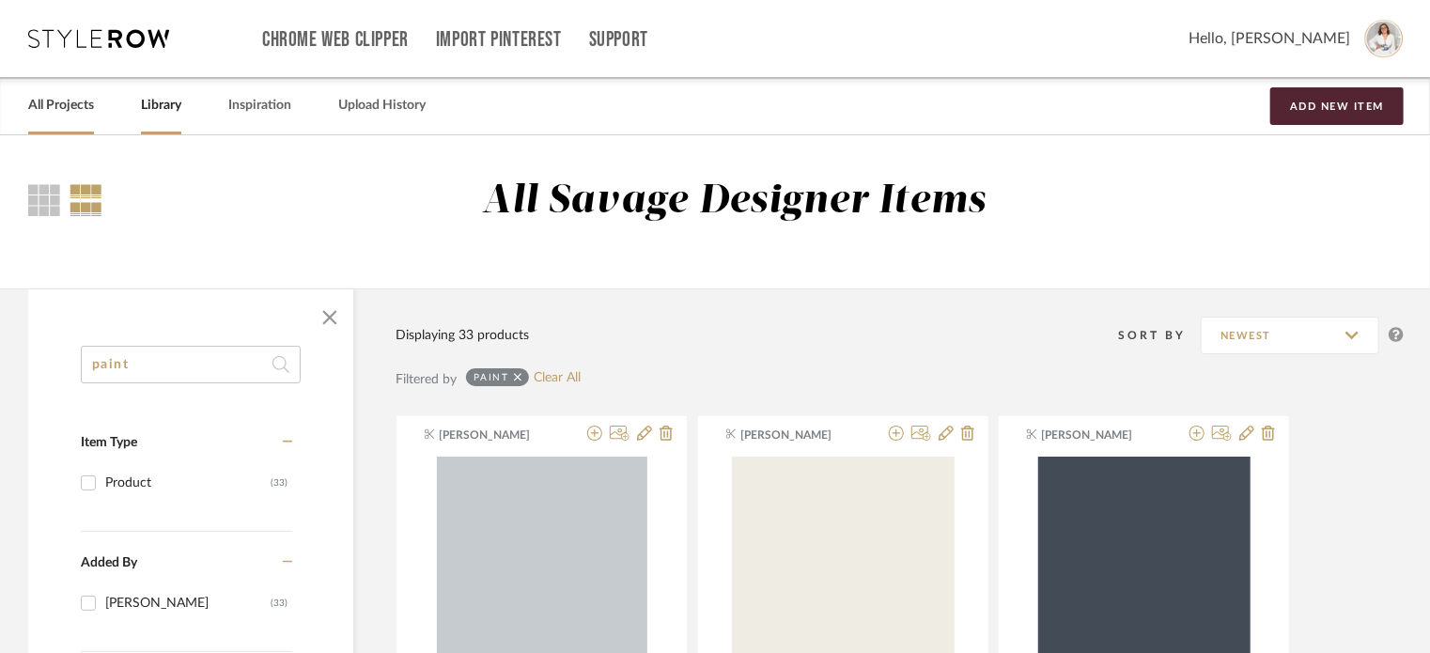
click at [91, 104] on link "All Projects" at bounding box center [61, 105] width 66 height 25
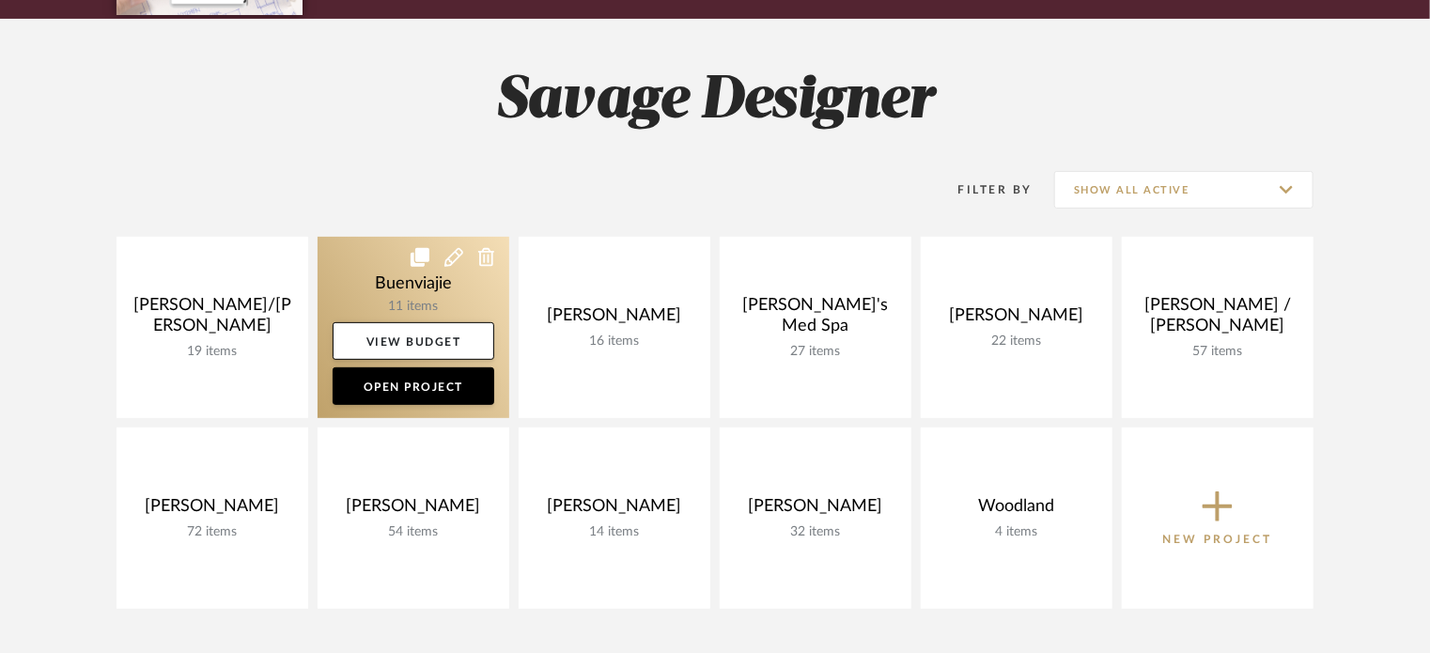
scroll to position [250, 0]
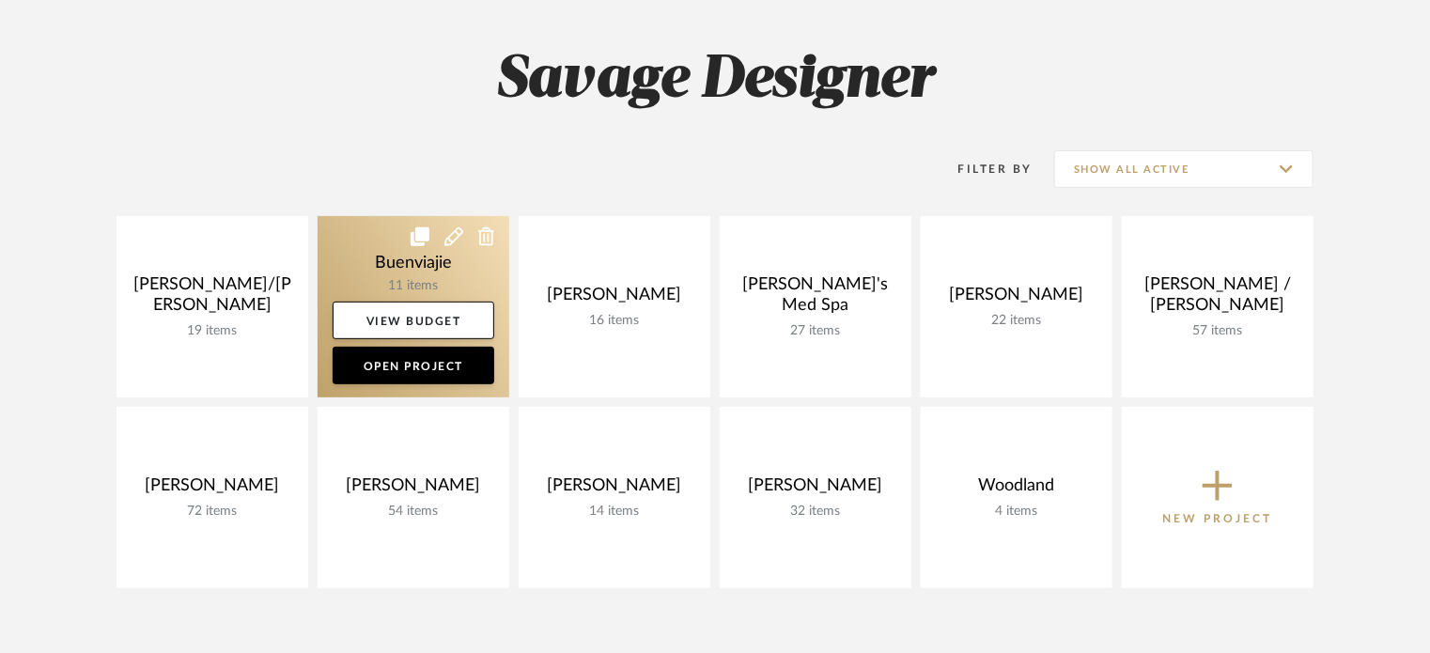
click at [399, 283] on link at bounding box center [413, 306] width 192 height 181
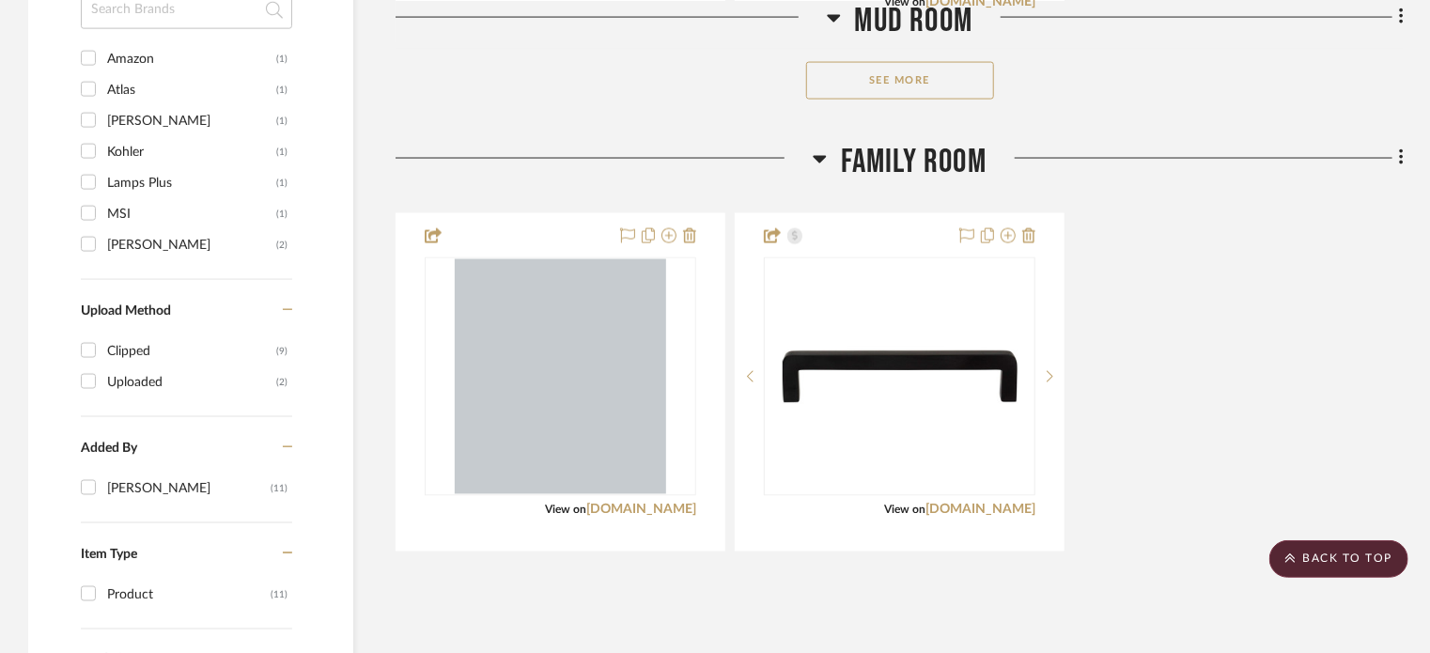
scroll to position [1377, 0]
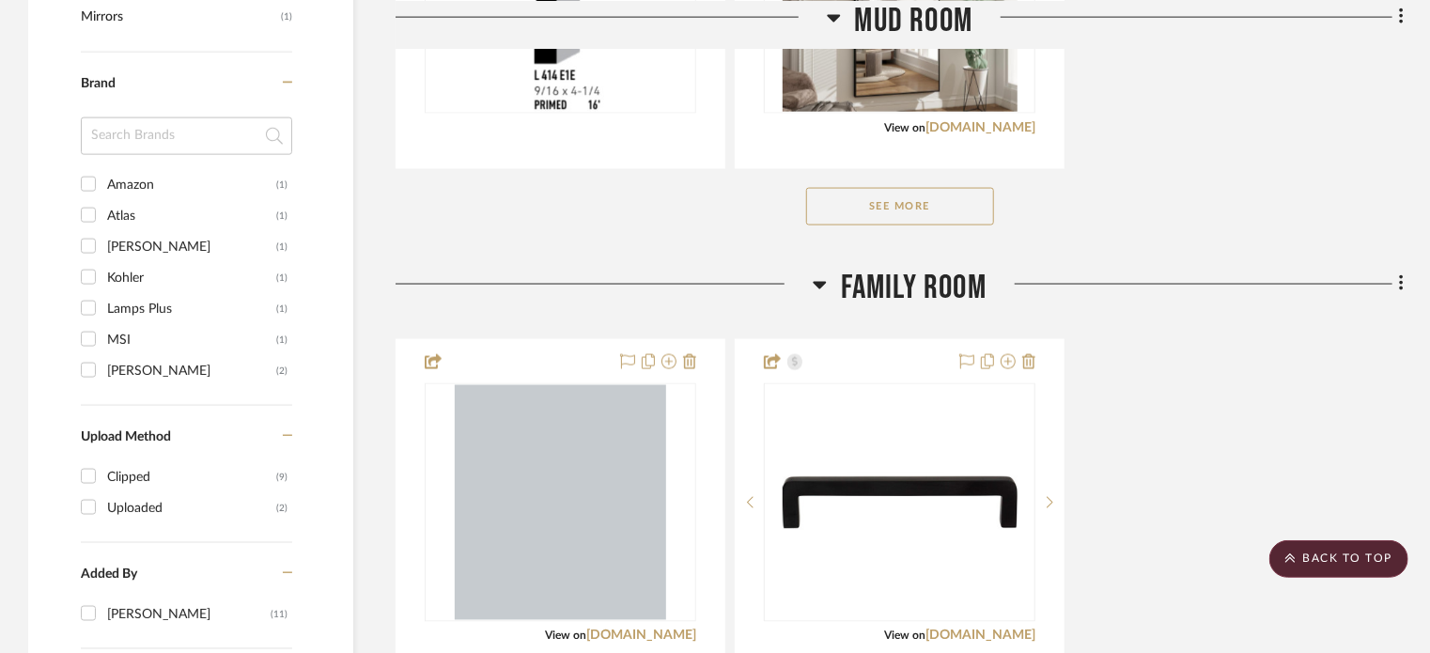
click at [924, 194] on button "See More" at bounding box center [900, 207] width 188 height 38
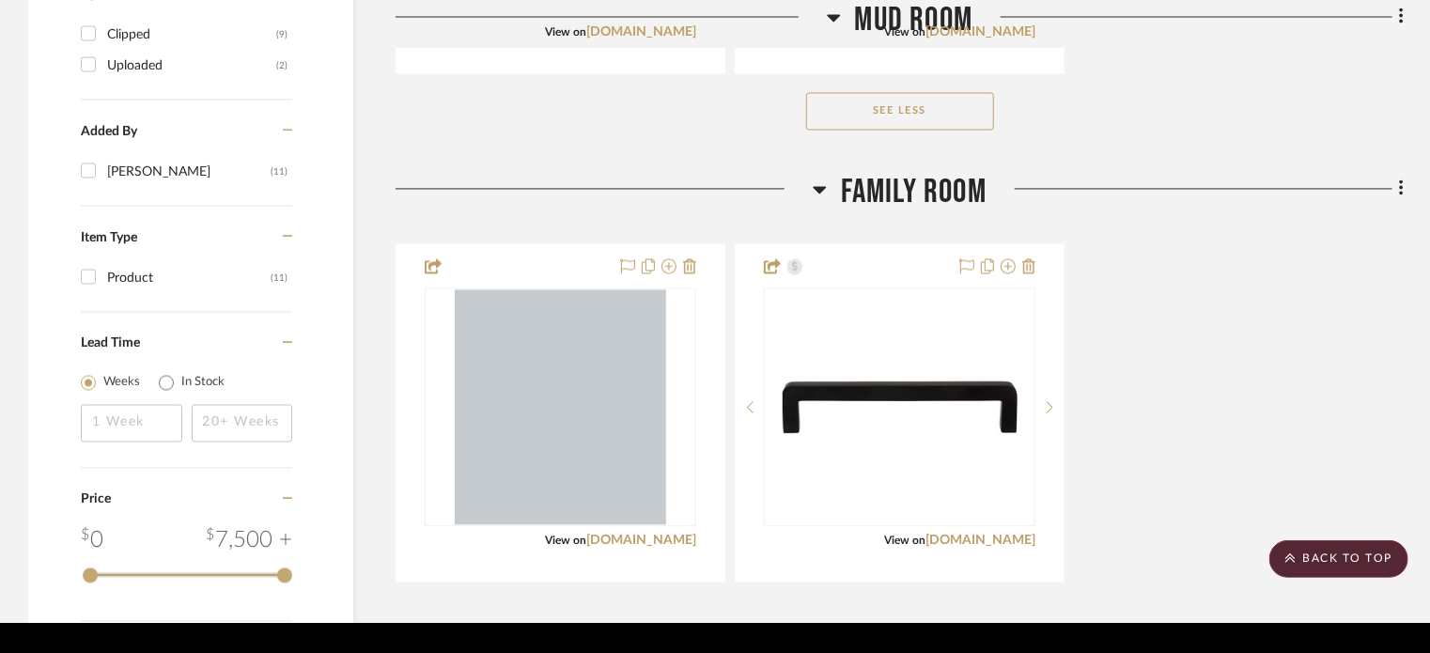
scroll to position [1875, 0]
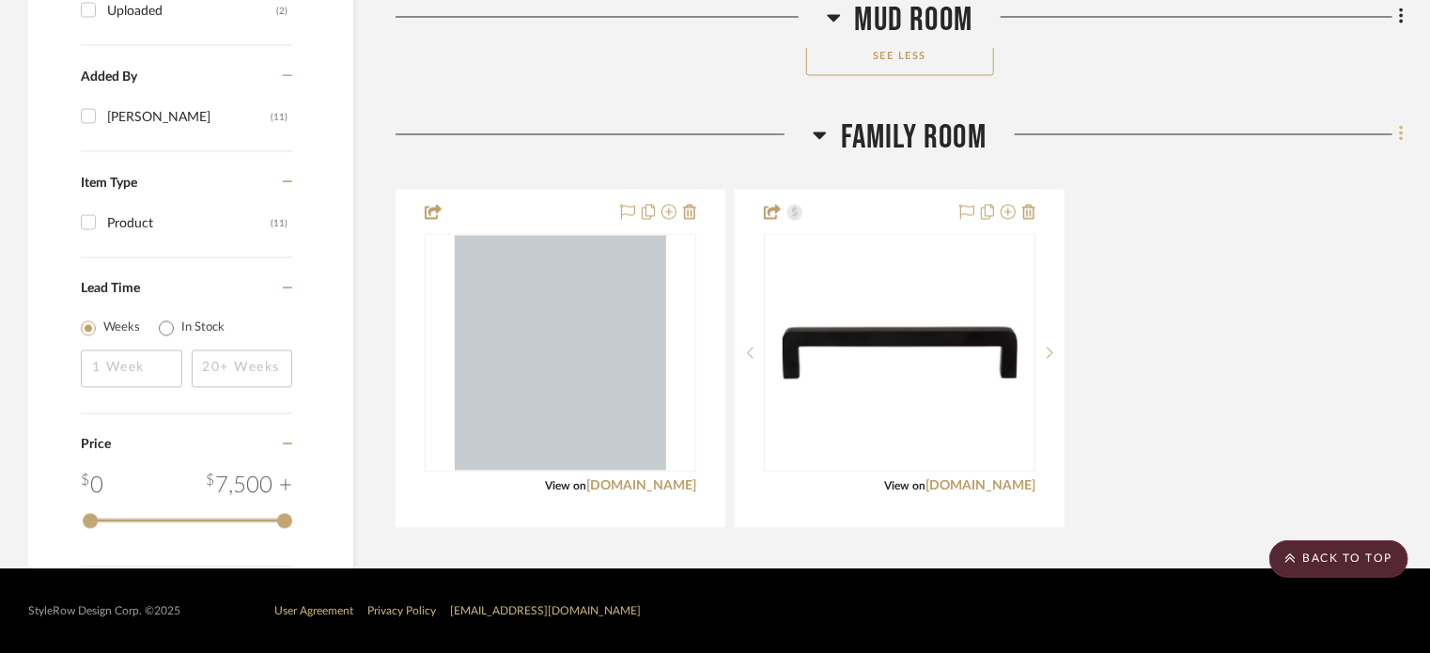
click at [1398, 131] on fa-icon at bounding box center [1398, 135] width 12 height 31
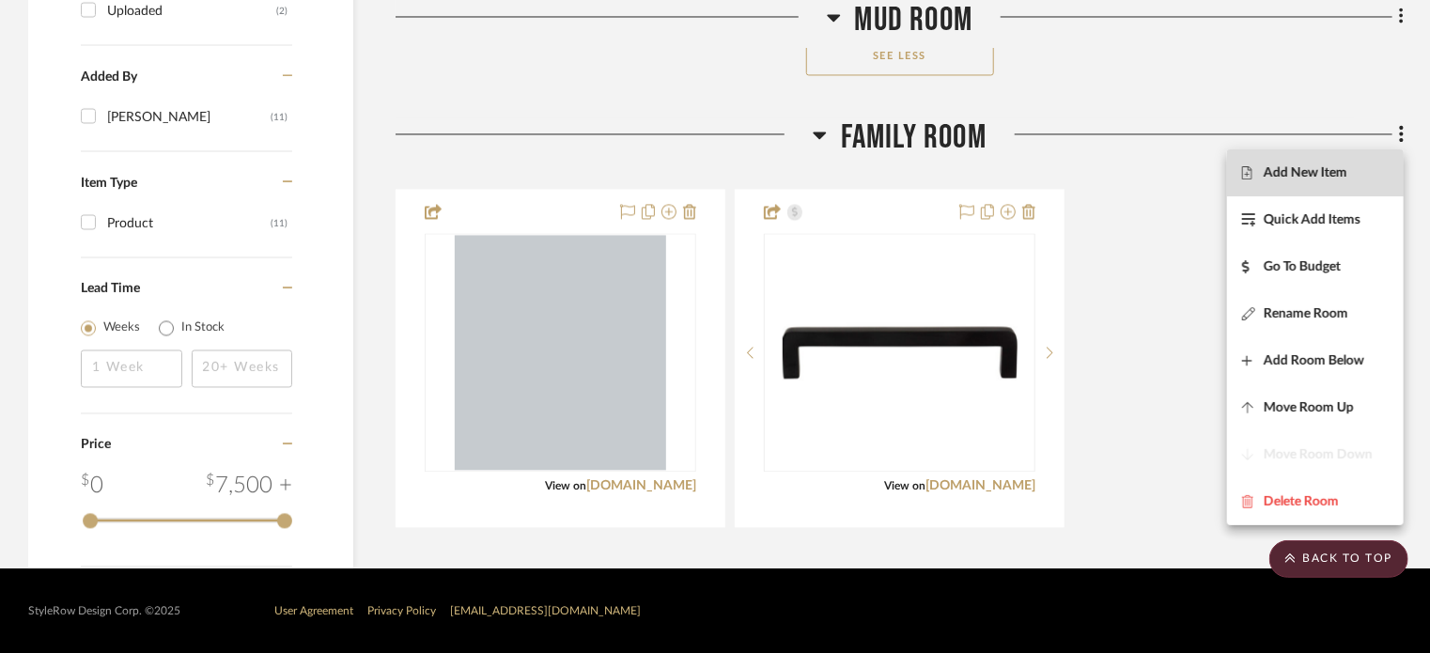
click at [1356, 176] on span "Add New Item" at bounding box center [1315, 172] width 147 height 16
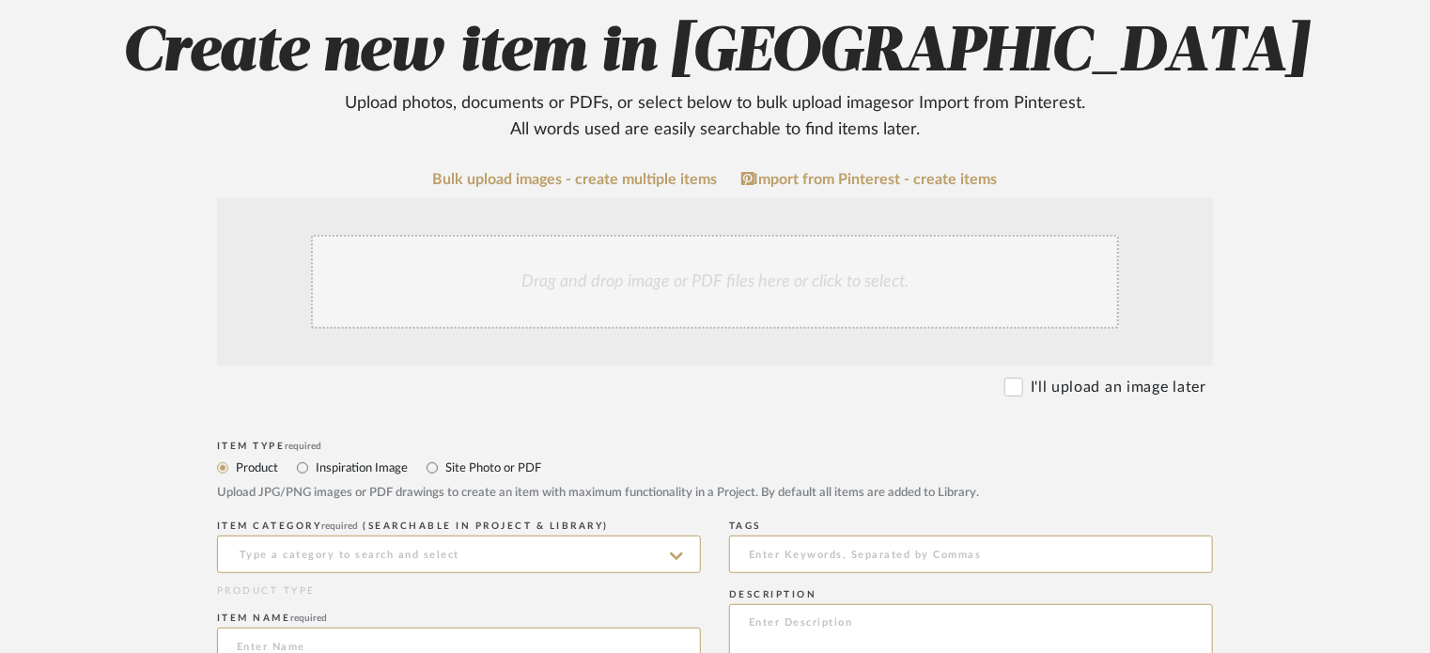
scroll to position [376, 0]
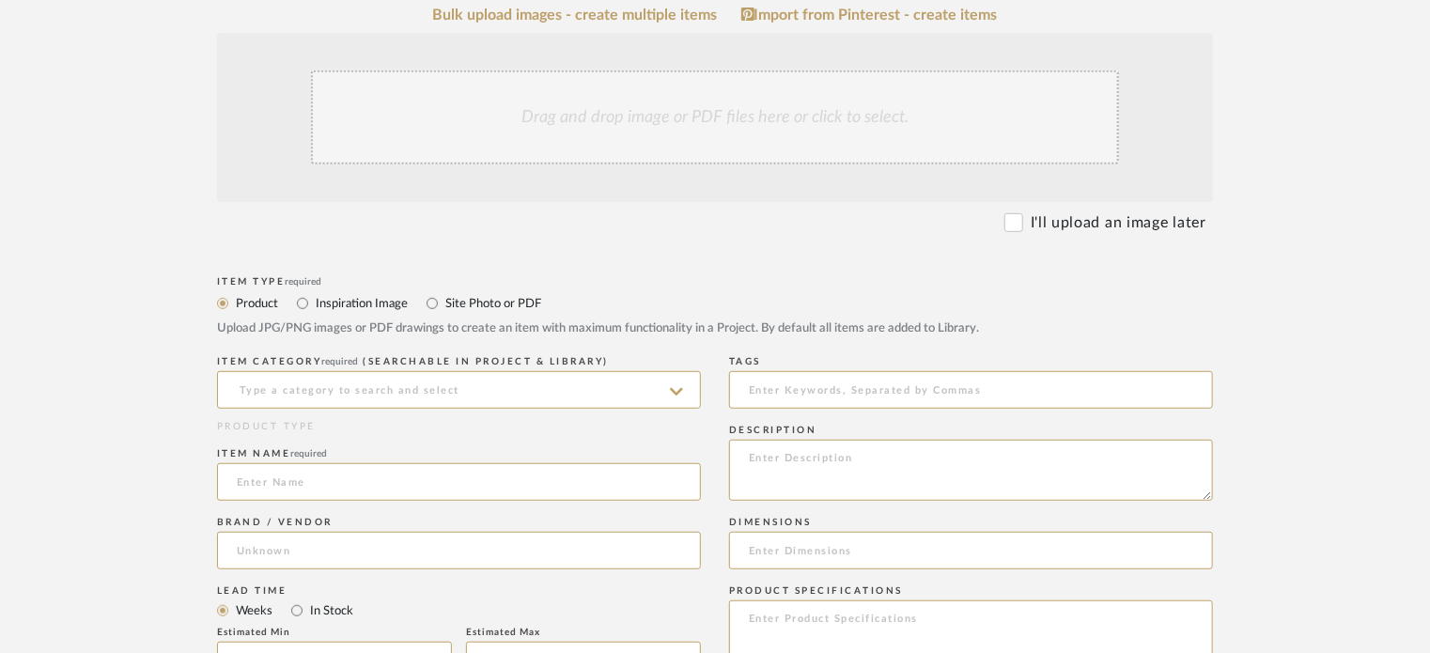
click at [729, 73] on div "Drag and drop image or PDF files here or click to select." at bounding box center [715, 117] width 808 height 94
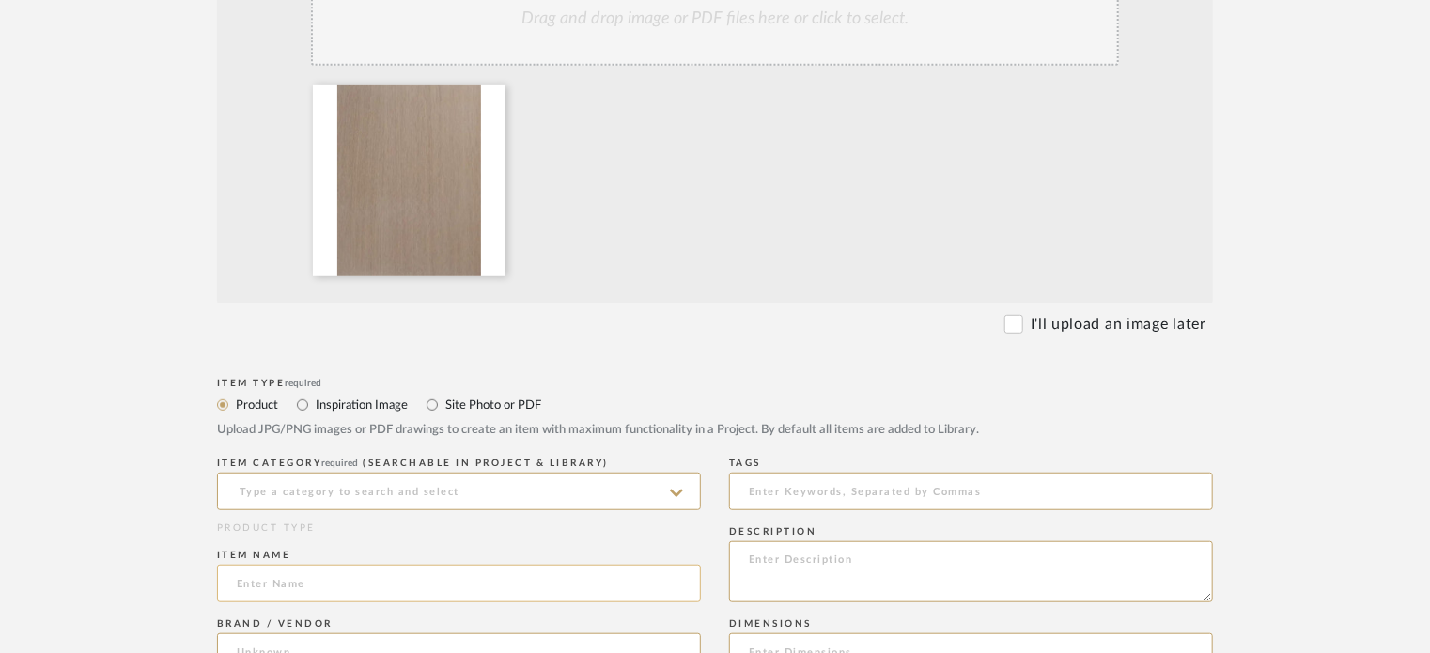
scroll to position [626, 0]
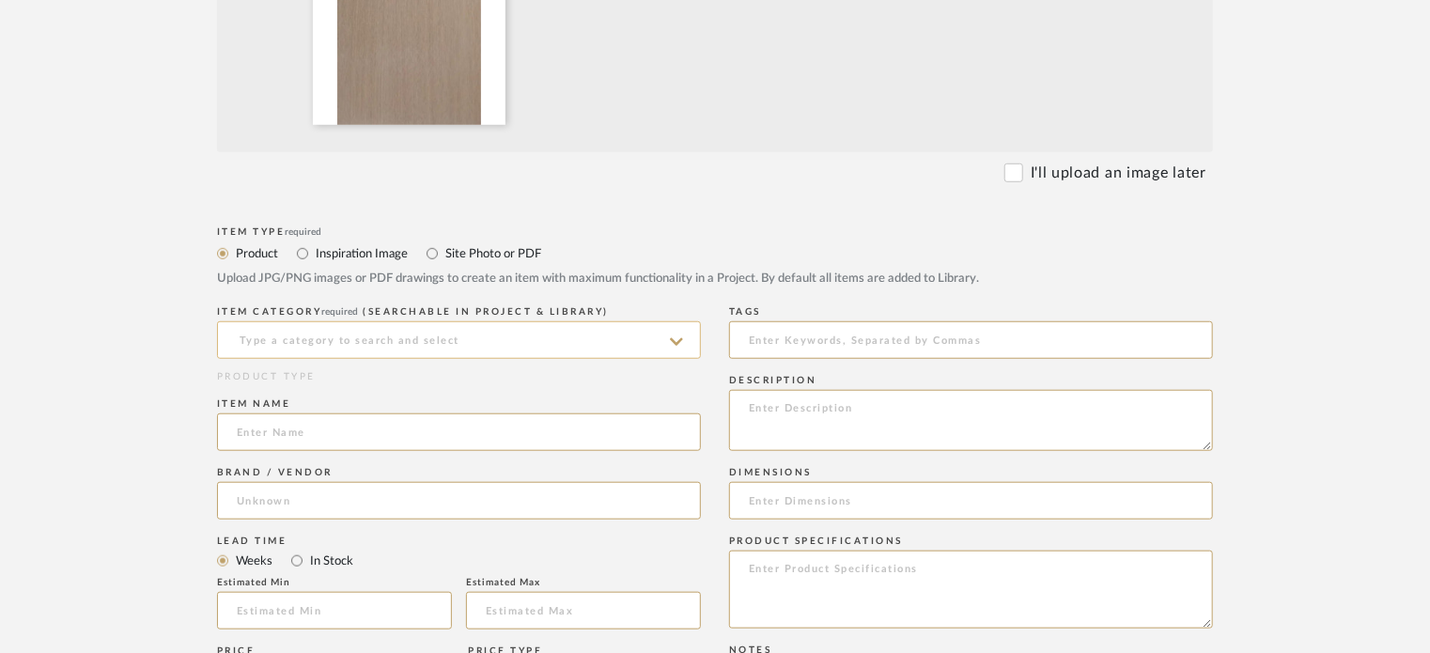
click at [376, 337] on input at bounding box center [459, 340] width 484 height 38
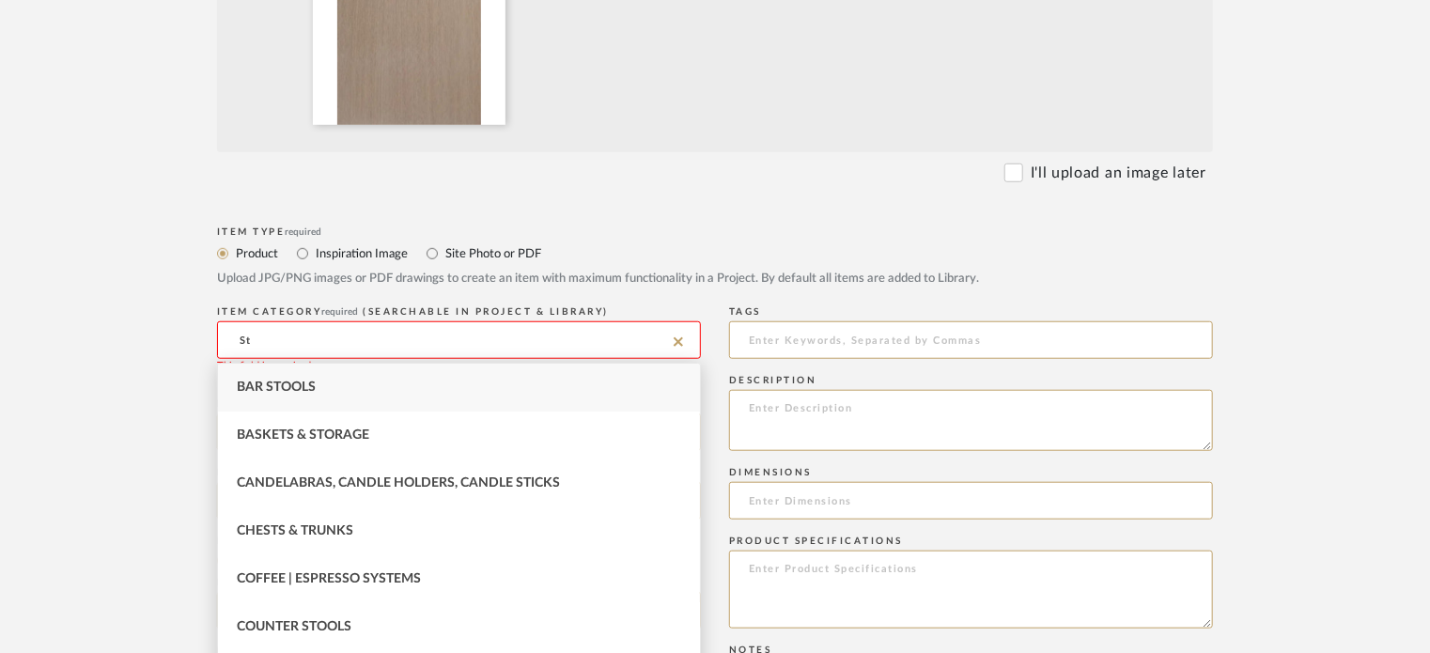
type input "S"
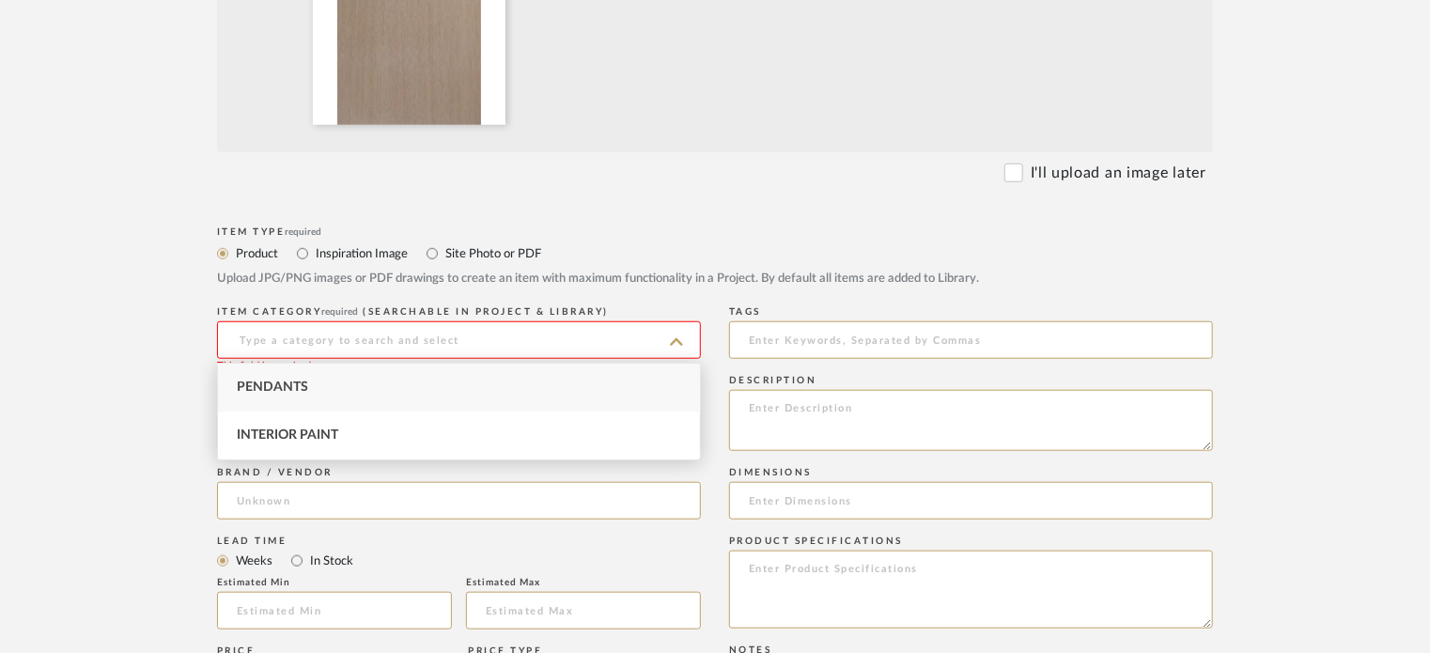
type input "t"
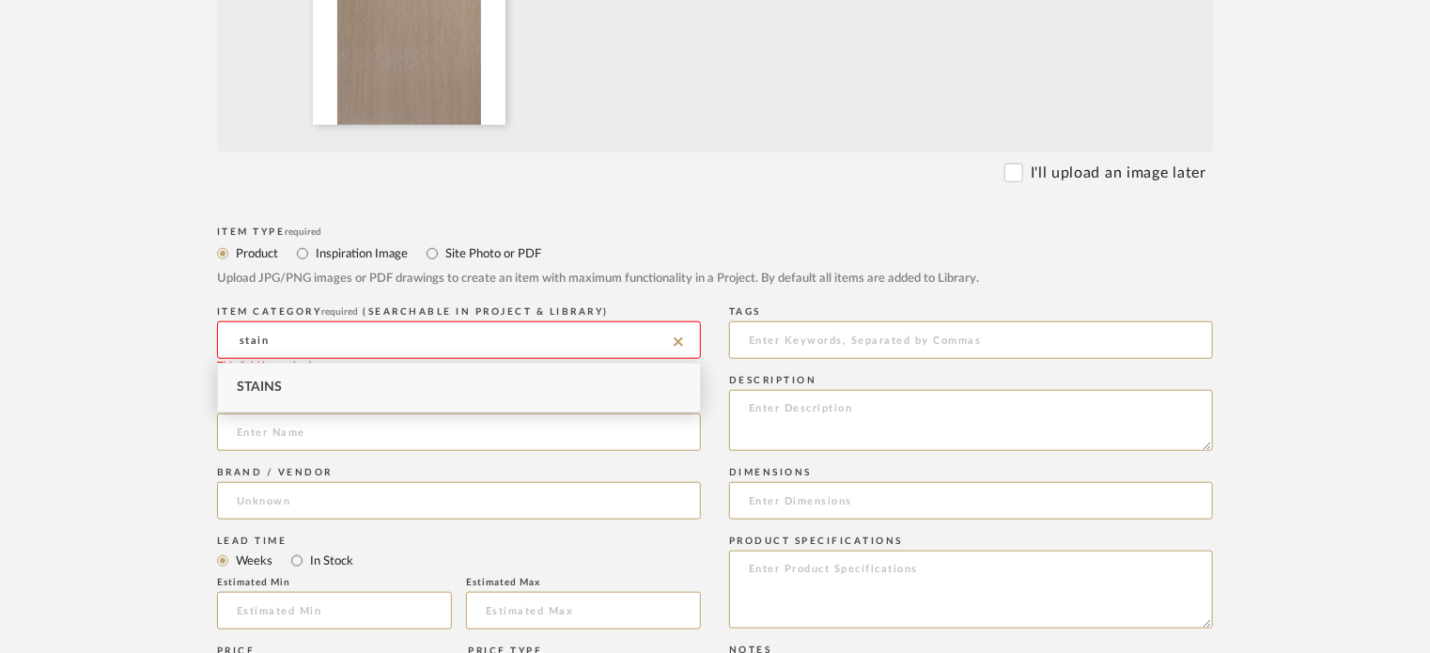
click at [343, 397] on div "Stains" at bounding box center [459, 388] width 482 height 48
type input "Stains"
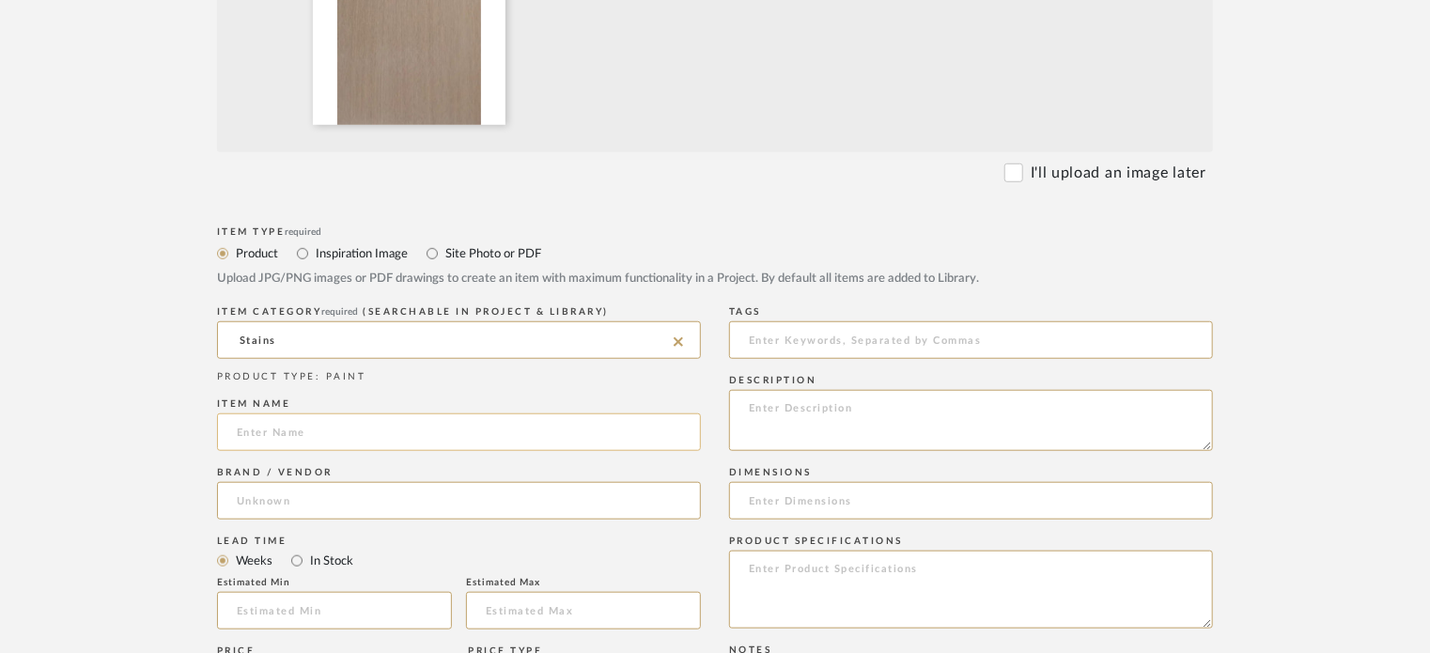
click at [319, 428] on input at bounding box center [459, 432] width 484 height 38
type input "Shelves and Countertop"
click at [809, 418] on textarea at bounding box center [971, 420] width 484 height 61
type textarea "Stain all floating shelves to match fireplace mantle Countertop in family room …"
click at [1281, 386] on form "Bulk upload images - create multiple items Import from Pinterest - create items…" at bounding box center [714, 538] width 1197 height 1562
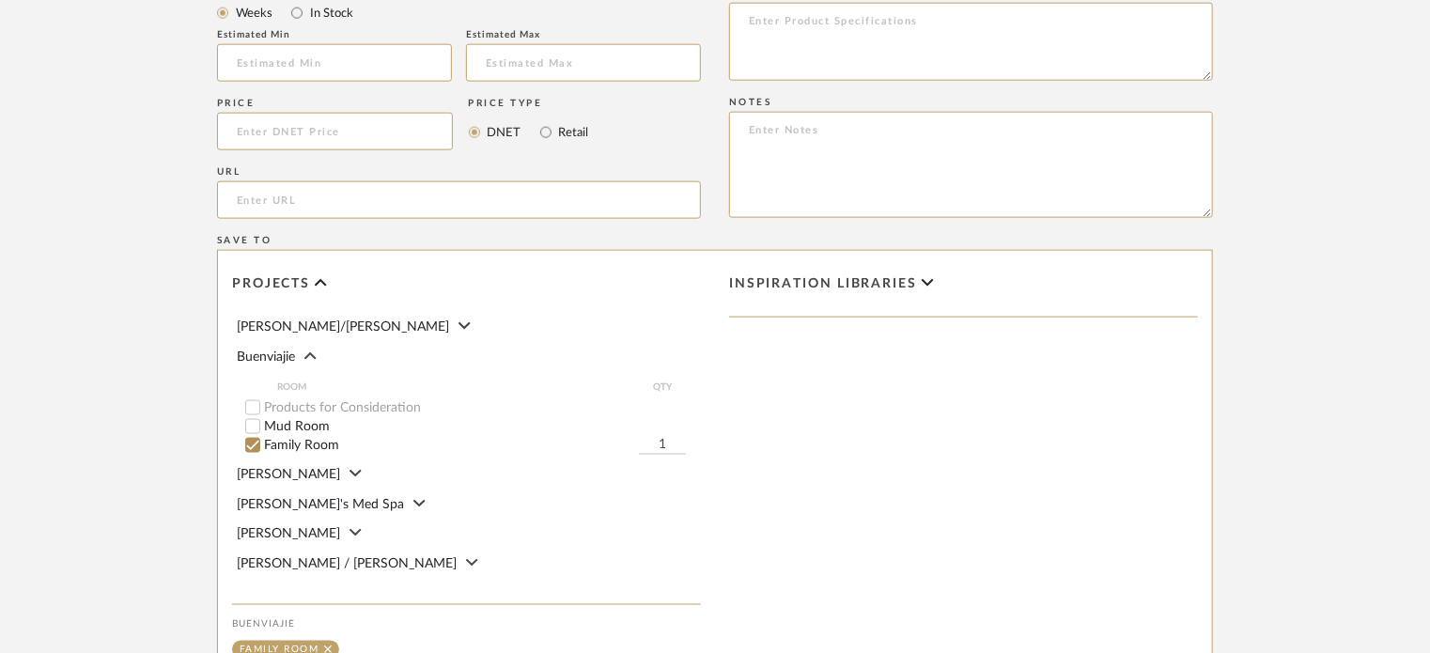
scroll to position [1252, 0]
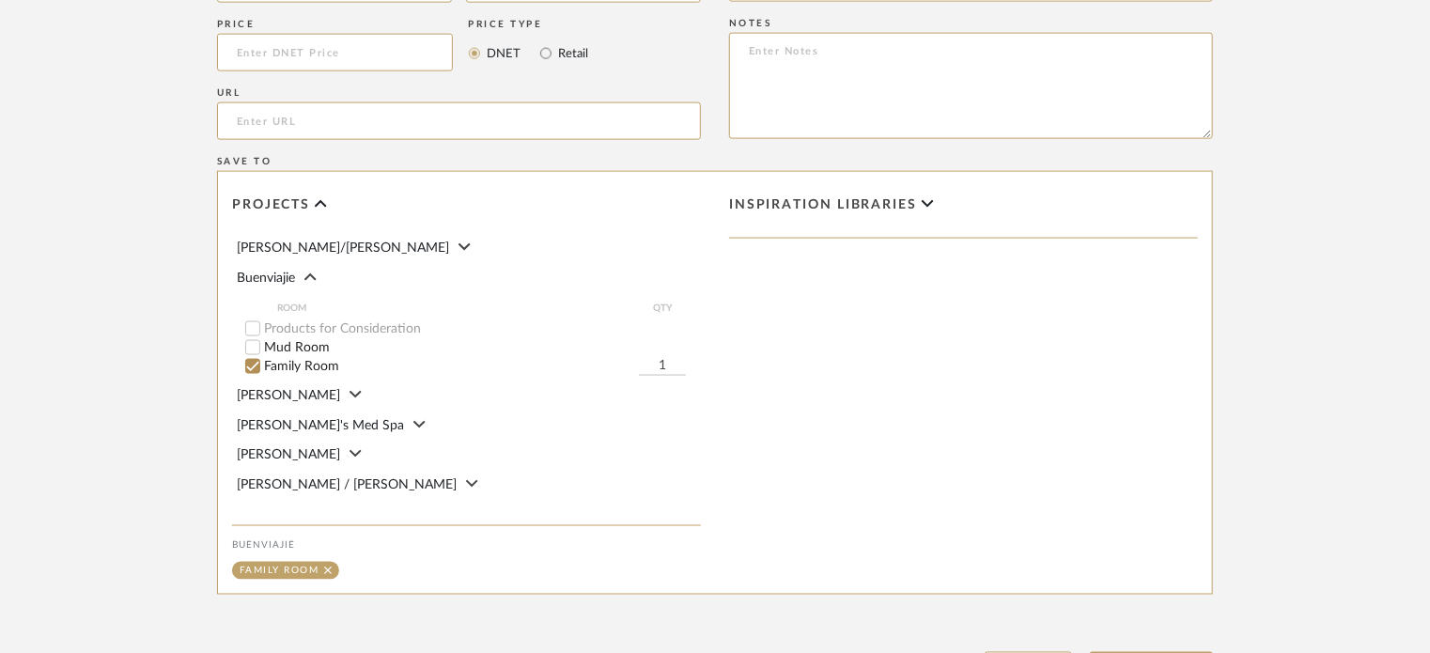
click at [249, 349] on input "Mud Room" at bounding box center [252, 347] width 19 height 19
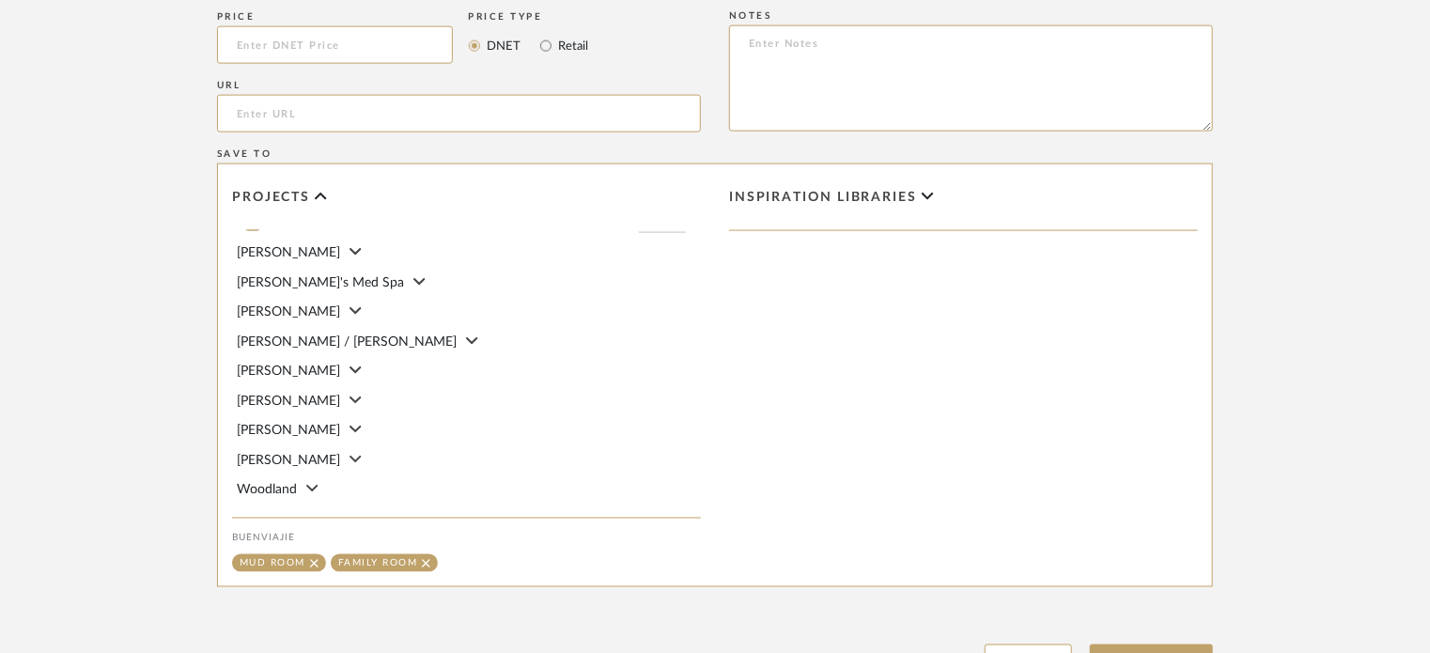
scroll to position [1424, 0]
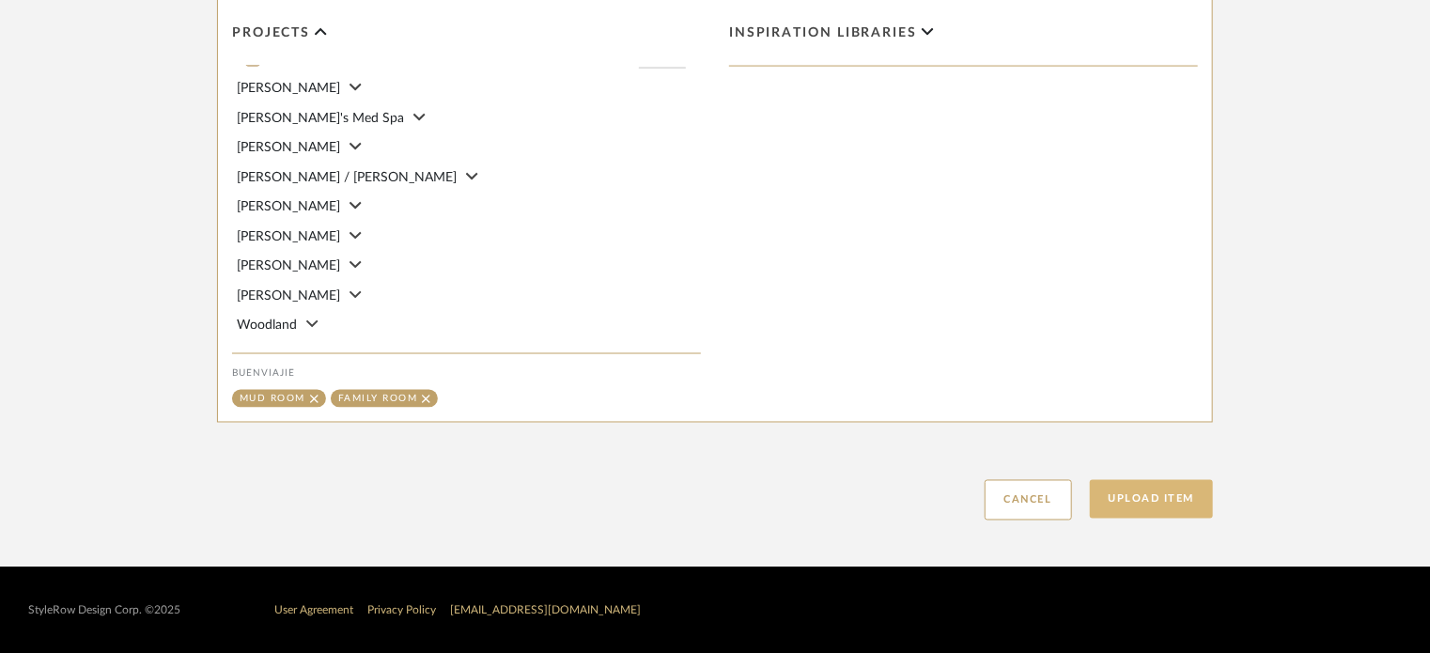
click at [1200, 503] on button "Upload Item" at bounding box center [1152, 499] width 124 height 39
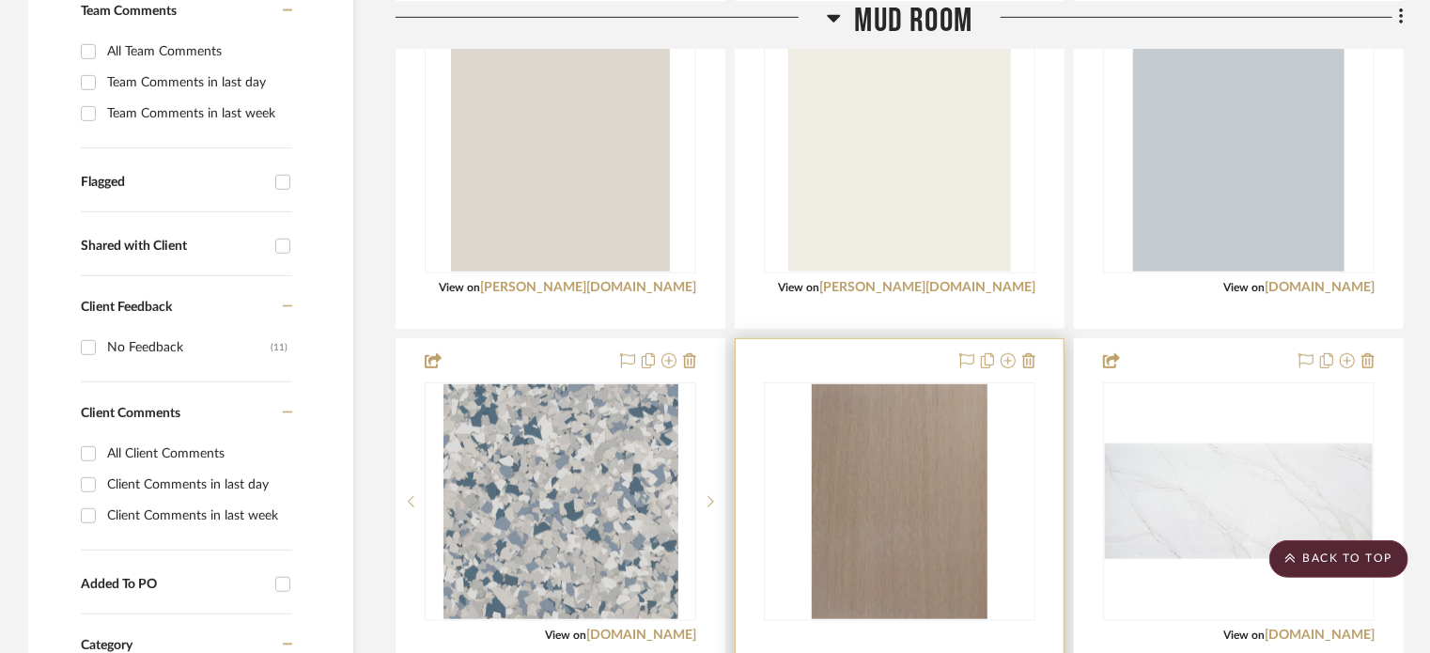
scroll to position [612, 0]
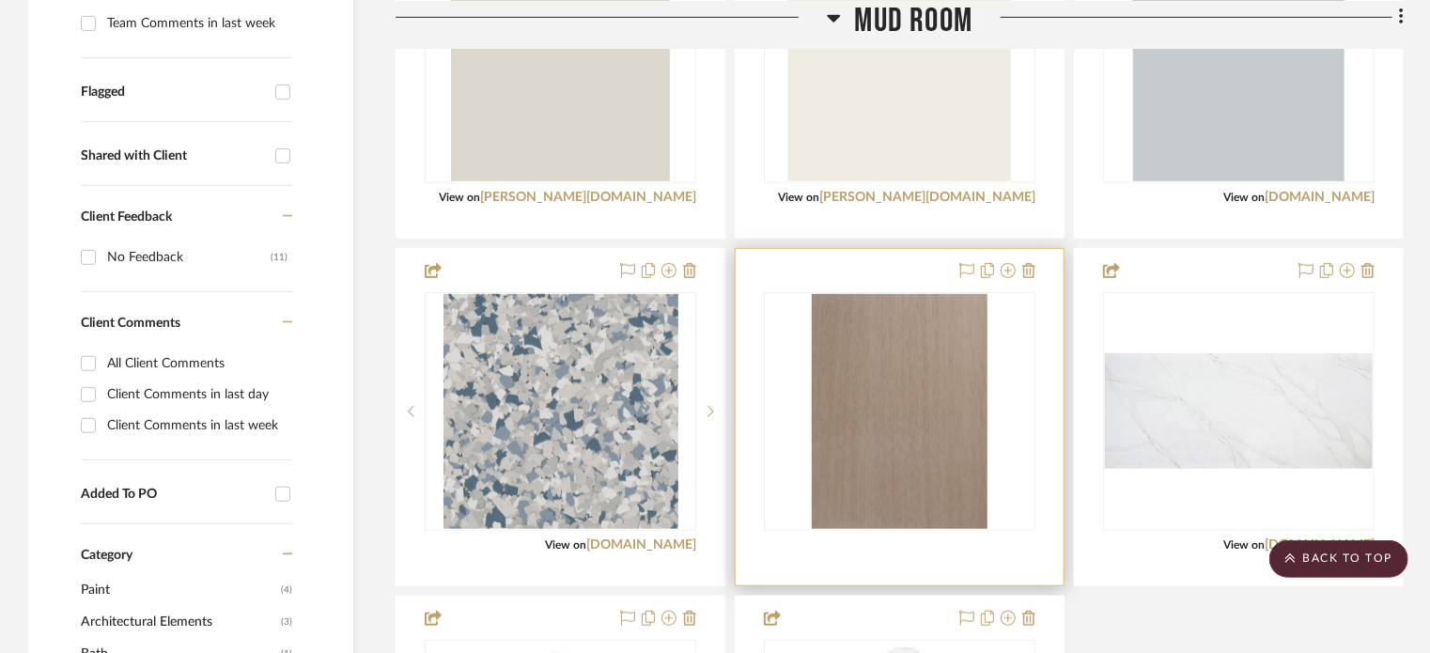
click at [904, 456] on img "0" at bounding box center [900, 411] width 176 height 235
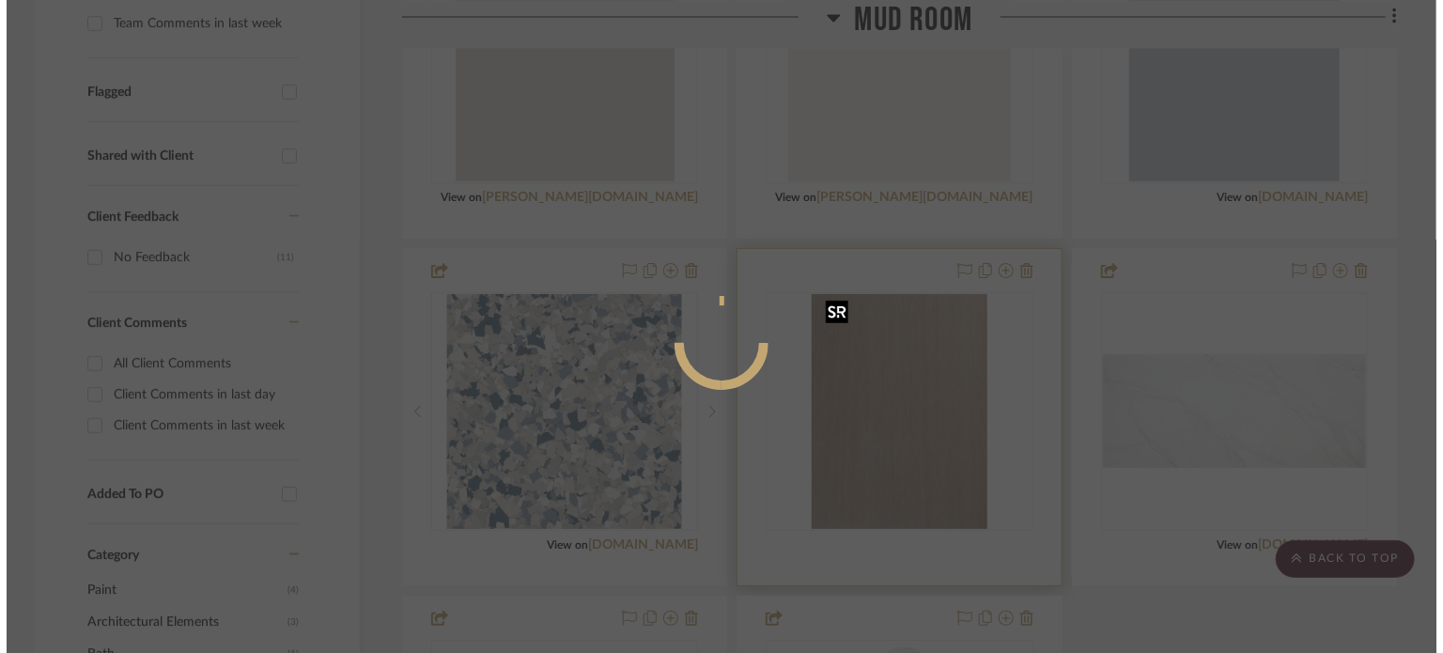
scroll to position [0, 0]
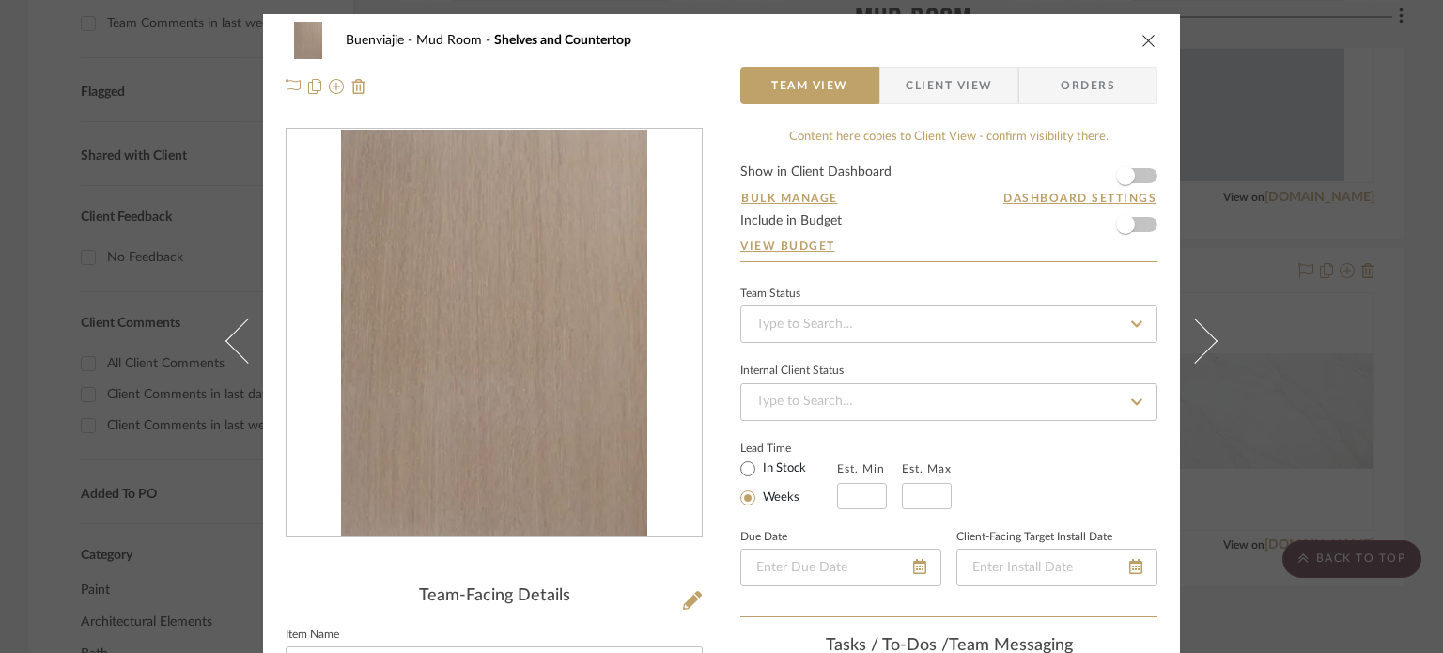
drag, startPoint x: 1151, startPoint y: 189, endPoint x: 1153, endPoint y: 253, distance: 63.9
click at [1136, 228] on span "button" at bounding box center [1125, 224] width 41 height 41
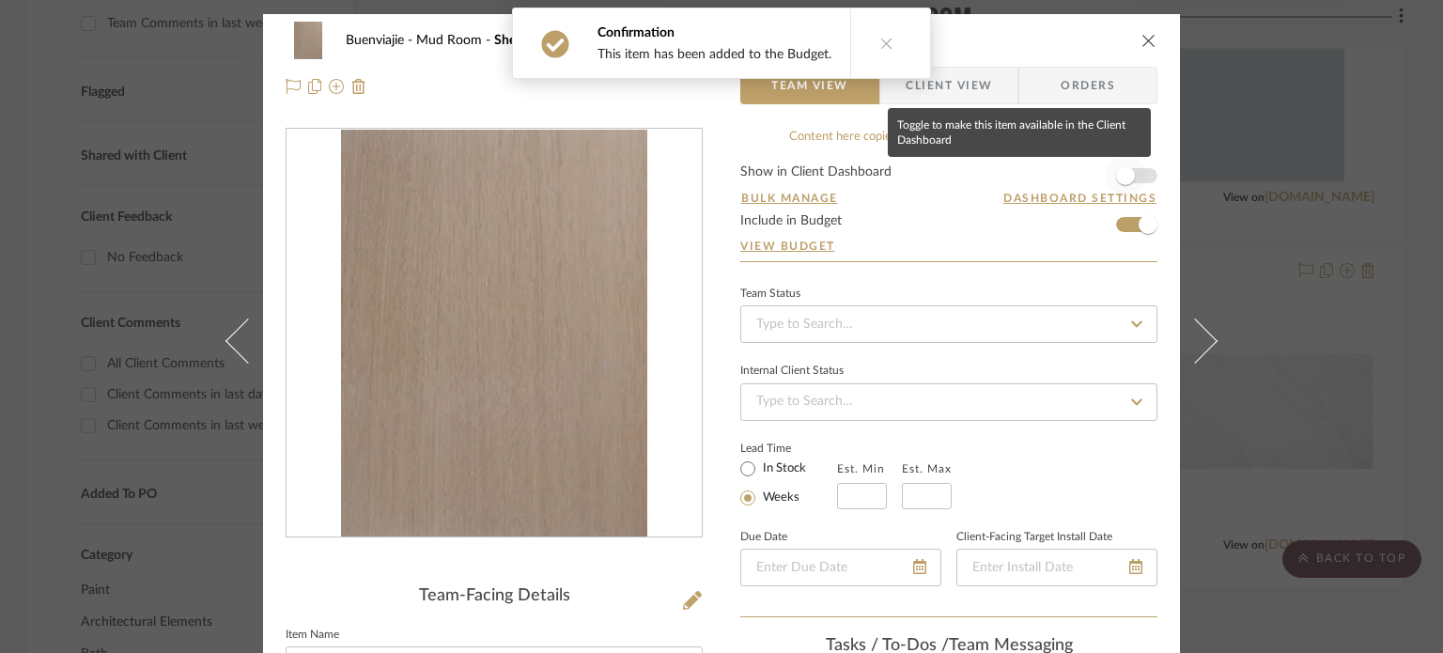
click at [1125, 172] on span "button" at bounding box center [1125, 175] width 19 height 19
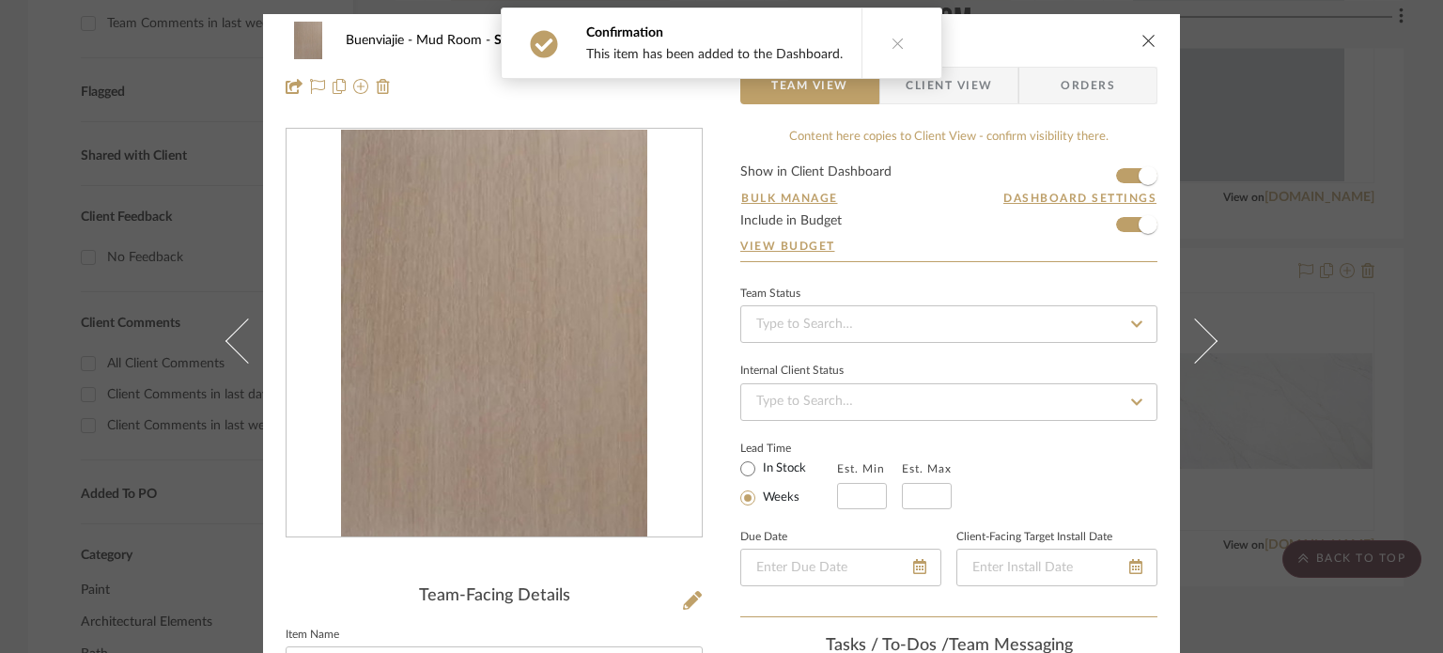
click at [1140, 32] on button "close" at bounding box center [1148, 40] width 17 height 17
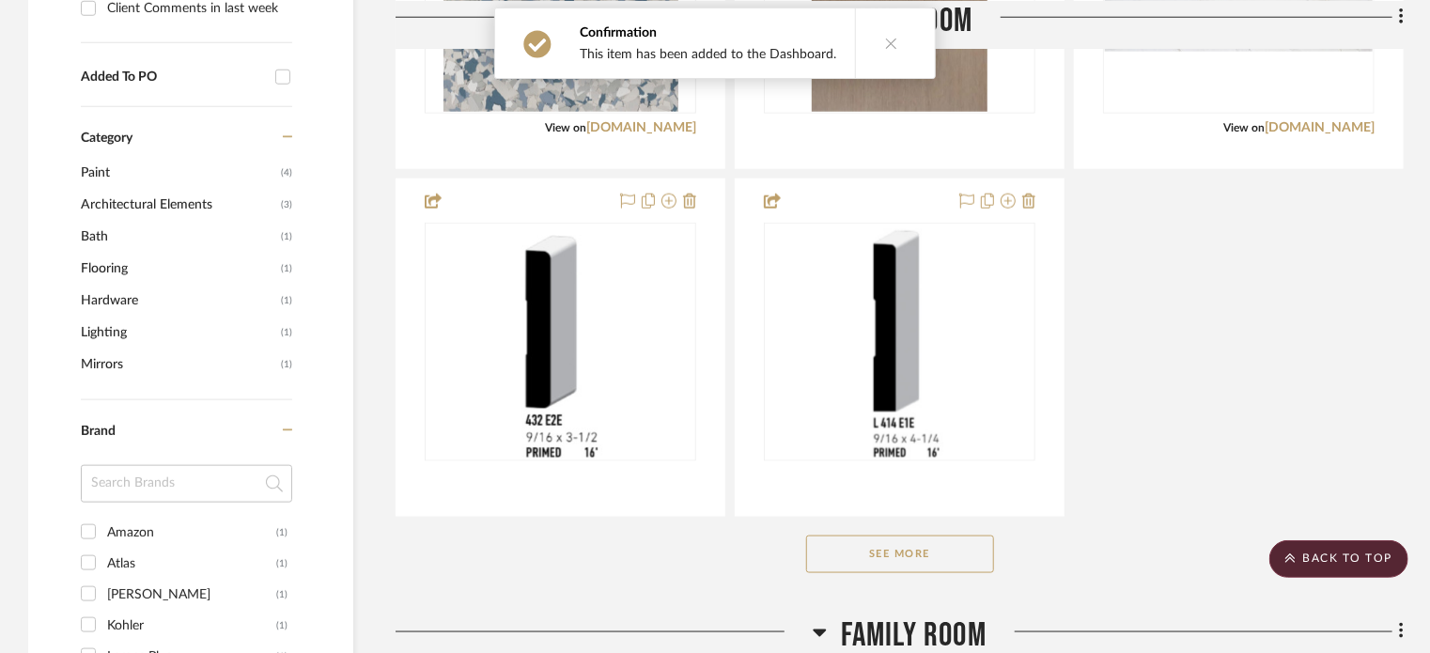
scroll to position [1364, 0]
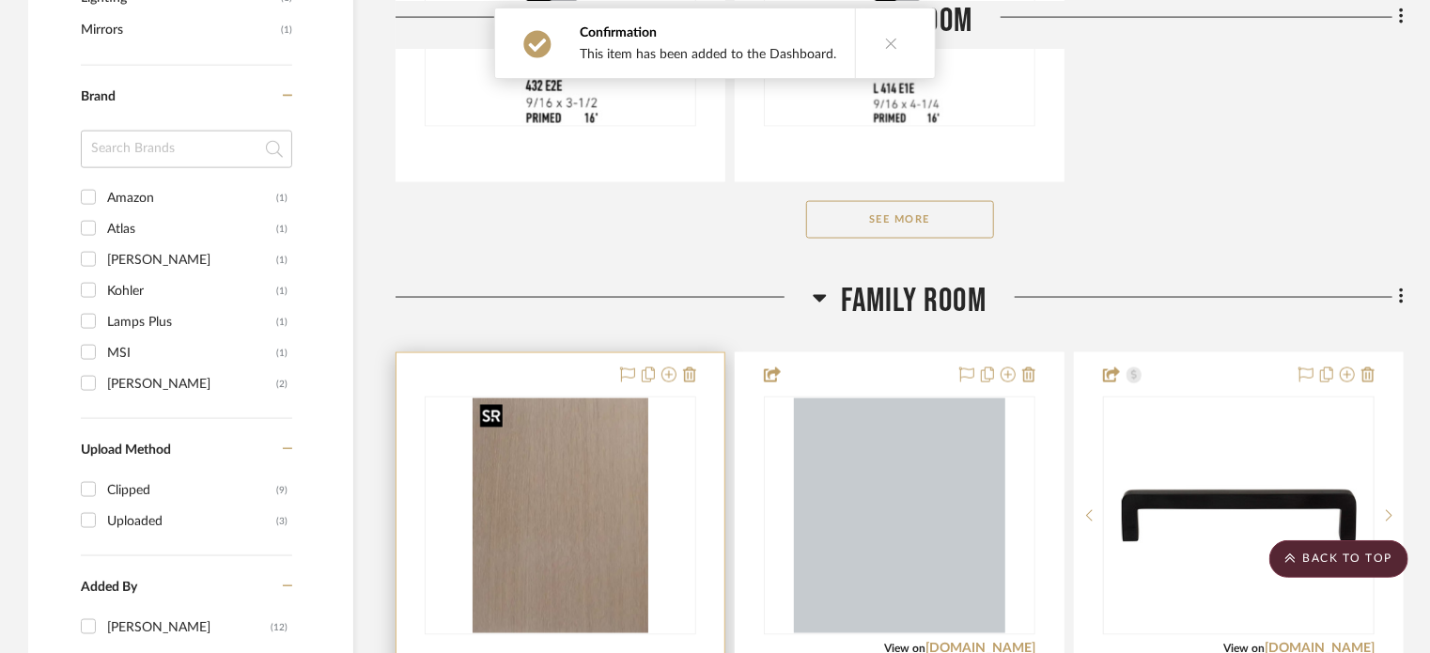
click at [0, 0] on img at bounding box center [0, 0] width 0 height 0
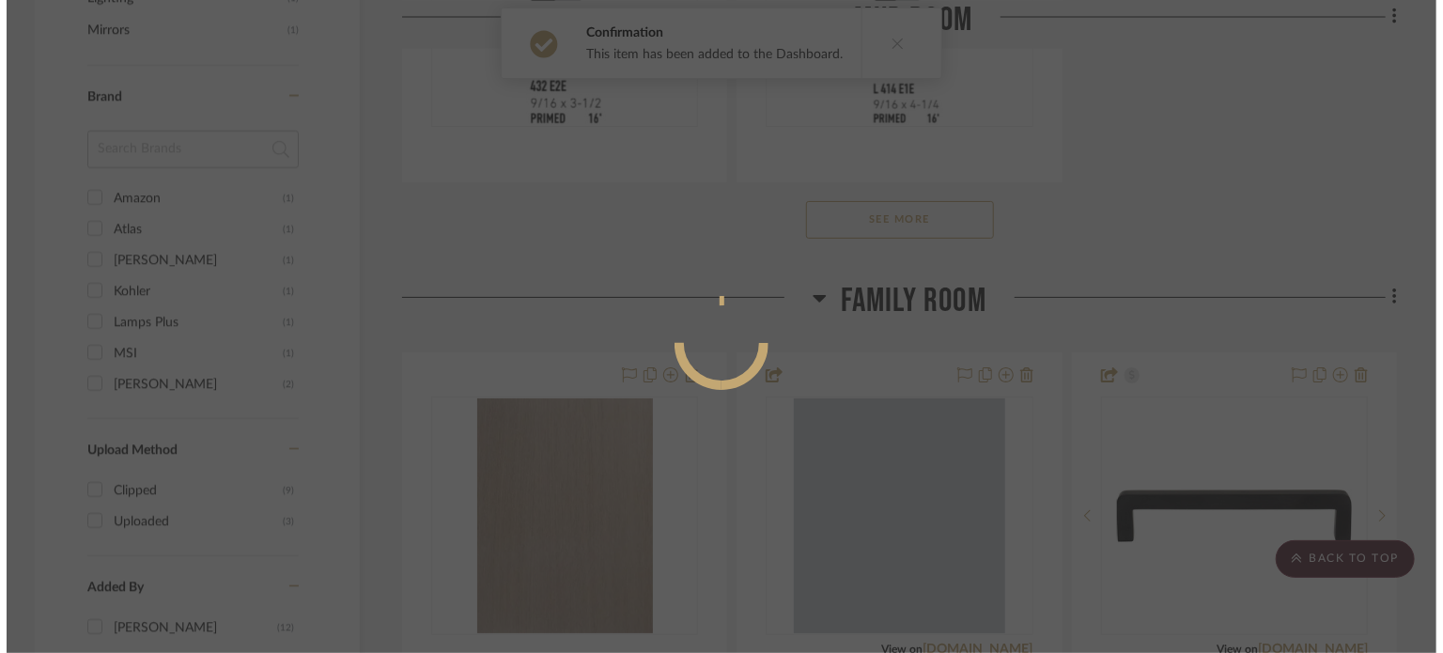
scroll to position [0, 0]
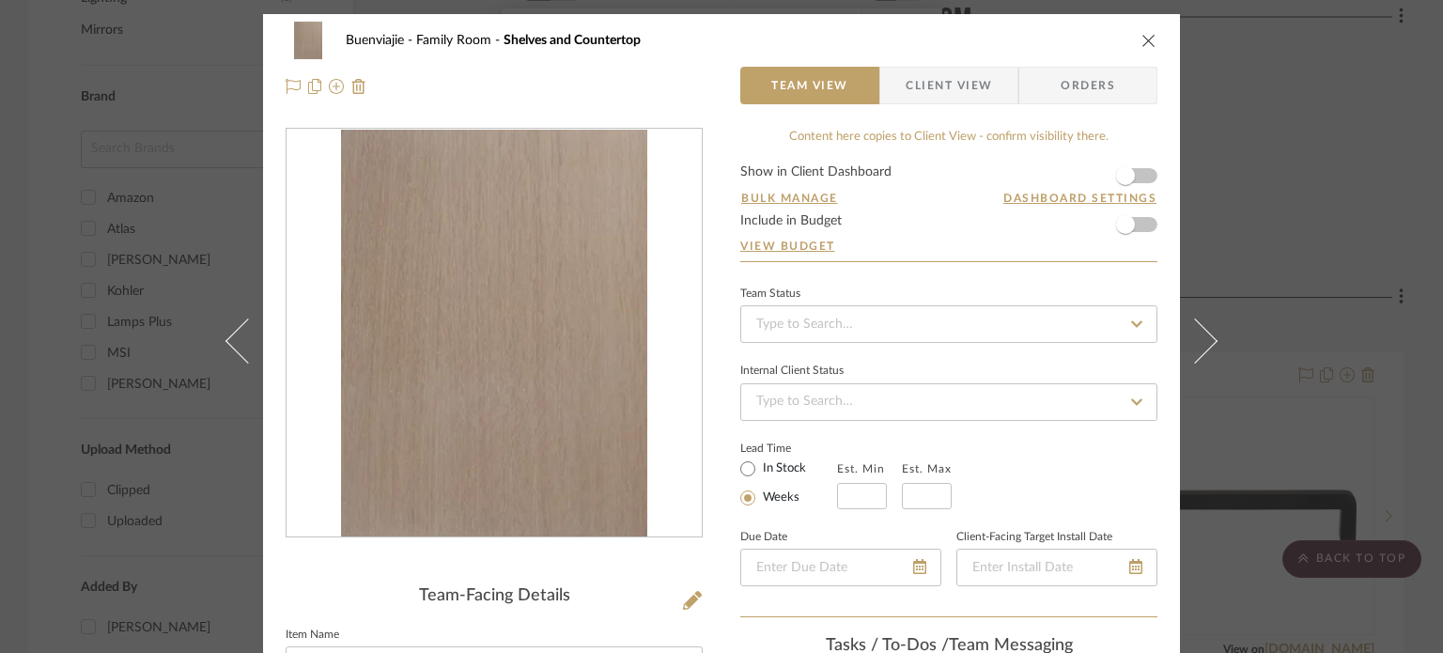
click at [1139, 178] on form "Show in Client Dashboard Bulk Manage Dashboard Settings Include in Budget View …" at bounding box center [948, 213] width 417 height 96
click at [1141, 228] on form "Show in Client Dashboard Bulk Manage Dashboard Settings Include in Budget View …" at bounding box center [948, 213] width 417 height 96
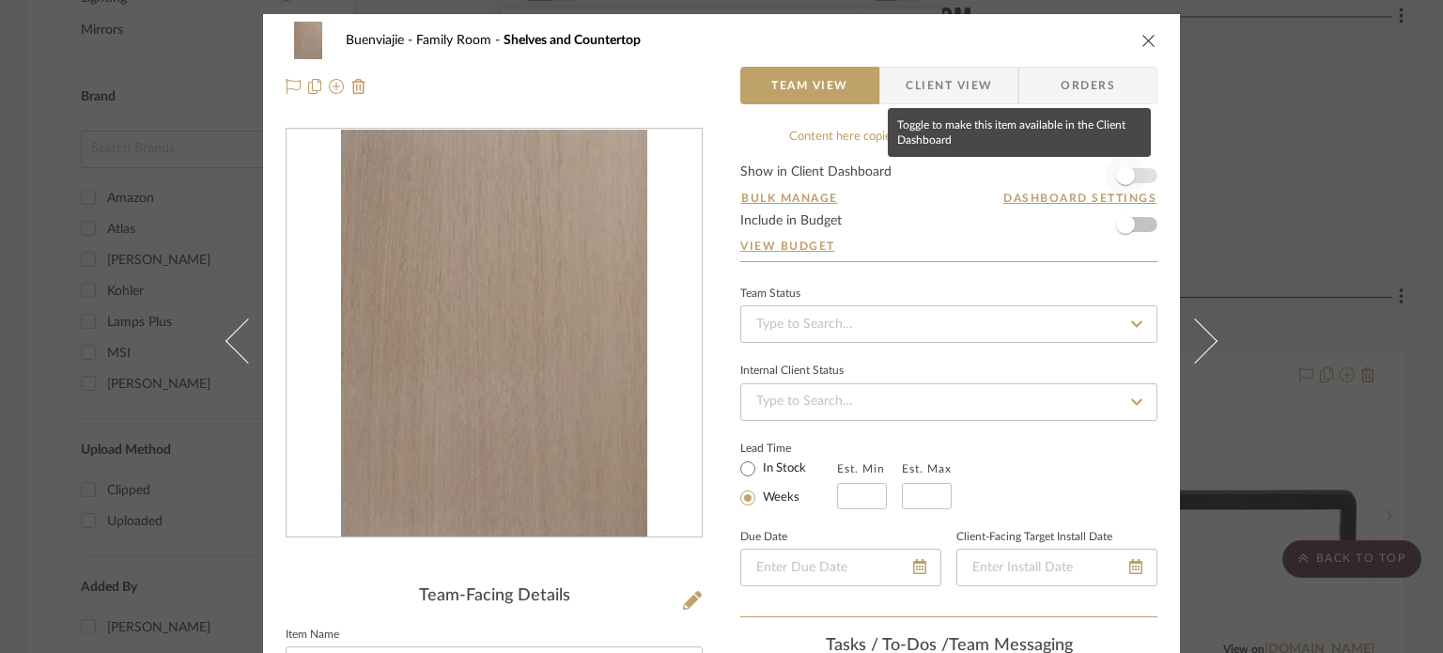
click at [1129, 182] on span "button" at bounding box center [1125, 175] width 41 height 41
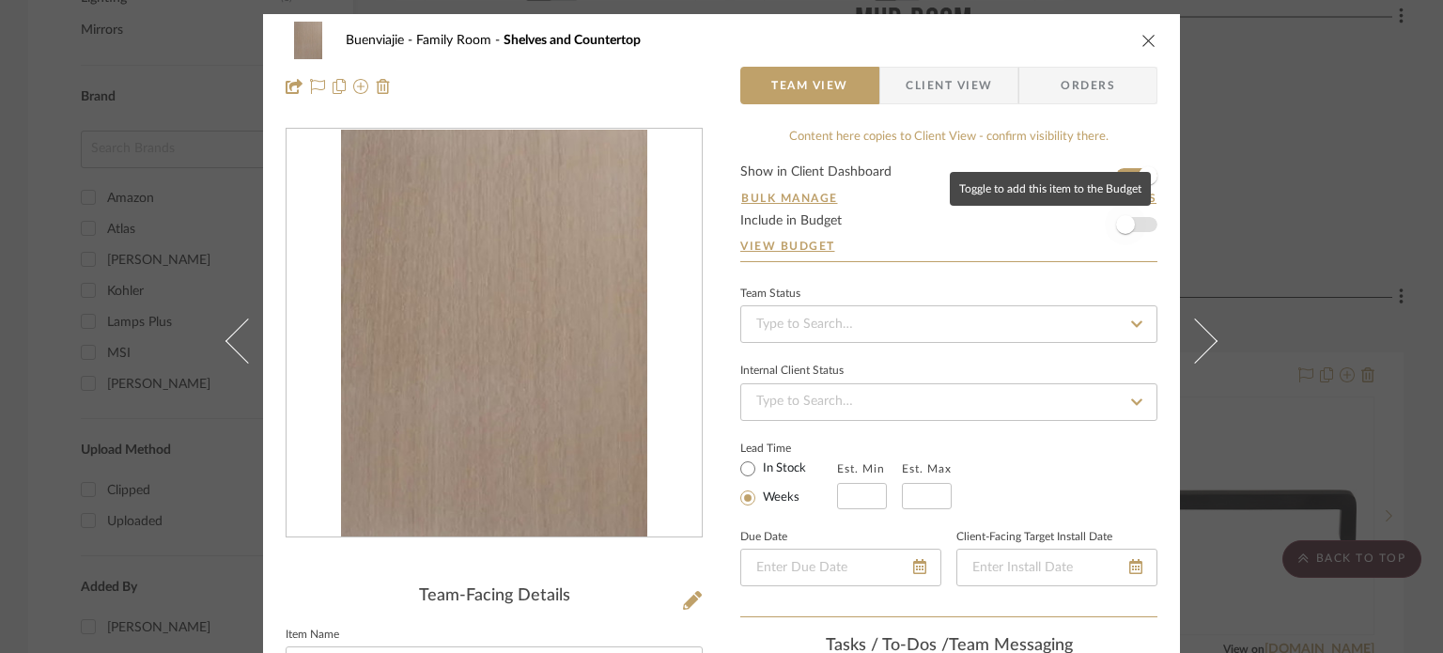
click at [1123, 230] on span "button" at bounding box center [1125, 224] width 19 height 19
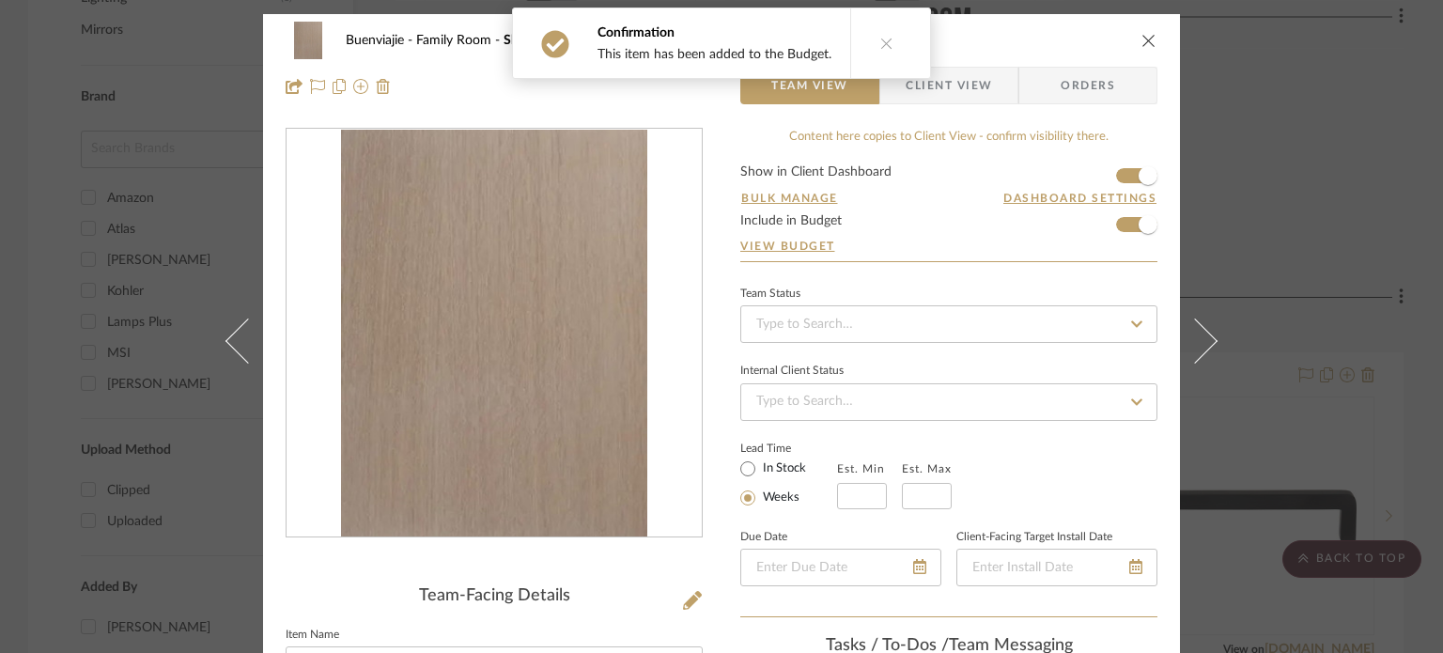
click at [1147, 39] on icon "close" at bounding box center [1148, 40] width 15 height 15
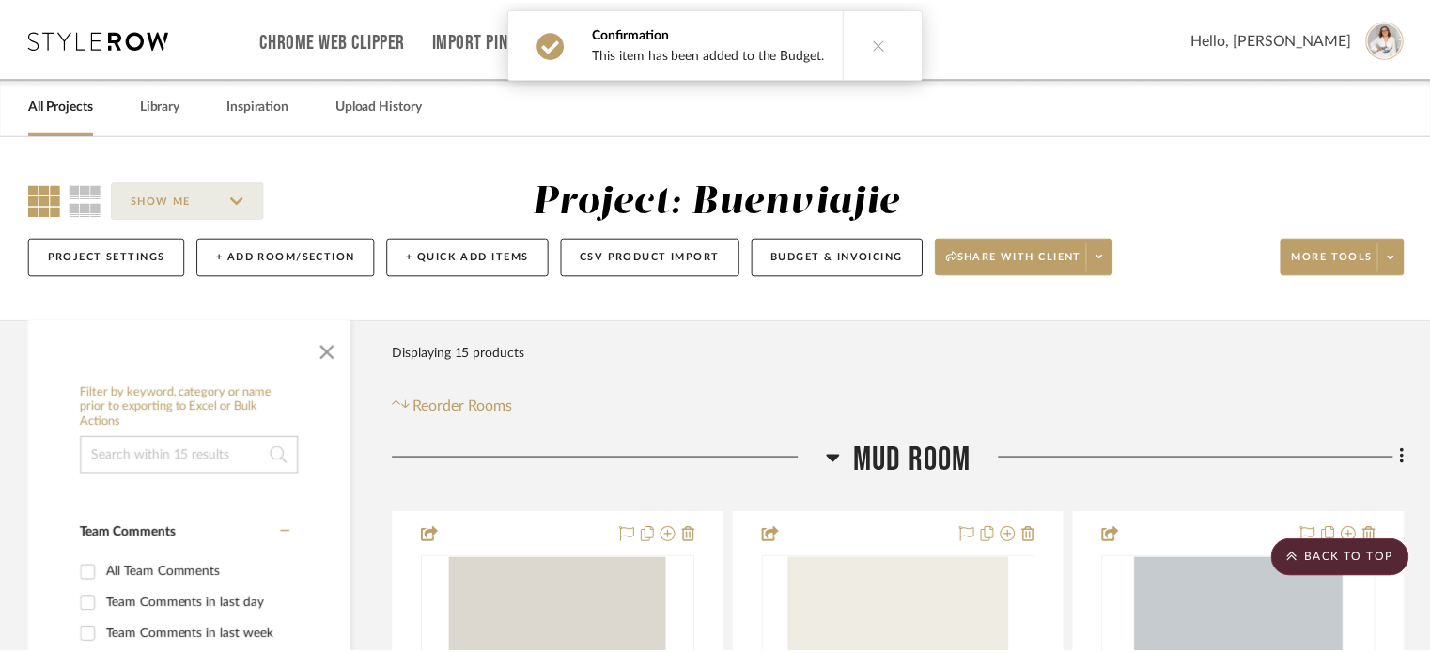
scroll to position [1364, 0]
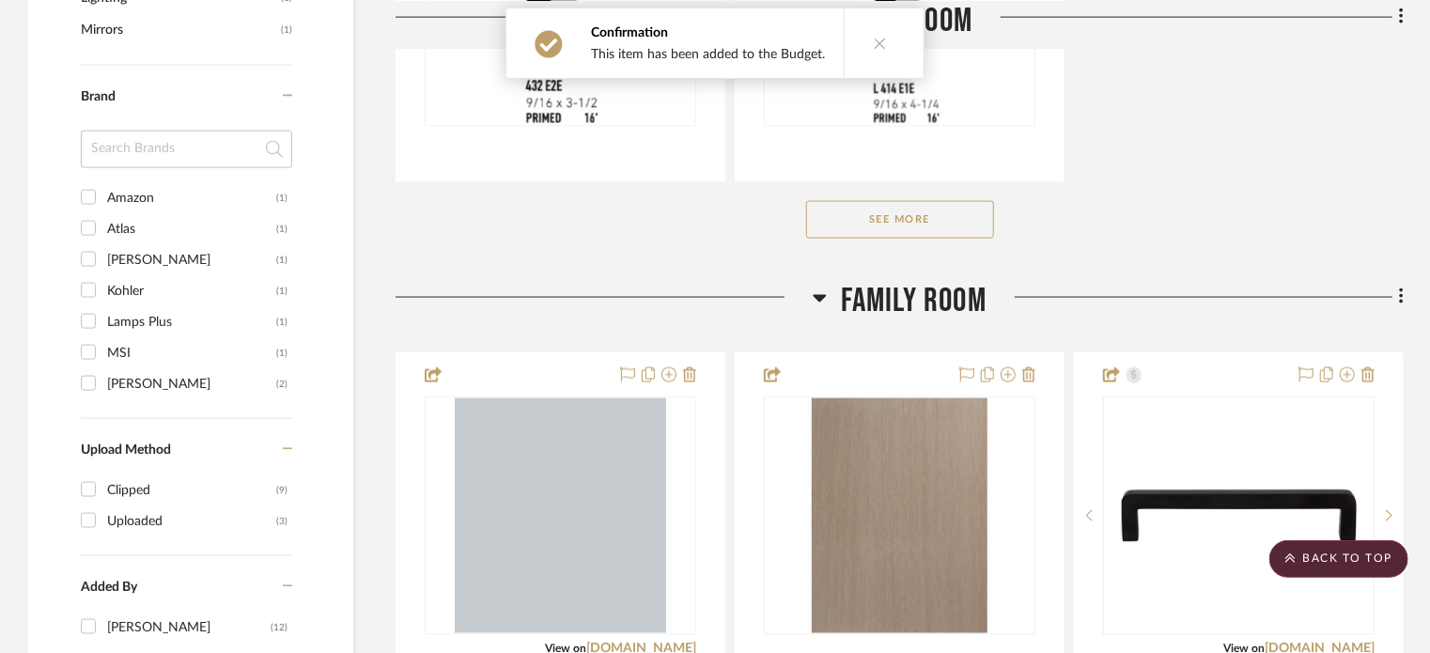
click at [1357, 198] on div "See More" at bounding box center [899, 219] width 1008 height 75
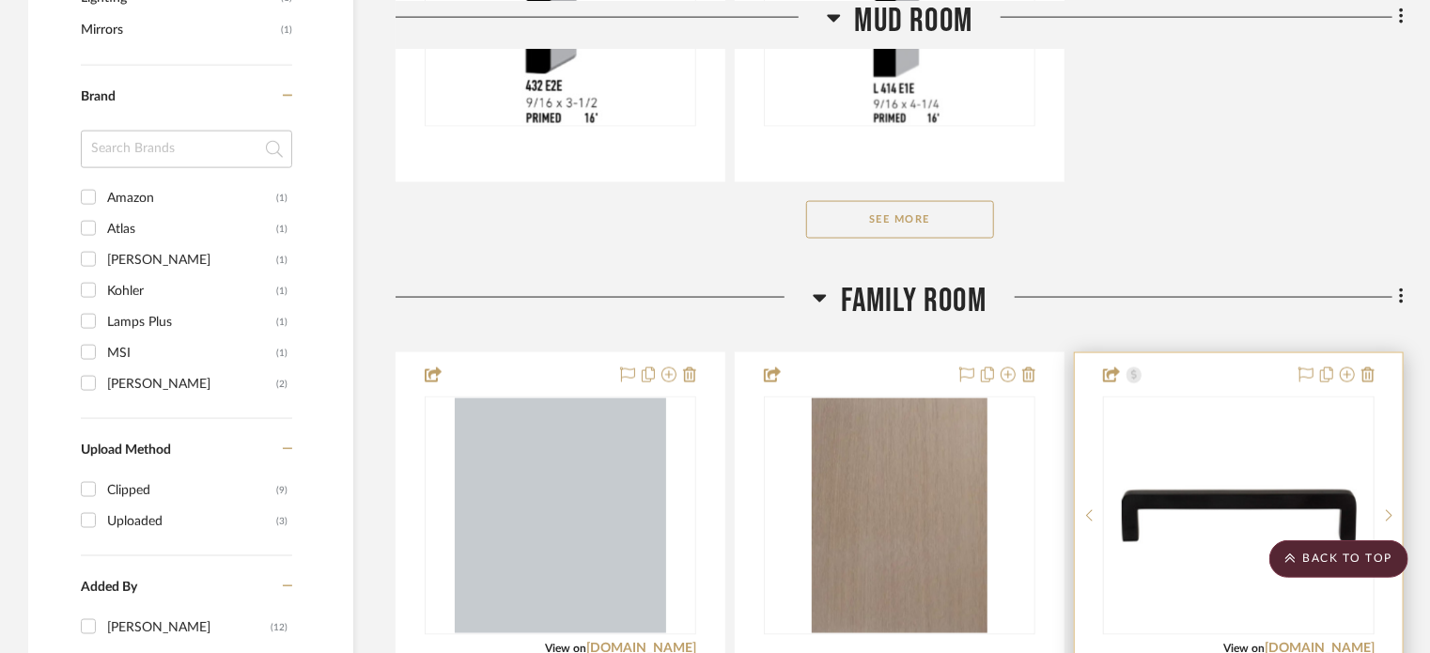
scroll to position [1614, 0]
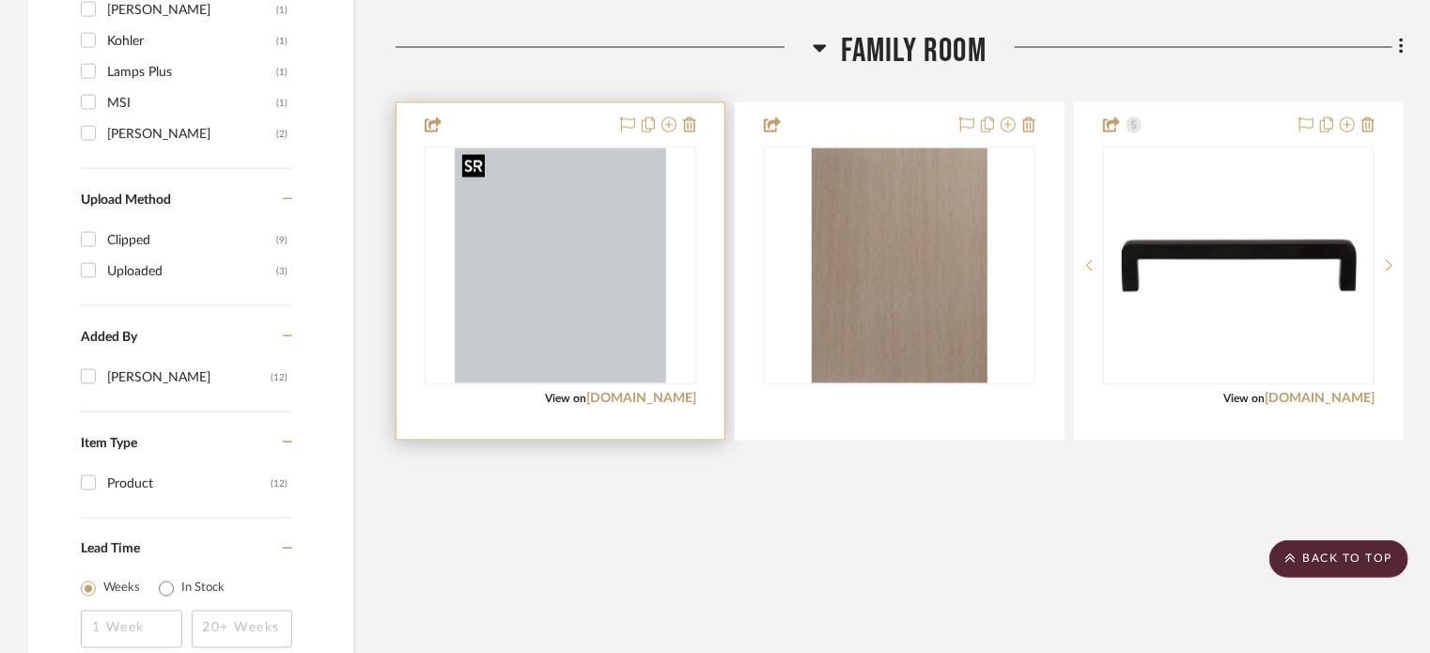
click at [600, 335] on img "0" at bounding box center [560, 265] width 210 height 235
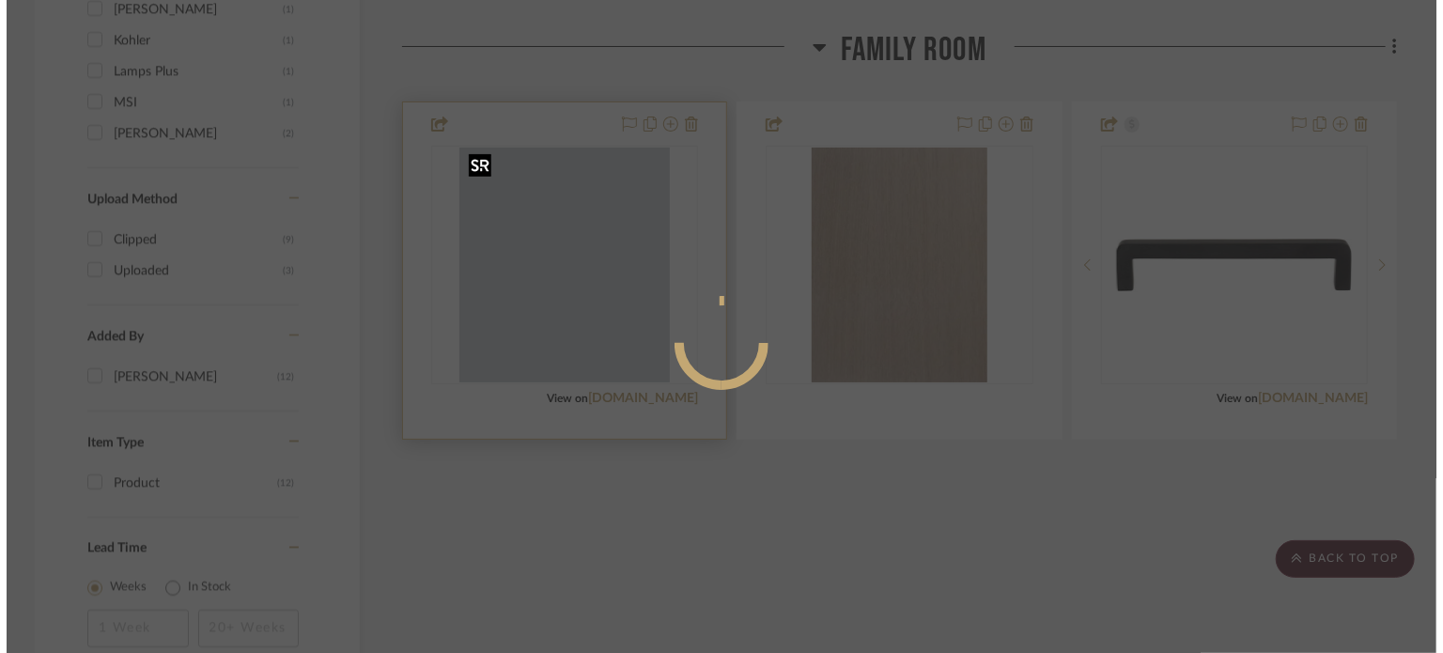
scroll to position [0, 0]
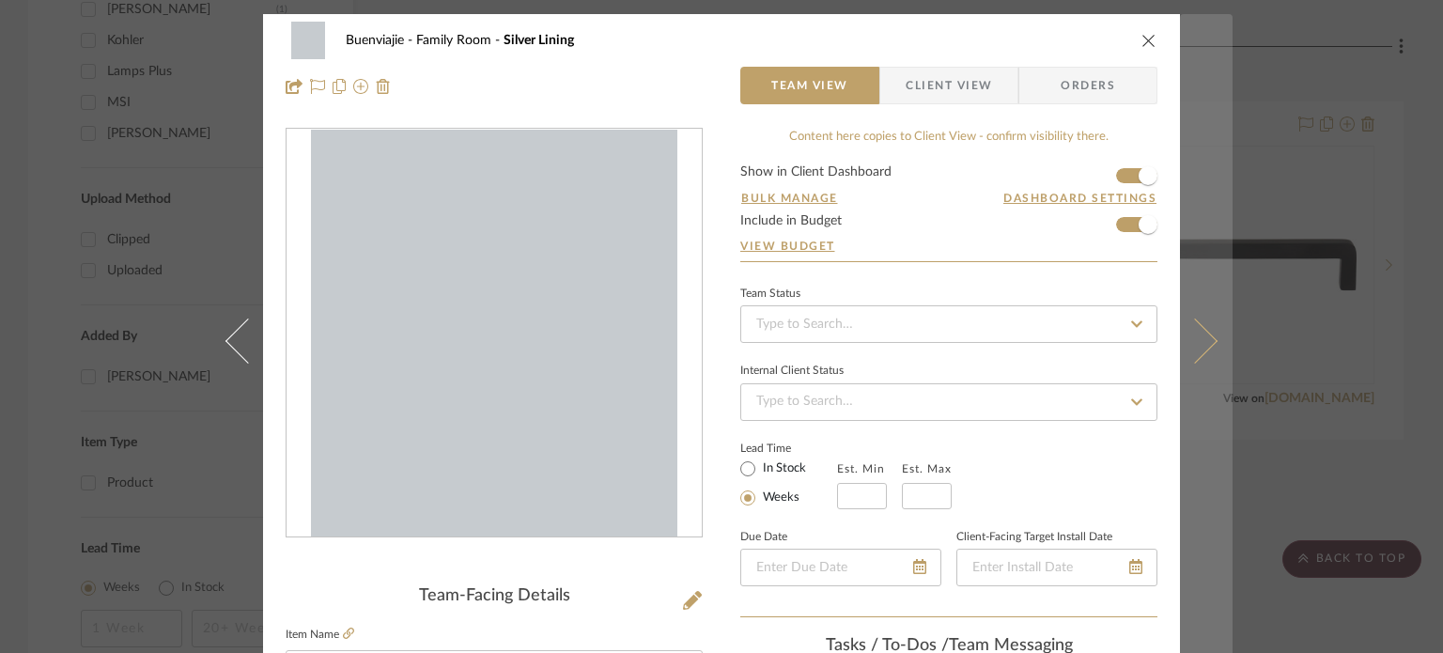
click at [1206, 341] on icon at bounding box center [1194, 339] width 45 height 45
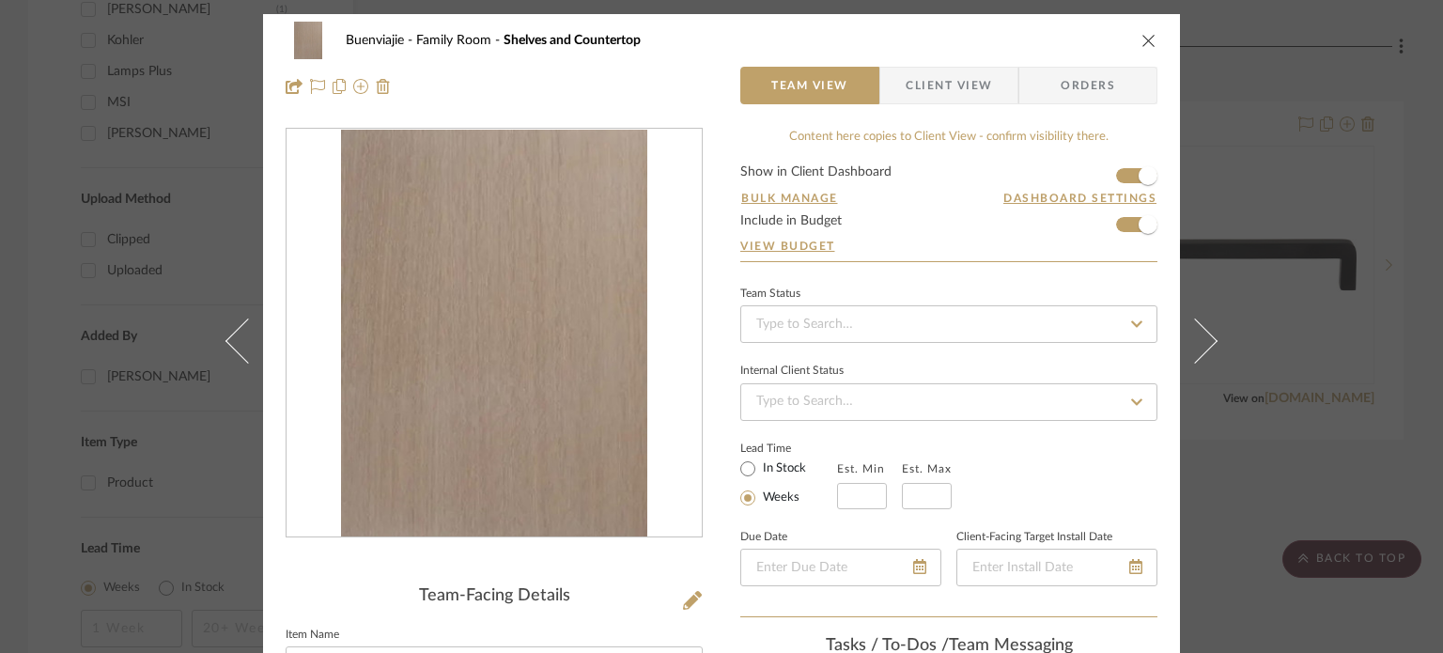
click at [1206, 341] on icon at bounding box center [1194, 339] width 45 height 45
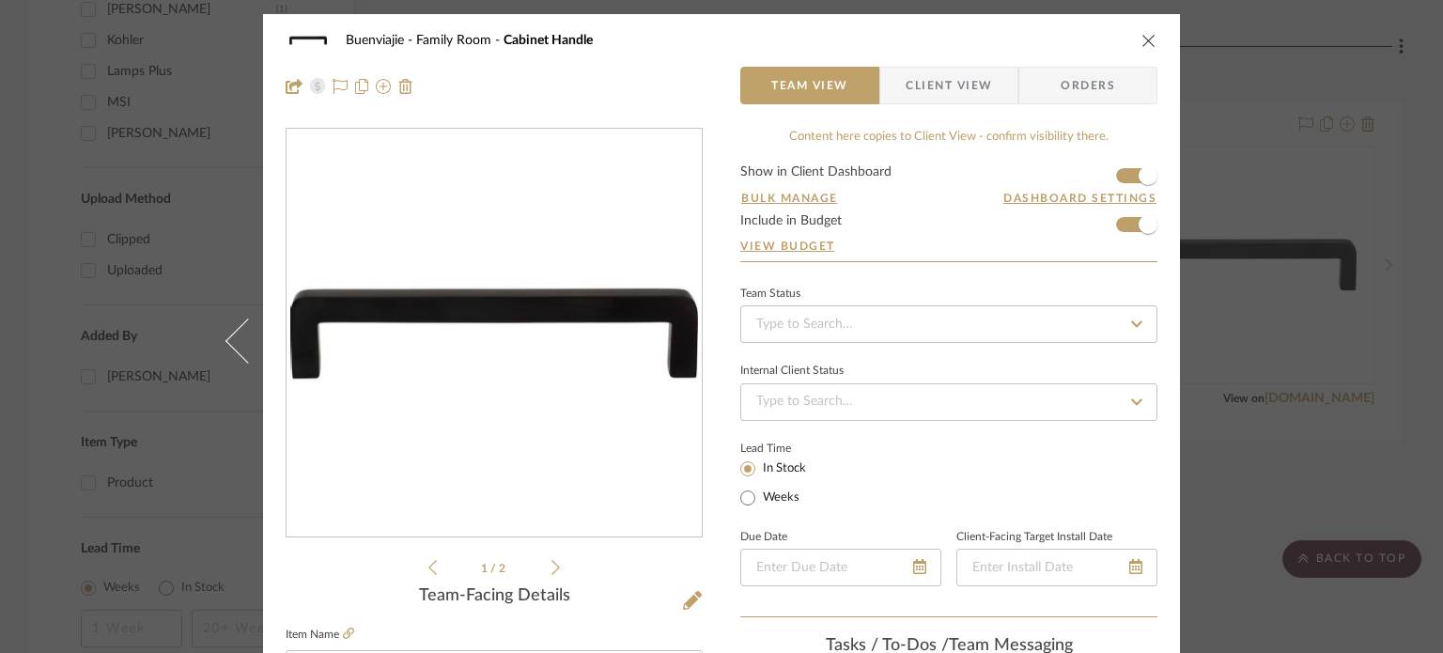
click at [1240, 499] on div "Buenviajie Family Room Cabinet Handle Team View Client View Orders 1 / 2 Team-F…" at bounding box center [721, 326] width 1443 height 653
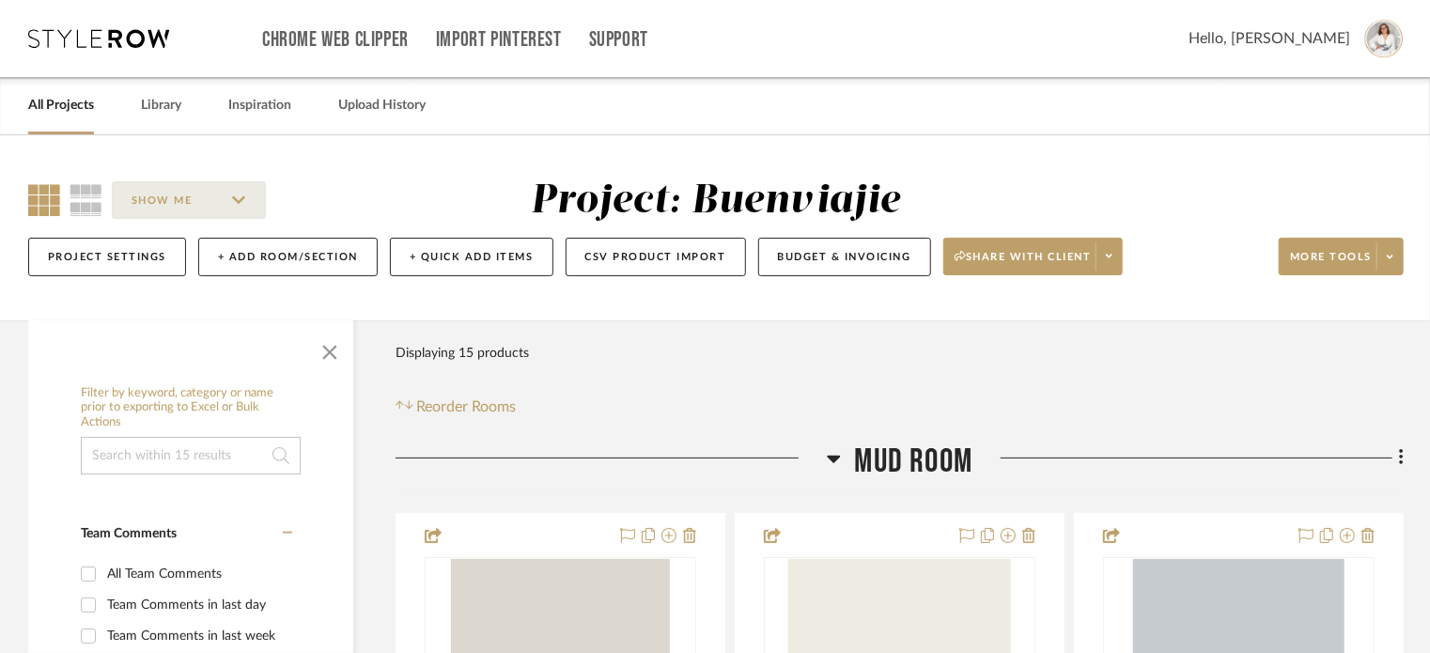
click at [879, 471] on span "Mud Room" at bounding box center [914, 461] width 118 height 40
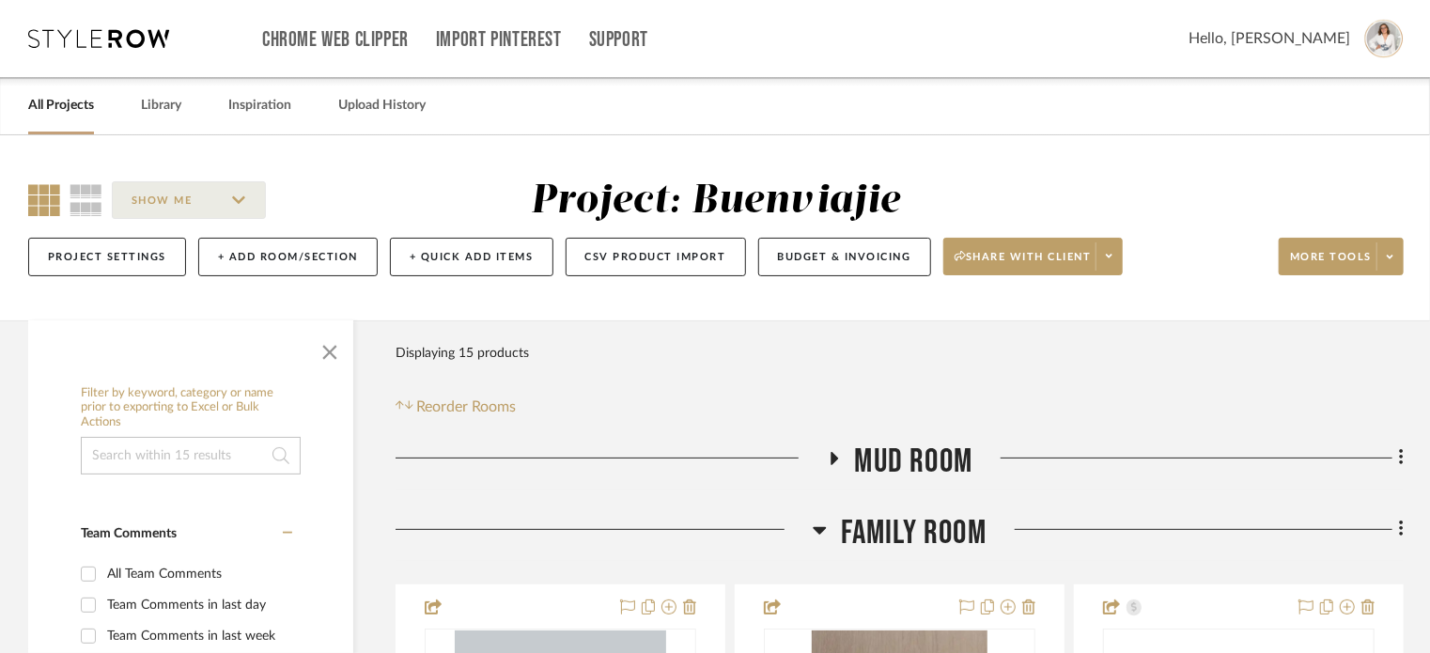
click at [838, 537] on h3 "Family Room" at bounding box center [900, 533] width 174 height 40
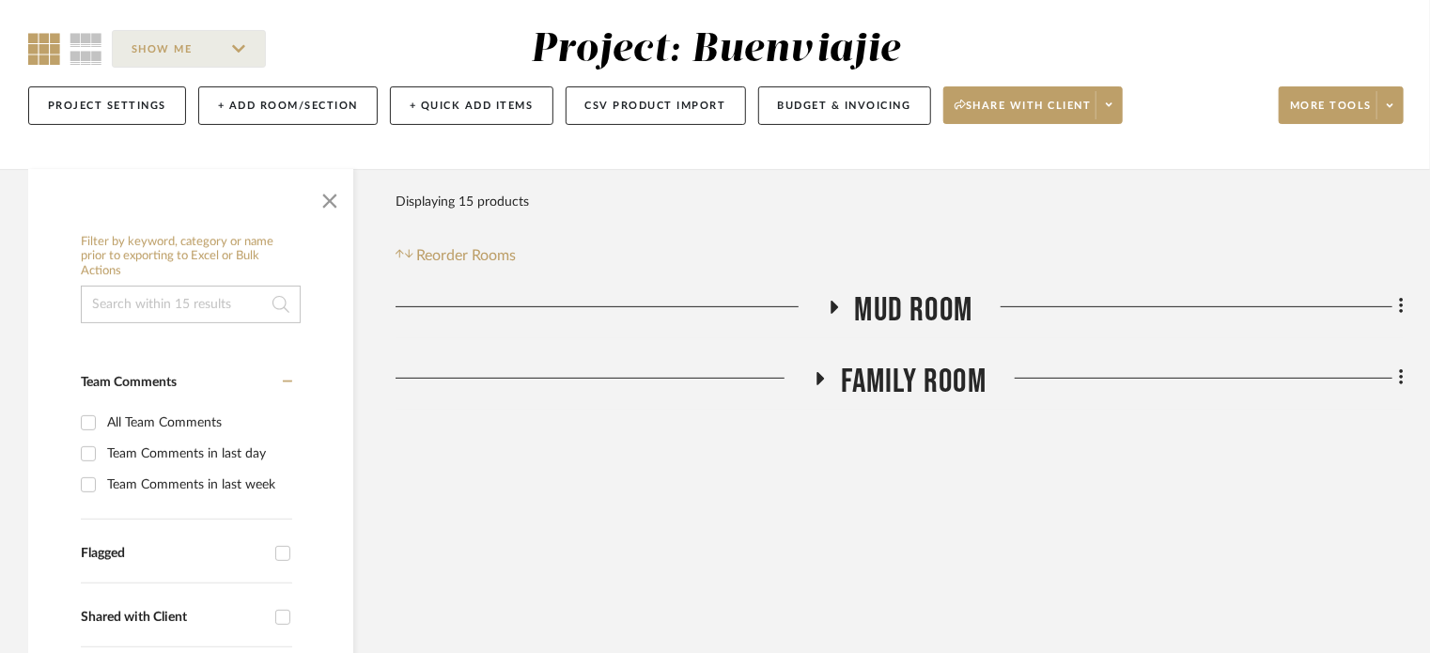
scroll to position [250, 0]
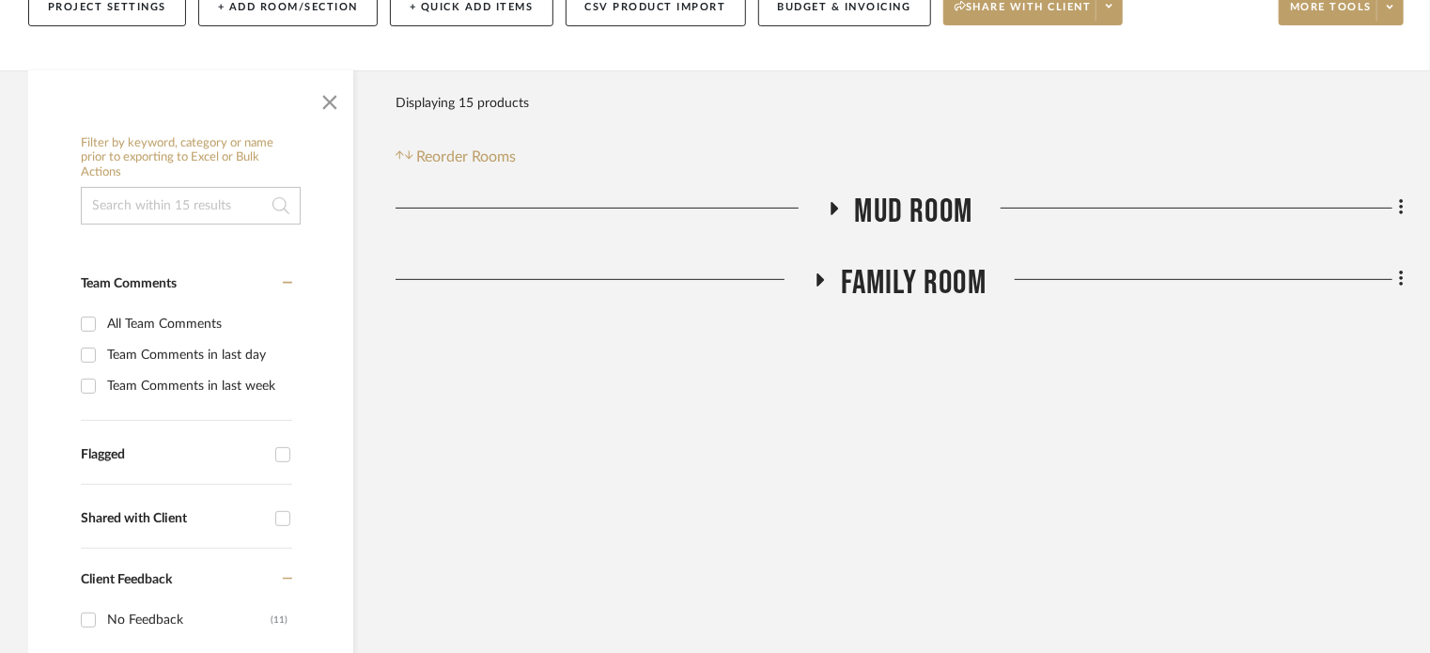
click at [813, 285] on icon at bounding box center [819, 279] width 23 height 14
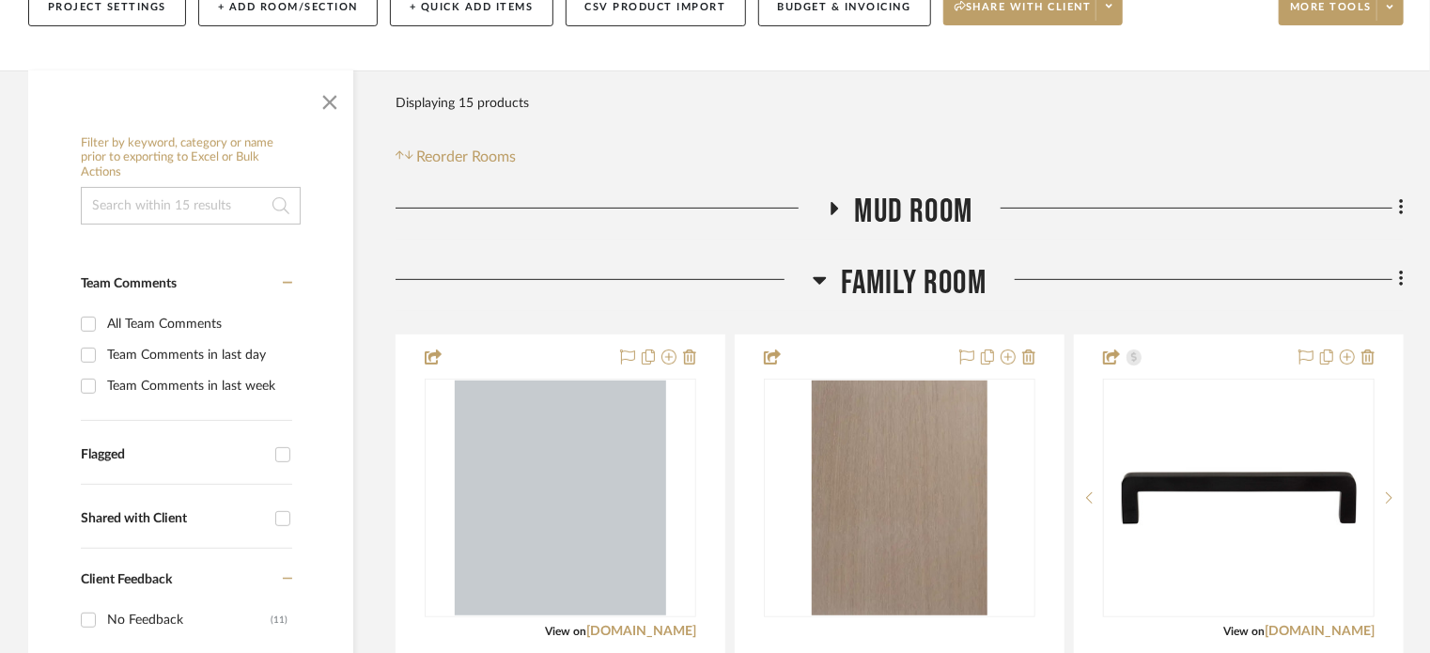
click at [830, 204] on icon at bounding box center [834, 208] width 8 height 13
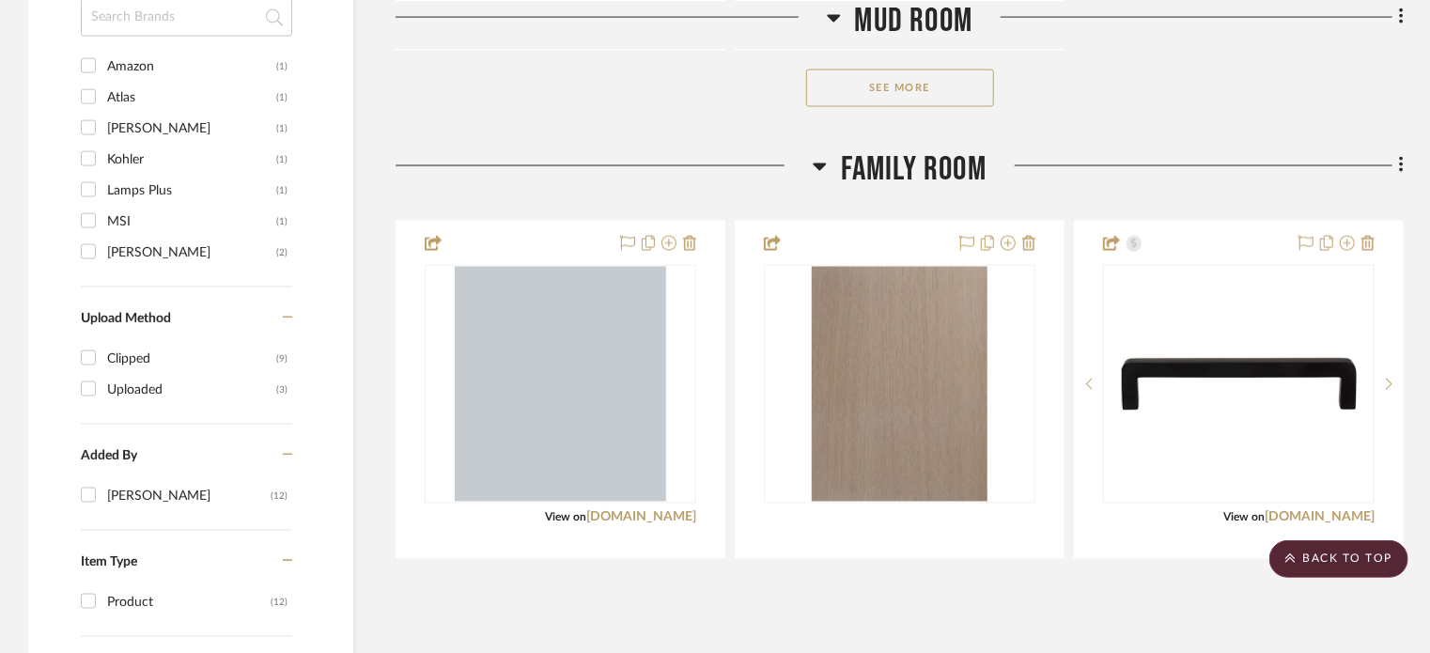
scroll to position [1370, 0]
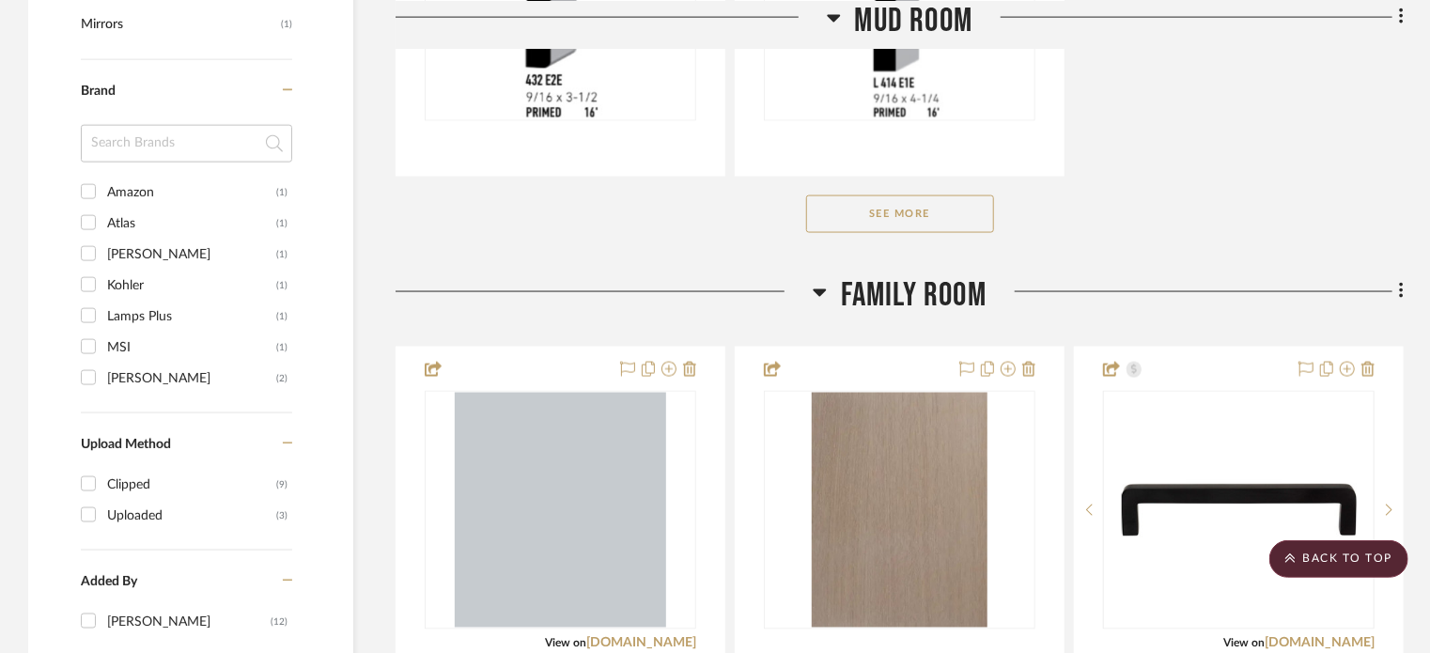
click at [823, 293] on icon at bounding box center [820, 292] width 14 height 23
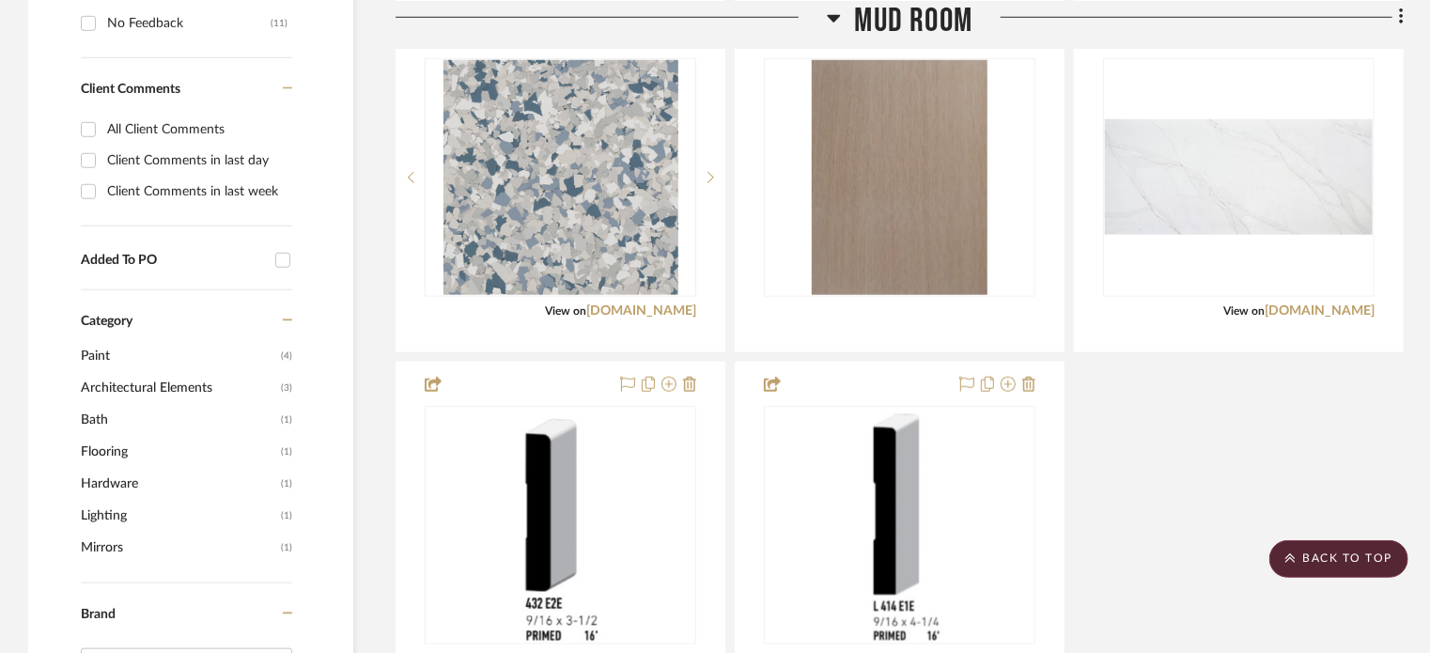
scroll to position [1001, 0]
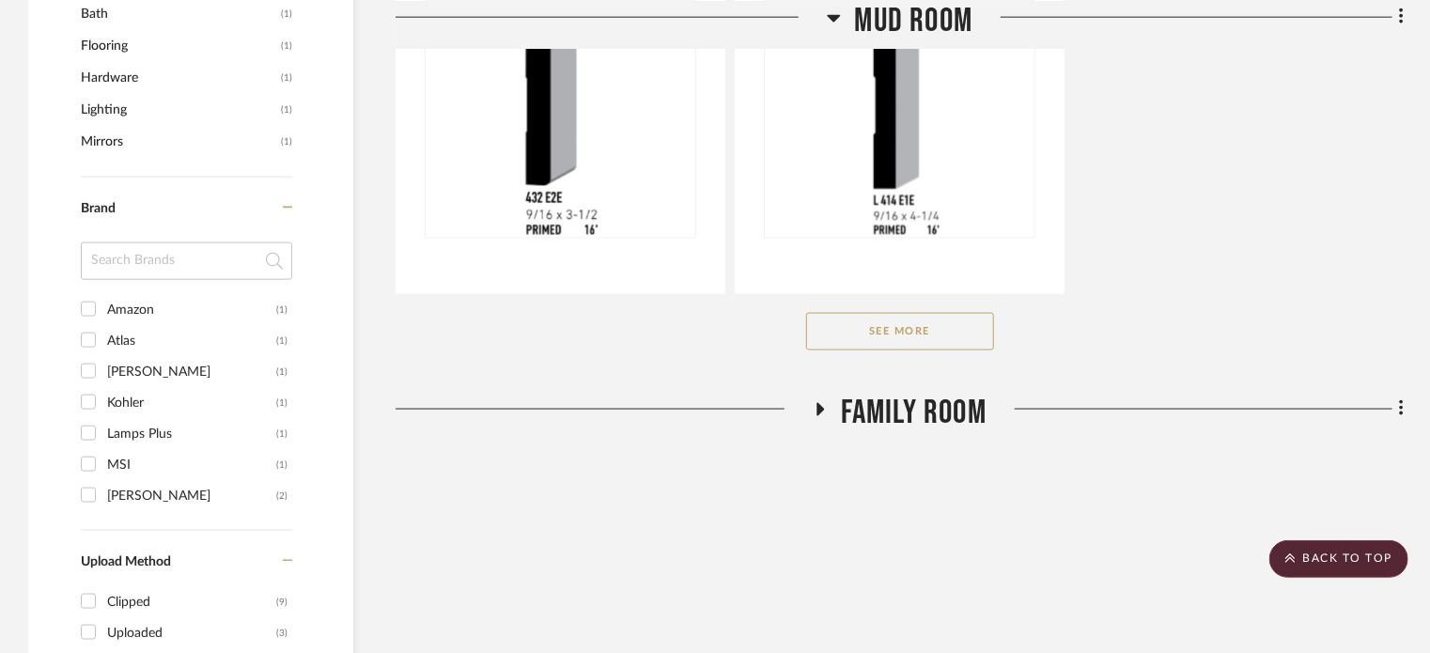
click at [962, 327] on button "See More" at bounding box center [900, 332] width 188 height 38
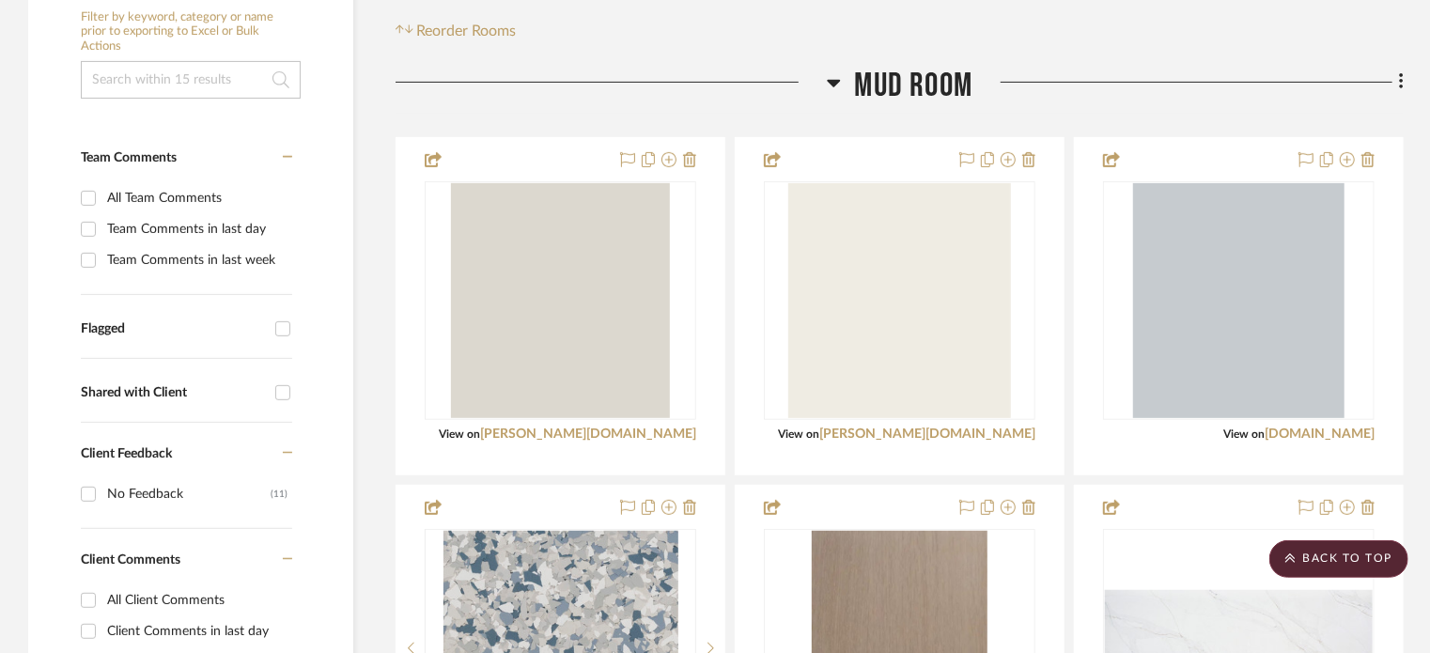
scroll to position [250, 0]
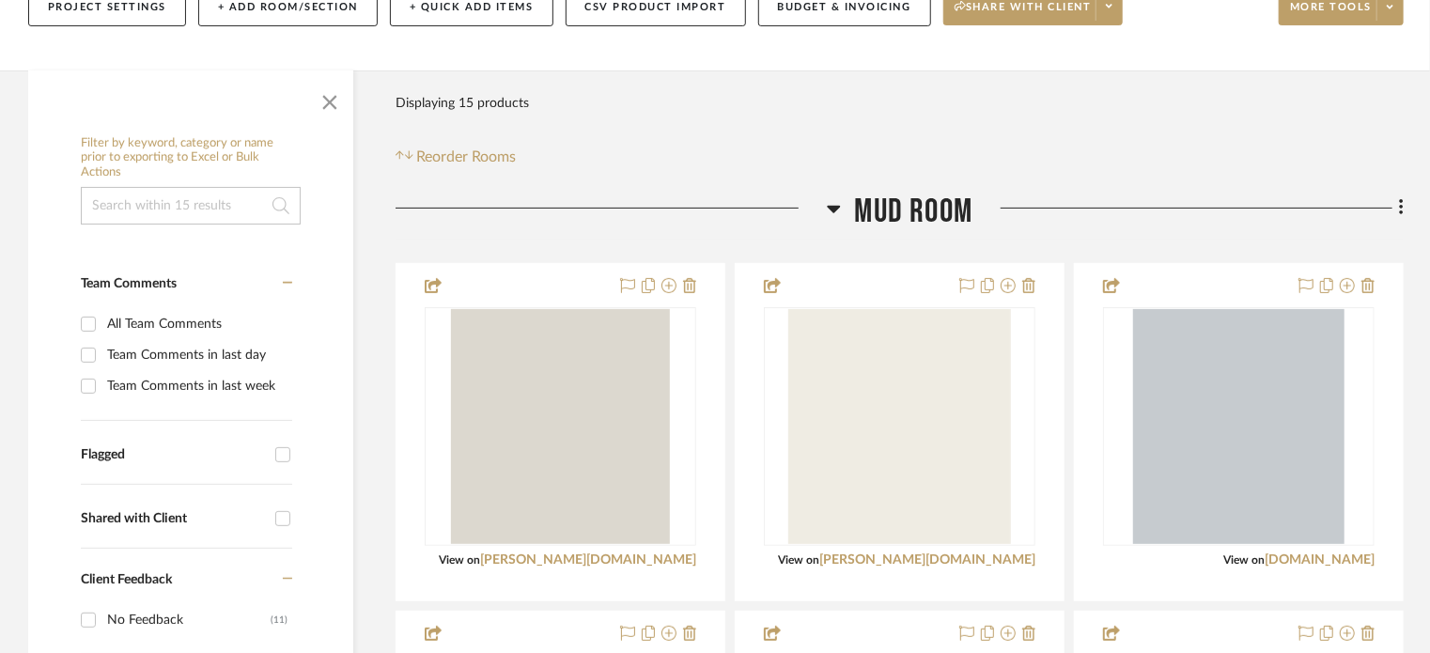
click at [842, 207] on h3 "Mud Room" at bounding box center [900, 212] width 147 height 40
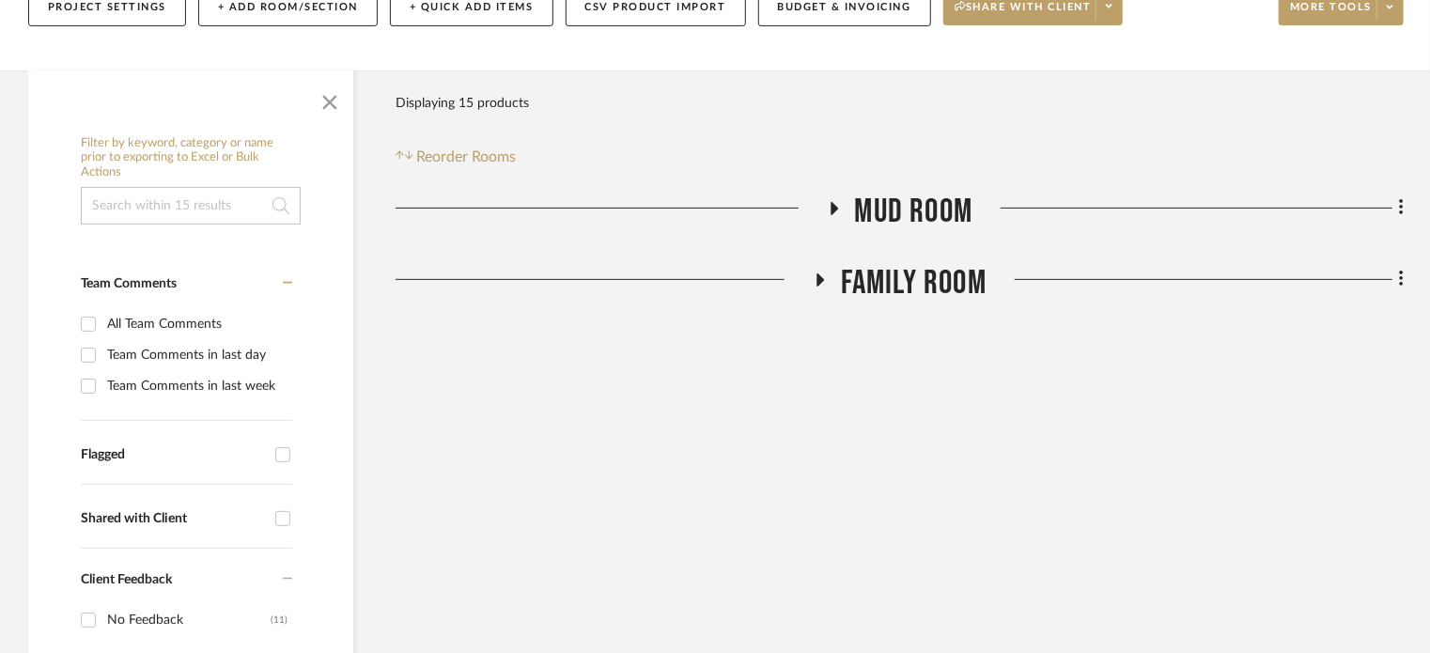
scroll to position [0, 0]
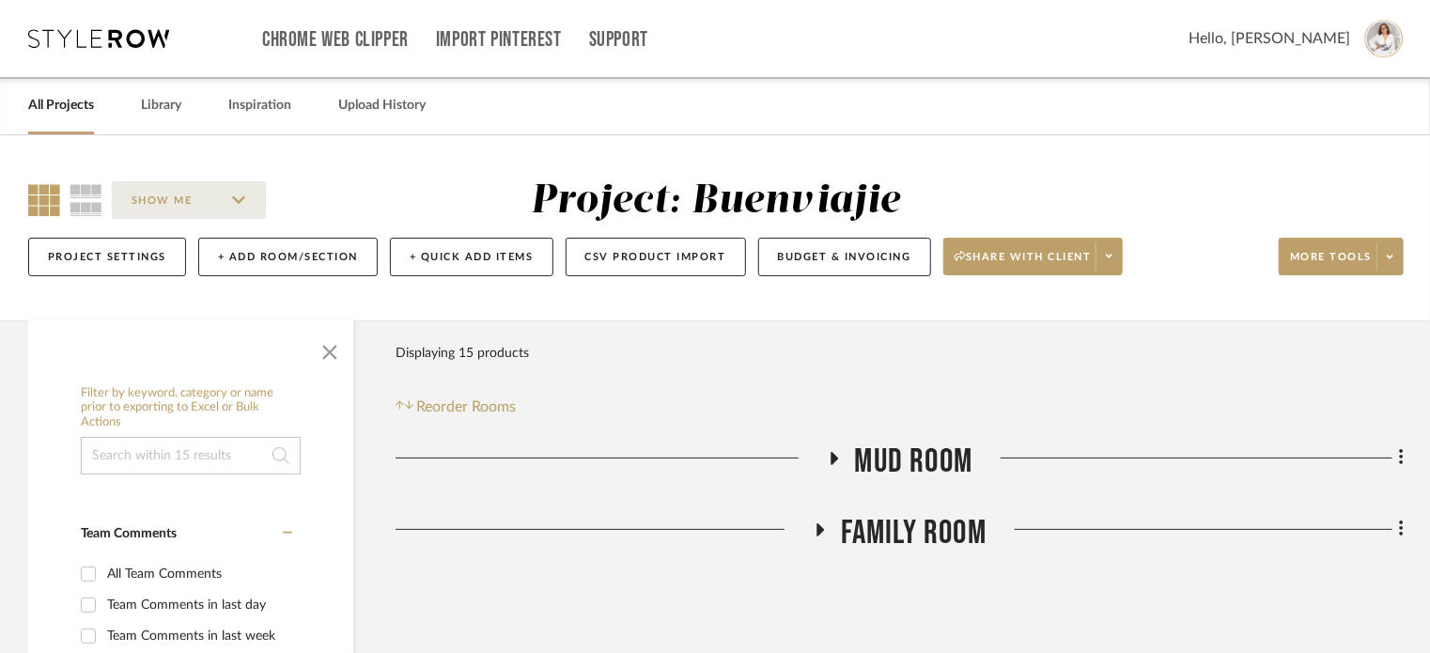
click at [878, 460] on span "Mud Room" at bounding box center [914, 461] width 118 height 40
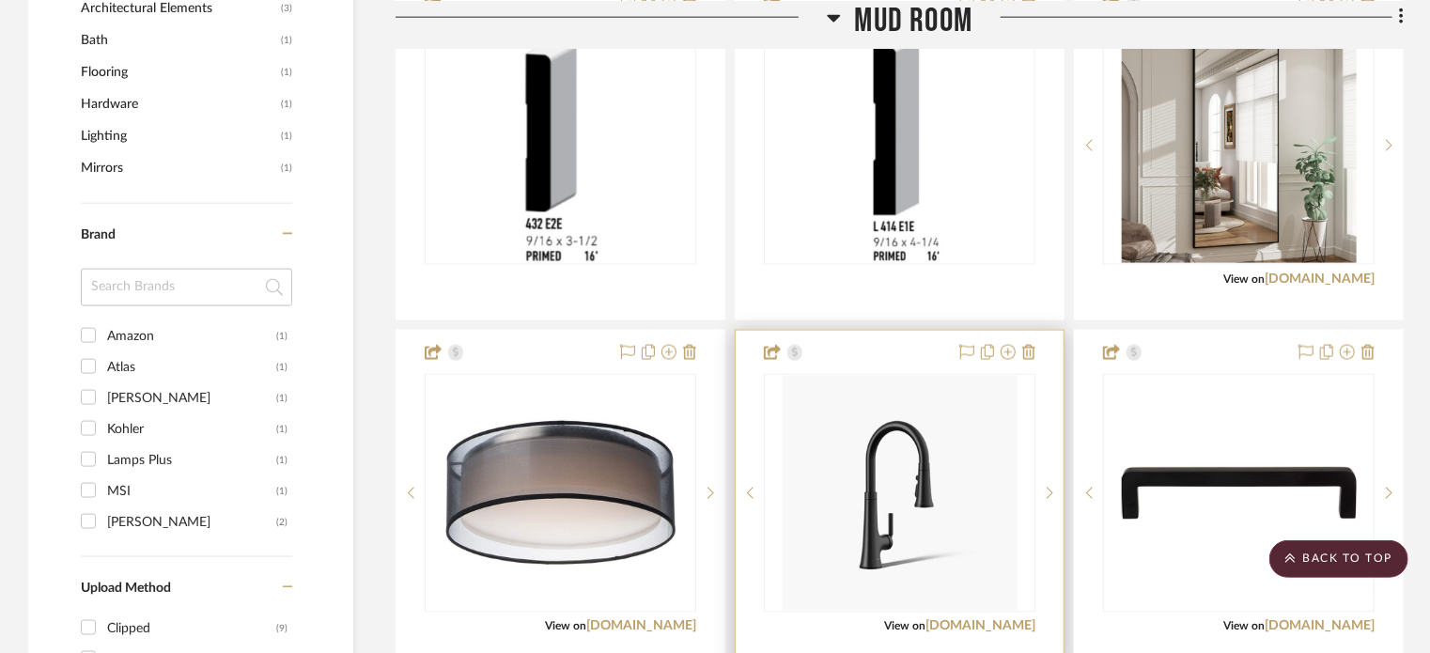
scroll to position [1753, 0]
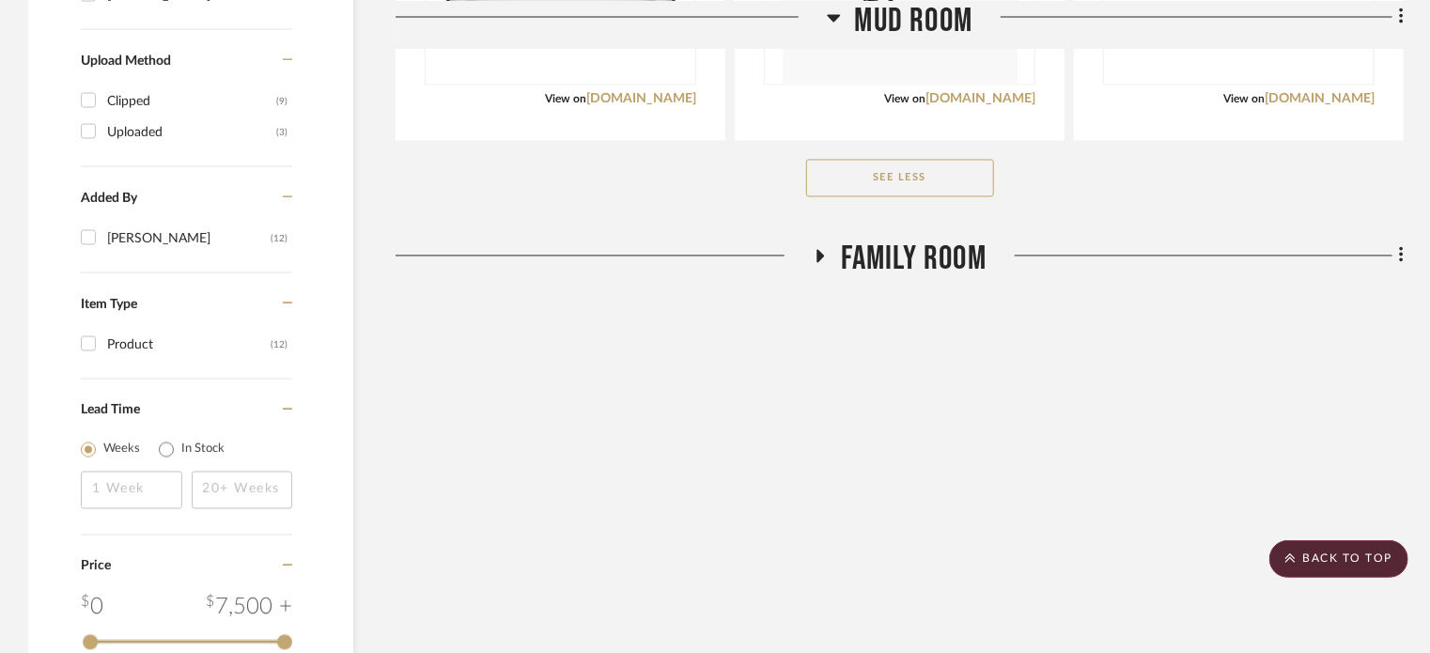
click at [908, 256] on span "Family Room" at bounding box center [914, 260] width 146 height 40
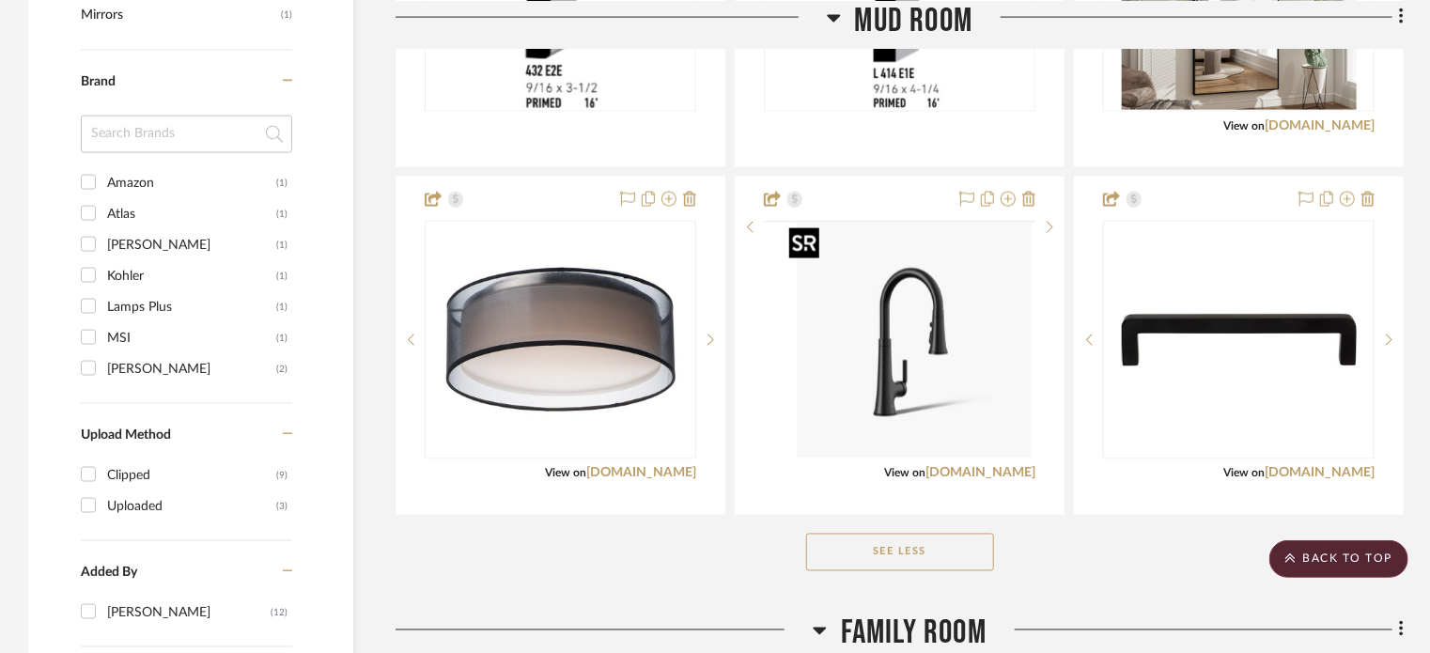
scroll to position [1373, 0]
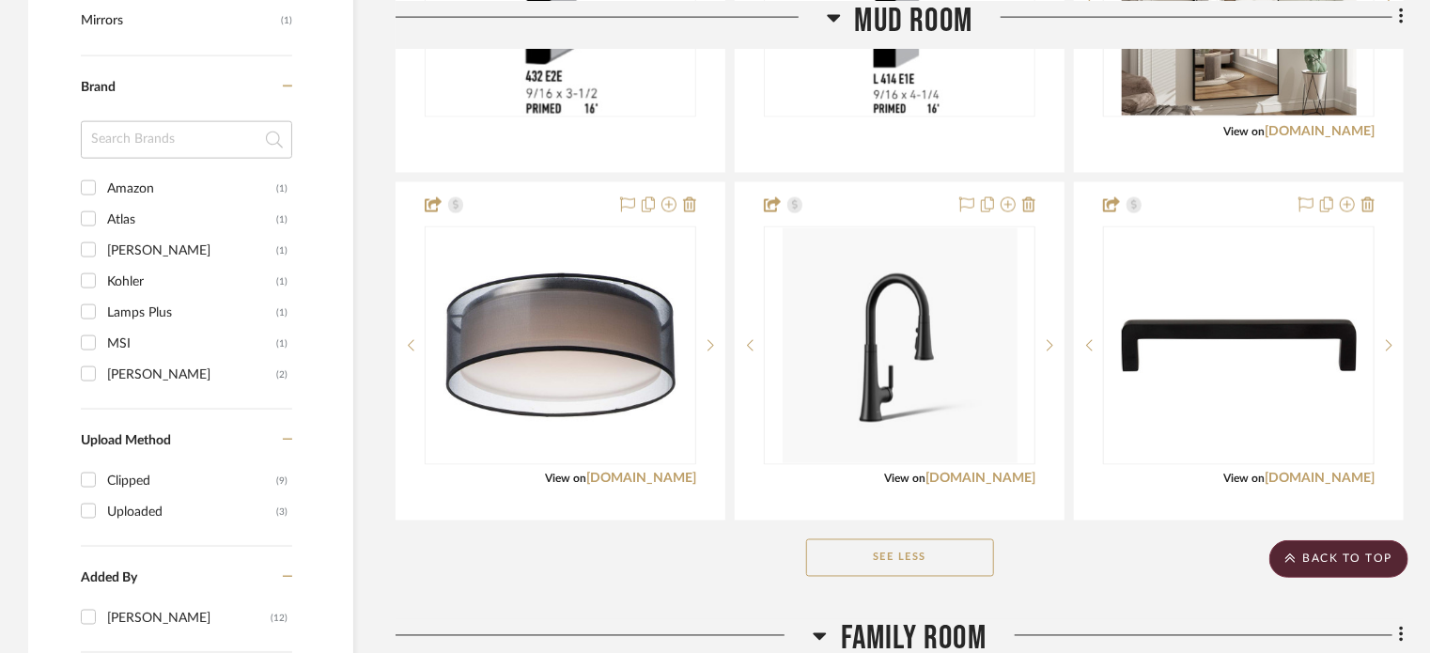
click at [917, 623] on span "Family Room" at bounding box center [914, 639] width 146 height 40
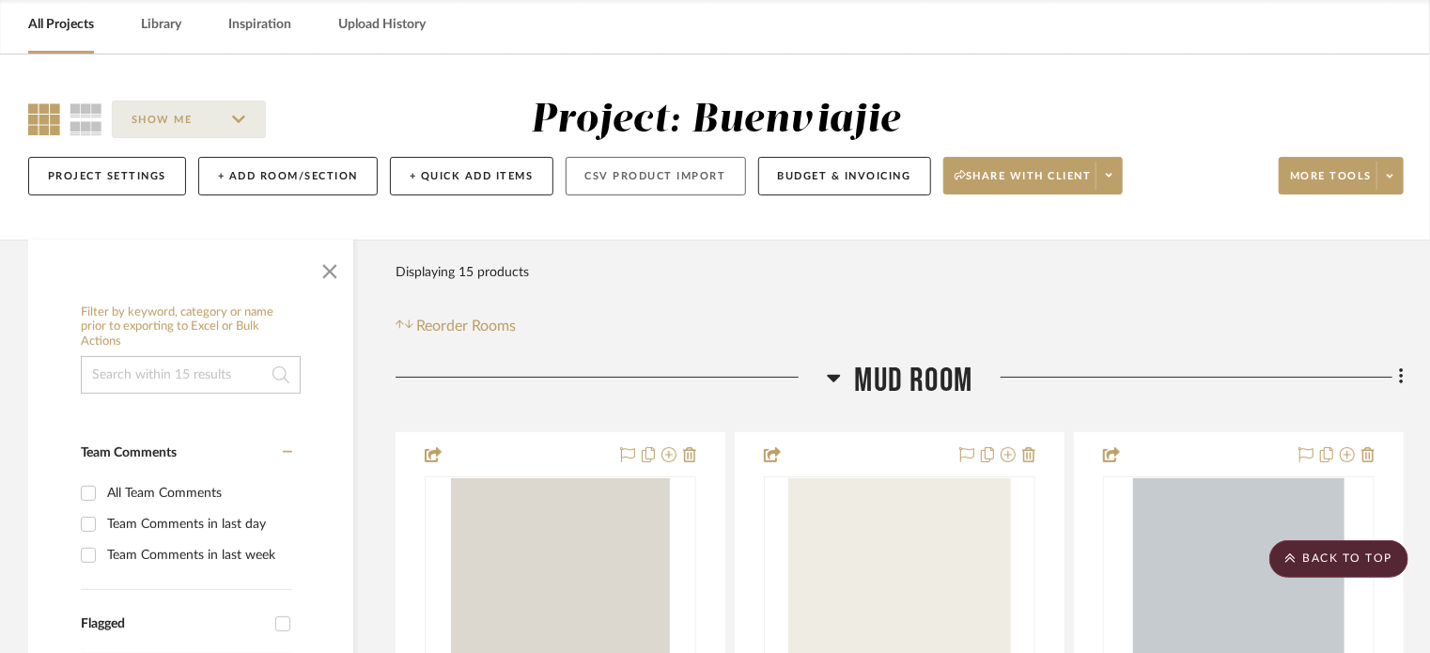
scroll to position [0, 0]
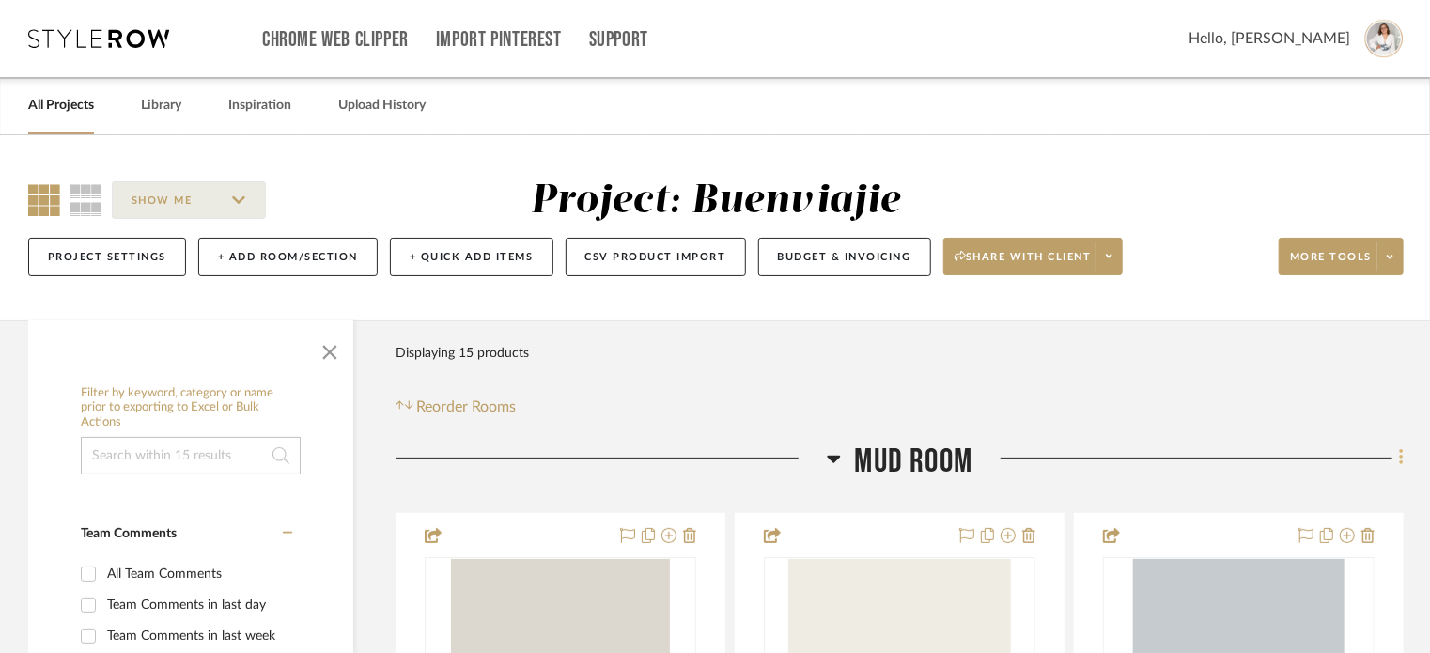
click at [1401, 462] on icon at bounding box center [1401, 458] width 4 height 16
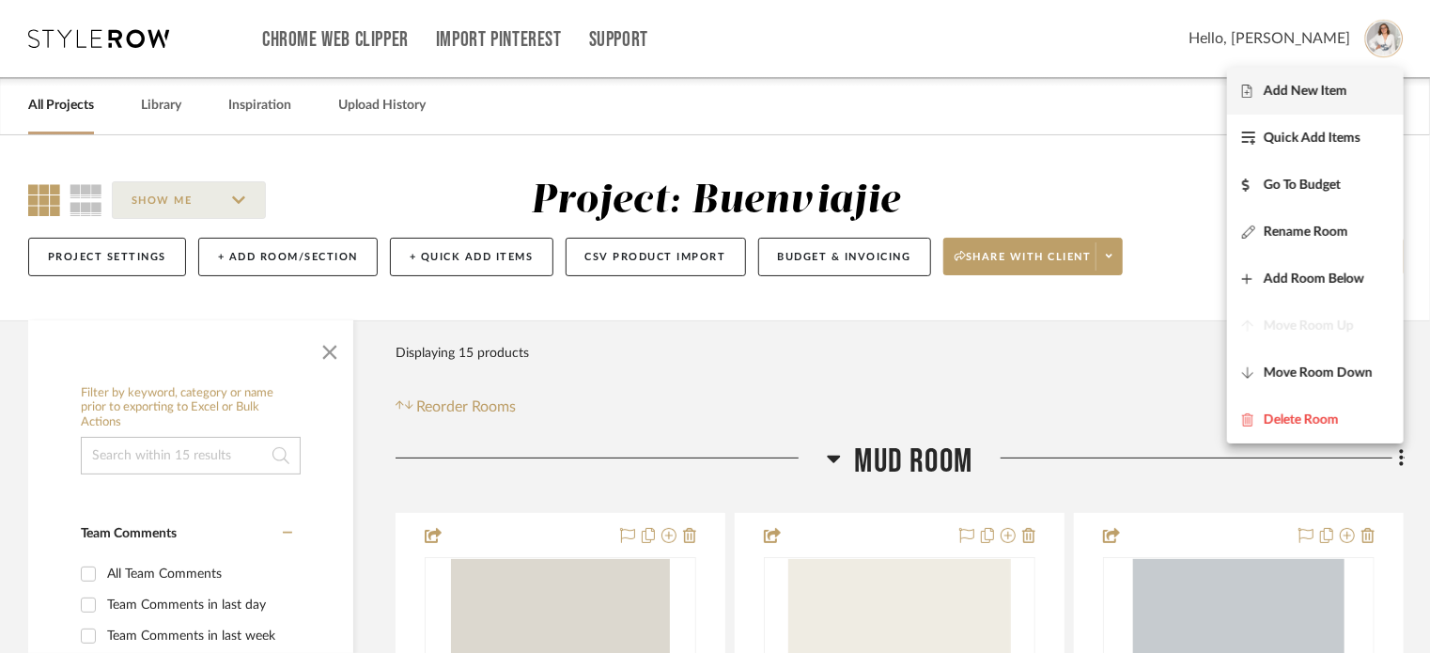
click at [1329, 85] on span "Add New Item" at bounding box center [1305, 92] width 84 height 16
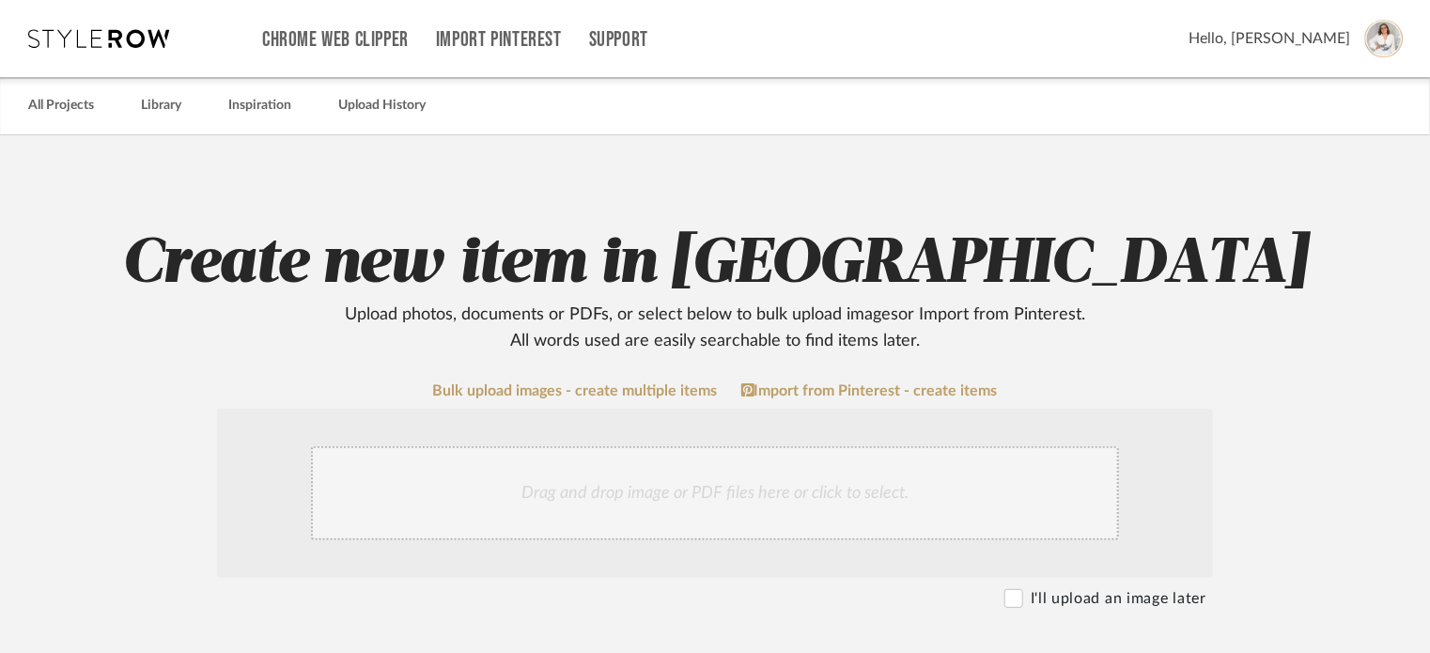
click at [662, 447] on div "Drag and drop image or PDF files here or click to select." at bounding box center [715, 493] width 808 height 94
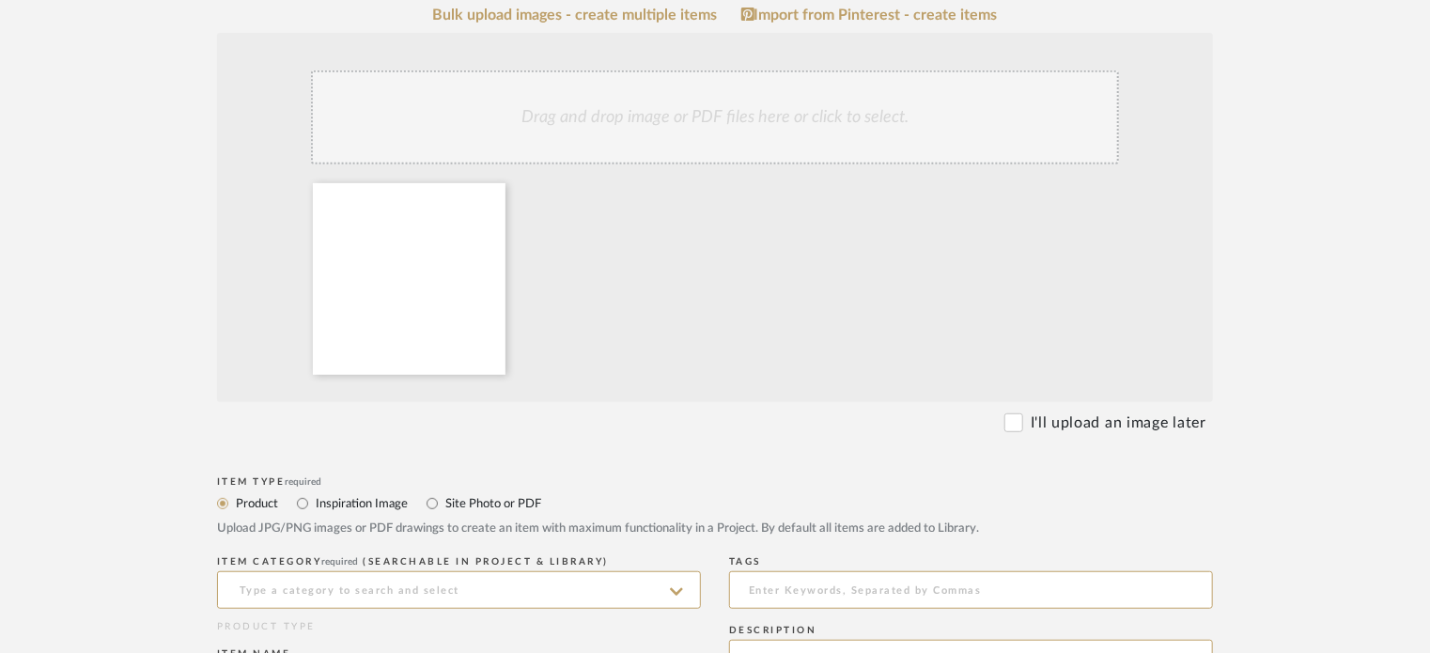
scroll to position [626, 0]
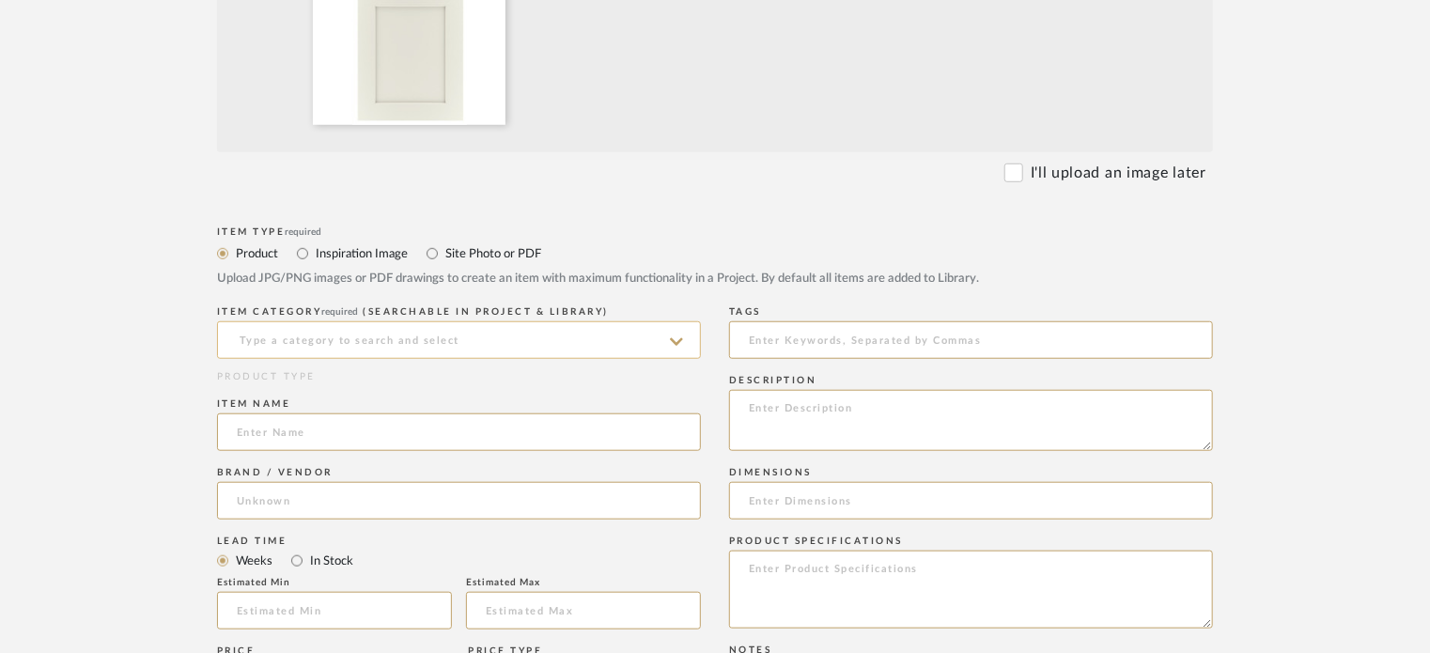
click at [354, 342] on input at bounding box center [459, 340] width 484 height 38
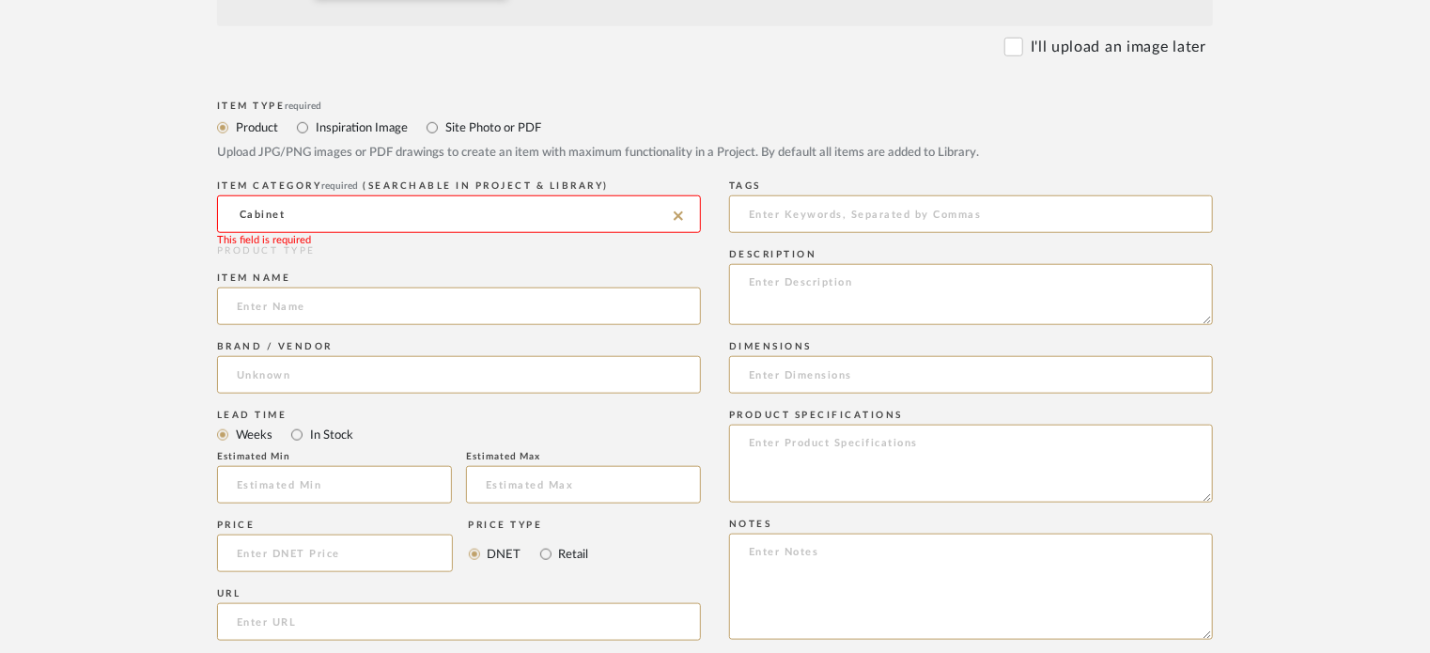
click at [362, 219] on input "Cabinet" at bounding box center [459, 214] width 484 height 38
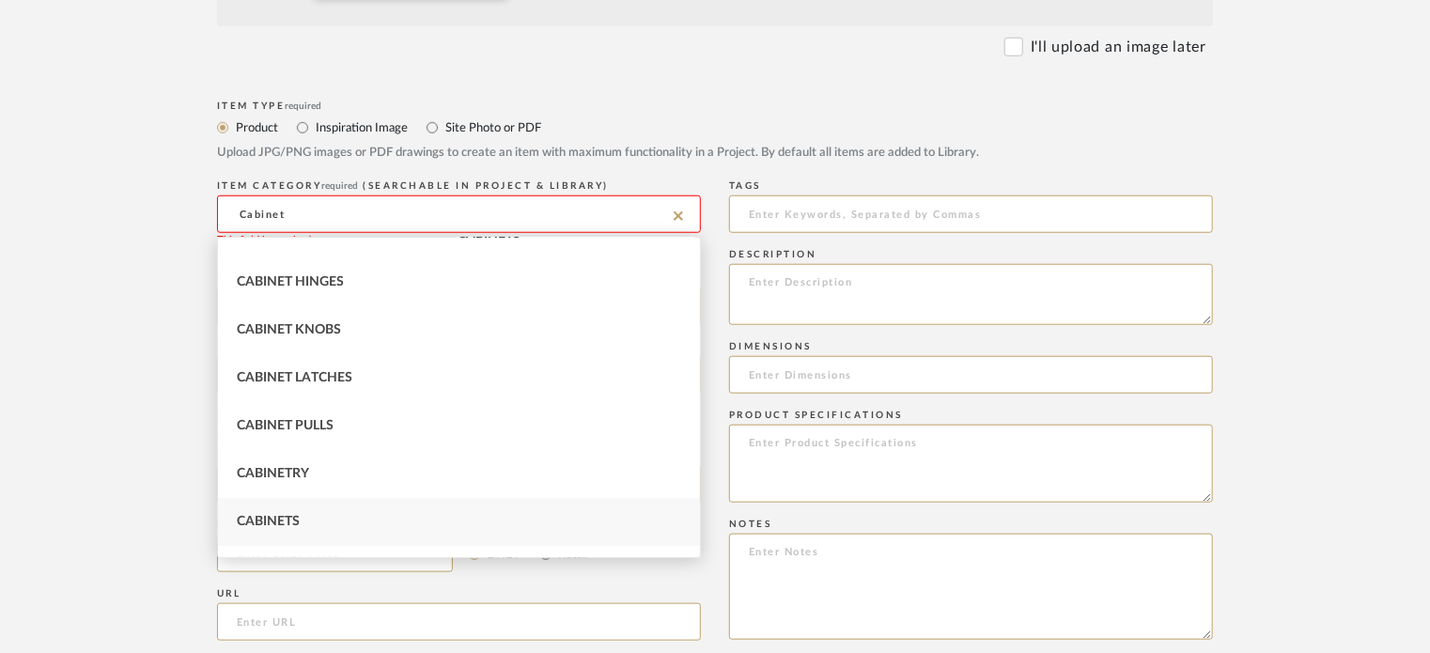
scroll to position [111, 0]
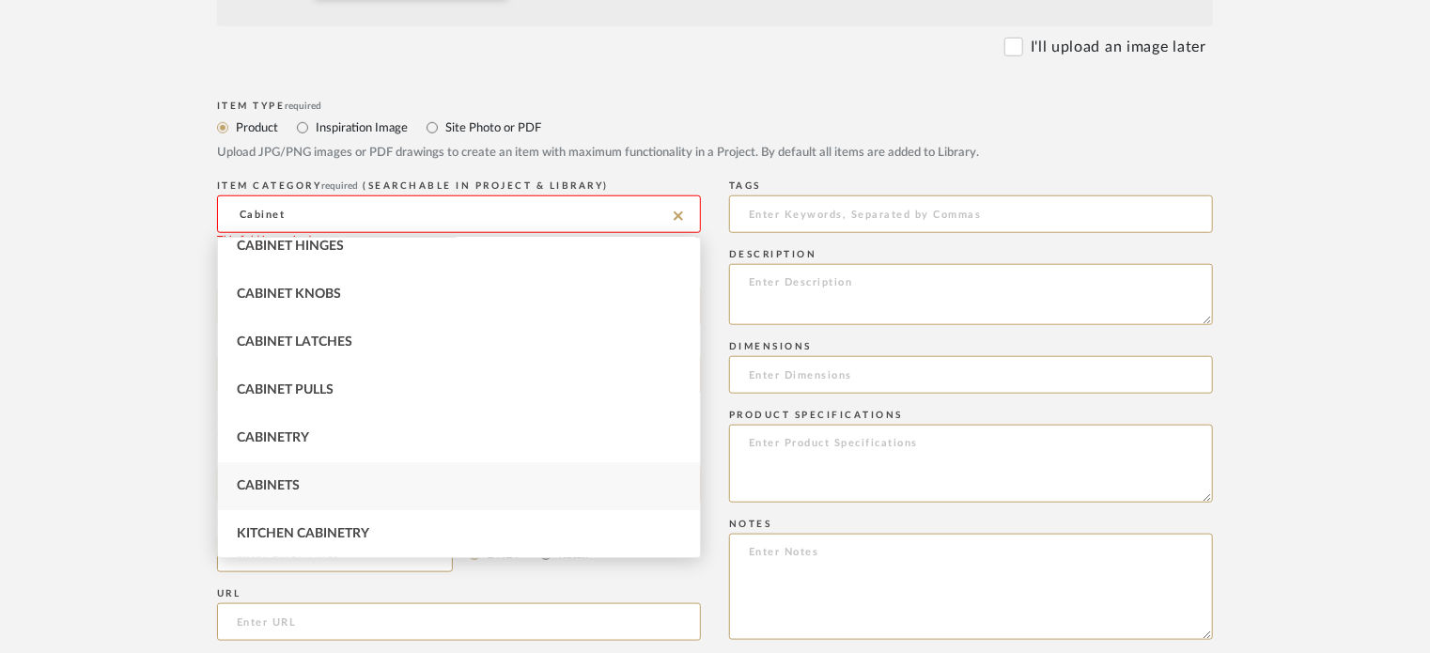
click at [312, 500] on div "Cabinets" at bounding box center [459, 486] width 482 height 48
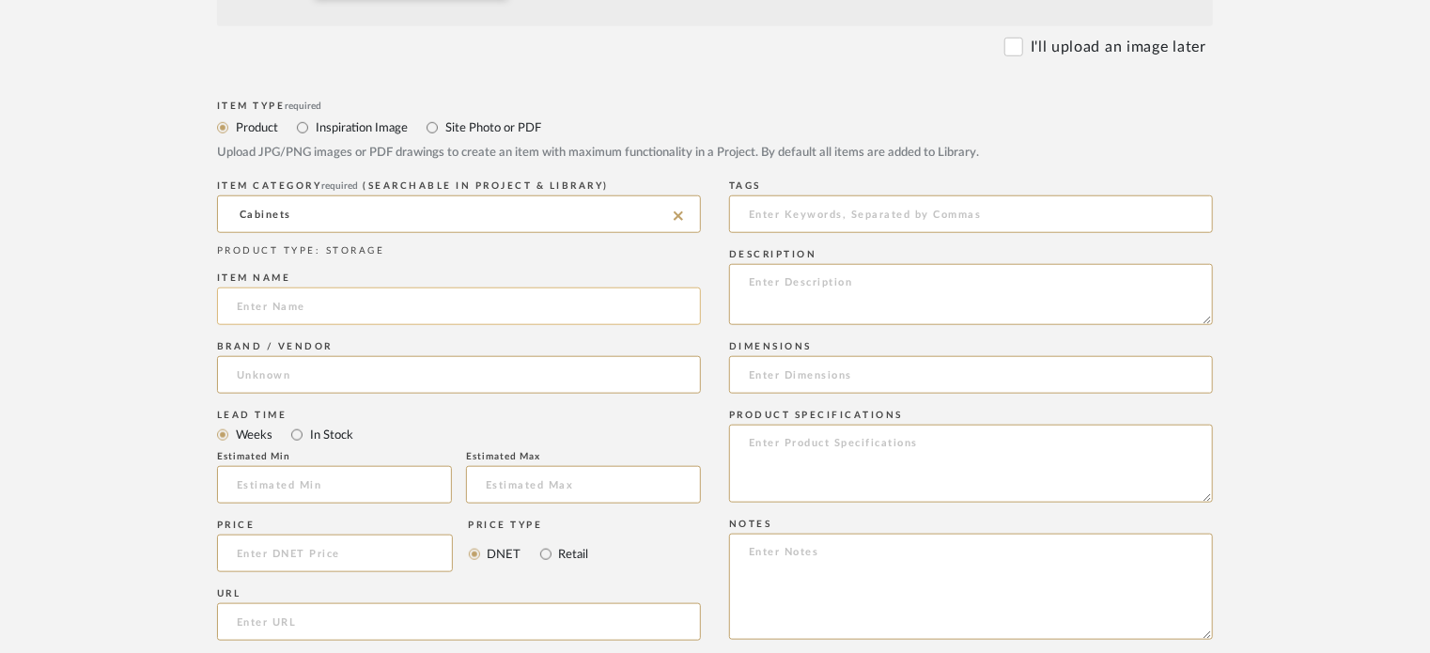
click at [333, 309] on input at bounding box center [459, 306] width 484 height 38
click at [836, 280] on textarea at bounding box center [971, 294] width 484 height 61
click at [952, 281] on textarea "Standard shaker style" at bounding box center [971, 294] width 484 height 61
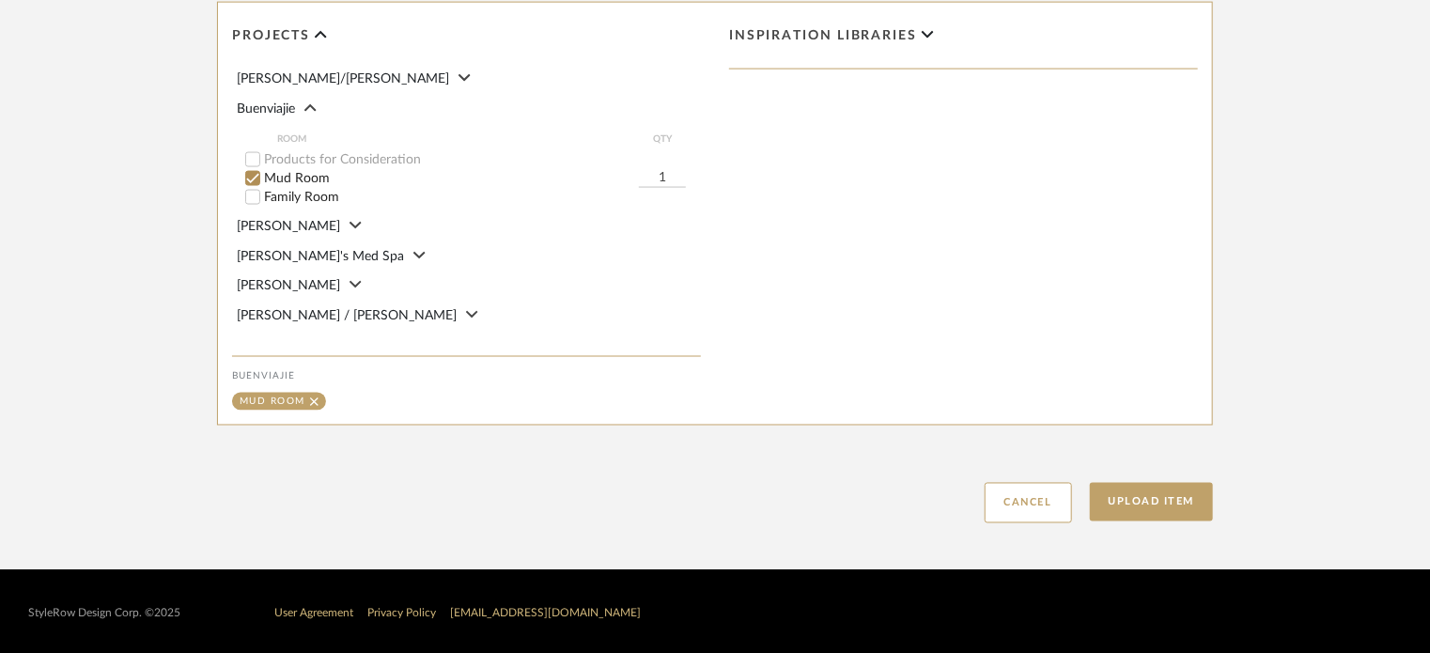
scroll to position [1424, 0]
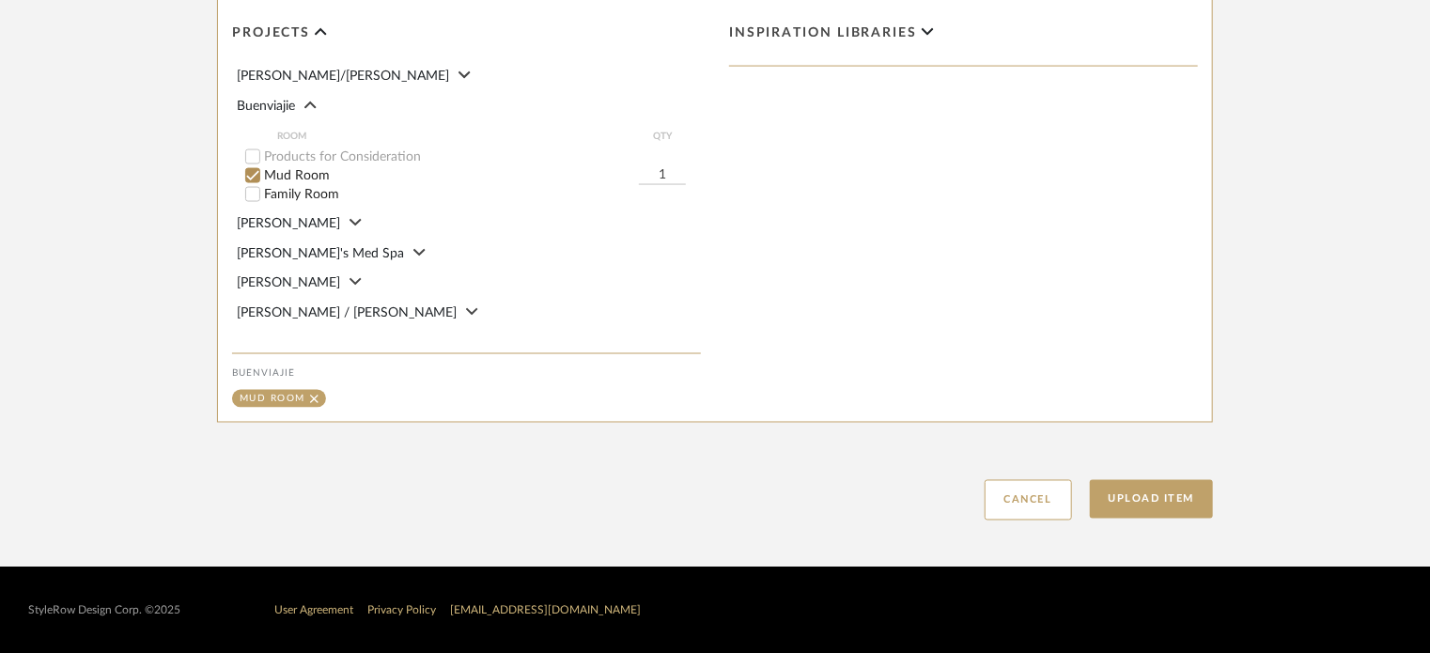
click at [259, 198] on input "Family Room" at bounding box center [252, 194] width 19 height 19
click at [1169, 493] on button "Upload Item" at bounding box center [1152, 499] width 124 height 39
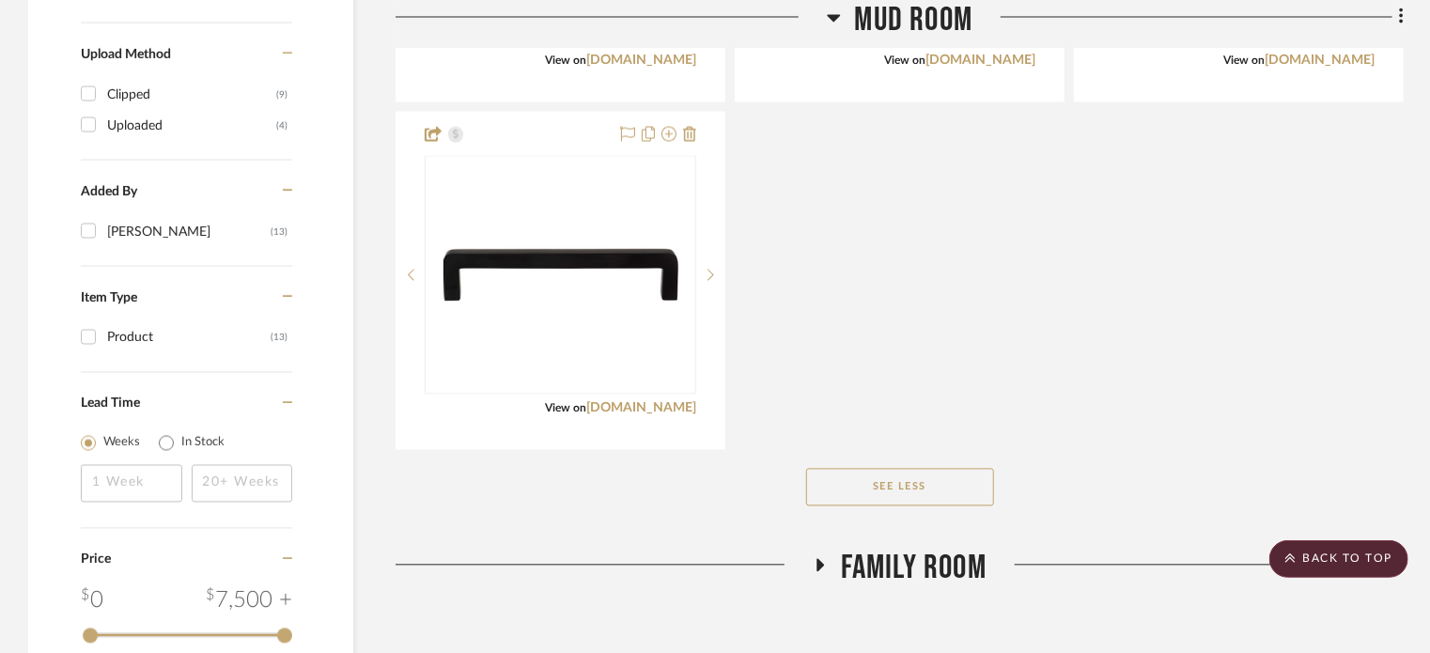
scroll to position [1903, 0]
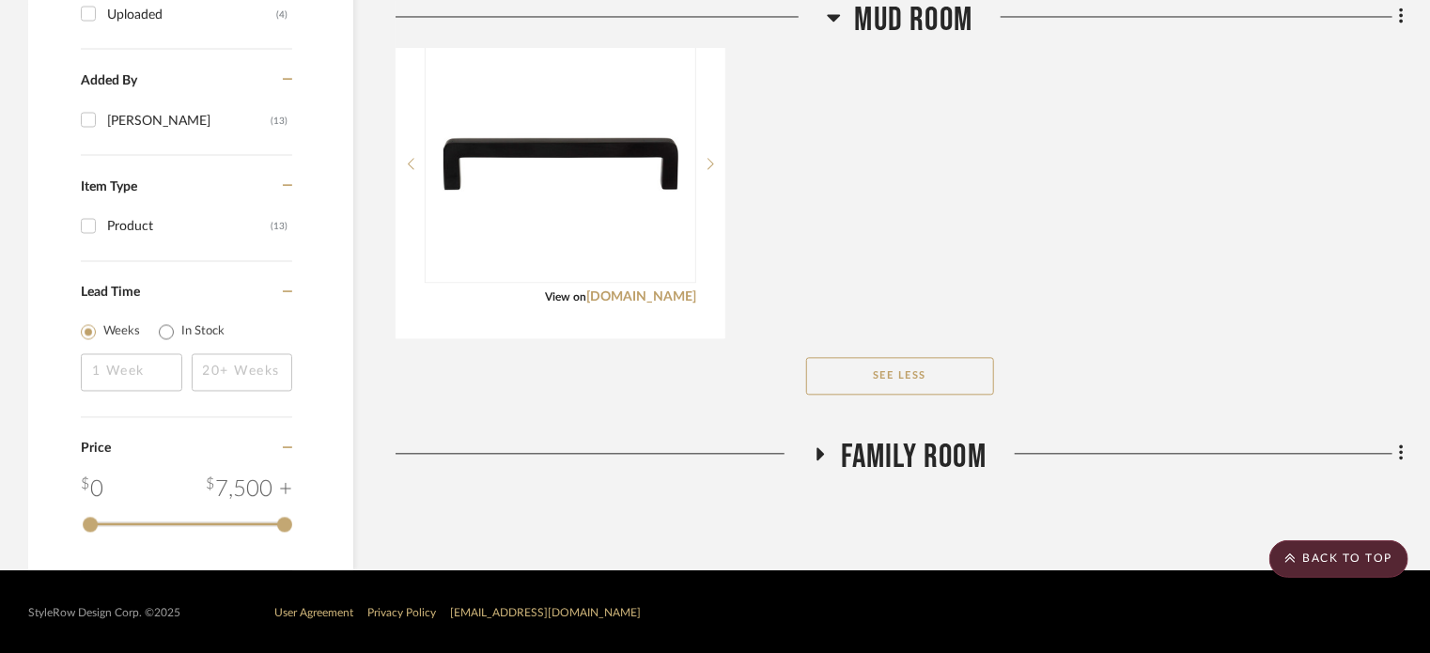
click at [917, 450] on span "Family Room" at bounding box center [914, 457] width 146 height 40
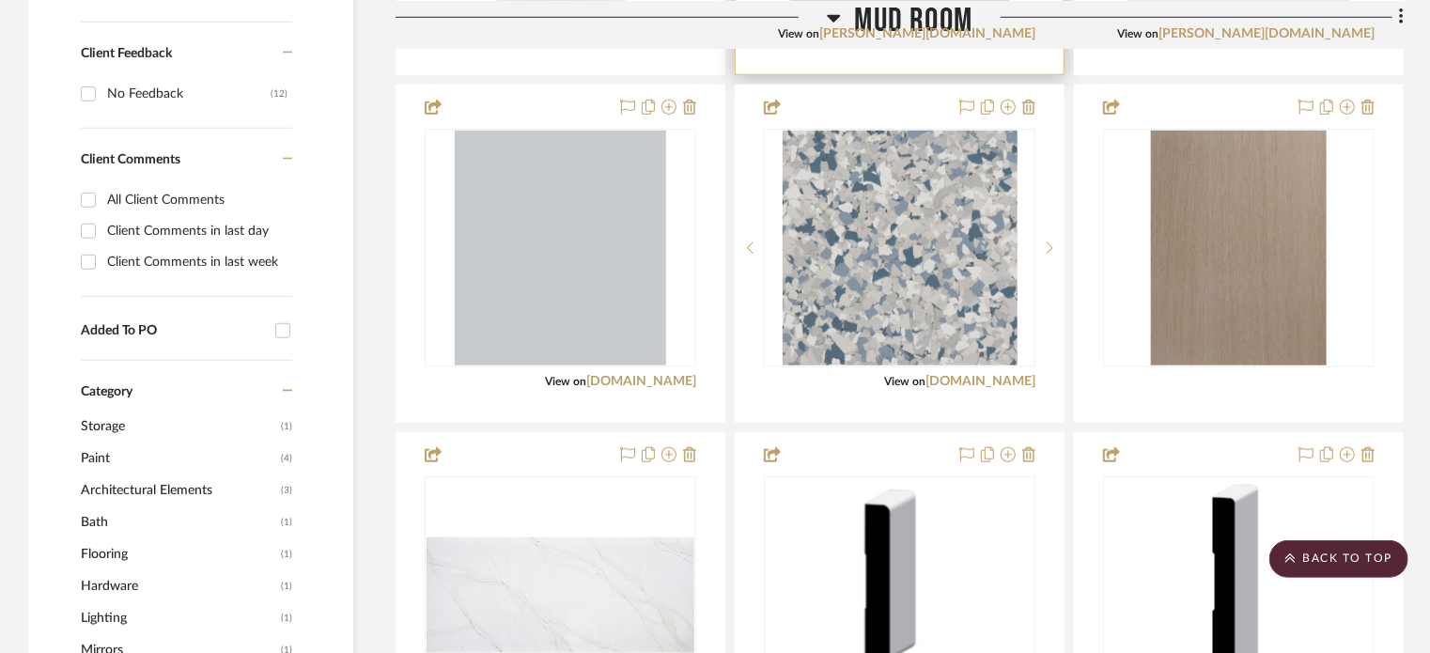
scroll to position [400, 0]
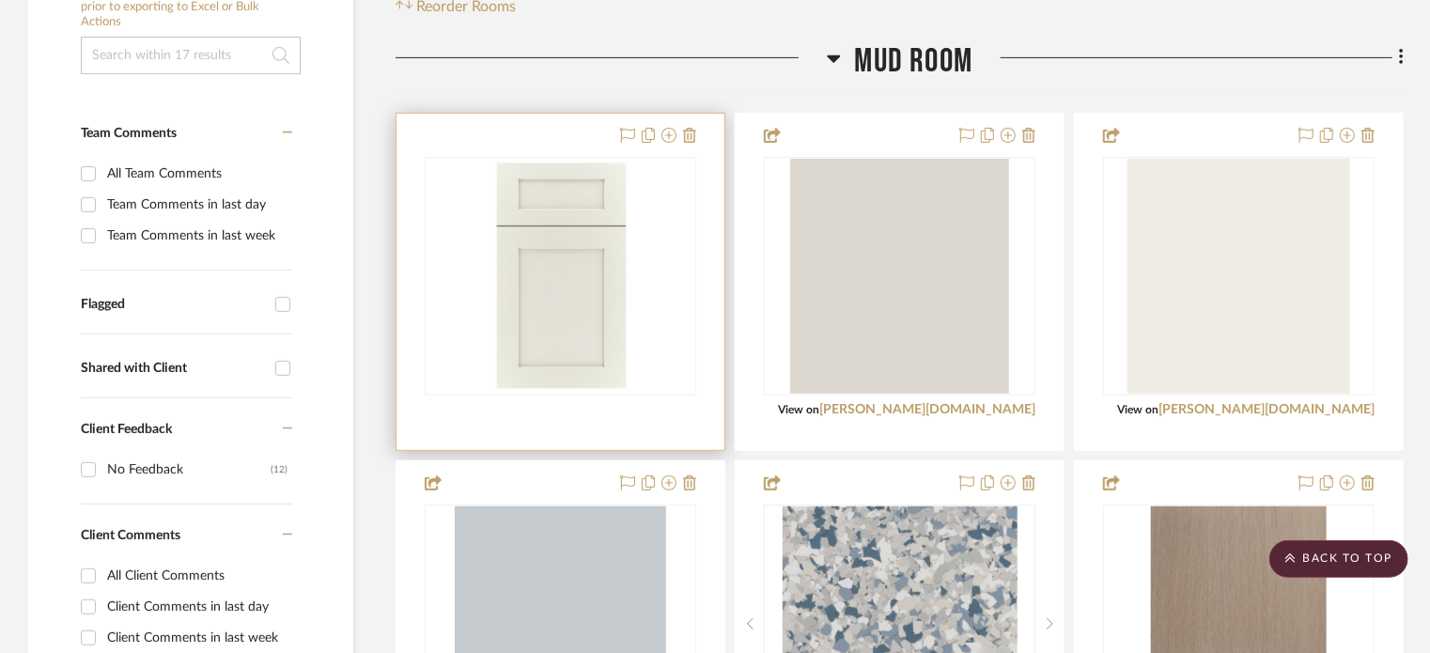
click at [714, 273] on div at bounding box center [560, 282] width 328 height 336
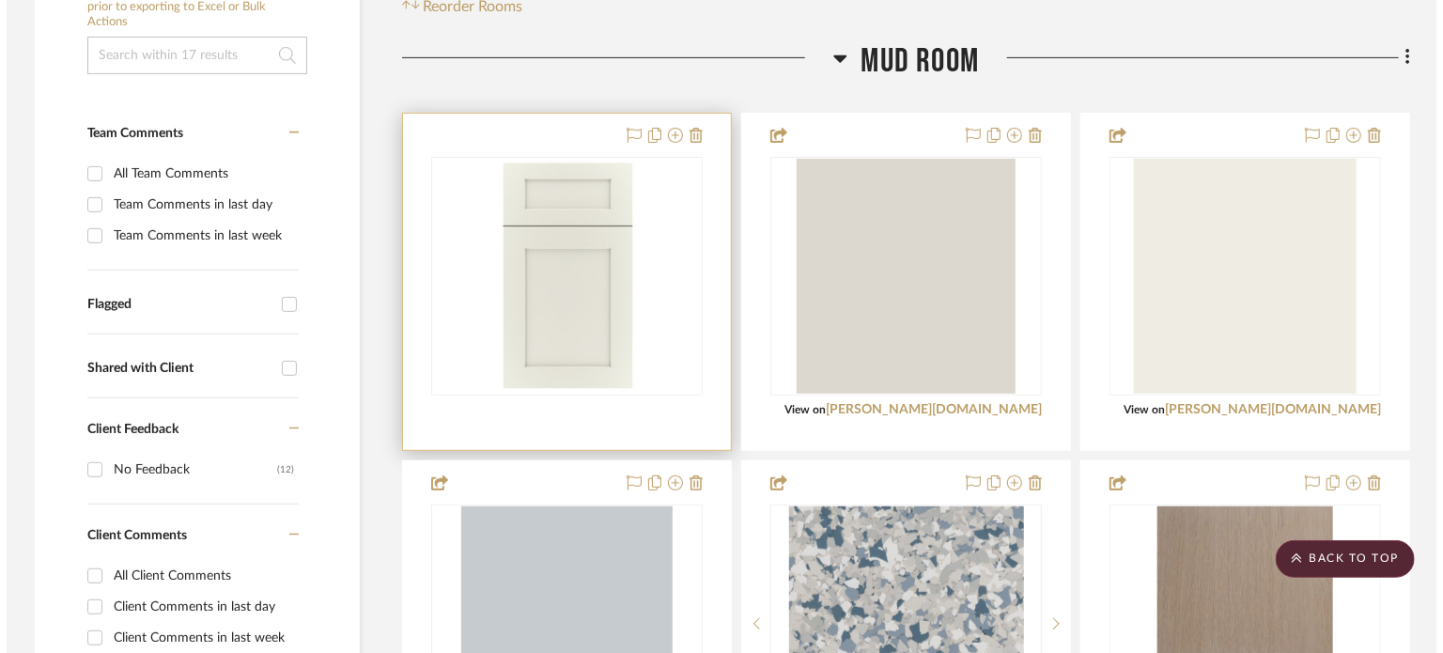
scroll to position [0, 0]
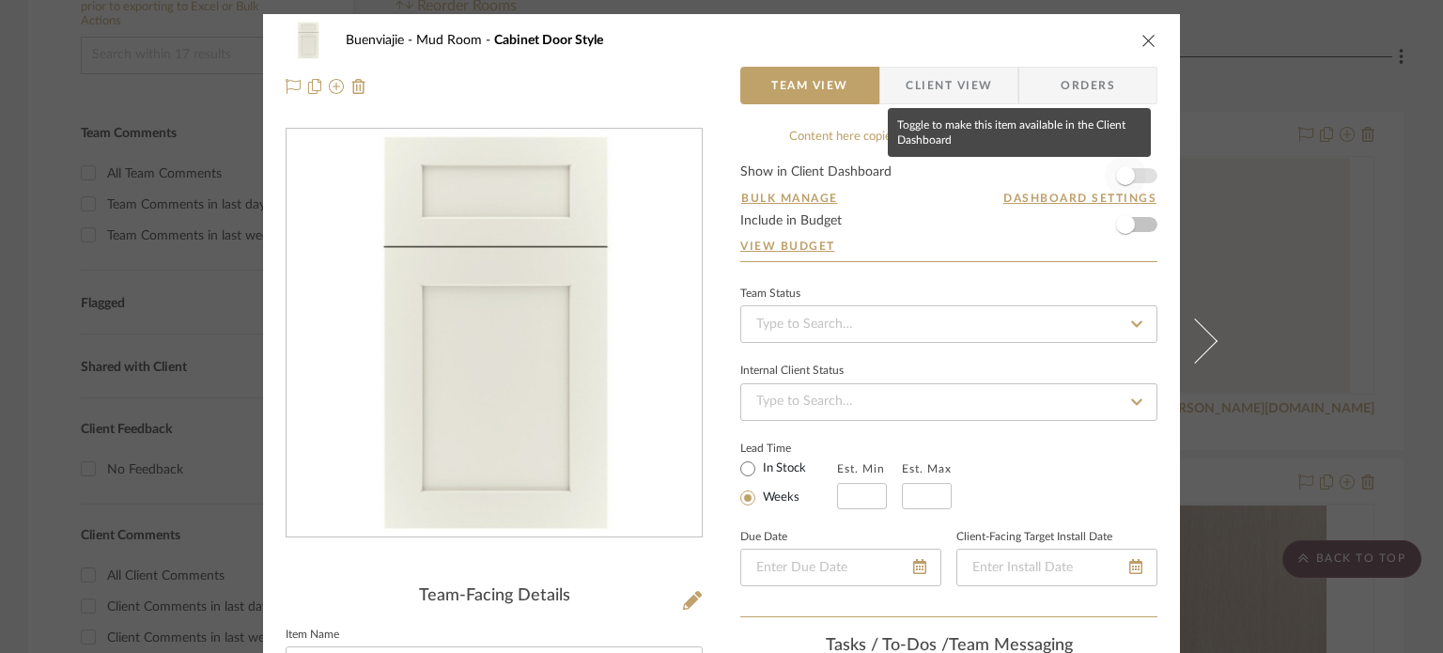
click at [1118, 166] on span "button" at bounding box center [1125, 175] width 19 height 19
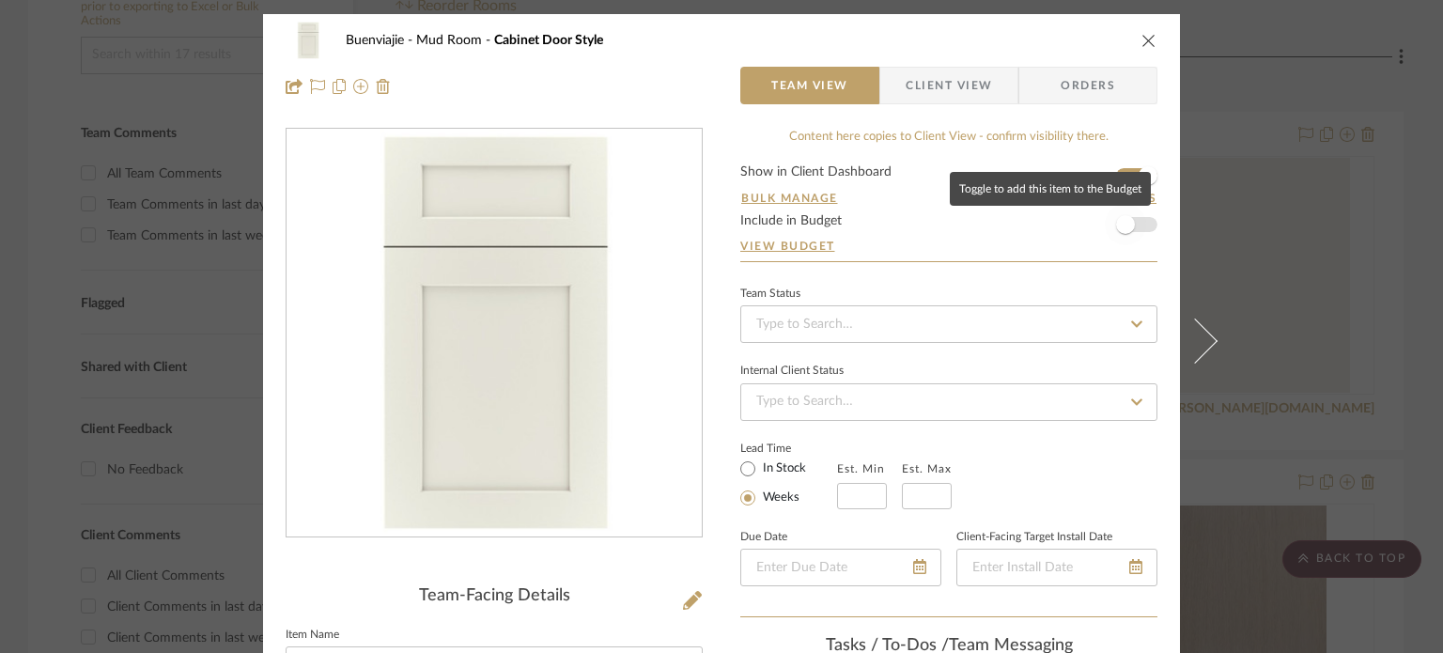
click at [1134, 224] on span "button" at bounding box center [1125, 224] width 41 height 41
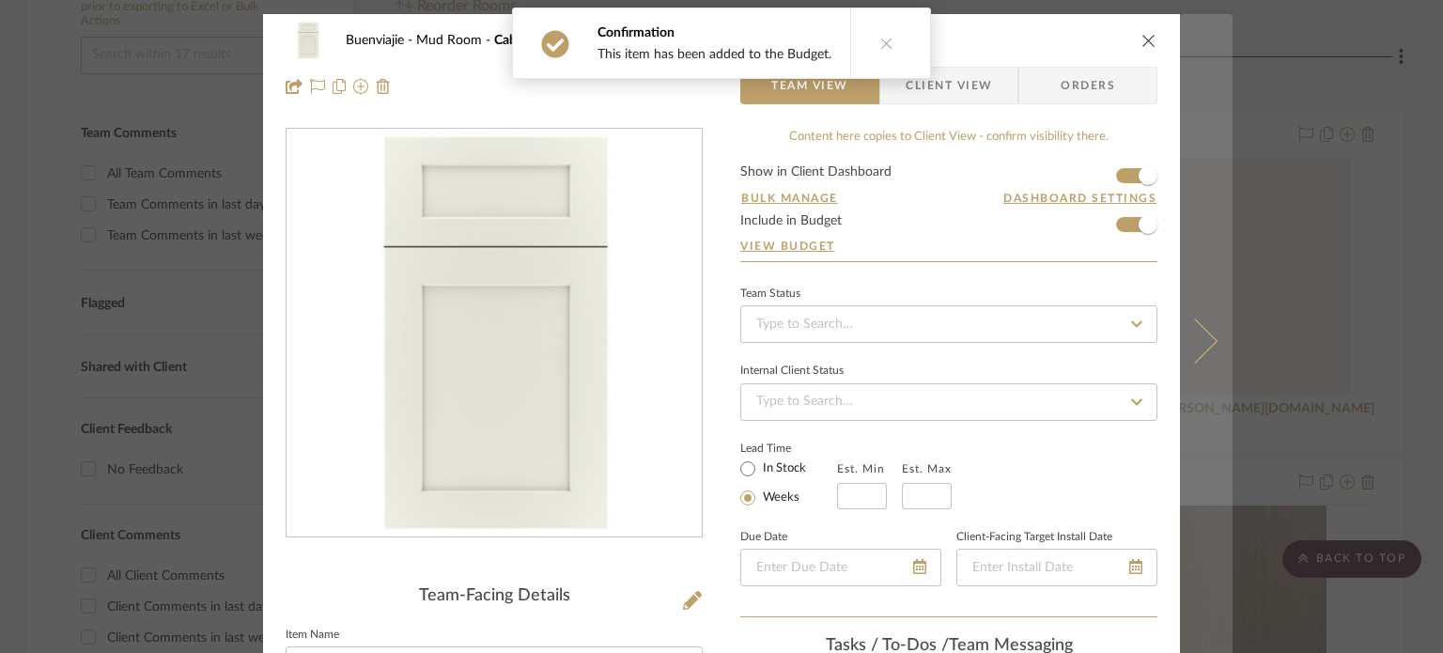
click at [1215, 277] on button at bounding box center [1206, 340] width 53 height 653
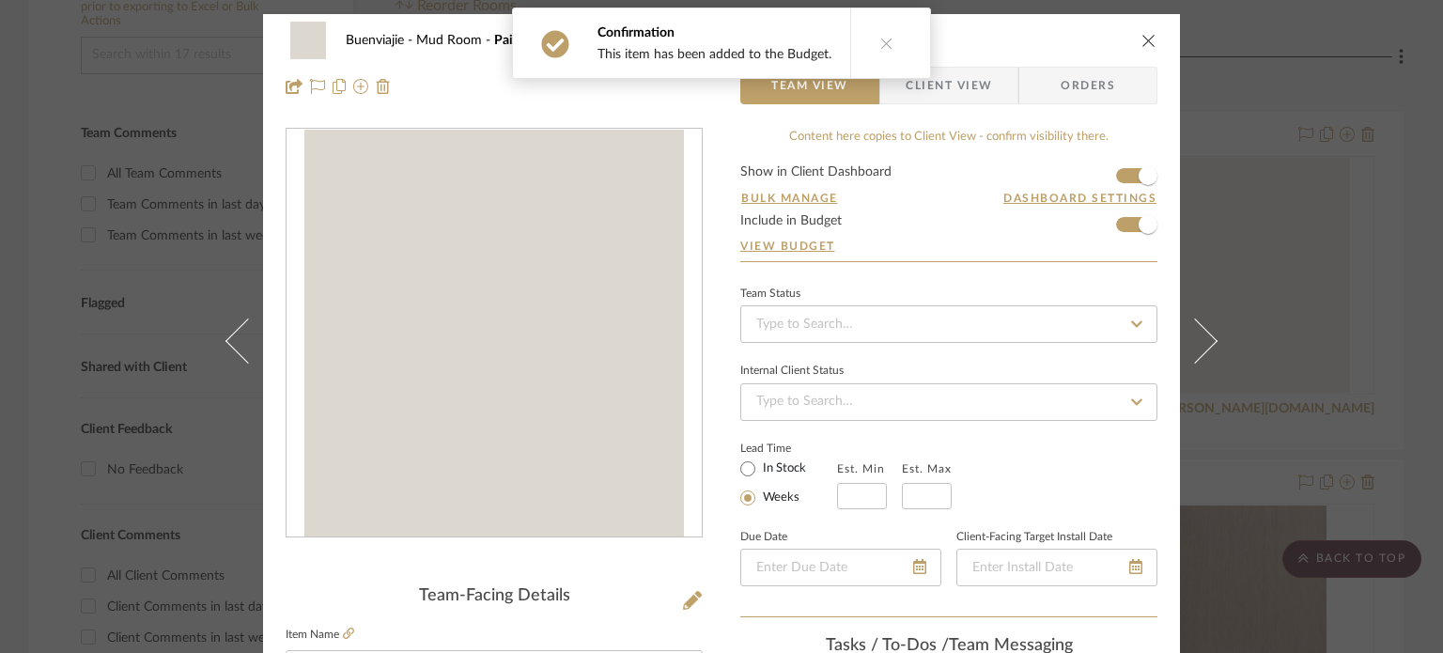
click at [1215, 277] on button at bounding box center [1206, 340] width 53 height 653
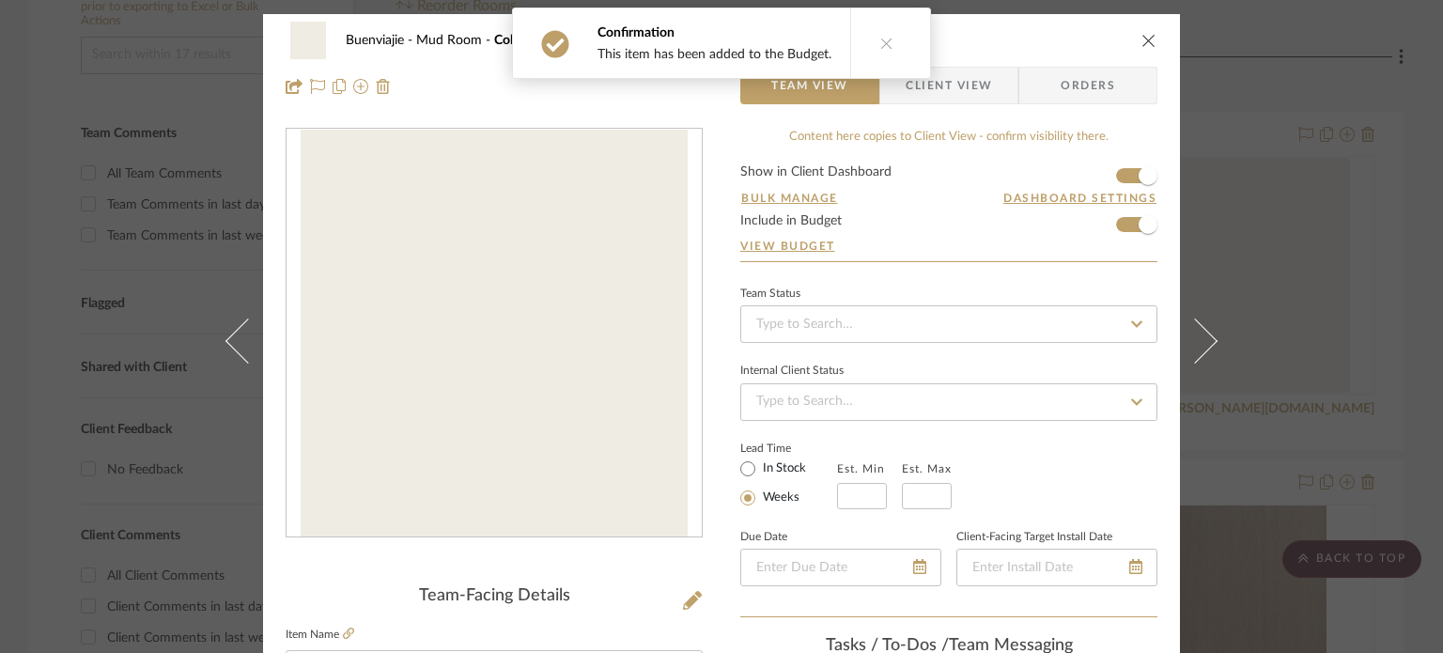
click at [1215, 277] on button at bounding box center [1206, 340] width 53 height 653
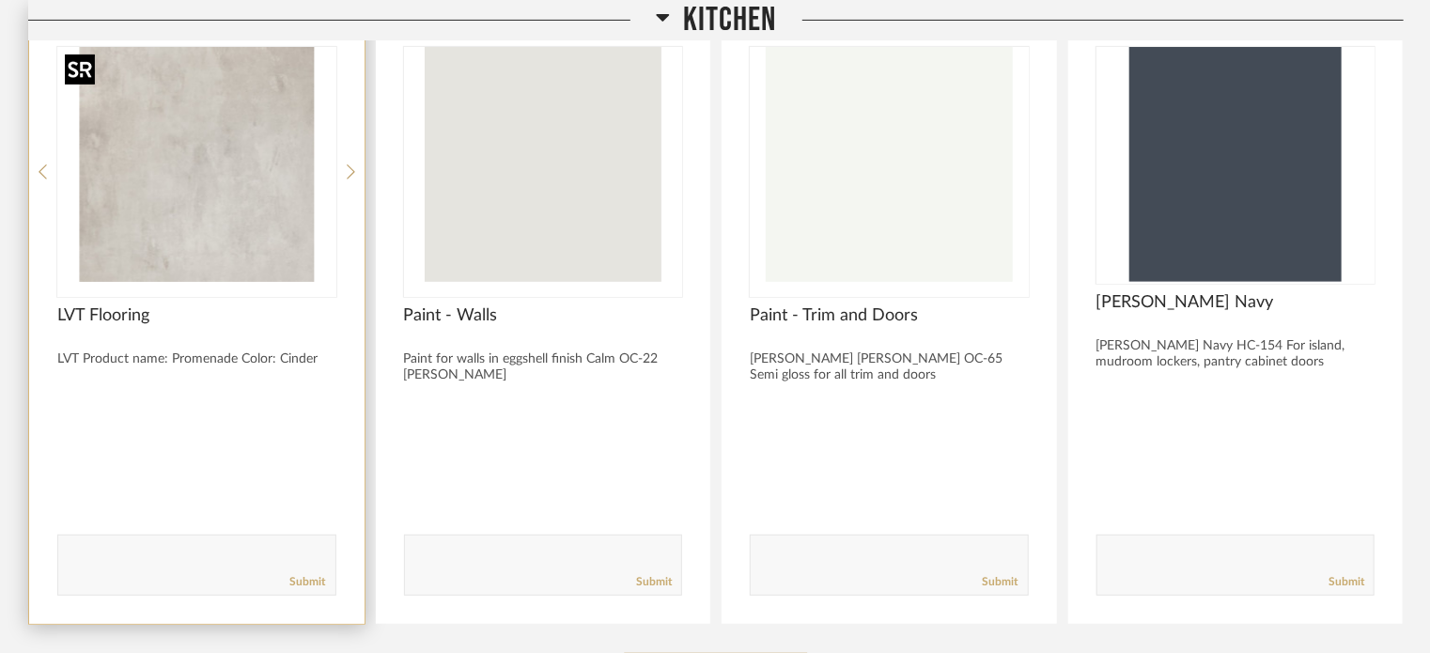
scroll to position [376, 0]
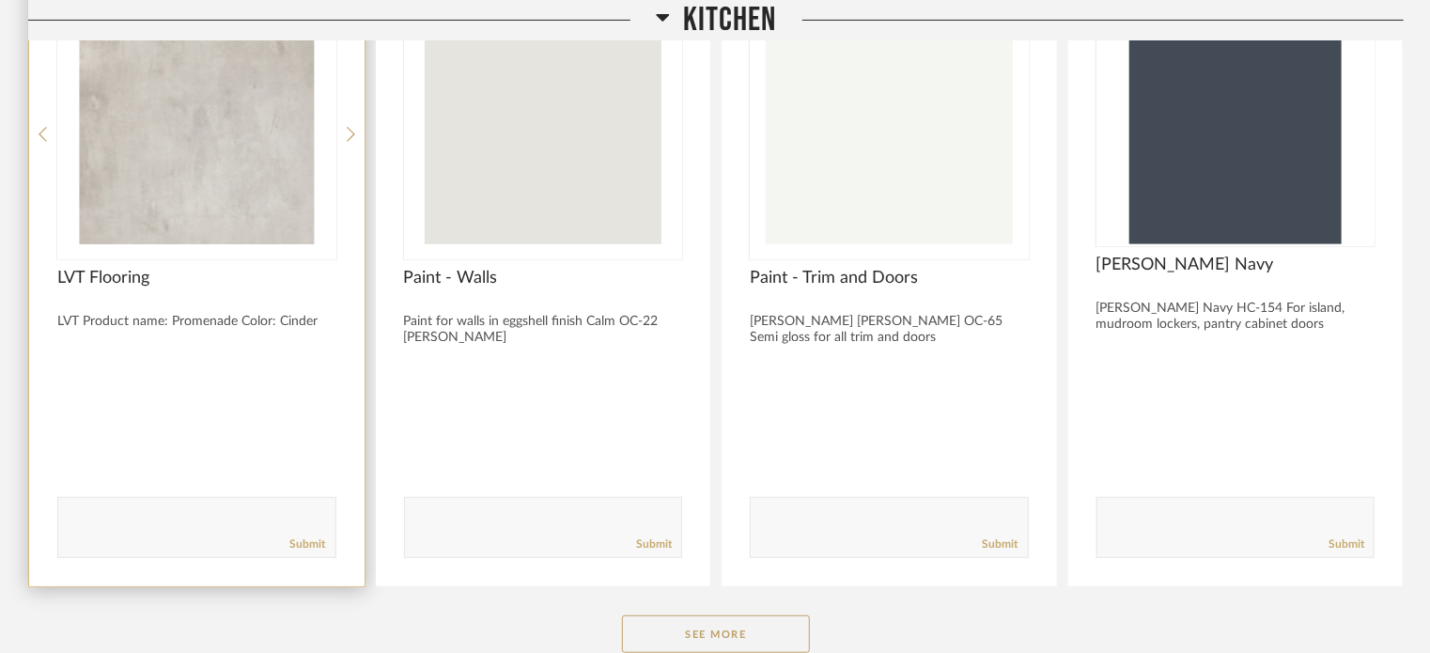
click at [155, 526] on textarea at bounding box center [196, 518] width 277 height 25
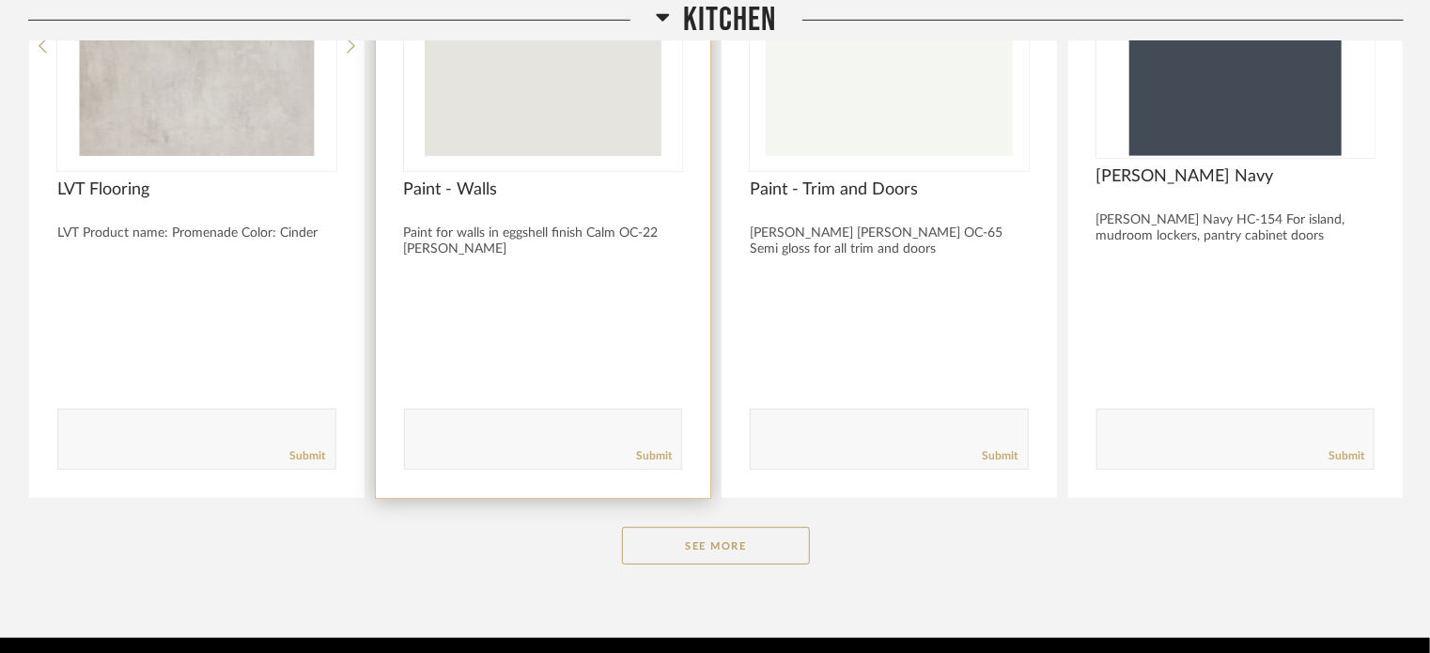
scroll to position [534, 0]
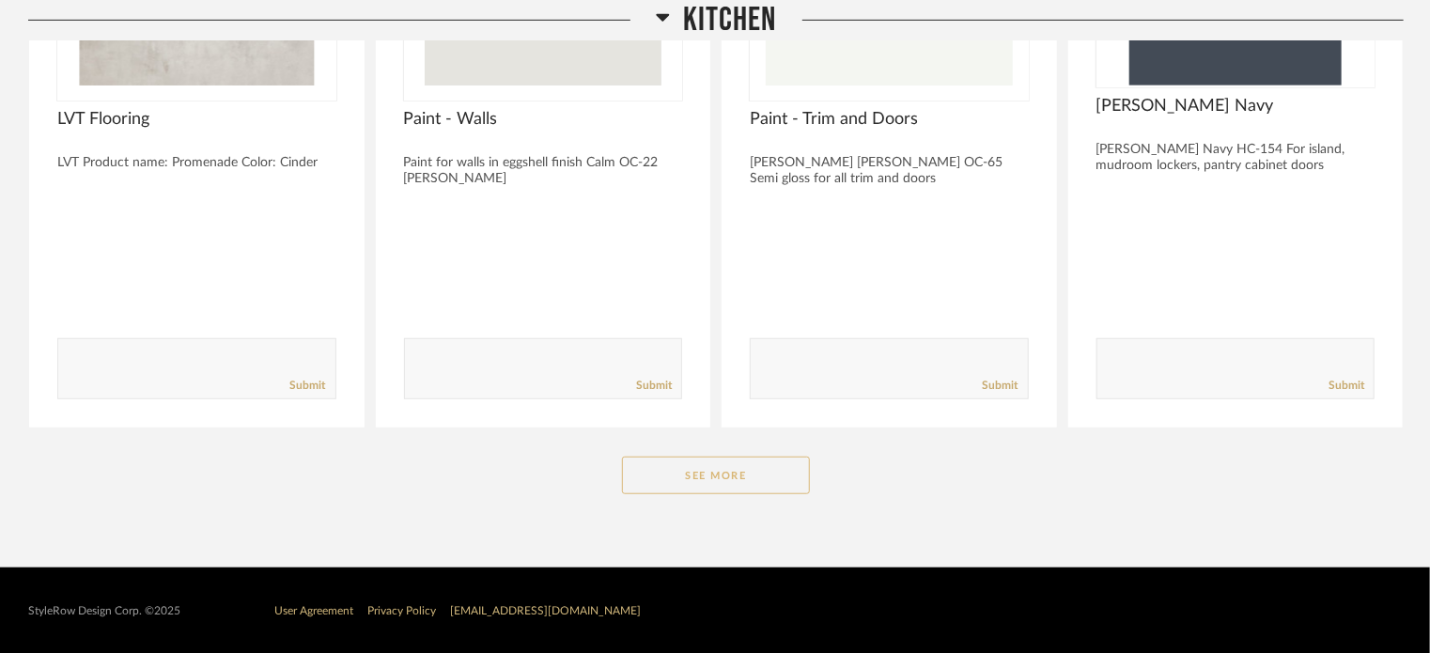
click at [769, 488] on button "See More" at bounding box center [716, 476] width 188 height 38
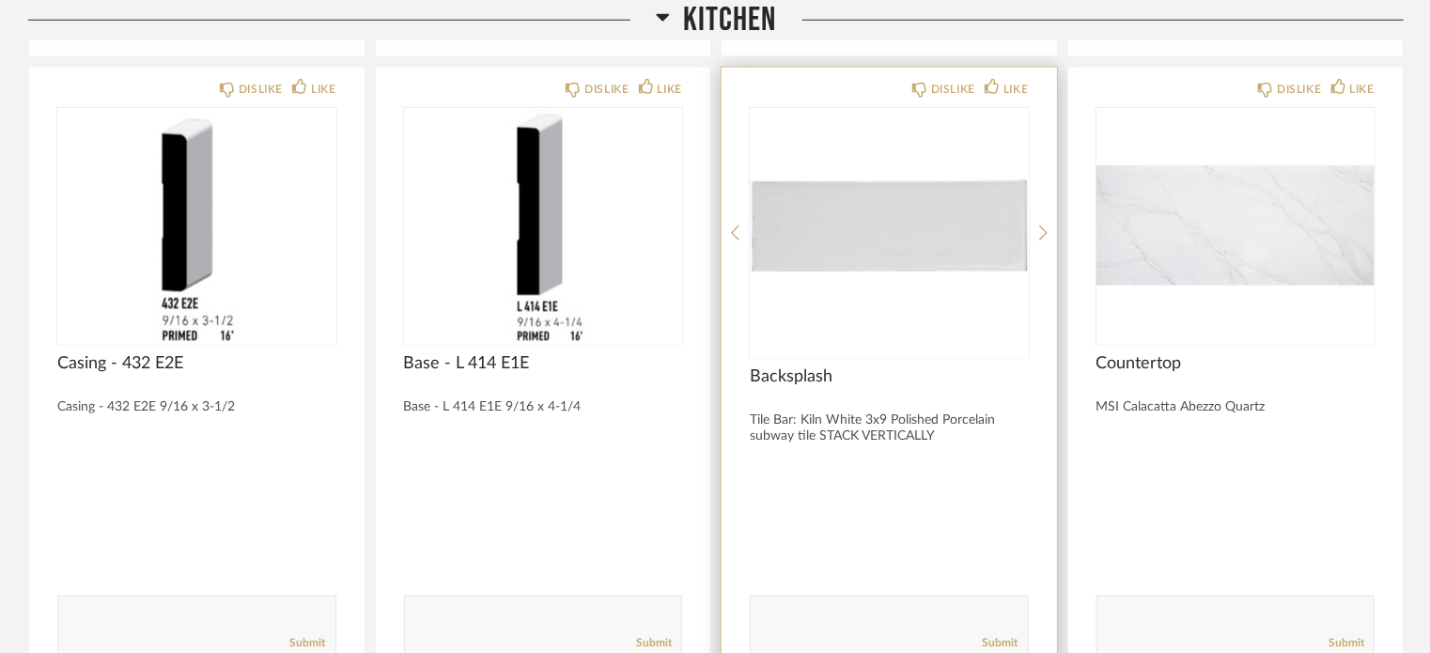
scroll to position [910, 0]
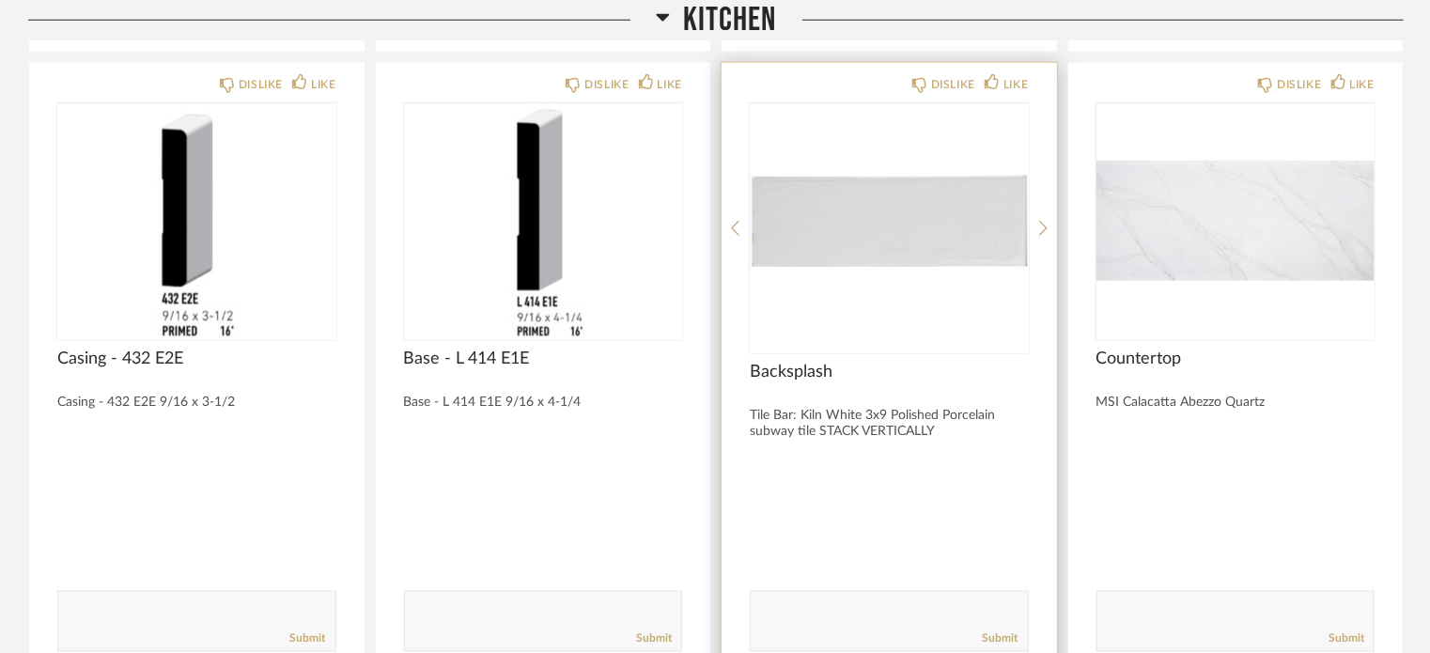
click at [866, 279] on img "0" at bounding box center [889, 220] width 279 height 235
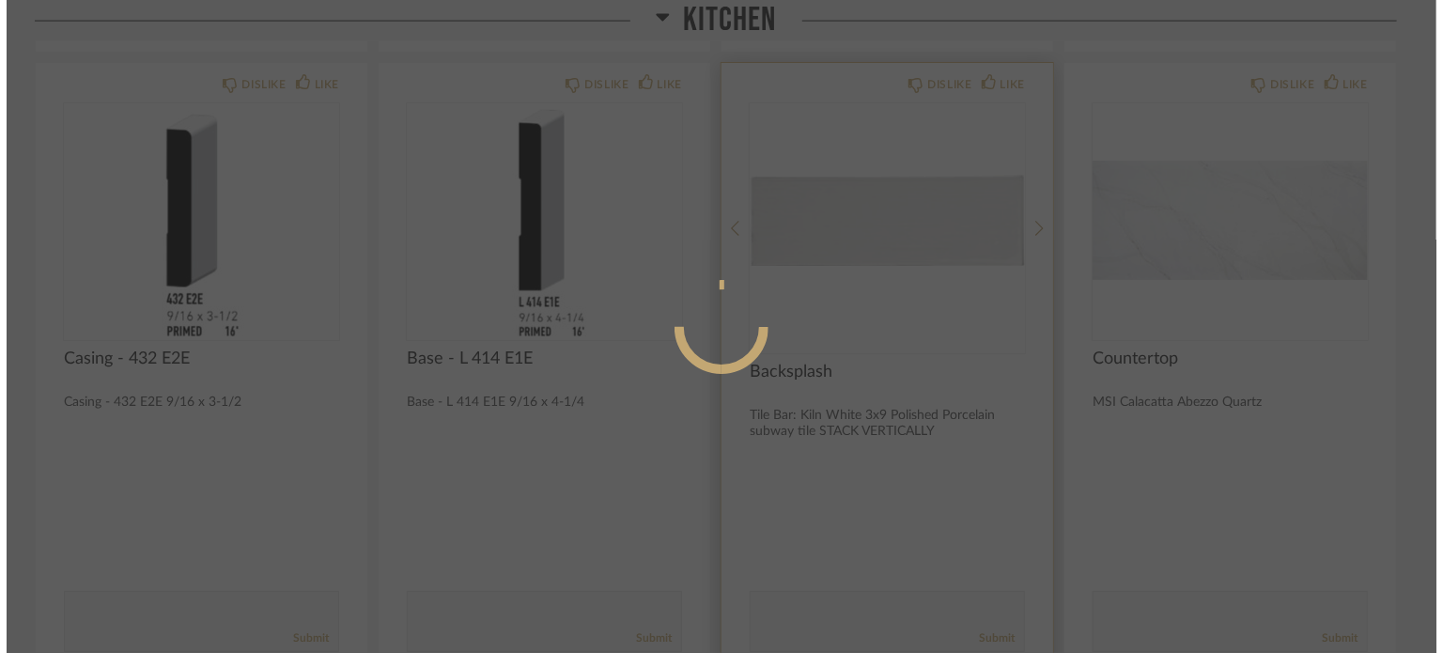
scroll to position [0, 0]
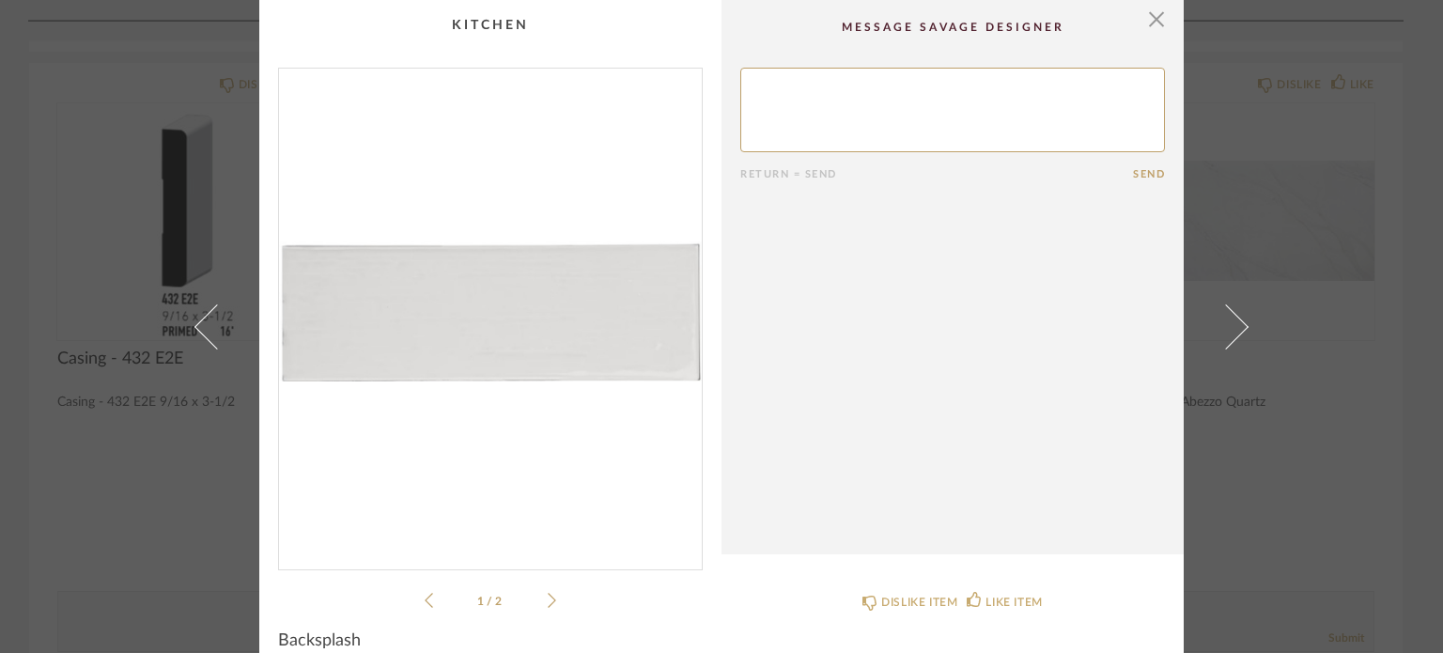
click at [548, 596] on icon at bounding box center [552, 600] width 8 height 17
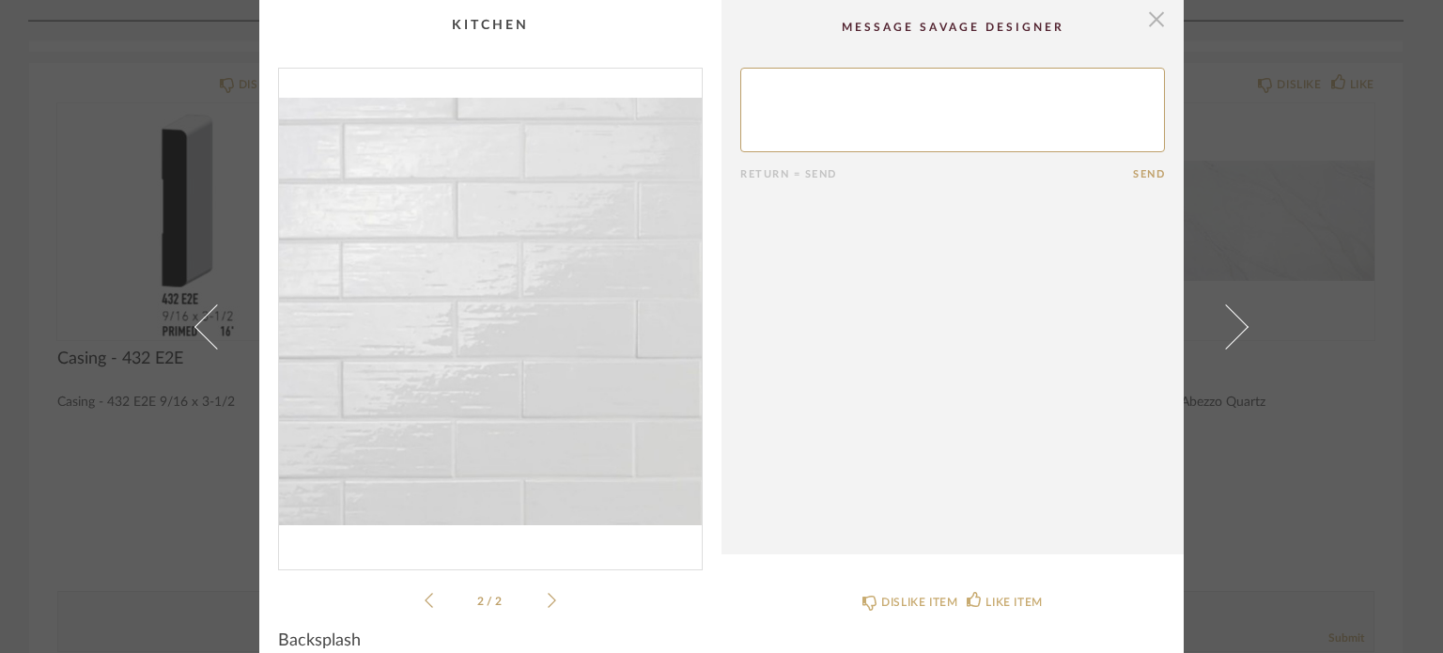
click at [1150, 8] on span "button" at bounding box center [1157, 19] width 38 height 38
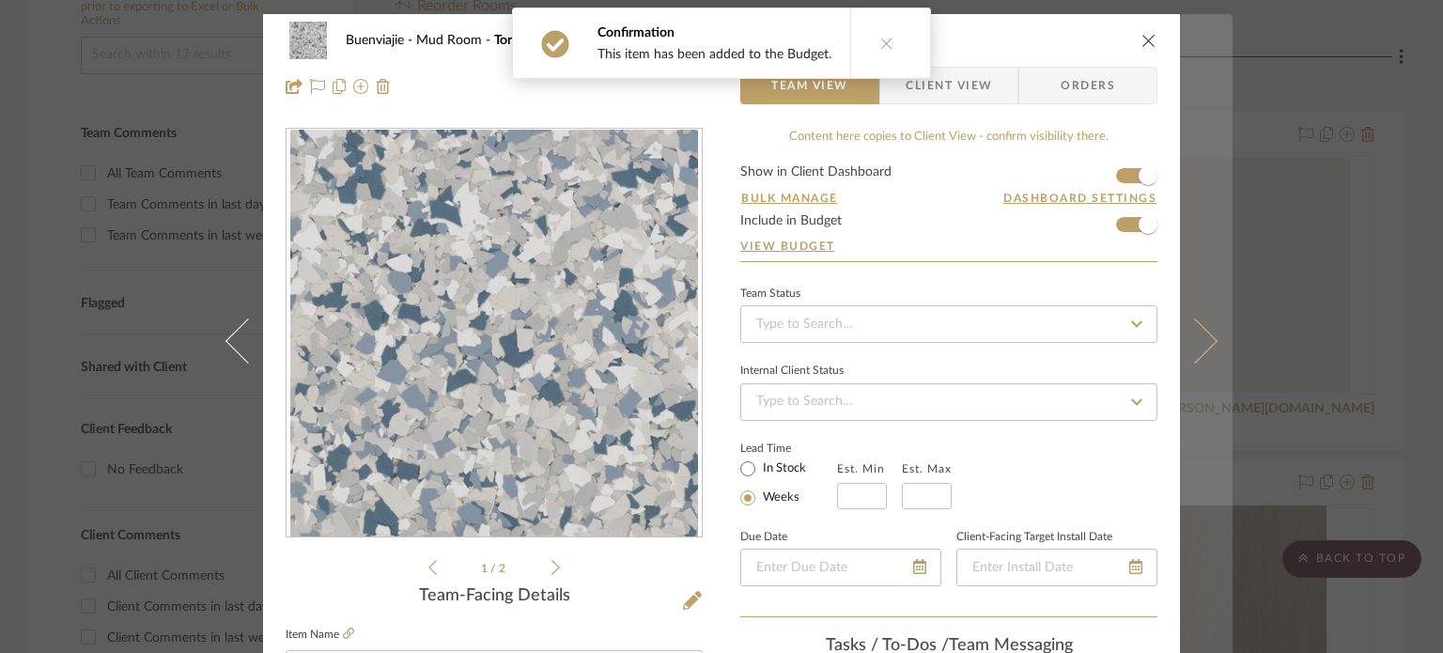
drag, startPoint x: 0, startPoint y: 0, endPoint x: 1215, endPoint y: 277, distance: 1246.7
click at [1215, 277] on button at bounding box center [1206, 340] width 53 height 653
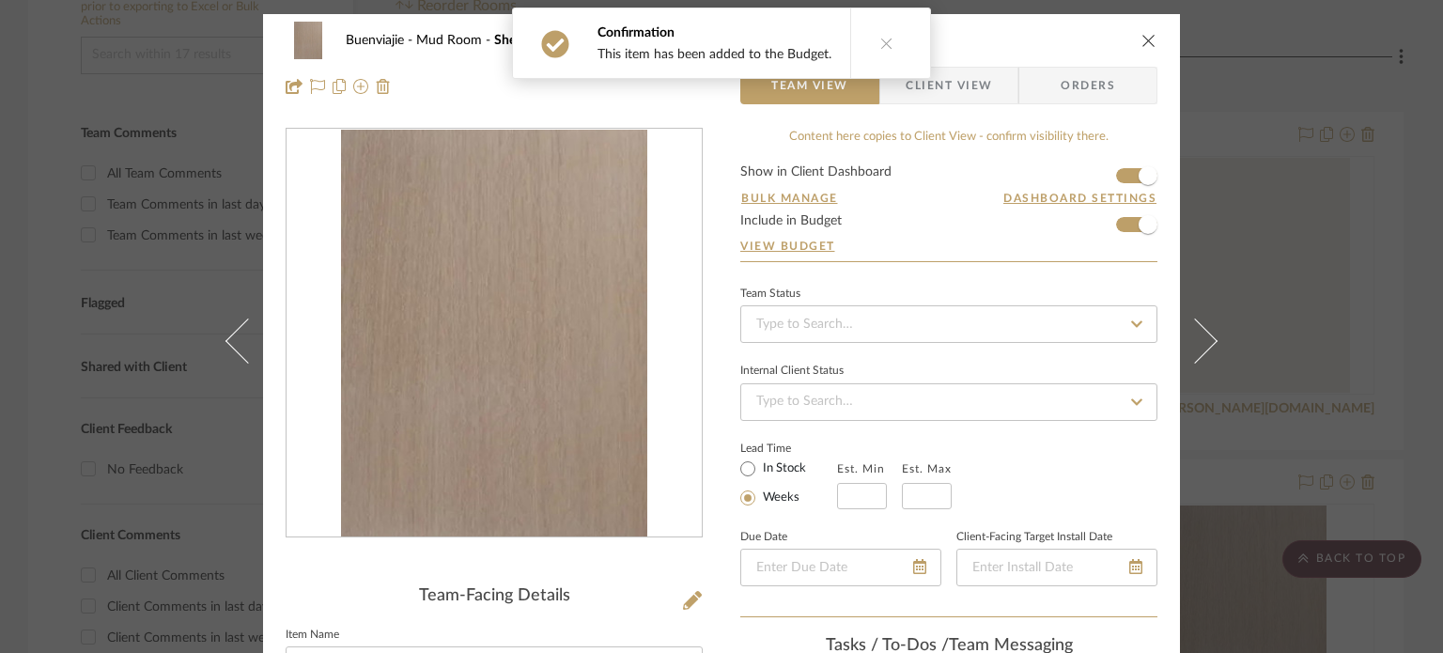
click at [1215, 277] on button at bounding box center [1206, 340] width 53 height 653
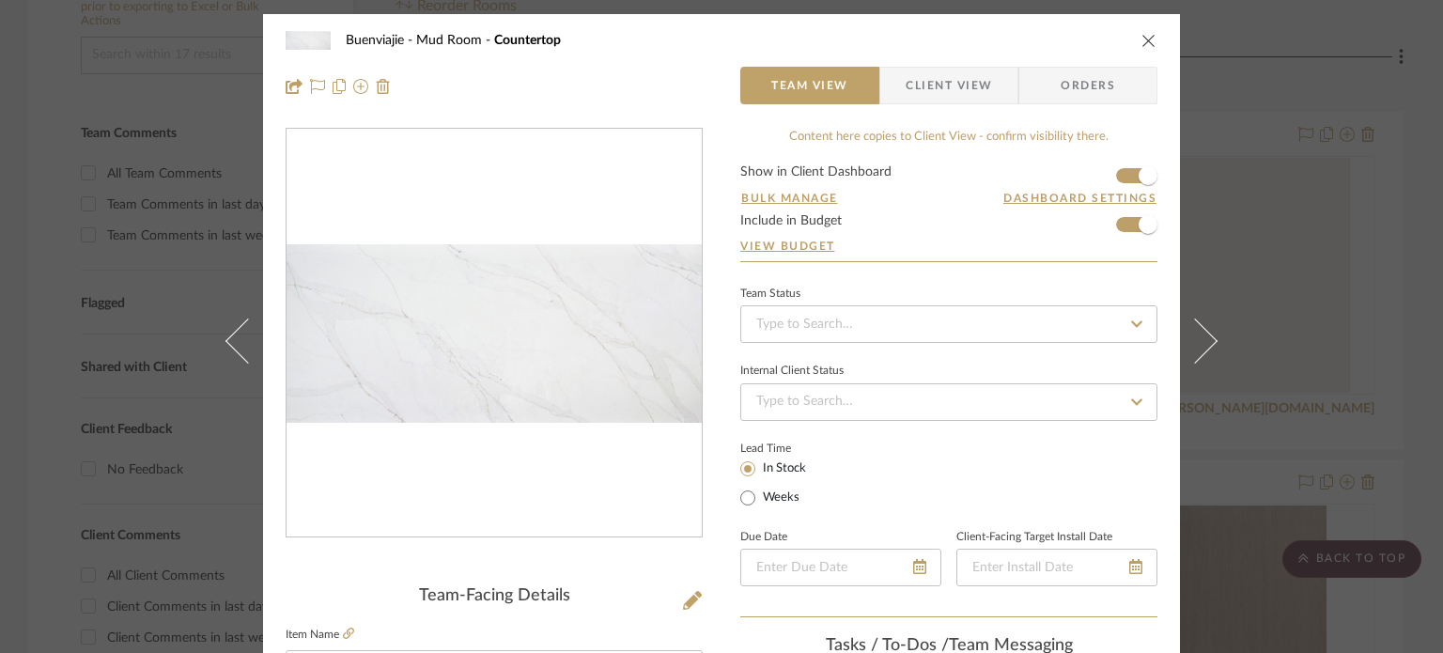
click at [1215, 277] on button at bounding box center [1206, 340] width 53 height 653
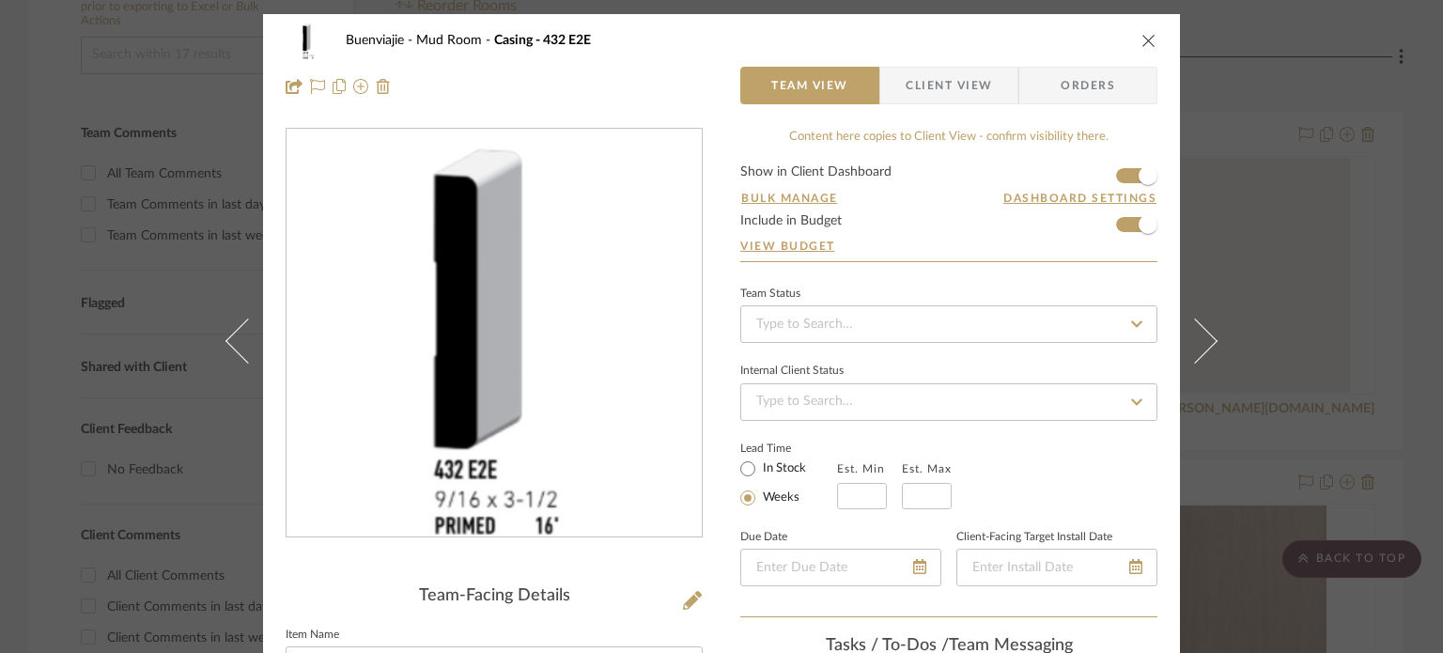
click at [1215, 277] on button at bounding box center [1206, 340] width 53 height 653
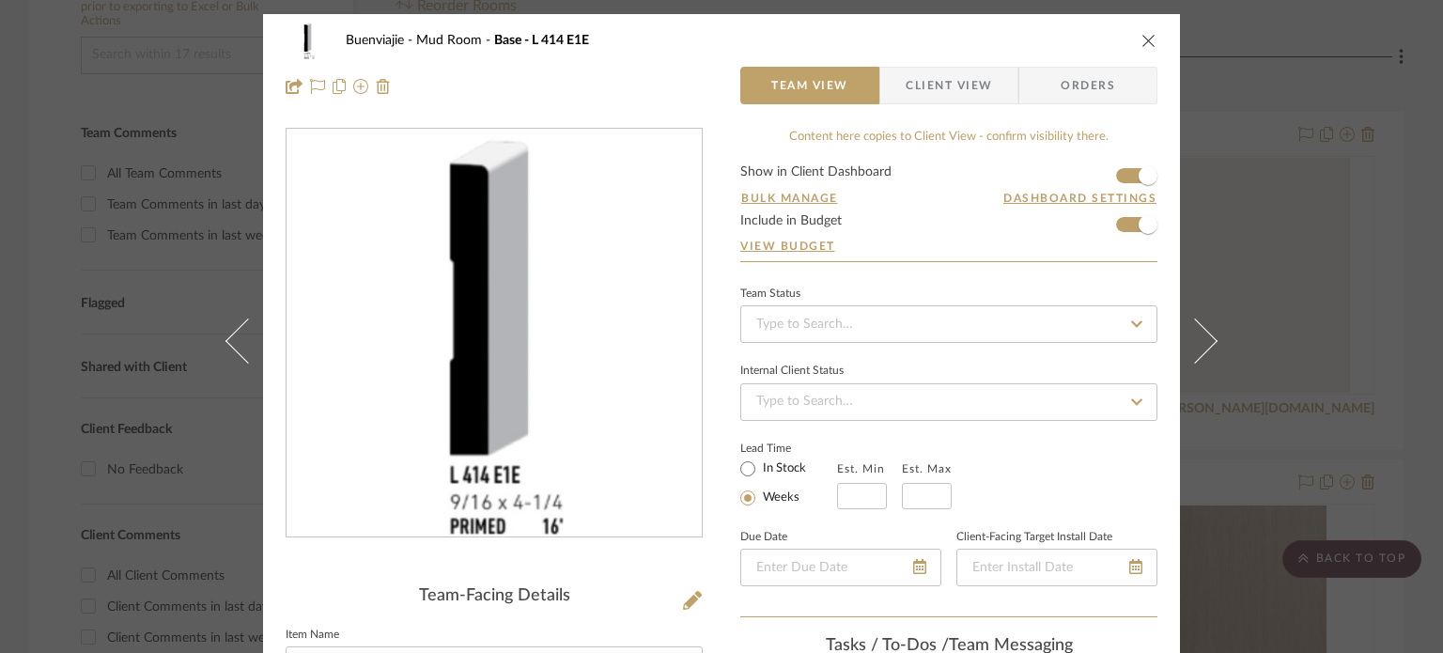
click at [1215, 277] on button at bounding box center [1206, 340] width 53 height 653
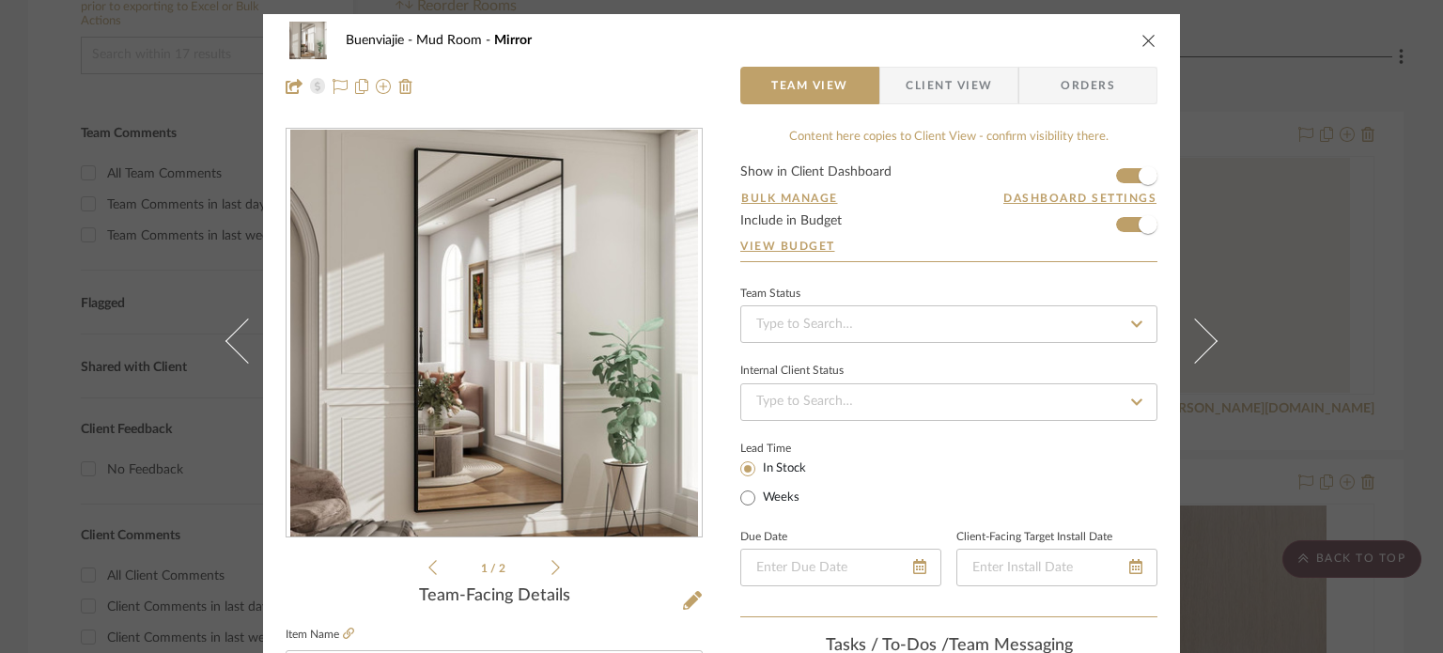
click at [1215, 277] on button at bounding box center [1206, 340] width 53 height 653
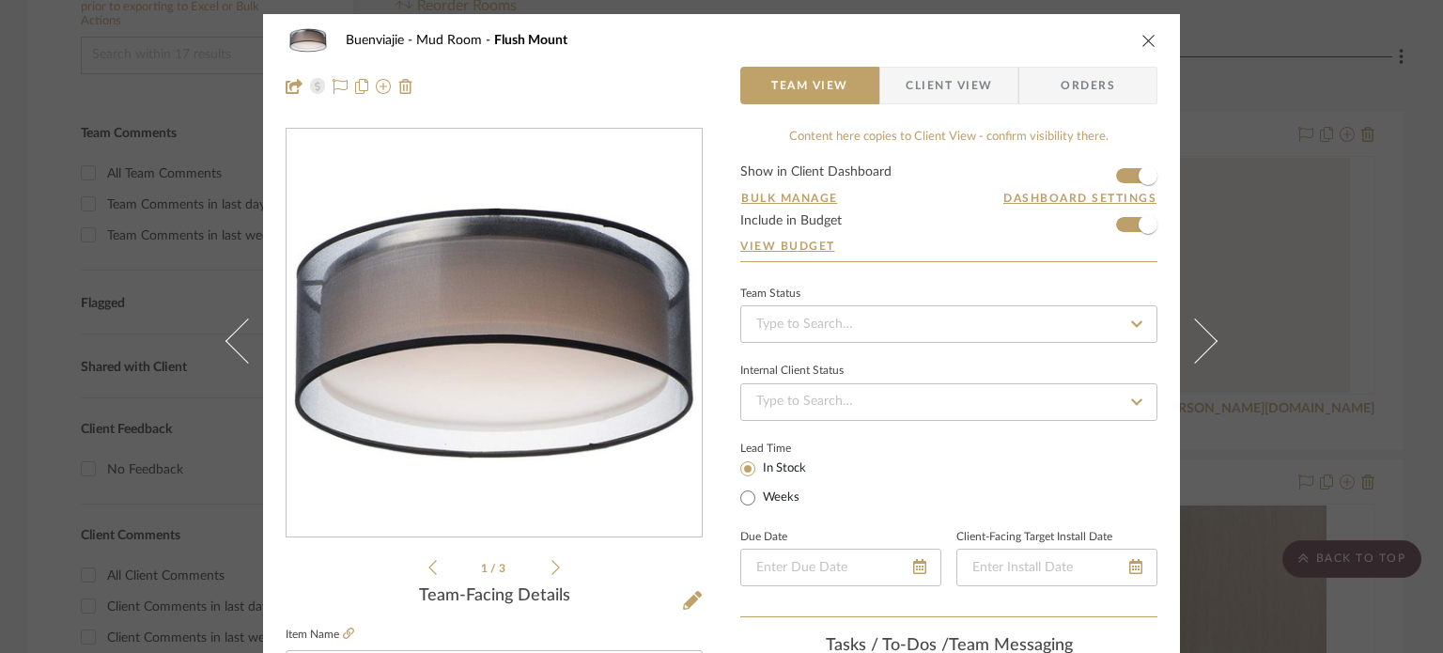
click at [1215, 277] on button at bounding box center [1206, 340] width 53 height 653
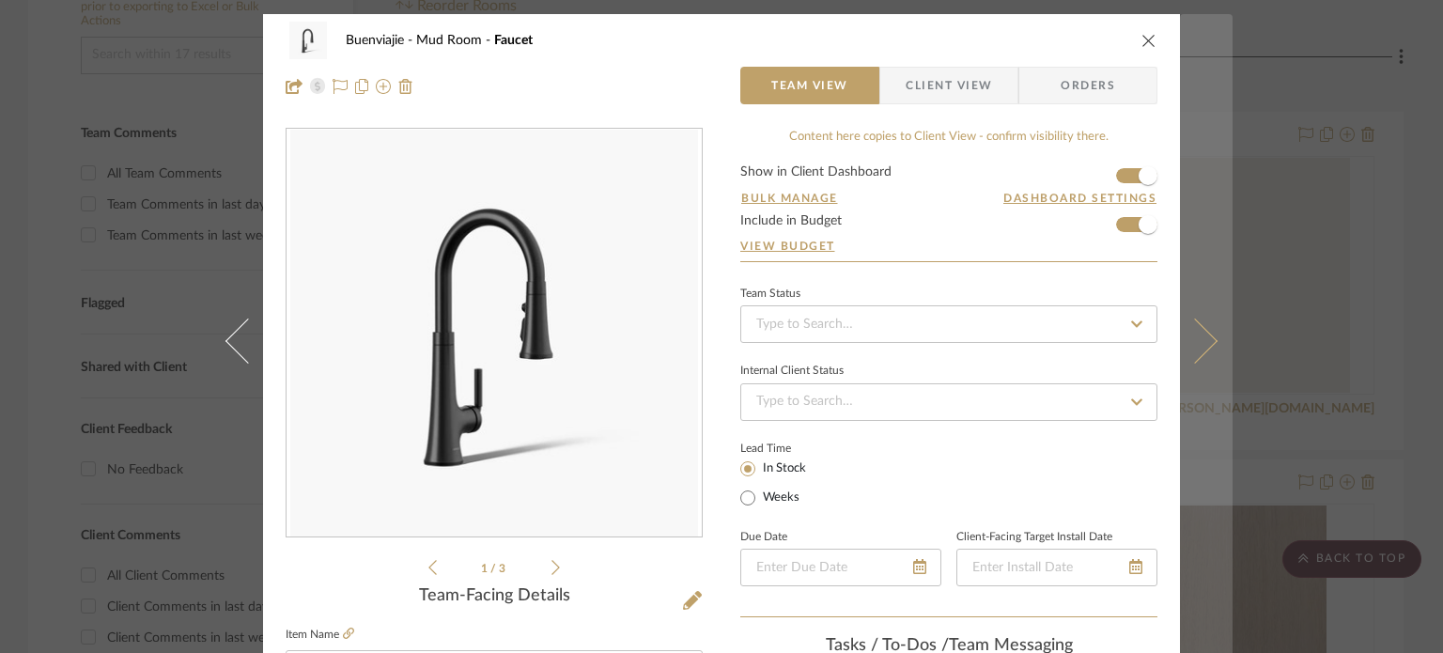
click at [1211, 271] on button at bounding box center [1206, 340] width 53 height 653
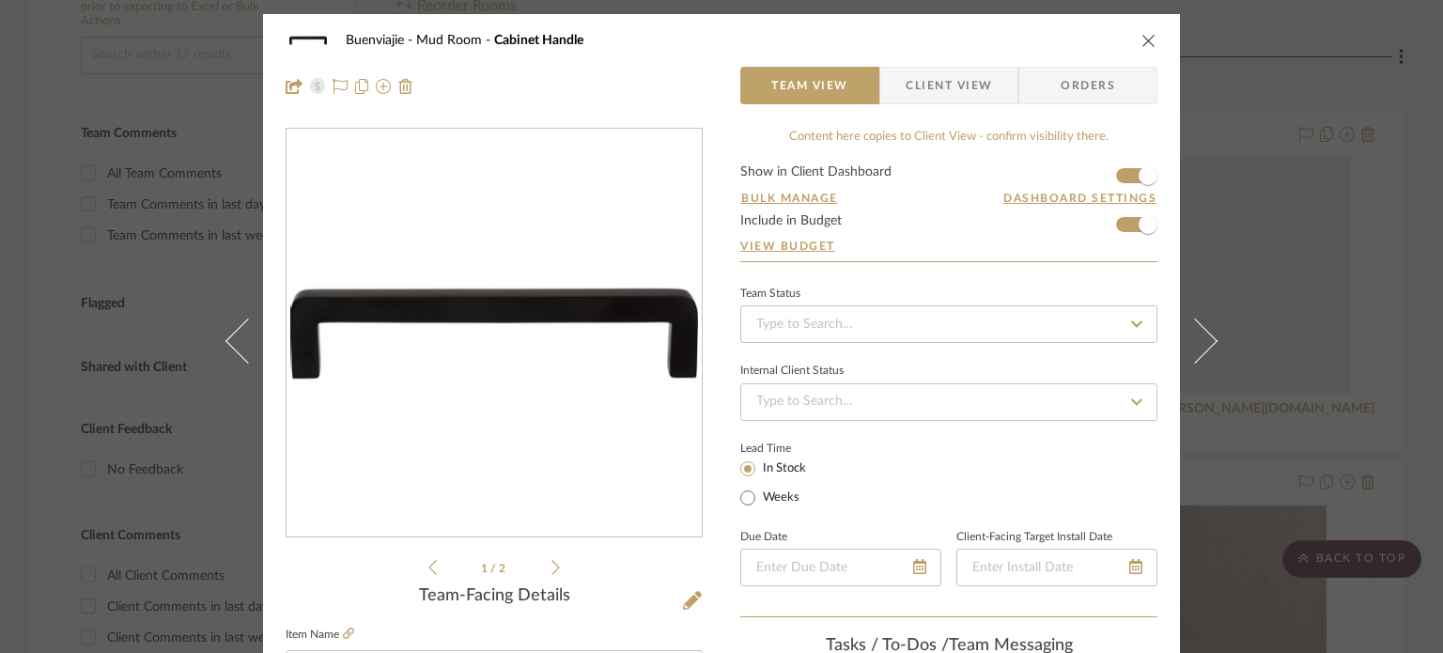
click at [1211, 271] on button at bounding box center [1206, 340] width 53 height 653
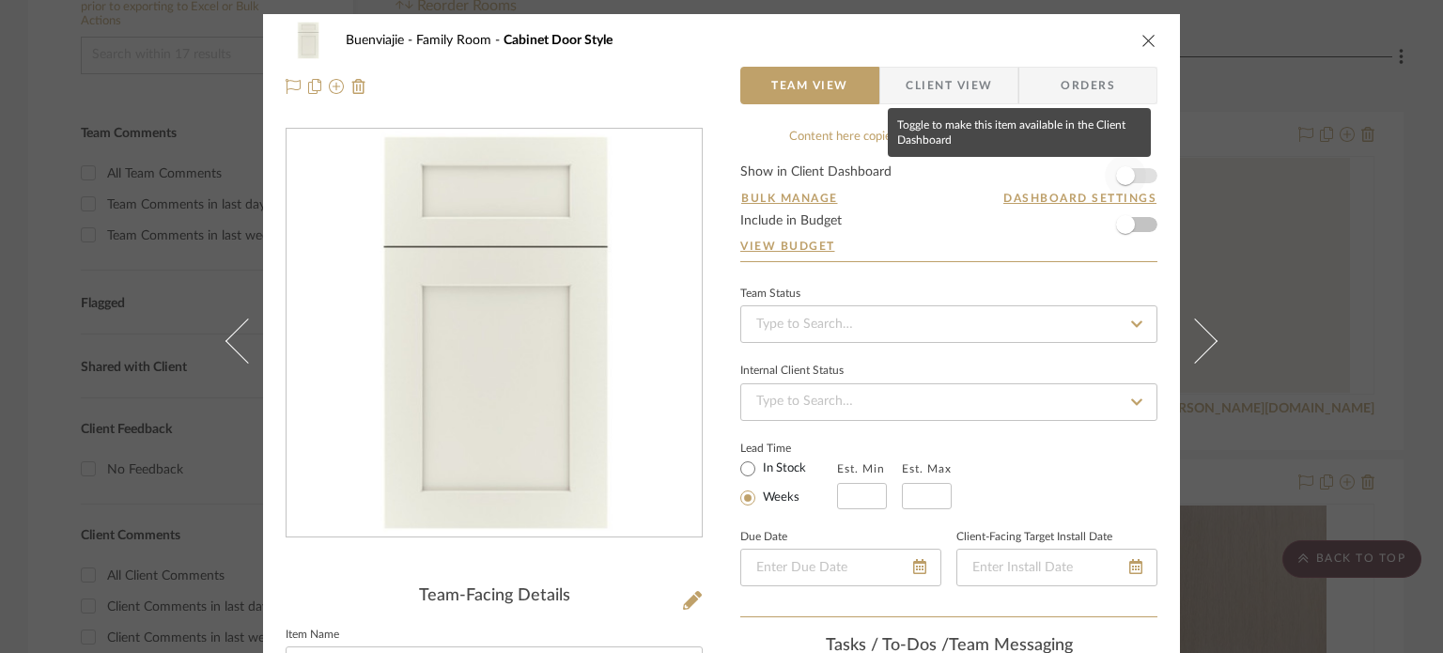
click at [1127, 164] on span "button" at bounding box center [1125, 175] width 41 height 41
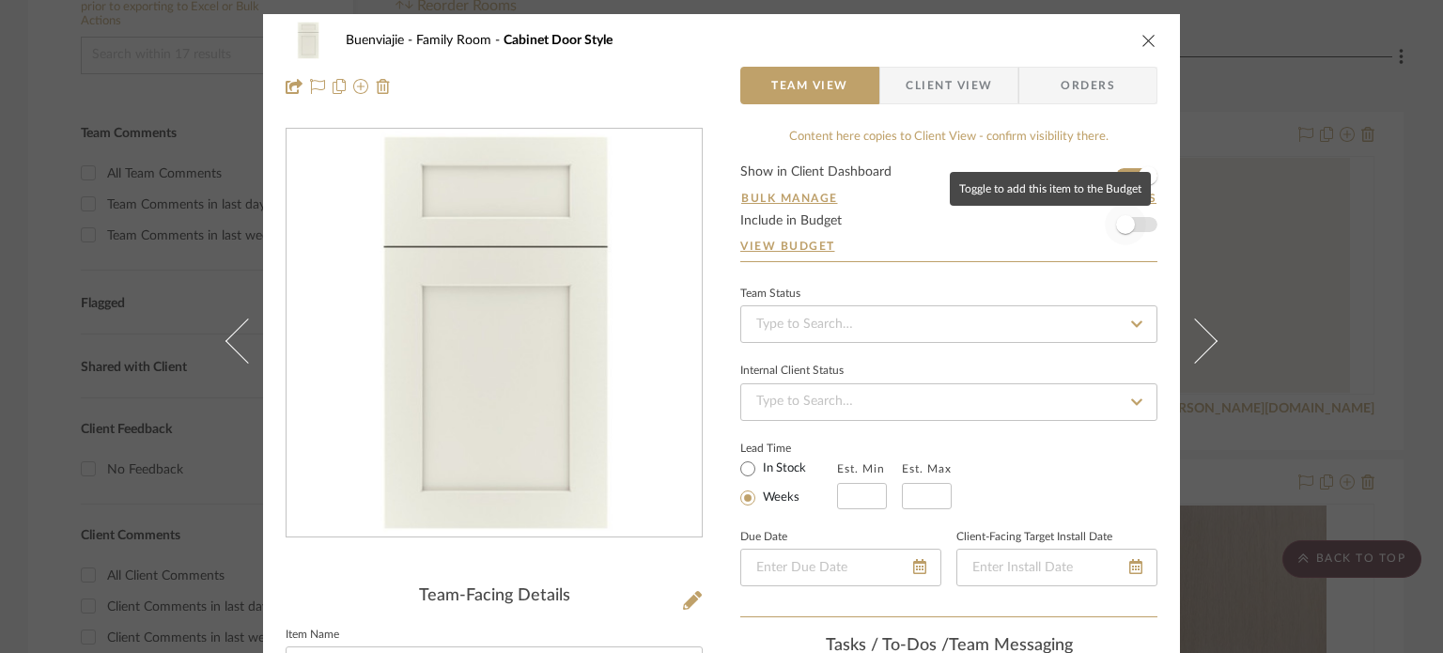
click at [1131, 228] on span "button" at bounding box center [1125, 224] width 41 height 41
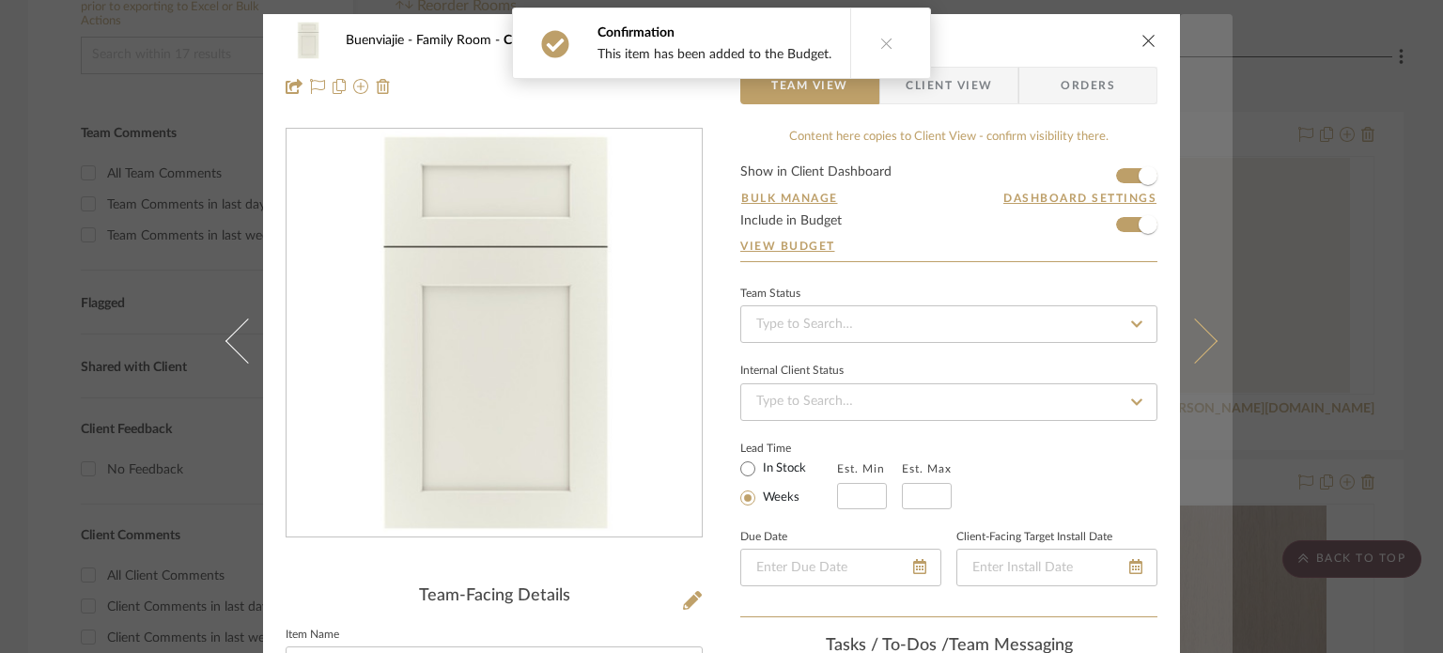
click at [1196, 240] on button at bounding box center [1206, 340] width 53 height 653
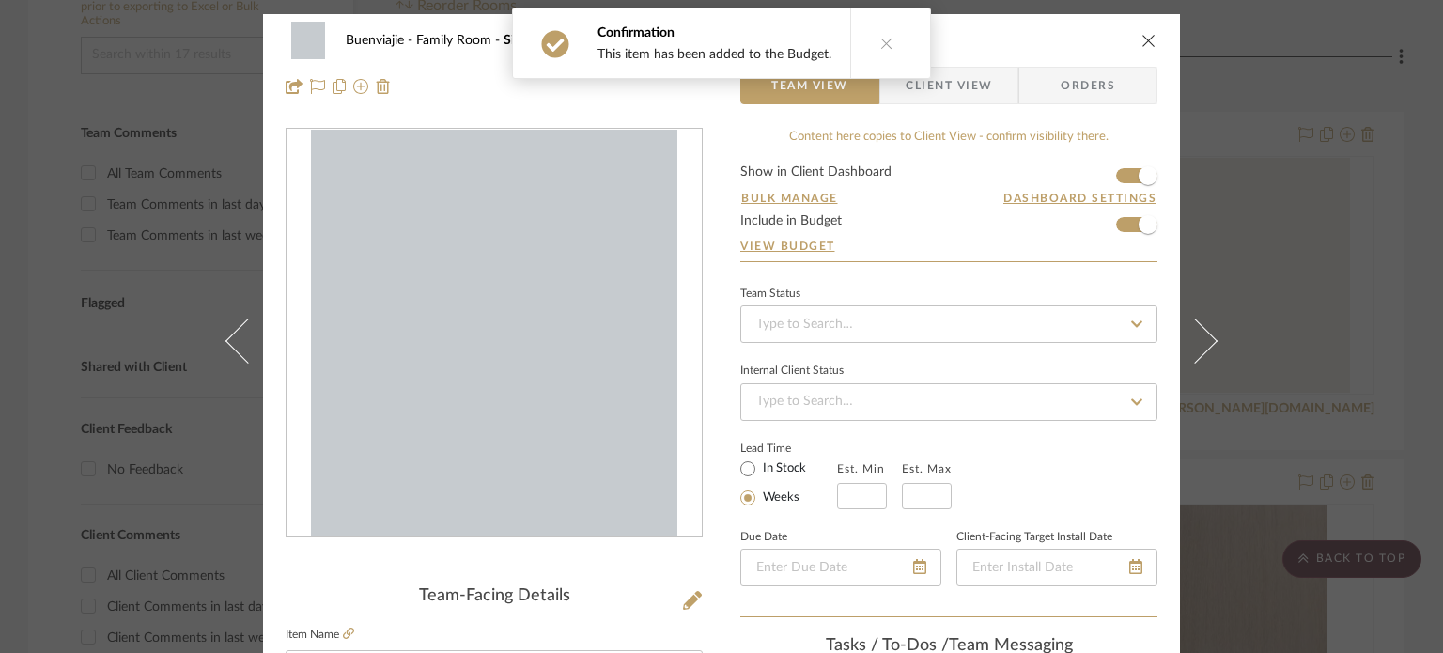
click at [1196, 240] on button at bounding box center [1206, 340] width 53 height 653
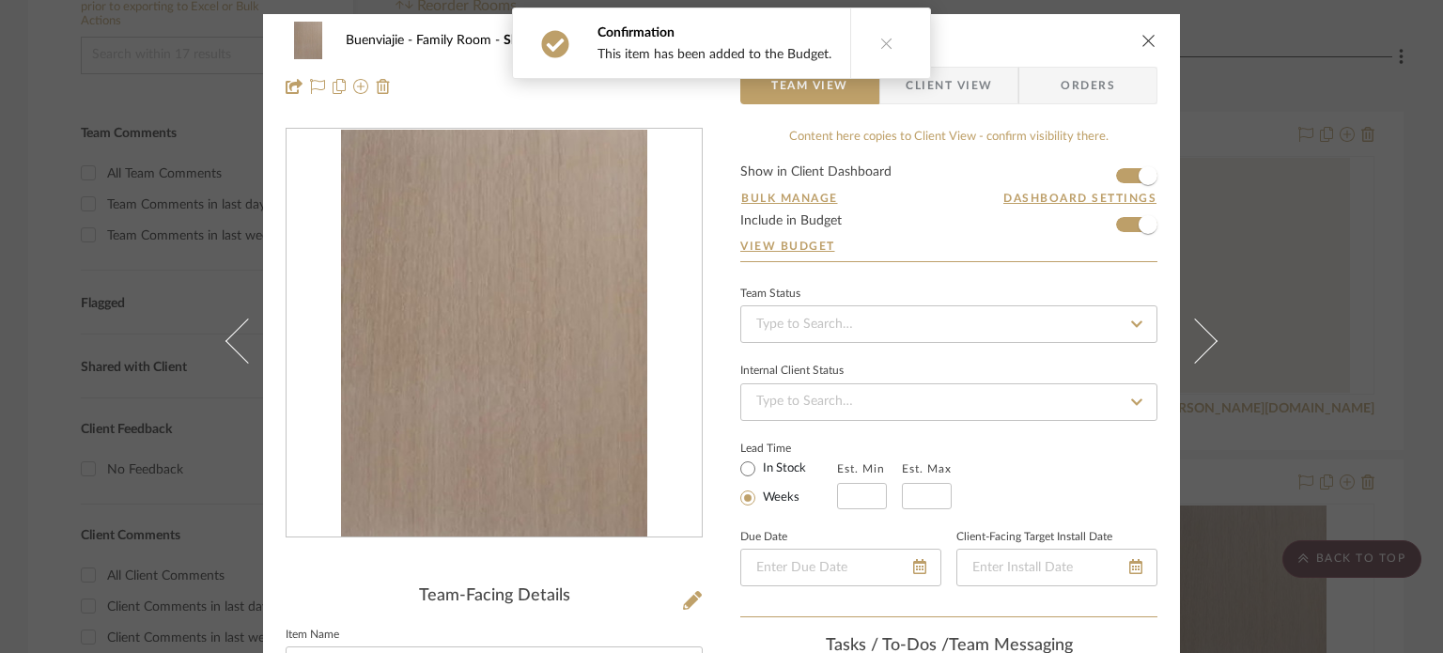
click at [1196, 240] on button at bounding box center [1206, 340] width 53 height 653
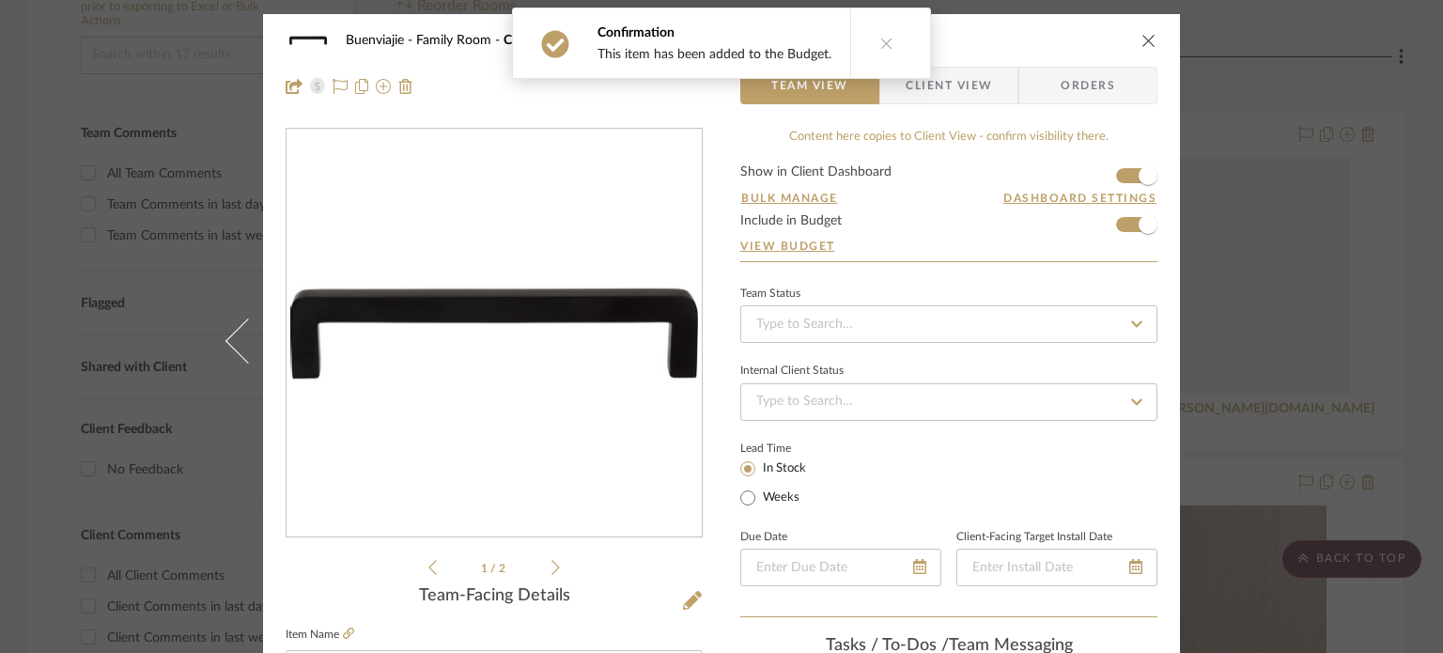
click at [1146, 47] on icon "close" at bounding box center [1148, 40] width 15 height 15
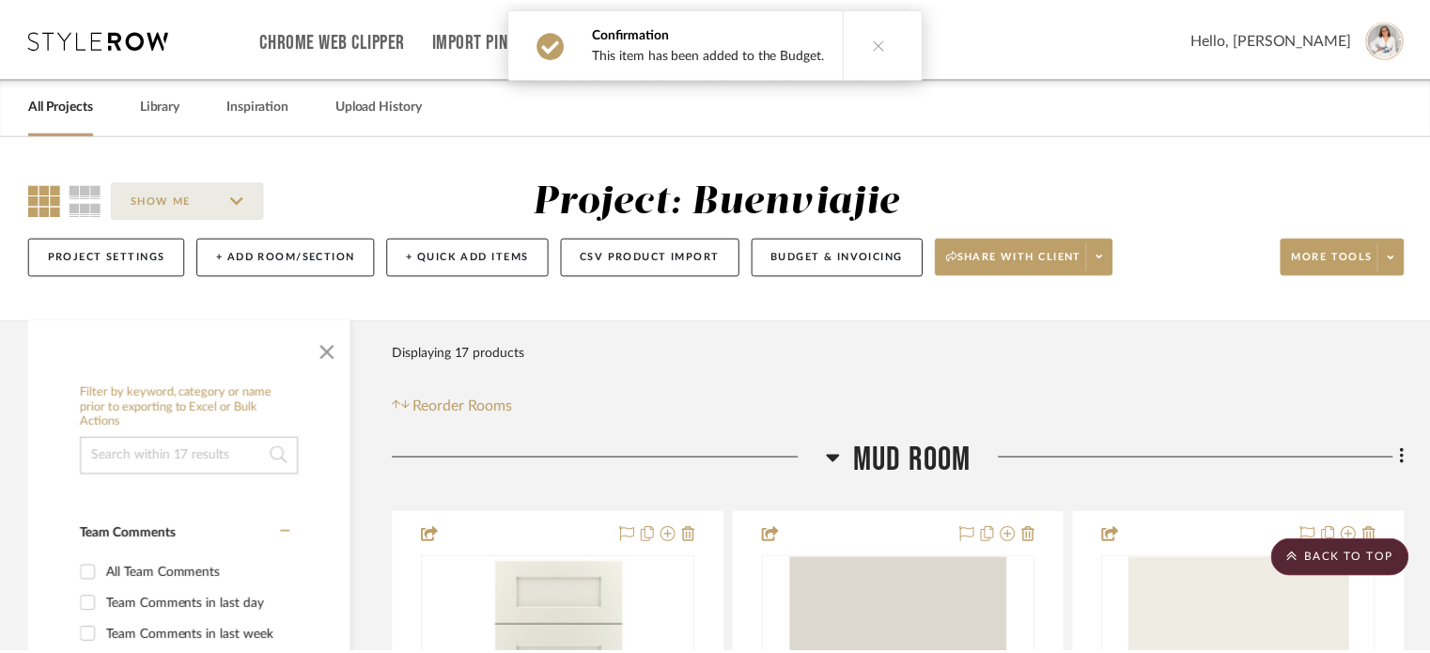
scroll to position [400, 0]
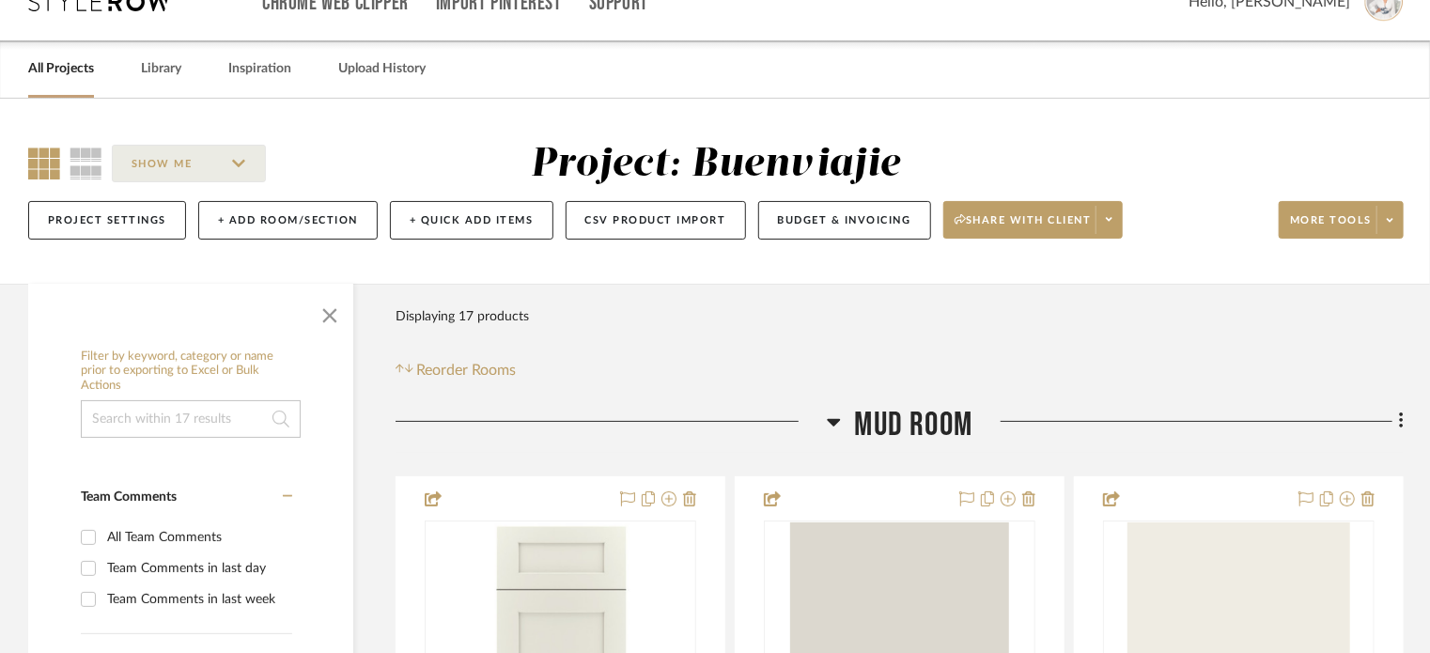
scroll to position [0, 0]
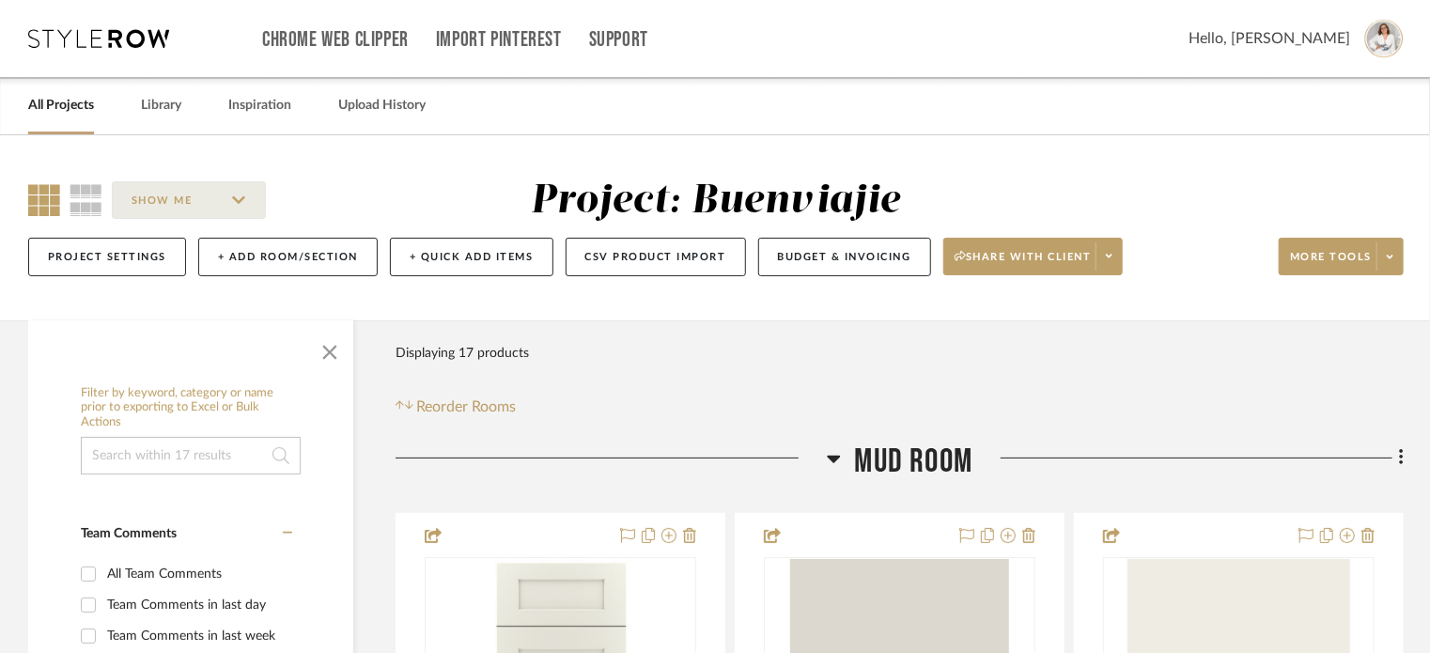
click at [88, 29] on icon at bounding box center [98, 38] width 141 height 19
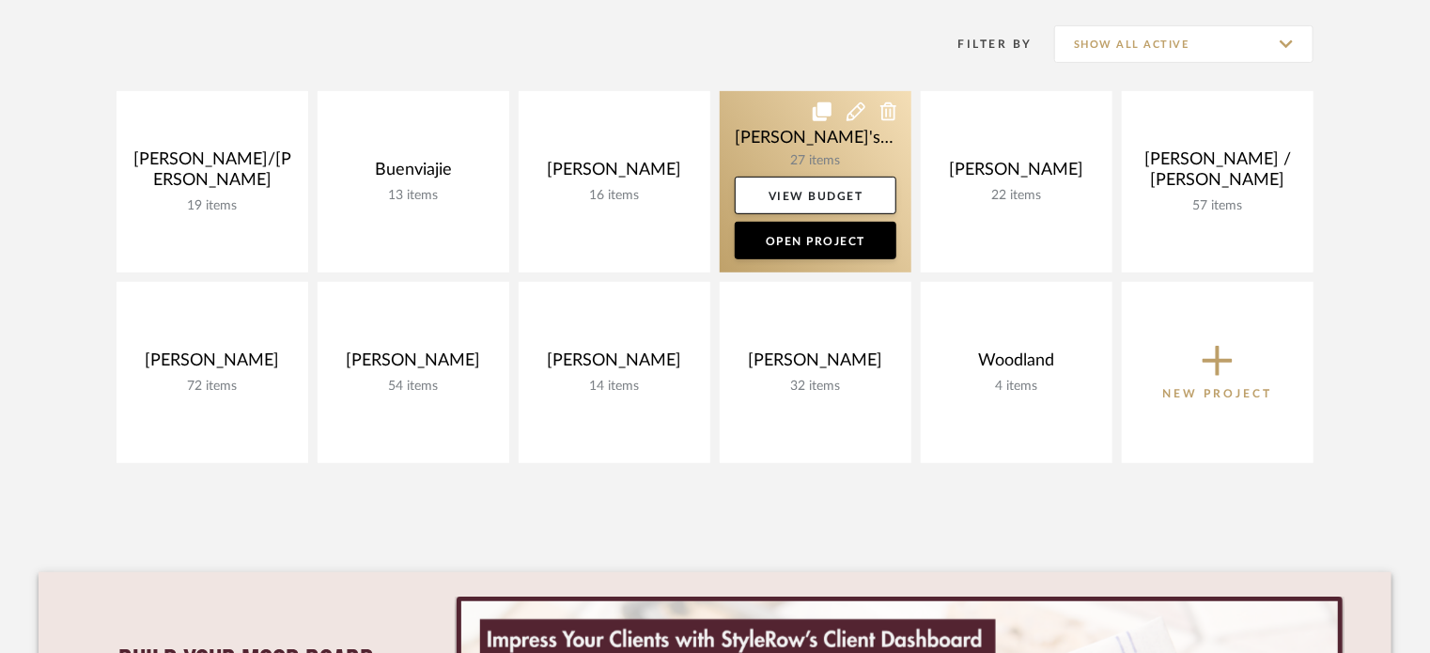
scroll to position [376, 0]
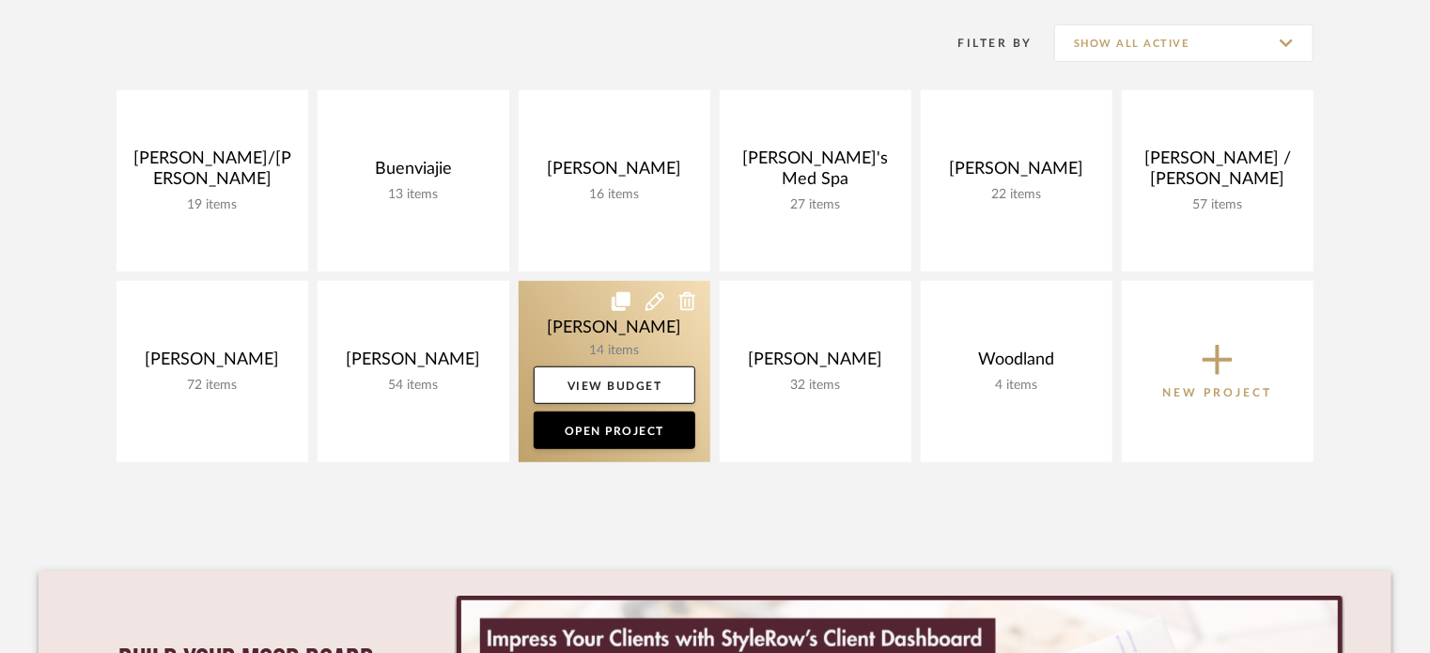
click at [646, 344] on link at bounding box center [615, 371] width 192 height 181
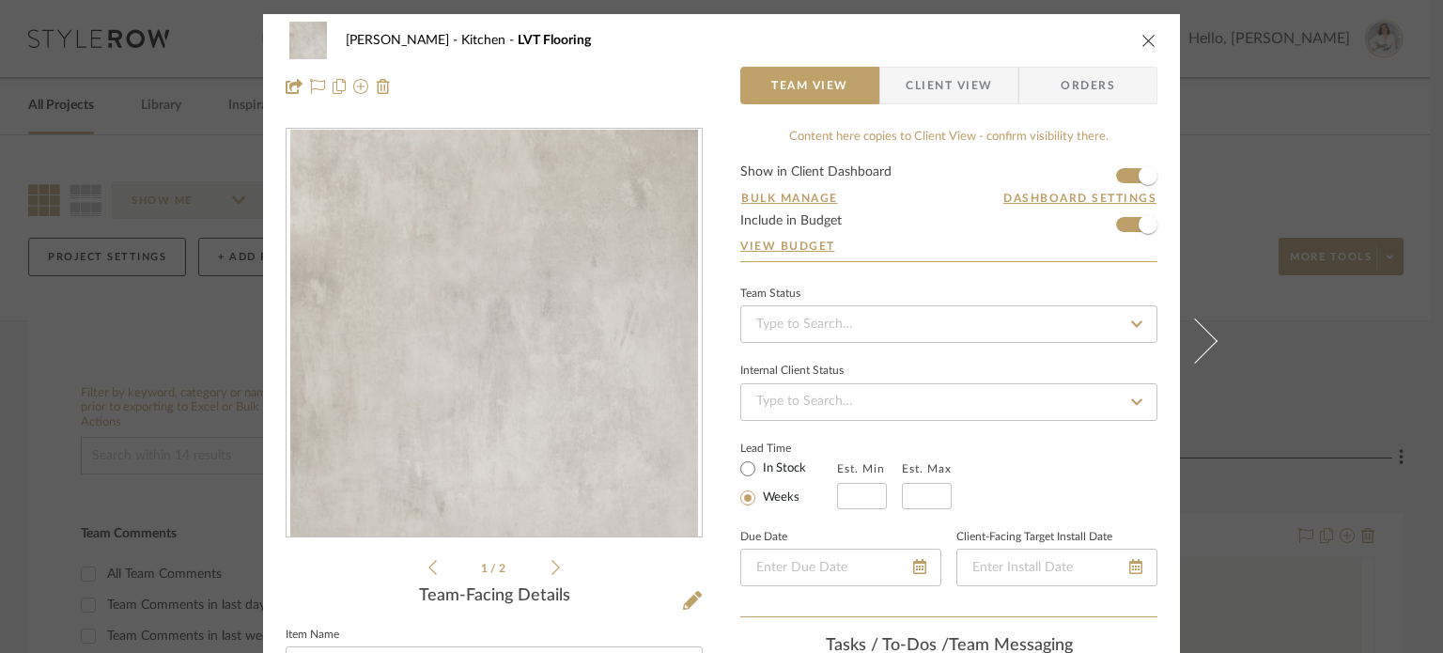
click at [1149, 44] on icon "close" at bounding box center [1148, 40] width 15 height 15
